Goal: Task Accomplishment & Management: Manage account settings

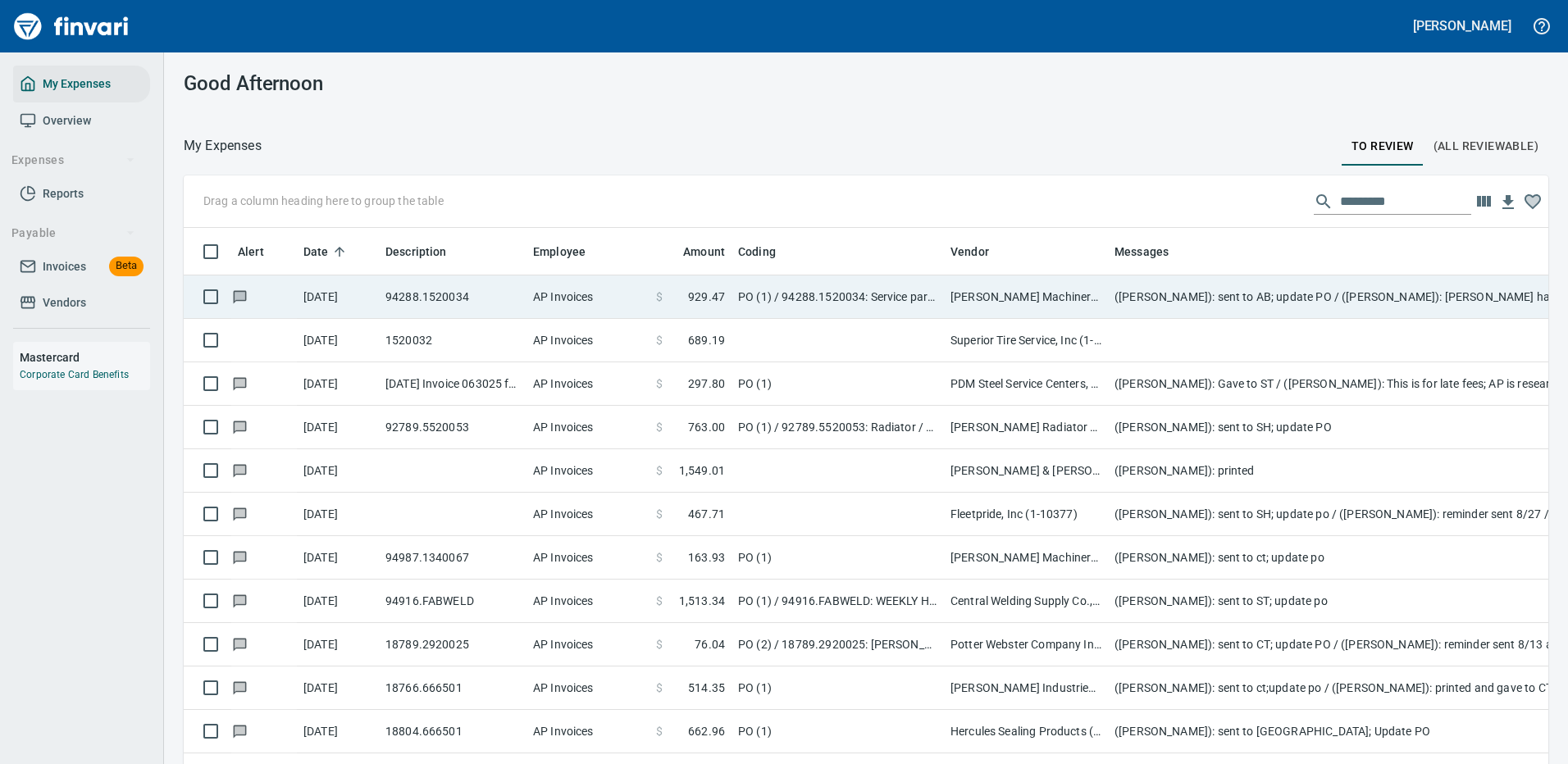
click at [1352, 294] on td "([PERSON_NAME]): sent to AB; update PO / ([PERSON_NAME]): [PERSON_NAME] has the…" at bounding box center [1436, 296] width 656 height 43
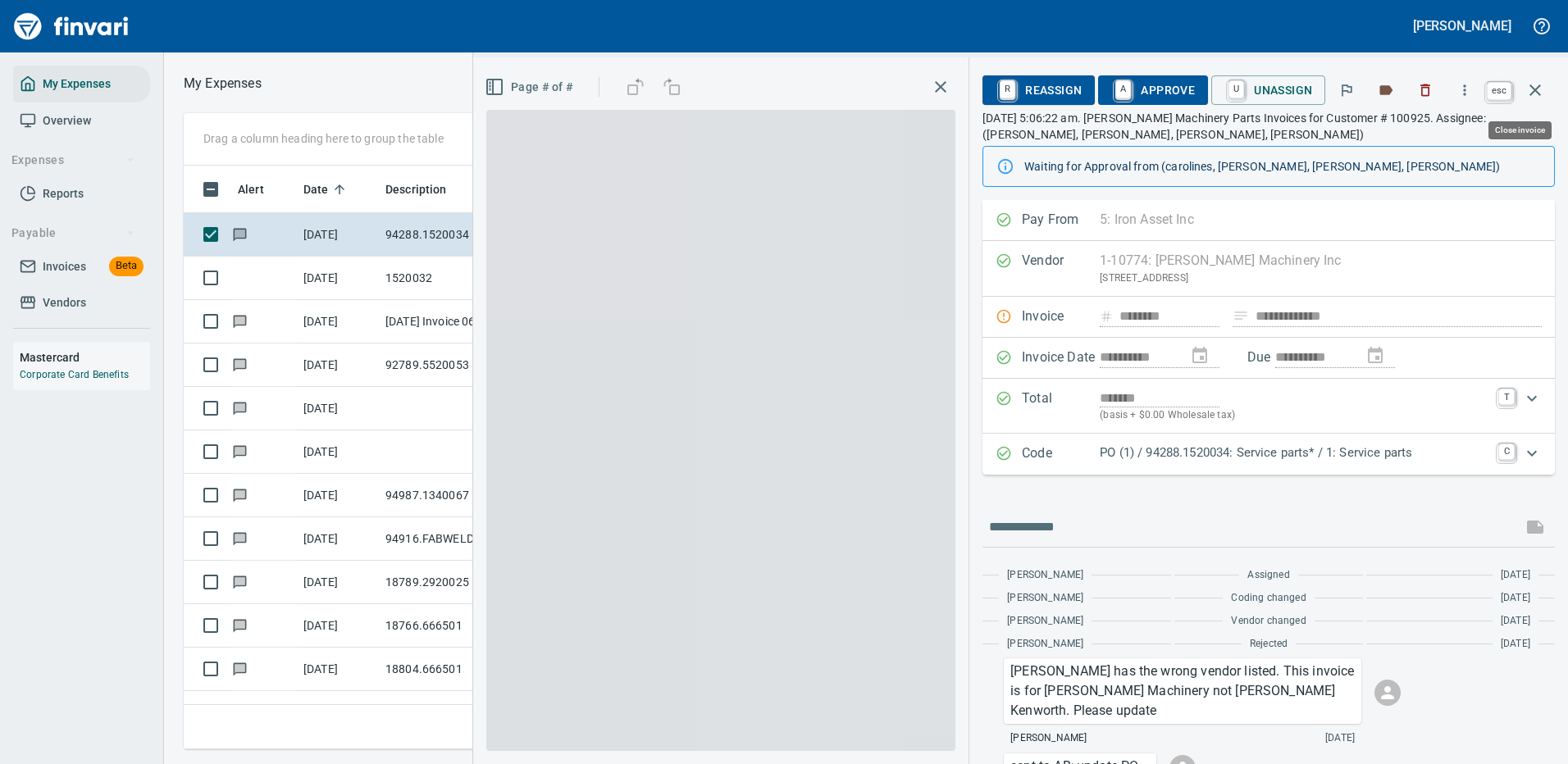
scroll to position [559, 930]
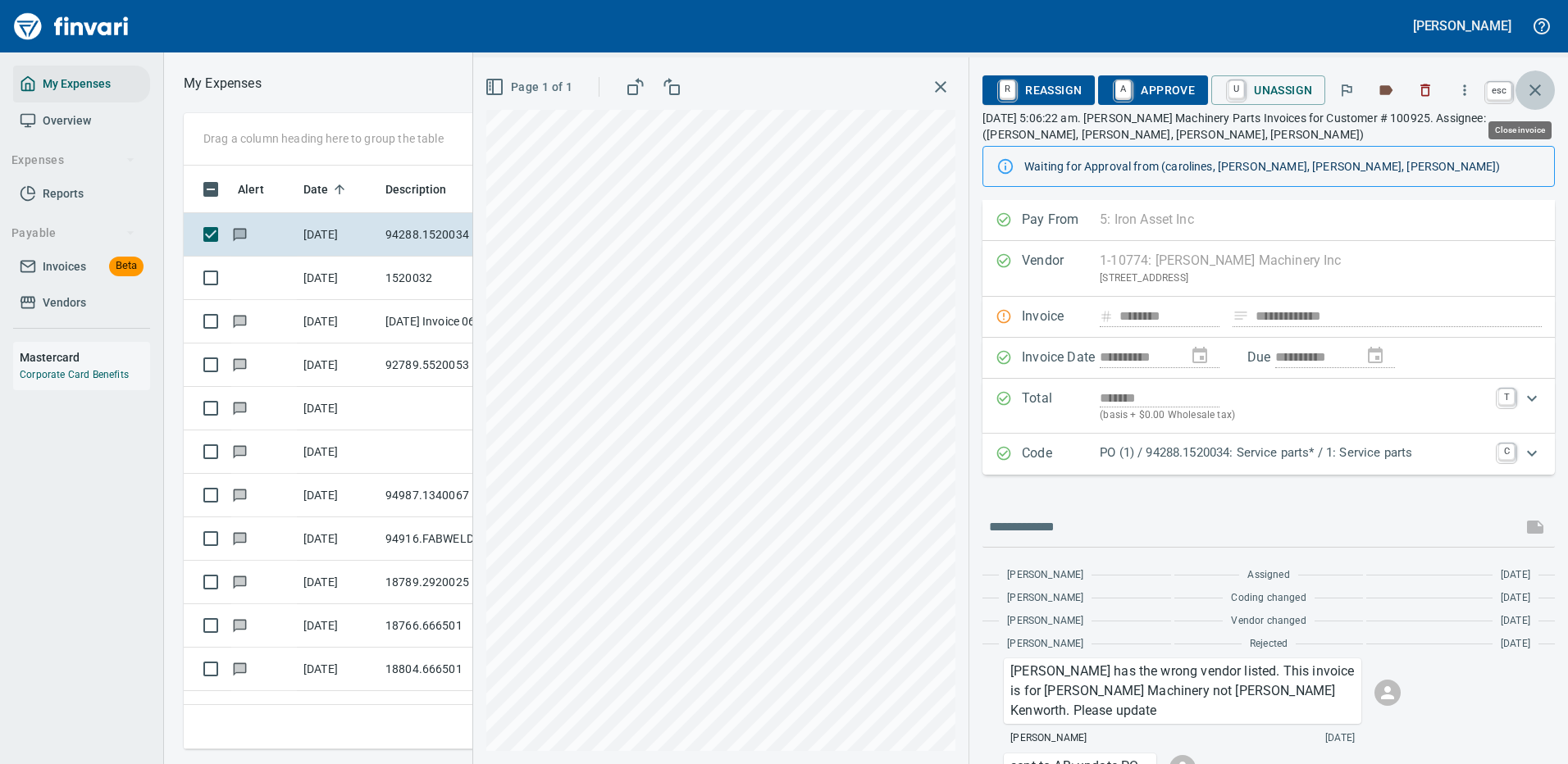
click at [1536, 85] on icon "button" at bounding box center [1535, 91] width 20 height 20
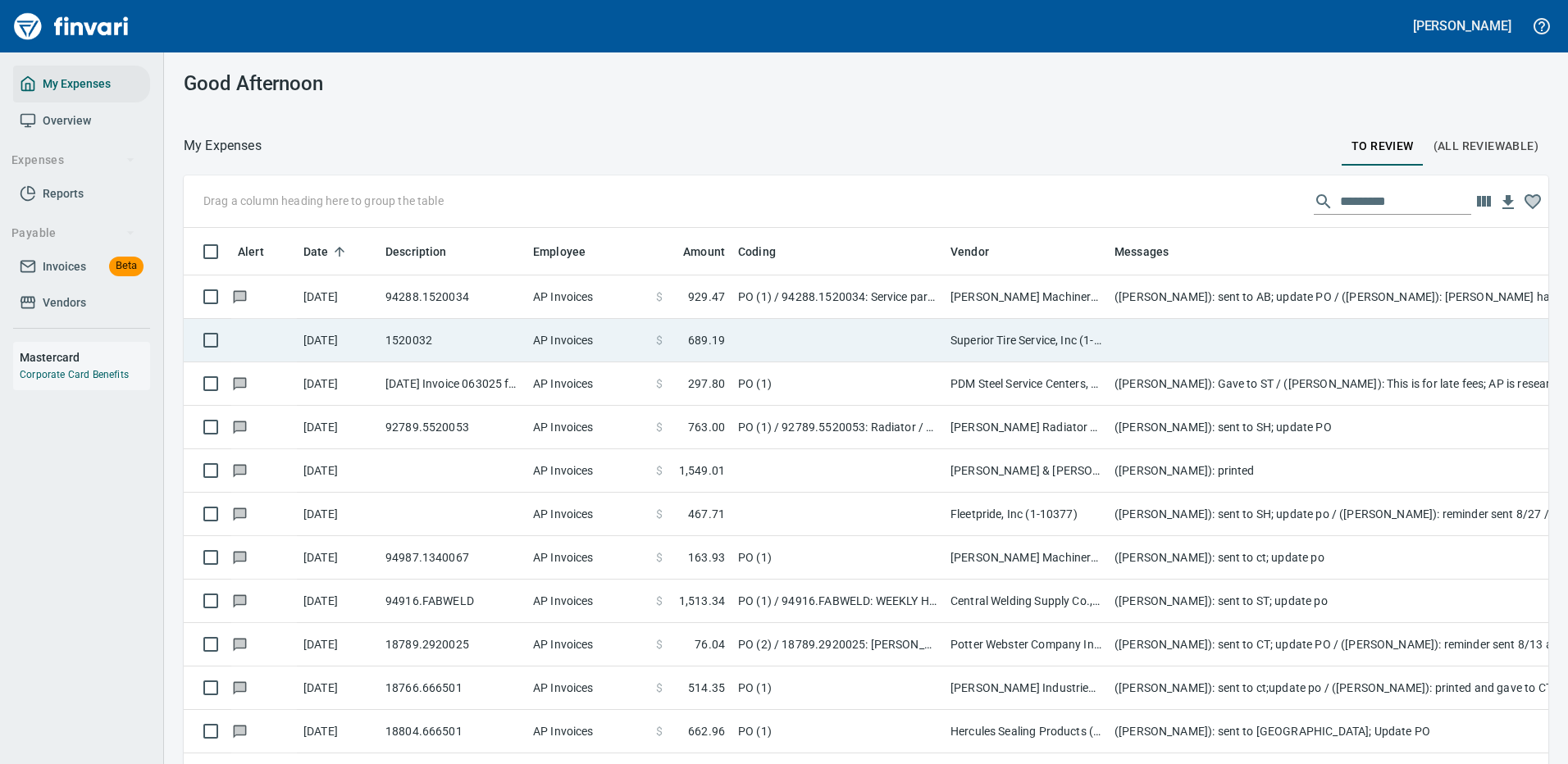
scroll to position [559, 1327]
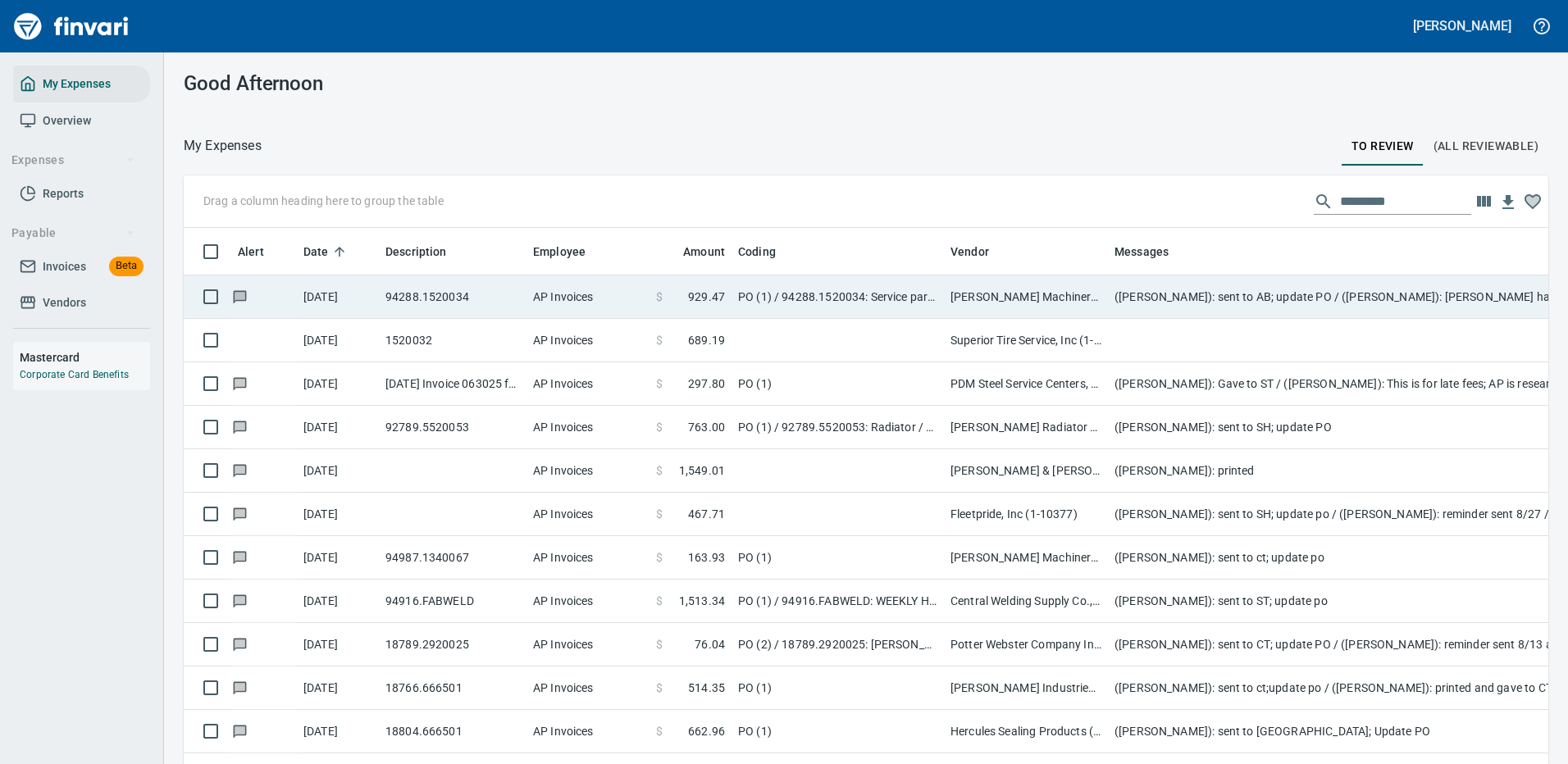
click at [917, 292] on td "PO (1) / 94288.1520034: Service parts* / 1: Service parts" at bounding box center [837, 296] width 212 height 43
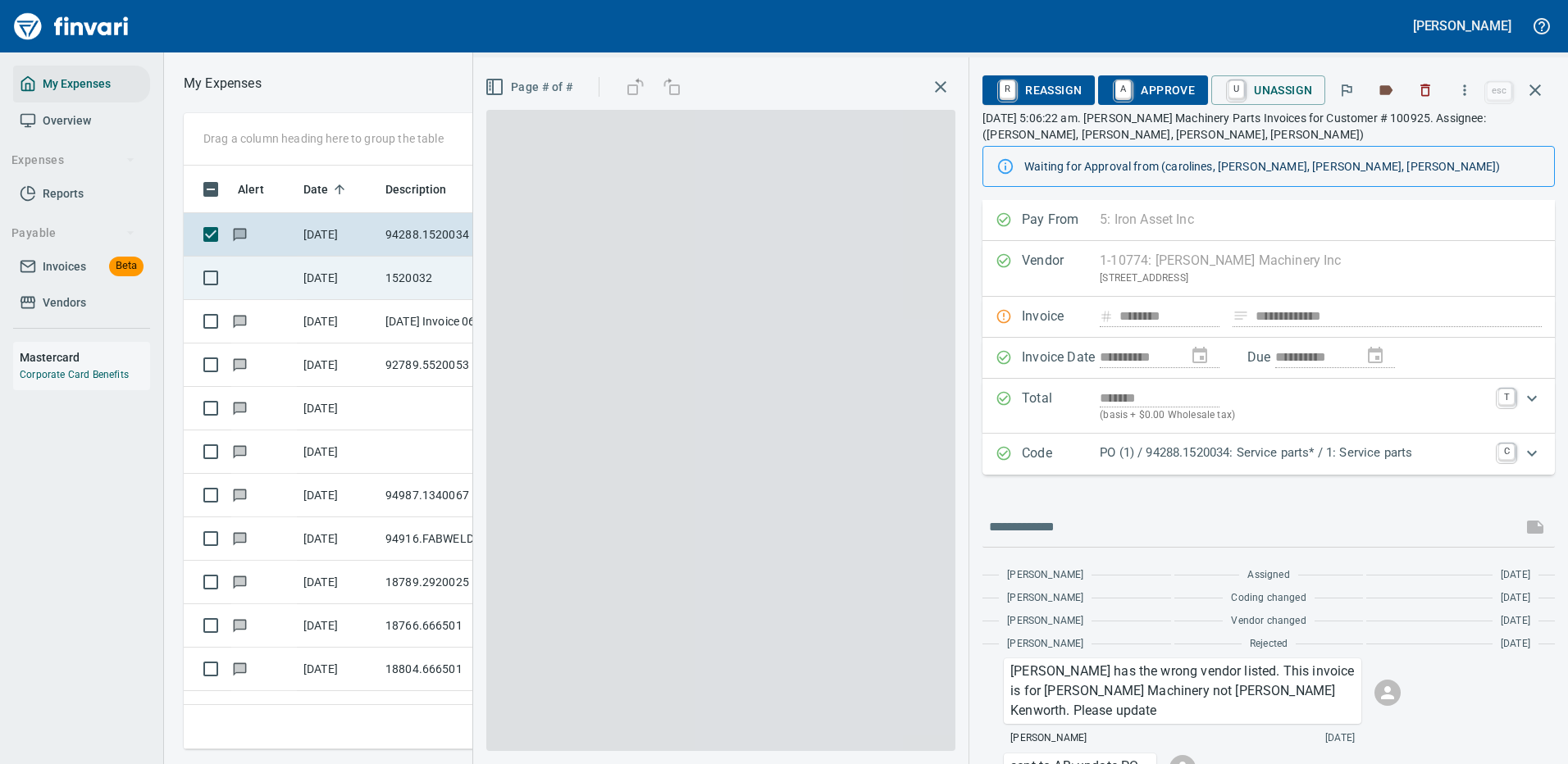
scroll to position [559, 930]
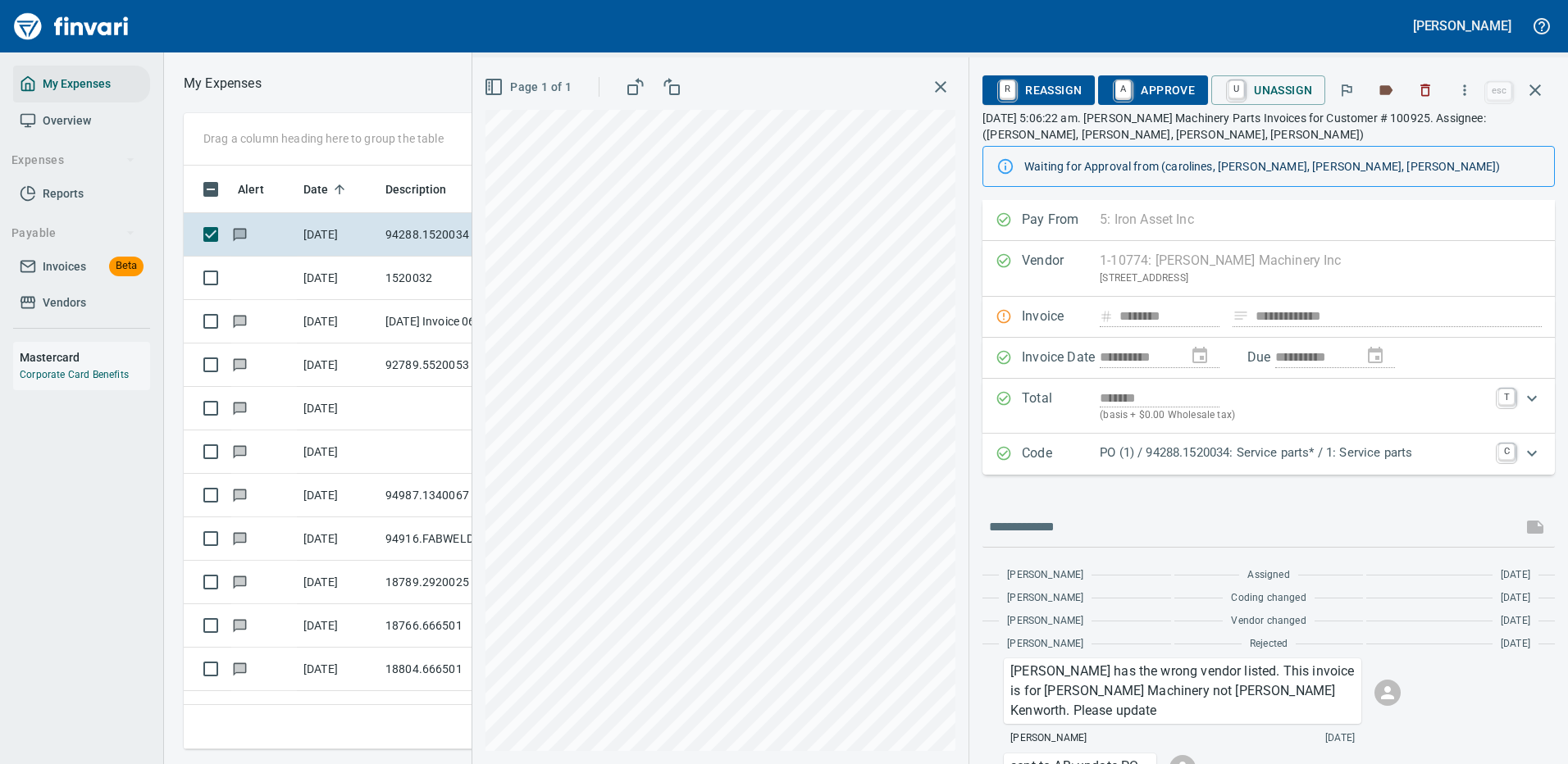
click at [1419, 454] on p "PO (1) / 94288.1520034: Service parts* / 1: Service parts" at bounding box center [1294, 453] width 389 height 19
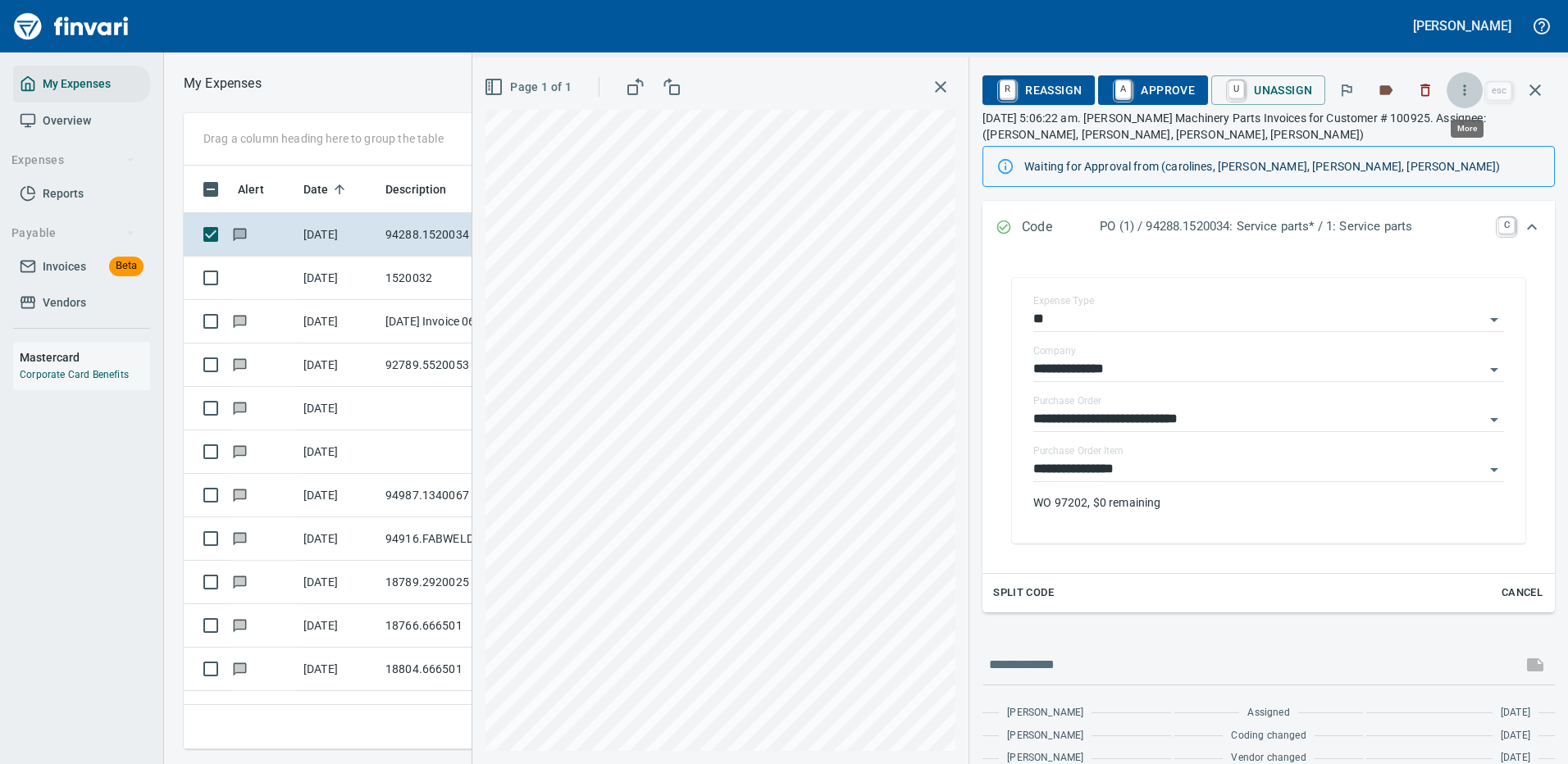
click at [1467, 89] on icon "button" at bounding box center [1464, 90] width 16 height 16
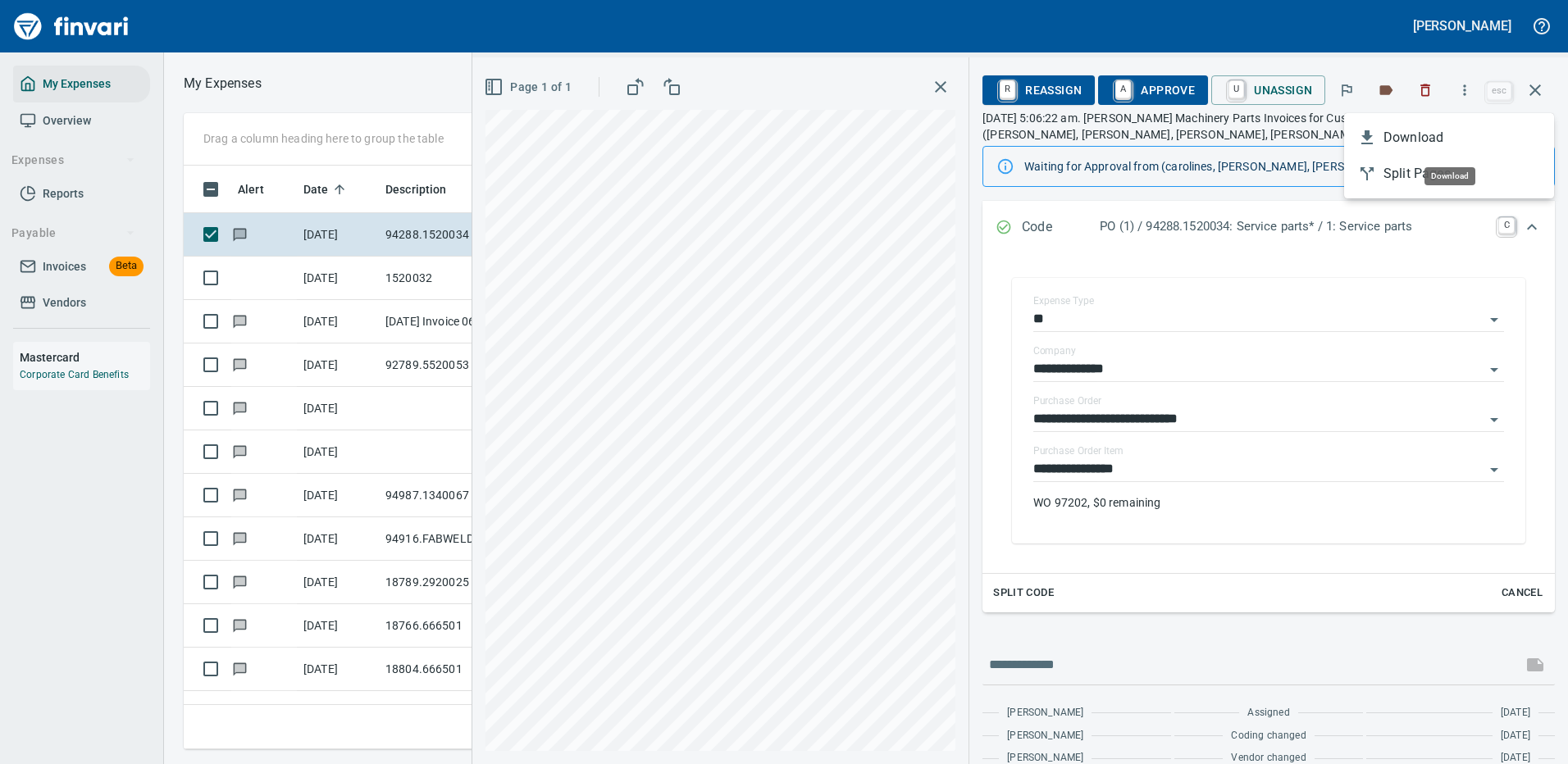
click at [1406, 137] on span "Download" at bounding box center [1461, 138] width 157 height 20
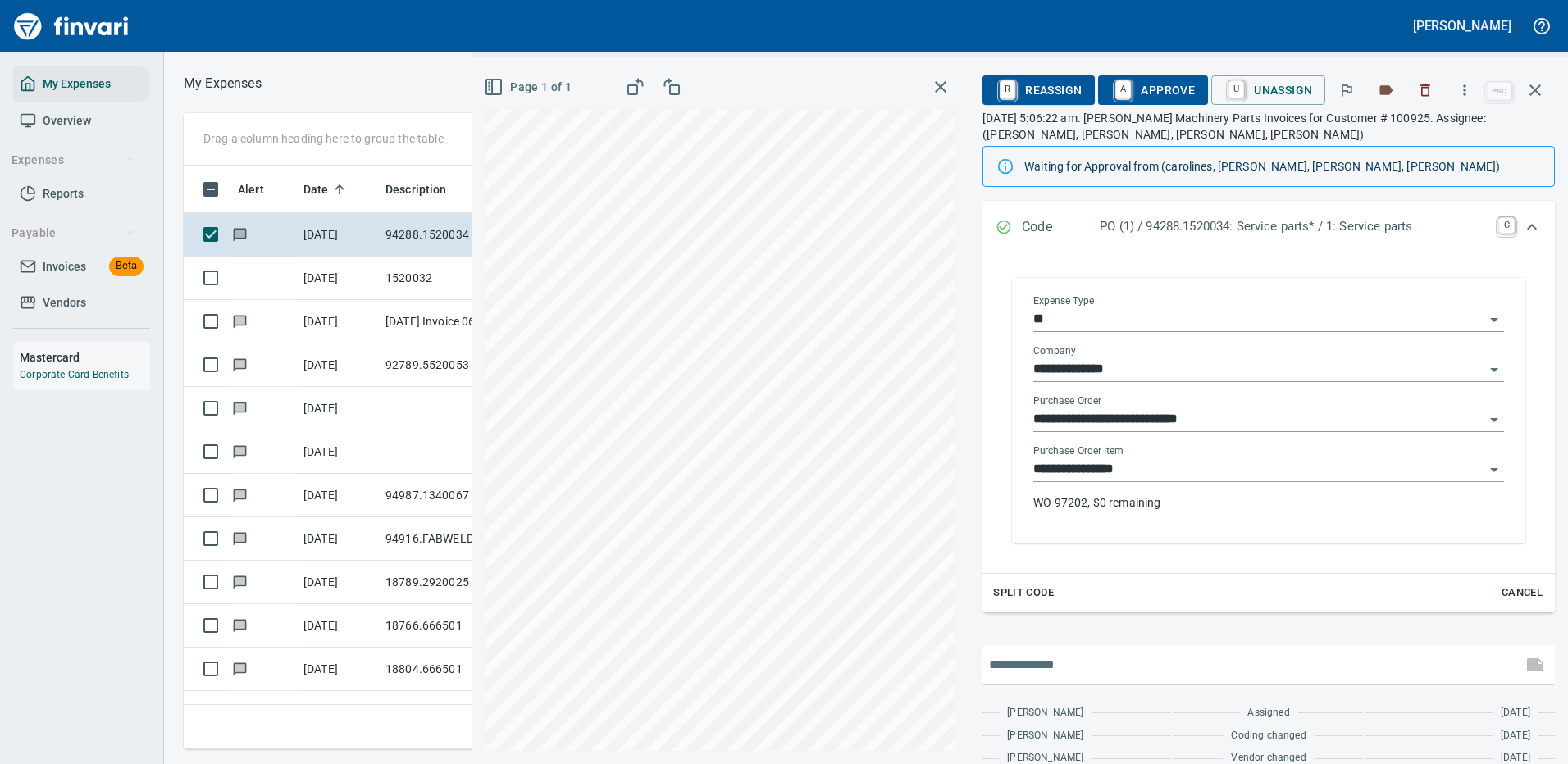
drag, startPoint x: 1216, startPoint y: 657, endPoint x: 1174, endPoint y: 473, distance: 188.7
click at [1216, 656] on input "text" at bounding box center [1252, 665] width 527 height 27
click at [1071, 659] on input "text" at bounding box center [1252, 665] width 527 height 27
type input "*"
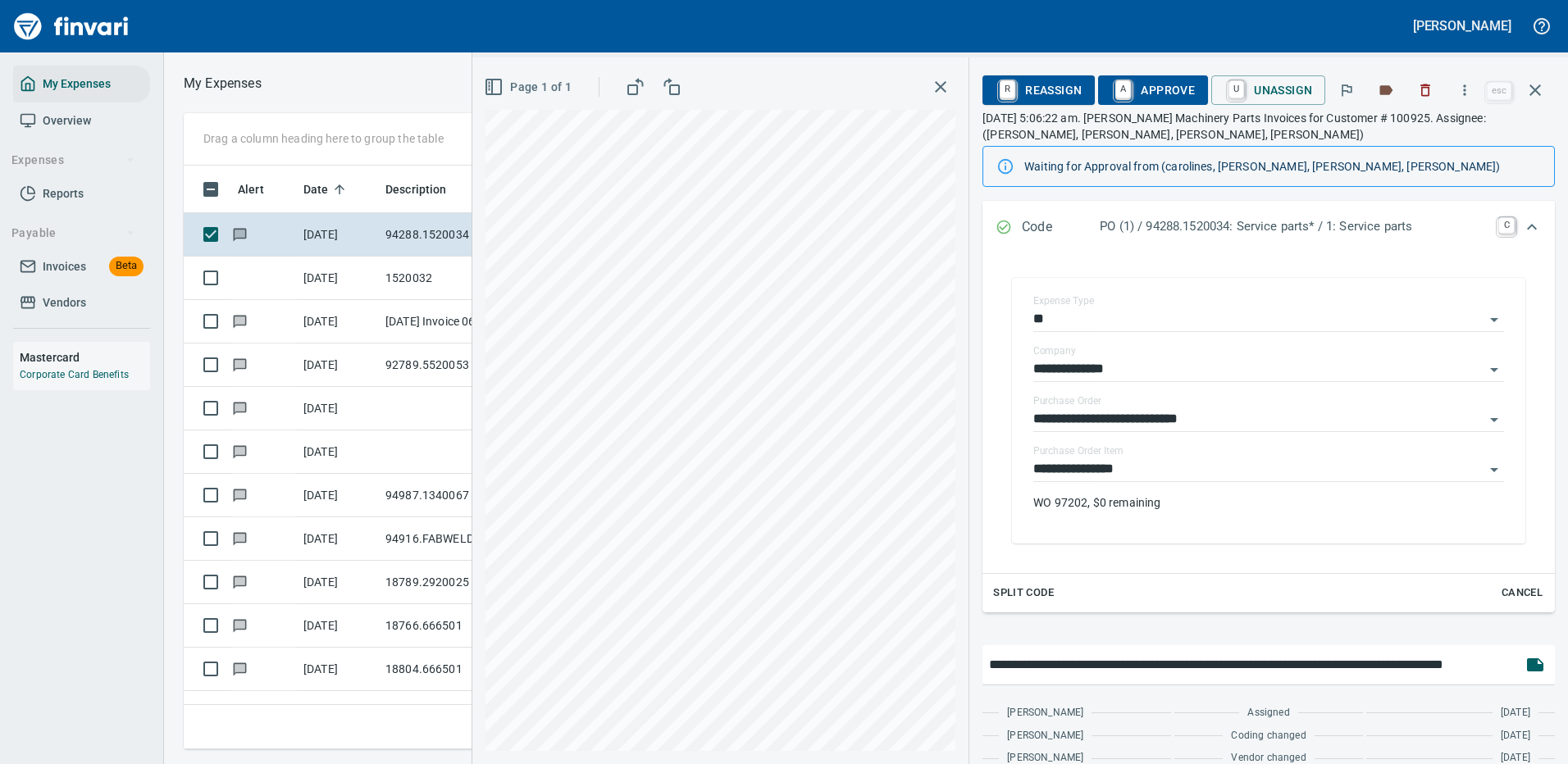
scroll to position [0, 16]
type input "**********"
click at [1457, 660] on input "**********" at bounding box center [1246, 665] width 513 height 27
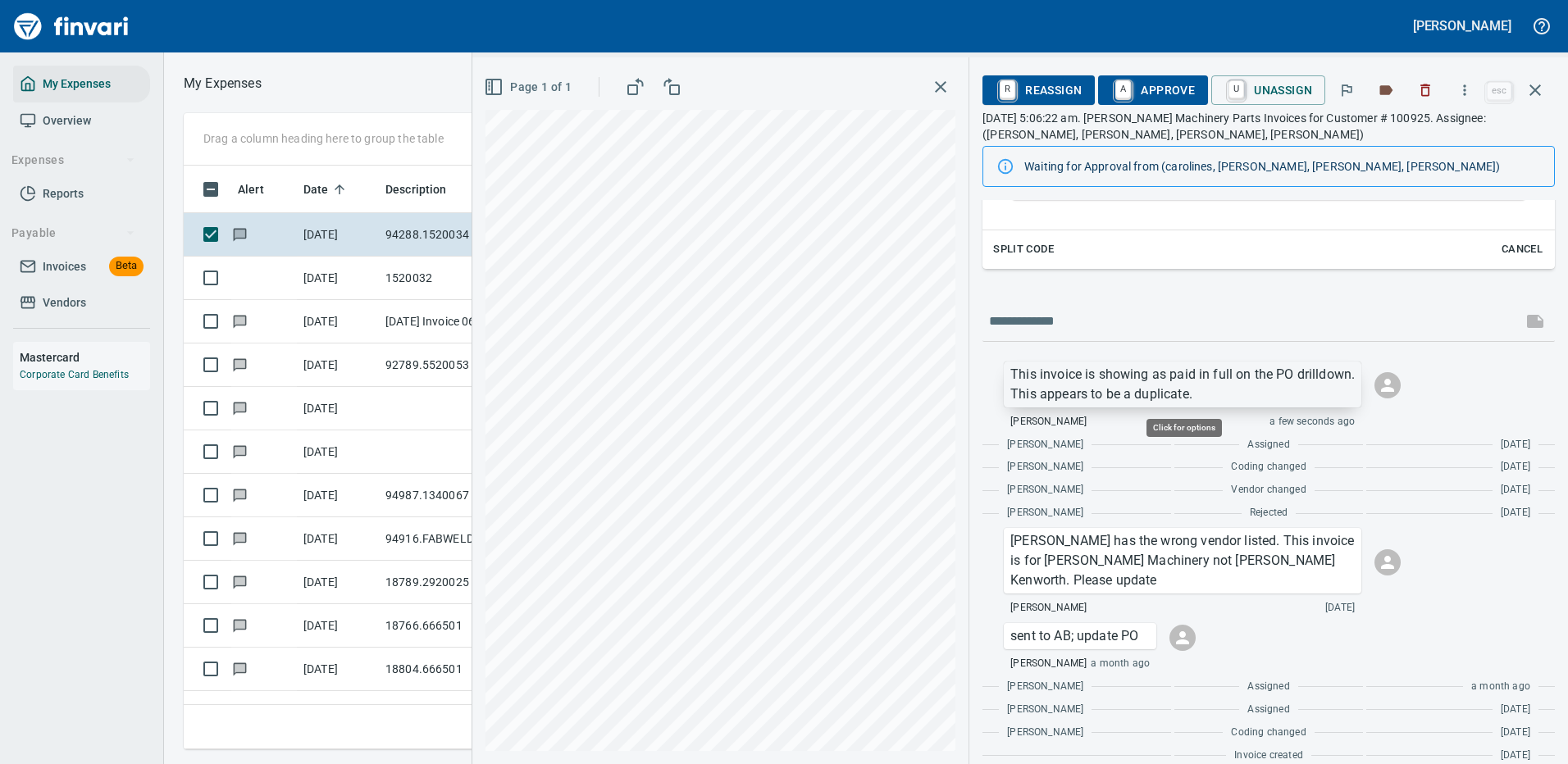
click at [1205, 394] on p "This invoice is showing as paid in full on the PO drilldown. This appears to be…" at bounding box center [1183, 384] width 344 height 39
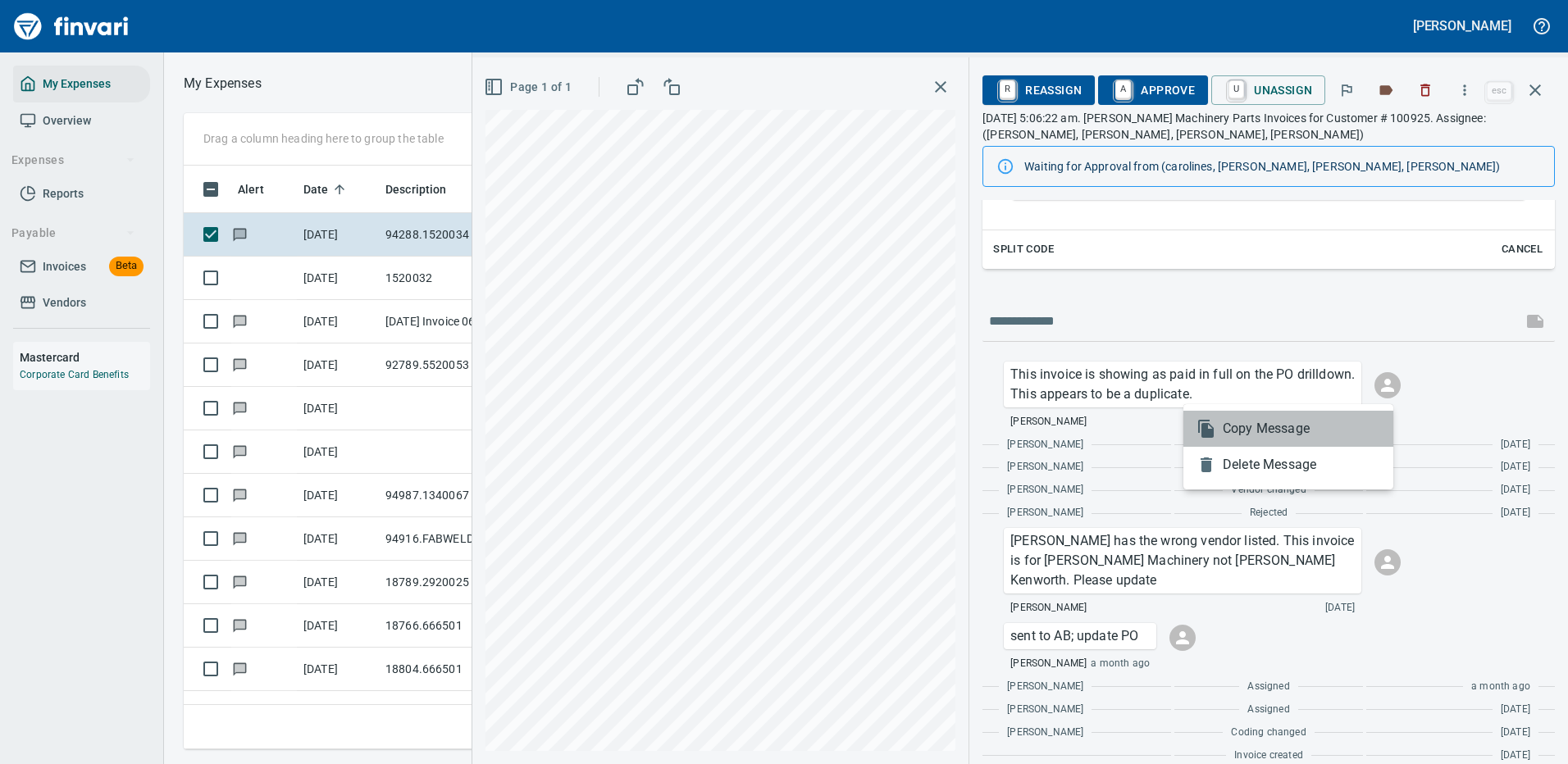
click at [1239, 429] on span "Copy Message" at bounding box center [1301, 429] width 157 height 20
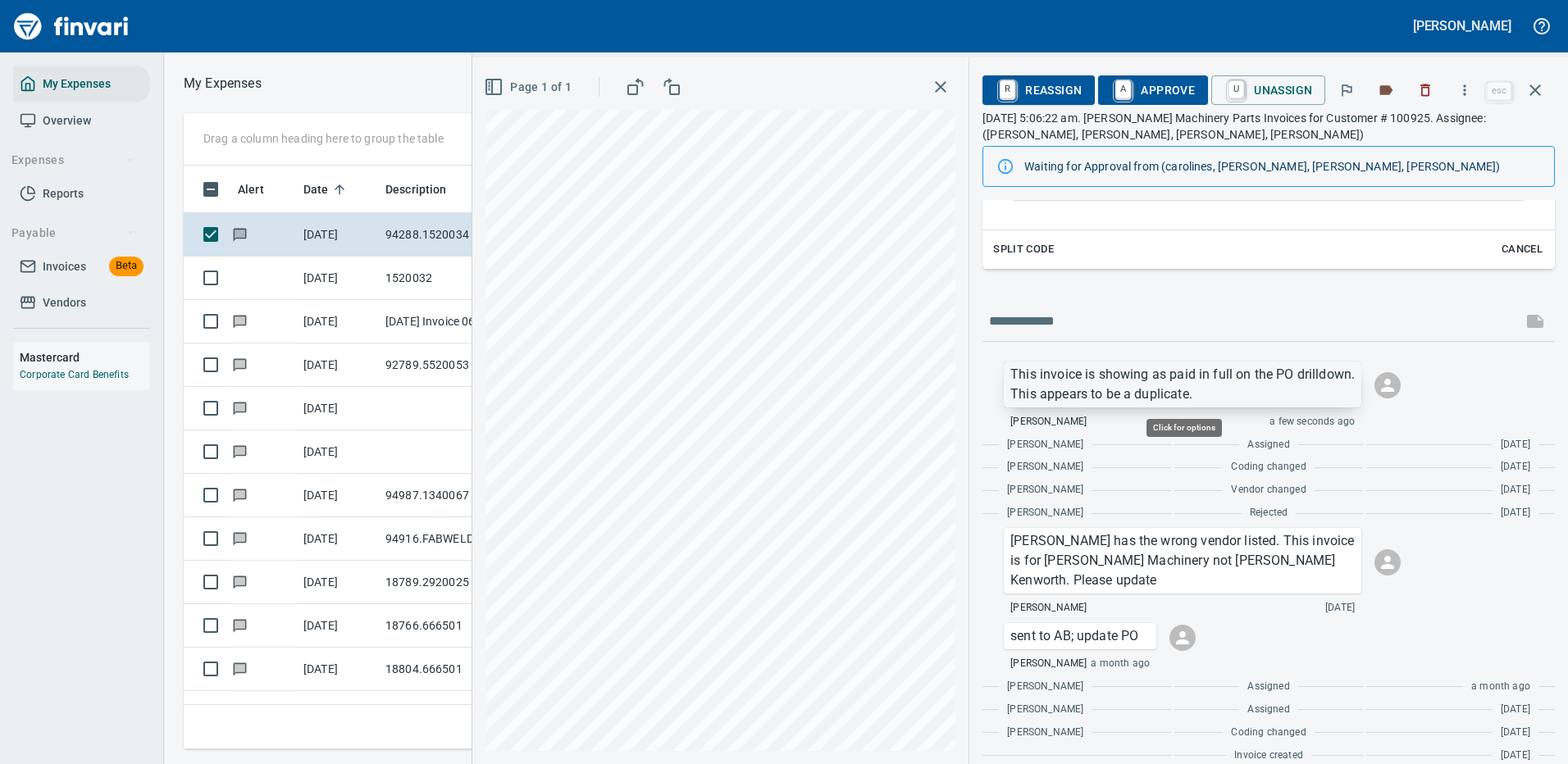
click at [1221, 381] on p "This invoice is showing as paid in full on the PO drilldown. This appears to be…" at bounding box center [1183, 384] width 344 height 39
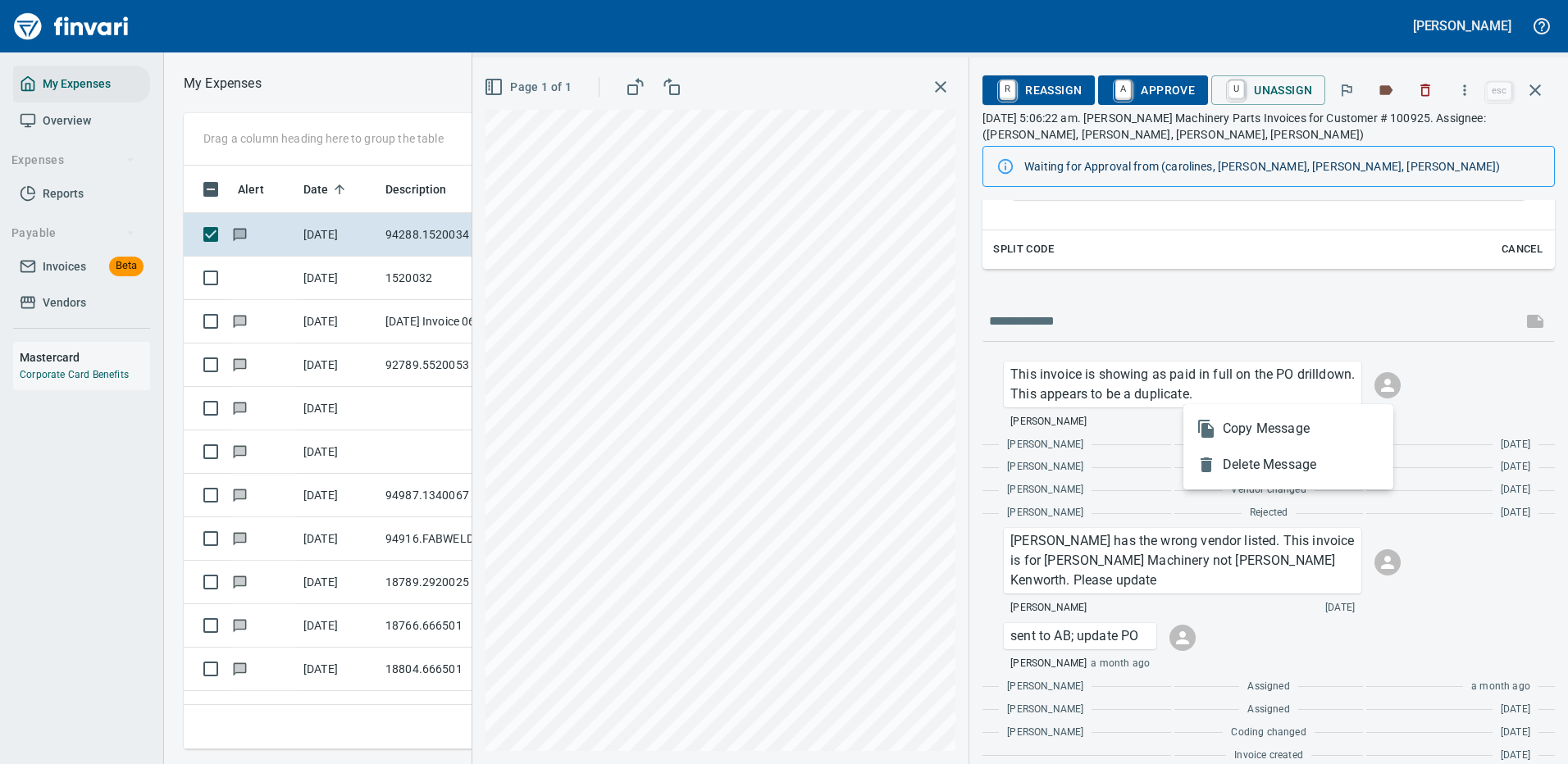
click at [1238, 464] on span "Delete Message" at bounding box center [1301, 465] width 157 height 20
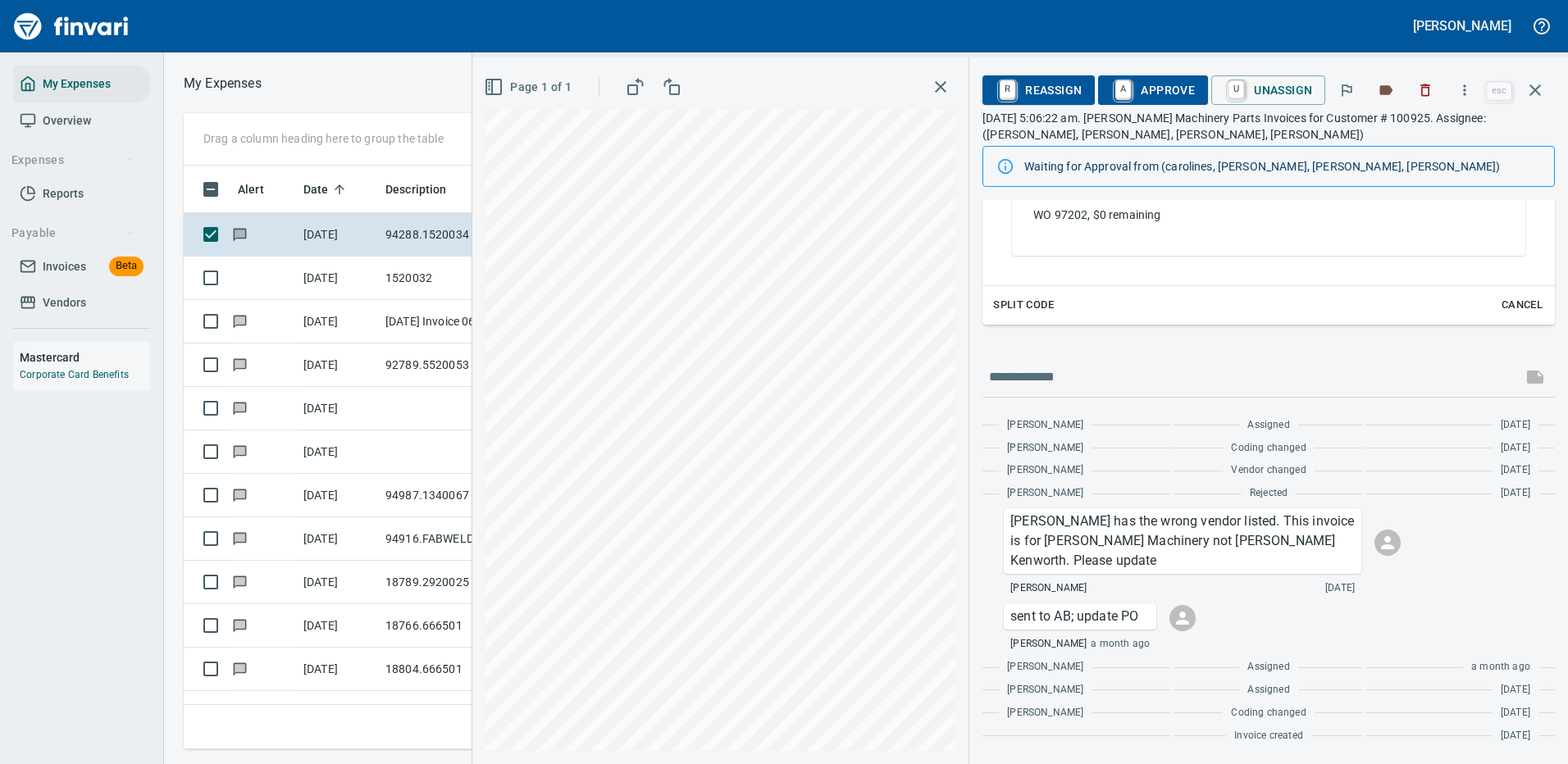
scroll to position [514, 0]
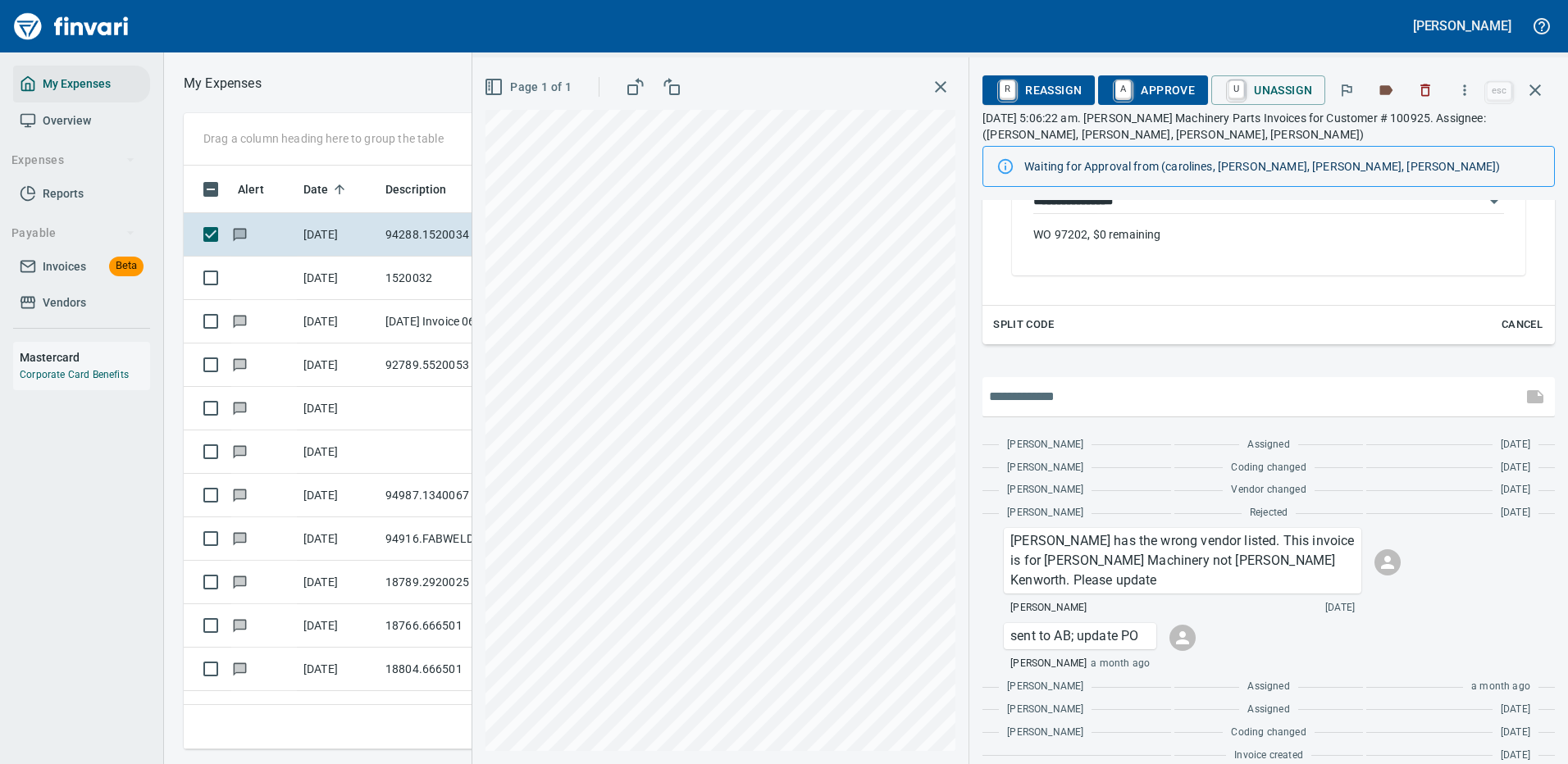
click at [1088, 396] on input "text" at bounding box center [1246, 397] width 513 height 27
paste input "**********"
click at [1200, 391] on input "**********" at bounding box center [1246, 397] width 513 height 27
type input "**********"
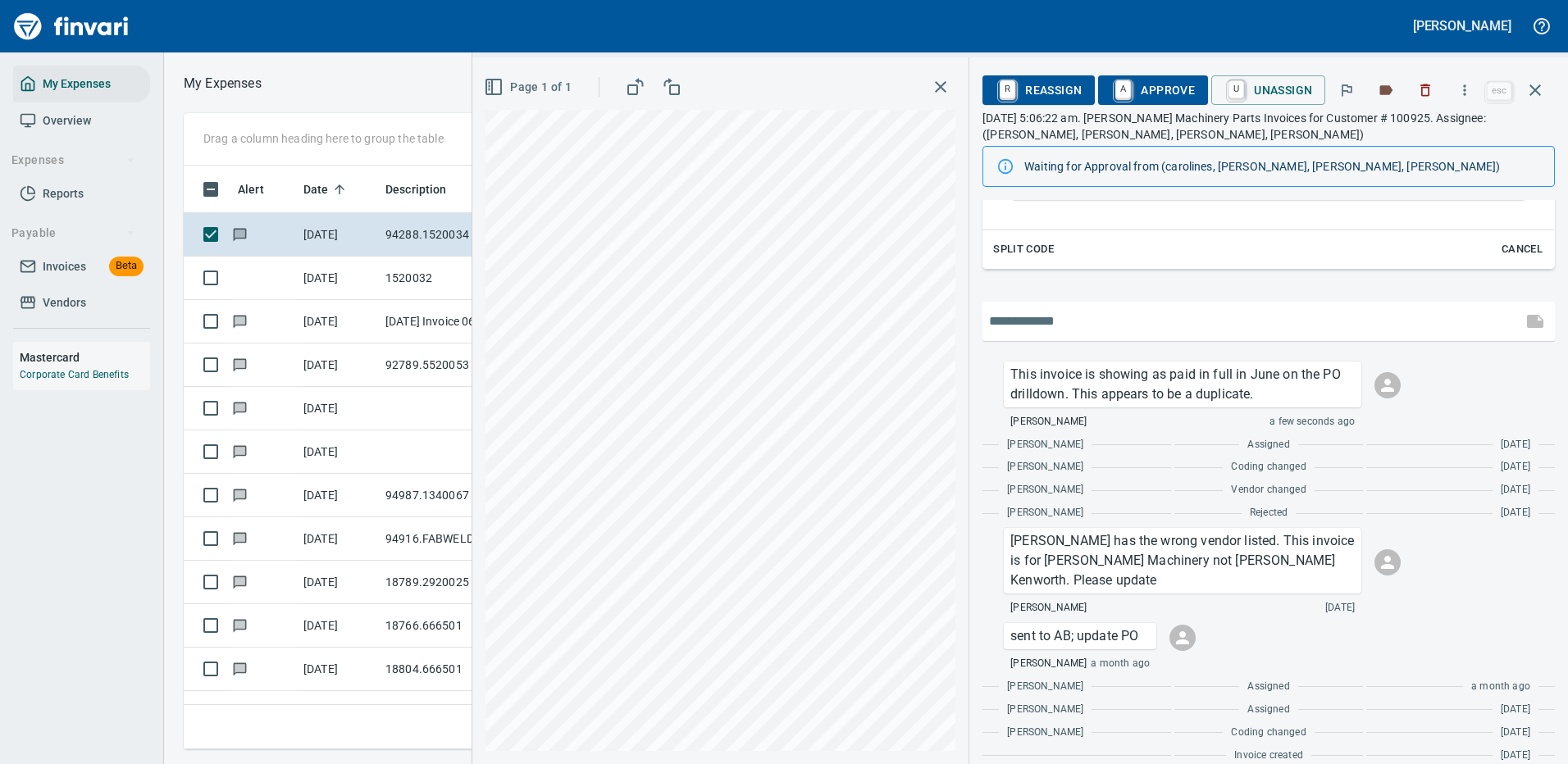
scroll to position [0, 0]
click at [1298, 90] on span "U Unassign" at bounding box center [1268, 90] width 88 height 28
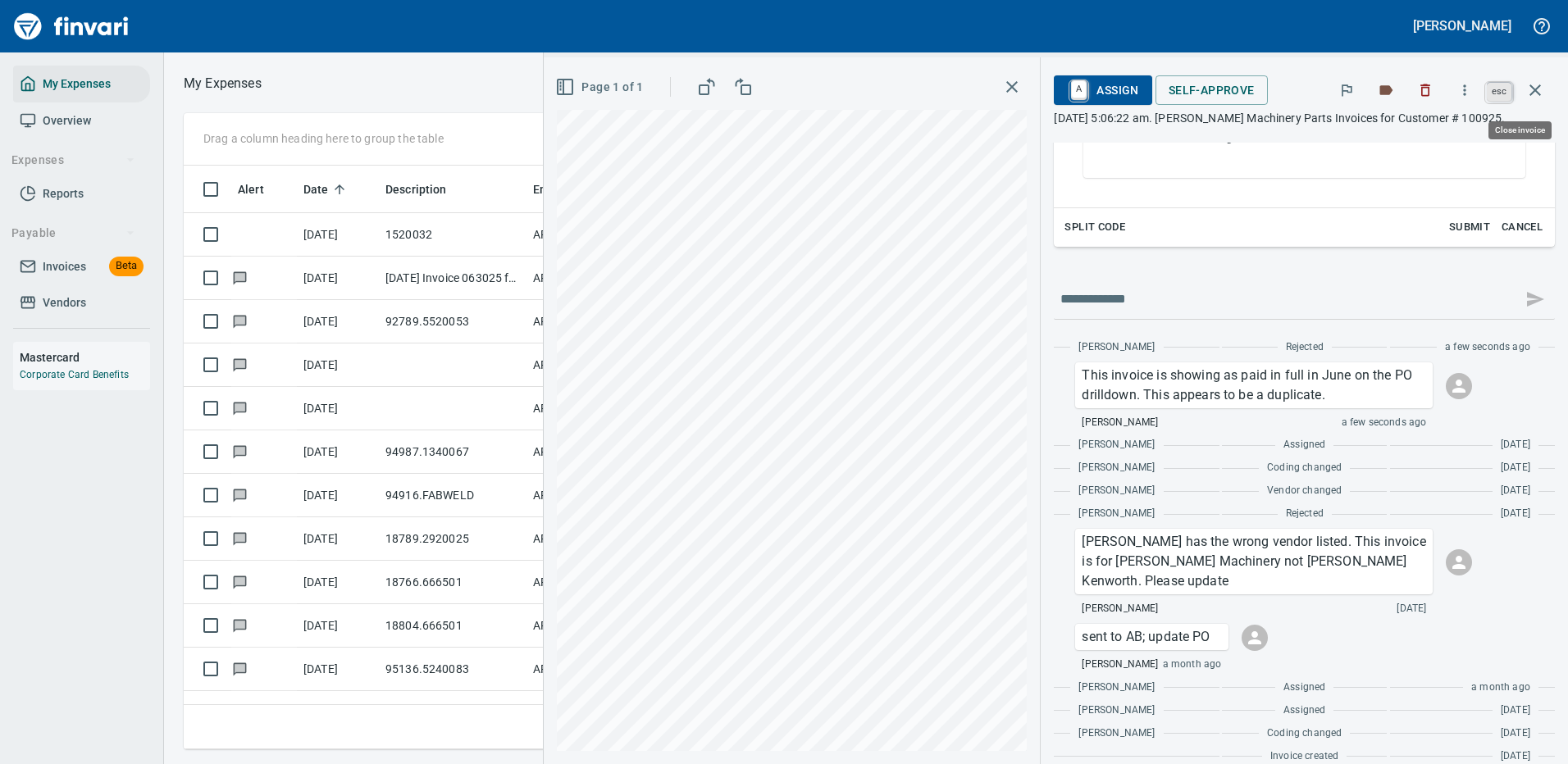
scroll to position [559, 930]
click at [1540, 86] on icon "button" at bounding box center [1534, 90] width 12 height 12
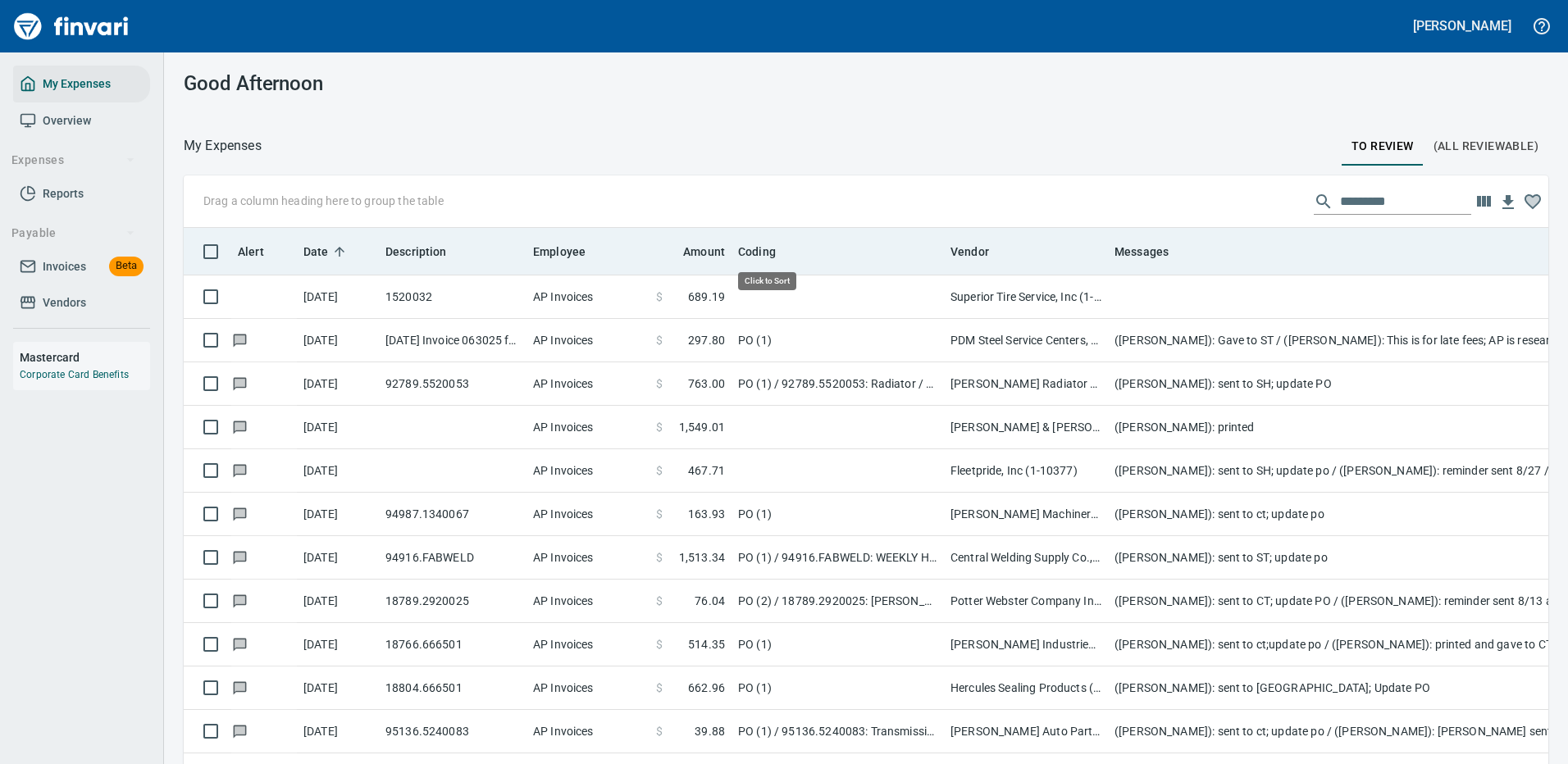
scroll to position [559, 1327]
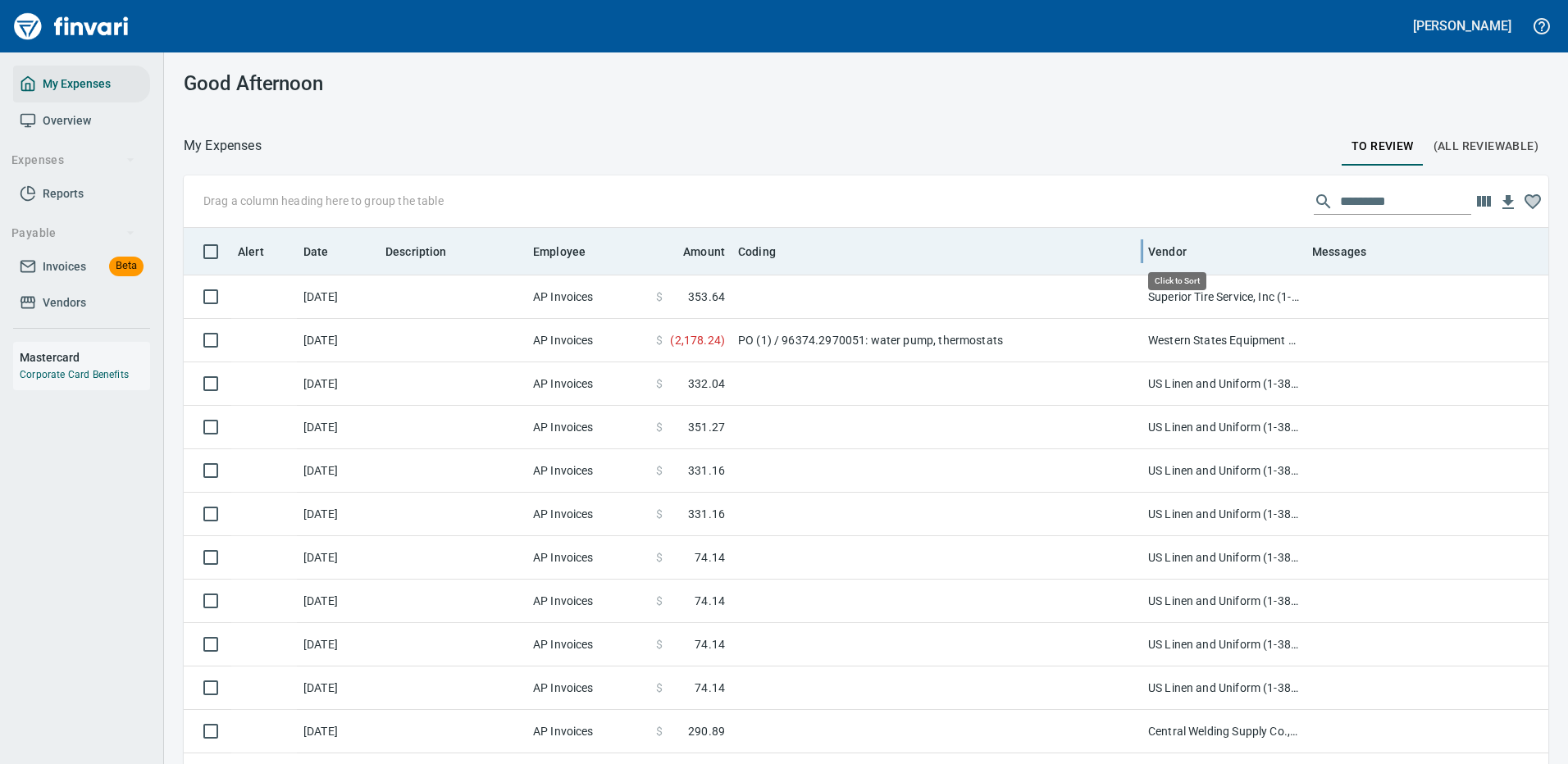
scroll to position [559, 1327]
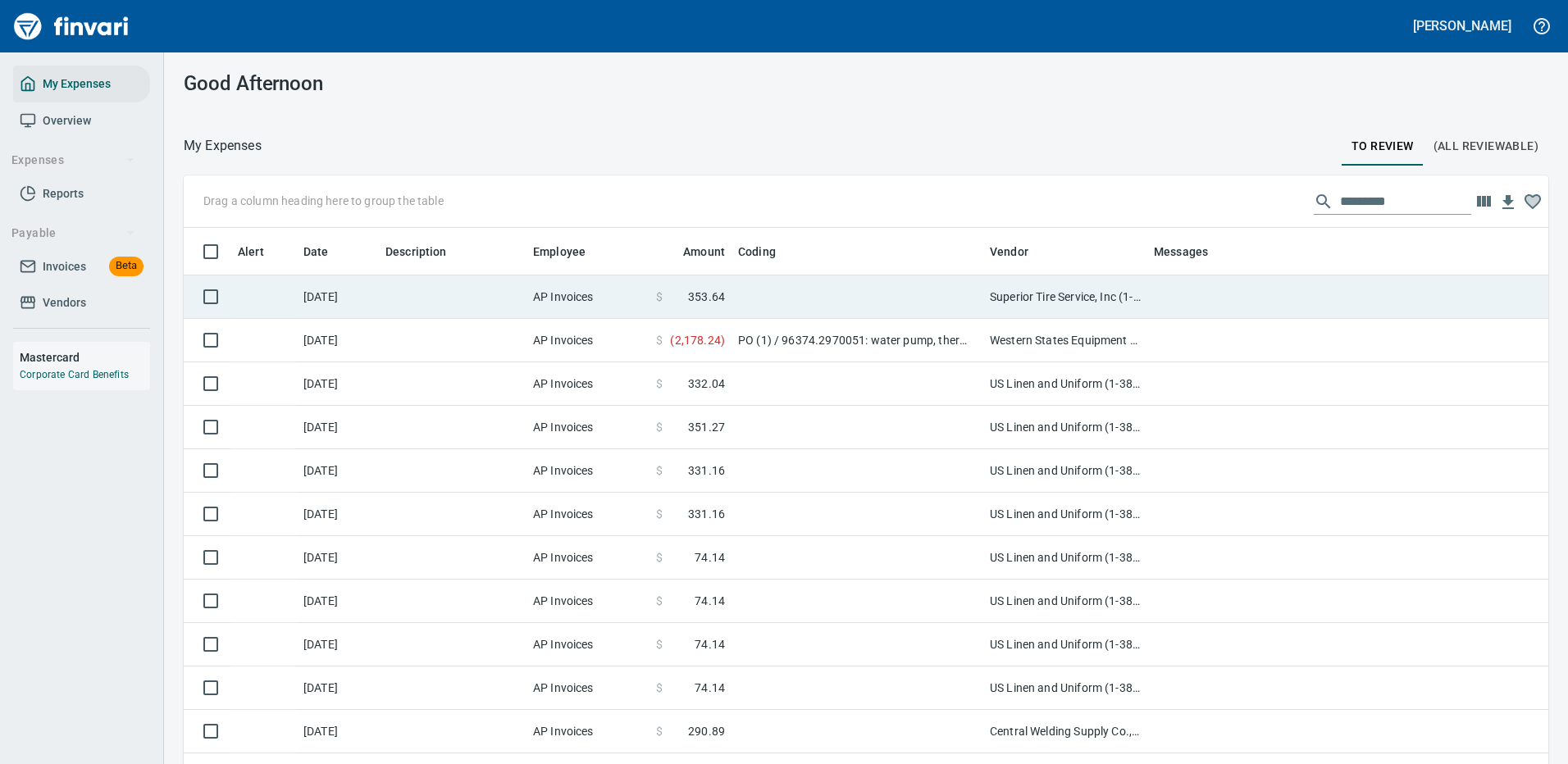
drag, startPoint x: 1145, startPoint y: 246, endPoint x: 985, endPoint y: 295, distance: 167.3
click at [986, 295] on body "Cindy Hughes My Expenses Overview Expenses Reports Payable Invoices Beta Vendor…" at bounding box center [784, 382] width 1568 height 764
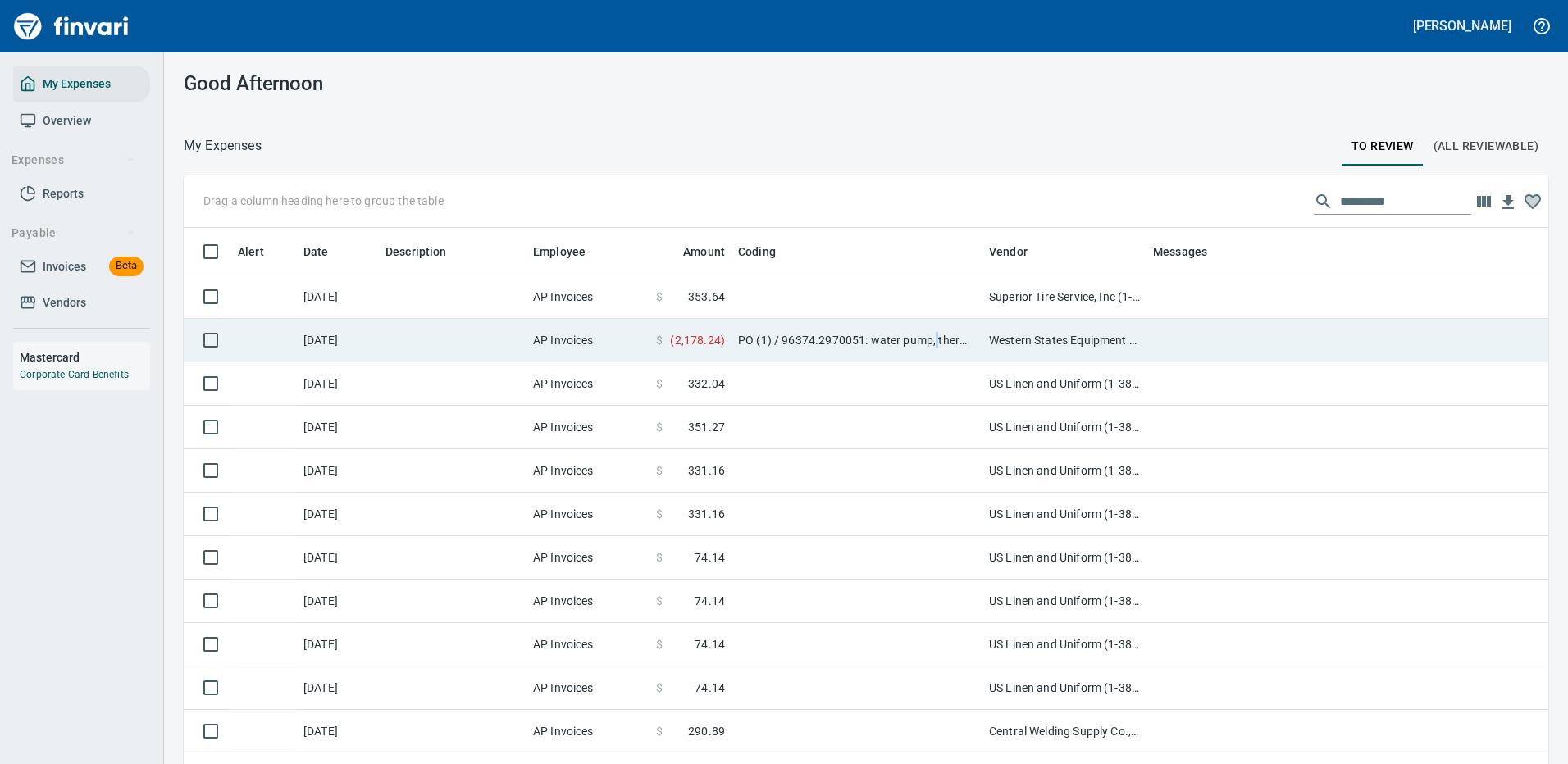
click at [938, 342] on td "PO (1) / 96374.2970051: water pump, thermostats" at bounding box center [857, 340] width 251 height 43
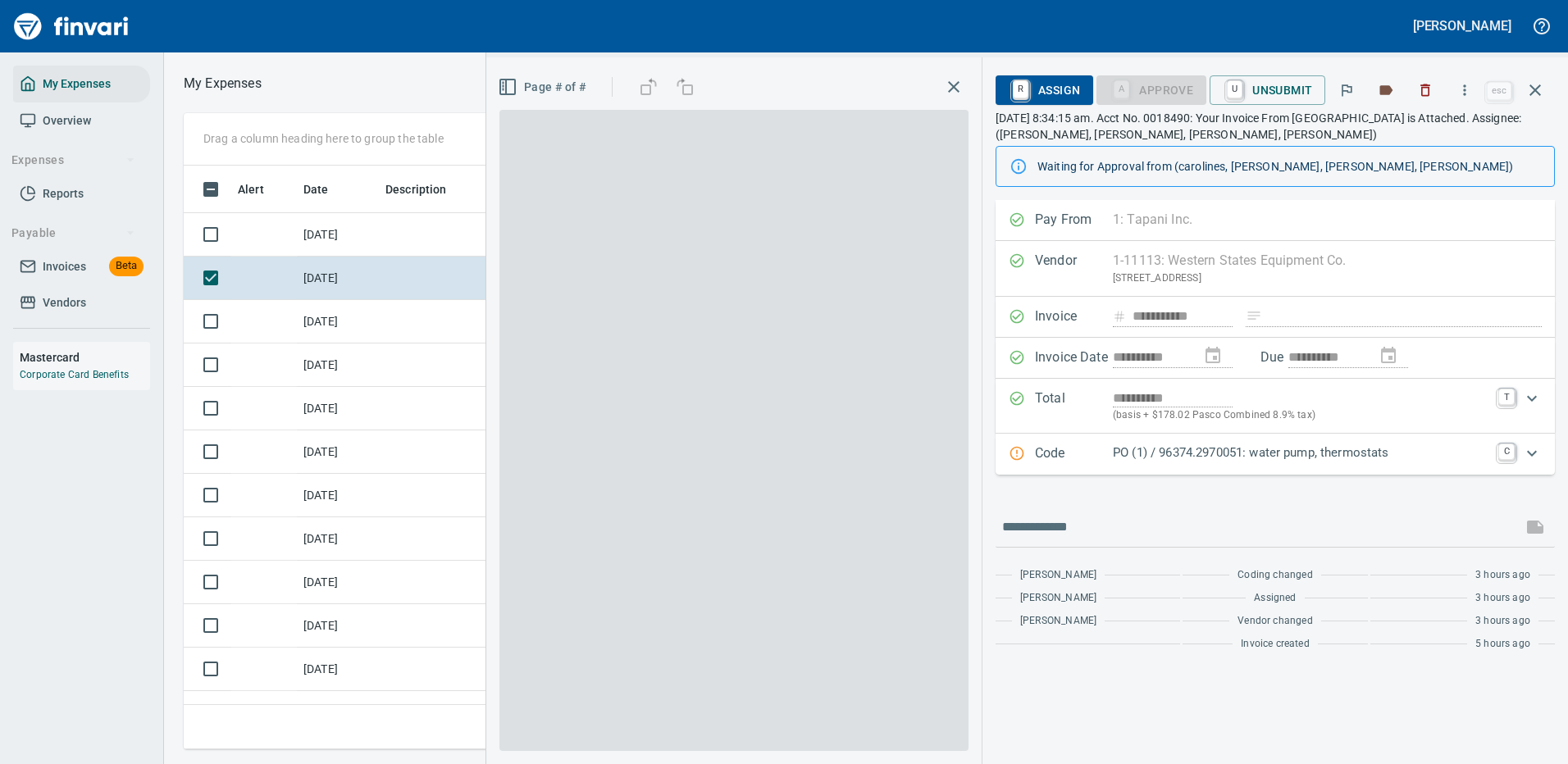
click at [1248, 449] on p "PO (1) / 96374.2970051: water pump, thermostats" at bounding box center [1300, 453] width 376 height 19
click at [1535, 452] on icon "Expand" at bounding box center [1532, 453] width 20 height 20
click at [1533, 451] on icon "Expand" at bounding box center [1532, 453] width 20 height 20
click at [1381, 459] on p "PO (1) / 96374.2970051: water pump, thermostats" at bounding box center [1300, 453] width 376 height 19
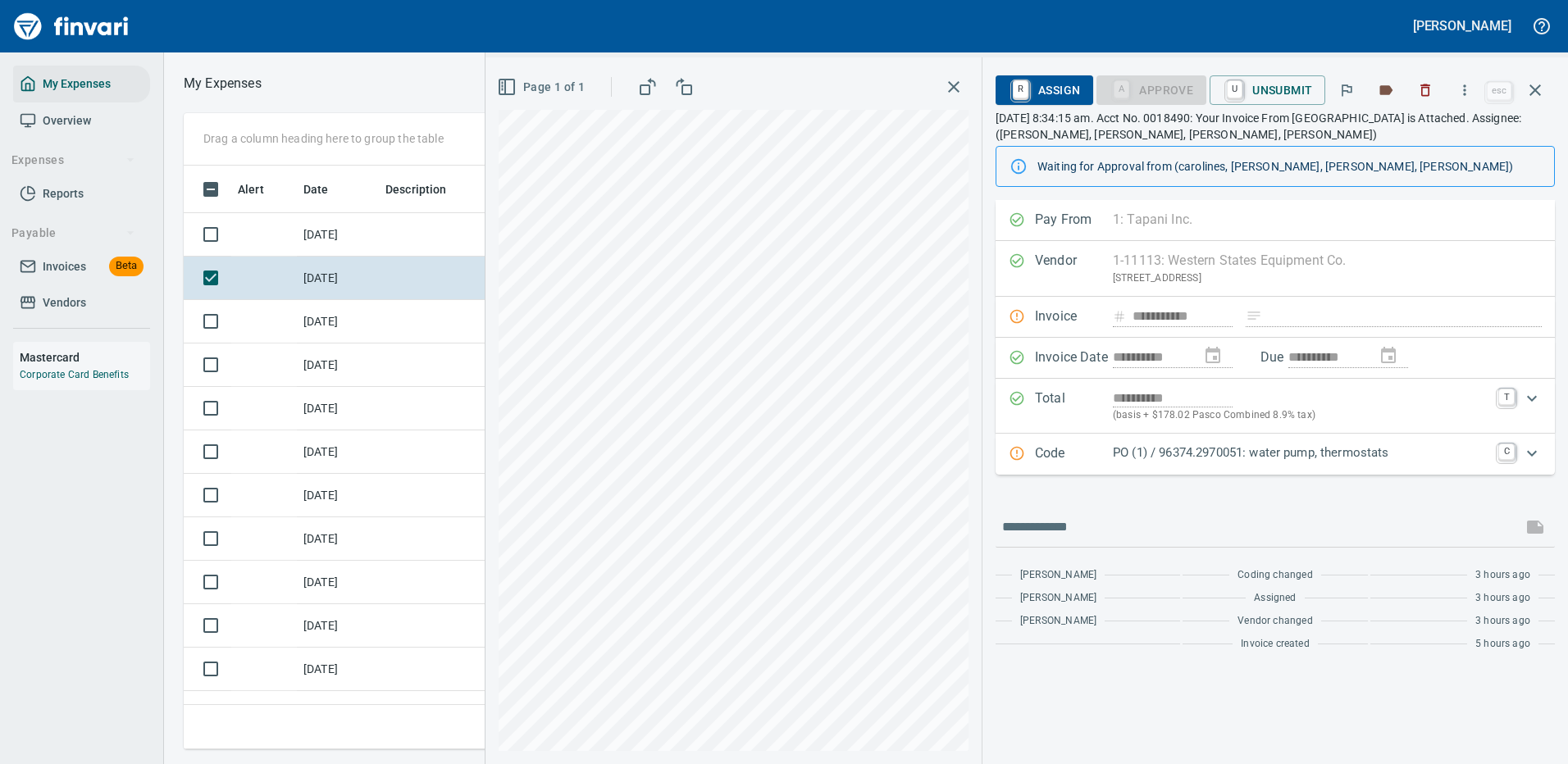
click at [1305, 454] on p "PO (1) / 96374.2970051: water pump, thermostats" at bounding box center [1300, 453] width 376 height 19
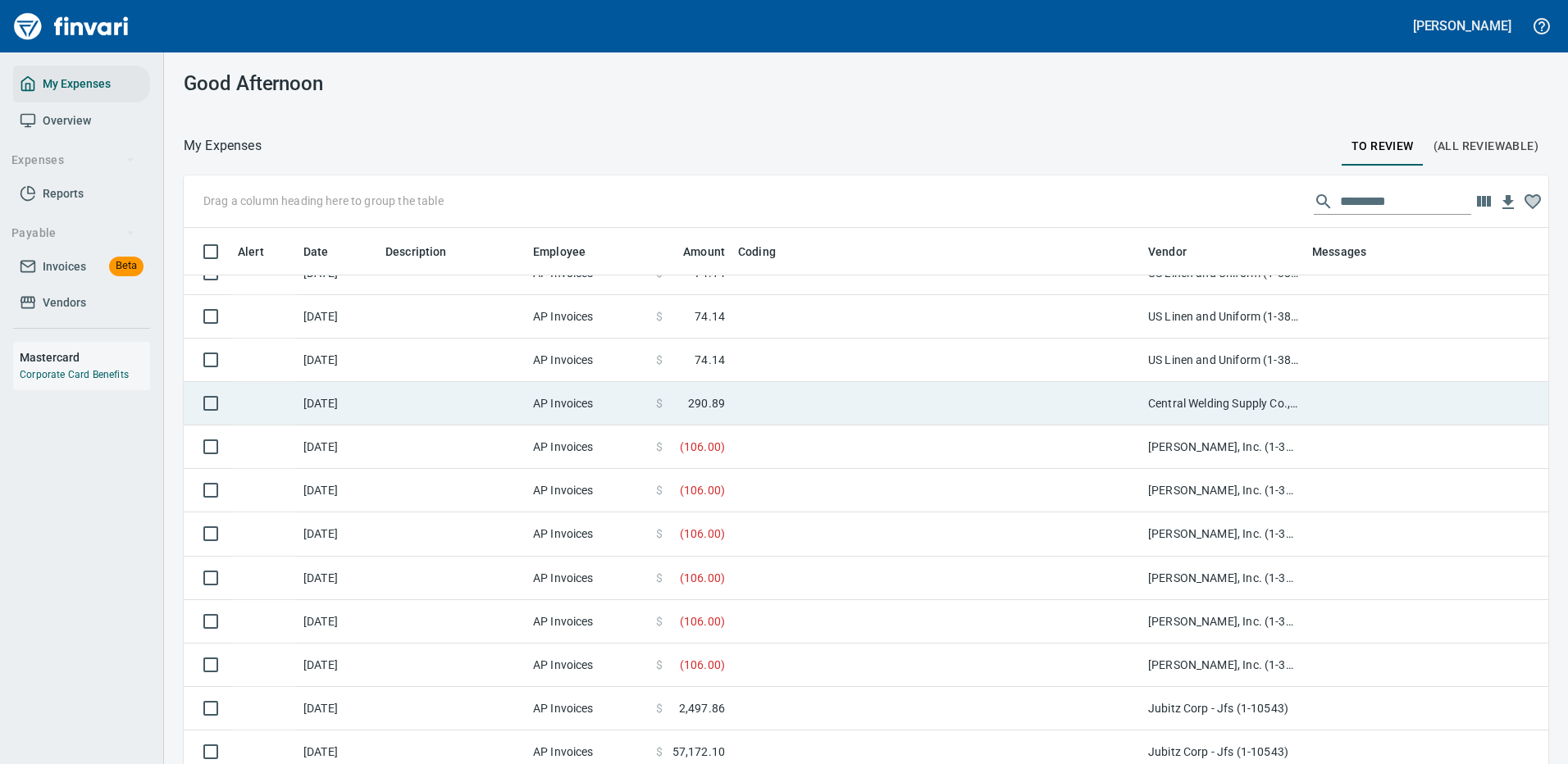
scroll to position [410, 0]
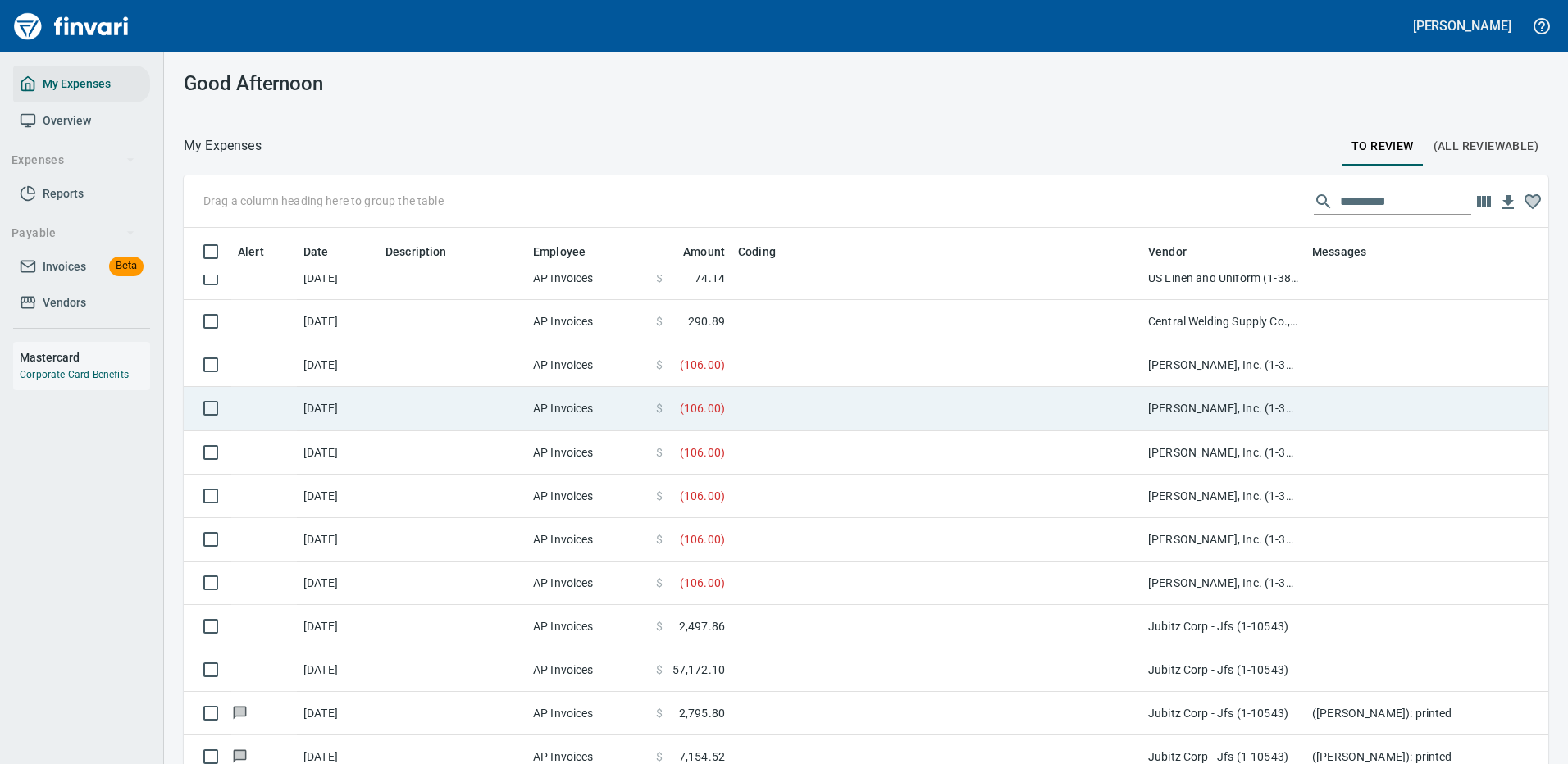
click at [807, 358] on td at bounding box center [937, 365] width 410 height 43
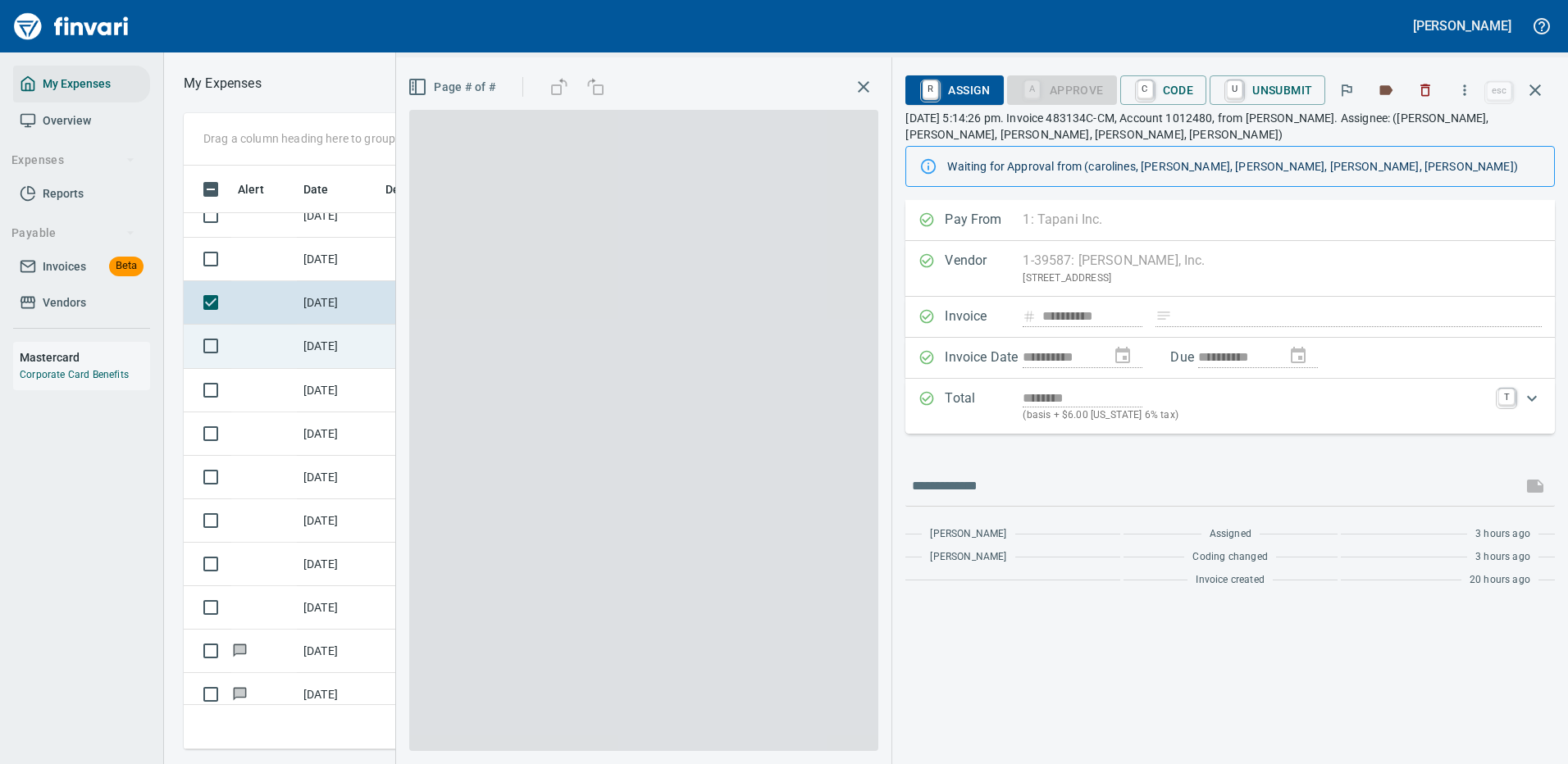
scroll to position [559, 930]
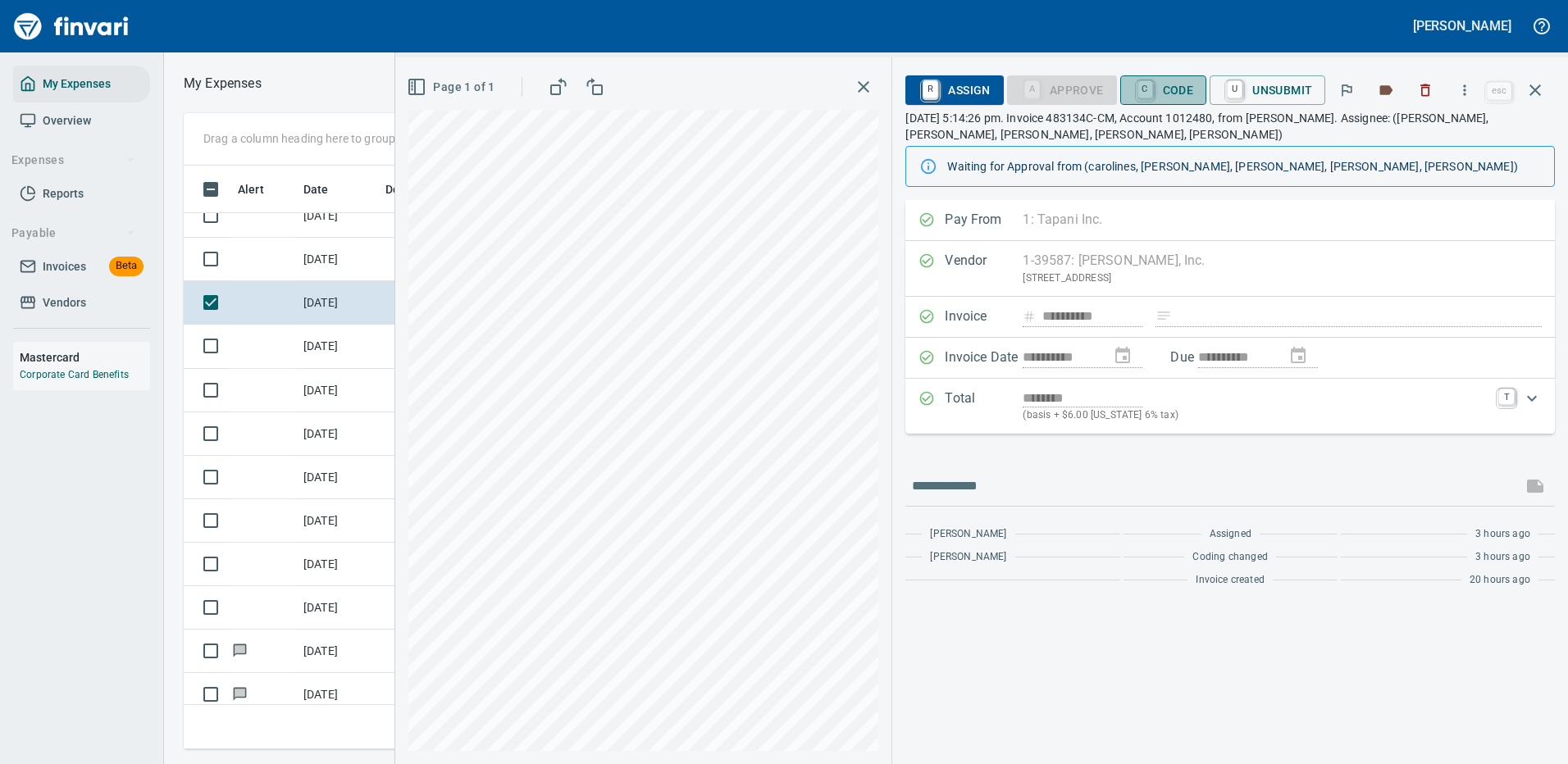
click at [1174, 88] on span "C Code" at bounding box center [1163, 90] width 60 height 28
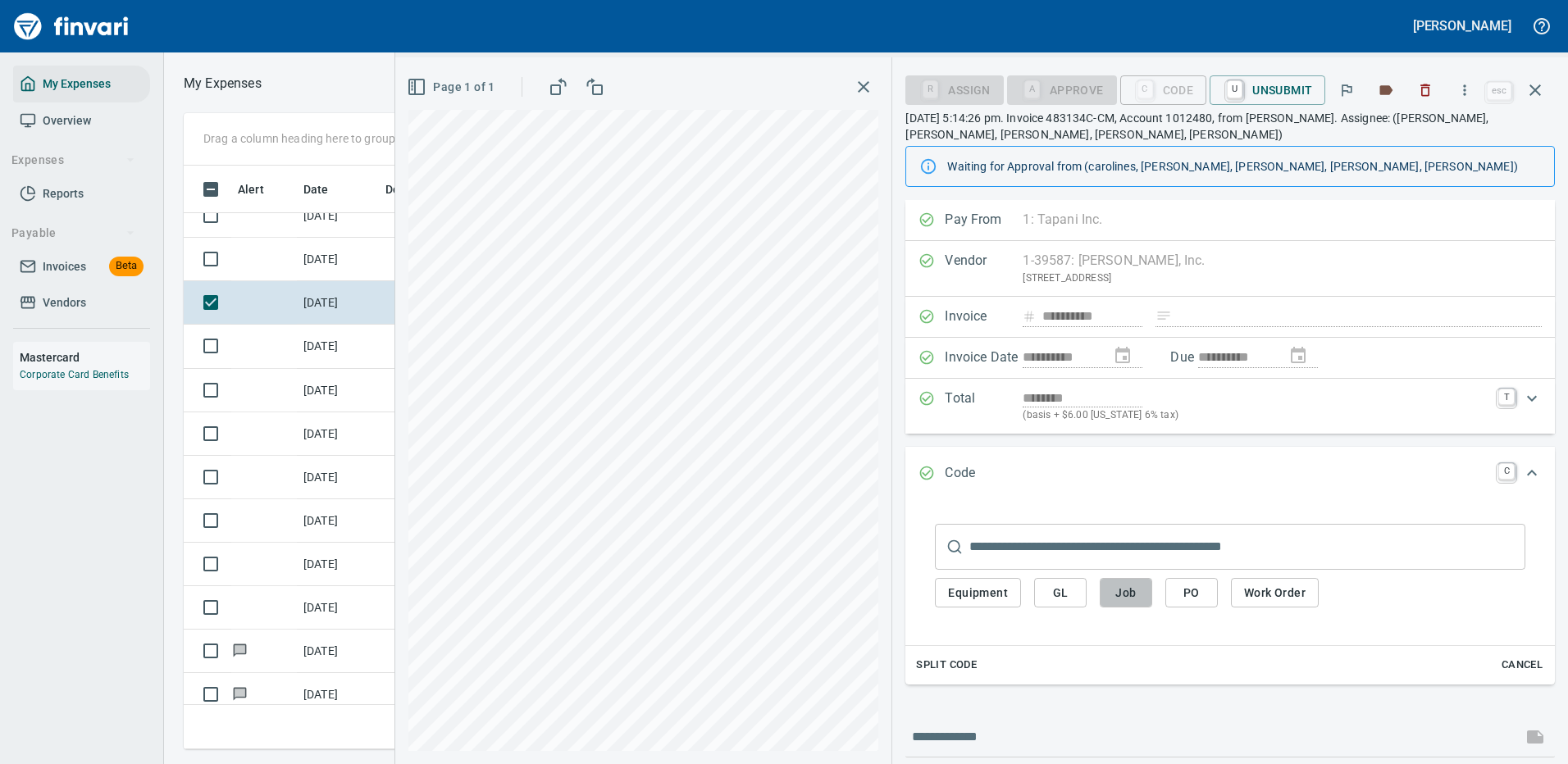
click at [1130, 591] on span "Job" at bounding box center [1126, 593] width 27 height 20
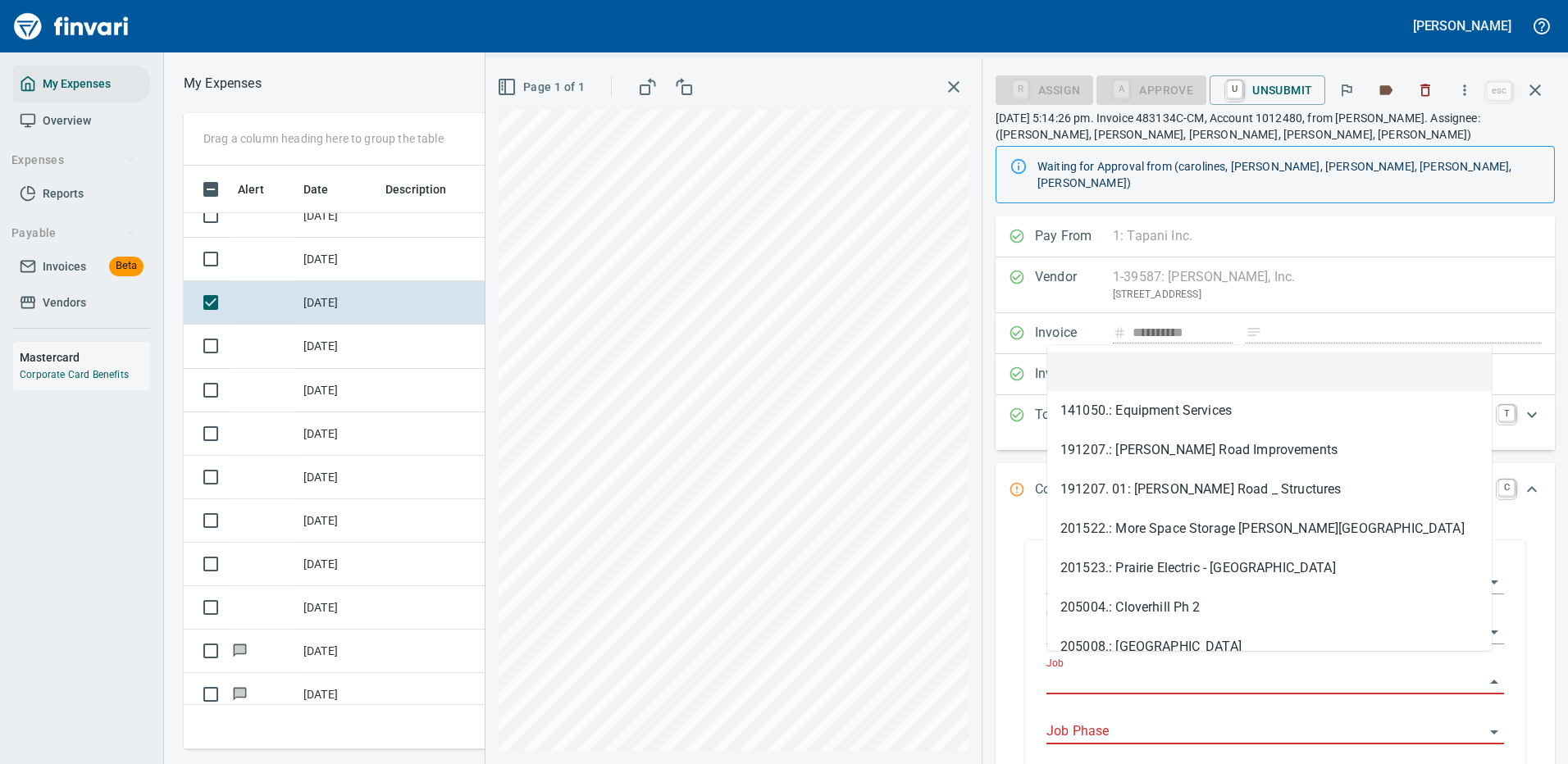
click at [1090, 670] on input "Job" at bounding box center [1264, 681] width 438 height 23
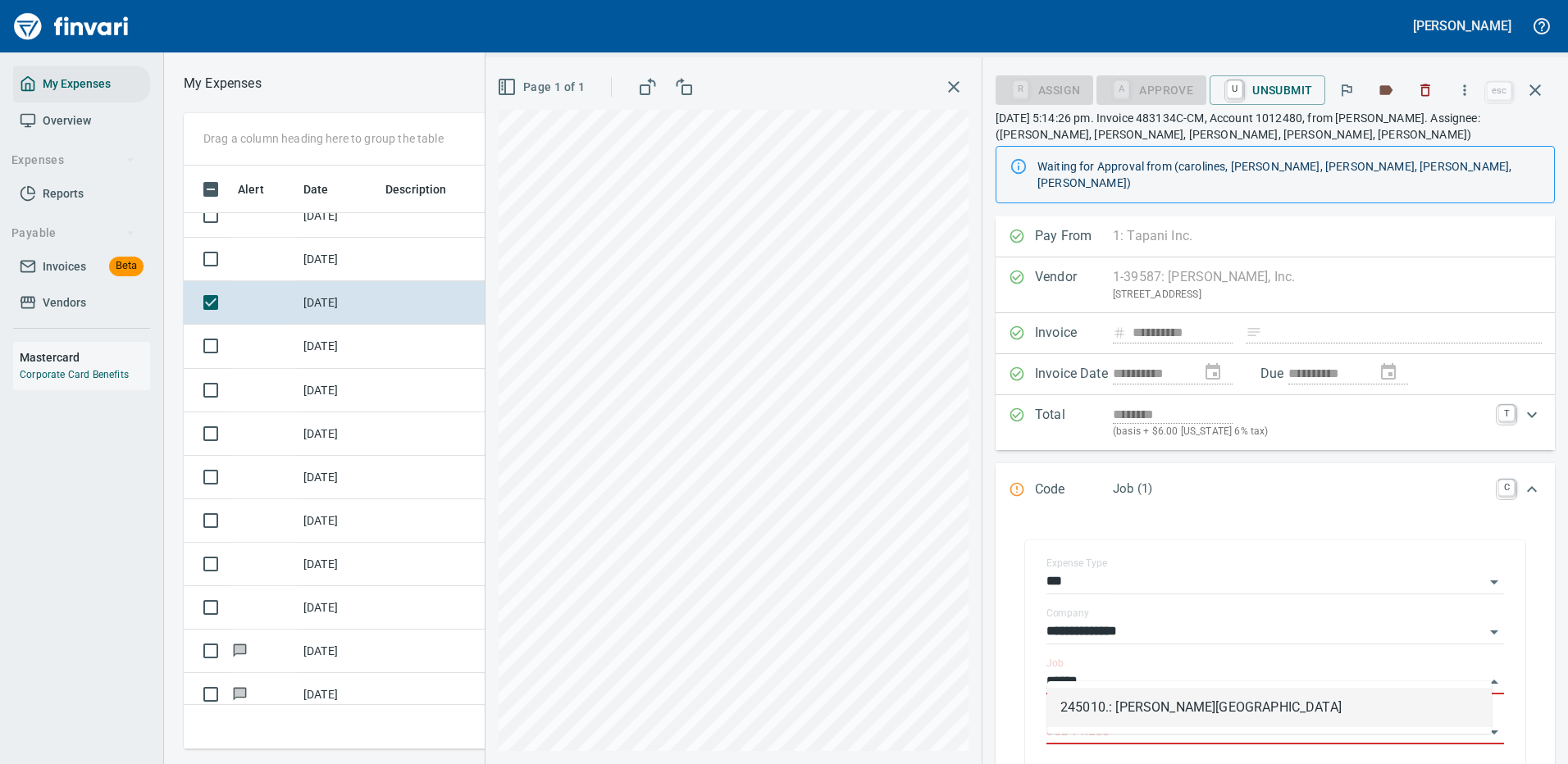
click at [1165, 705] on li "245010.: Mayfield Springs Subdivision" at bounding box center [1269, 707] width 445 height 39
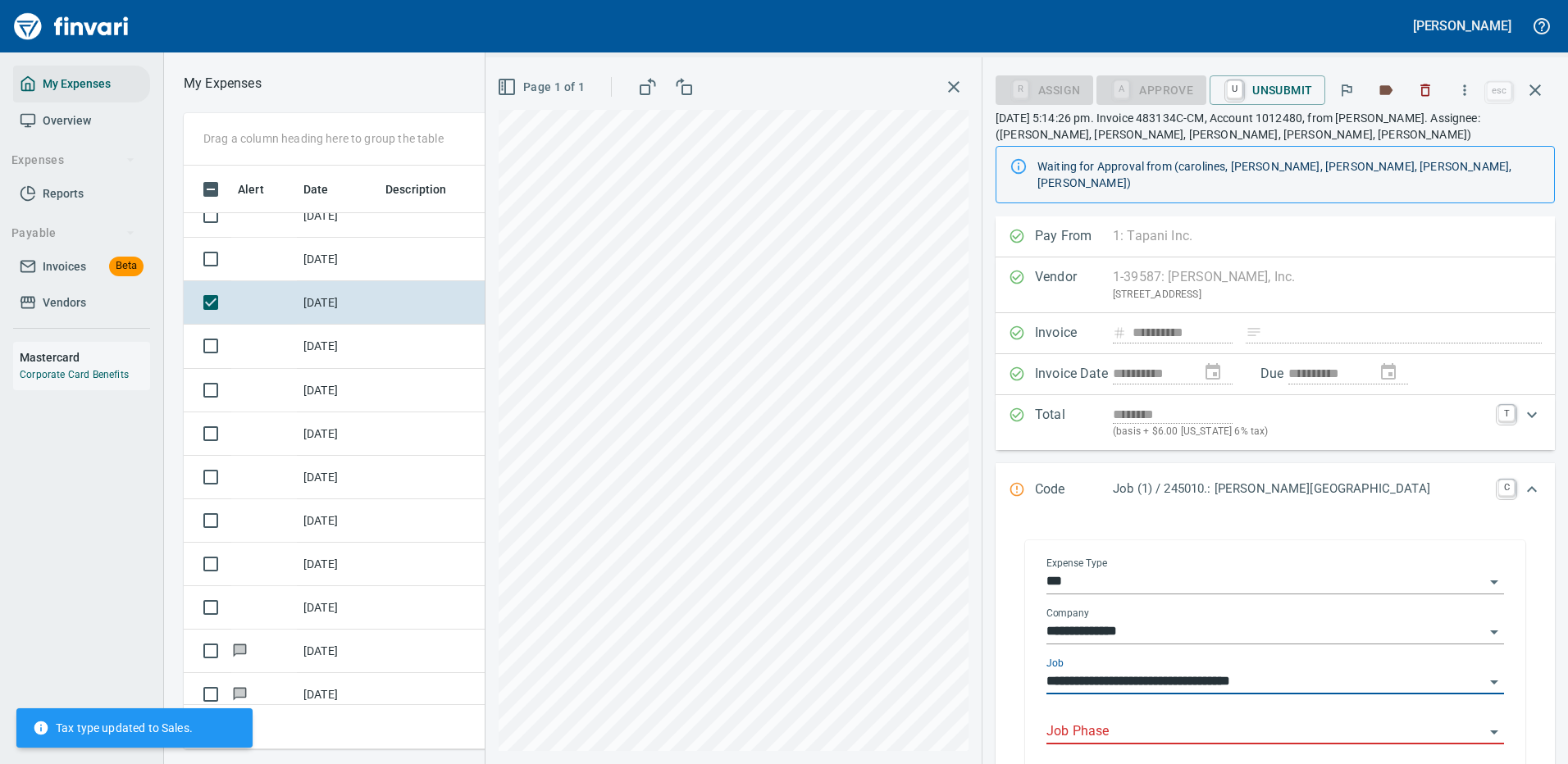
type input "**********"
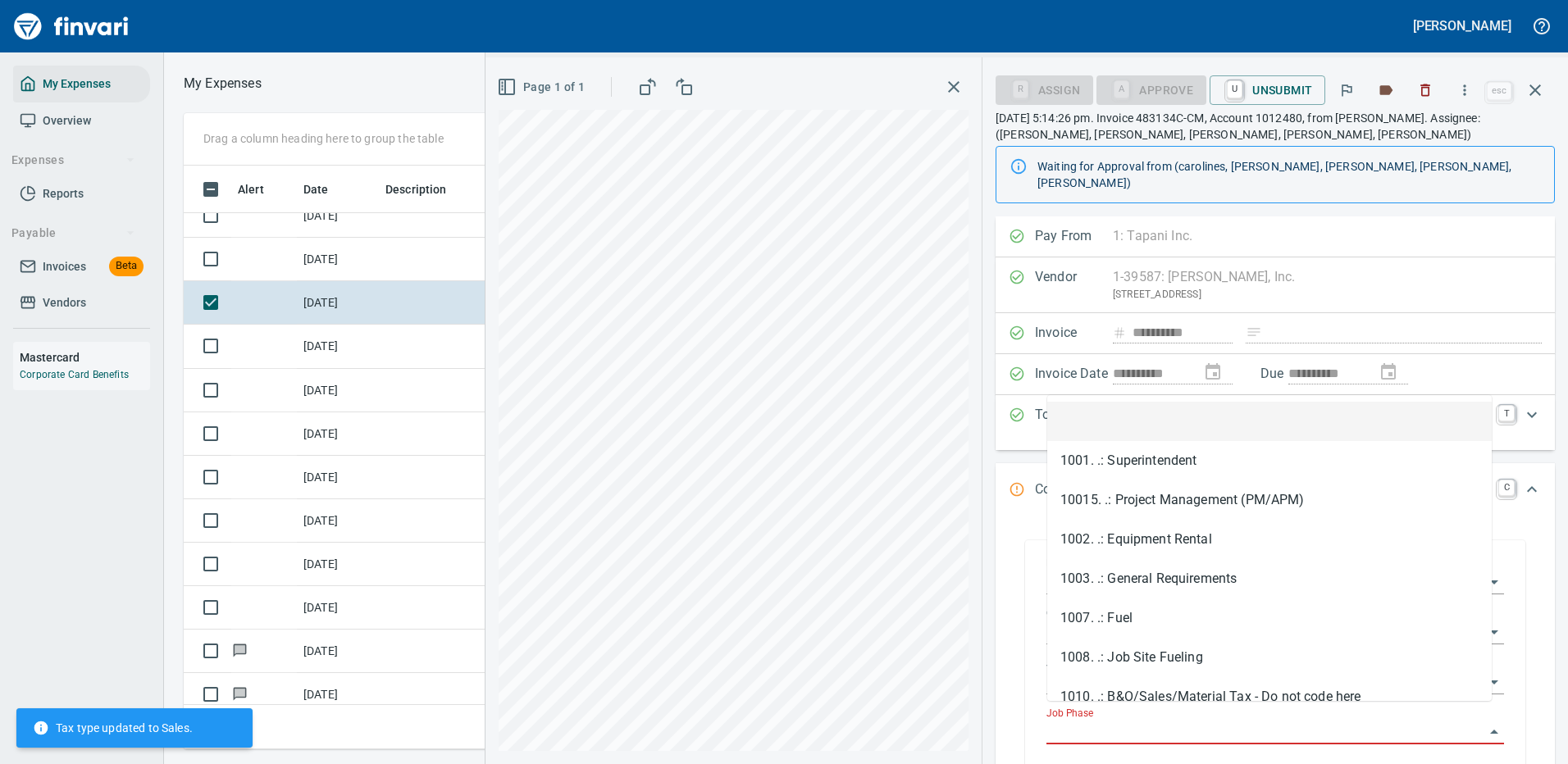
click at [1160, 721] on input "Job Phase" at bounding box center [1264, 732] width 438 height 23
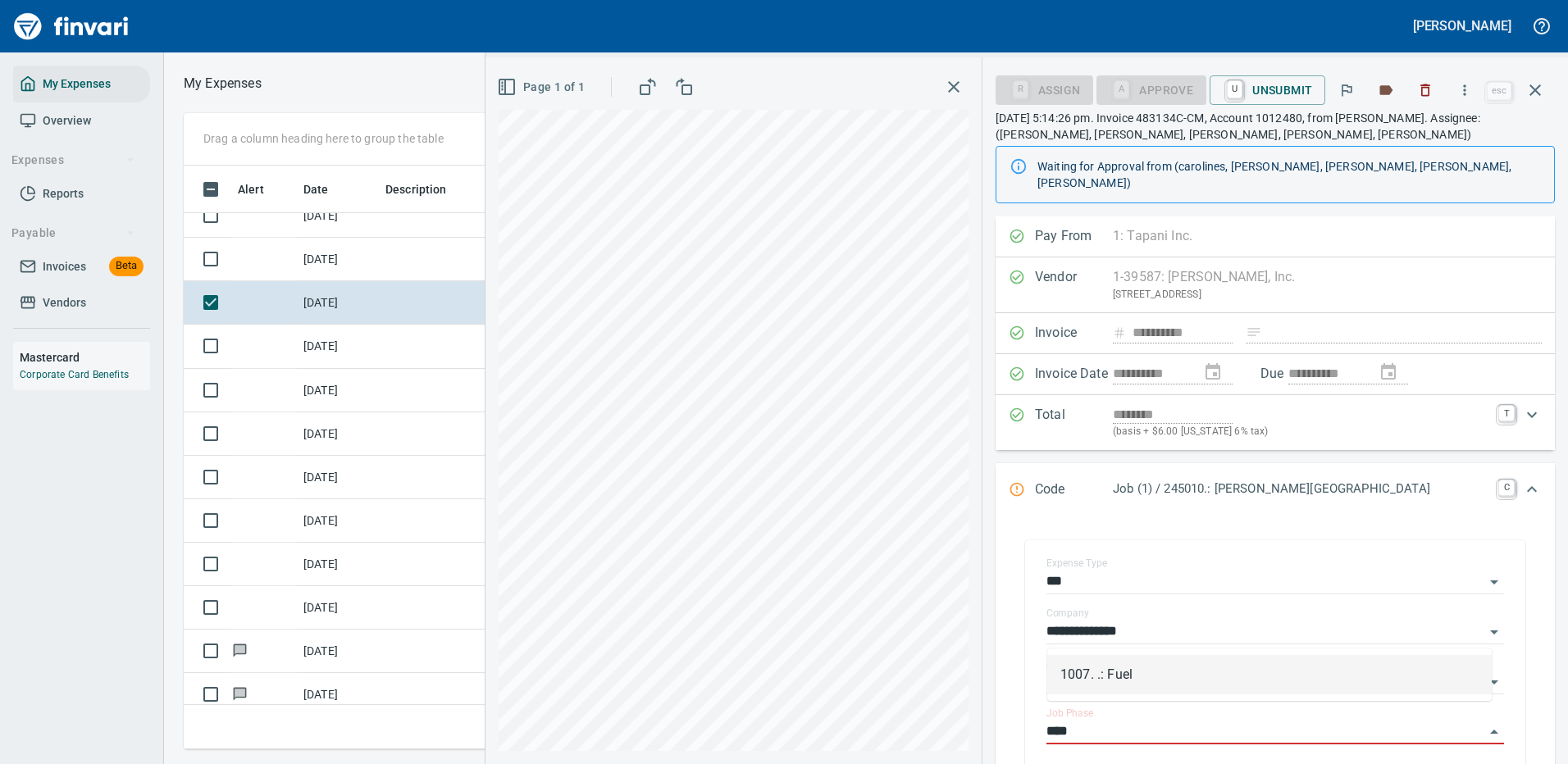
click at [1125, 669] on li "1007. .: Fuel" at bounding box center [1269, 674] width 445 height 39
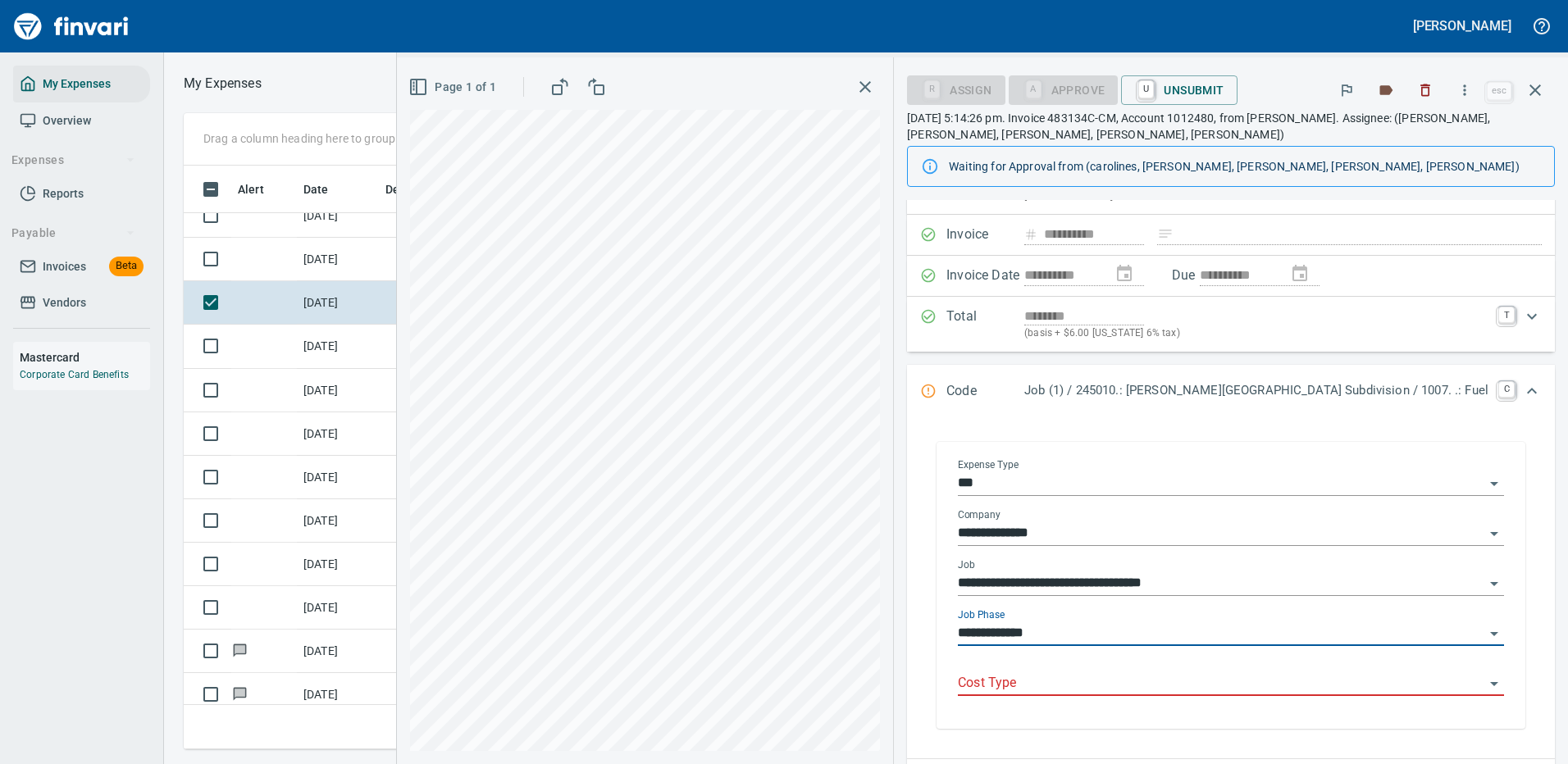
scroll to position [164, 0]
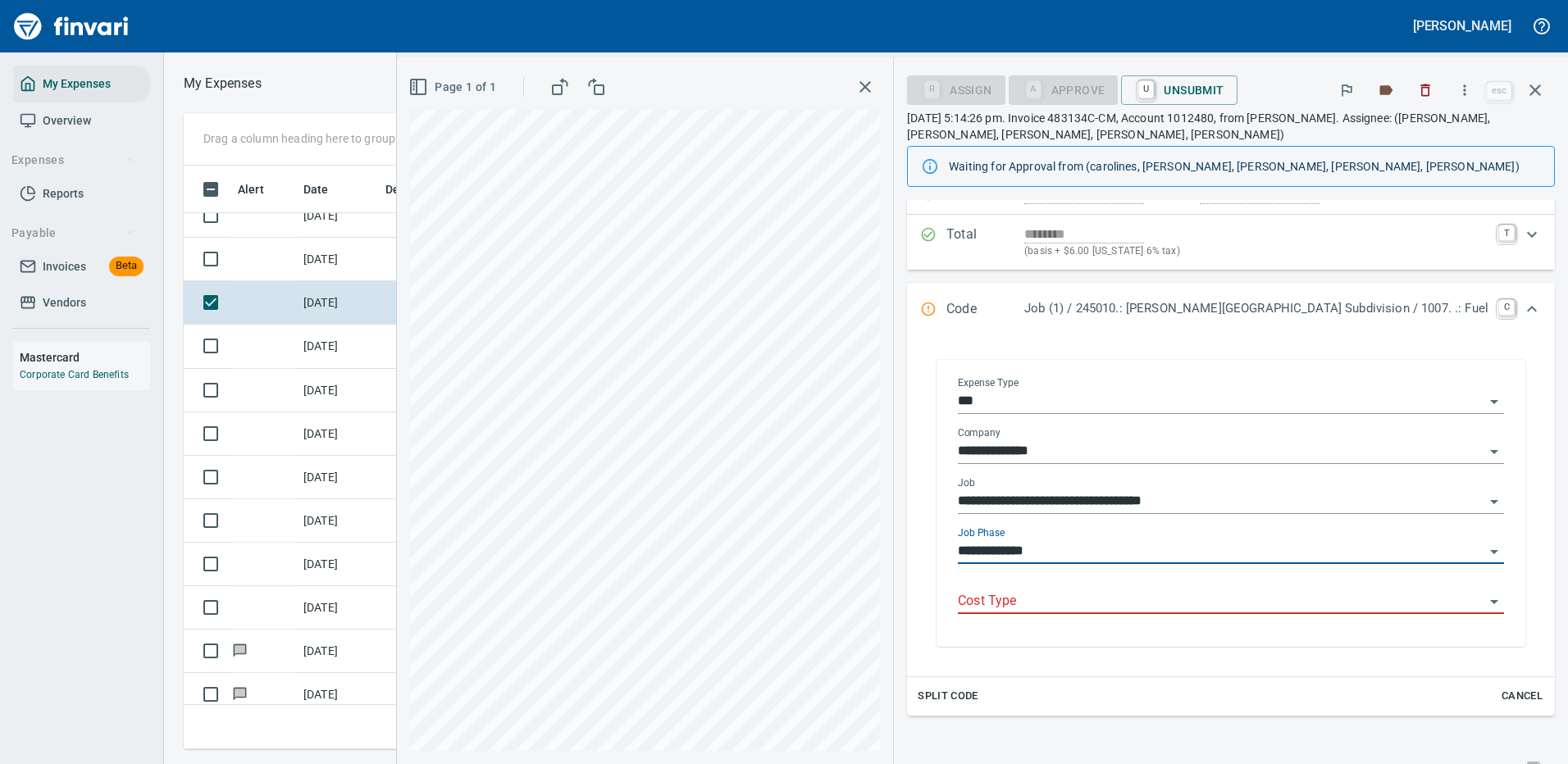
type input "**********"
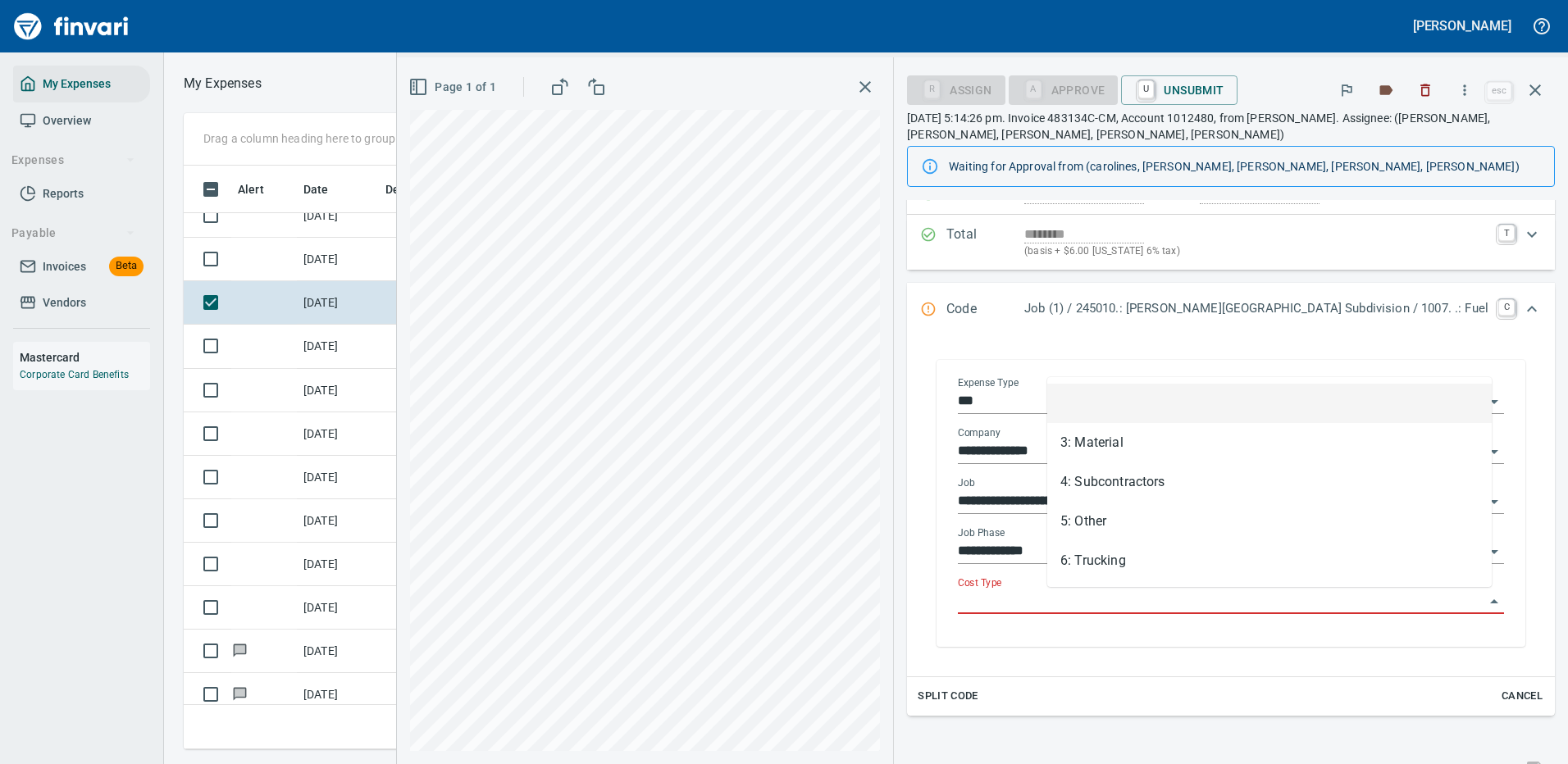
click at [1090, 594] on input "Cost Type" at bounding box center [1221, 602] width 527 height 23
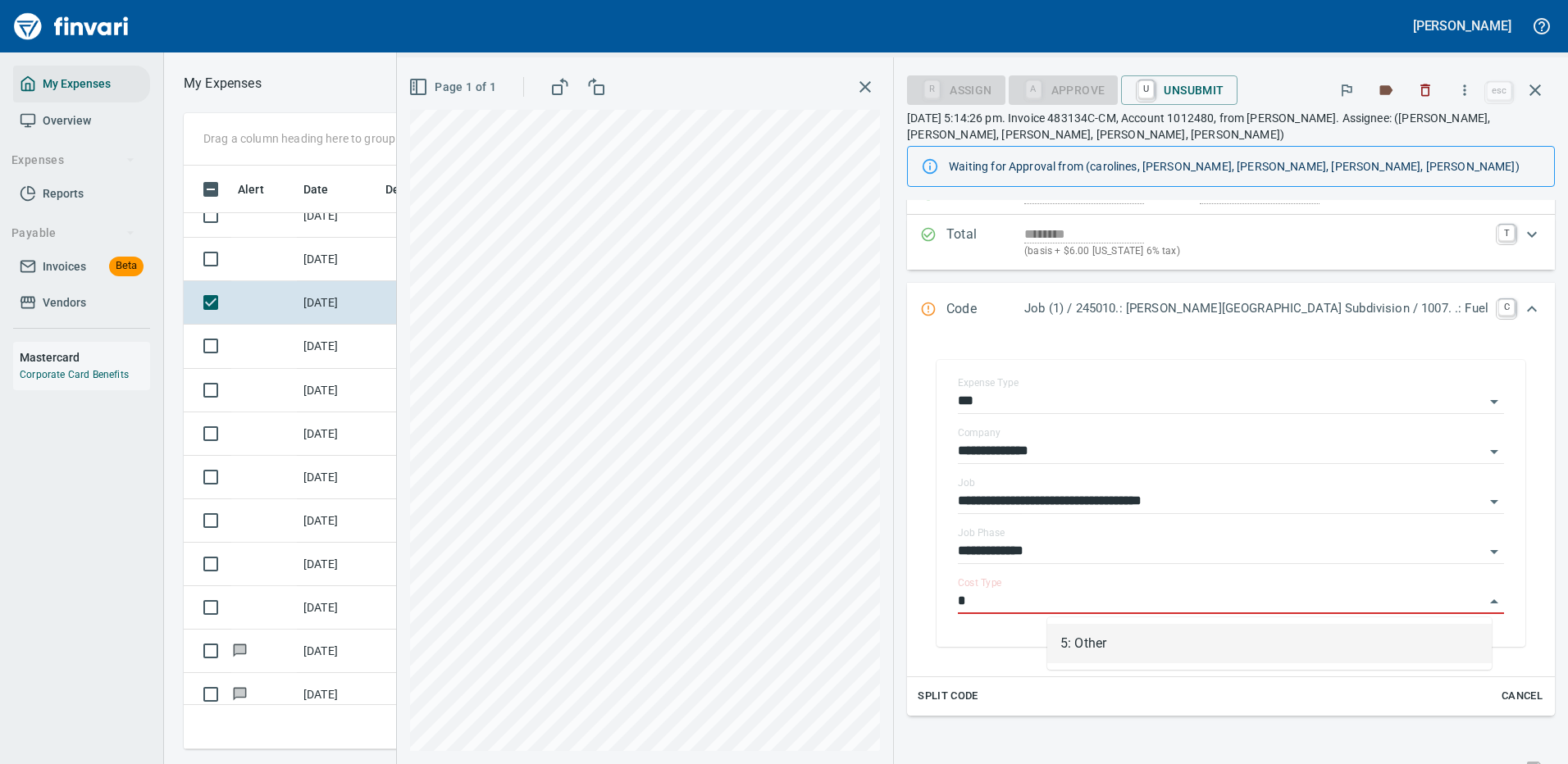
click at [1113, 645] on li "5: Other" at bounding box center [1269, 643] width 445 height 39
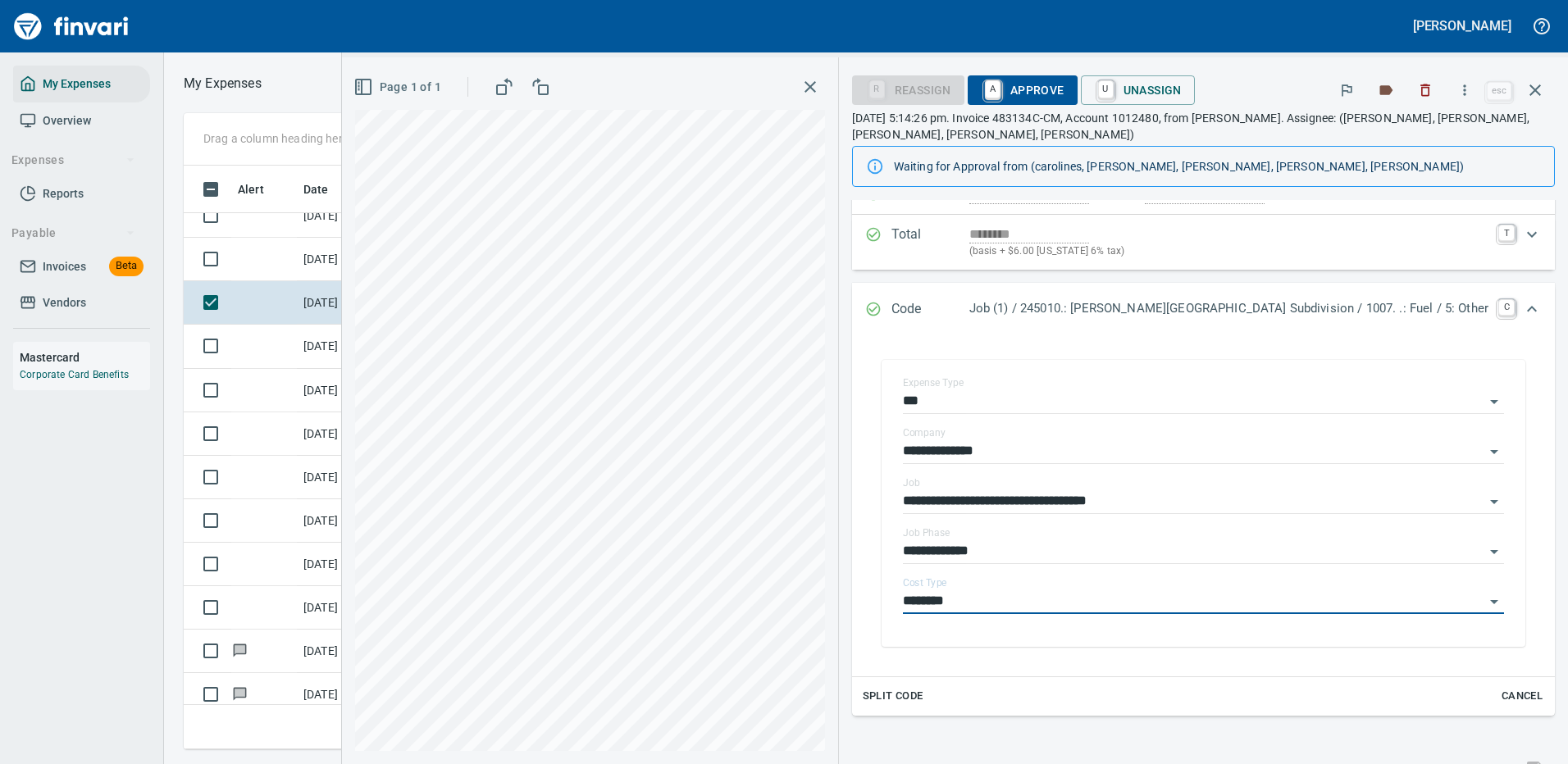
type input "********"
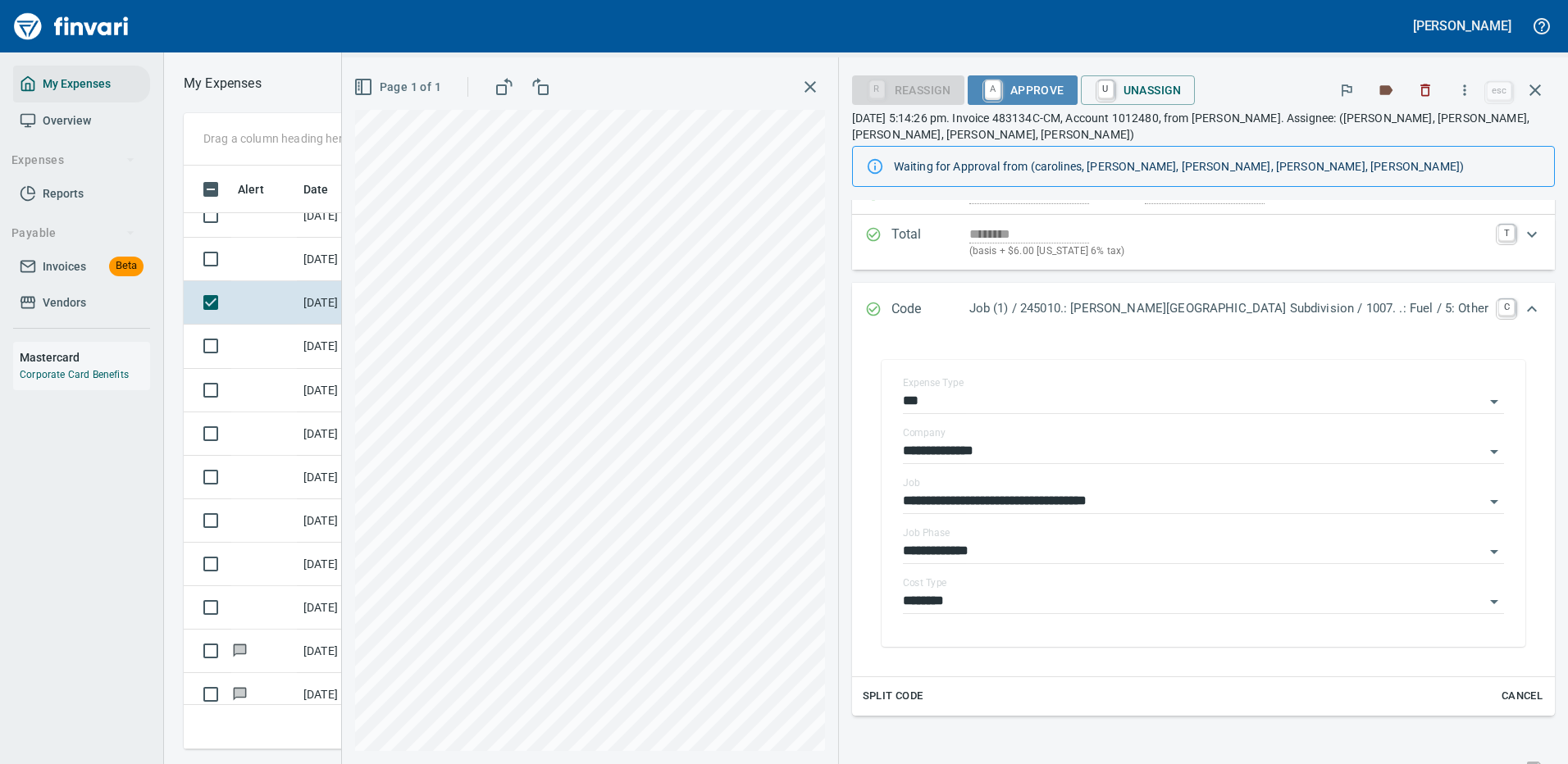
click at [1065, 86] on span "A Approve" at bounding box center [1022, 90] width 83 height 28
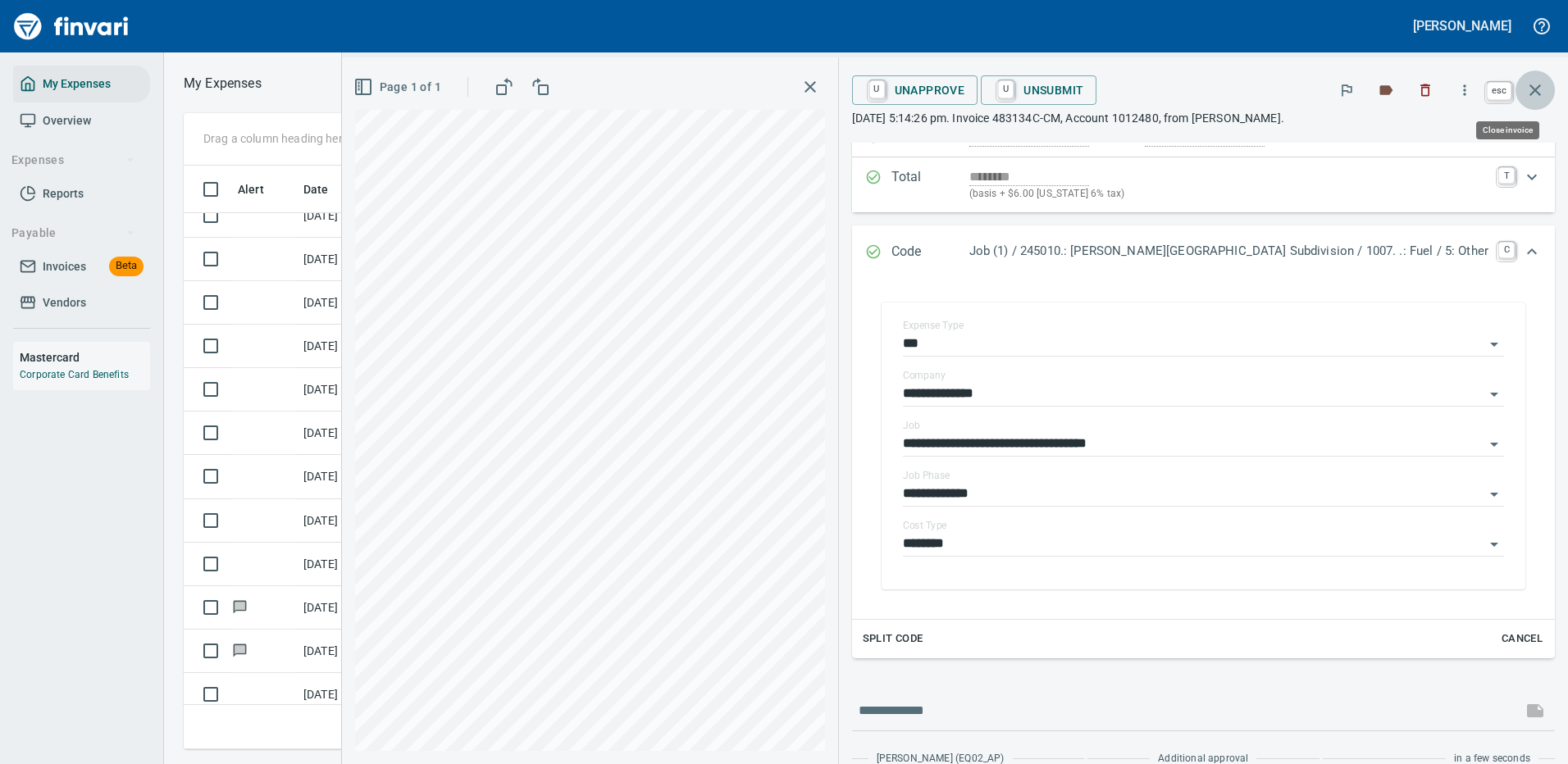
click at [1533, 81] on icon "button" at bounding box center [1535, 91] width 20 height 20
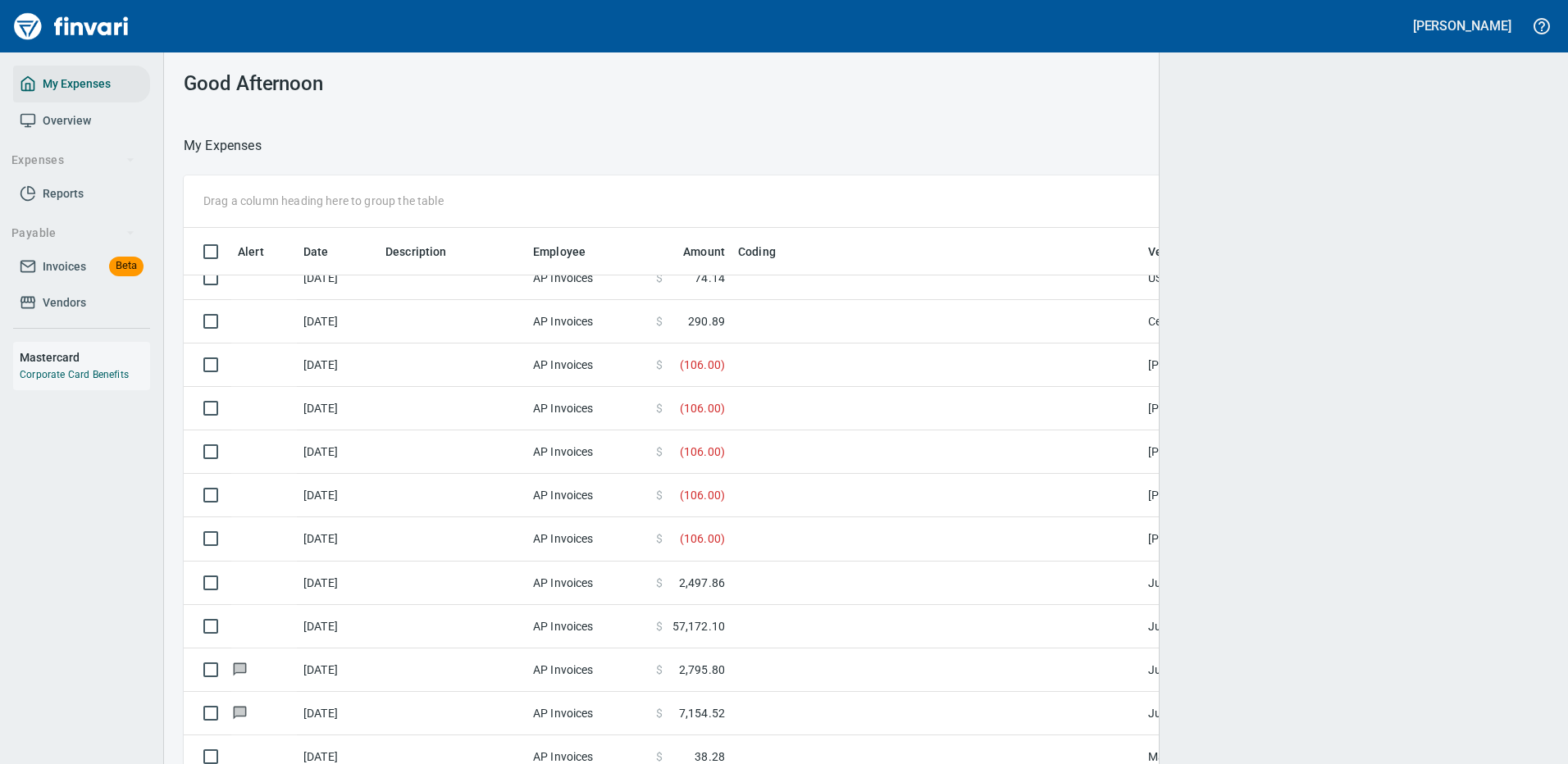
scroll to position [559, 1326]
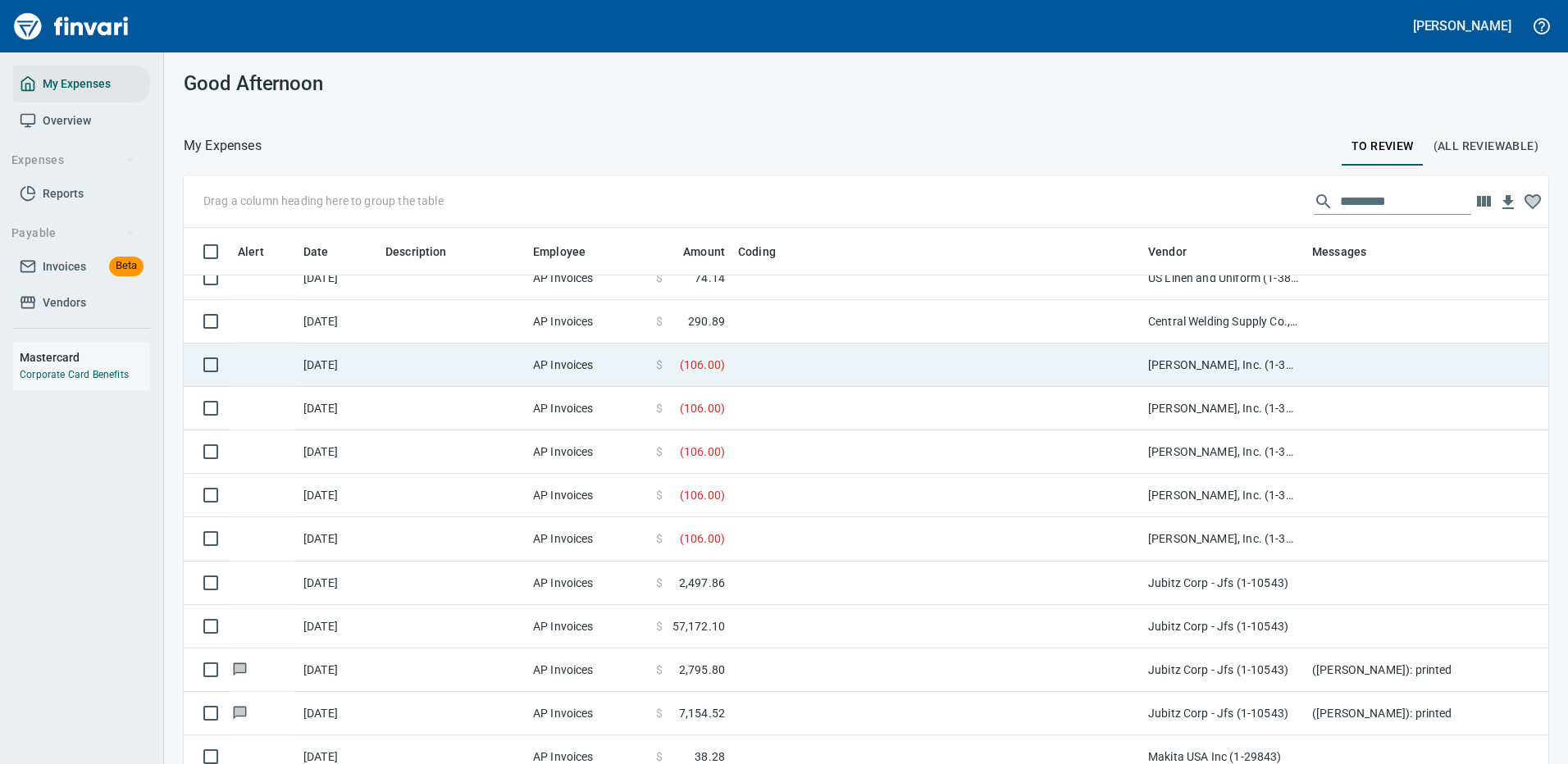
drag, startPoint x: 981, startPoint y: 364, endPoint x: 993, endPoint y: 304, distance: 61.2
click at [980, 364] on td at bounding box center [937, 365] width 410 height 43
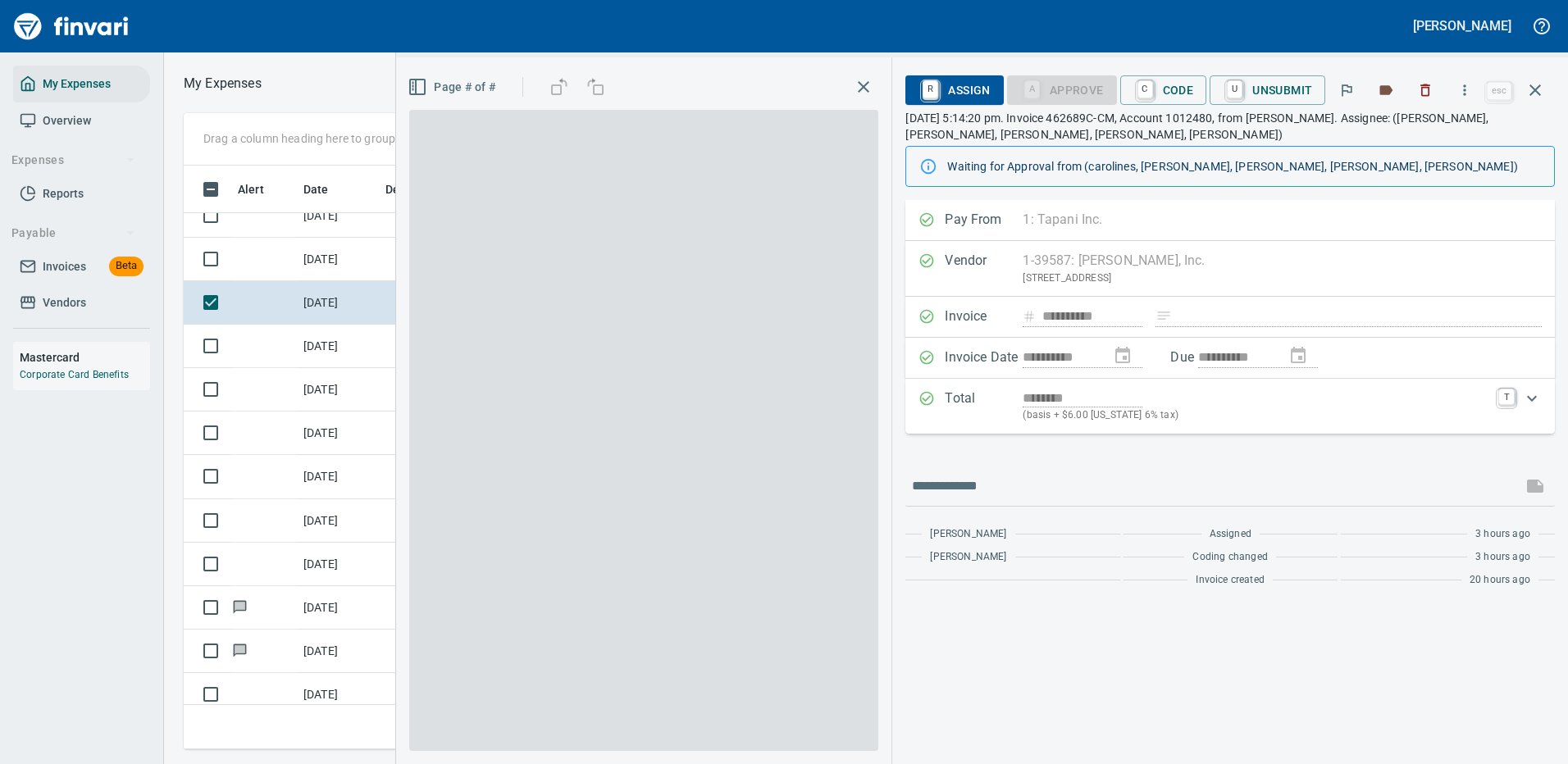
scroll to position [559, 930]
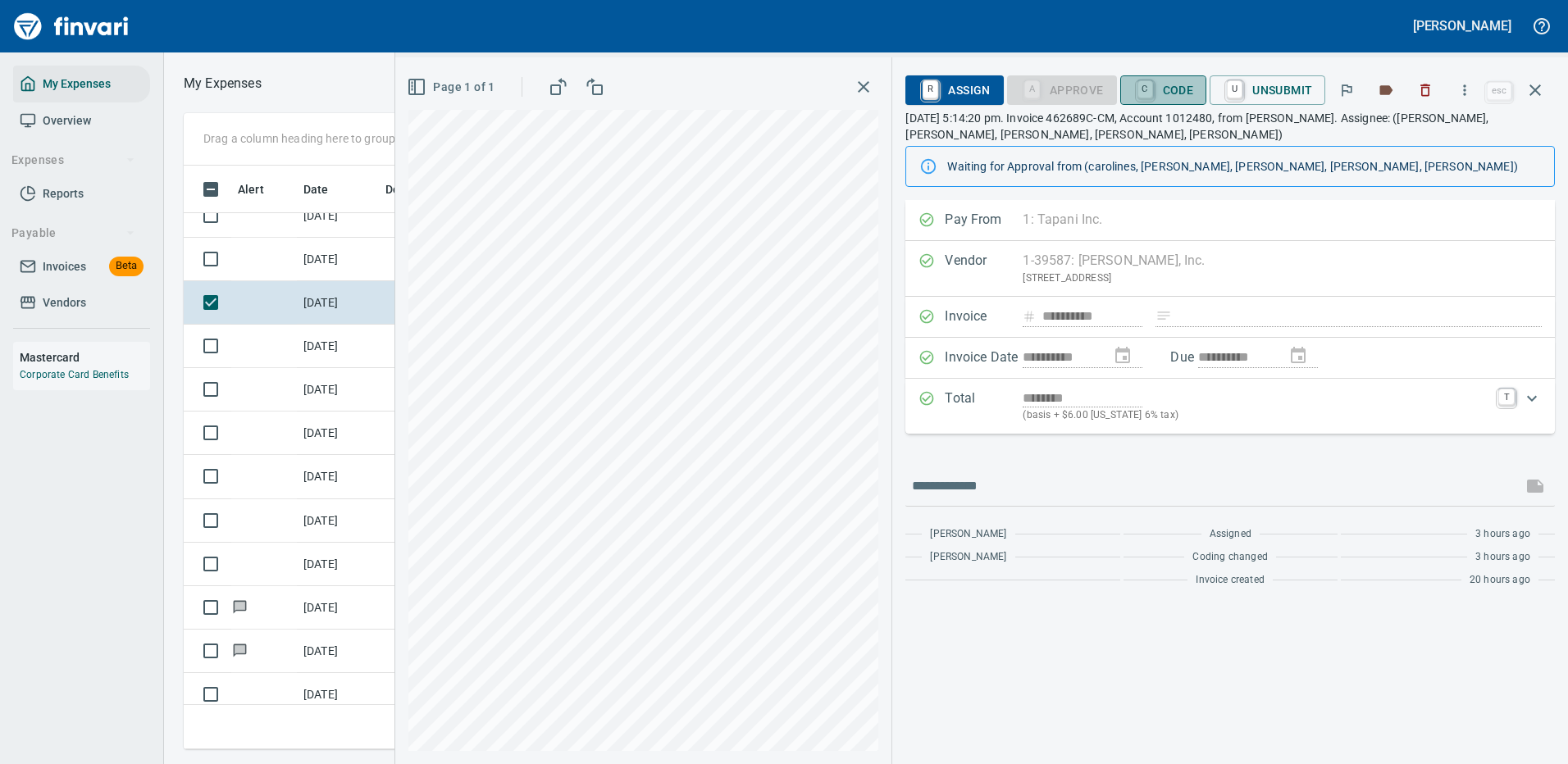
click at [1176, 87] on span "C Code" at bounding box center [1163, 90] width 60 height 28
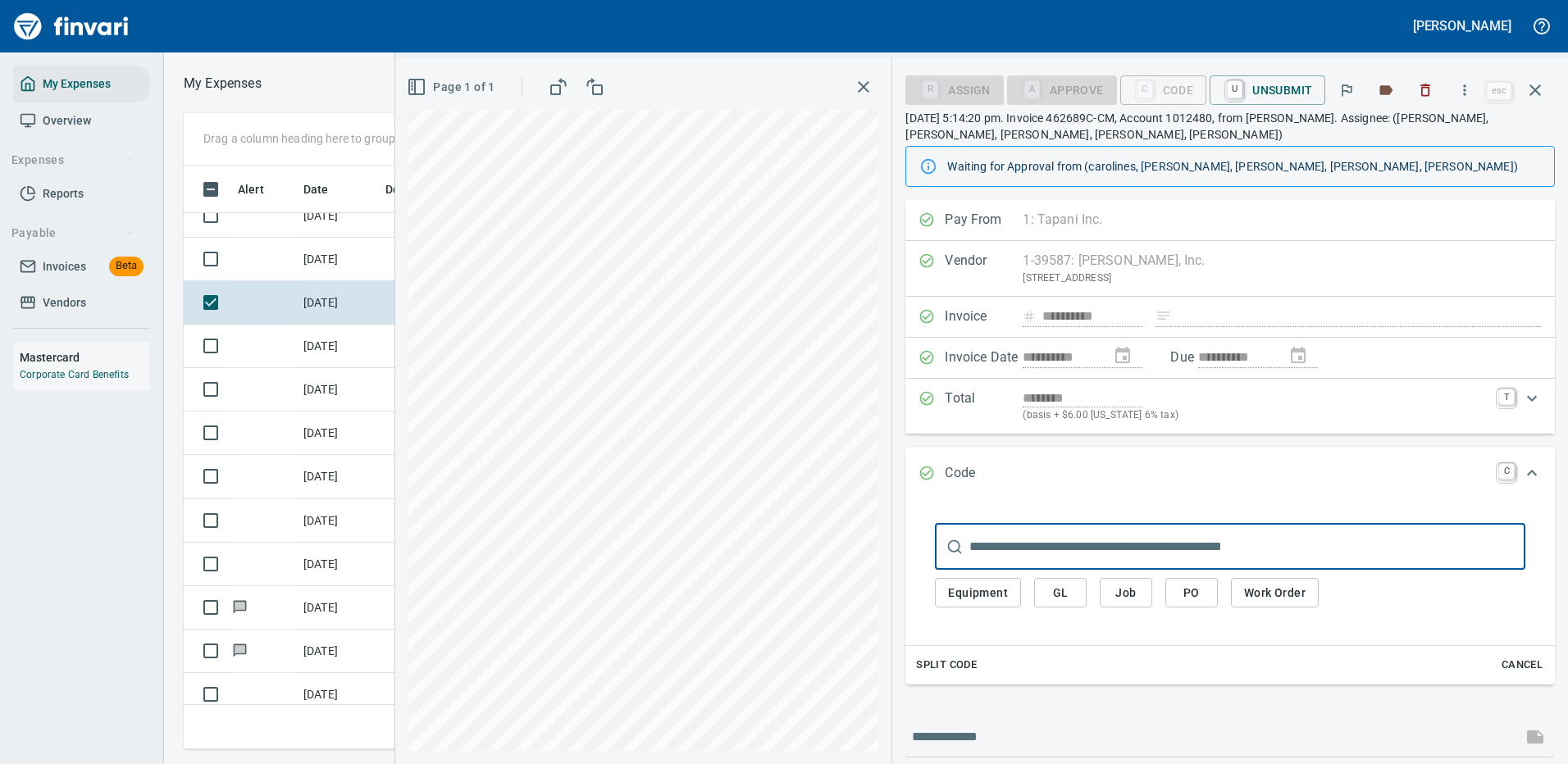
click at [1123, 585] on span "Job" at bounding box center [1126, 593] width 27 height 20
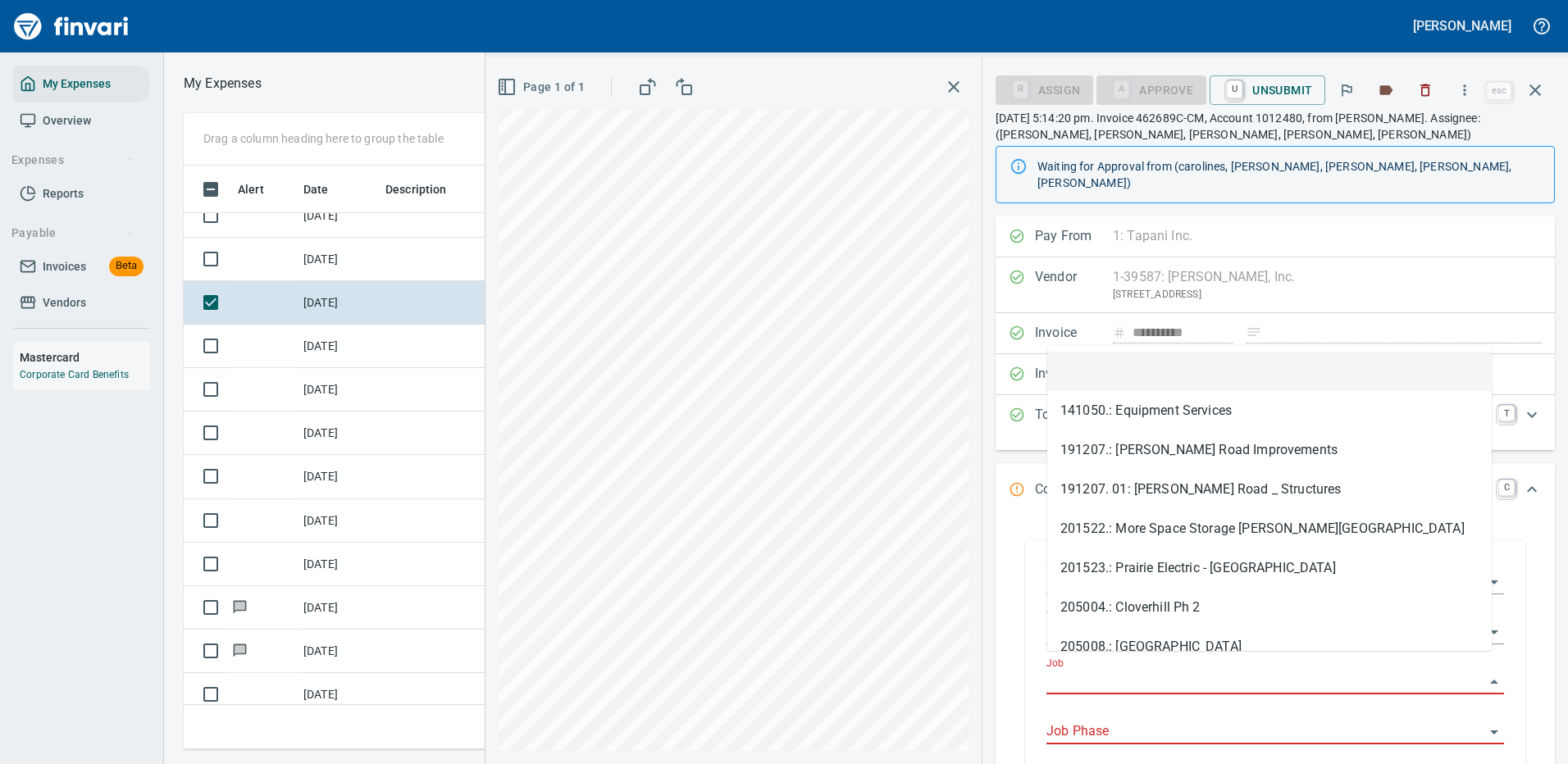
click at [1084, 670] on input "Job" at bounding box center [1264, 681] width 438 height 23
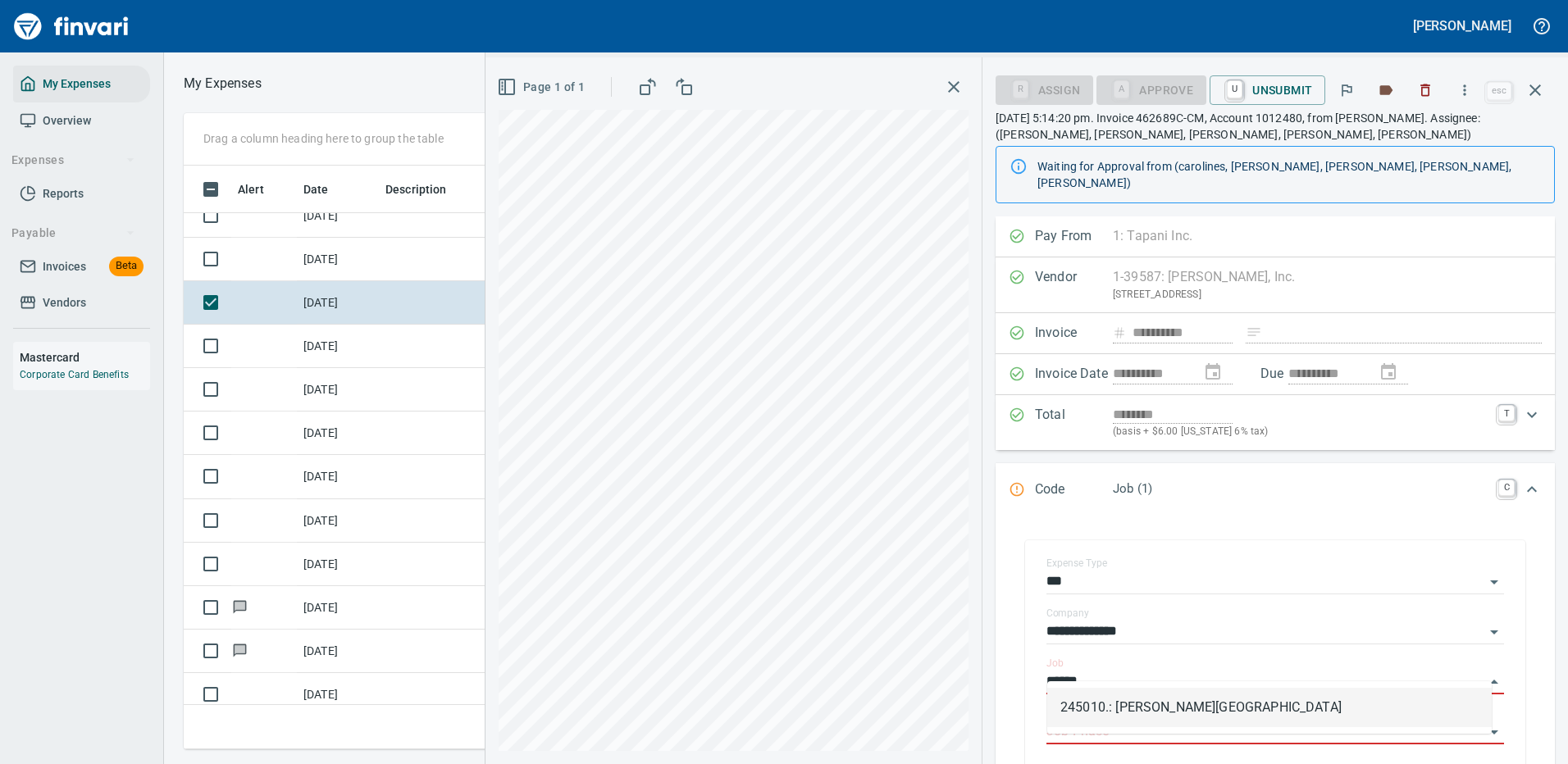
click at [1141, 708] on li "245010.: Mayfield Springs Subdivision" at bounding box center [1269, 707] width 445 height 39
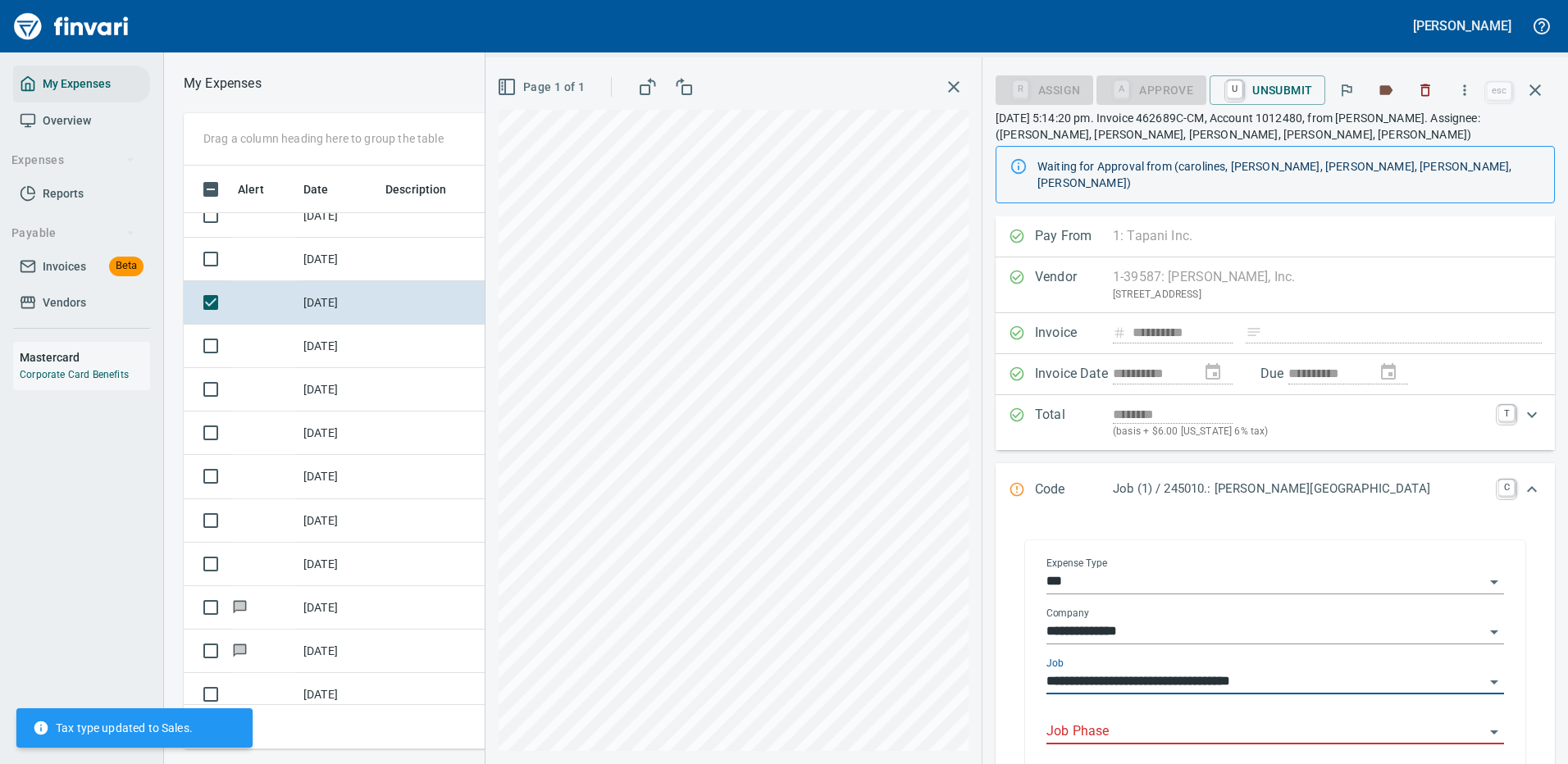
type input "**********"
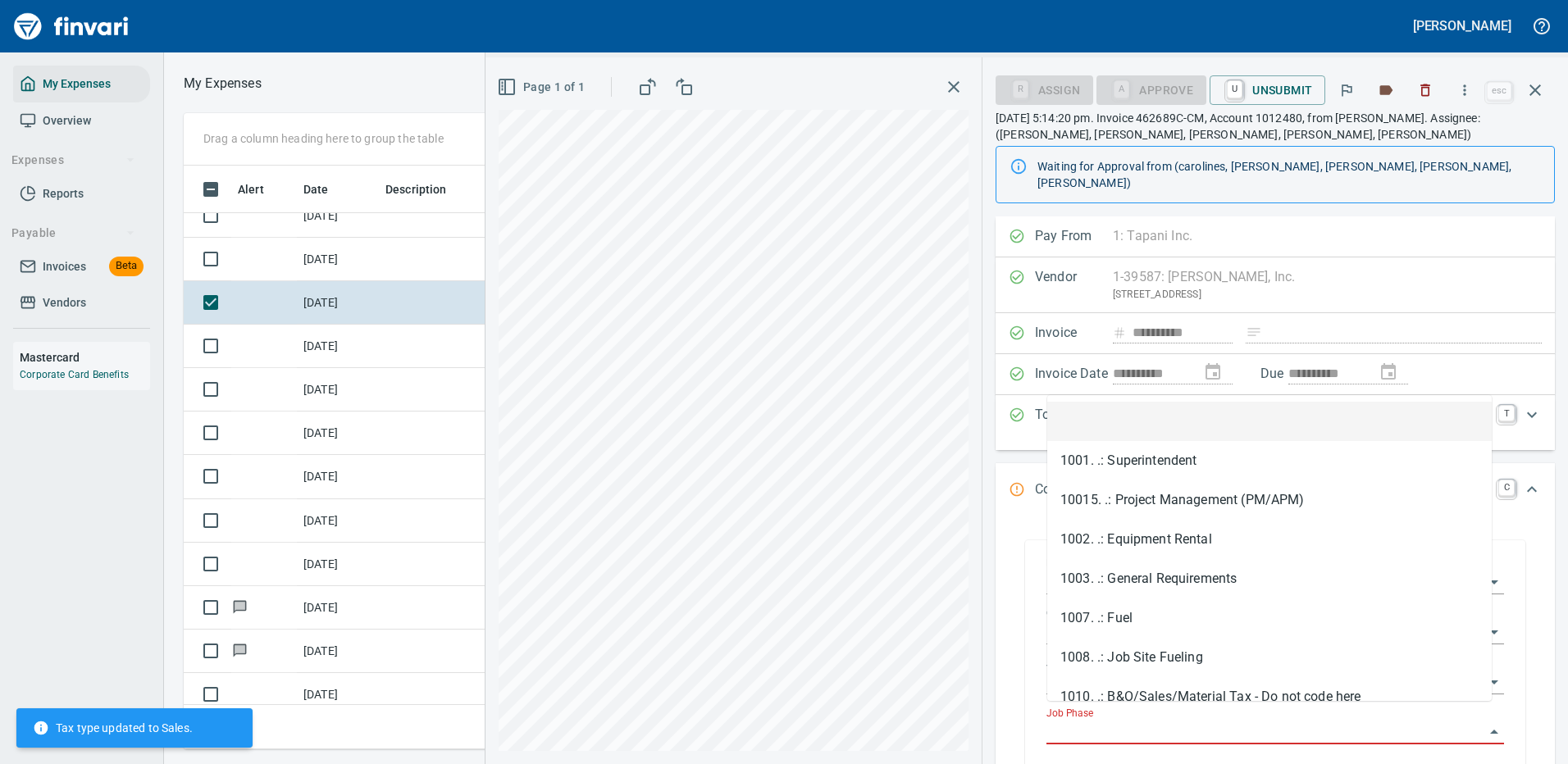
click at [1113, 721] on input "Job Phase" at bounding box center [1264, 732] width 438 height 23
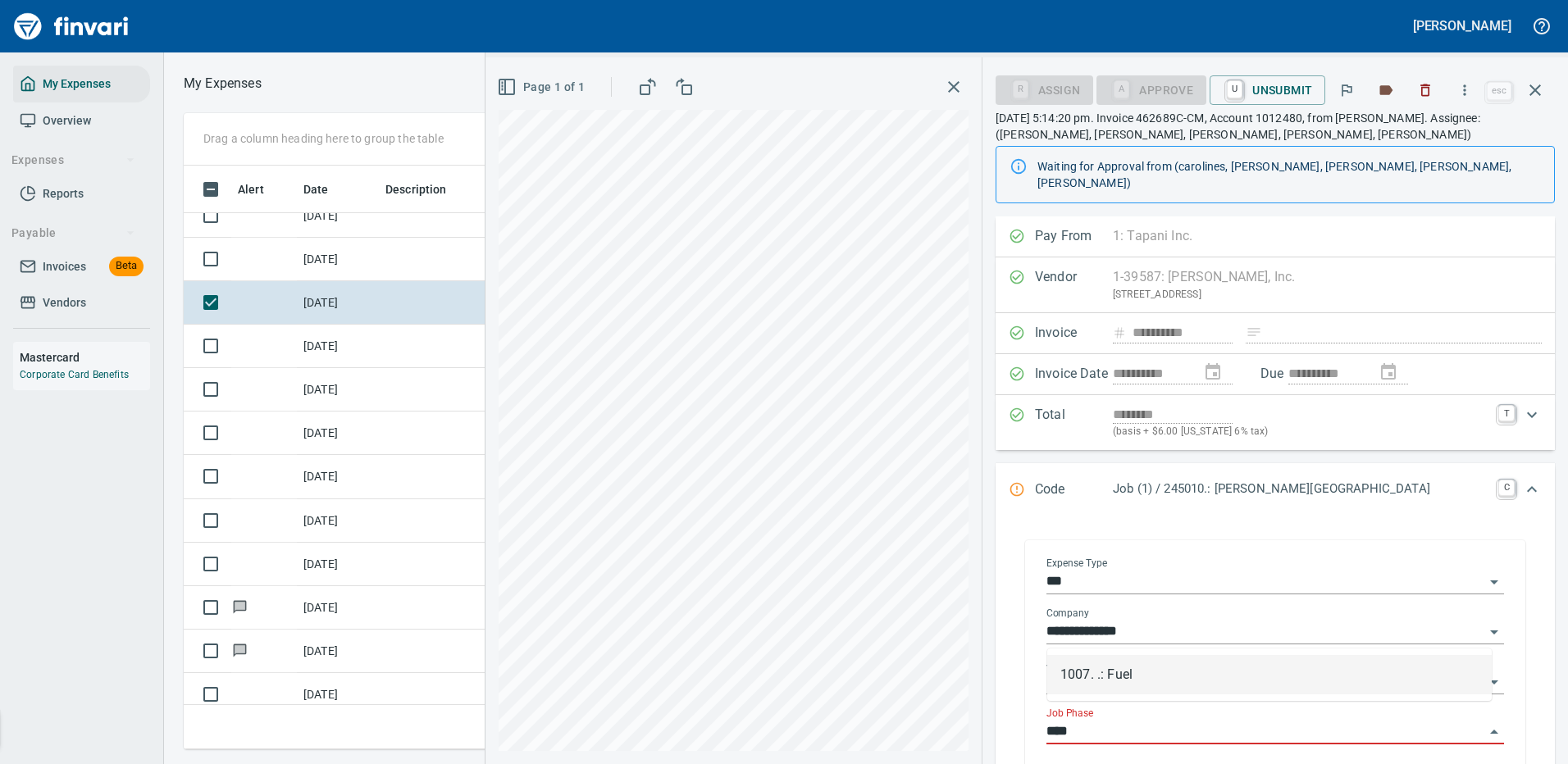
click at [1123, 669] on li "1007. .: Fuel" at bounding box center [1269, 674] width 445 height 39
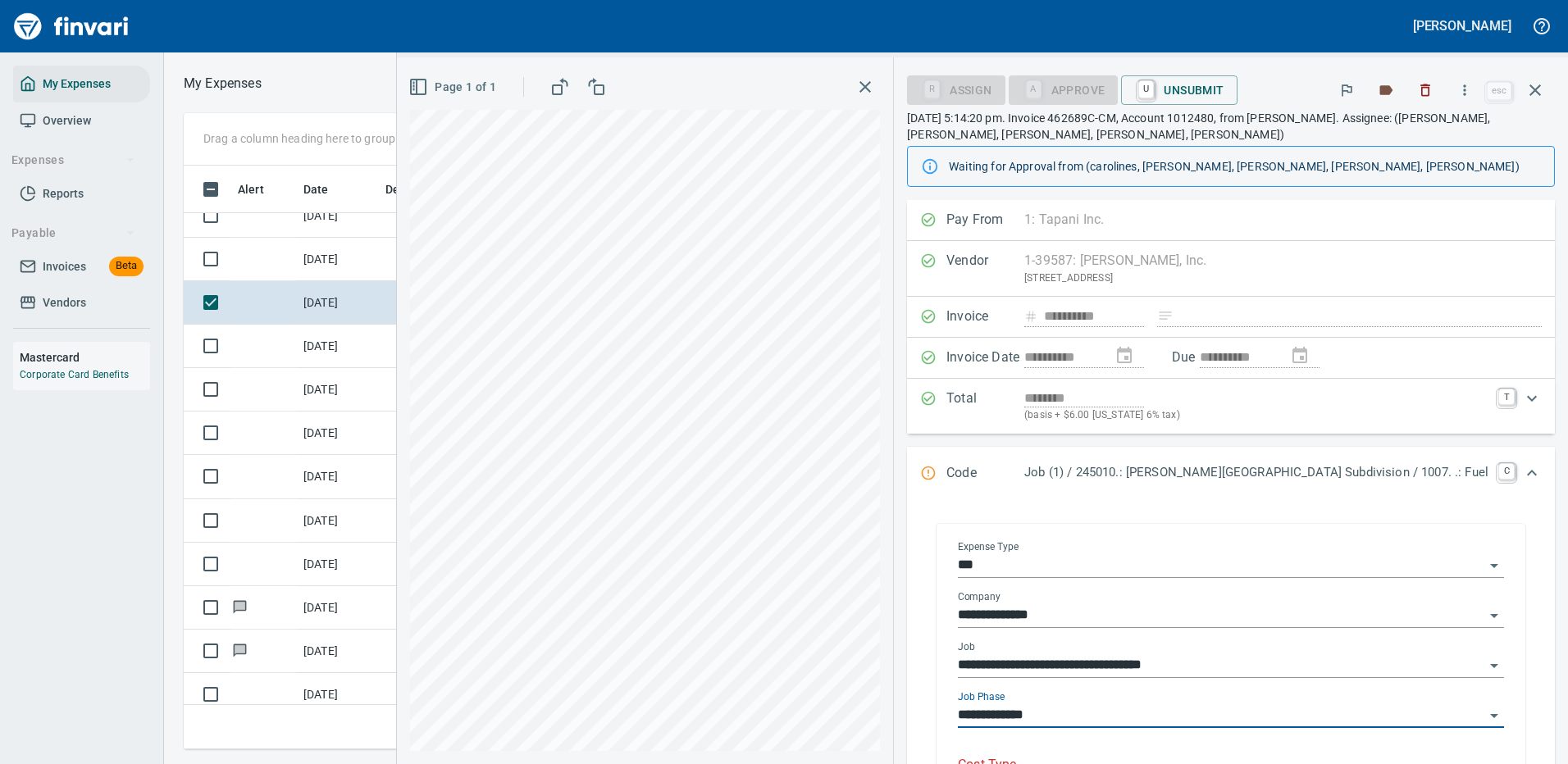
scroll to position [82, 0]
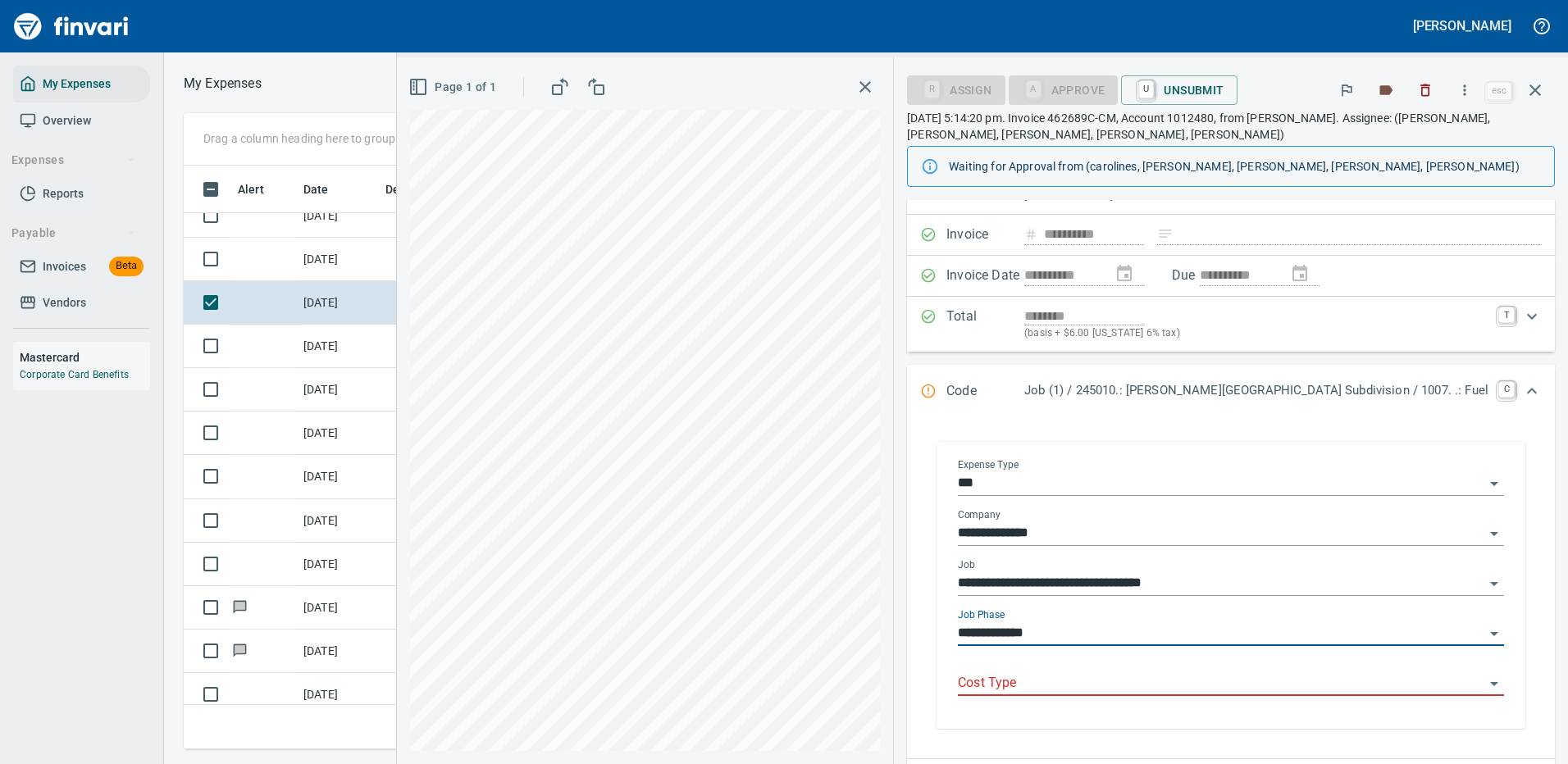
type input "**********"
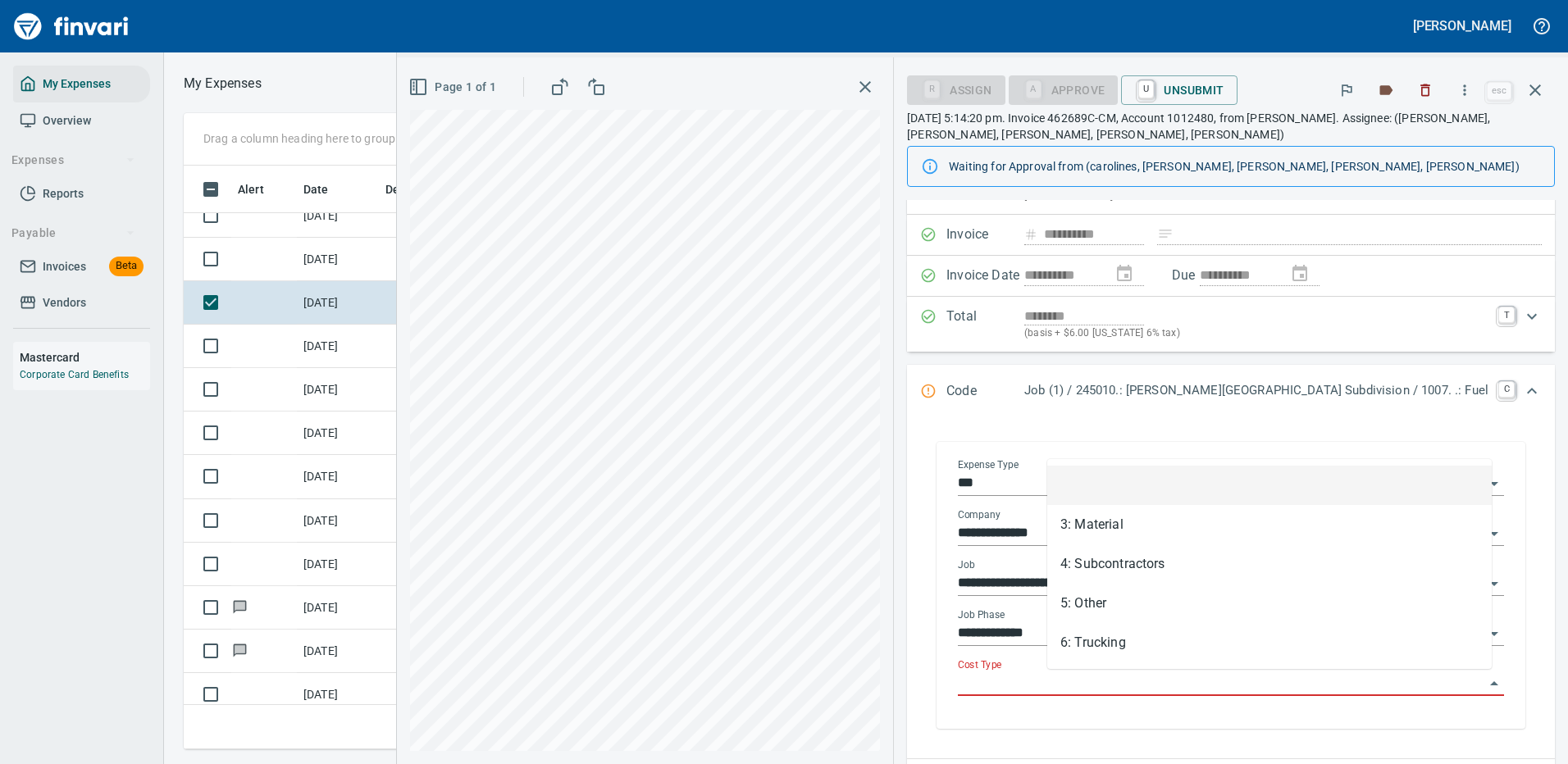
click at [1088, 682] on input "Cost Type" at bounding box center [1221, 683] width 527 height 23
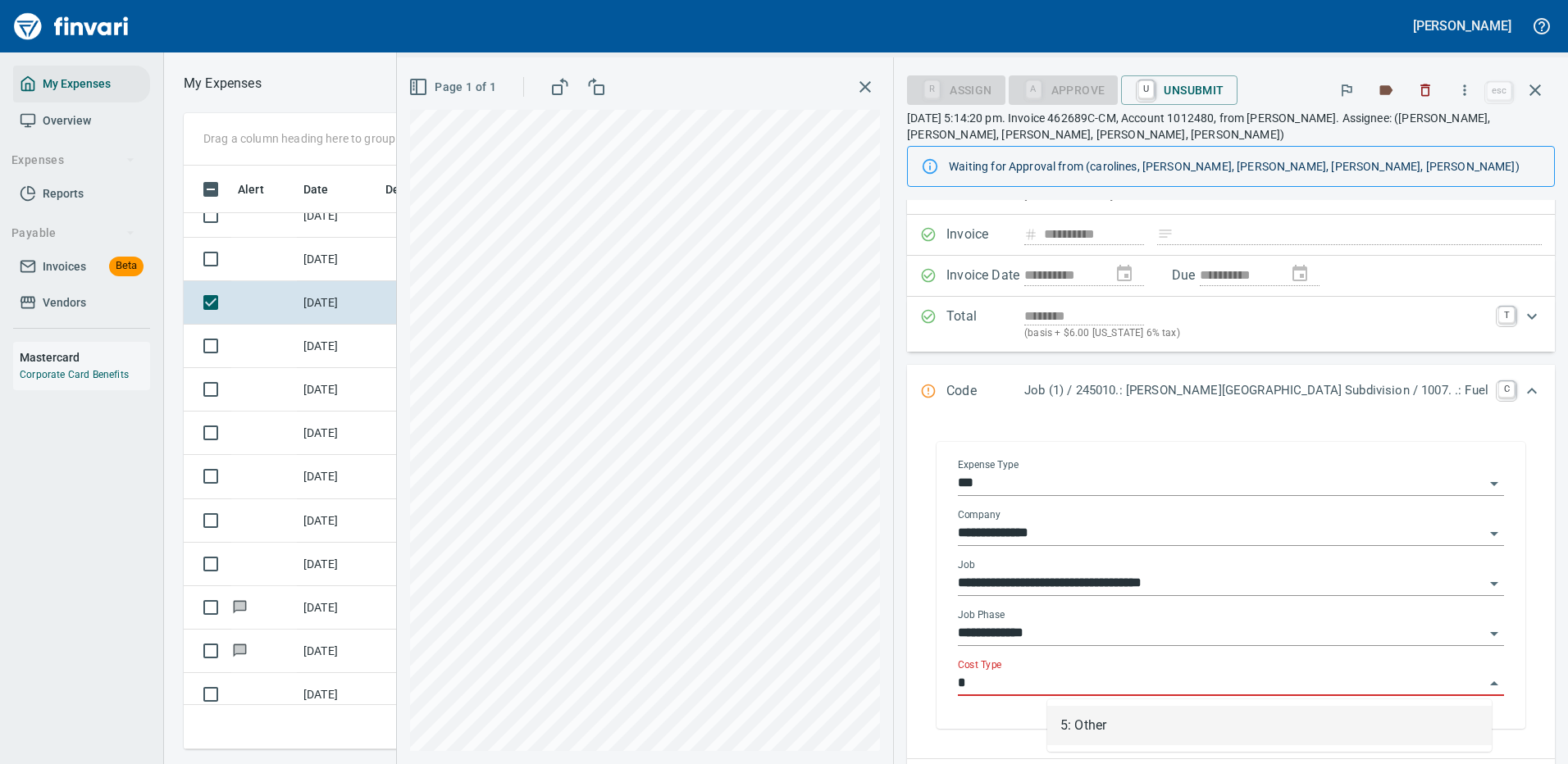
drag, startPoint x: 1127, startPoint y: 730, endPoint x: 1136, endPoint y: 717, distance: 15.8
click at [1128, 730] on li "5: Other" at bounding box center [1269, 725] width 445 height 39
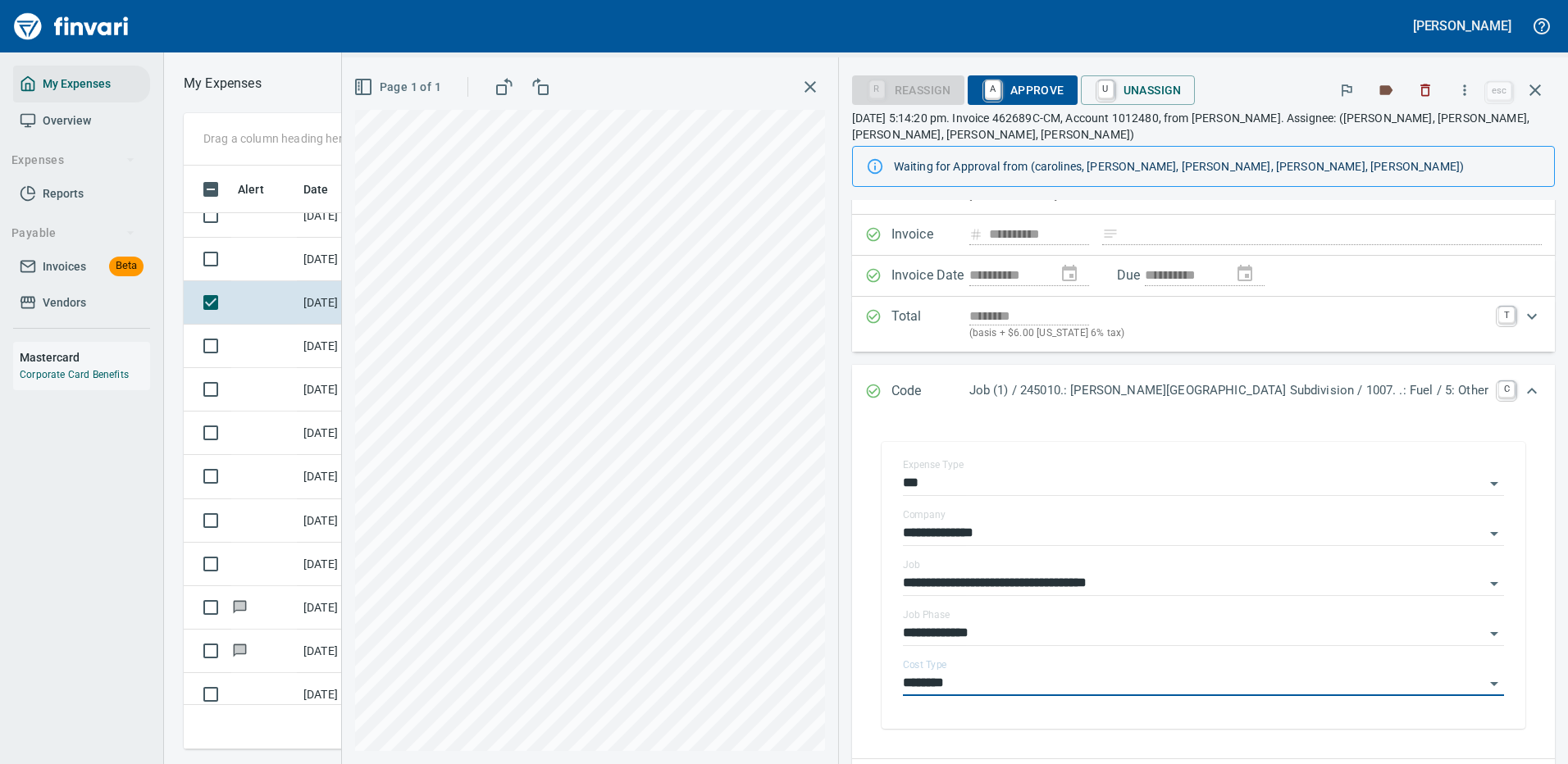
type input "********"
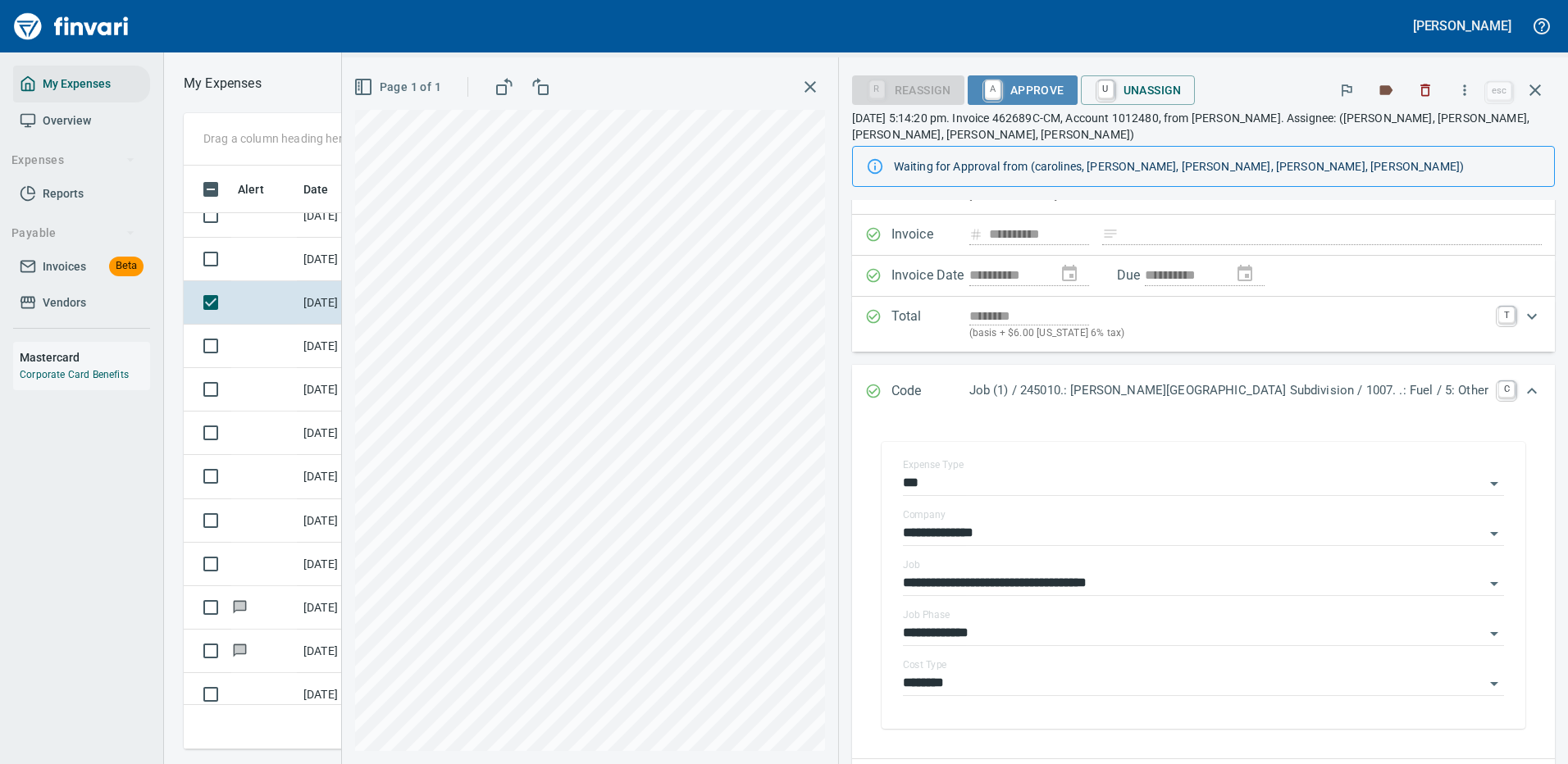
click at [1065, 84] on span "A Approve" at bounding box center [1022, 90] width 83 height 28
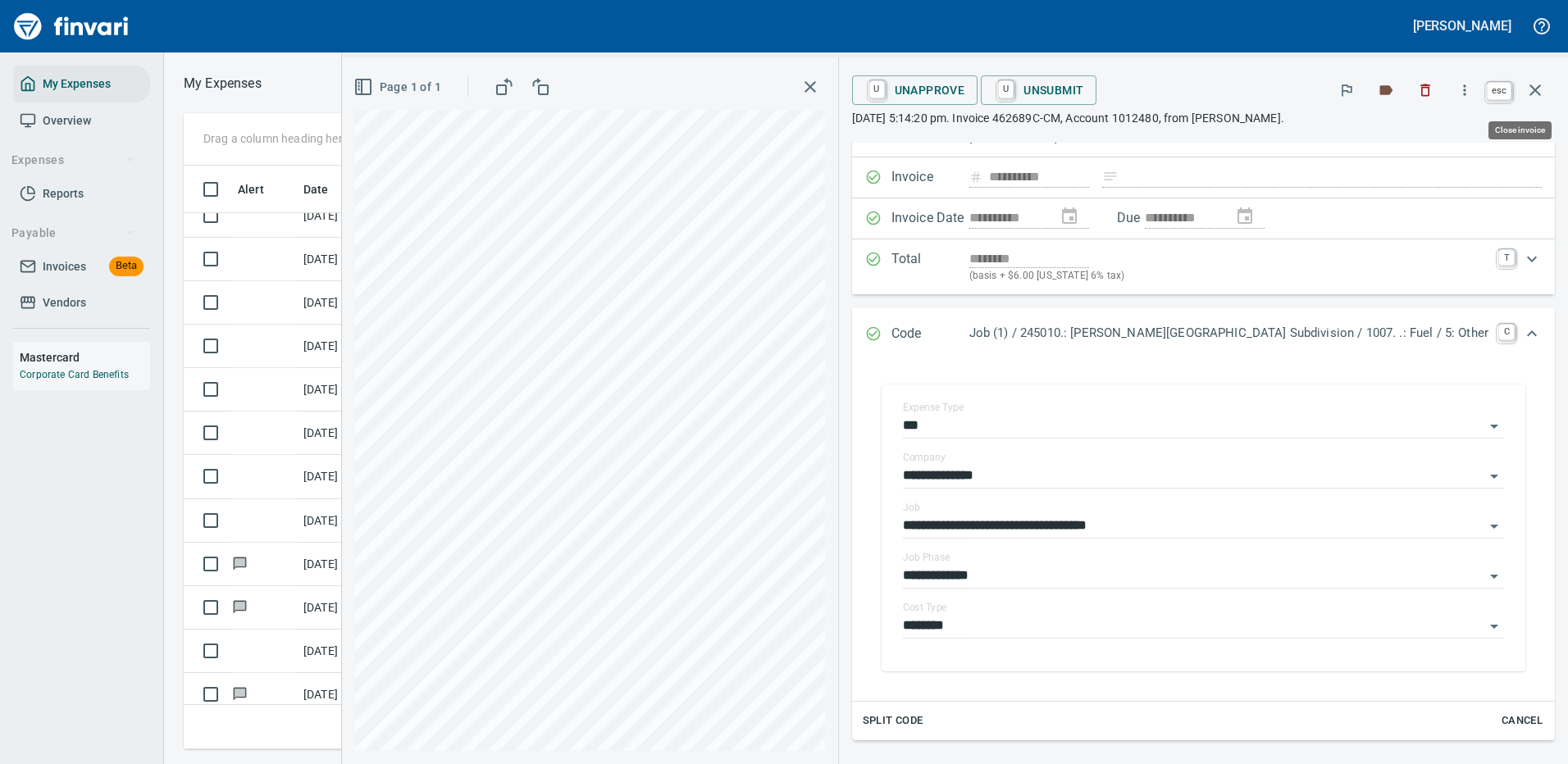
click at [1536, 88] on icon "button" at bounding box center [1535, 91] width 20 height 20
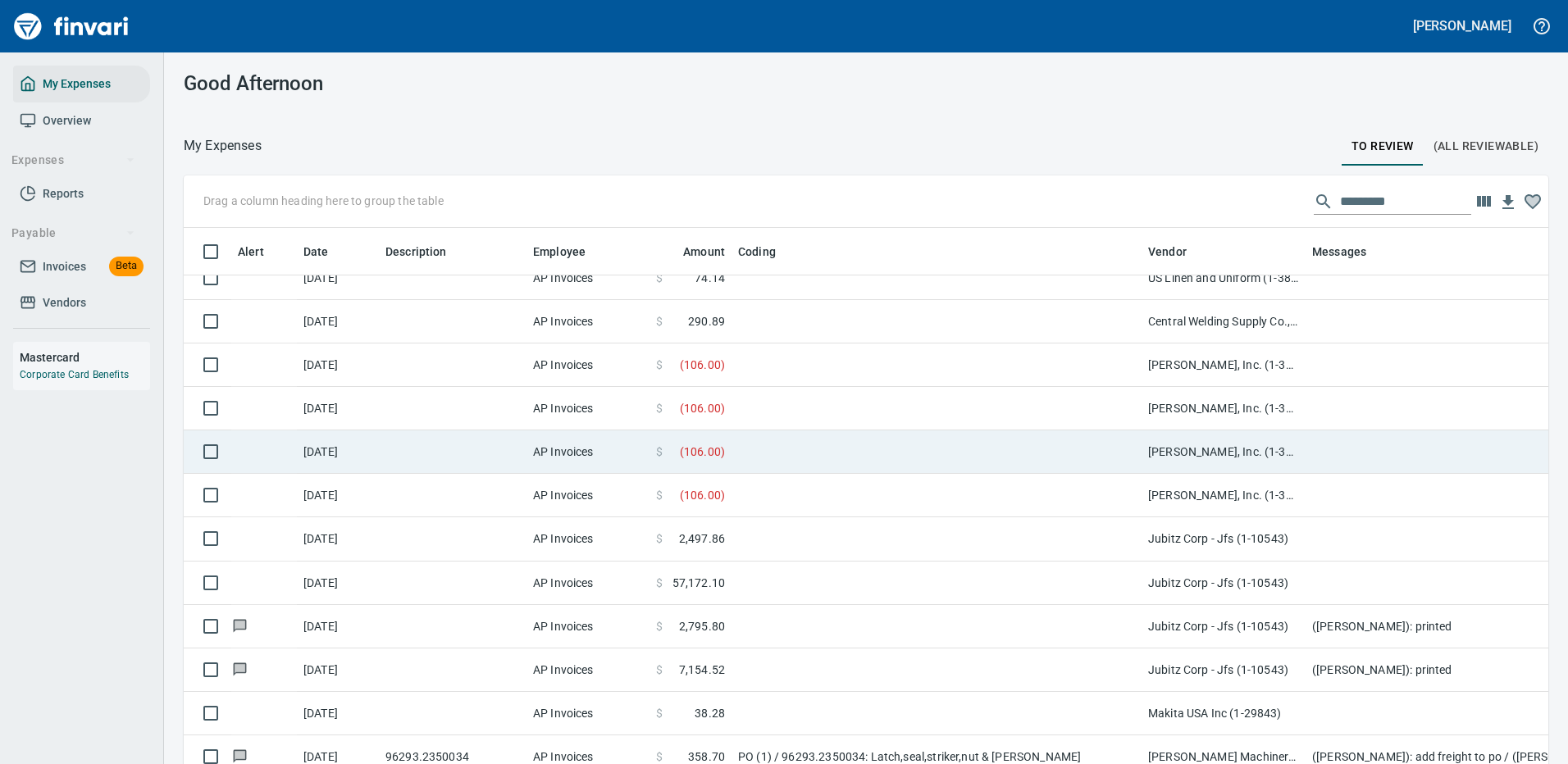
scroll to position [559, 1327]
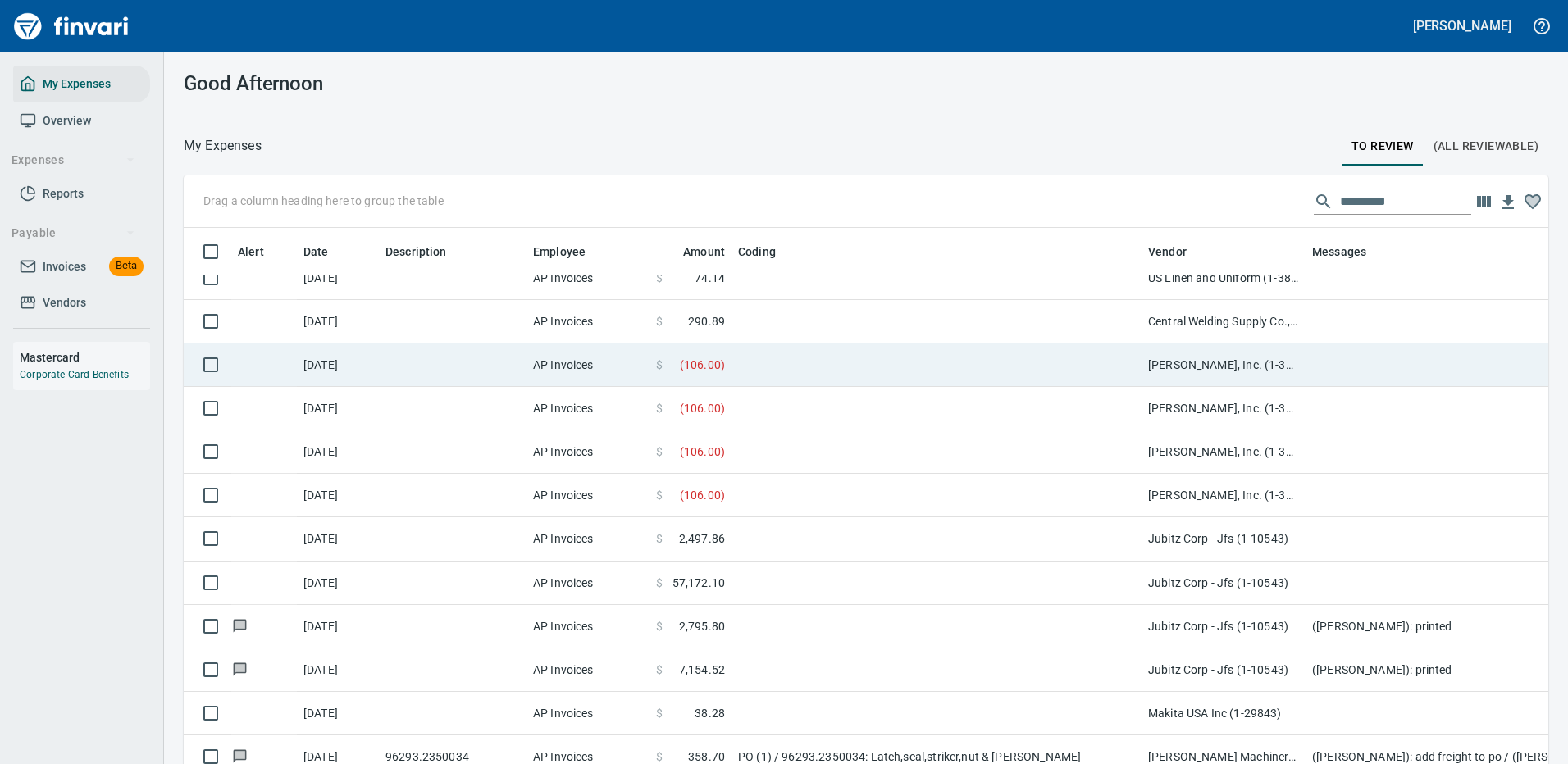
click at [1002, 361] on td at bounding box center [937, 365] width 410 height 43
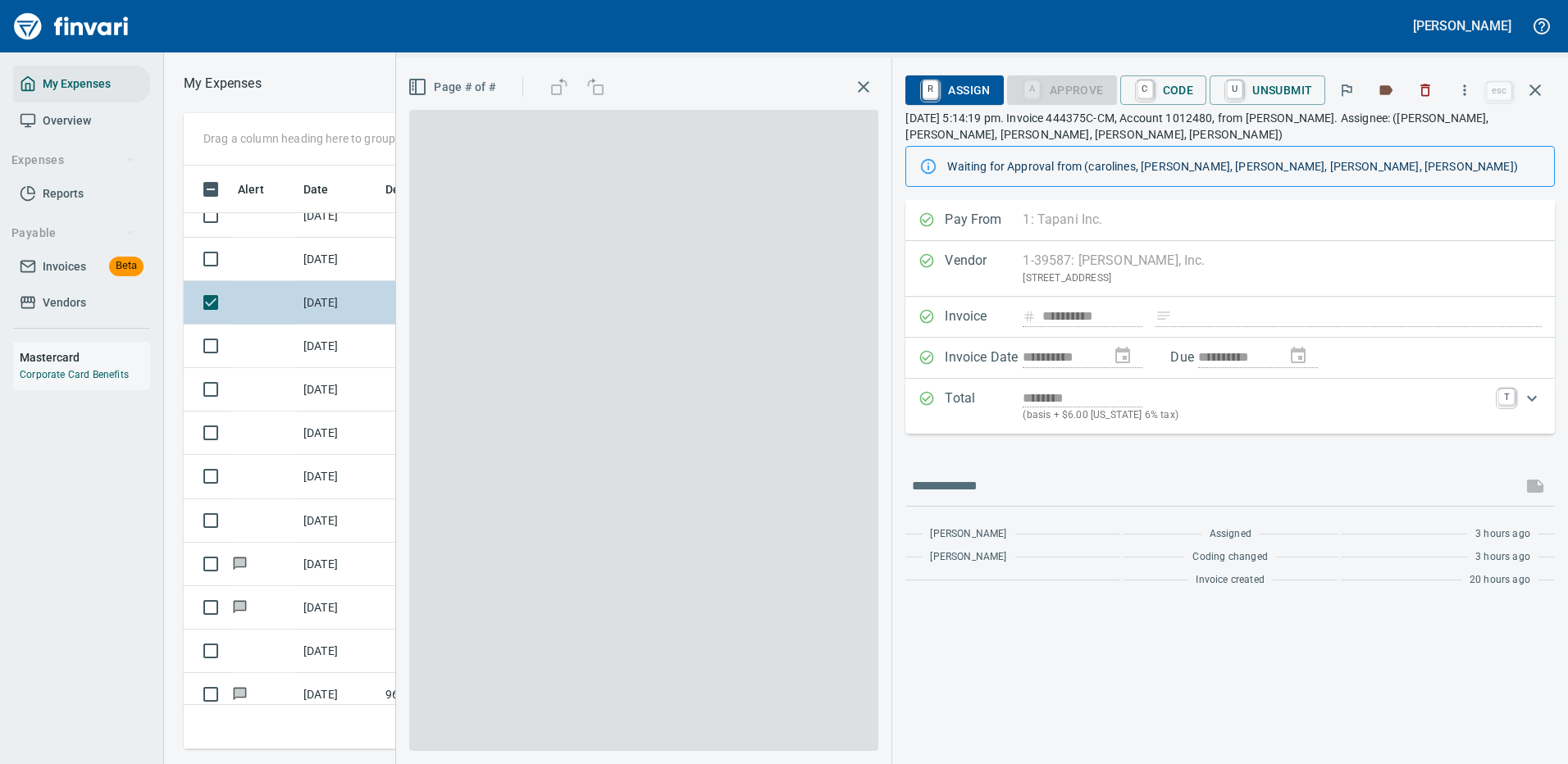
scroll to position [559, 930]
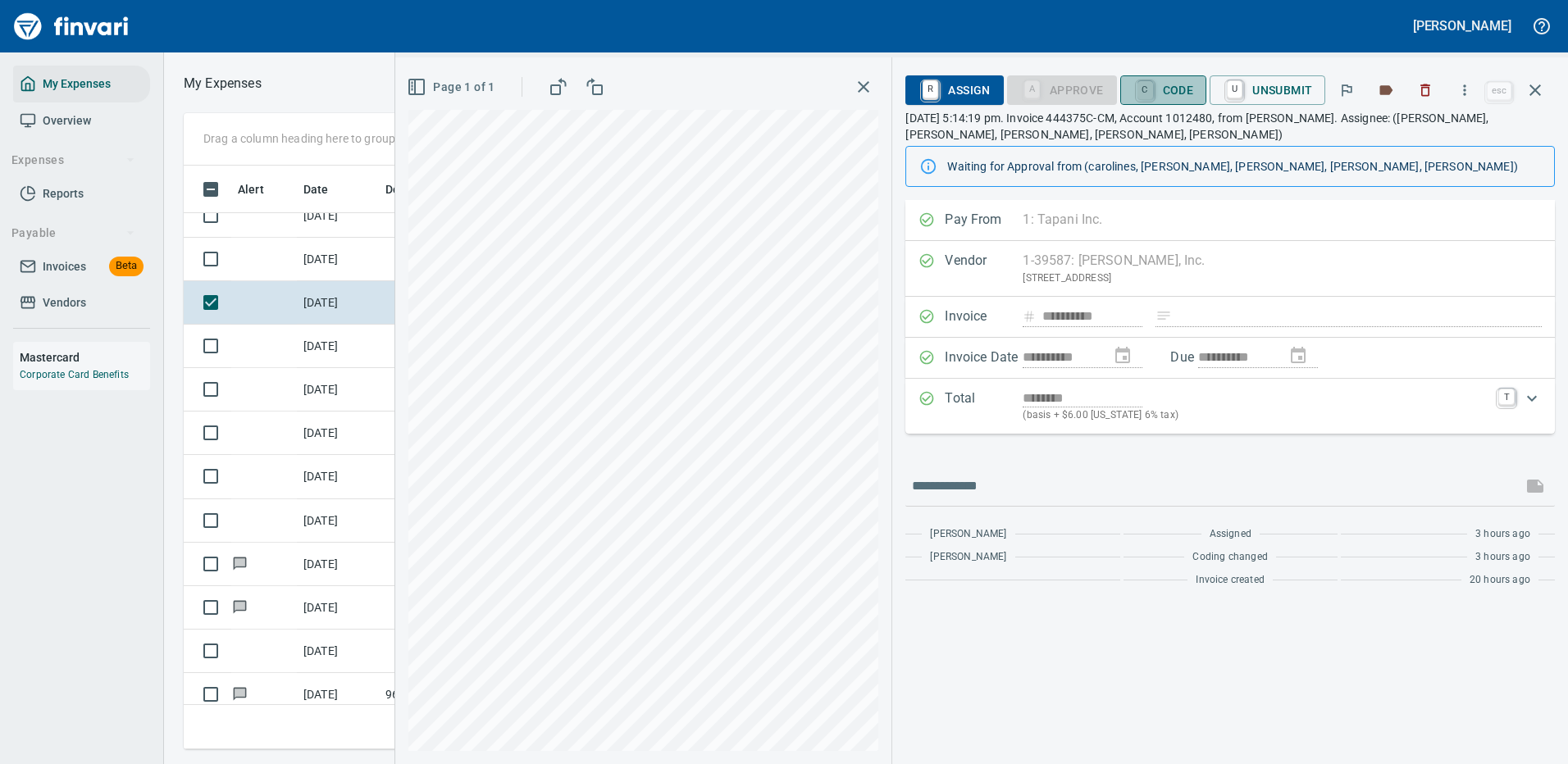
click at [1152, 82] on link "C" at bounding box center [1145, 90] width 16 height 18
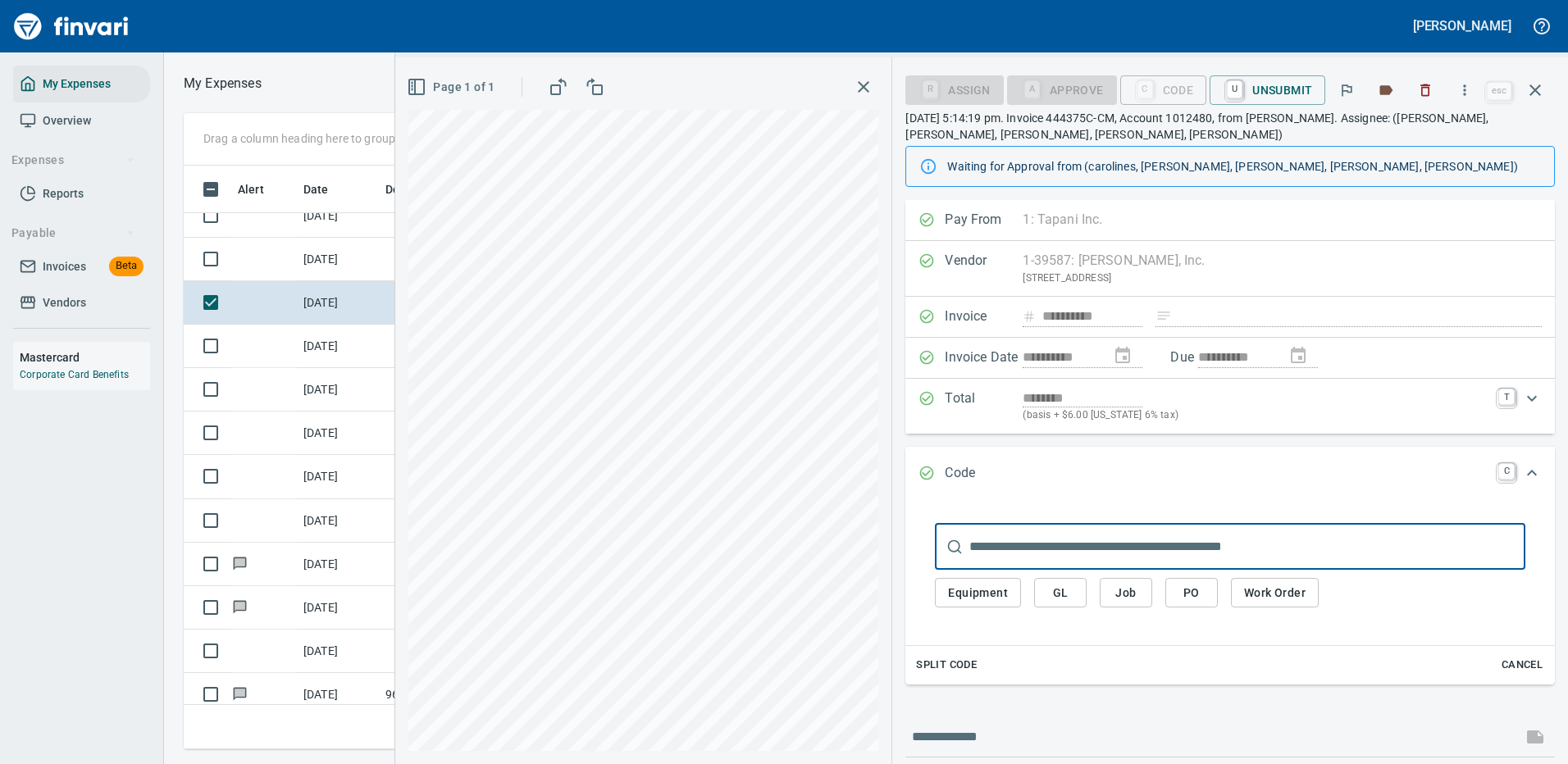
click at [1122, 589] on span "Job" at bounding box center [1126, 593] width 27 height 20
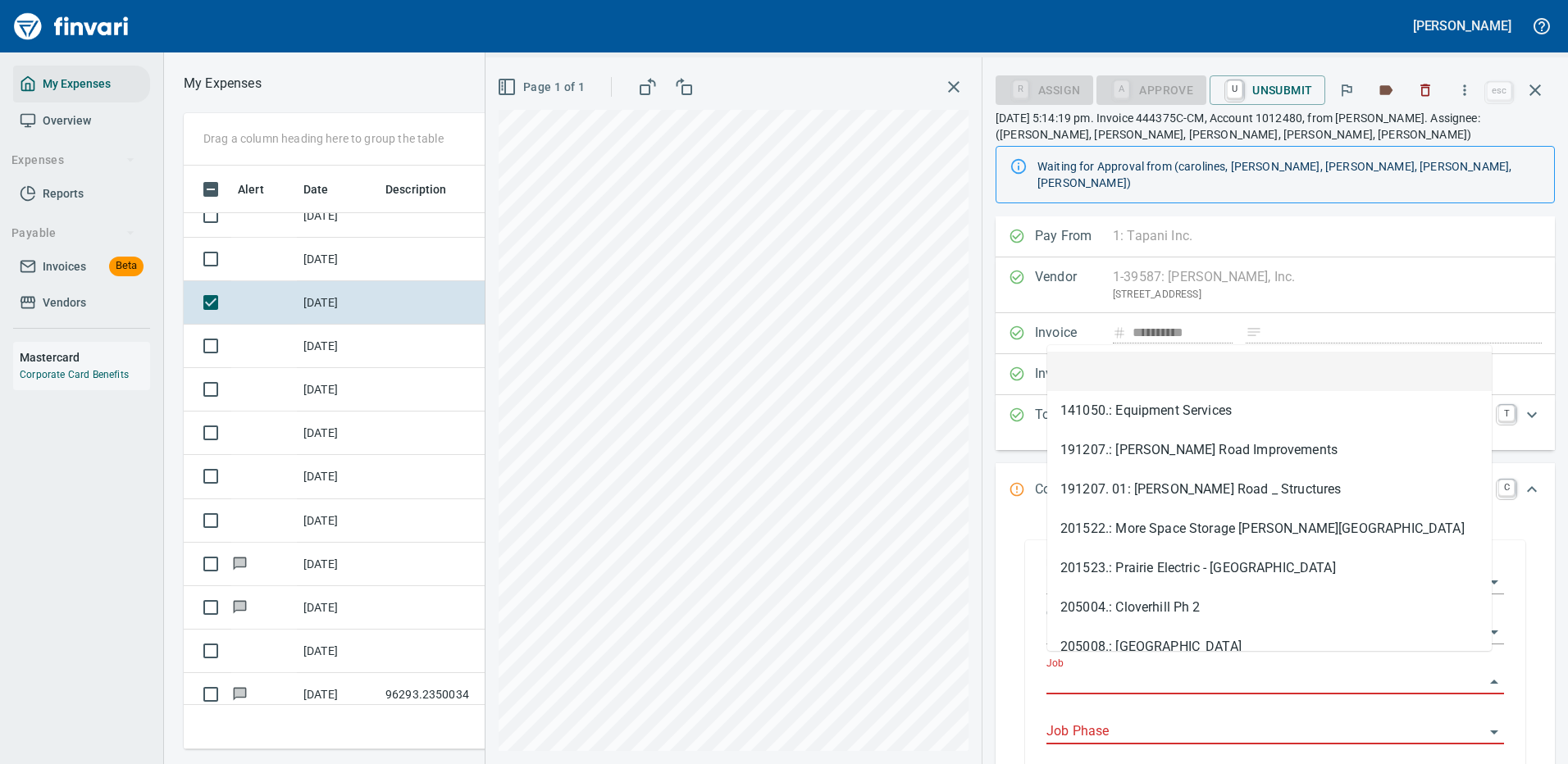
click at [1106, 670] on input "Job" at bounding box center [1264, 681] width 438 height 23
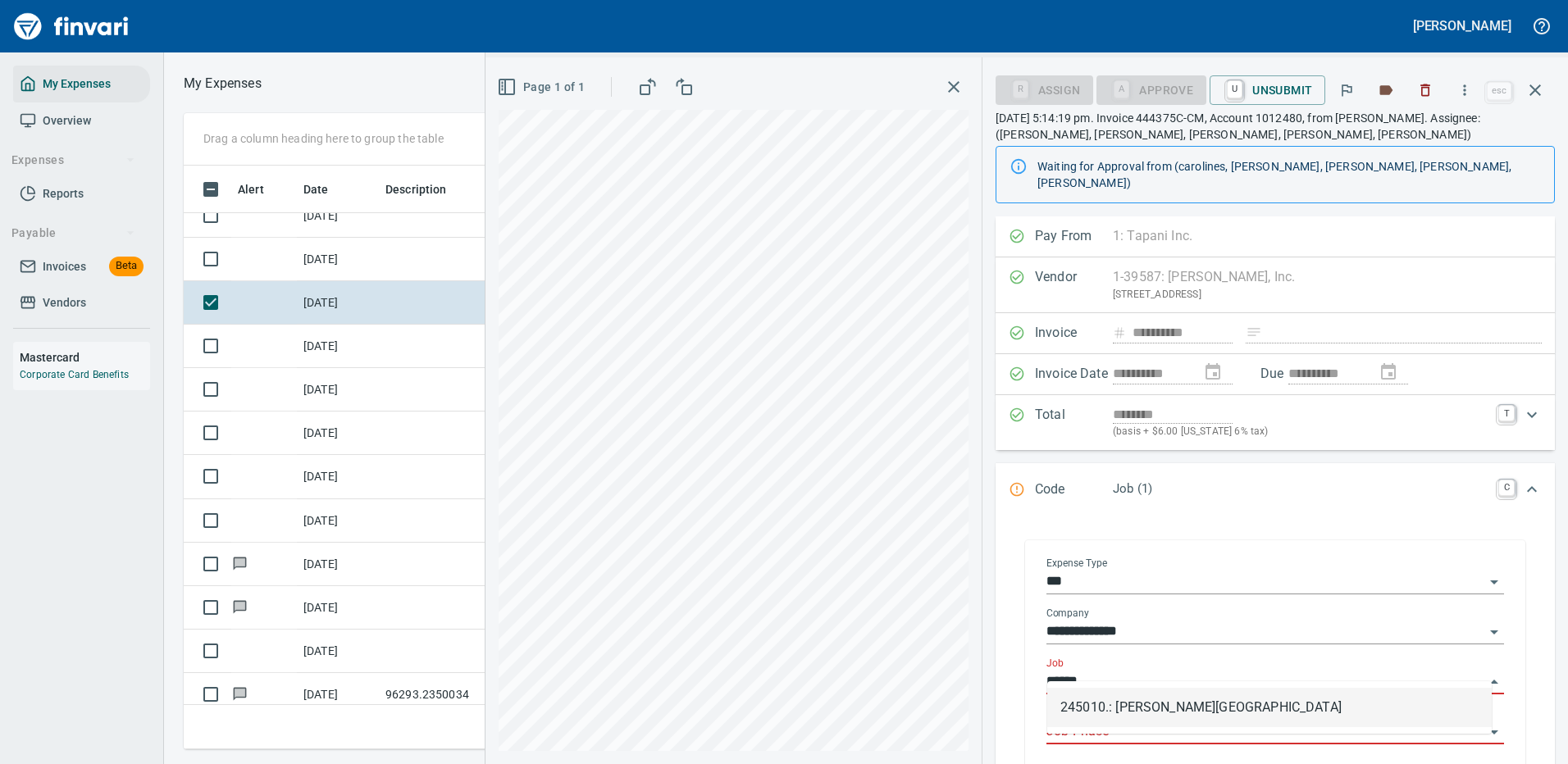
click at [1127, 700] on li "245010.: Mayfield Springs Subdivision" at bounding box center [1269, 707] width 445 height 39
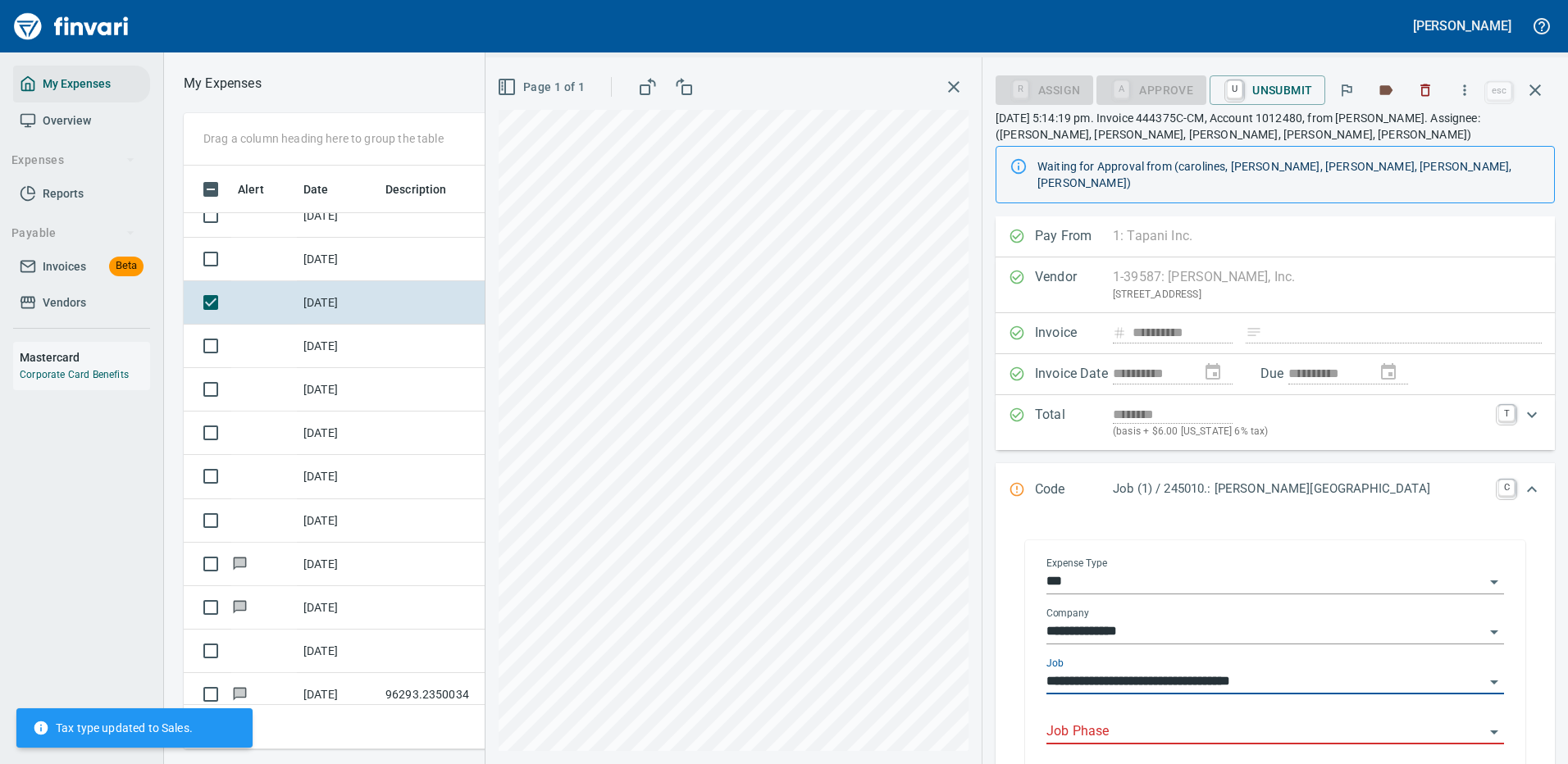
scroll to position [82, 0]
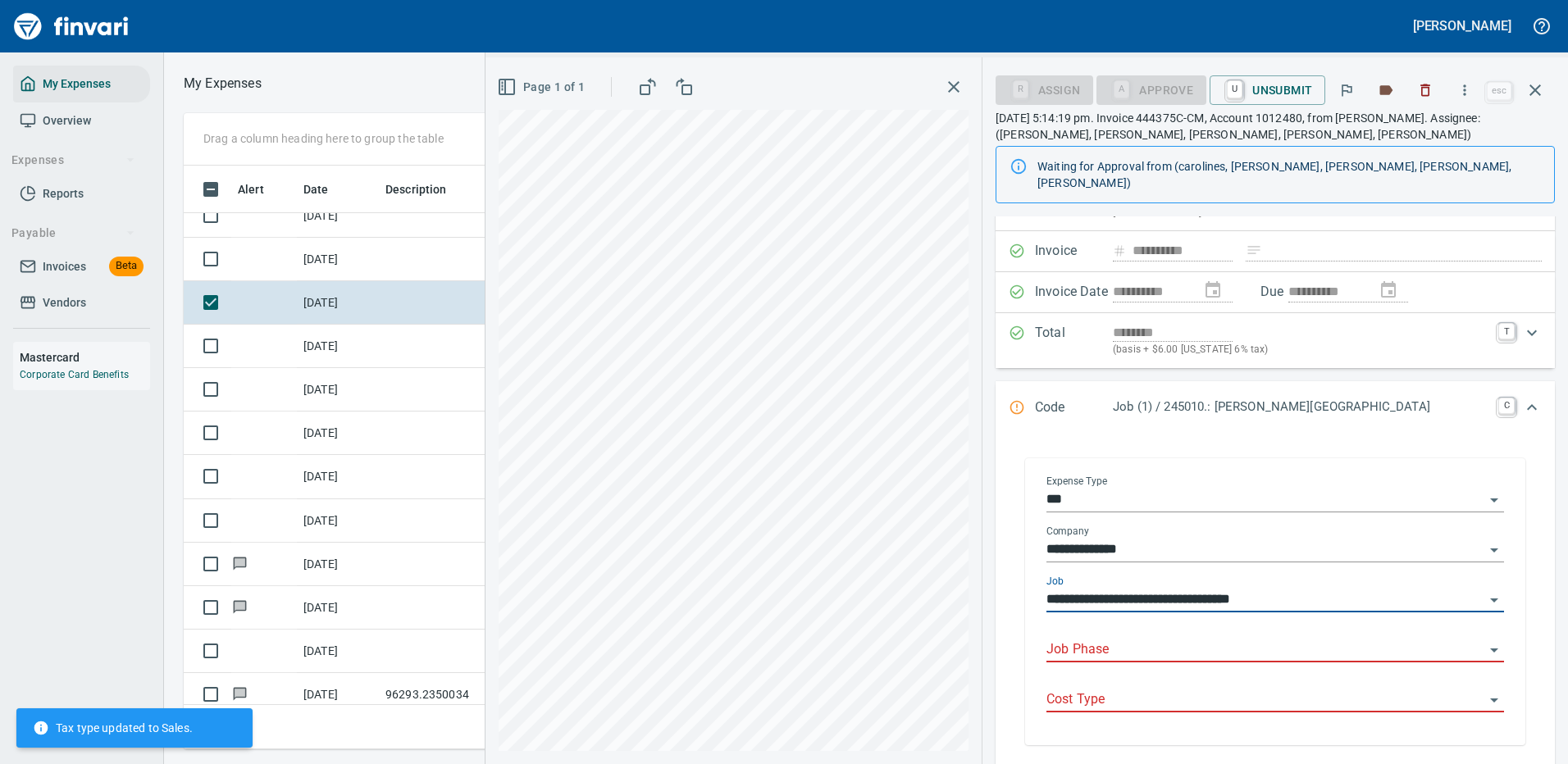
type input "**********"
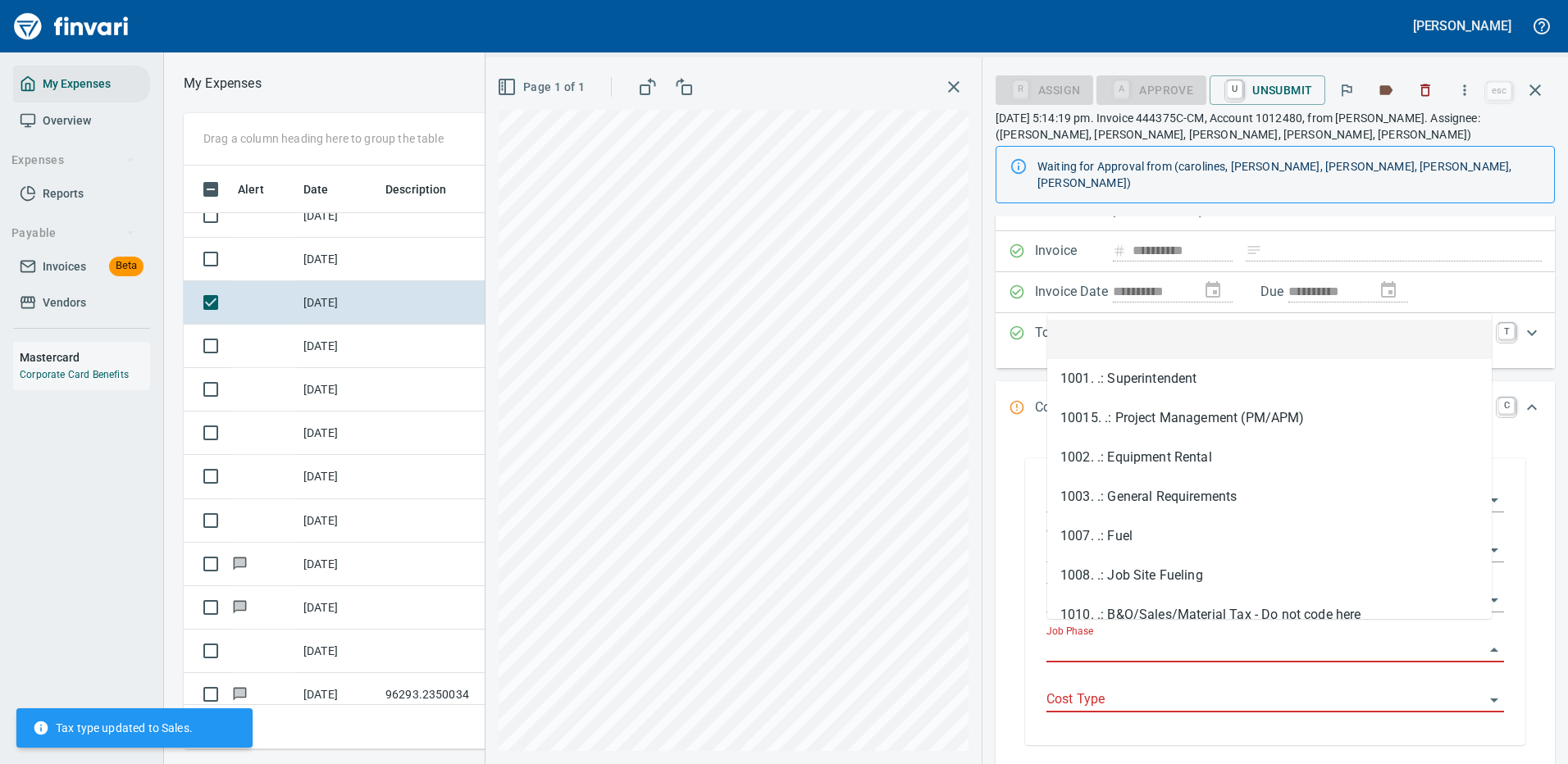
click at [1069, 638] on input "Job Phase" at bounding box center [1264, 650] width 438 height 23
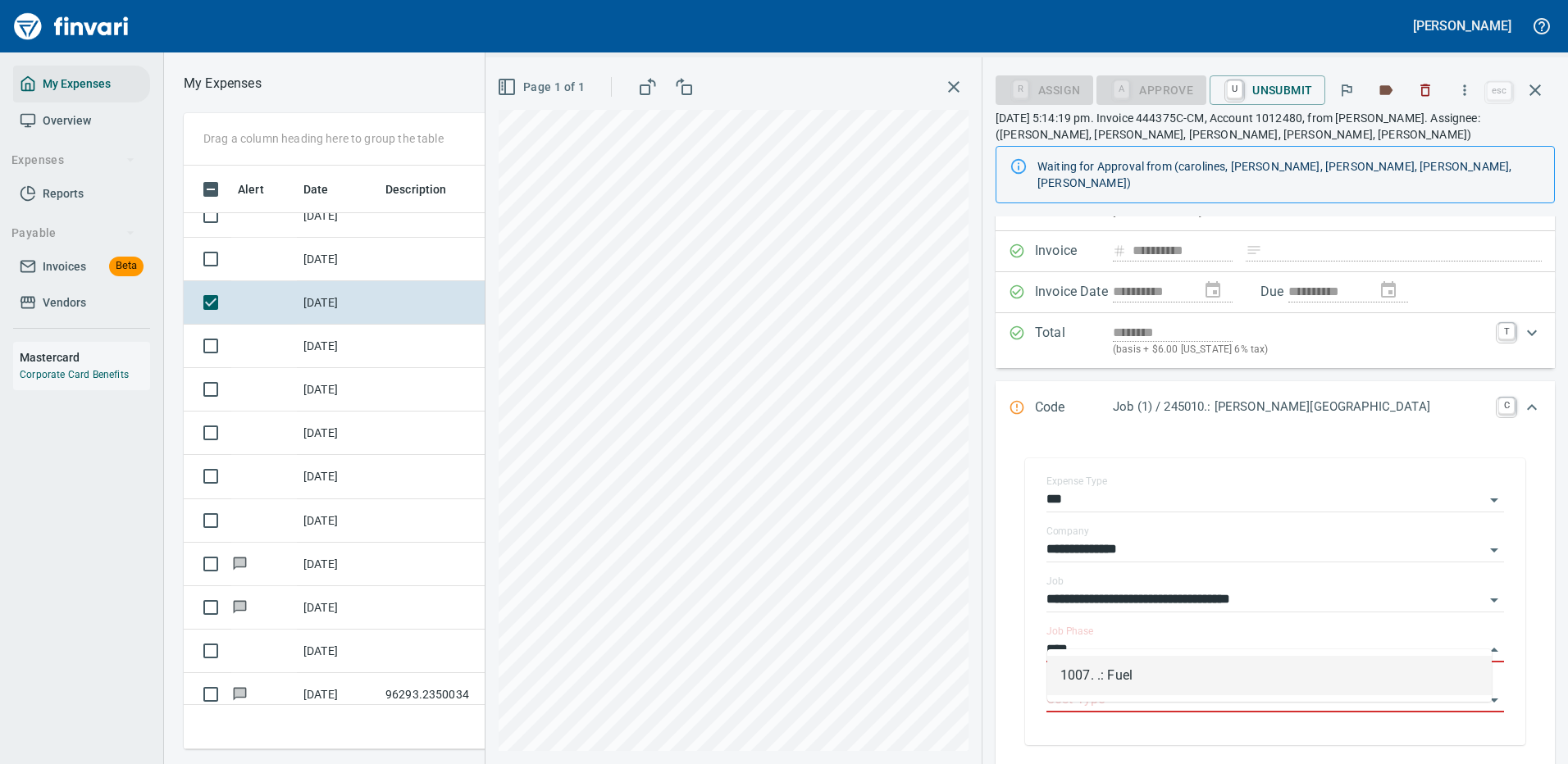
click at [1096, 670] on li "1007. .: Fuel" at bounding box center [1269, 675] width 445 height 39
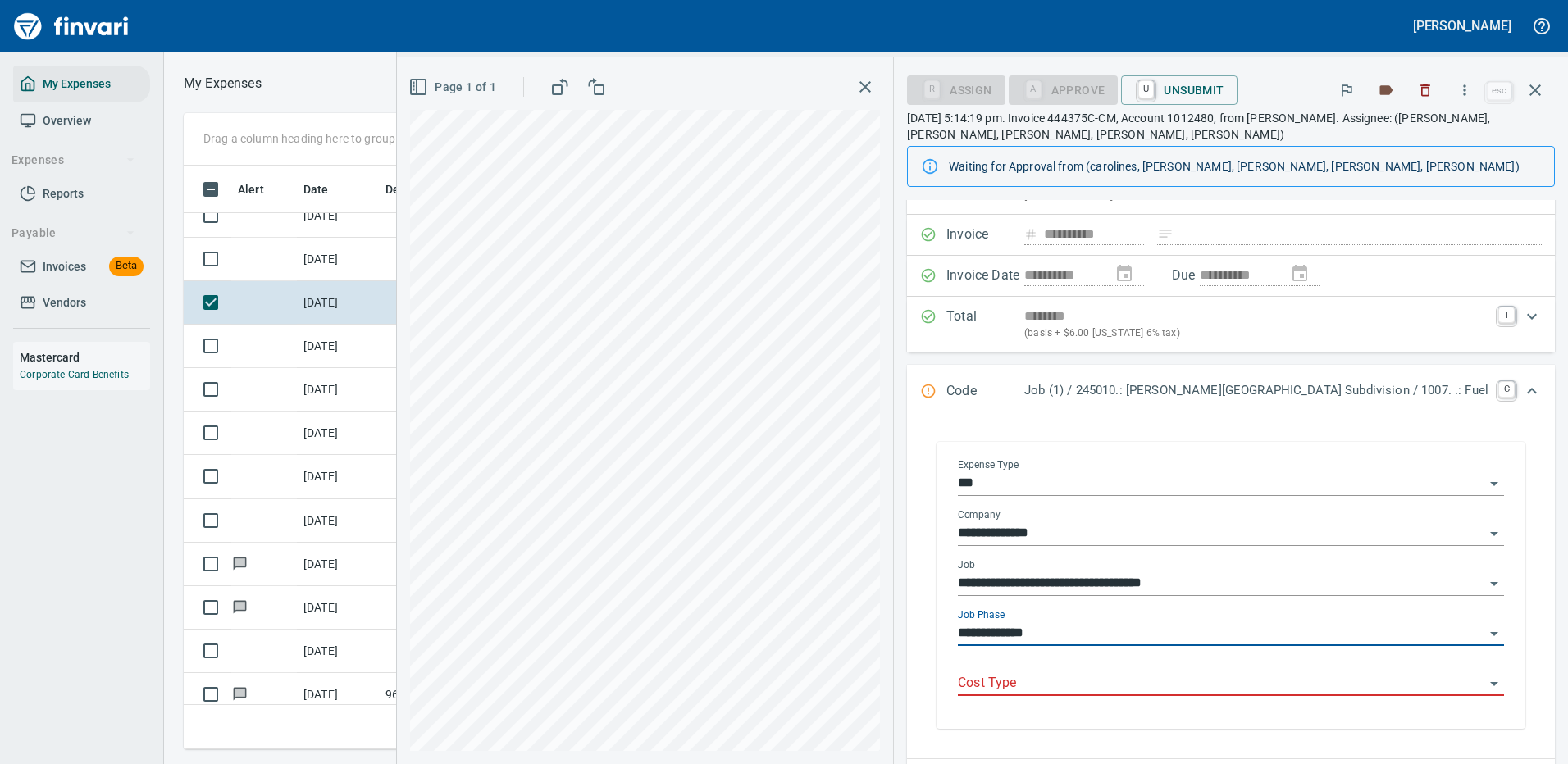
type input "**********"
click at [1088, 680] on input "Cost Type" at bounding box center [1221, 683] width 527 height 23
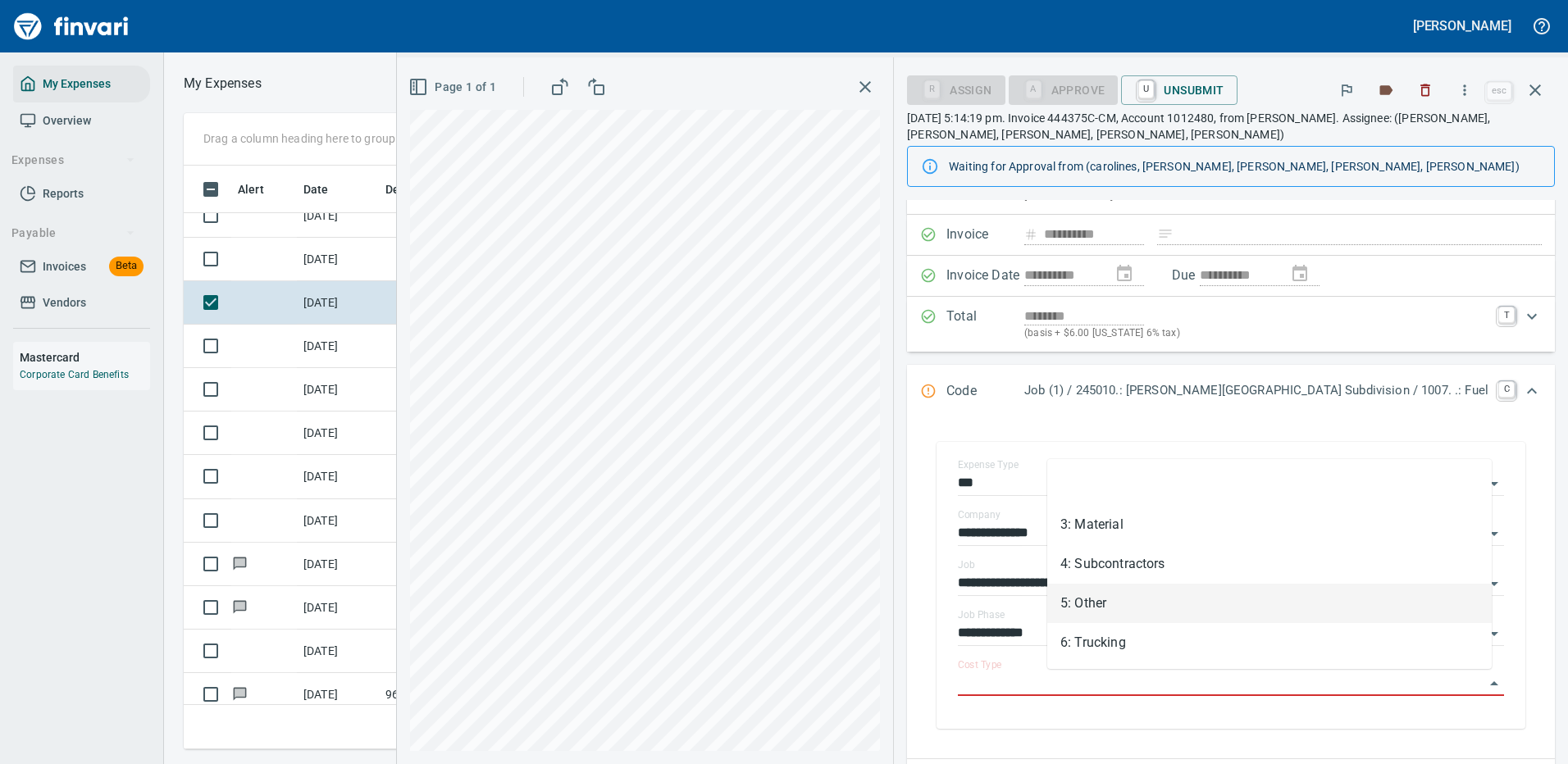
click at [1110, 596] on li "5: Other" at bounding box center [1269, 603] width 445 height 39
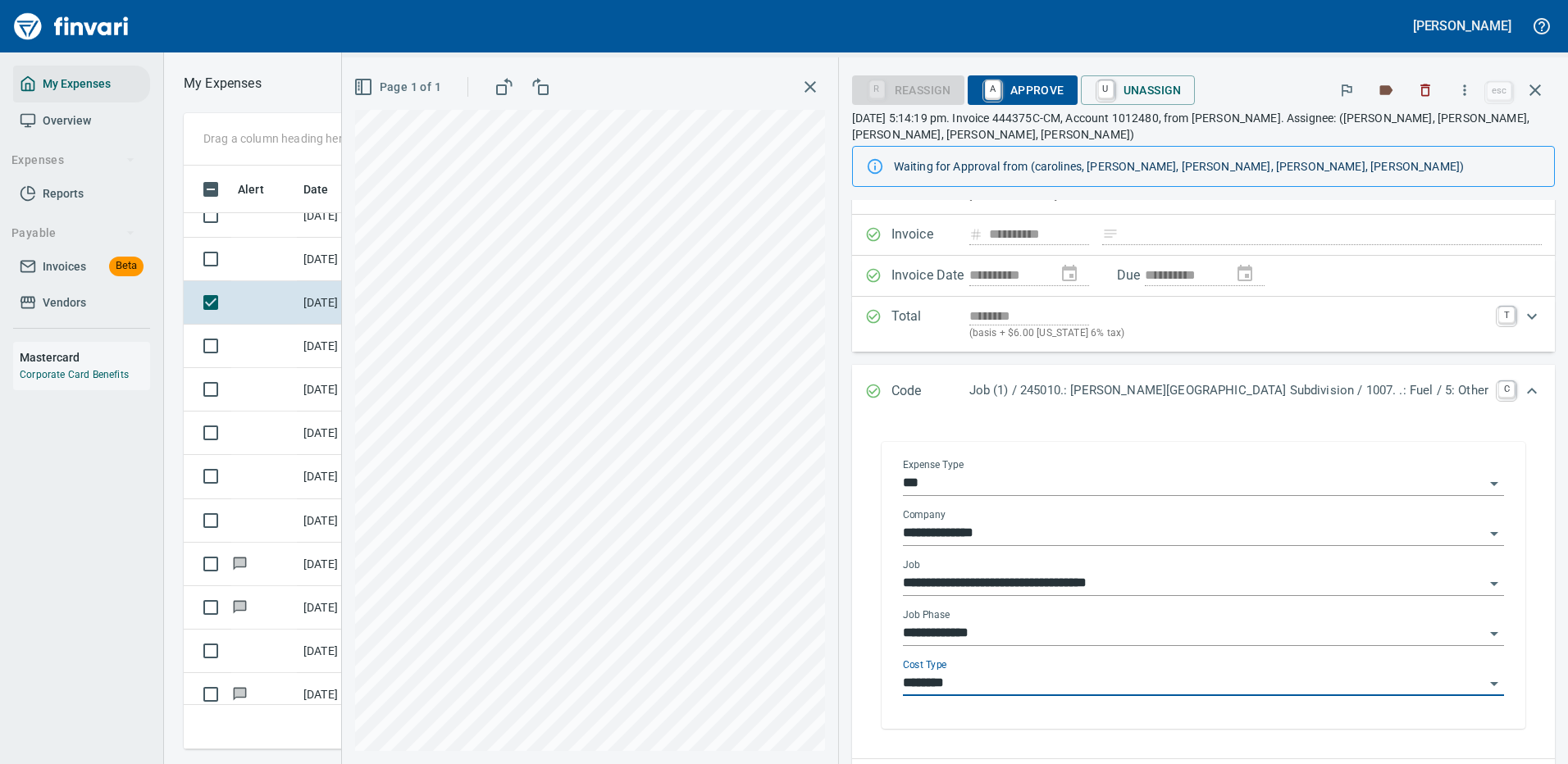
type input "********"
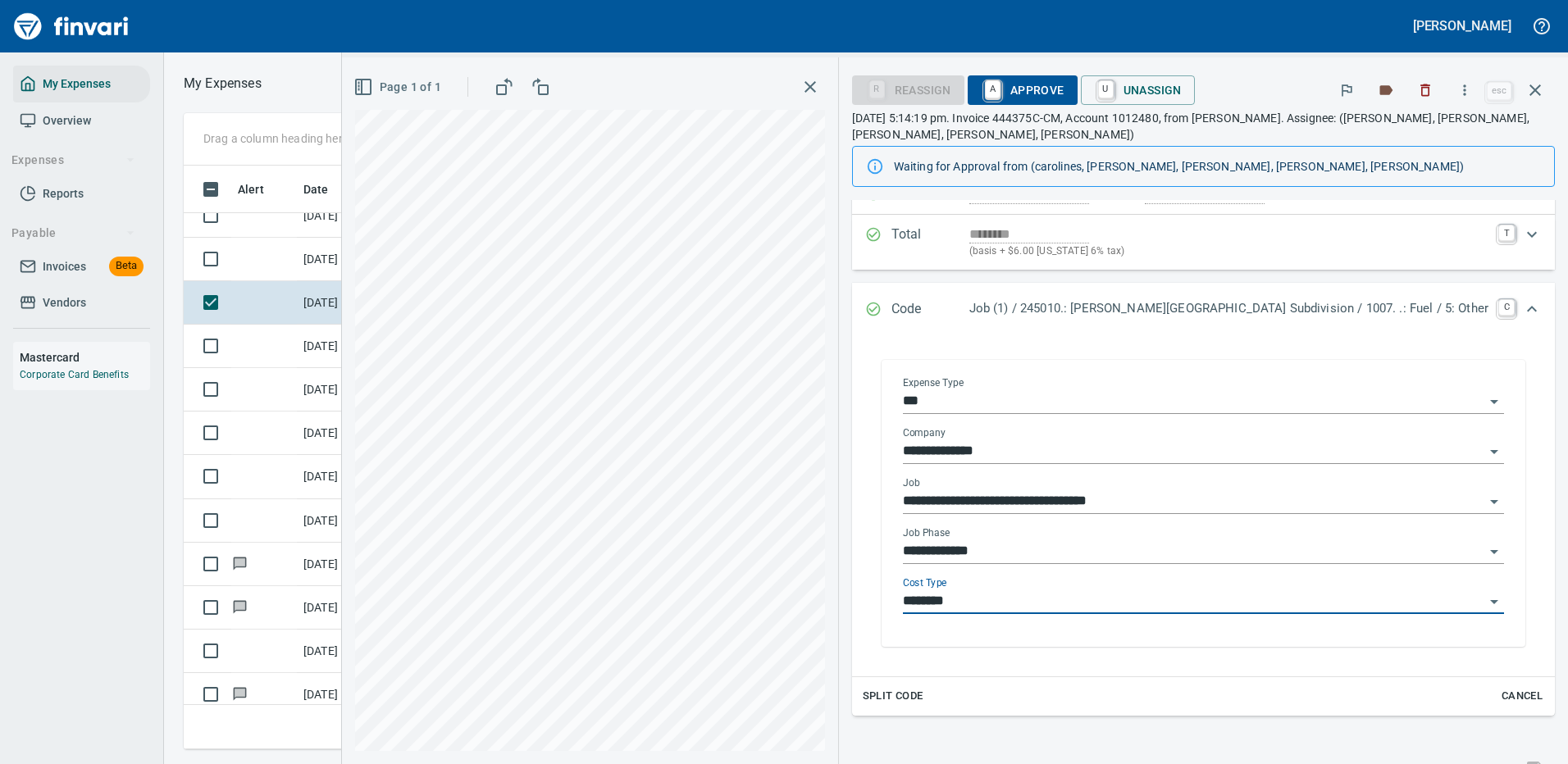
scroll to position [246, 0]
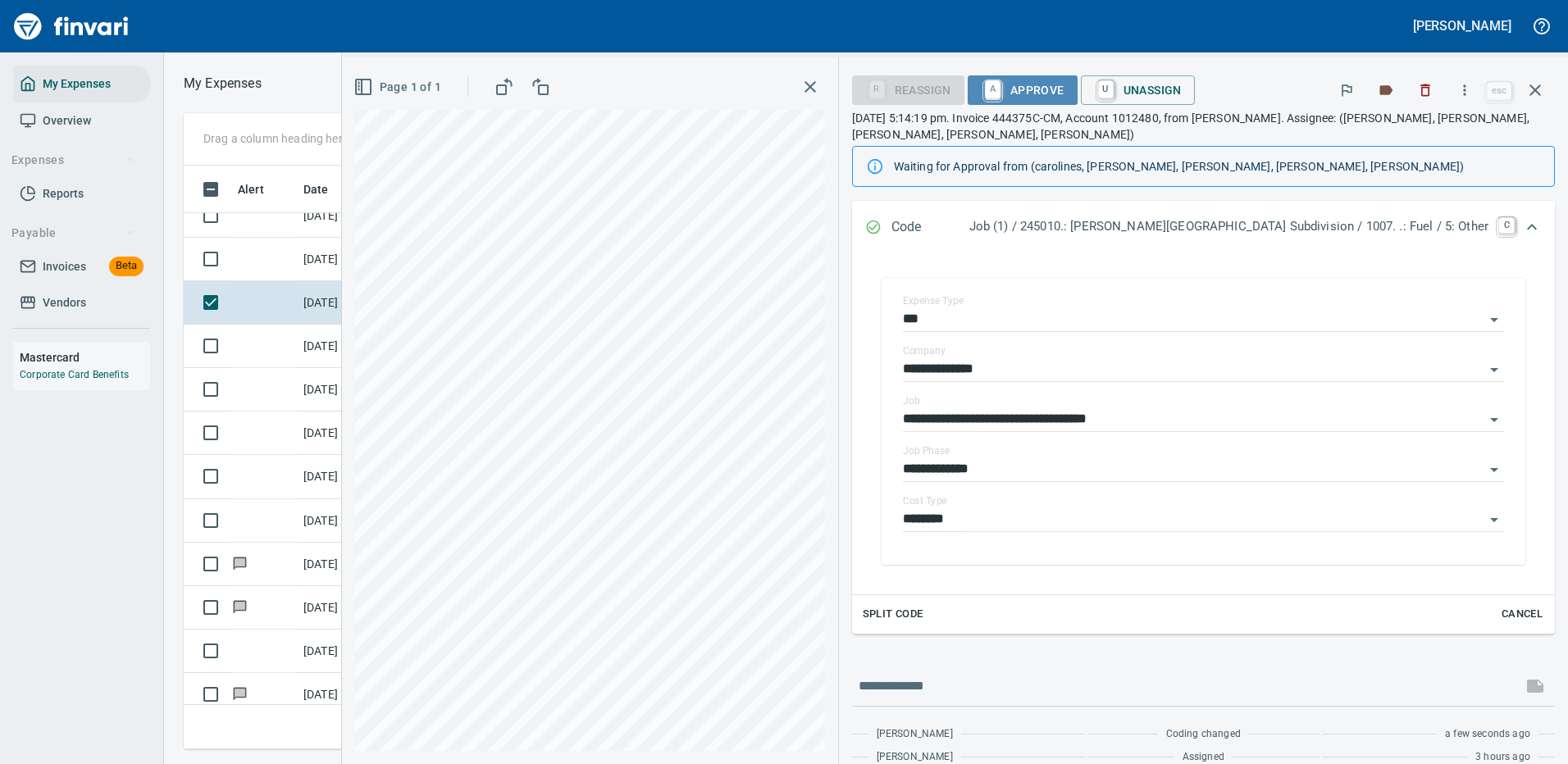
click at [1065, 88] on span "A Approve" at bounding box center [1022, 90] width 83 height 28
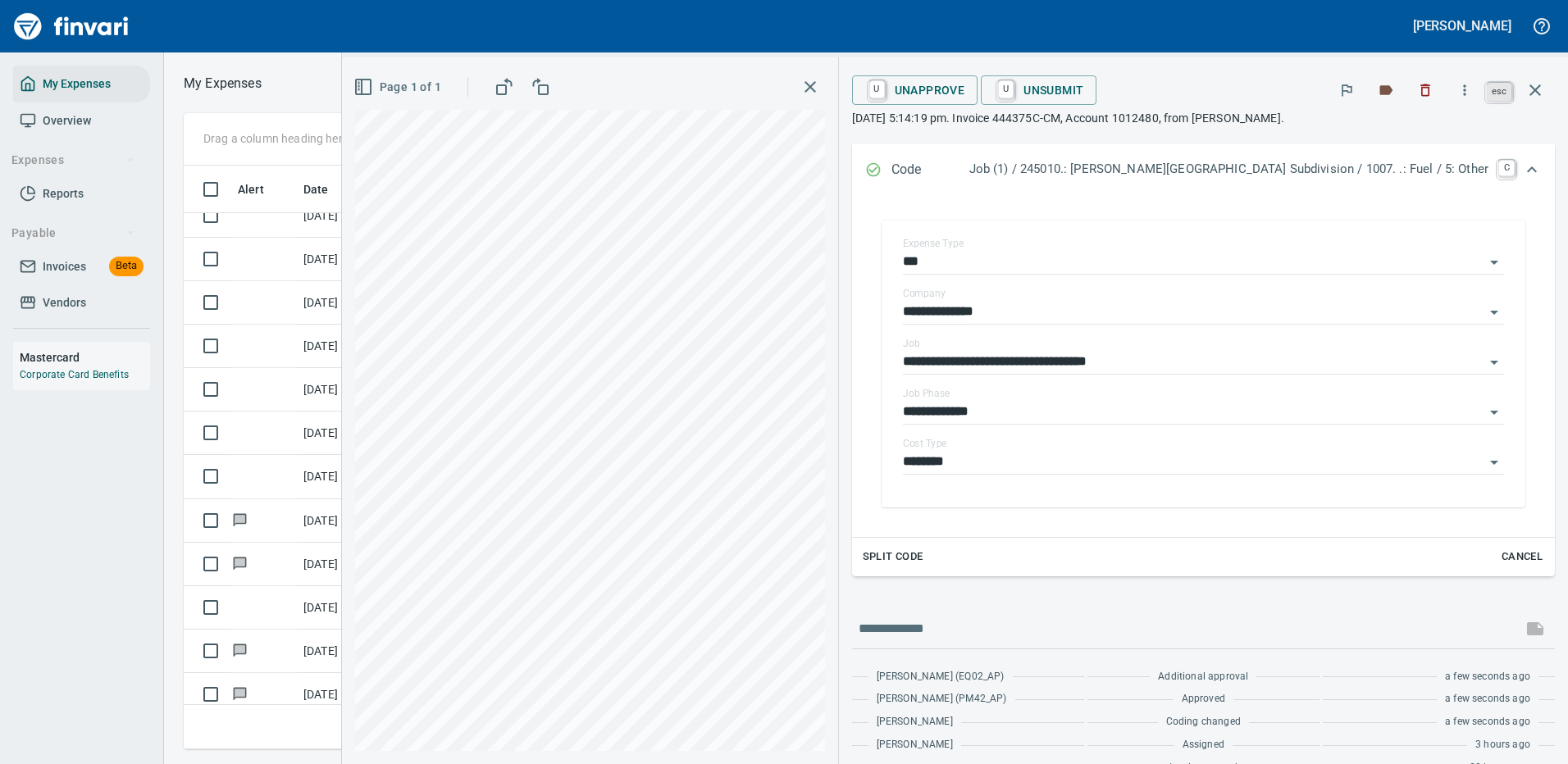
scroll to position [559, 930]
click at [1539, 88] on icon "button" at bounding box center [1535, 91] width 20 height 20
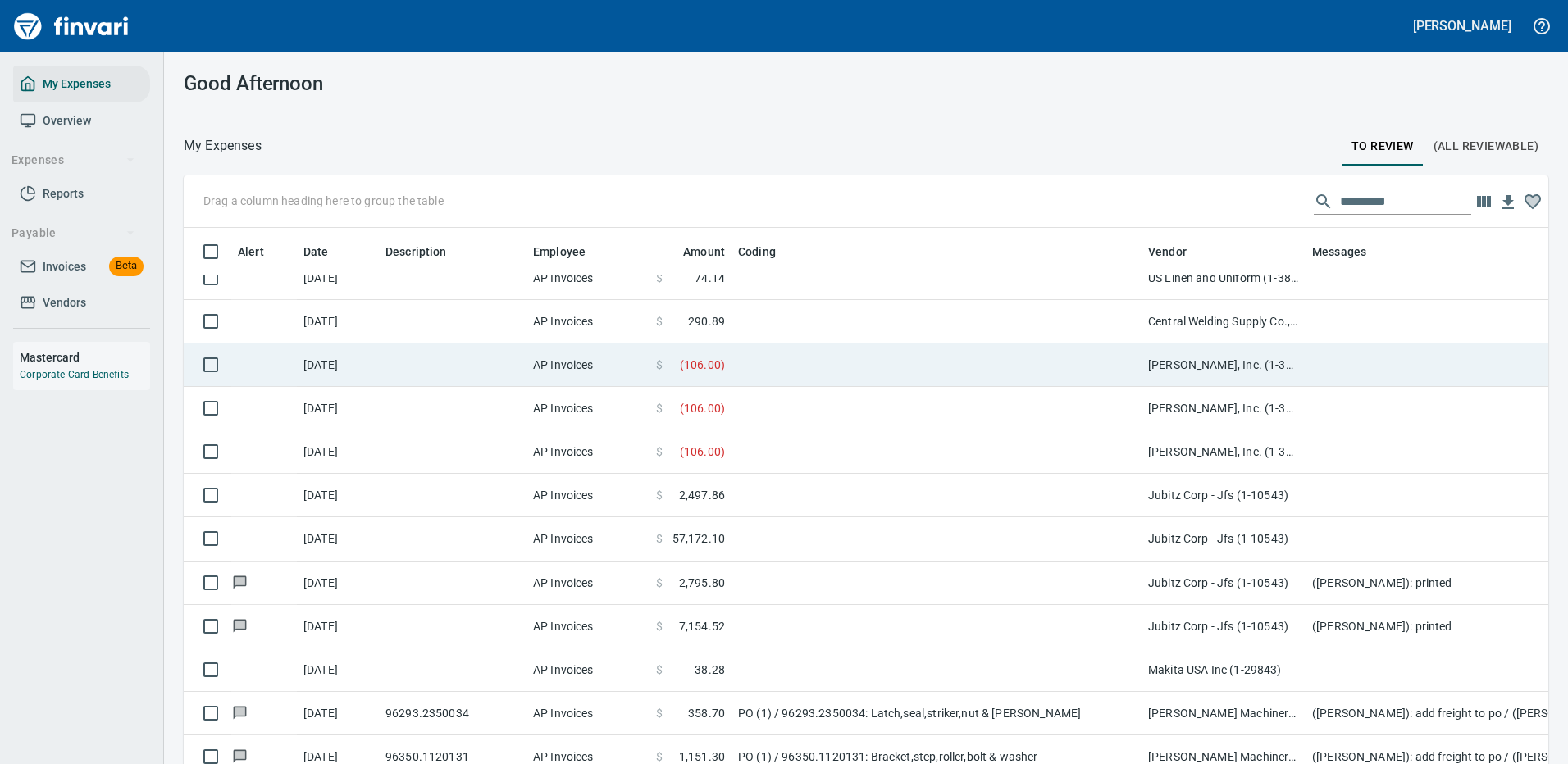
scroll to position [559, 1327]
click at [835, 374] on td at bounding box center [937, 365] width 410 height 43
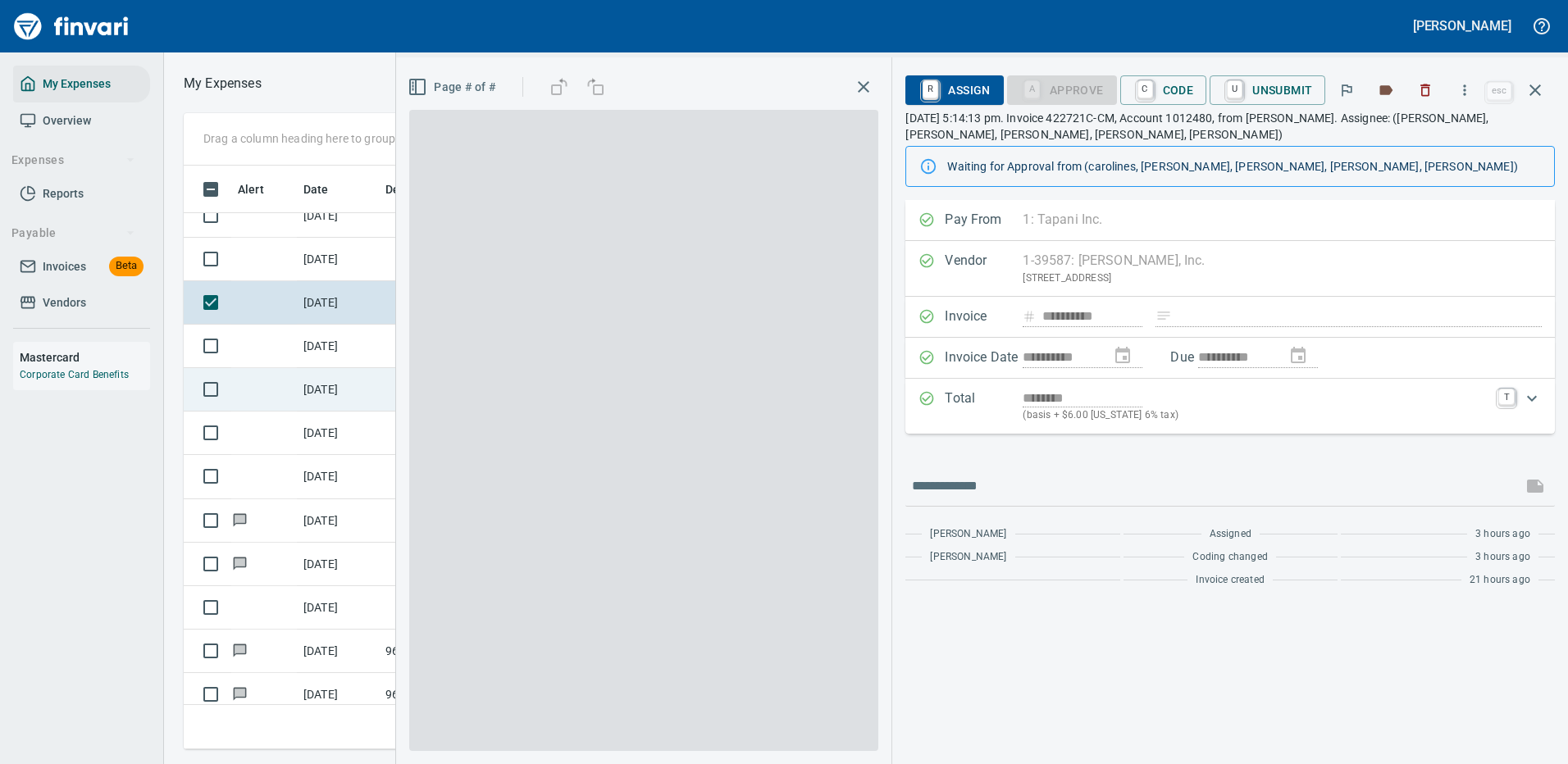
scroll to position [559, 930]
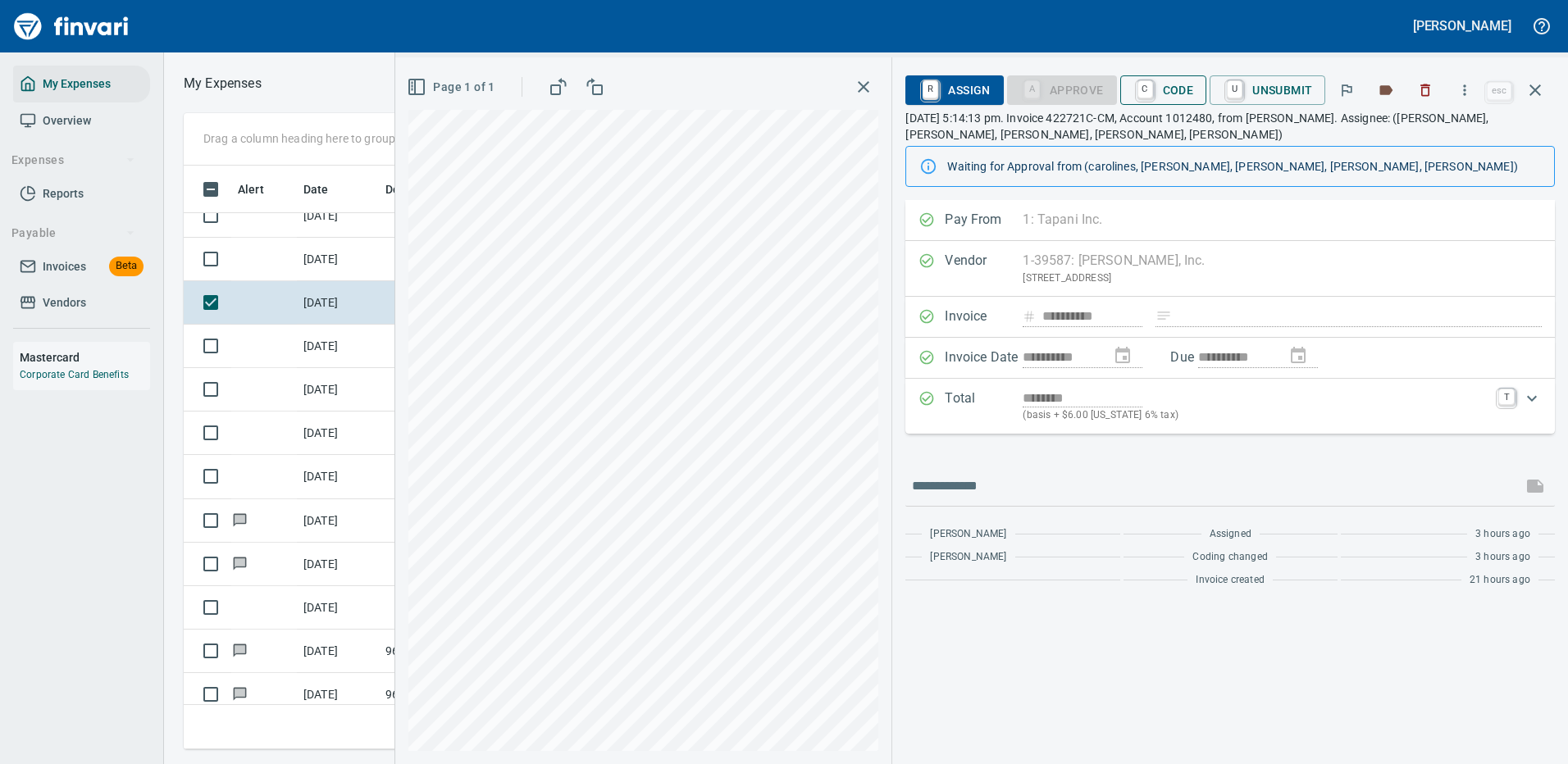
click at [1172, 89] on span "C Code" at bounding box center [1163, 90] width 60 height 28
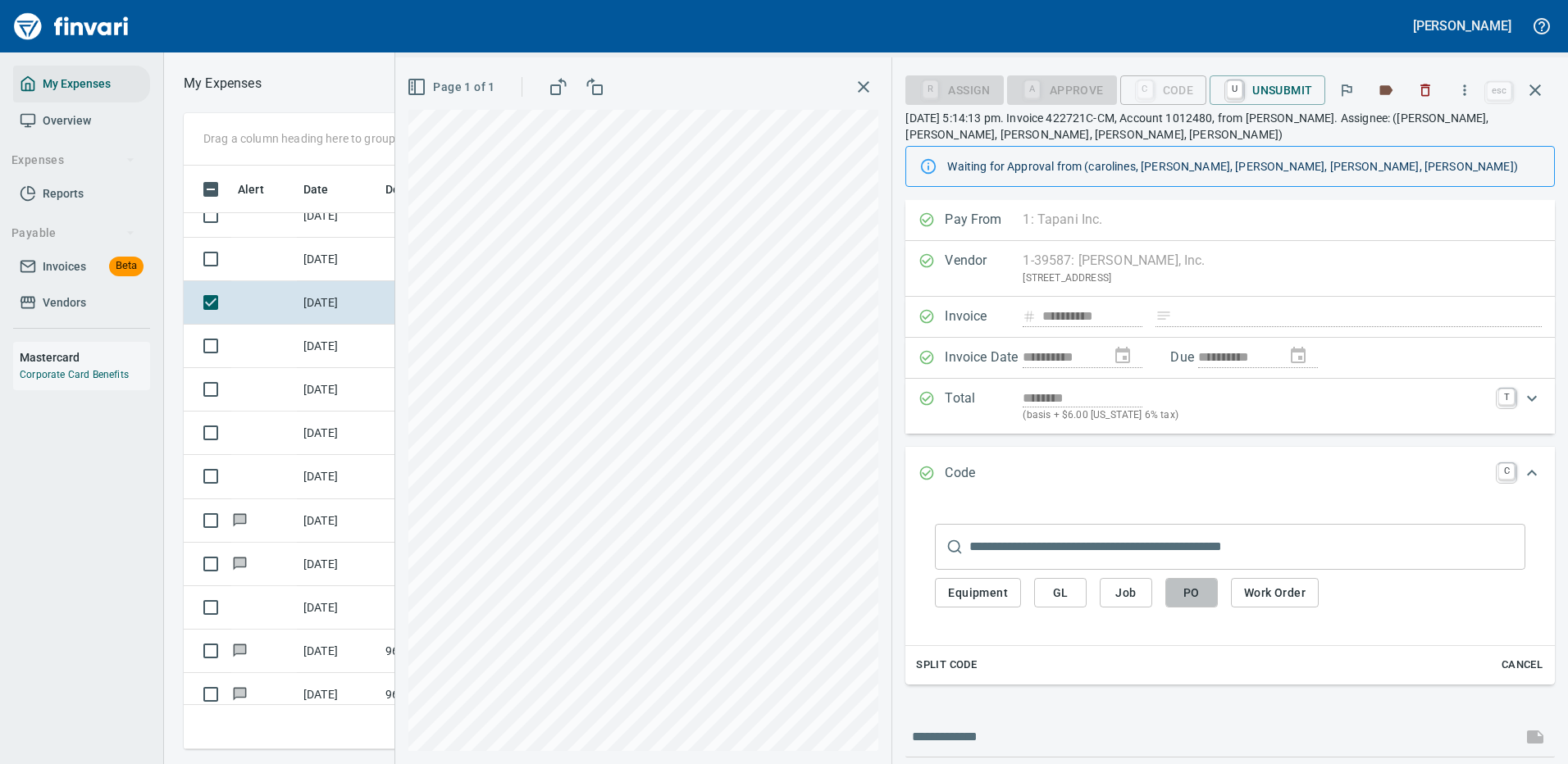
click at [1197, 594] on span "PO" at bounding box center [1192, 593] width 27 height 20
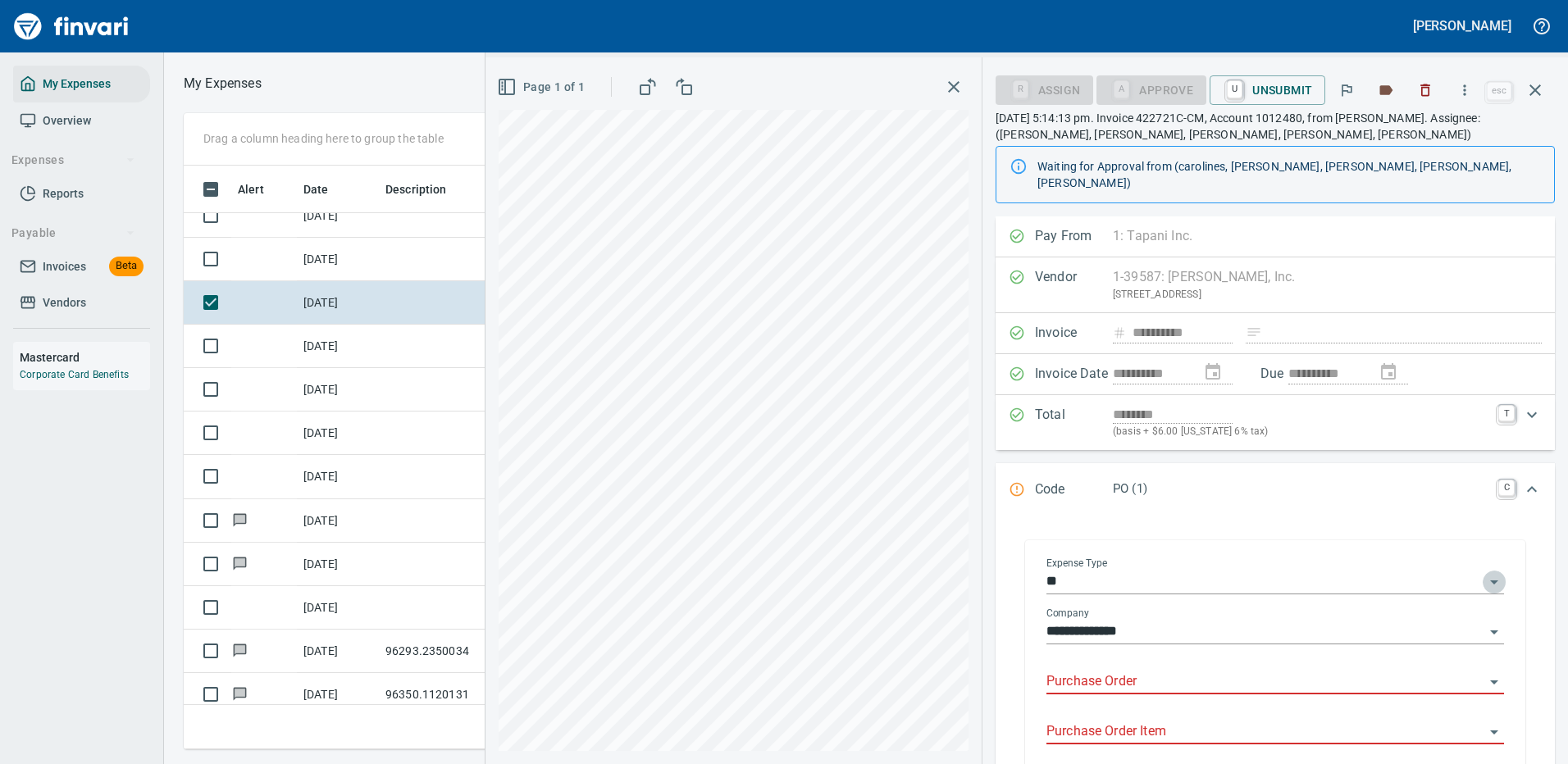
click at [1485, 572] on icon "Open" at bounding box center [1494, 582] width 20 height 20
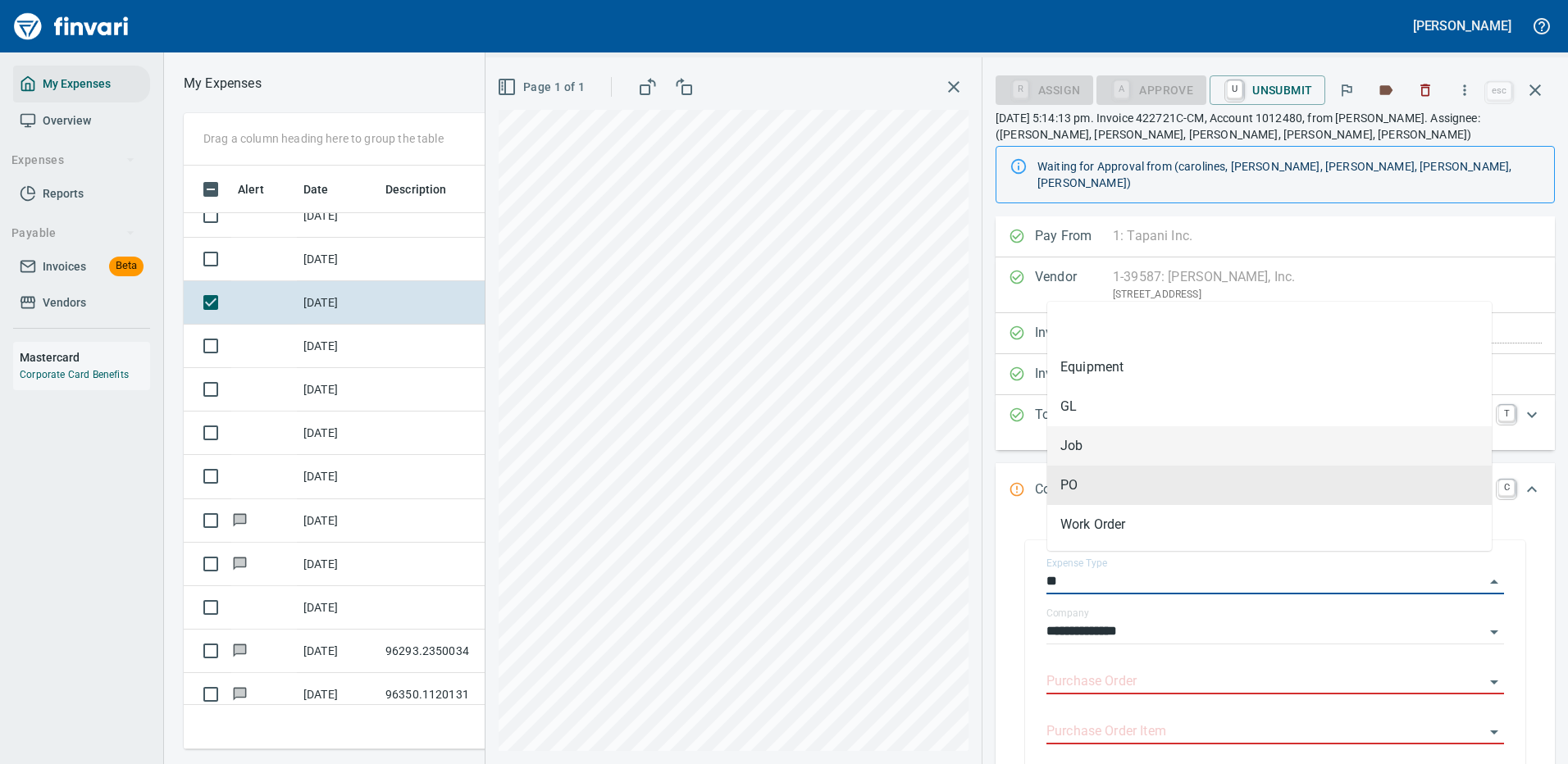
click at [1073, 443] on li "Job" at bounding box center [1269, 445] width 445 height 39
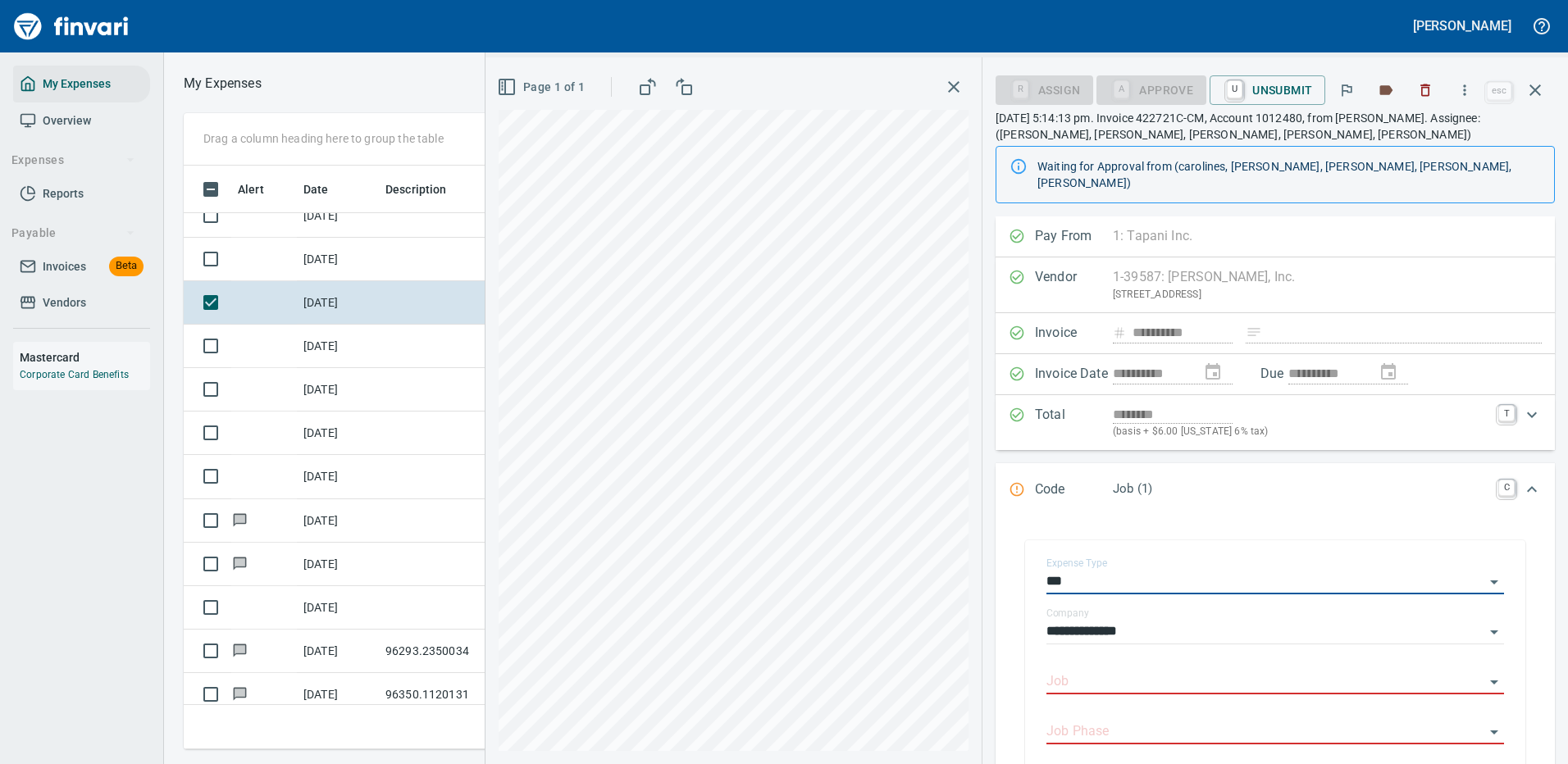
type input "***"
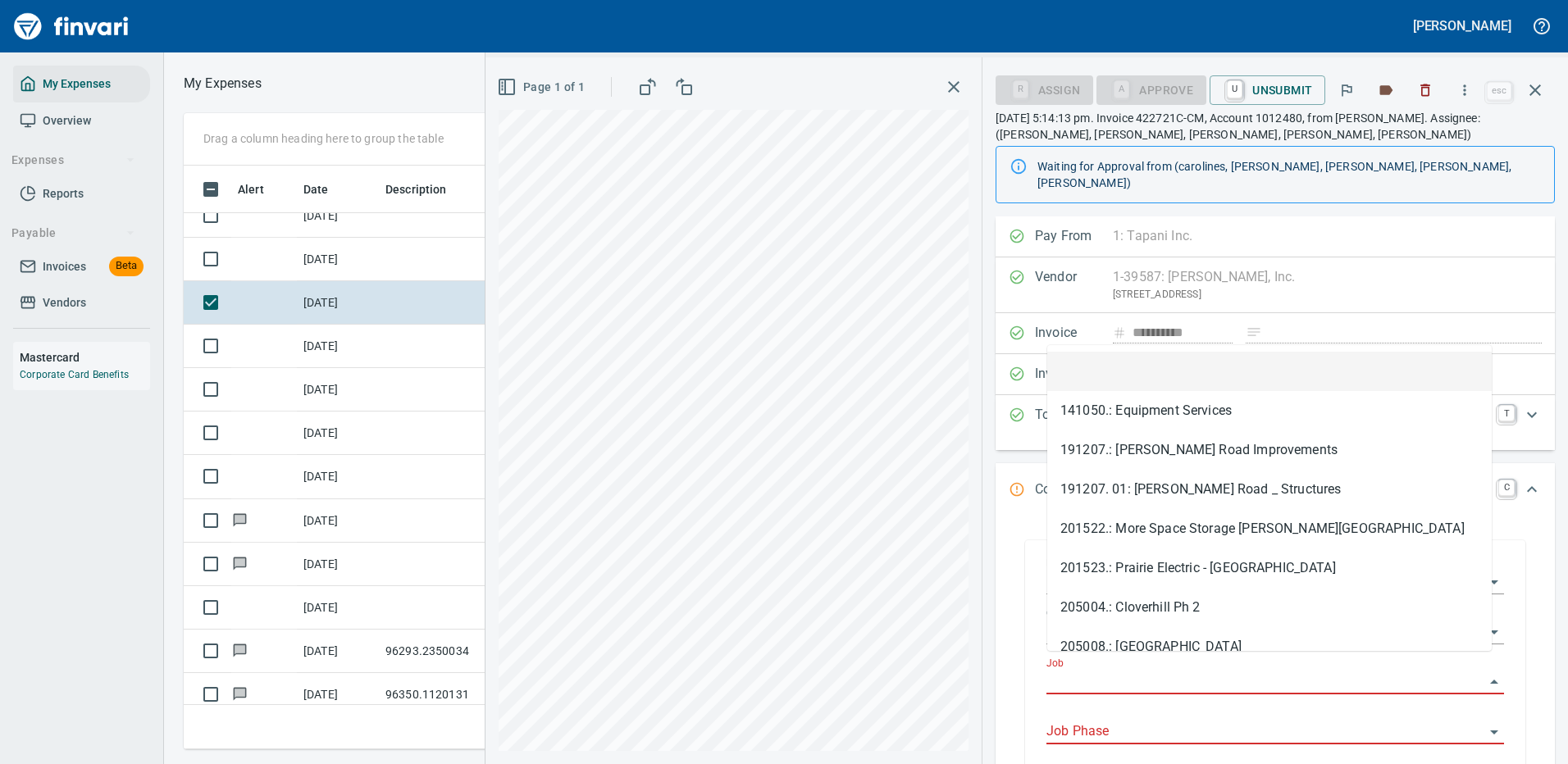
click at [1084, 670] on input "Job" at bounding box center [1264, 681] width 438 height 23
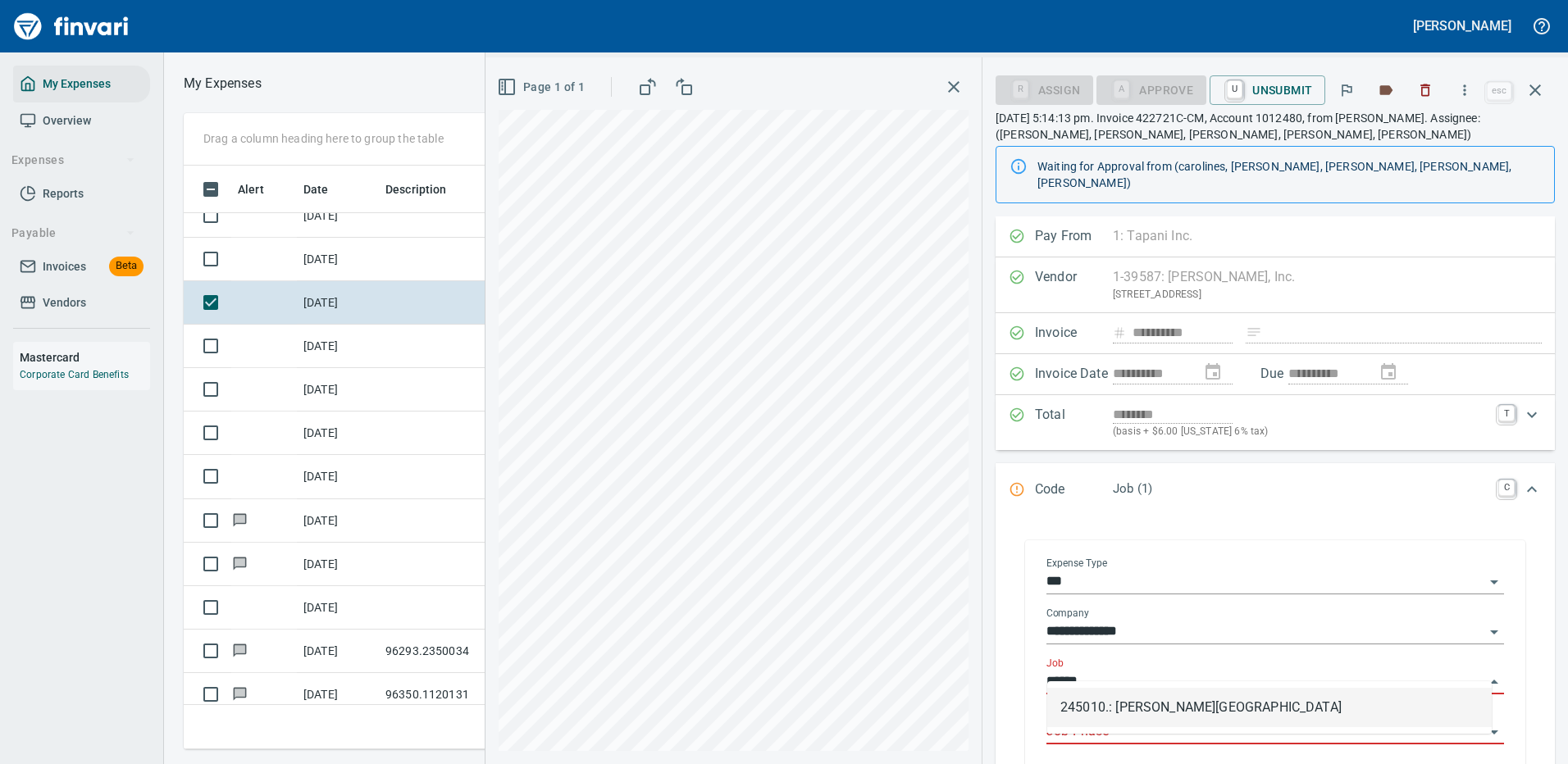
click at [1122, 706] on li "245010.: Mayfield Springs Subdivision" at bounding box center [1269, 707] width 445 height 39
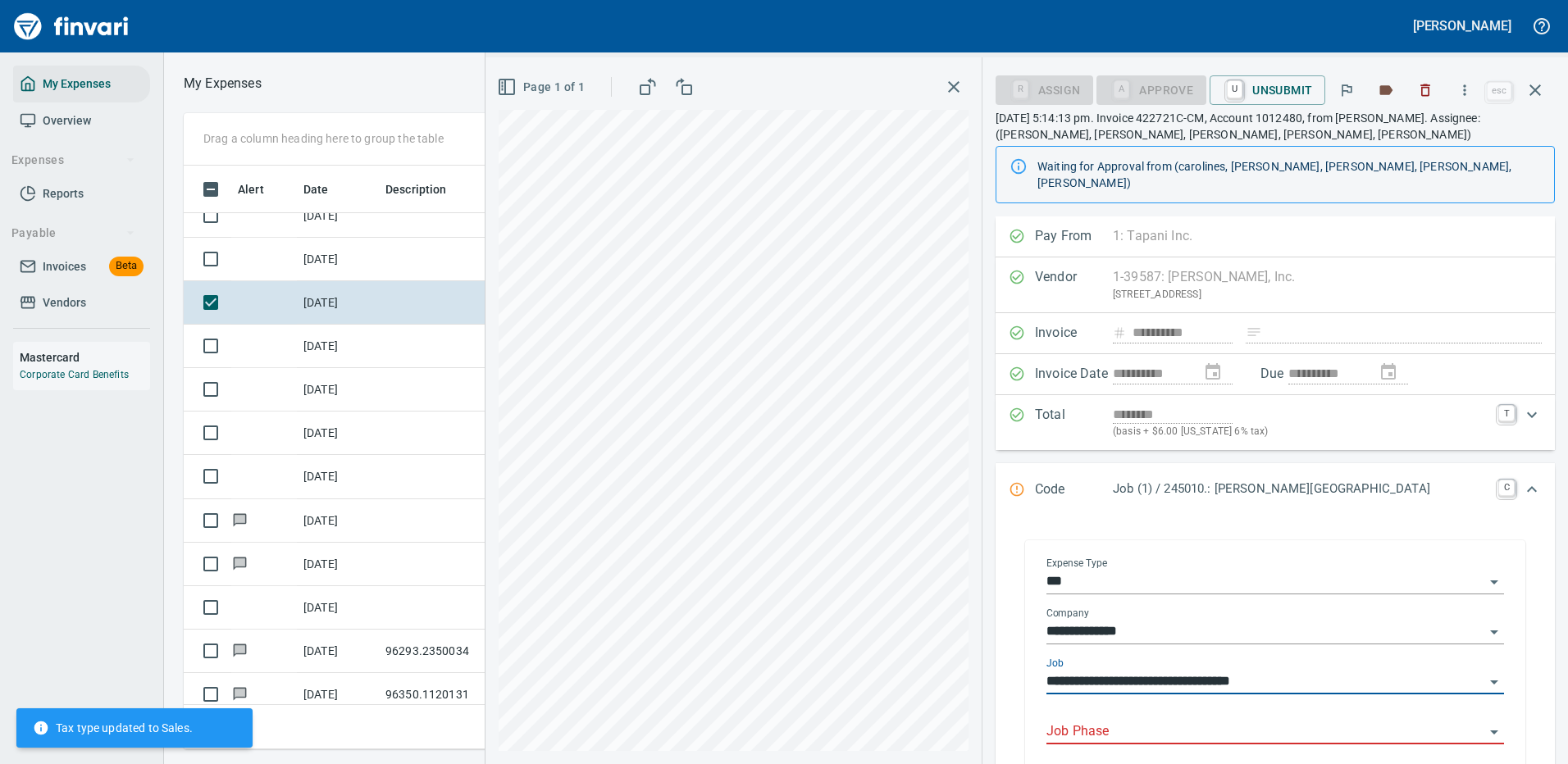
type input "**********"
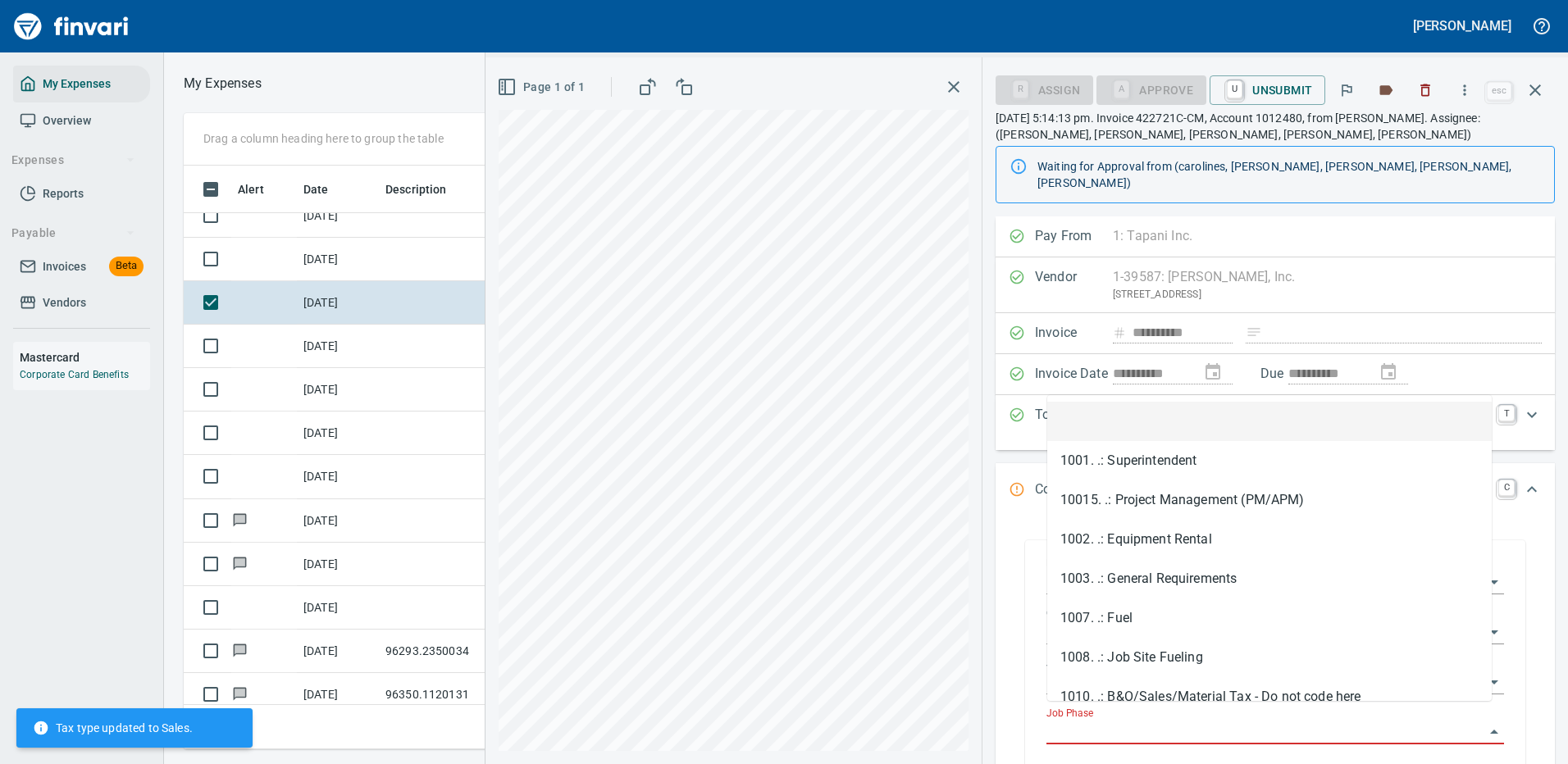
click at [1096, 721] on input "Job Phase" at bounding box center [1264, 732] width 438 height 23
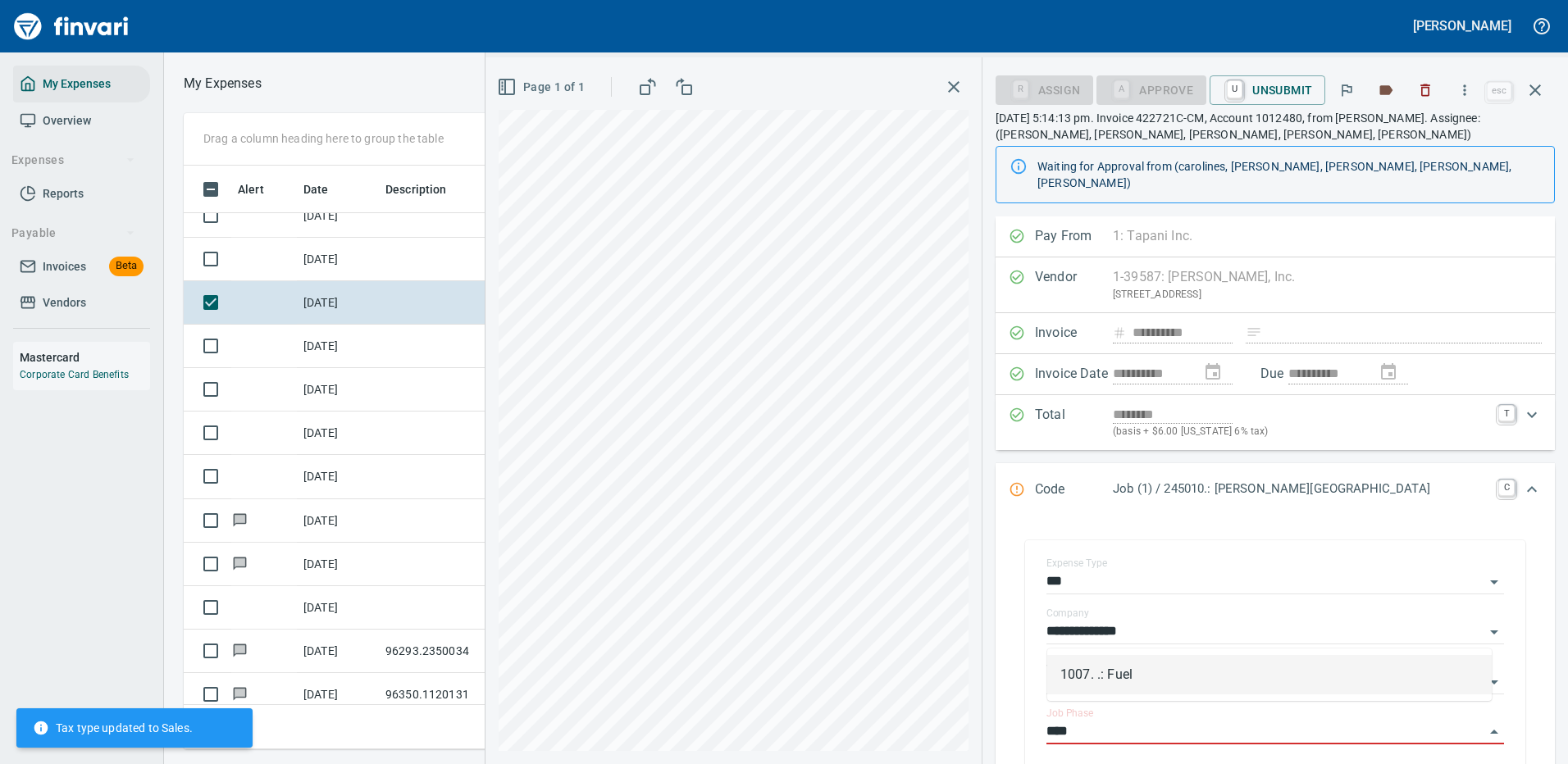
click at [1103, 666] on li "1007. .: Fuel" at bounding box center [1269, 674] width 445 height 39
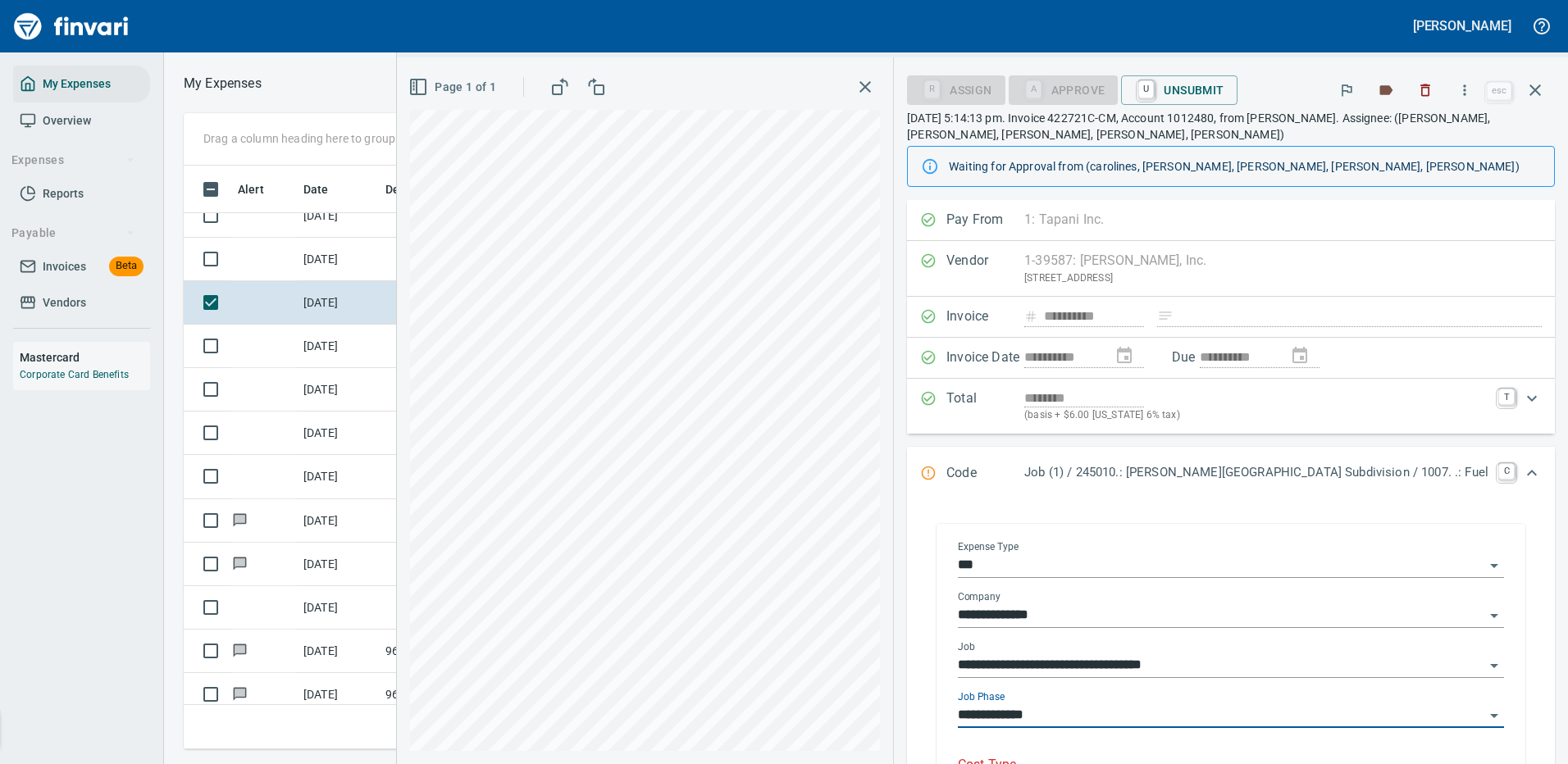
scroll to position [82, 0]
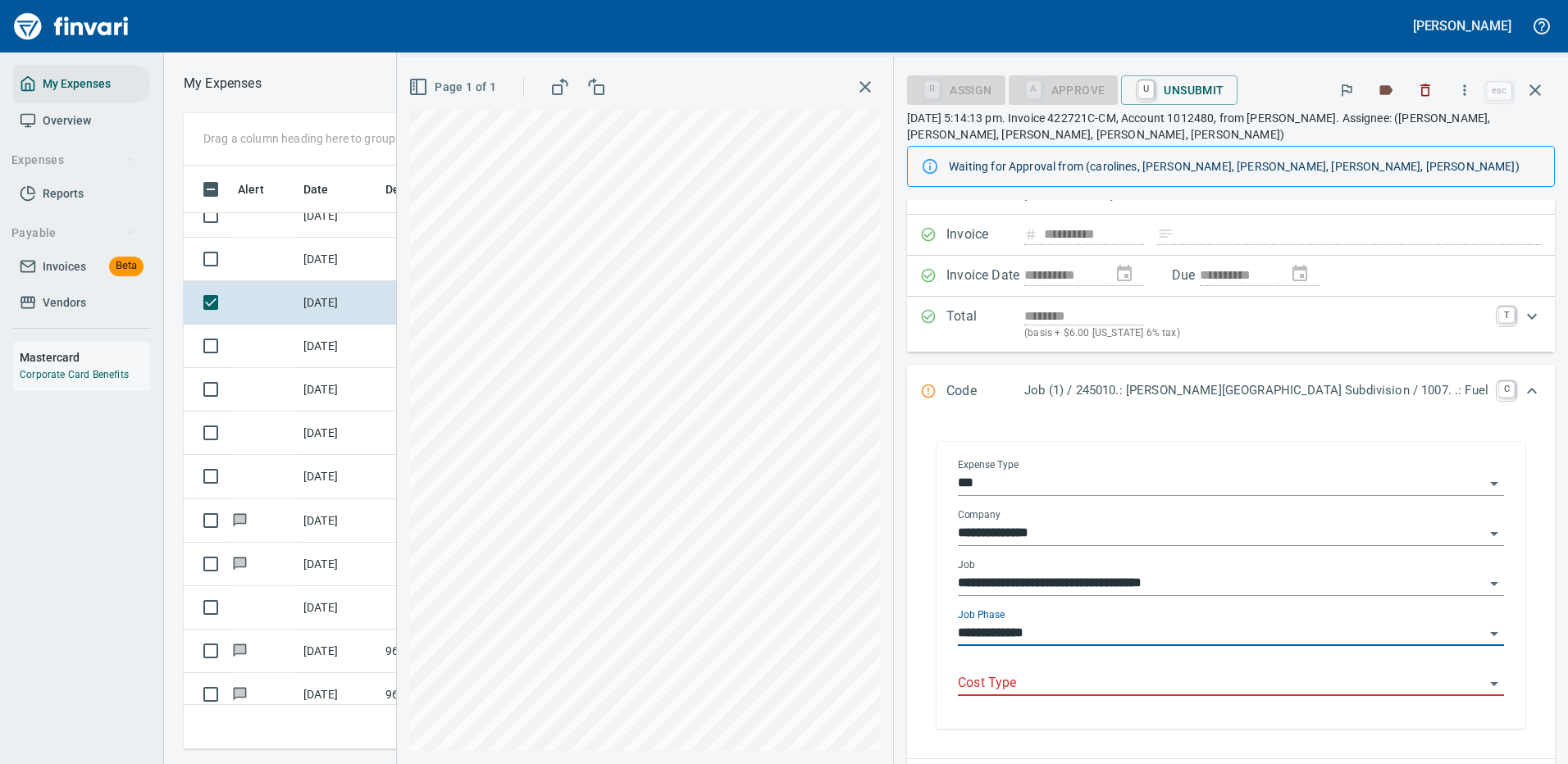
type input "**********"
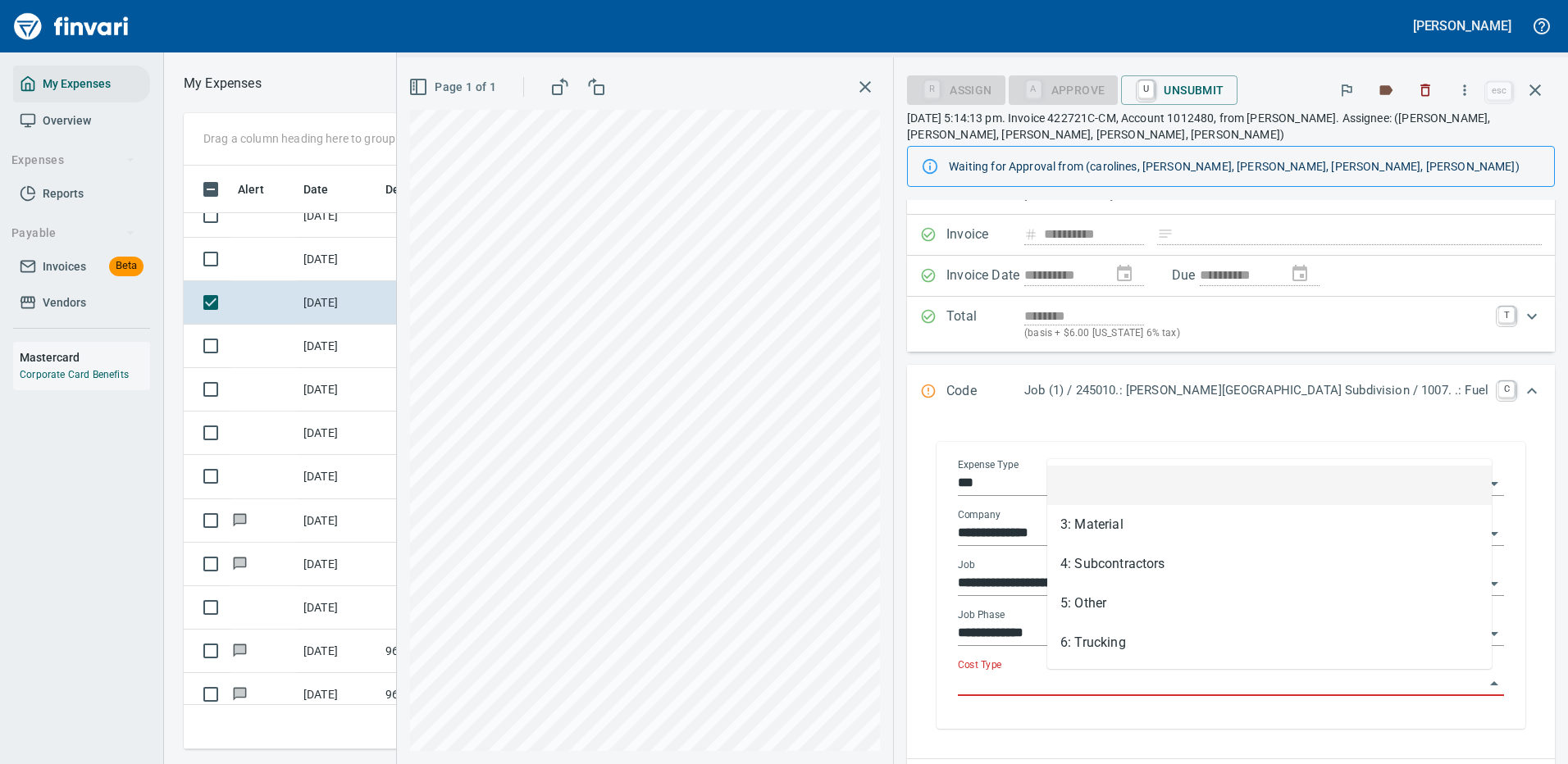
scroll to position [559, 930]
click at [1100, 693] on input "Cost Type" at bounding box center [1221, 683] width 527 height 23
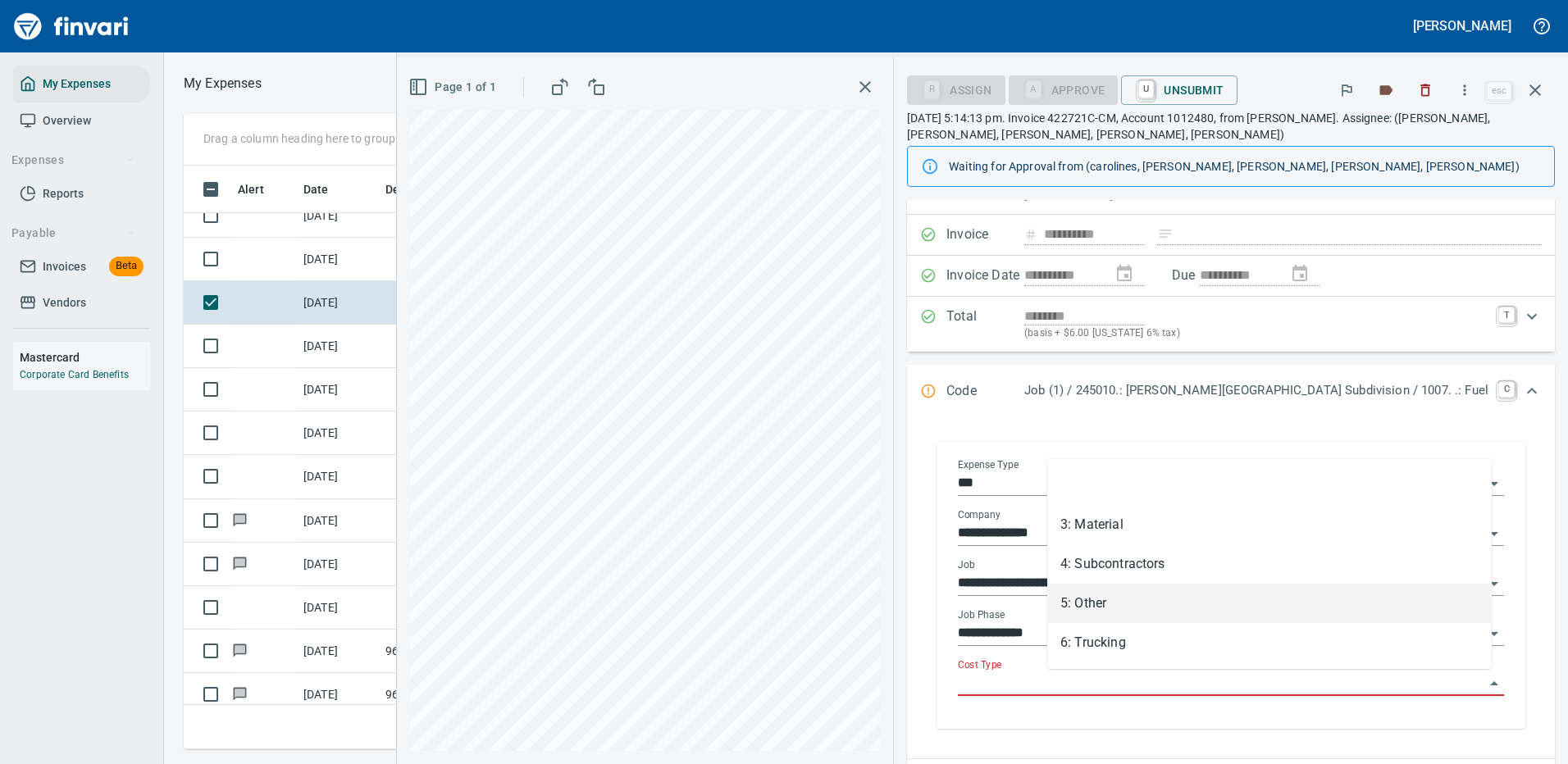
click at [1088, 595] on li "5: Other" at bounding box center [1269, 603] width 445 height 39
type input "********"
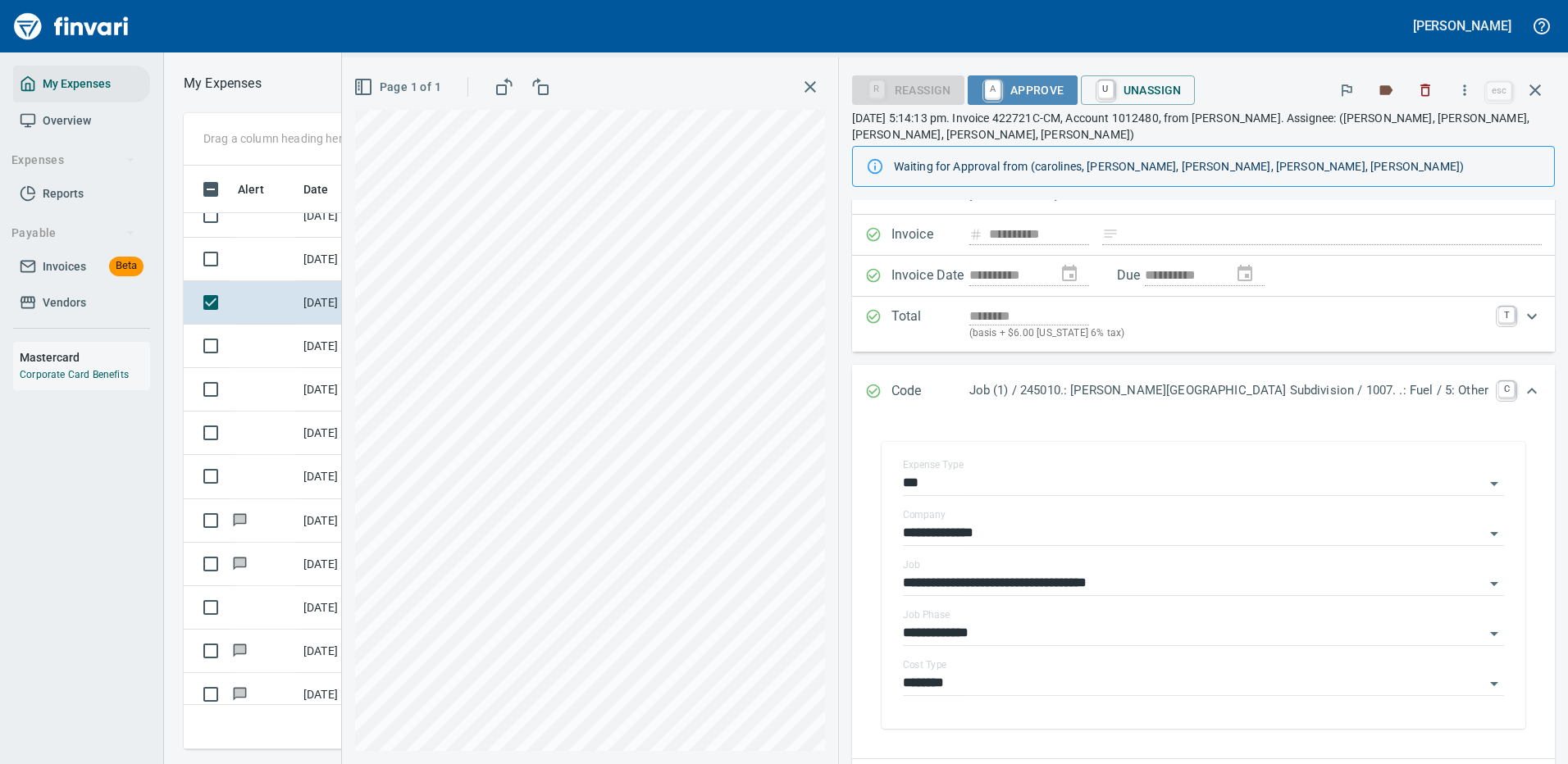
click at [1065, 83] on span "A Approve" at bounding box center [1022, 90] width 83 height 28
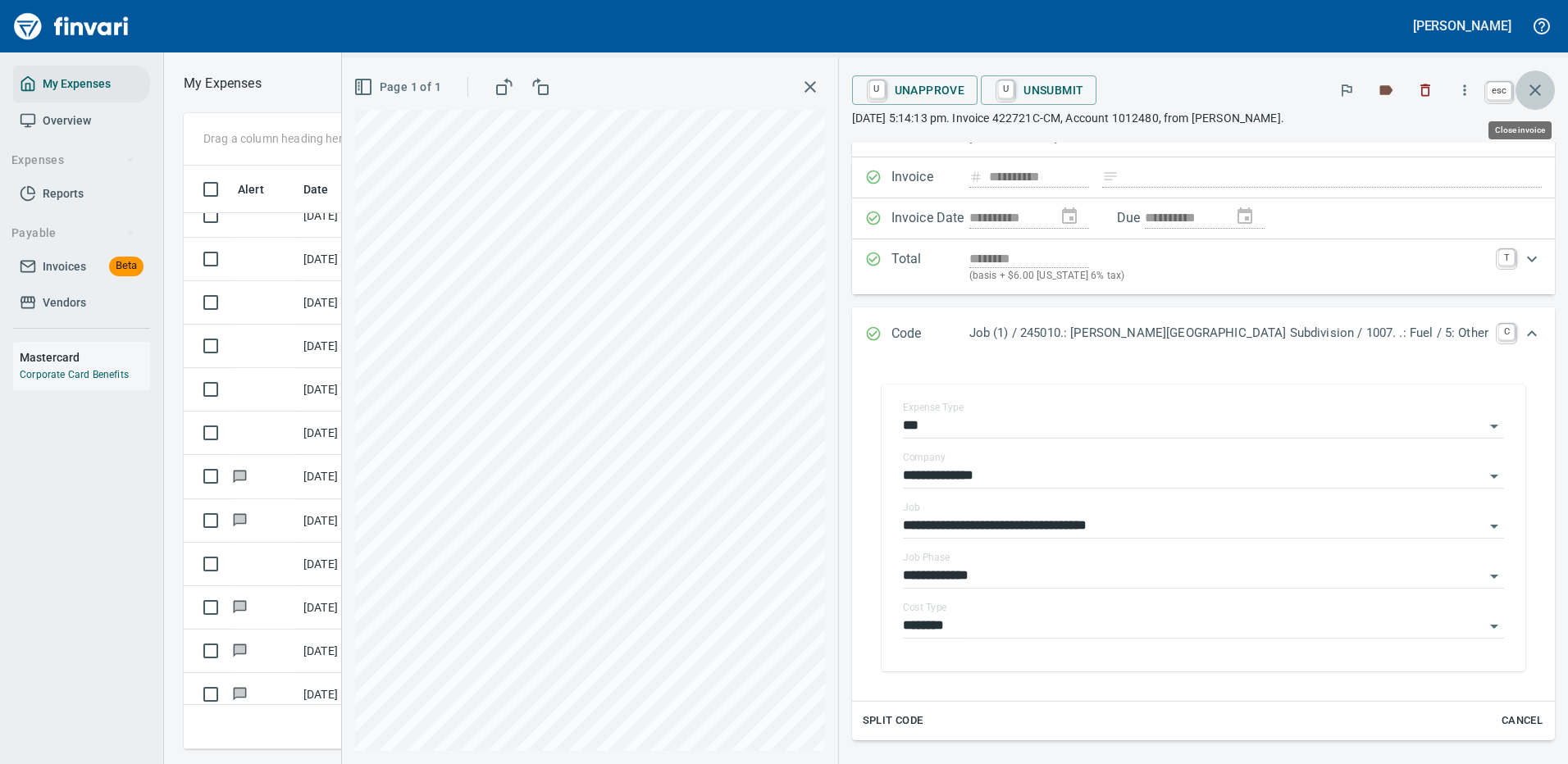
click at [1537, 86] on icon "button" at bounding box center [1535, 91] width 20 height 20
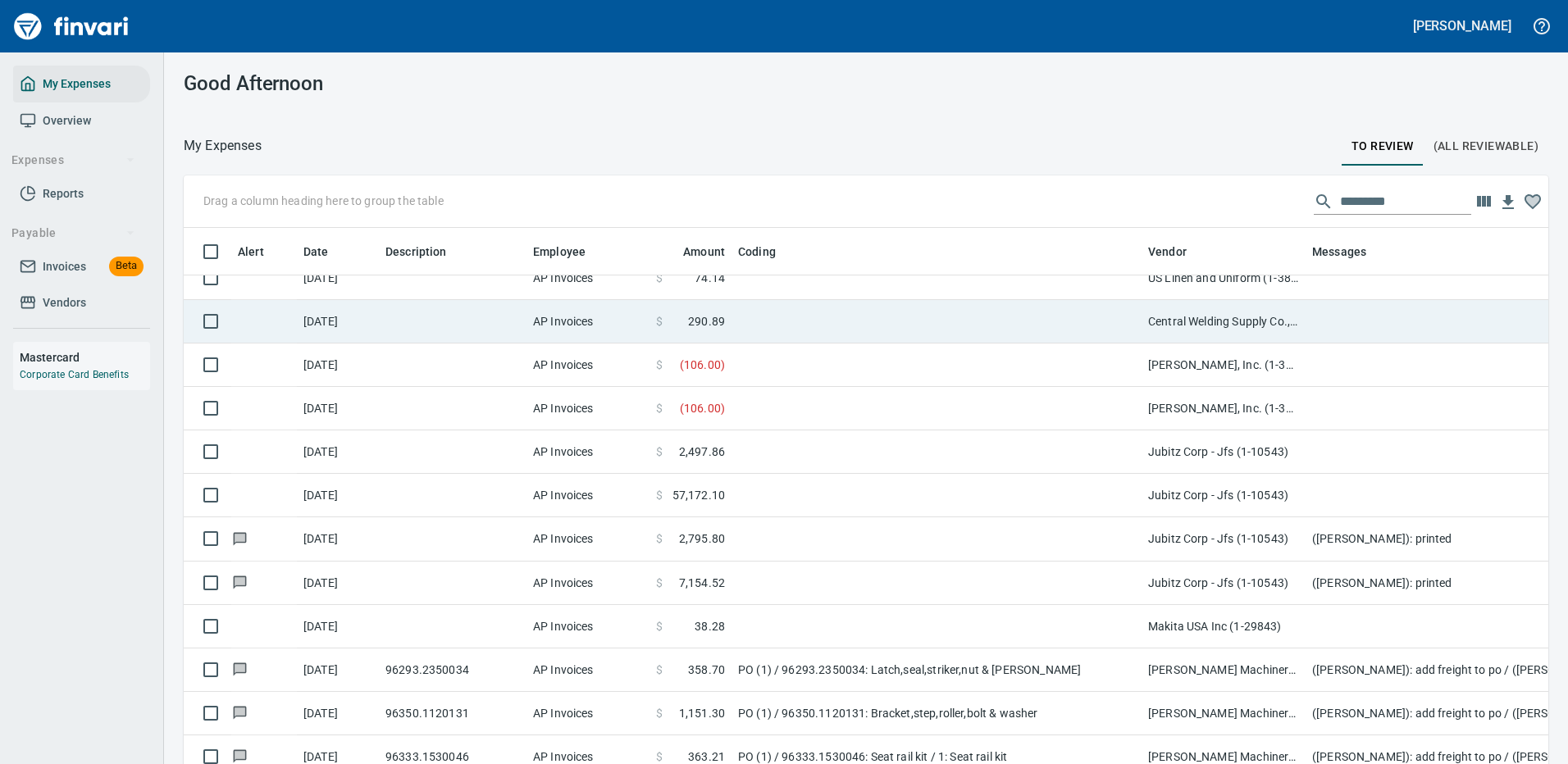
scroll to position [559, 1327]
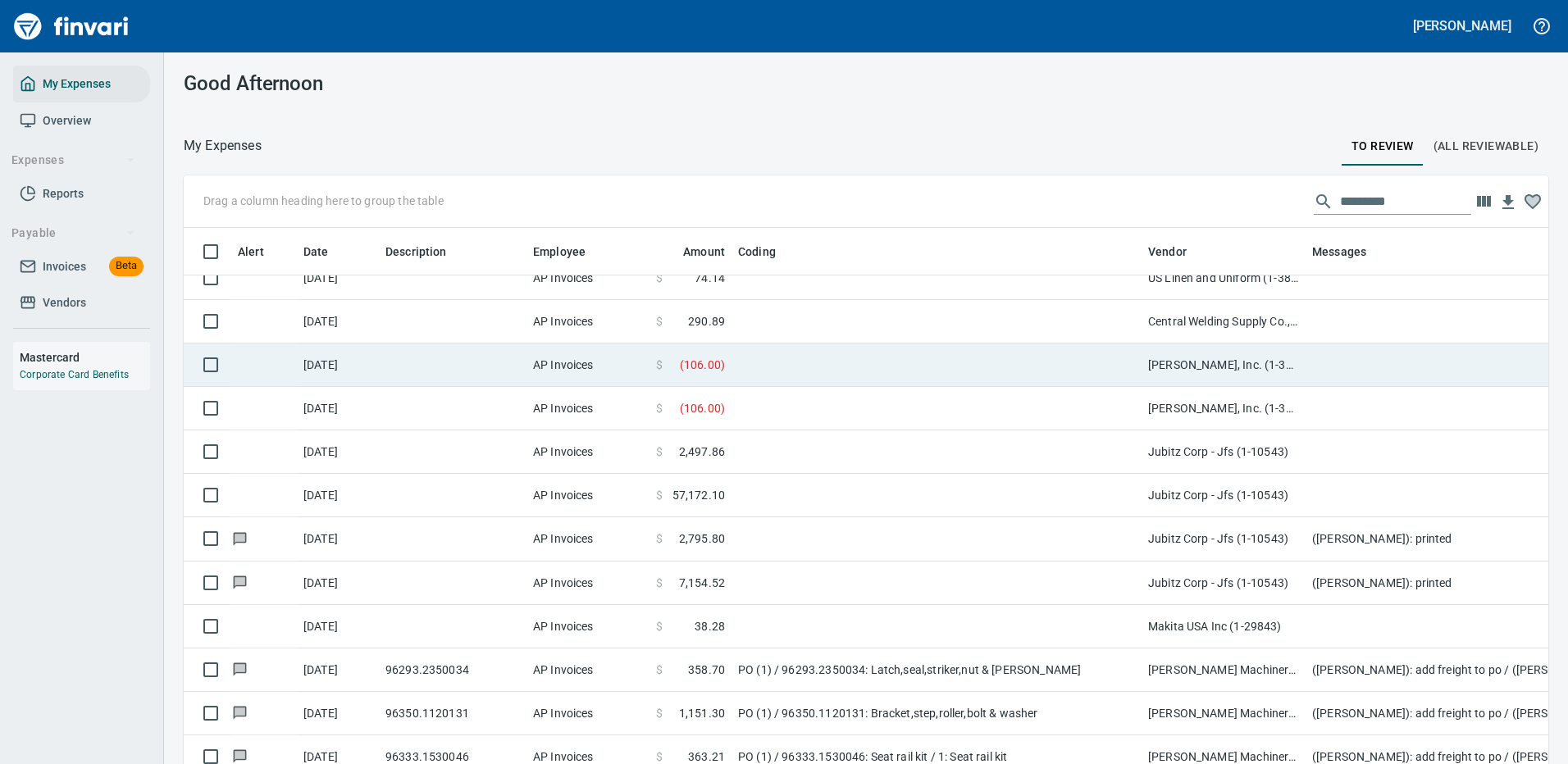
click at [931, 358] on td at bounding box center [937, 365] width 410 height 43
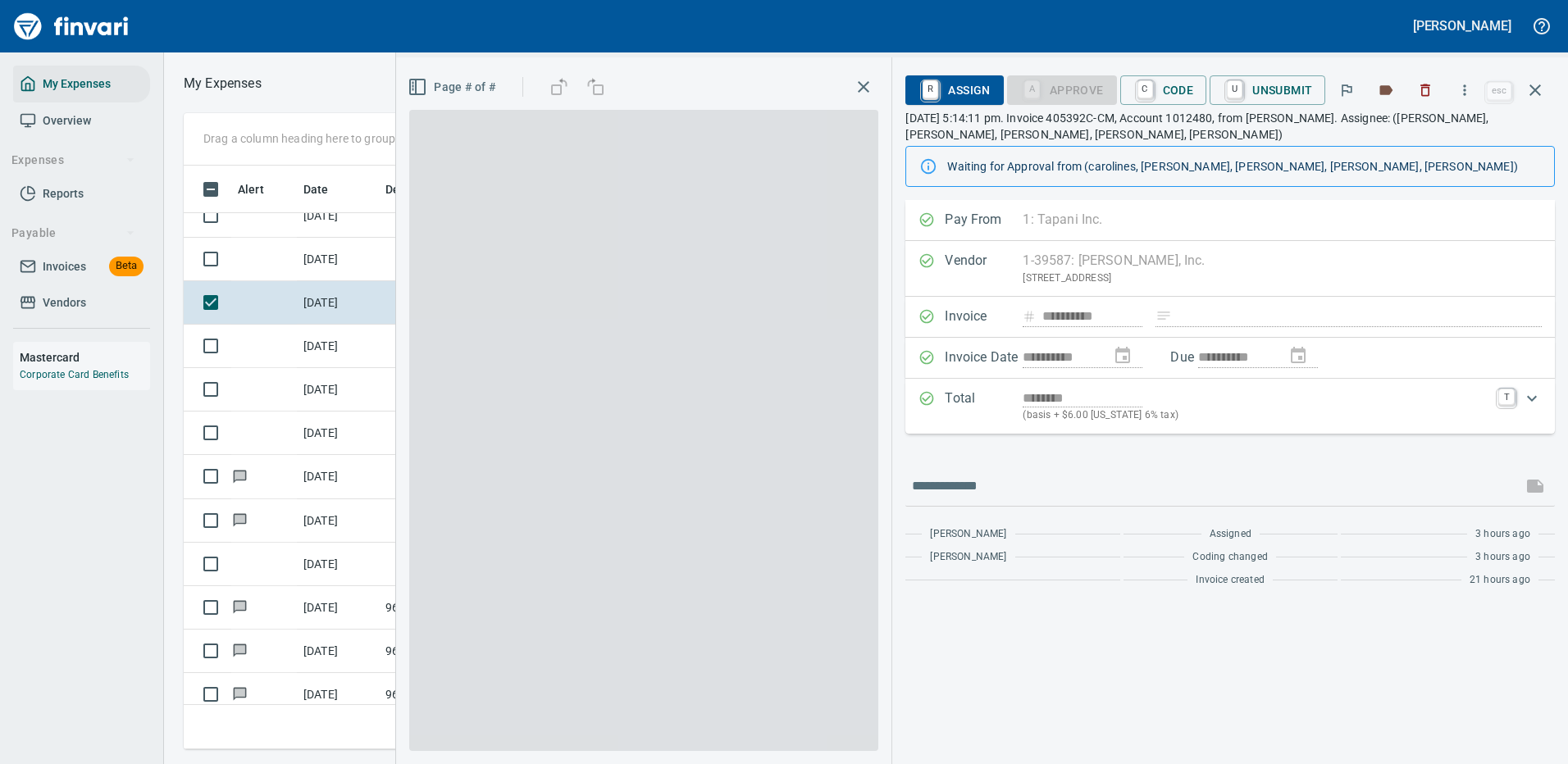
scroll to position [559, 930]
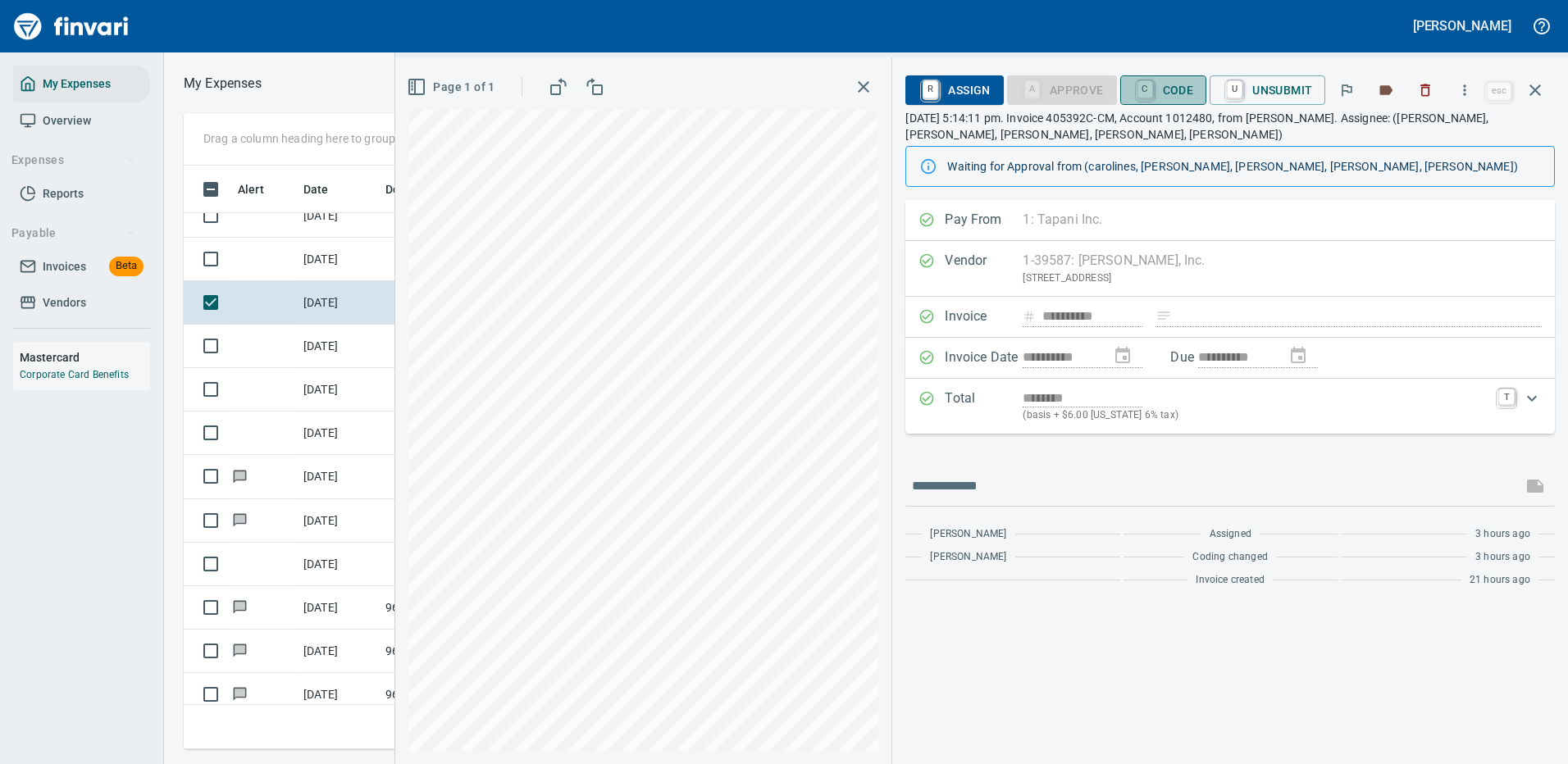
click at [1169, 82] on span "C Code" at bounding box center [1163, 90] width 60 height 28
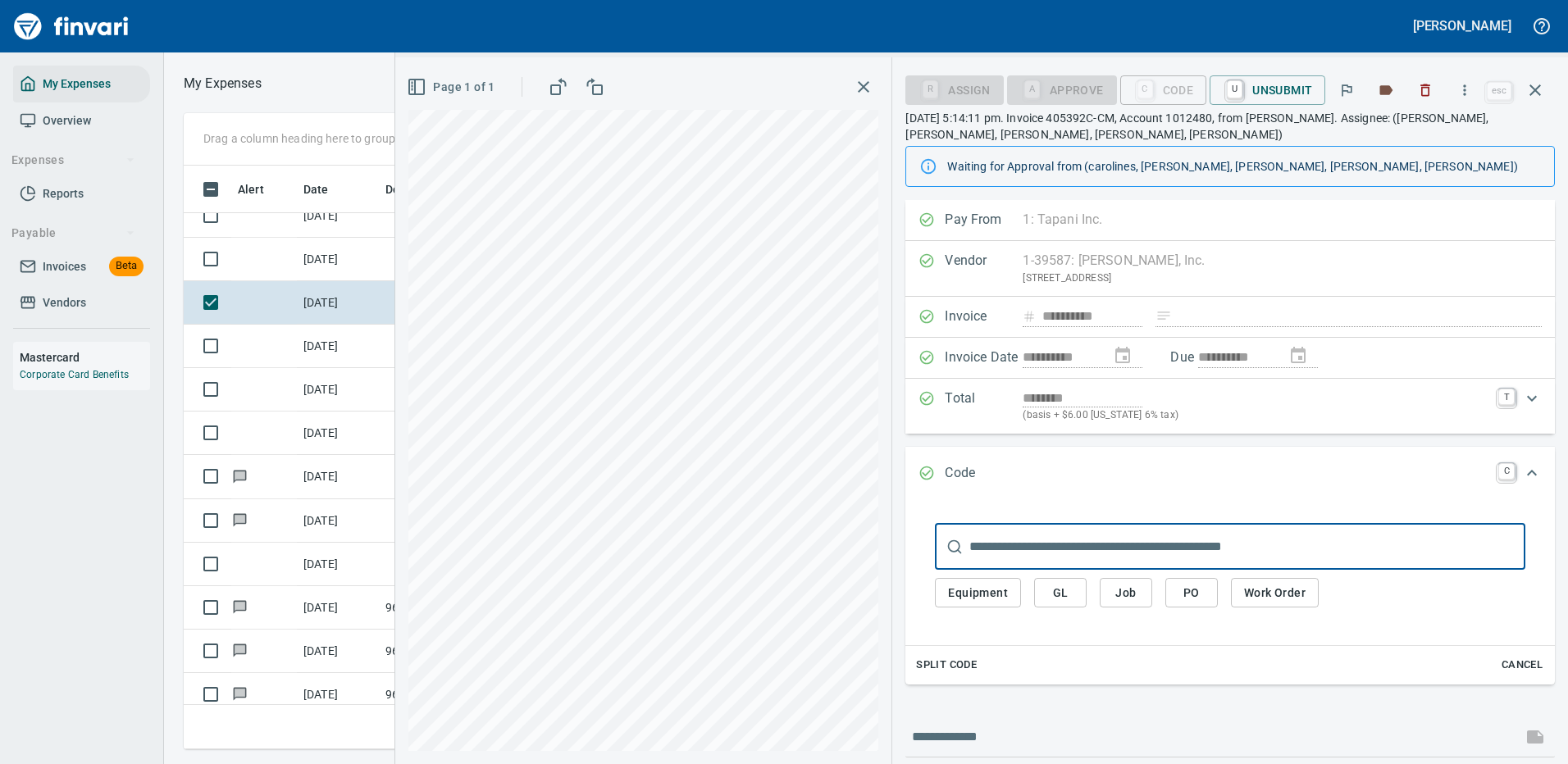
click at [1131, 593] on span "Job" at bounding box center [1126, 593] width 27 height 20
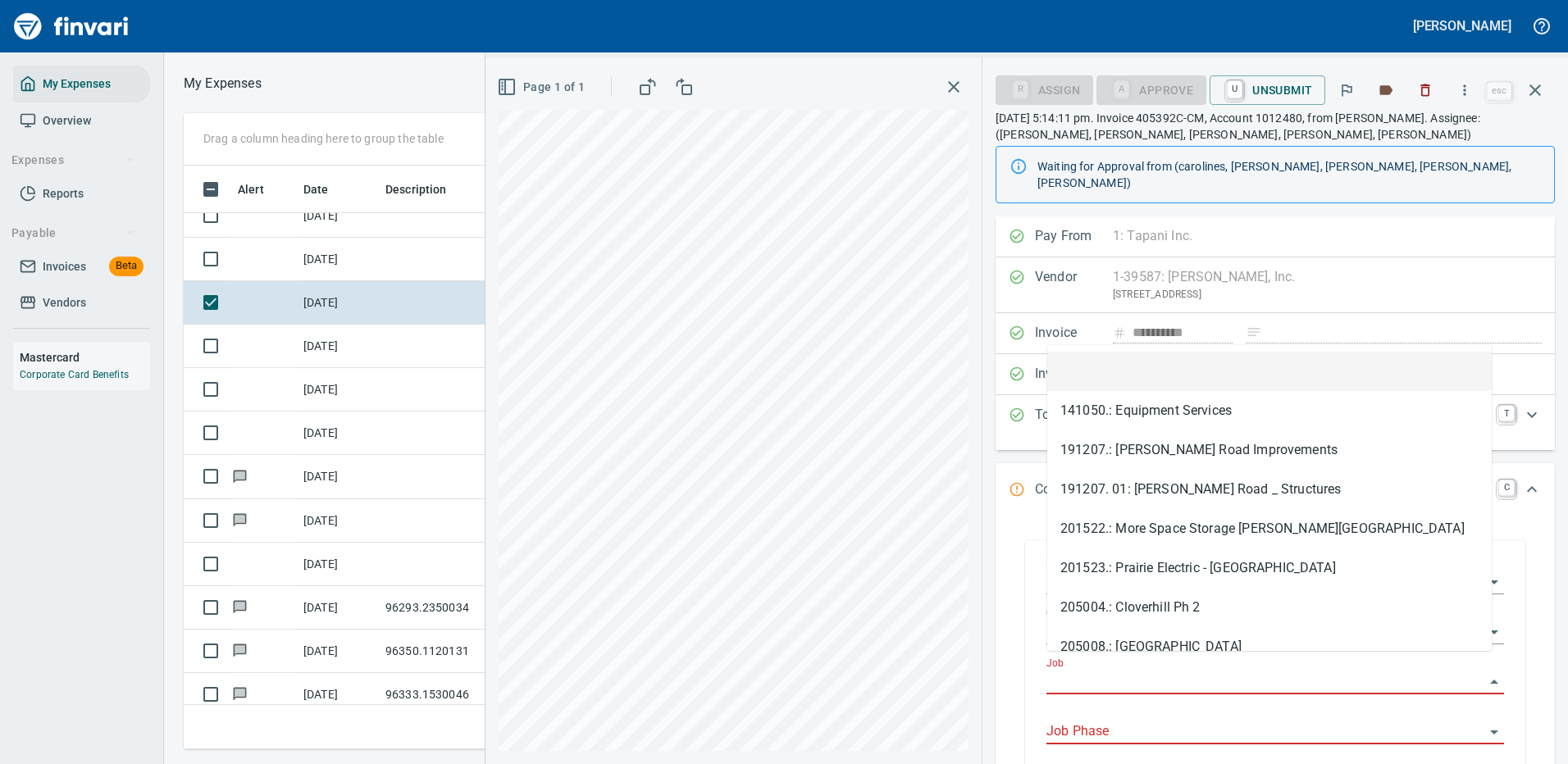
click at [1094, 670] on input "Job" at bounding box center [1264, 681] width 438 height 23
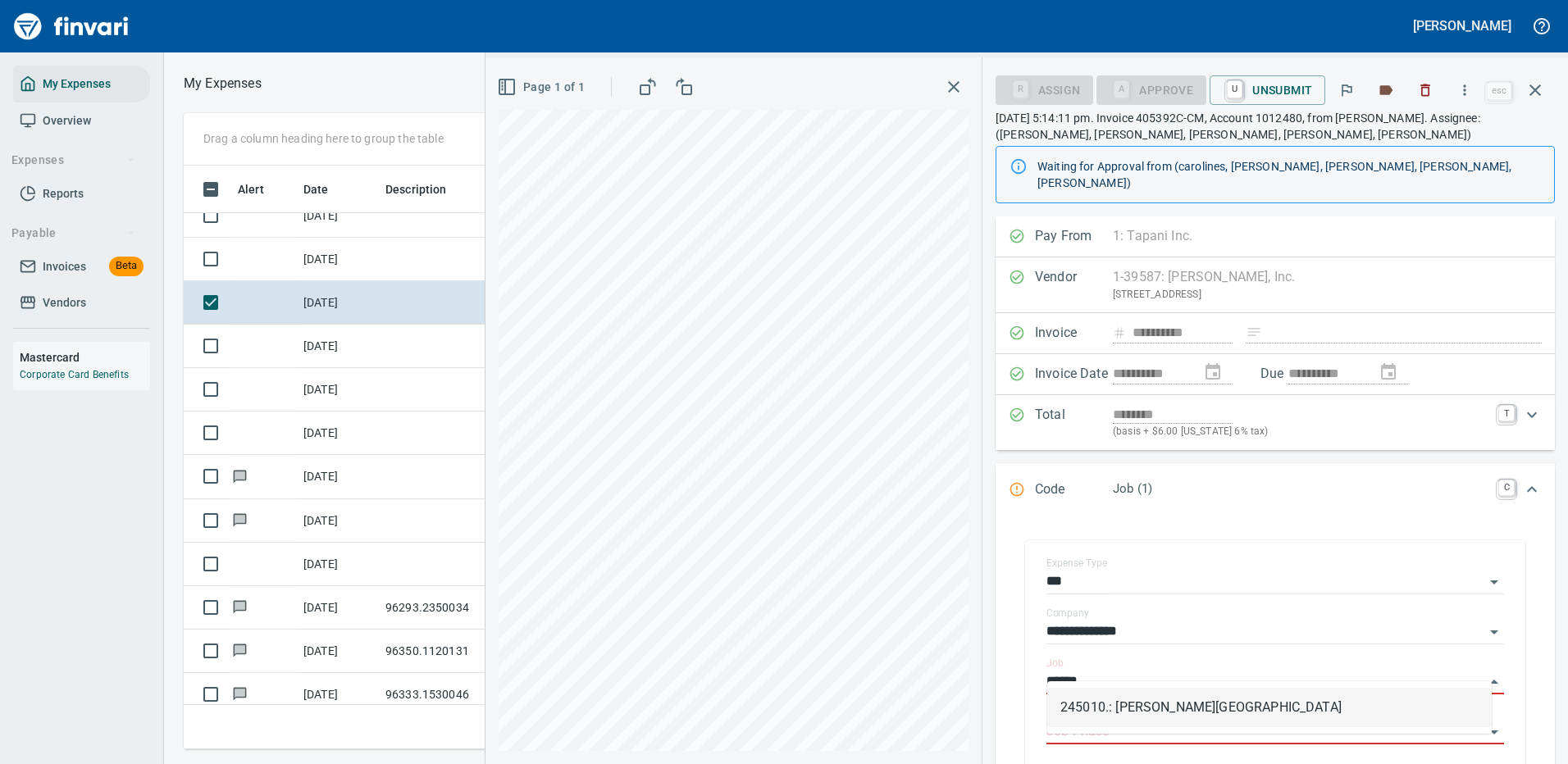
click at [1173, 703] on li "245010.: Mayfield Springs Subdivision" at bounding box center [1269, 707] width 445 height 39
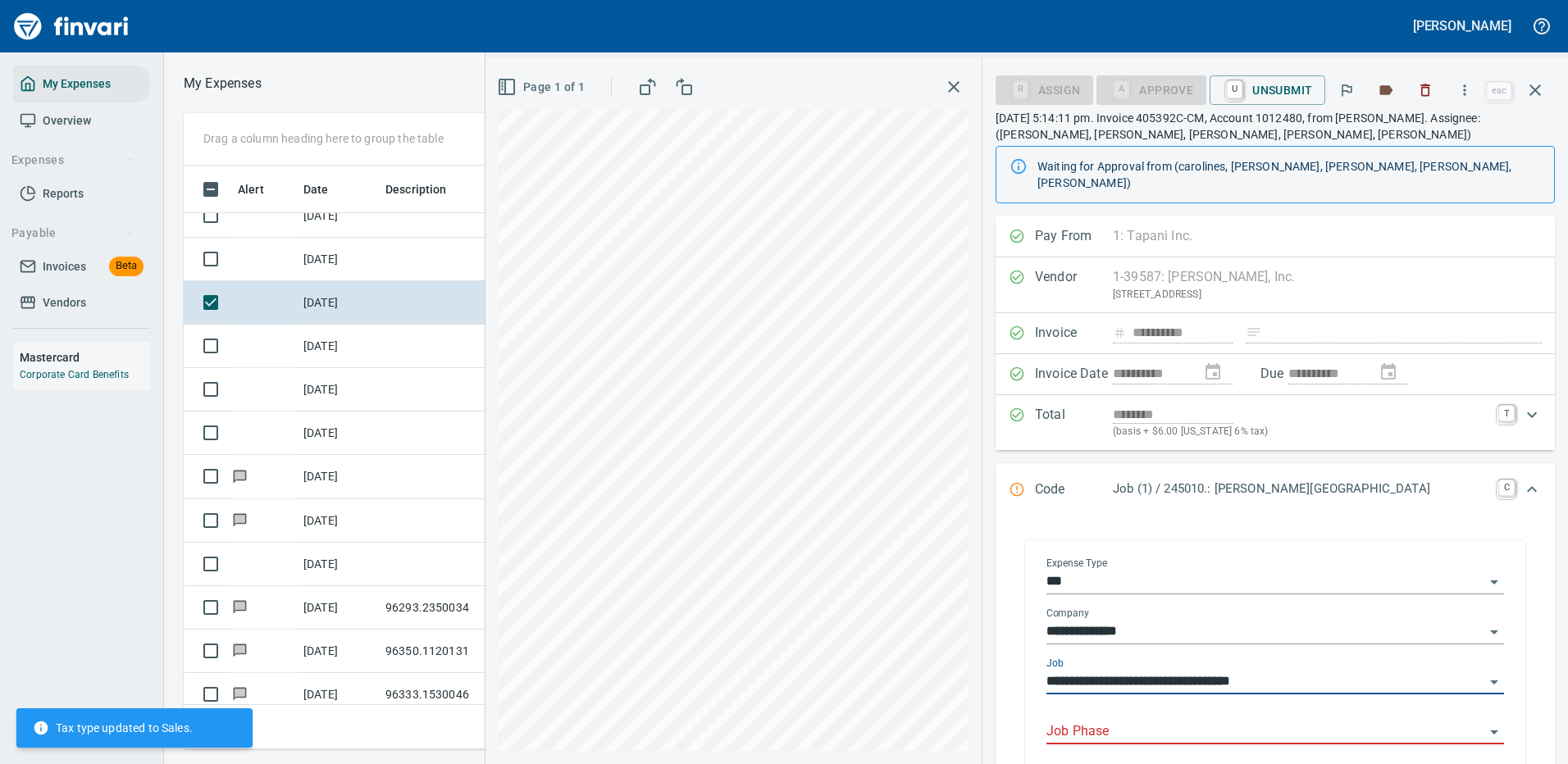
type input "**********"
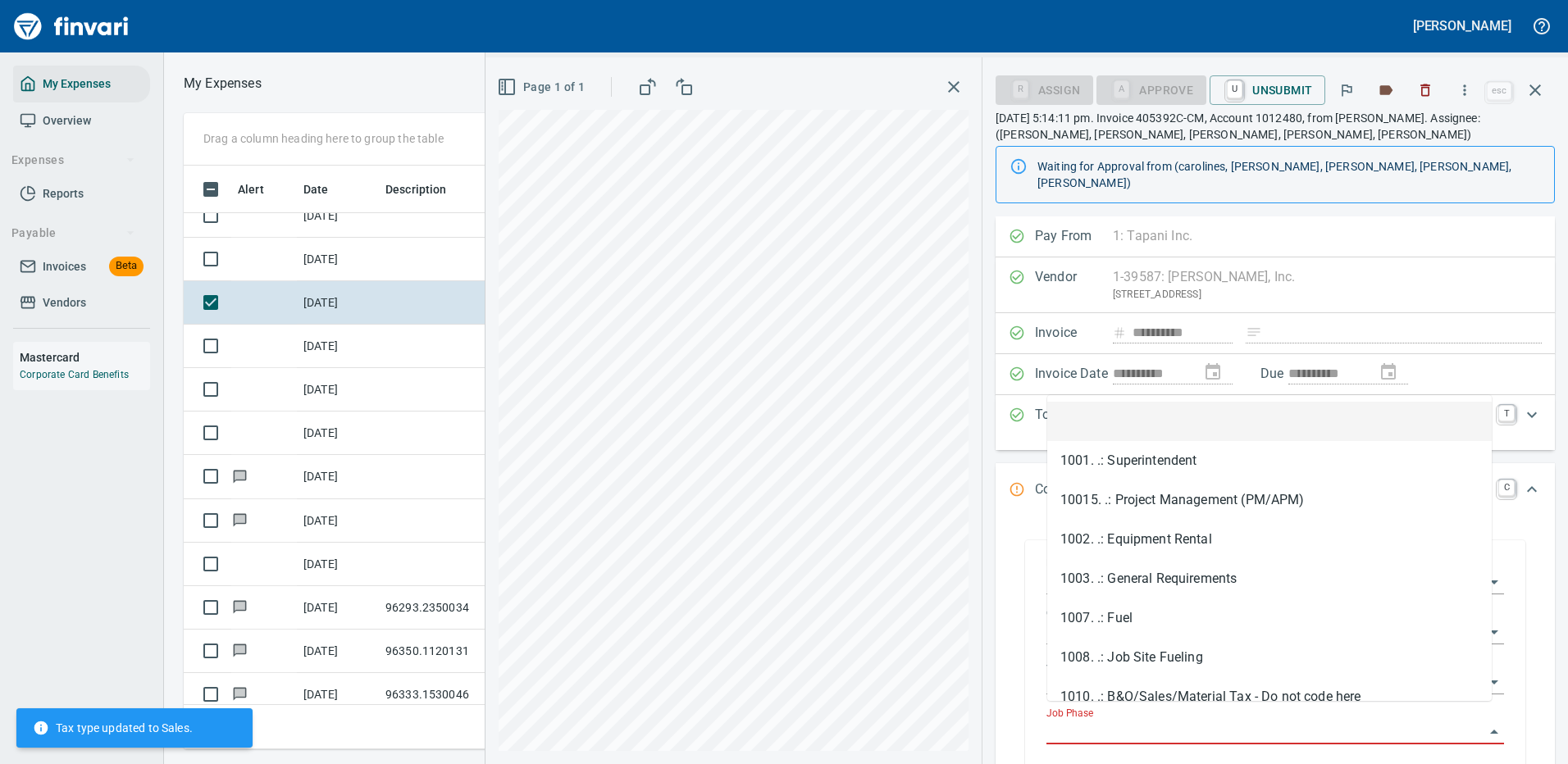
click at [1077, 721] on input "Job Phase" at bounding box center [1264, 732] width 438 height 23
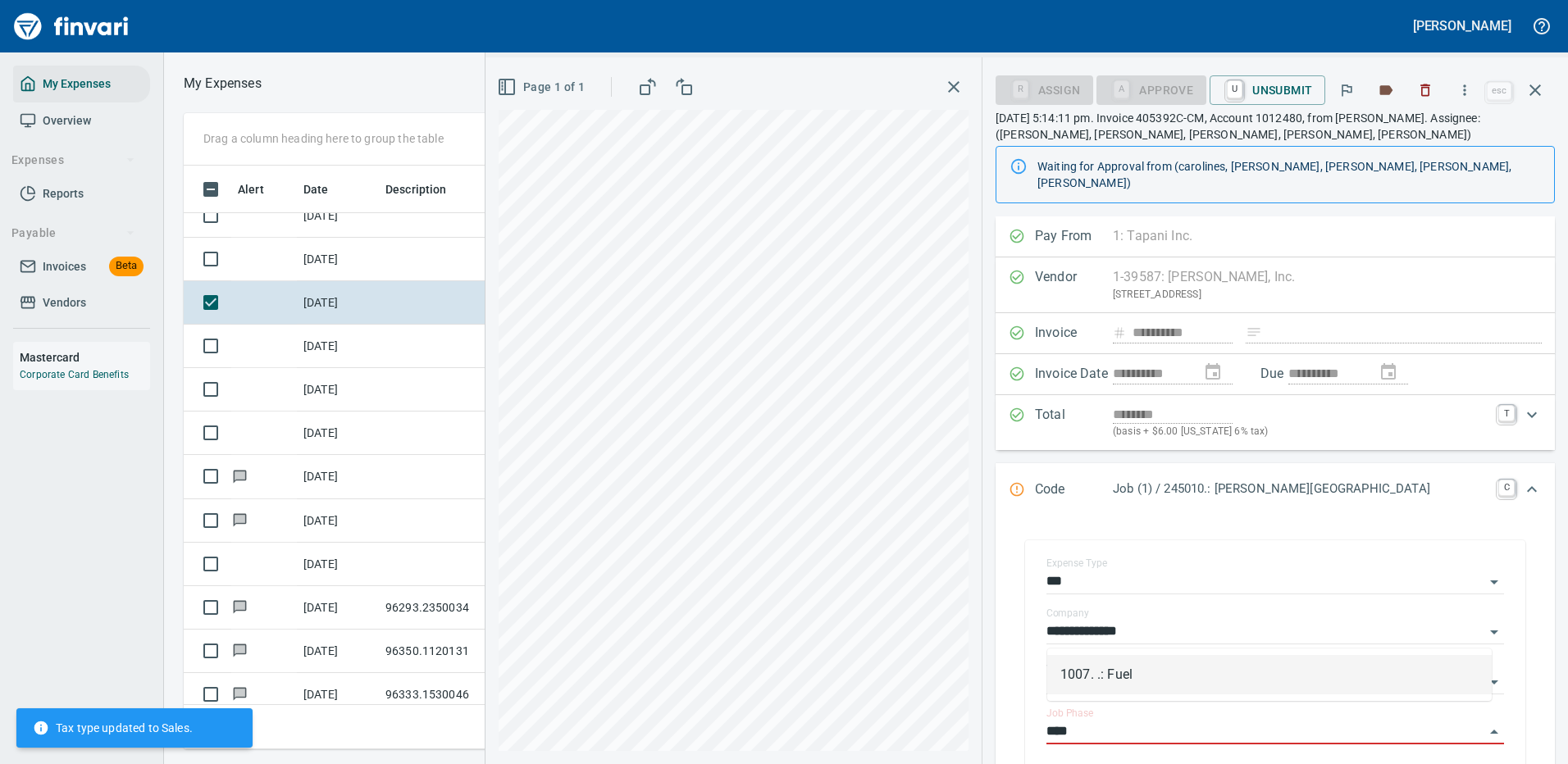
click at [1118, 669] on li "1007. .: Fuel" at bounding box center [1269, 674] width 445 height 39
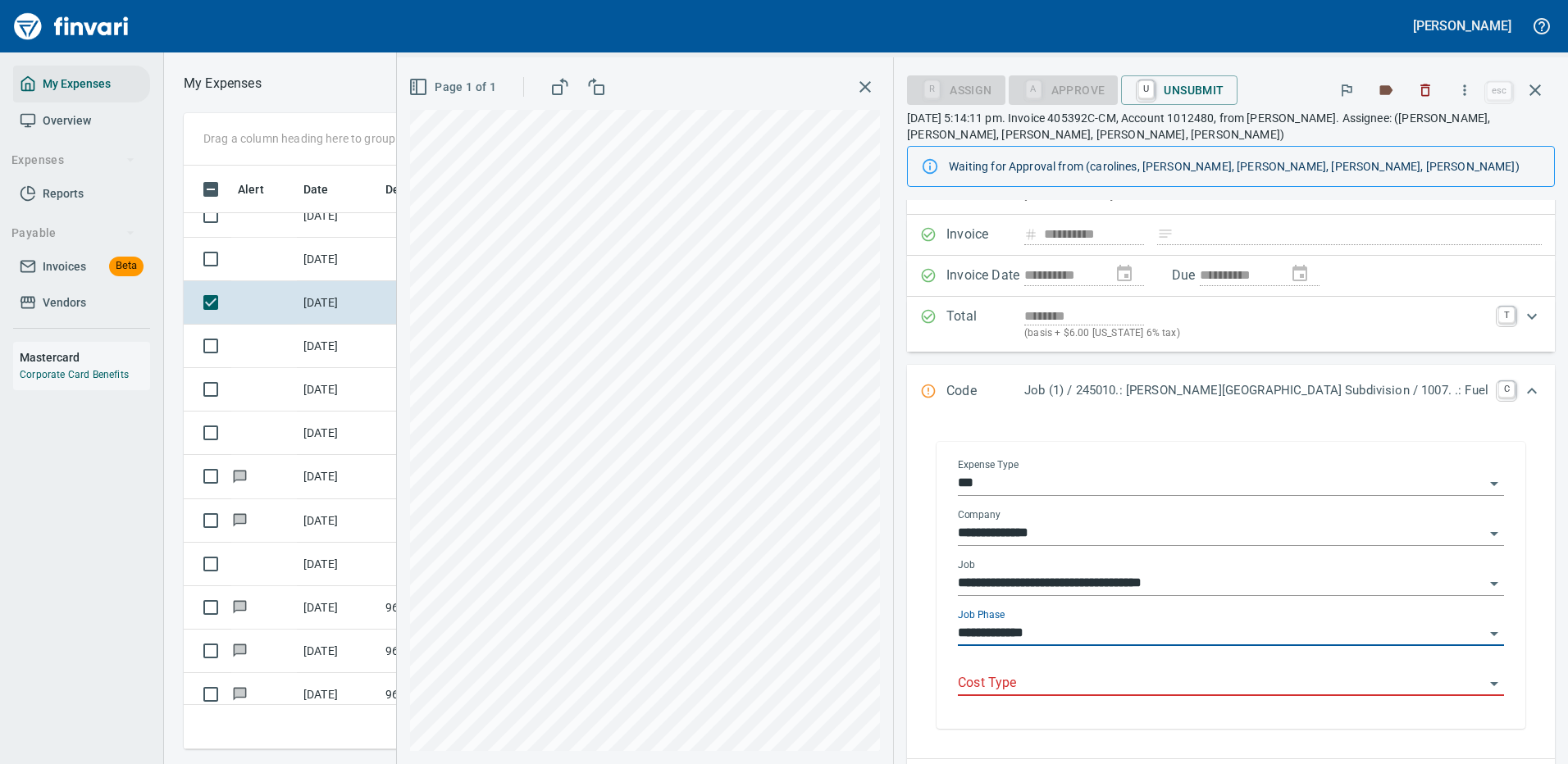
scroll to position [164, 0]
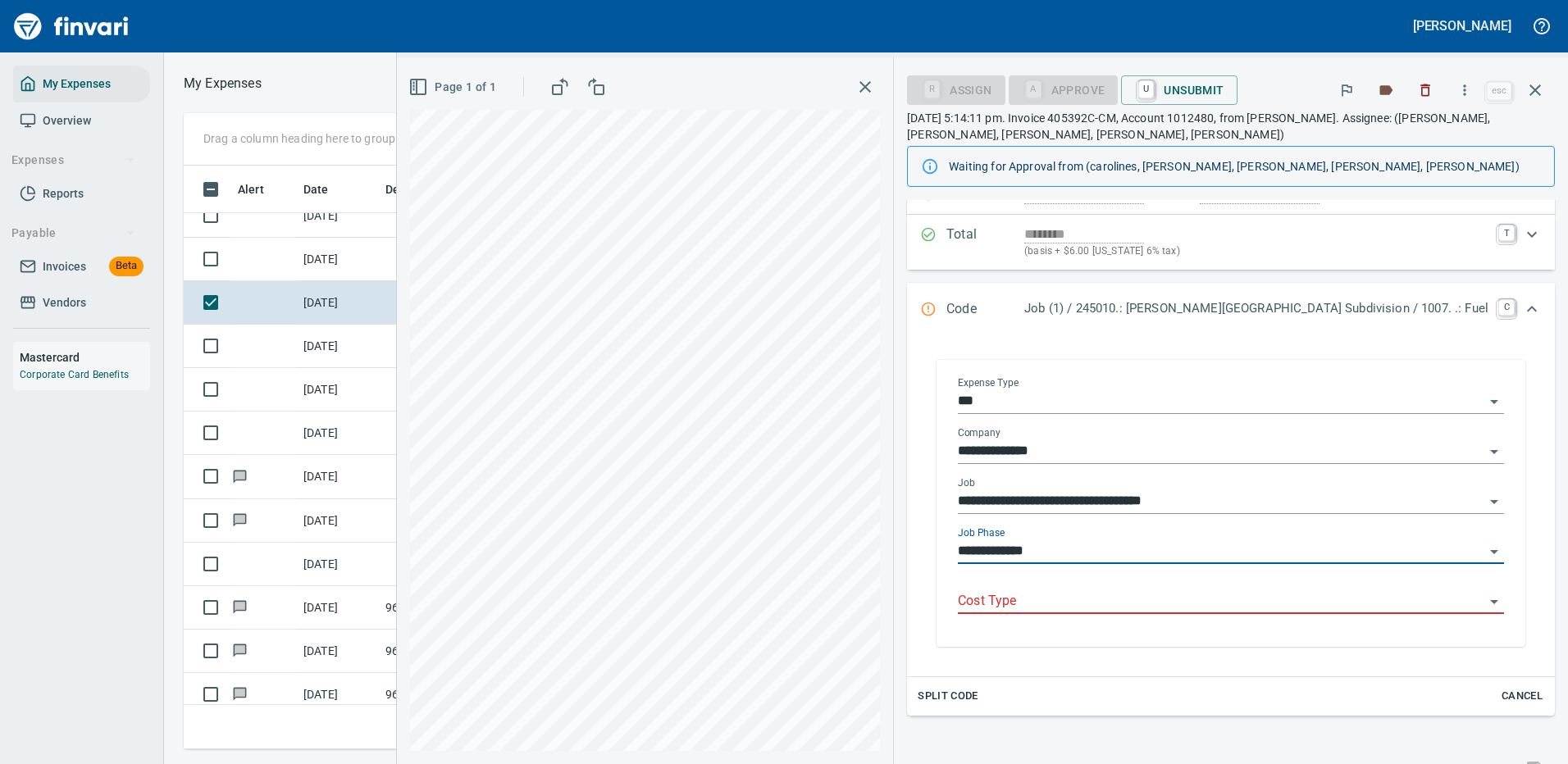
type input "**********"
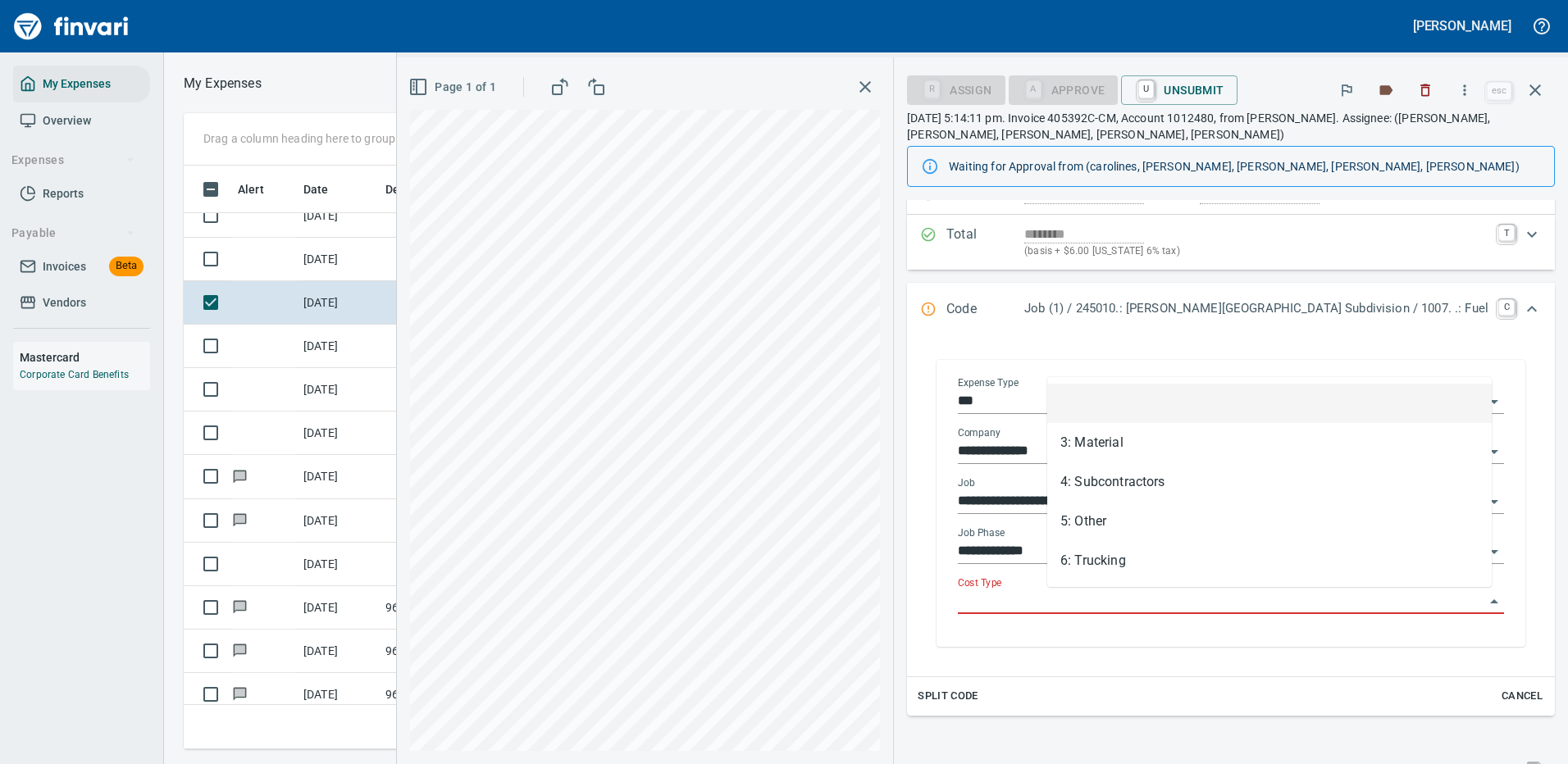
scroll to position [559, 930]
click at [1081, 600] on input "Cost Type" at bounding box center [1221, 602] width 527 height 23
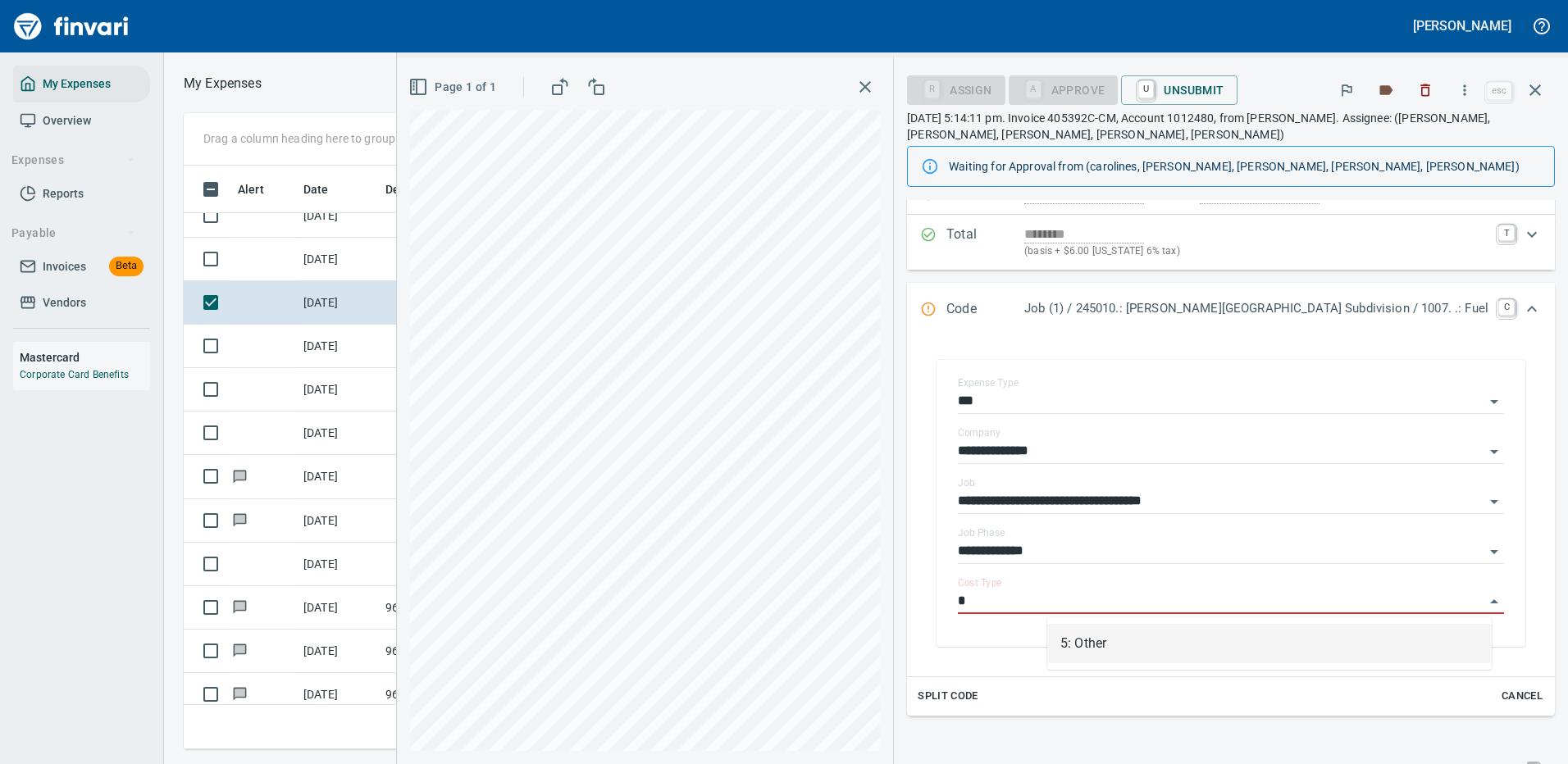
click at [1098, 642] on li "5: Other" at bounding box center [1269, 643] width 445 height 39
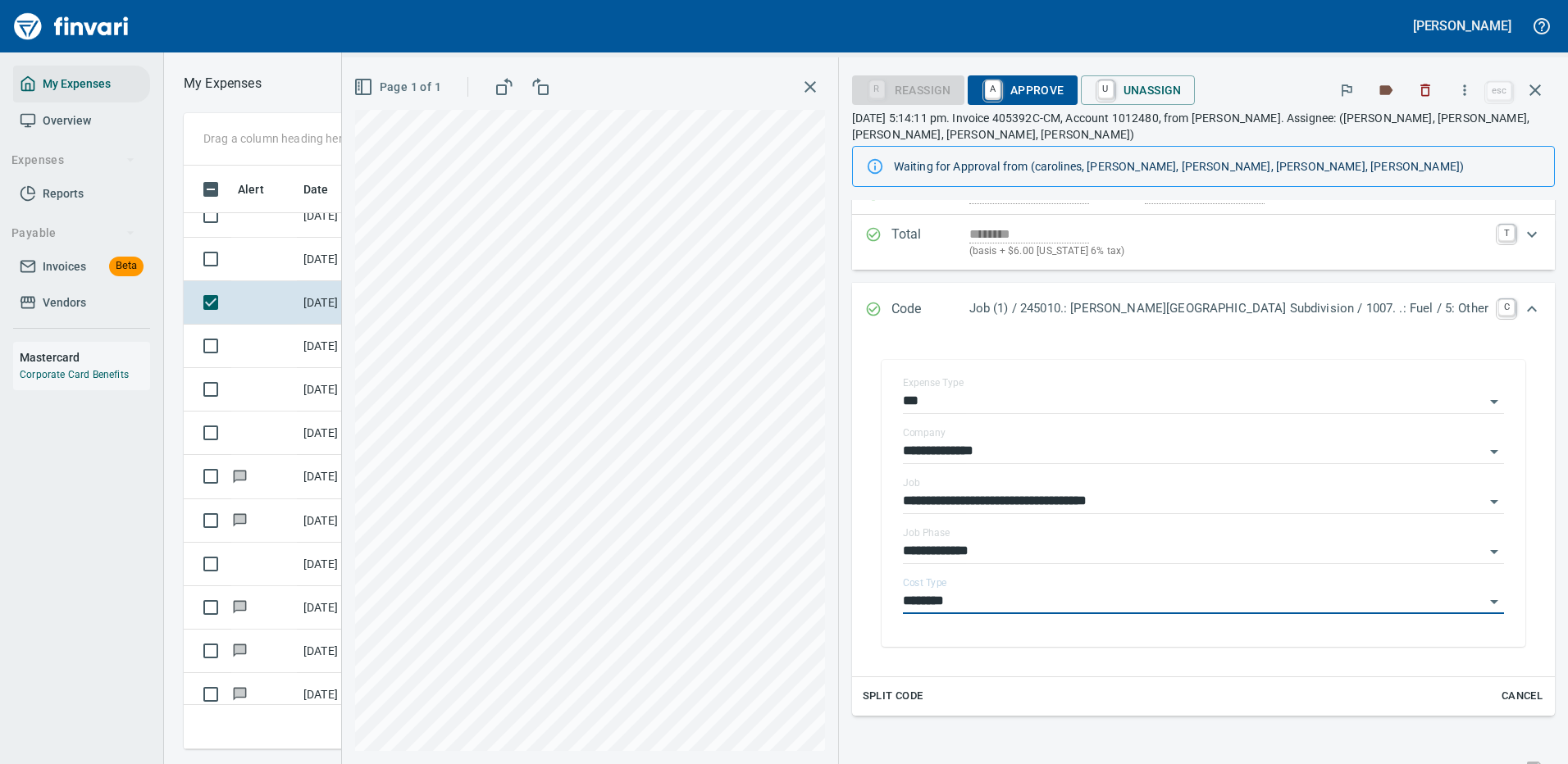
type input "********"
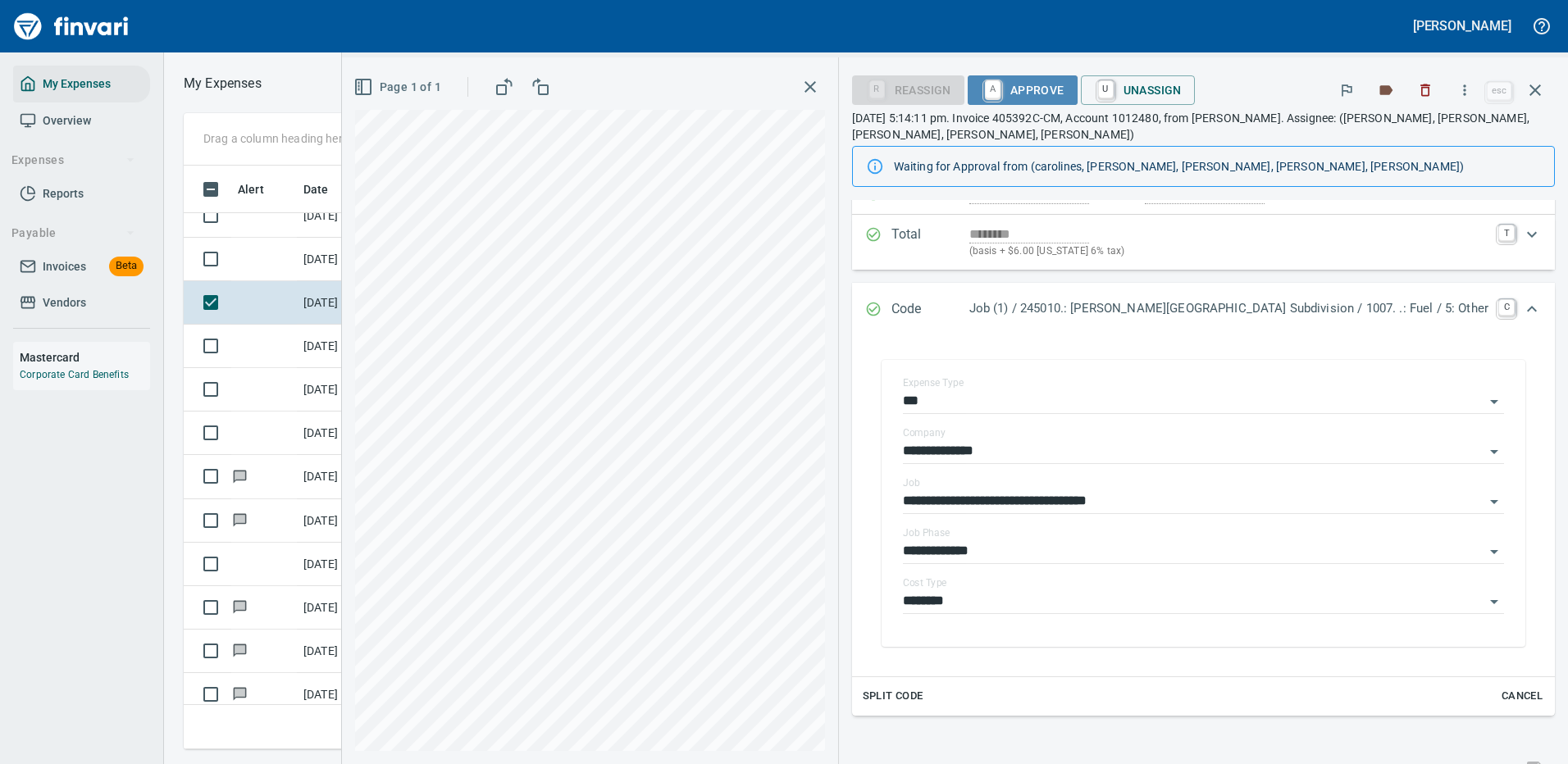
click at [1065, 90] on span "A Approve" at bounding box center [1022, 90] width 83 height 28
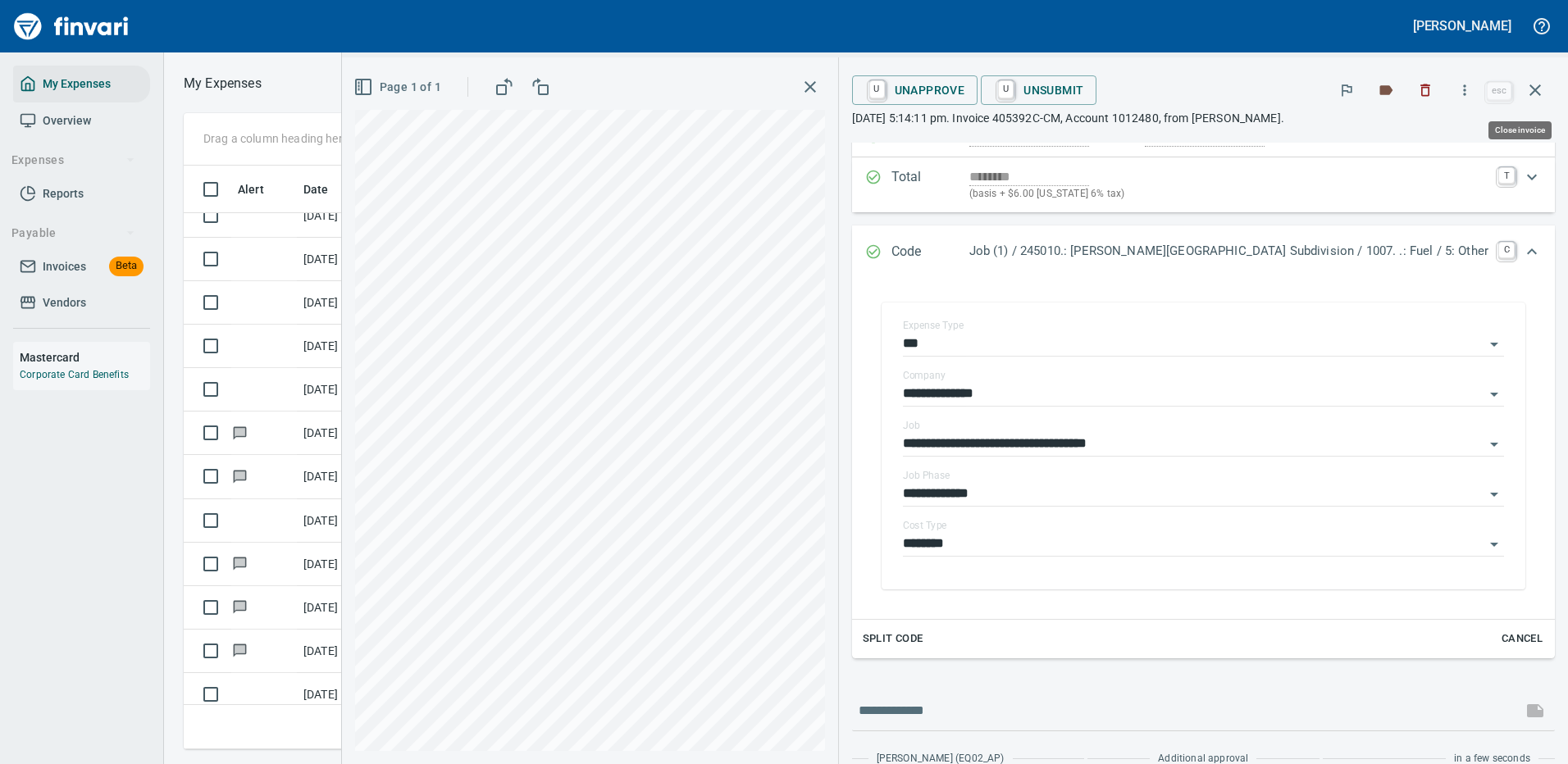
click at [1532, 89] on icon "button" at bounding box center [1535, 91] width 20 height 20
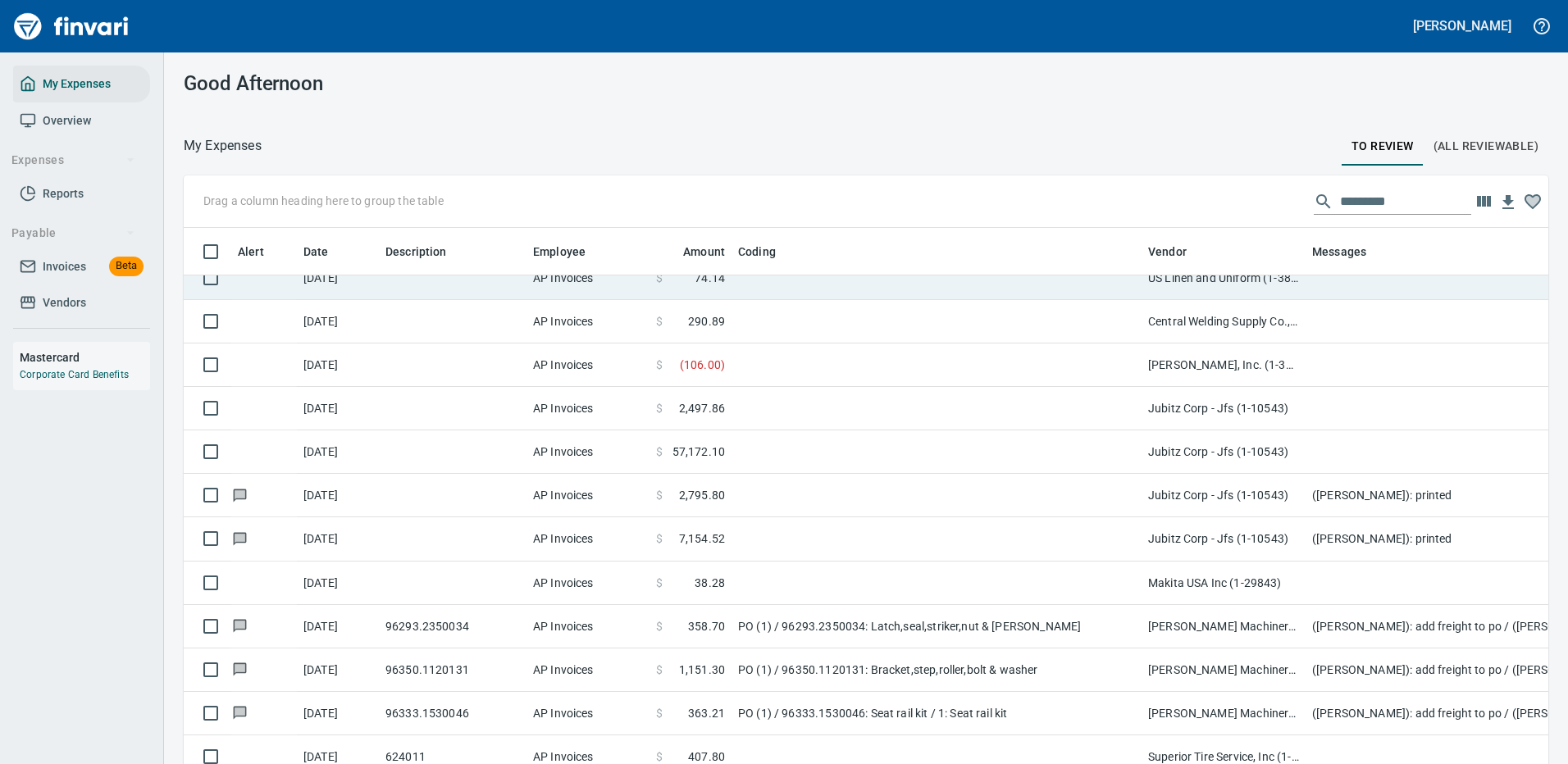
scroll to position [559, 1327]
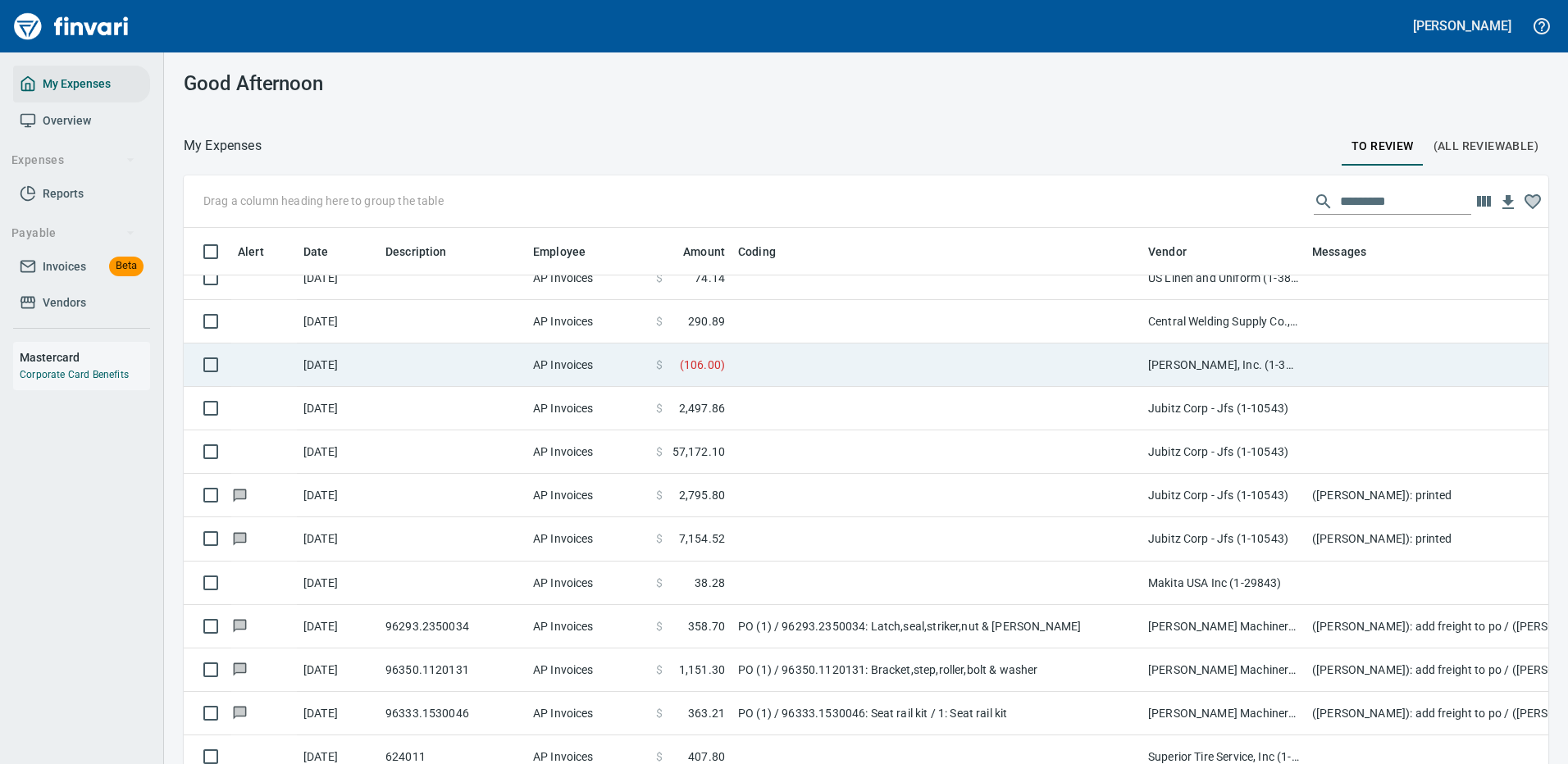
click at [877, 361] on td at bounding box center [937, 365] width 410 height 43
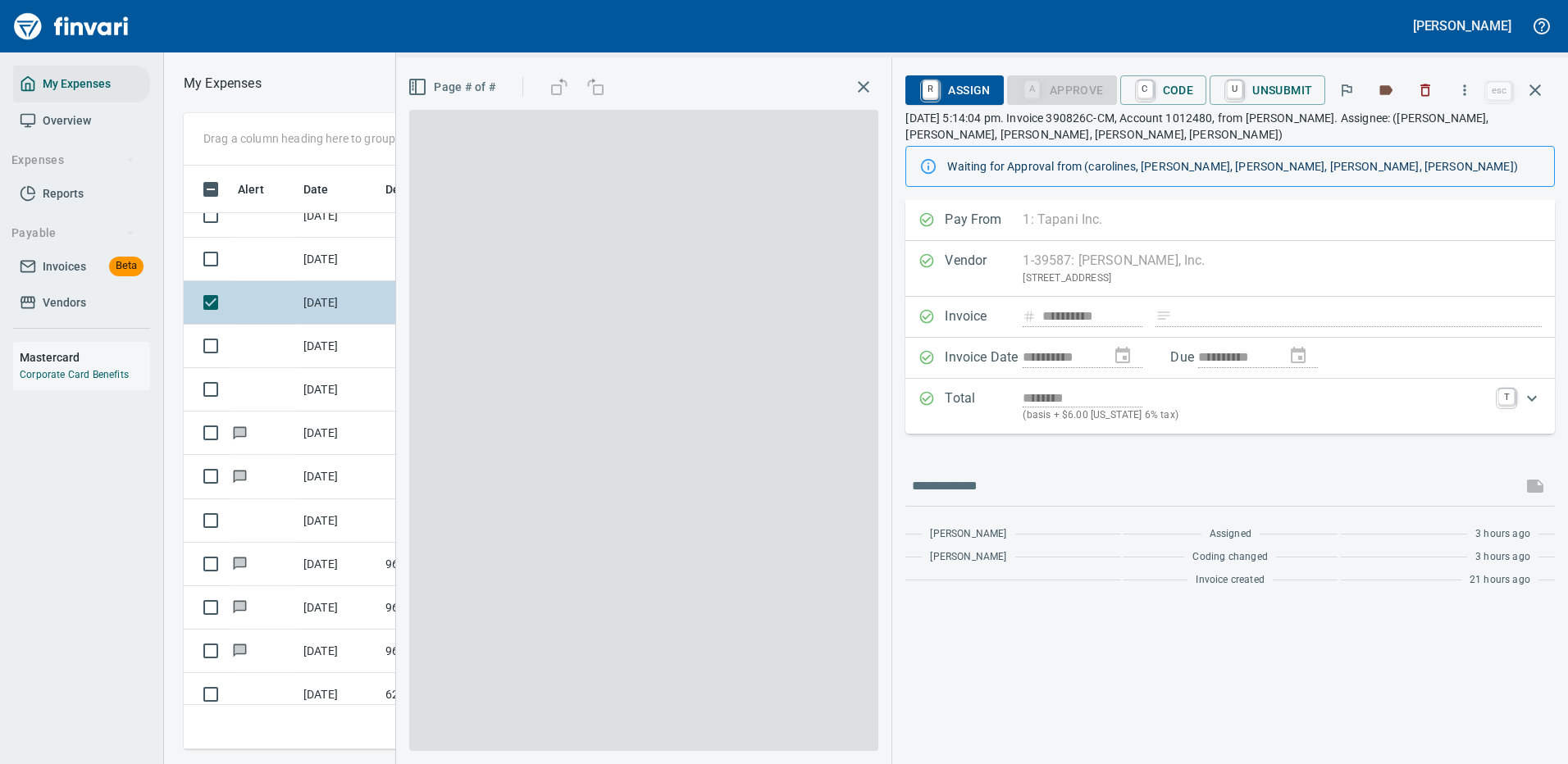
scroll to position [559, 930]
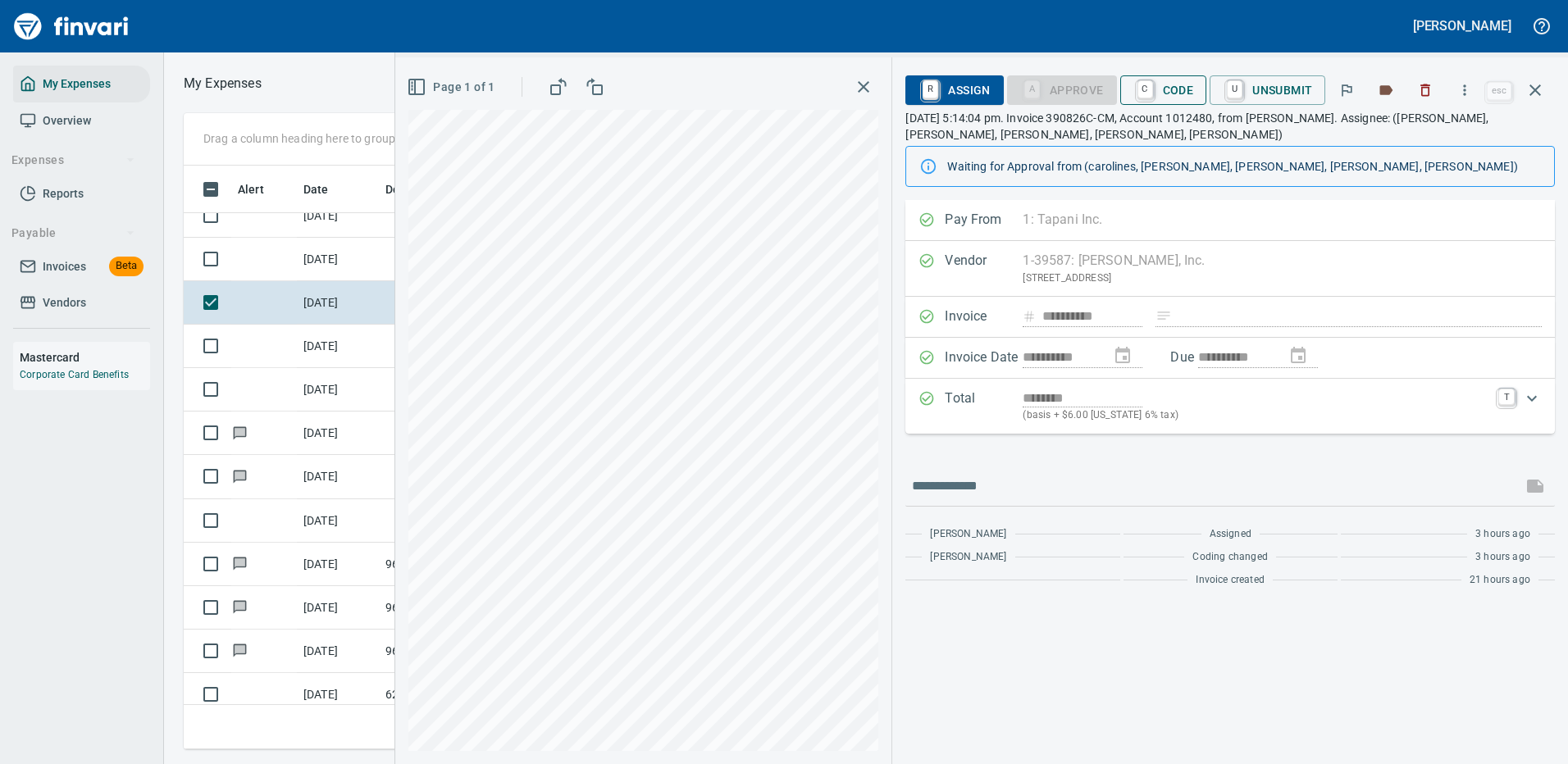
click at [1170, 91] on span "C Code" at bounding box center [1163, 90] width 60 height 28
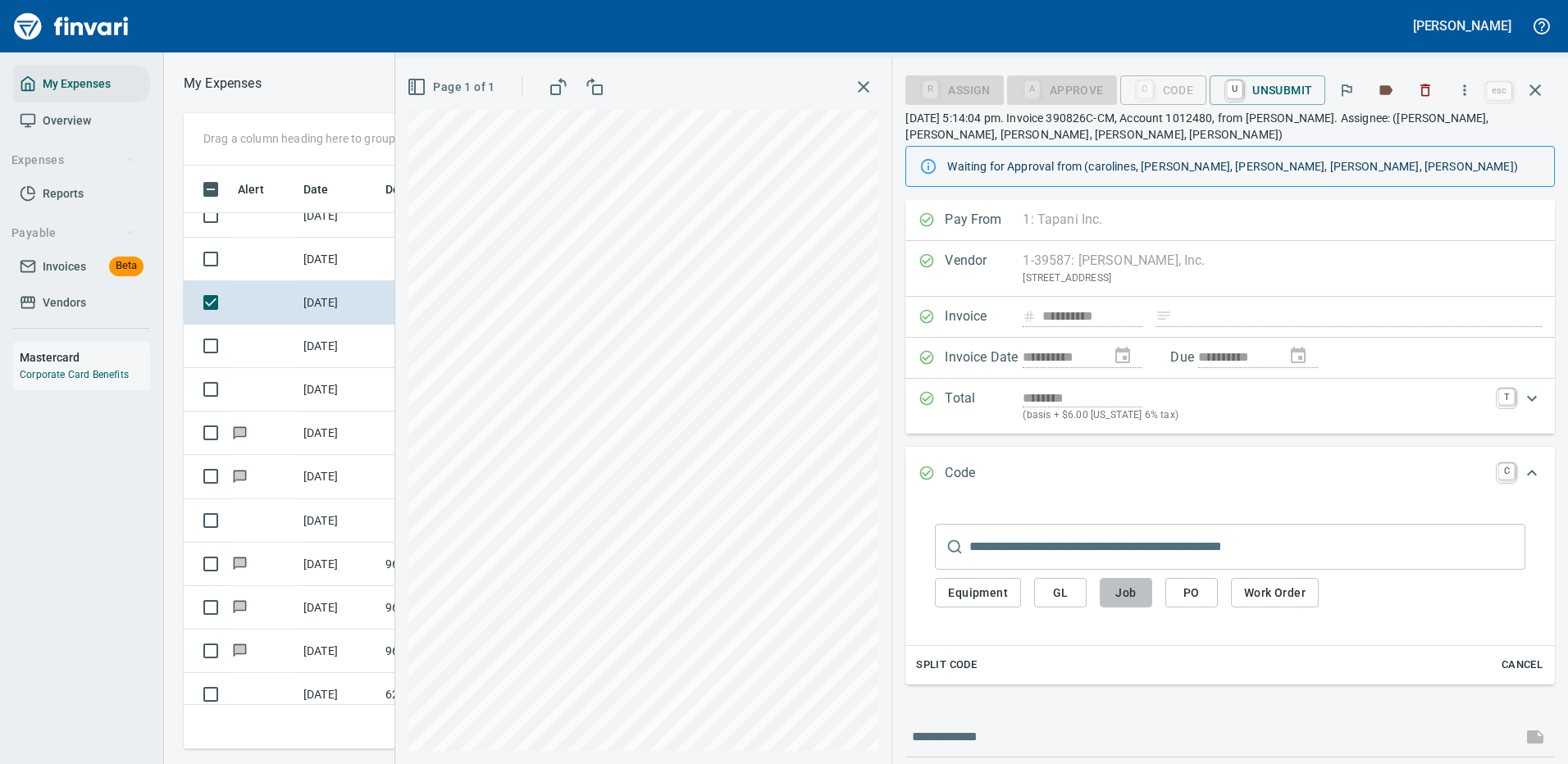
click at [1127, 584] on span "Job" at bounding box center [1126, 593] width 27 height 20
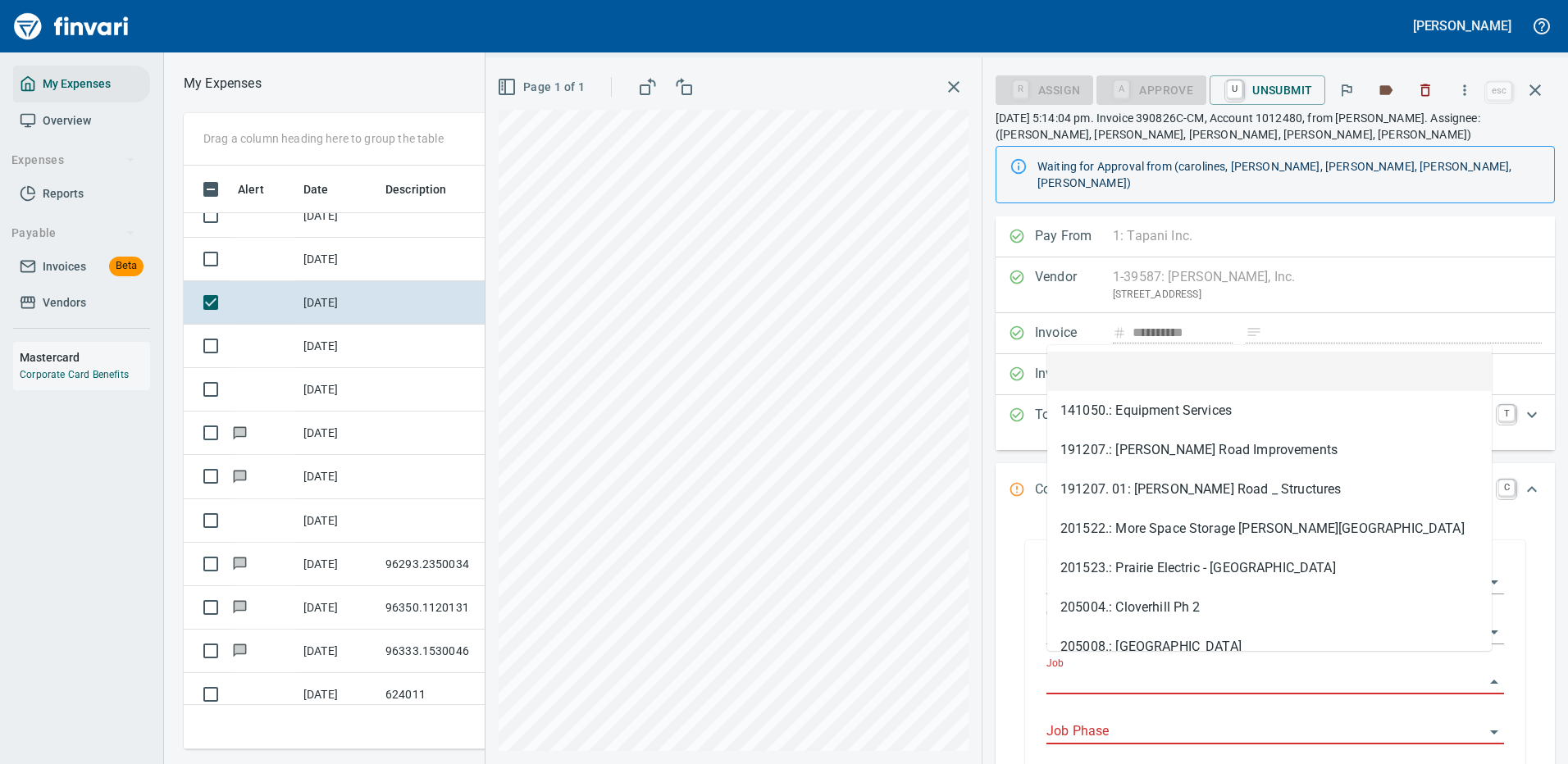
click at [1077, 670] on input "Job" at bounding box center [1264, 681] width 438 height 23
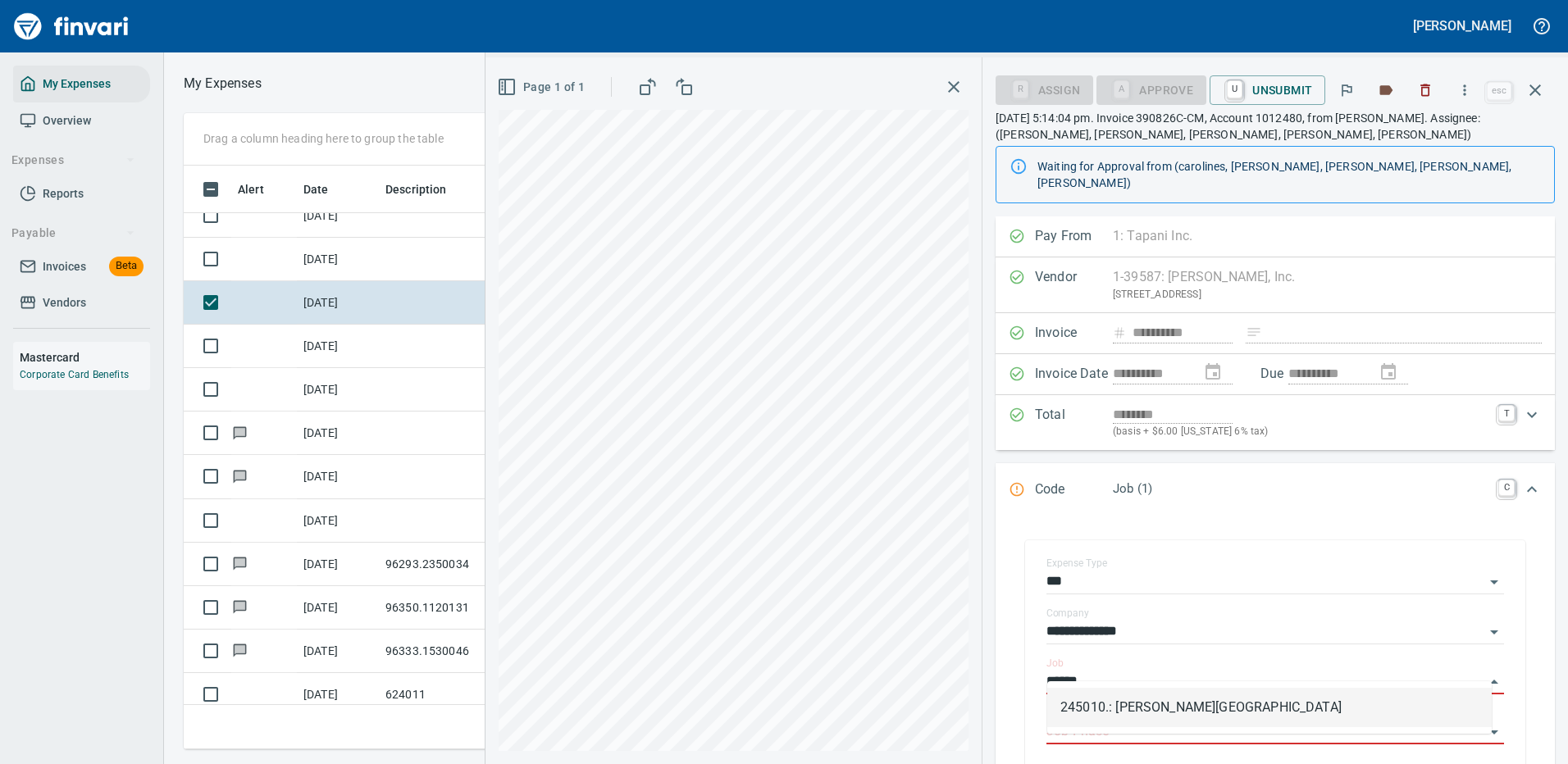
click at [1164, 705] on li "245010.: Mayfield Springs Subdivision" at bounding box center [1269, 707] width 445 height 39
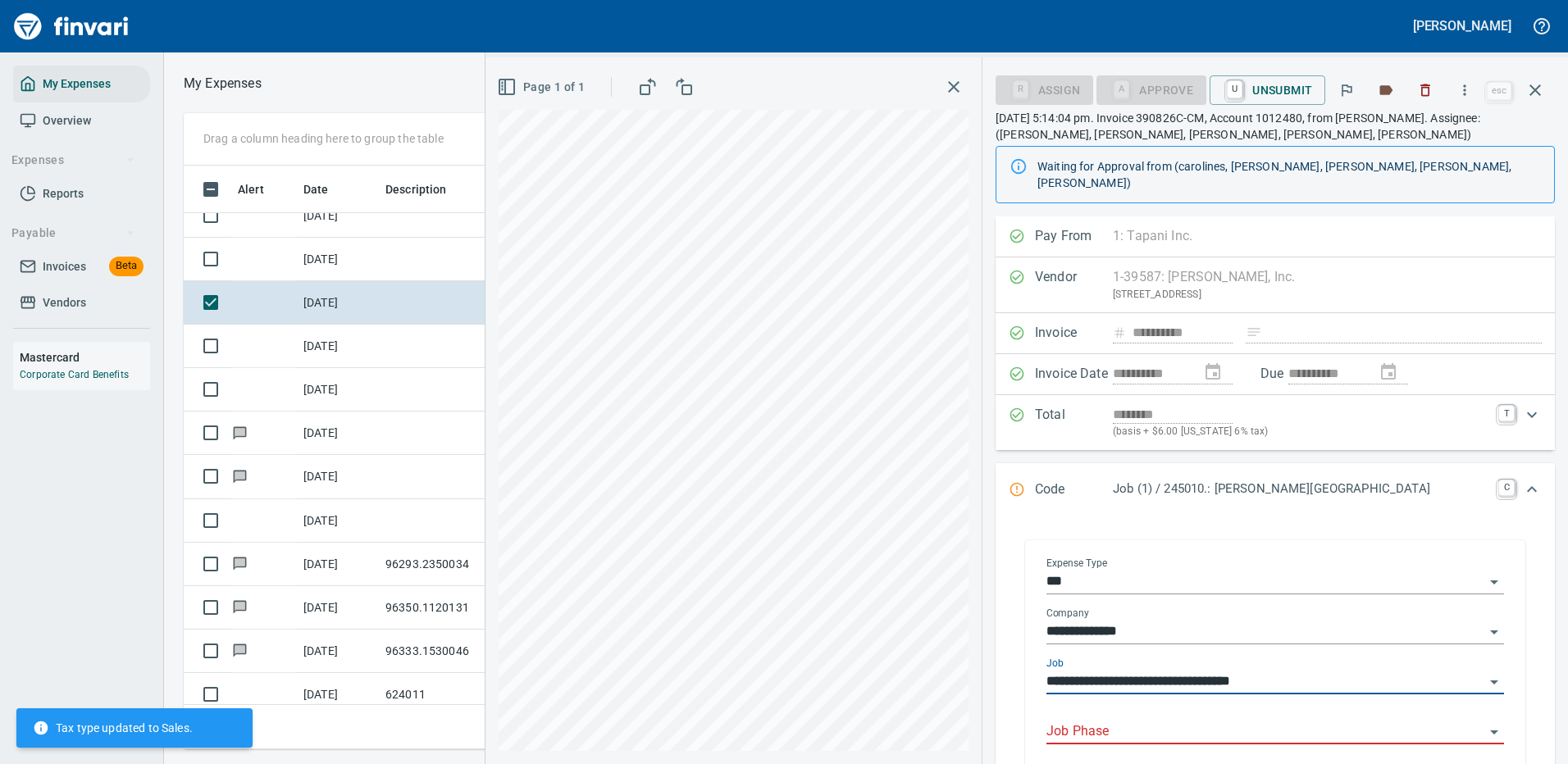
type input "**********"
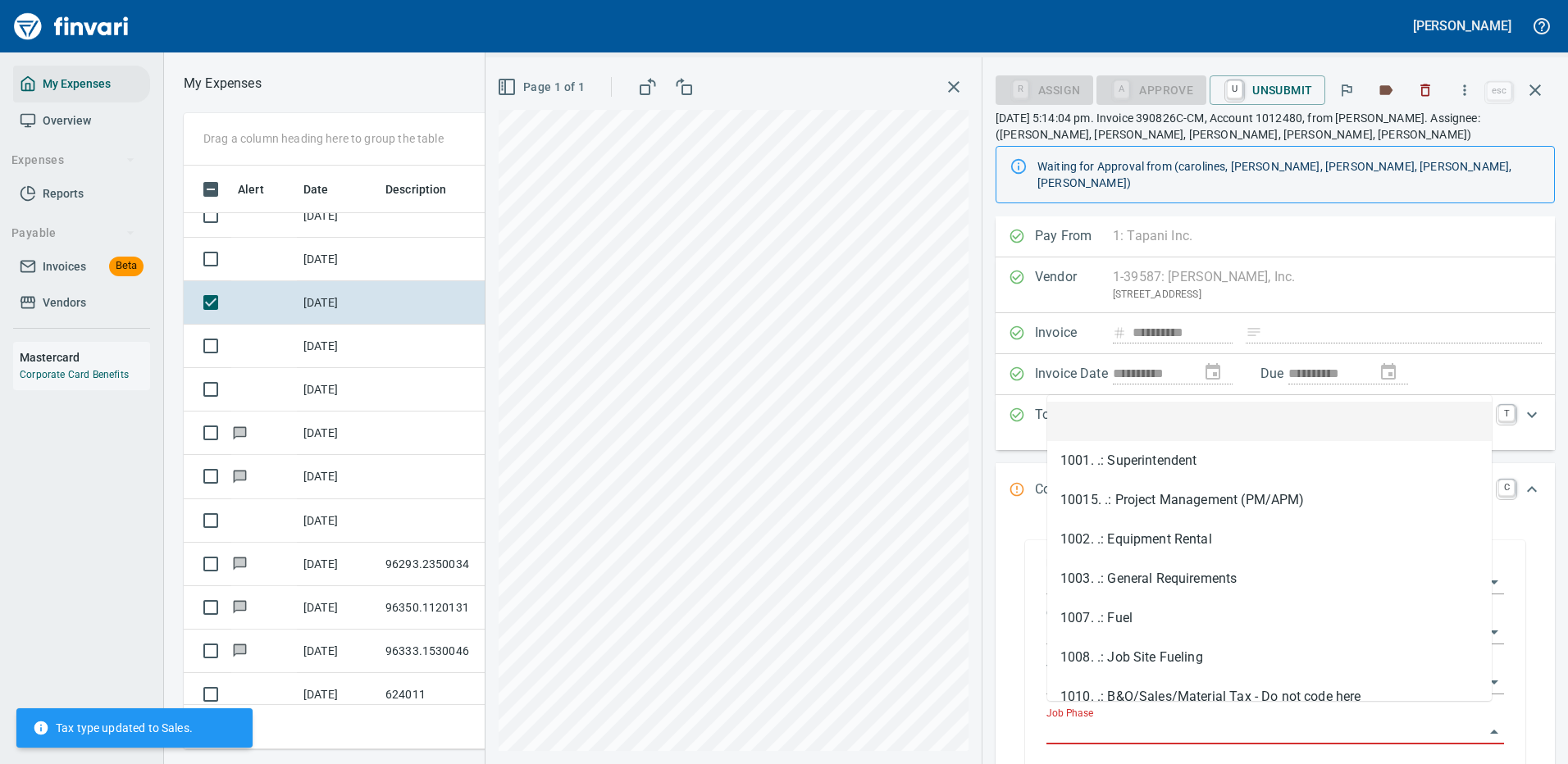
click at [1099, 721] on input "Job Phase" at bounding box center [1264, 732] width 438 height 23
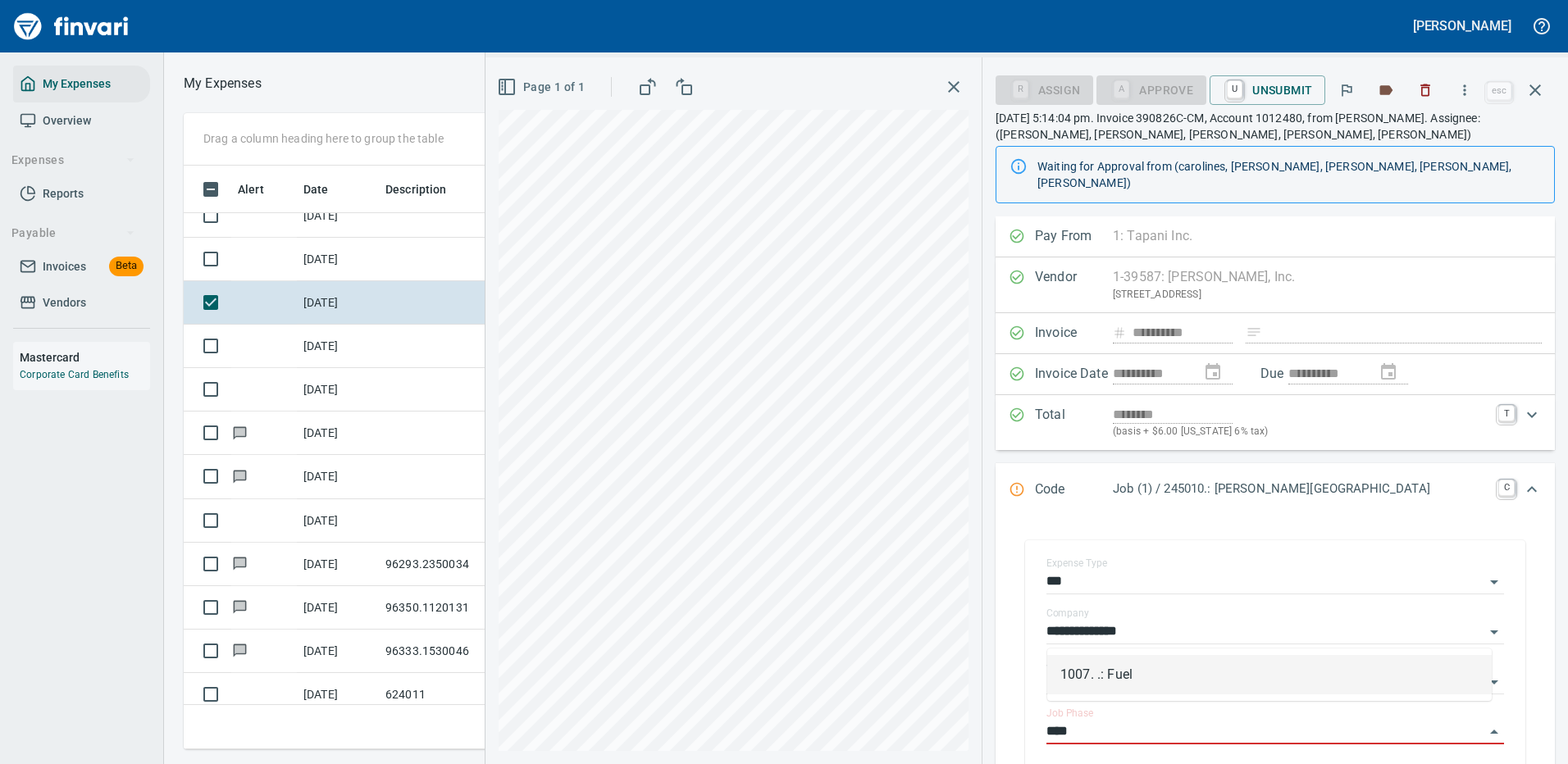
click at [1107, 666] on li "1007. .: Fuel" at bounding box center [1269, 674] width 445 height 39
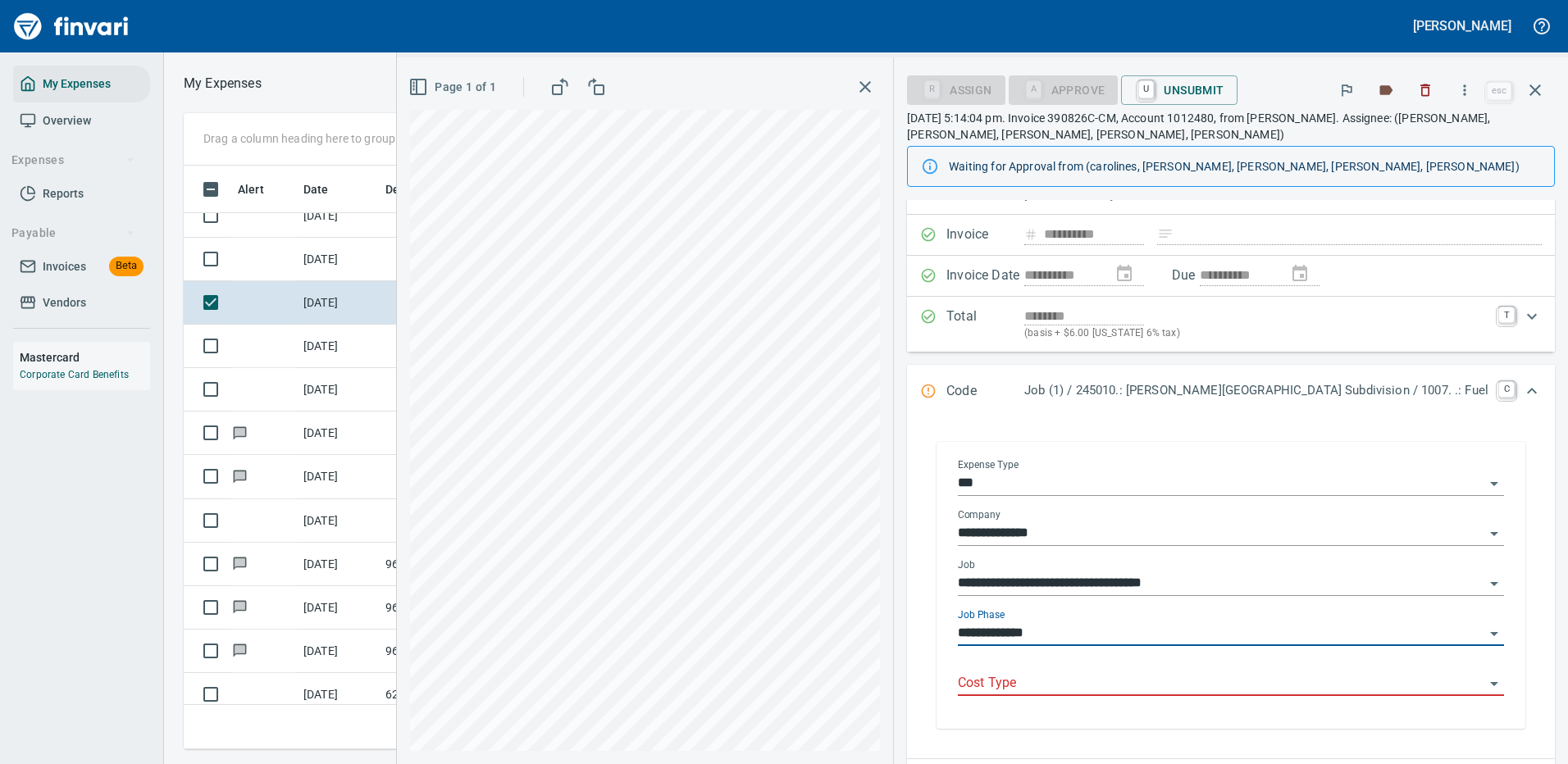
scroll to position [164, 0]
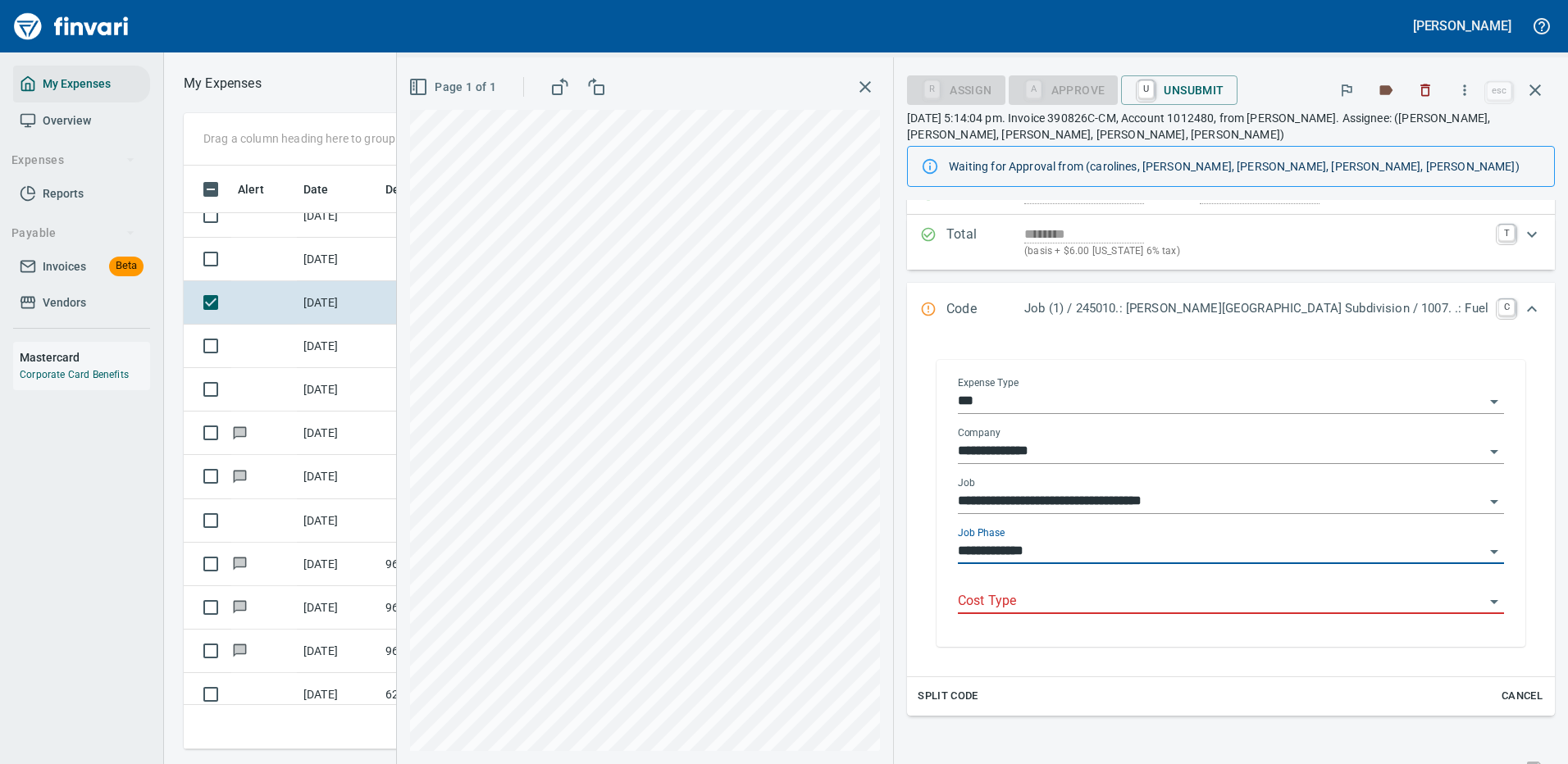
type input "**********"
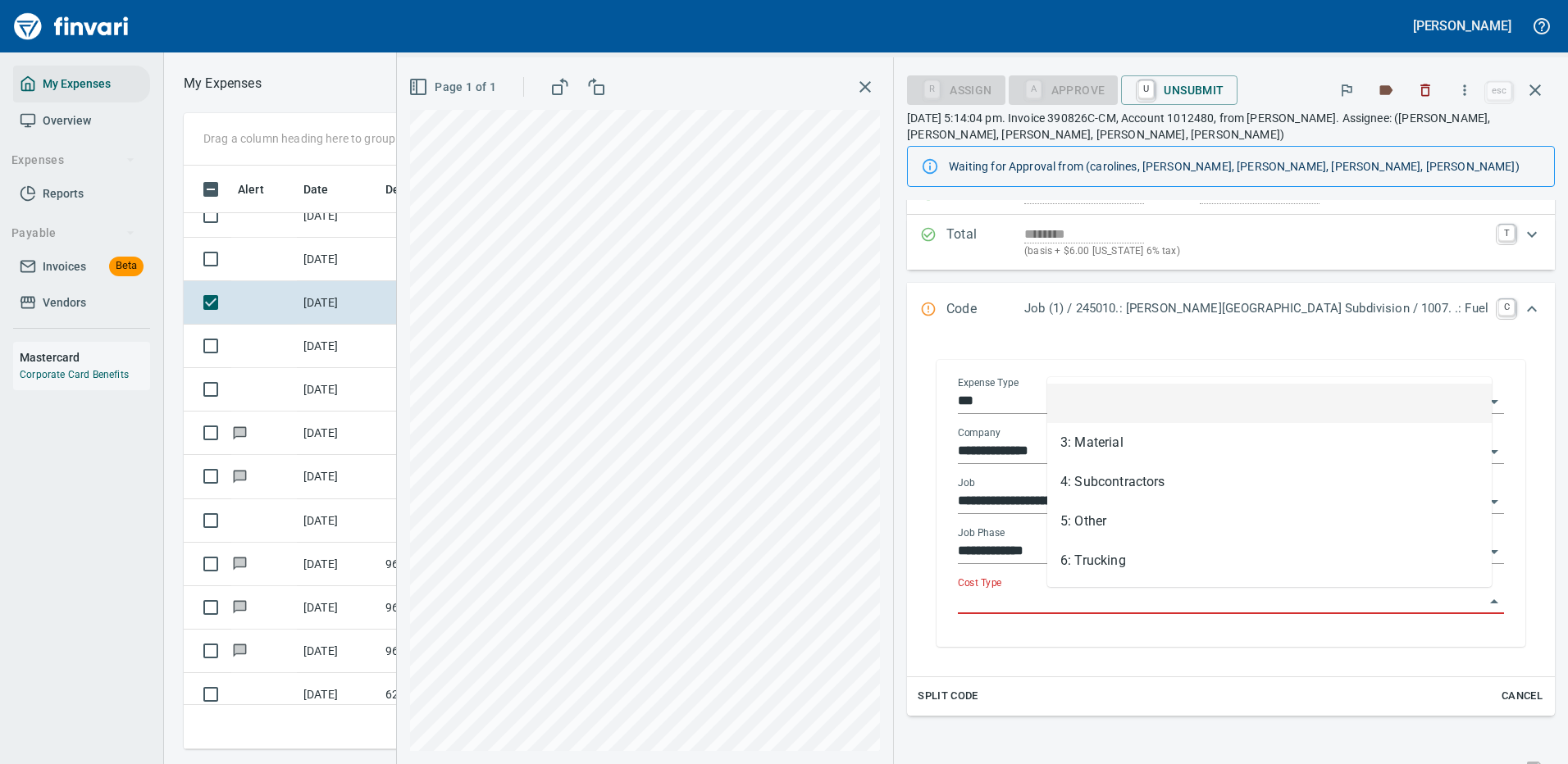
scroll to position [559, 930]
click at [1083, 596] on input "Cost Type" at bounding box center [1221, 602] width 527 height 23
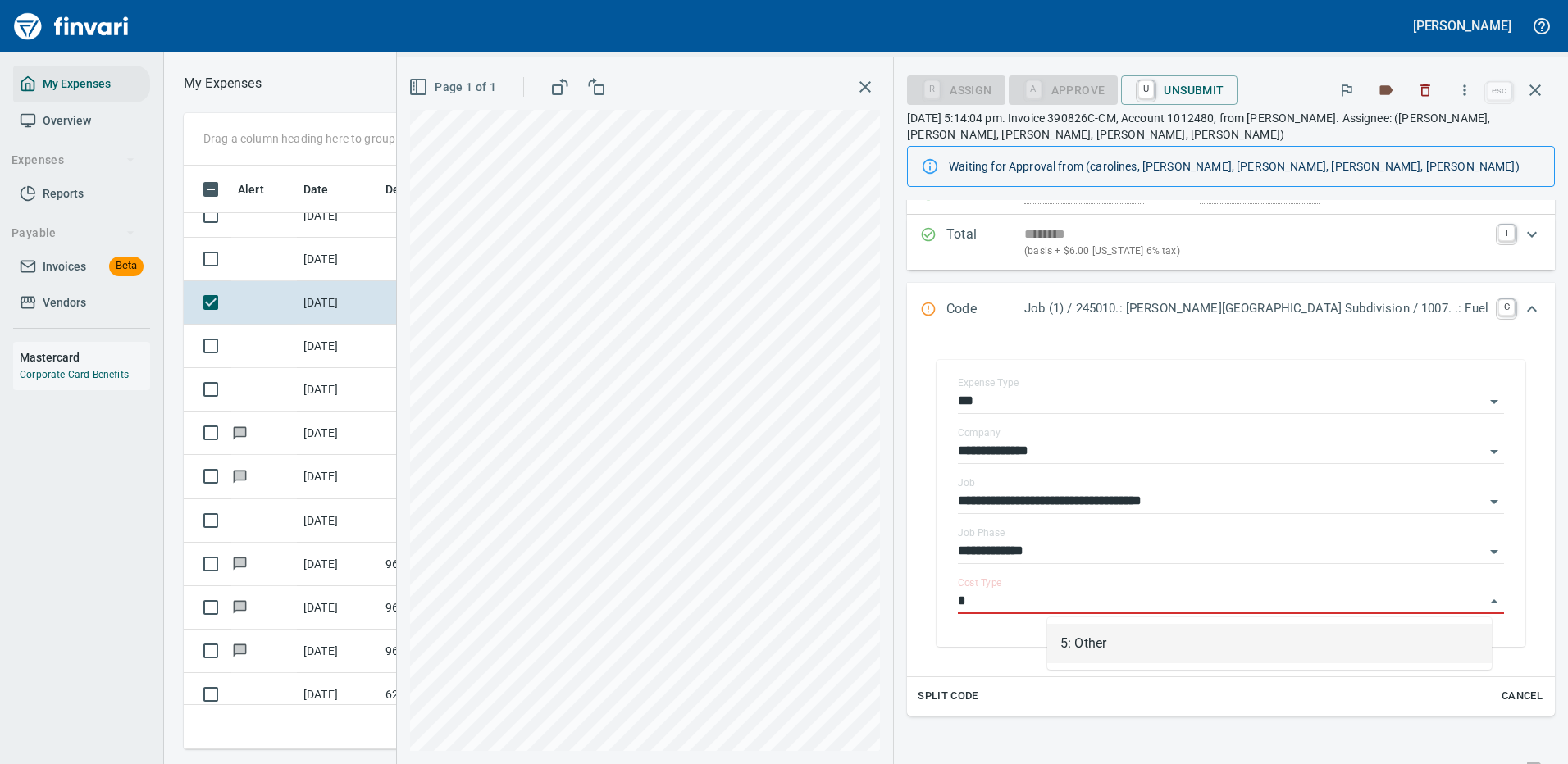
click at [1088, 642] on li "5: Other" at bounding box center [1269, 643] width 445 height 39
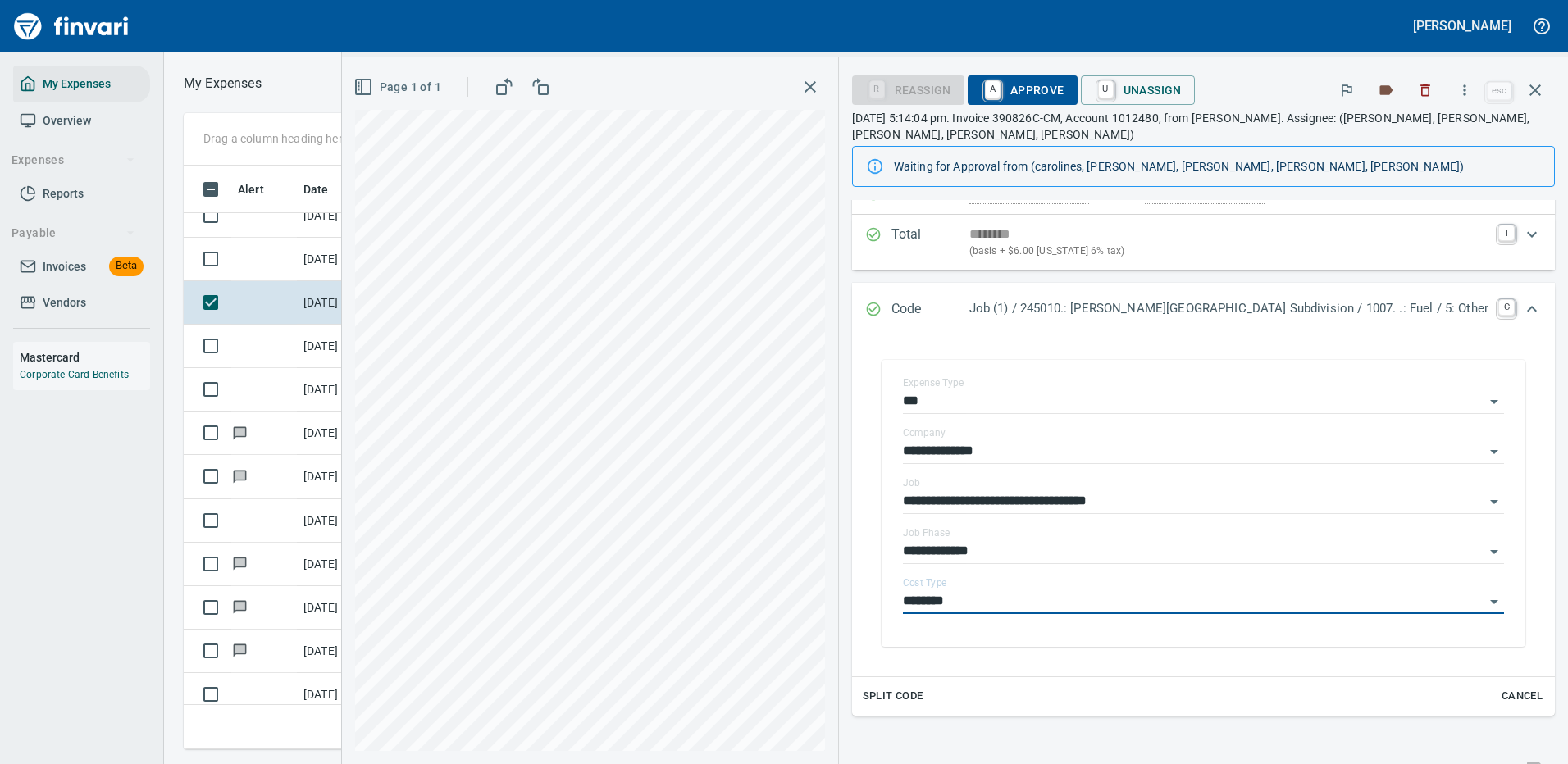
type input "********"
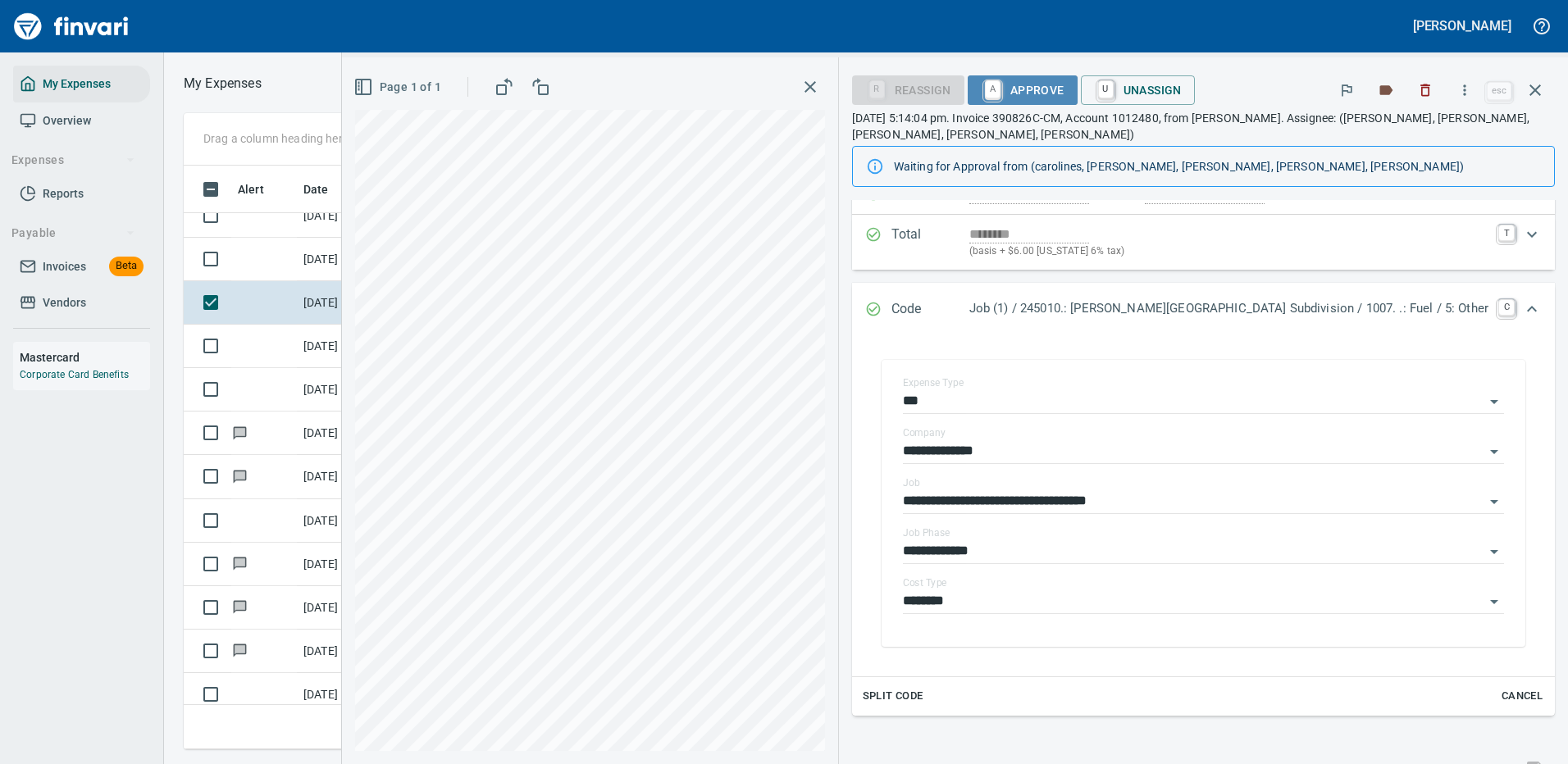
click at [1065, 89] on span "A Approve" at bounding box center [1022, 90] width 83 height 28
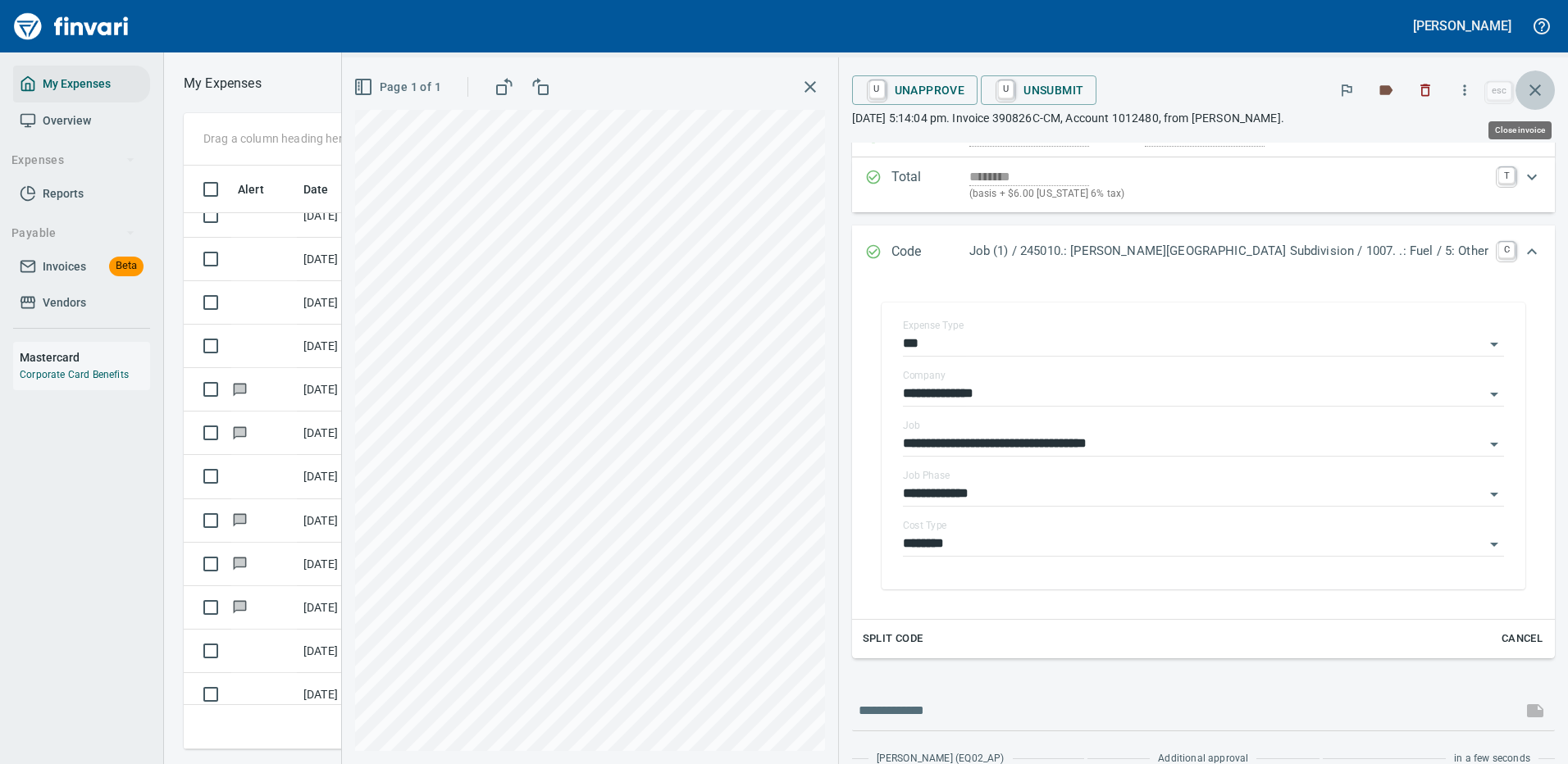
click at [1537, 88] on icon "button" at bounding box center [1535, 91] width 20 height 20
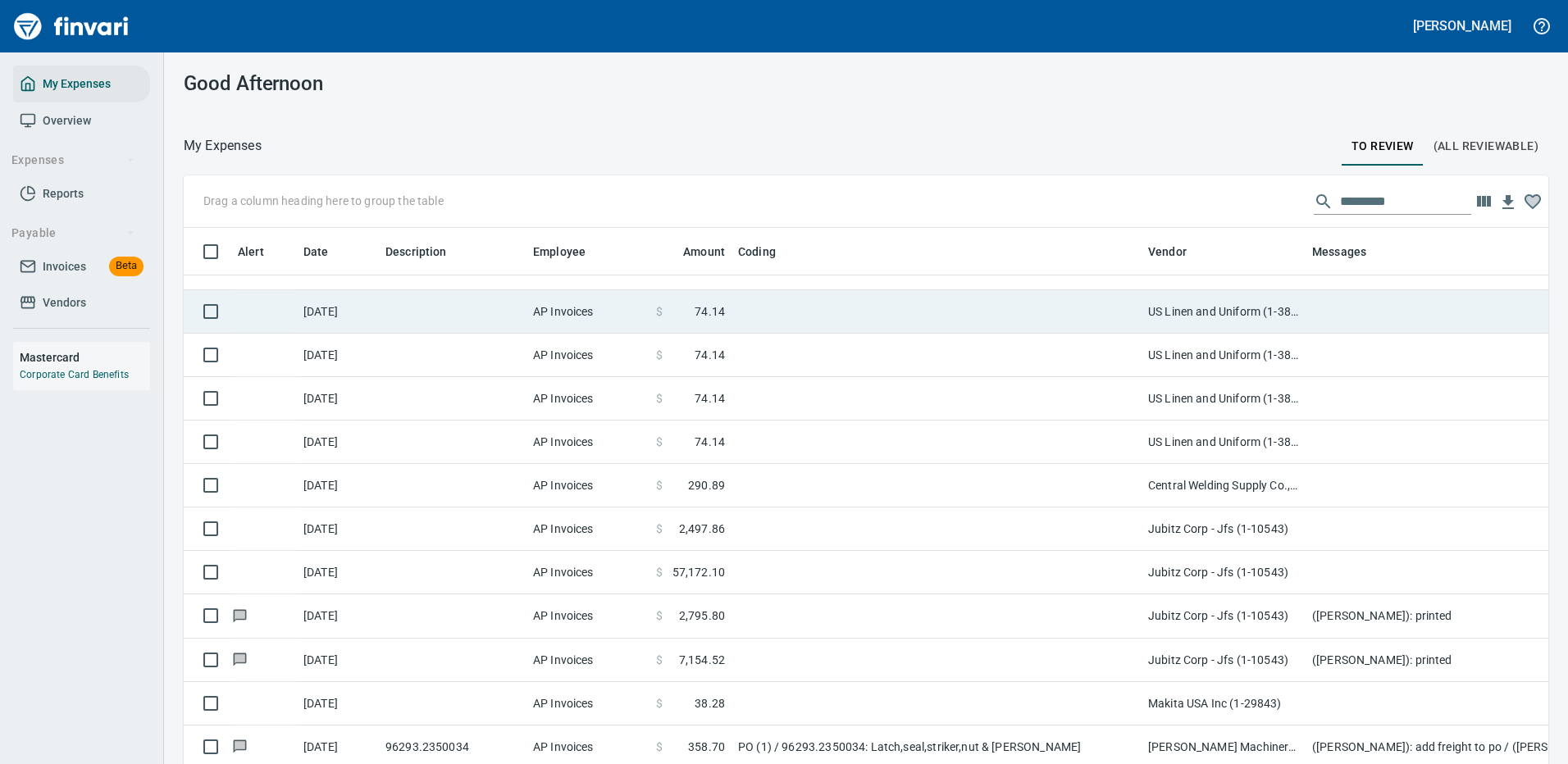
scroll to position [327, 0]
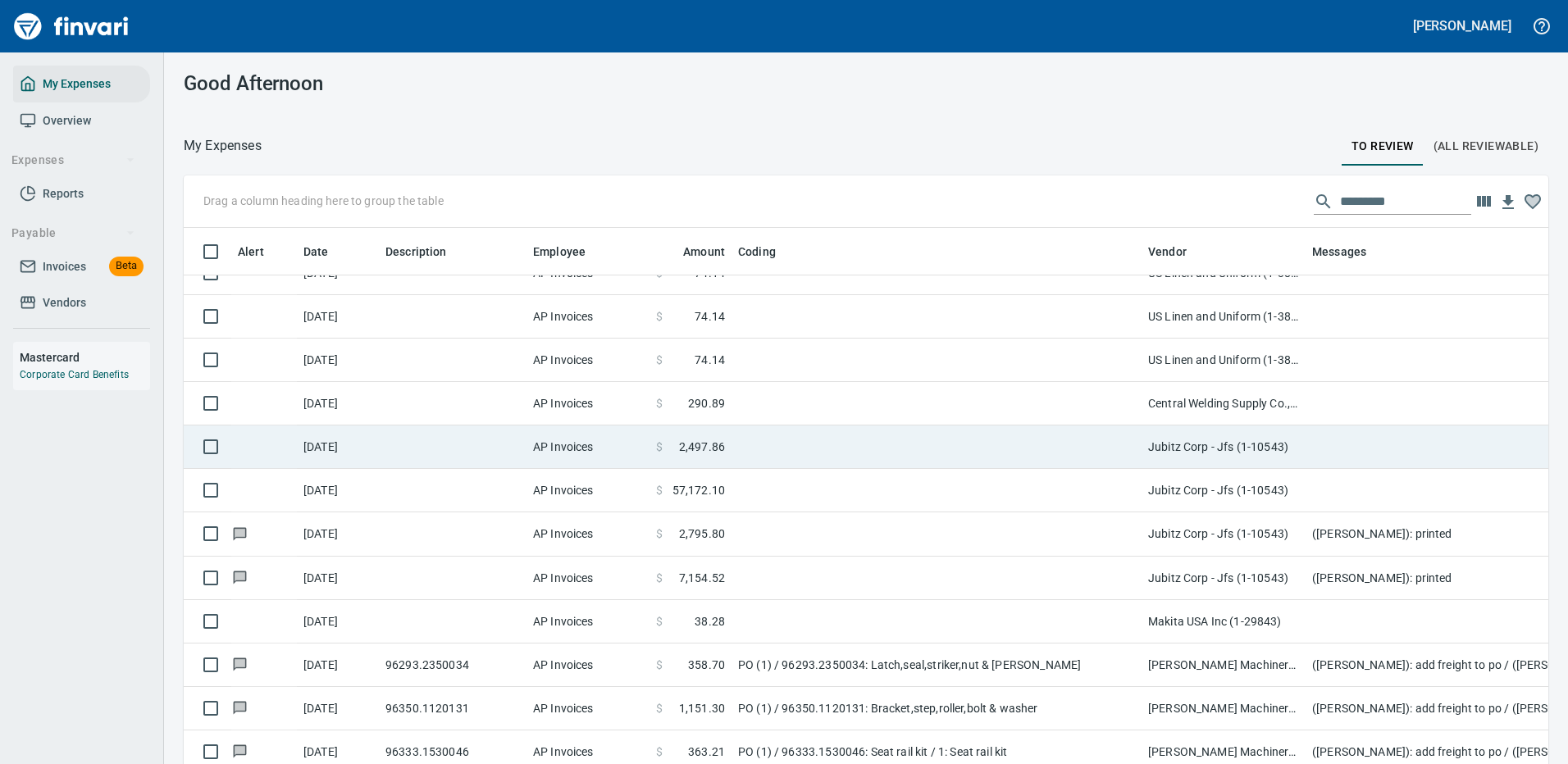
click at [927, 437] on td at bounding box center [937, 446] width 410 height 43
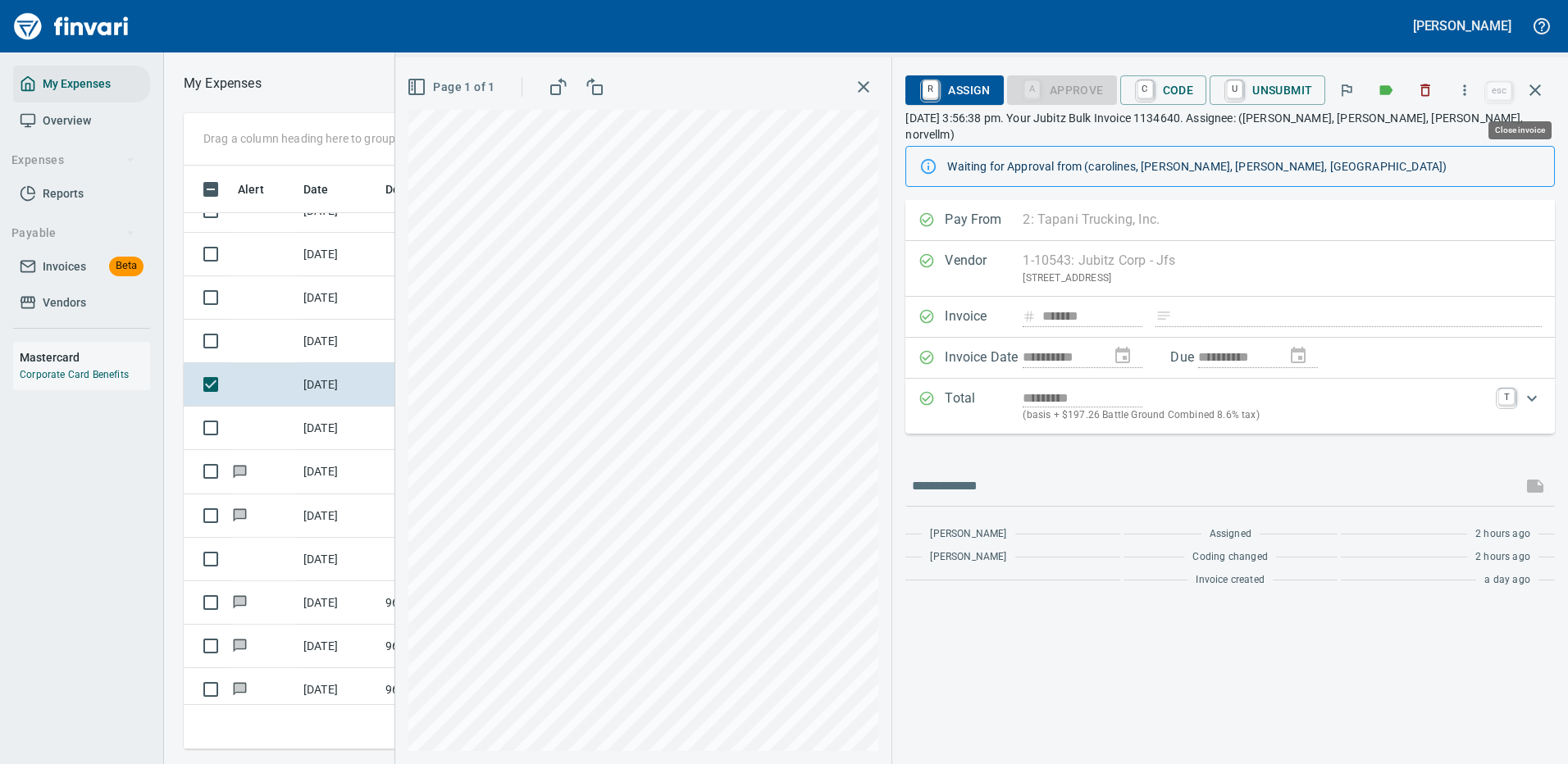
scroll to position [559, 930]
click at [1469, 83] on icon "button" at bounding box center [1464, 90] width 16 height 16
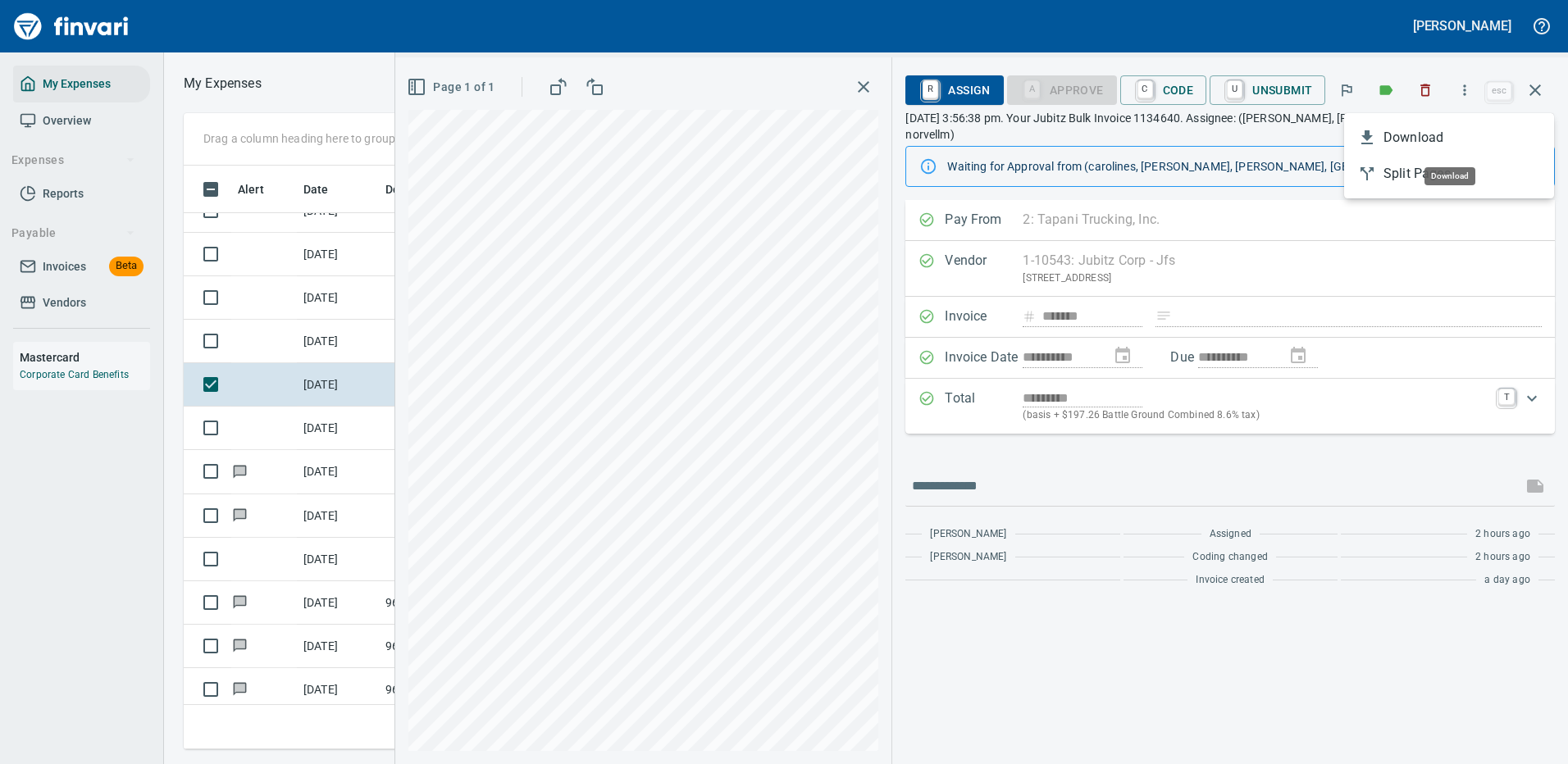
click at [1418, 132] on span "Download" at bounding box center [1461, 138] width 157 height 20
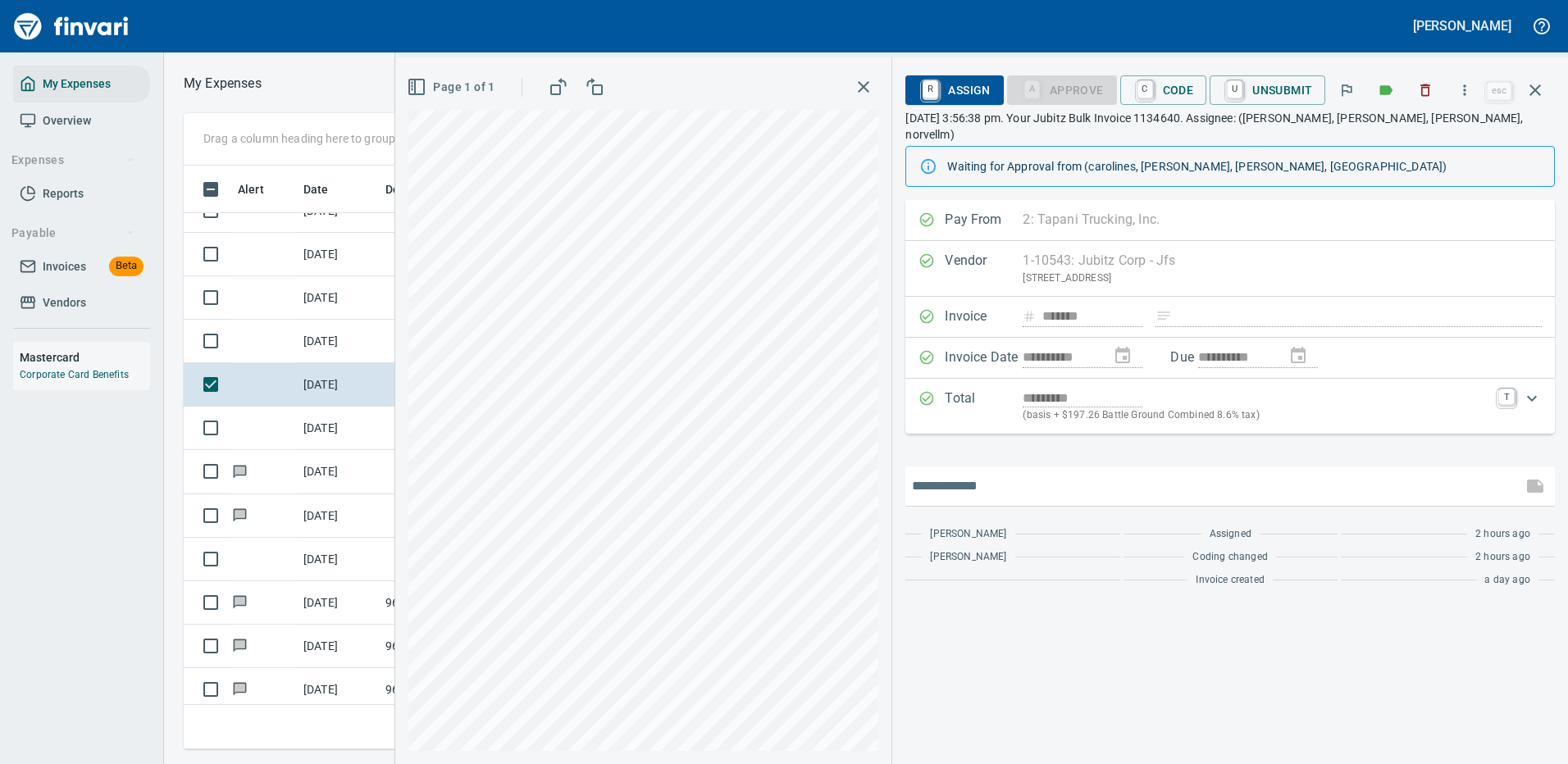
click at [951, 473] on input "text" at bounding box center [1214, 486] width 604 height 27
type input "*****"
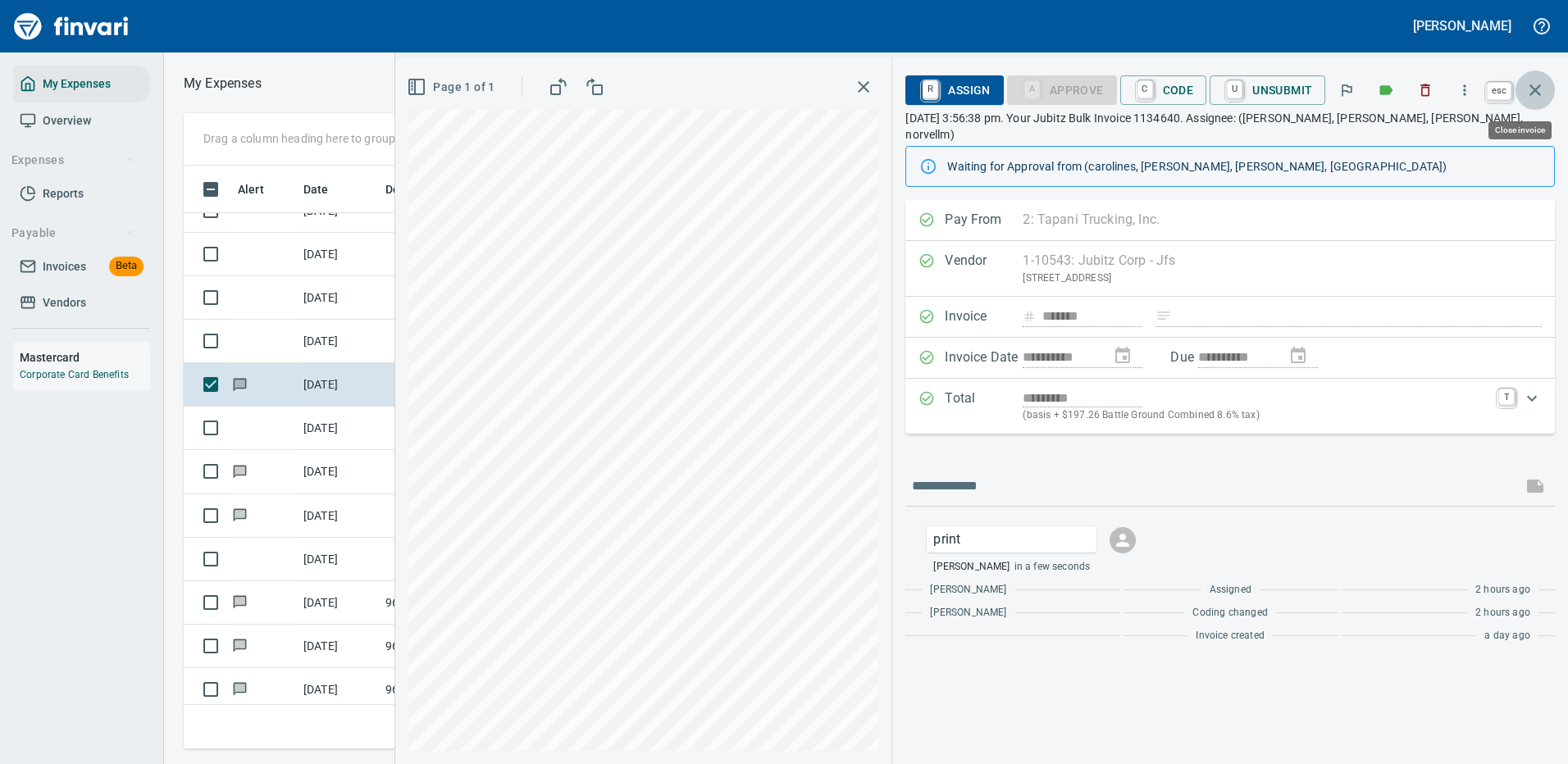
click at [1534, 85] on icon "button" at bounding box center [1535, 91] width 20 height 20
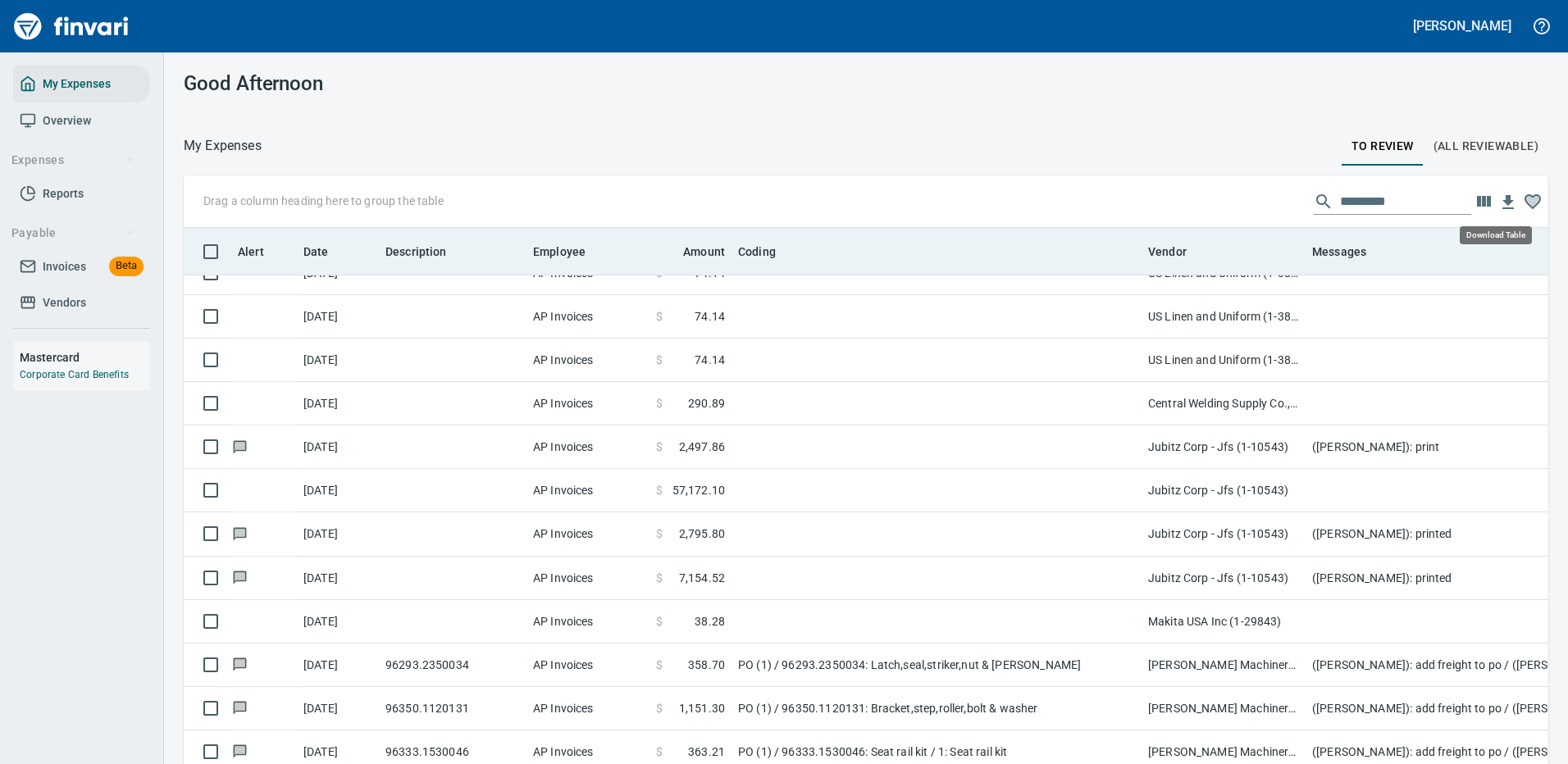
scroll to position [559, 1327]
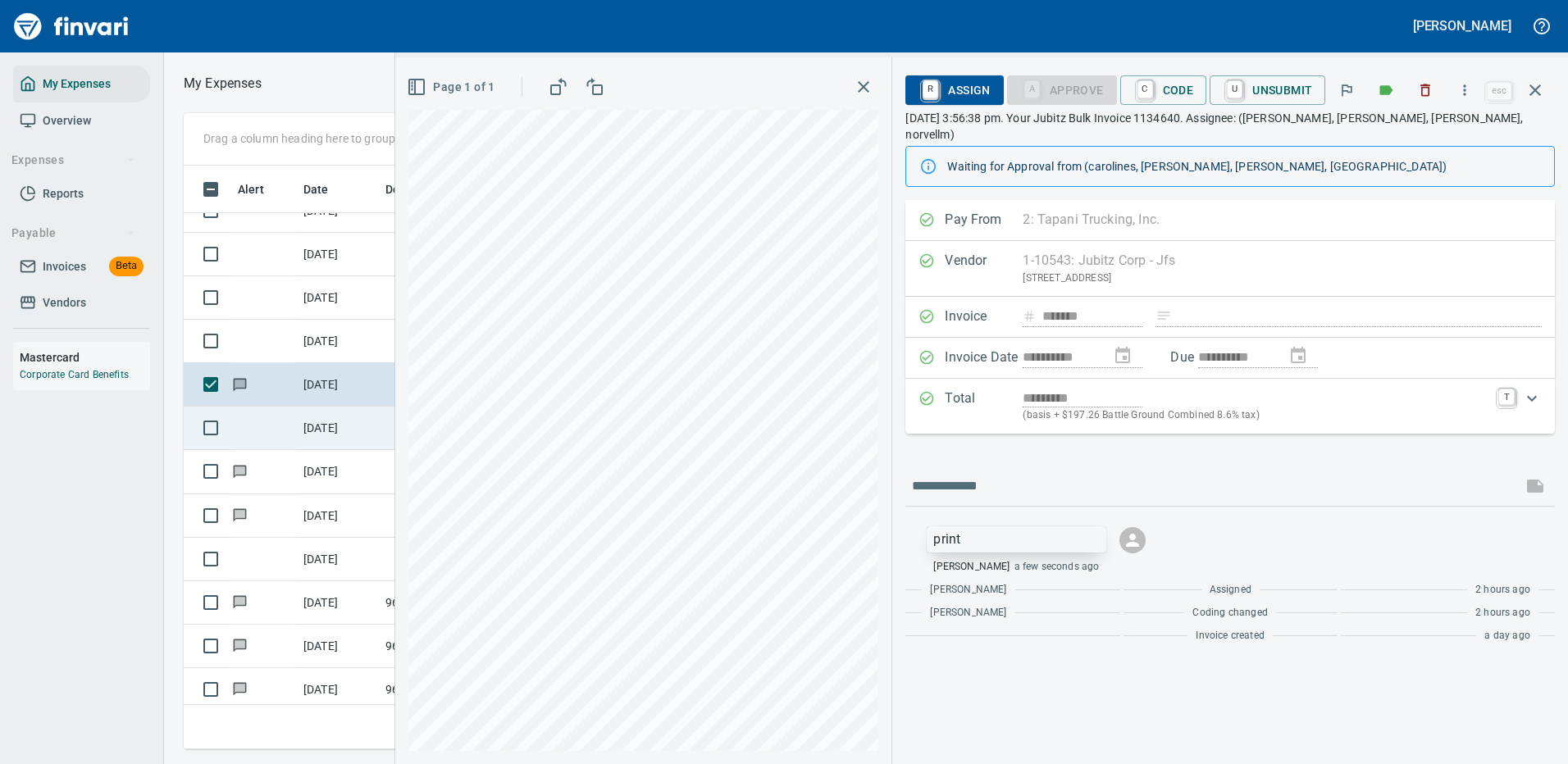
scroll to position [559, 930]
click at [970, 530] on p "print" at bounding box center [1016, 540] width 166 height 20
click at [1078, 593] on span "Delete Message" at bounding box center [1128, 594] width 157 height 20
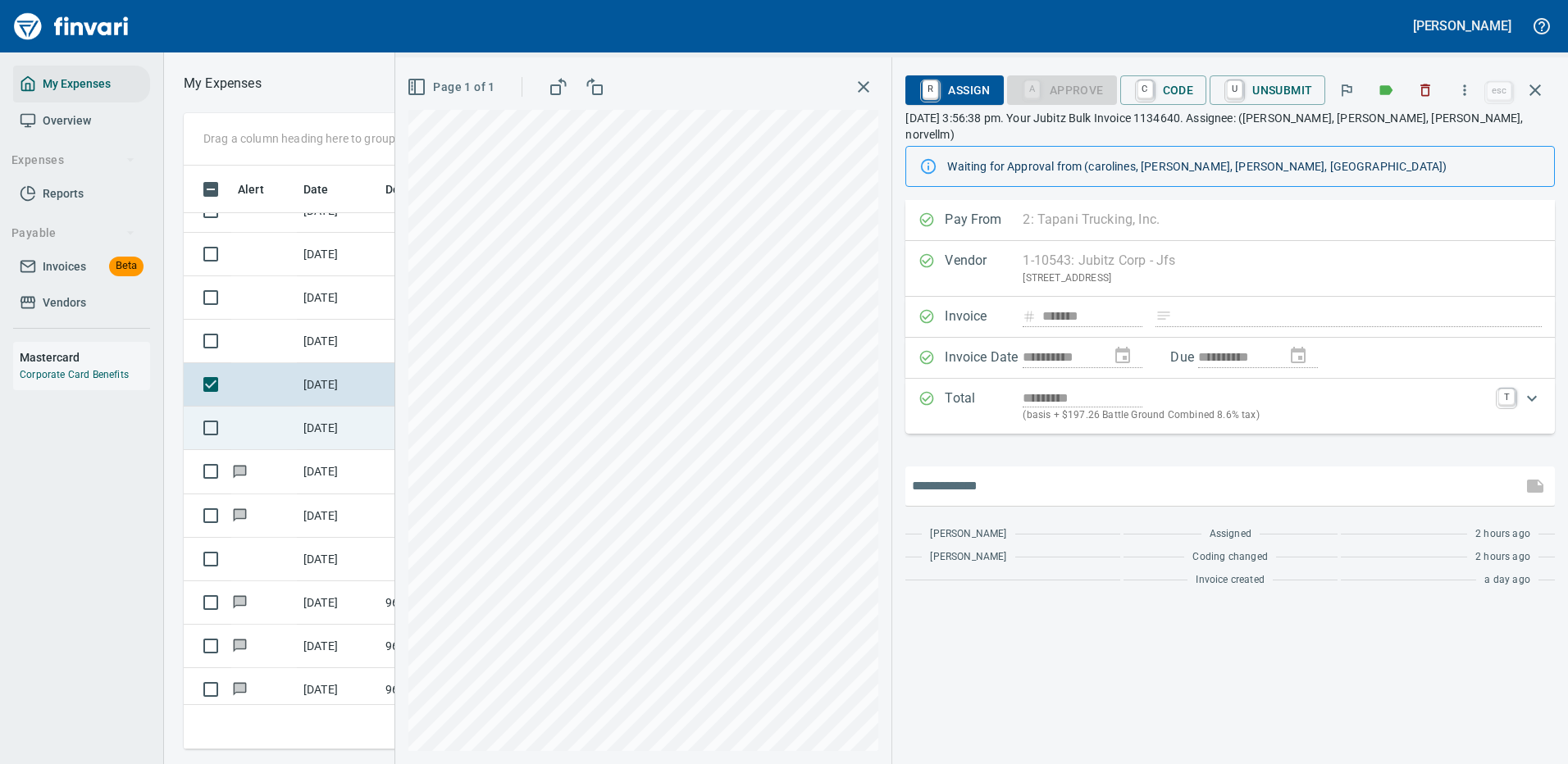
click at [973, 473] on input "text" at bounding box center [1214, 486] width 604 height 27
type input "*******"
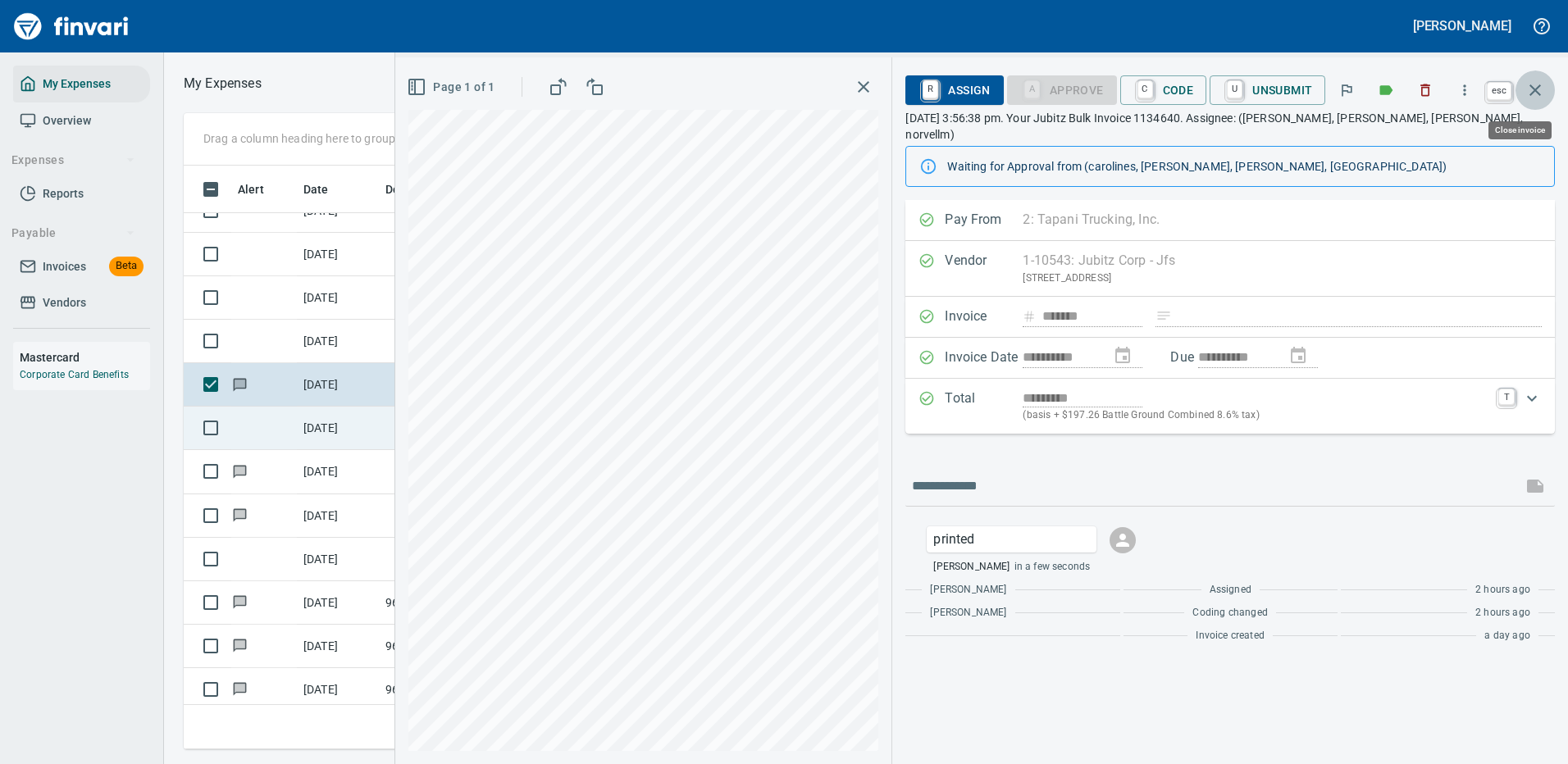
click at [1532, 87] on icon "button" at bounding box center [1535, 91] width 20 height 20
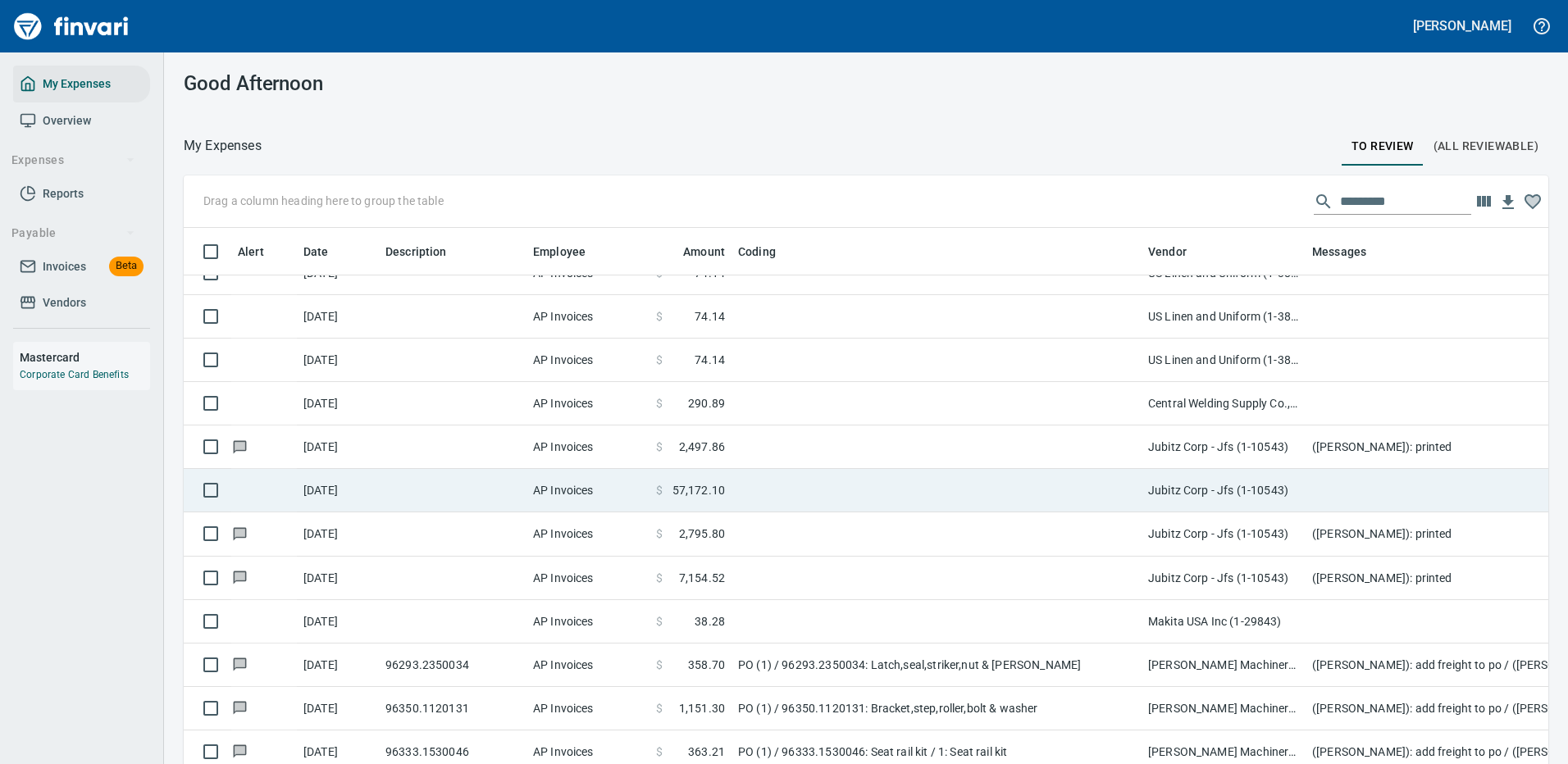
scroll to position [559, 1327]
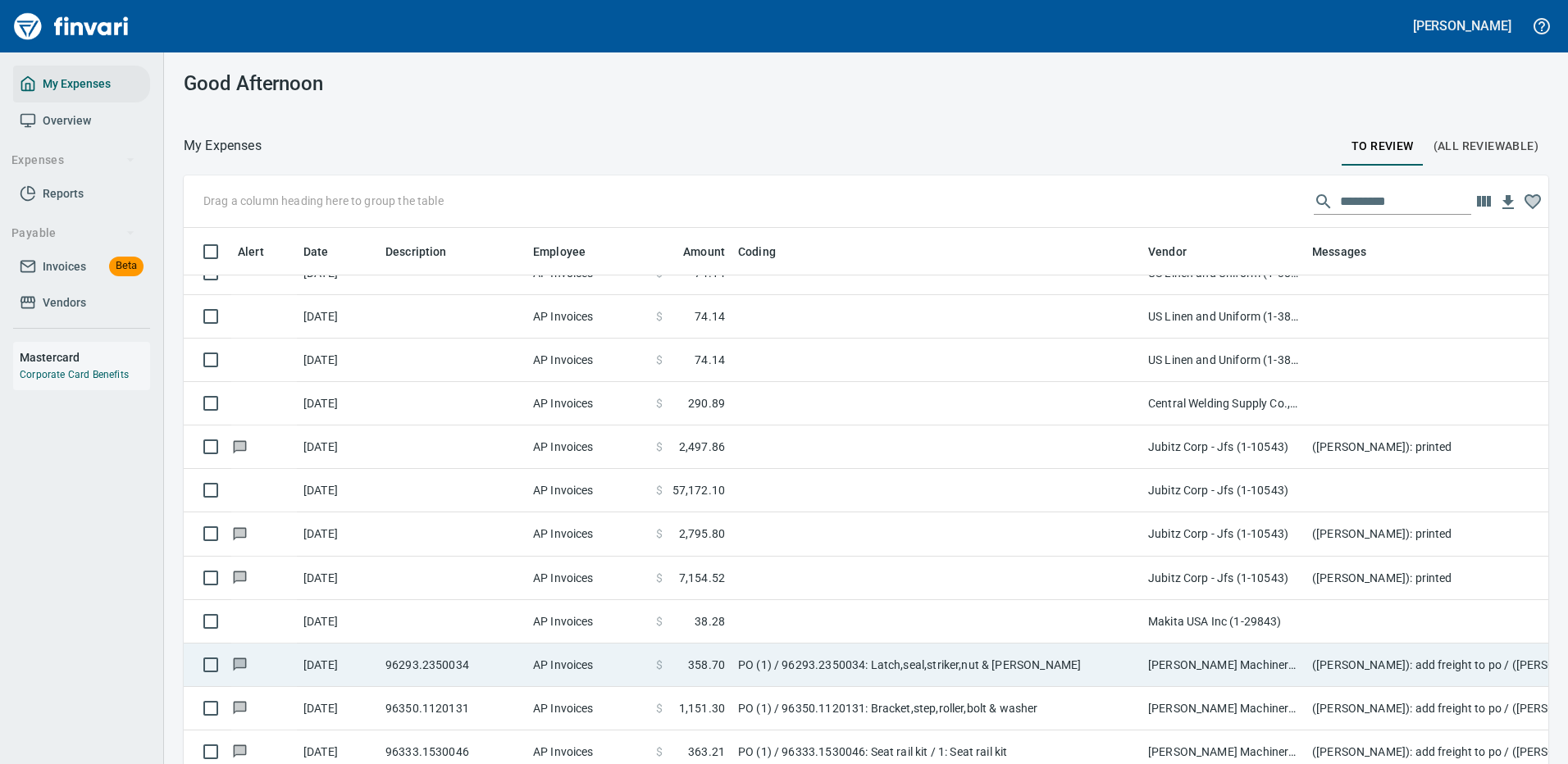
click at [907, 586] on td at bounding box center [937, 578] width 410 height 43
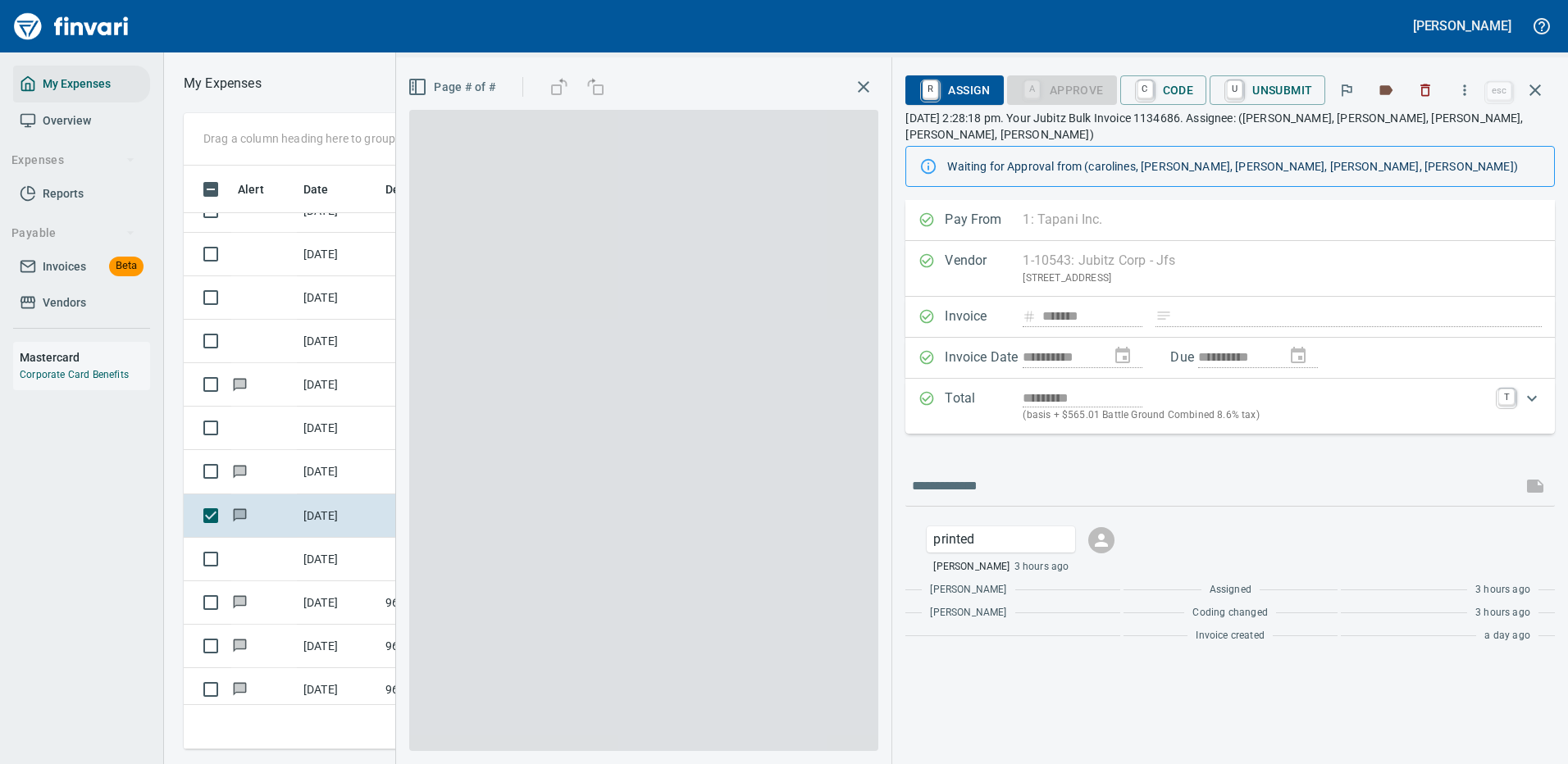
scroll to position [559, 930]
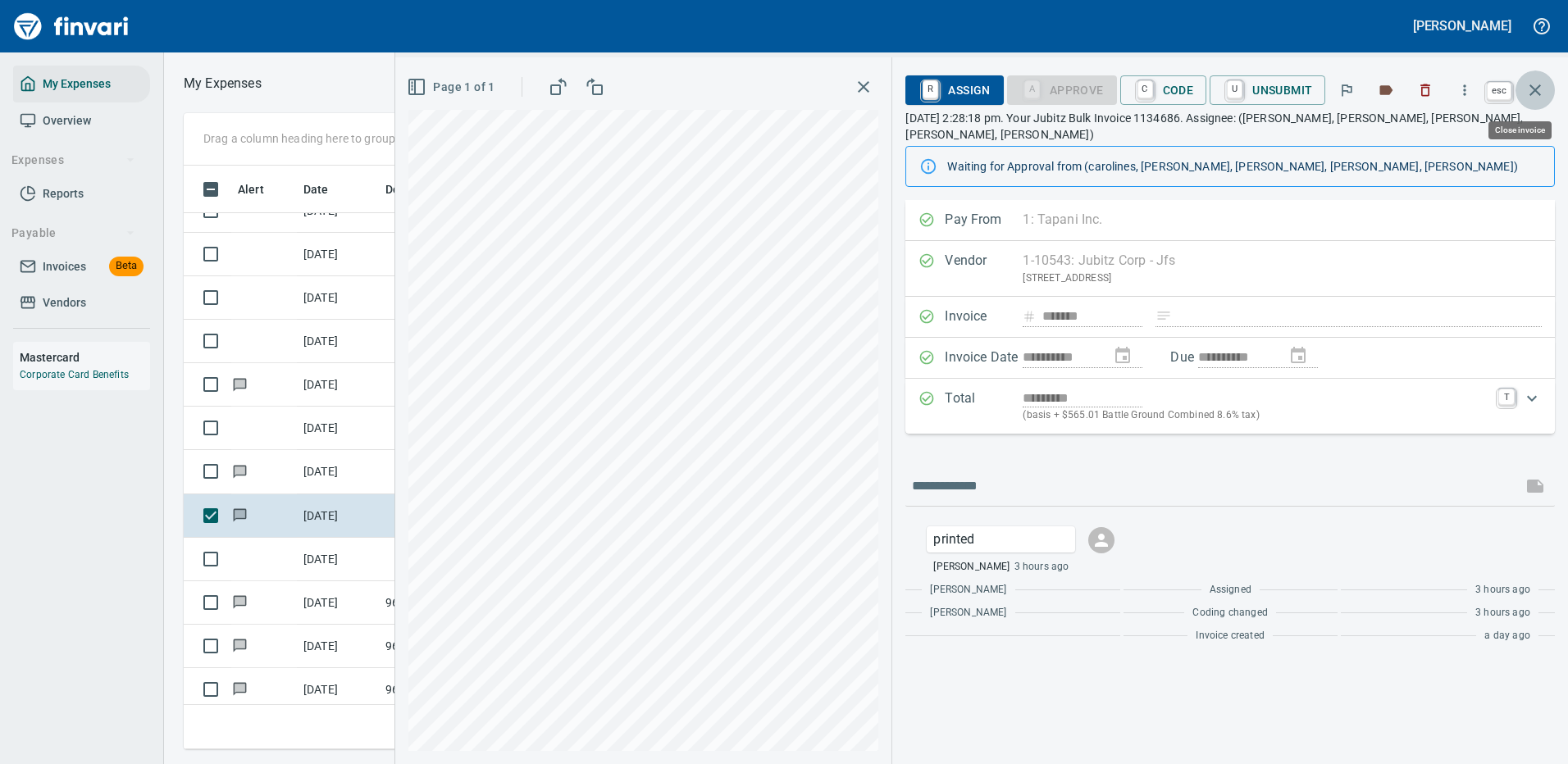
click at [1534, 86] on icon "button" at bounding box center [1535, 91] width 20 height 20
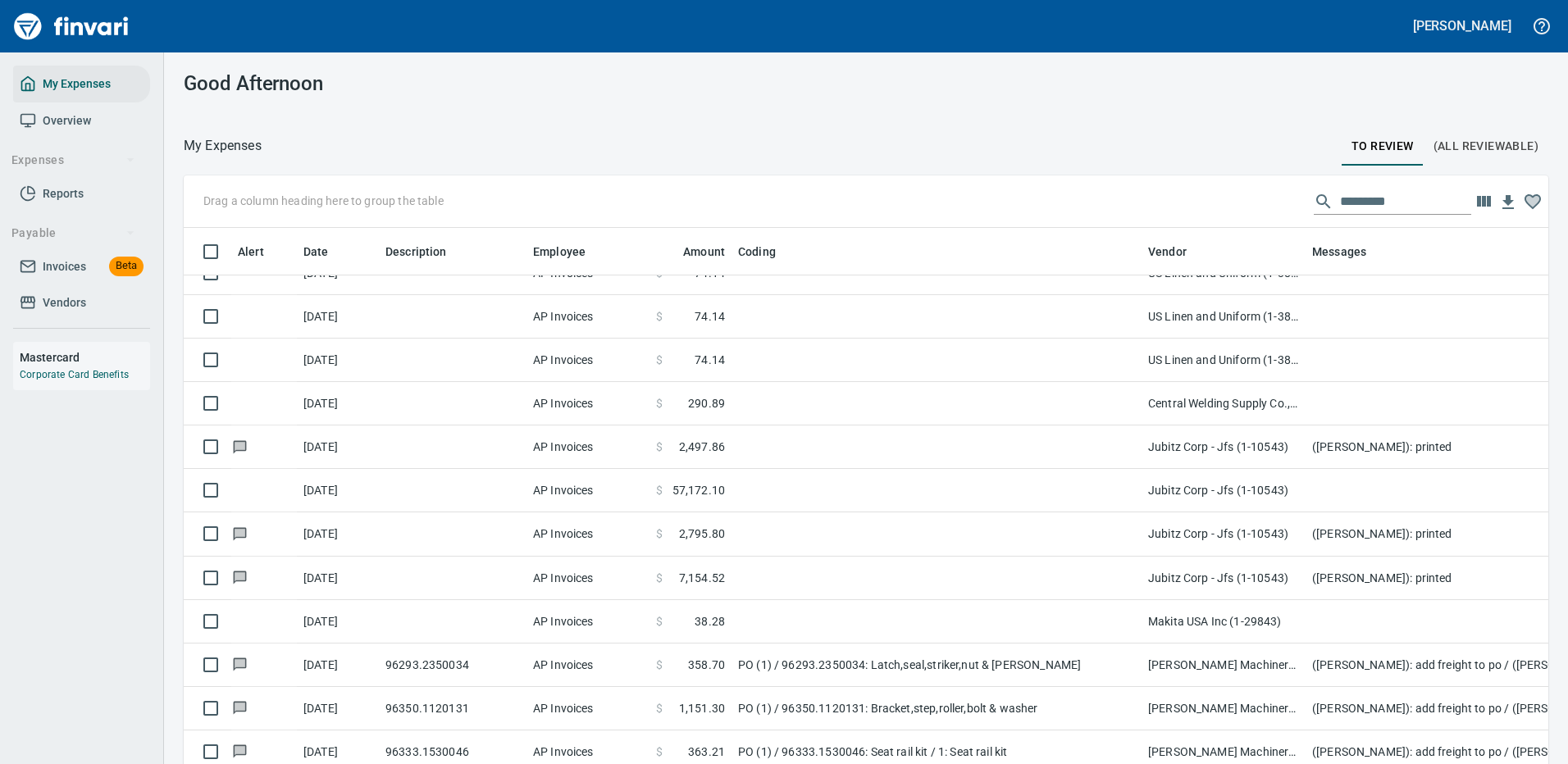
scroll to position [559, 1327]
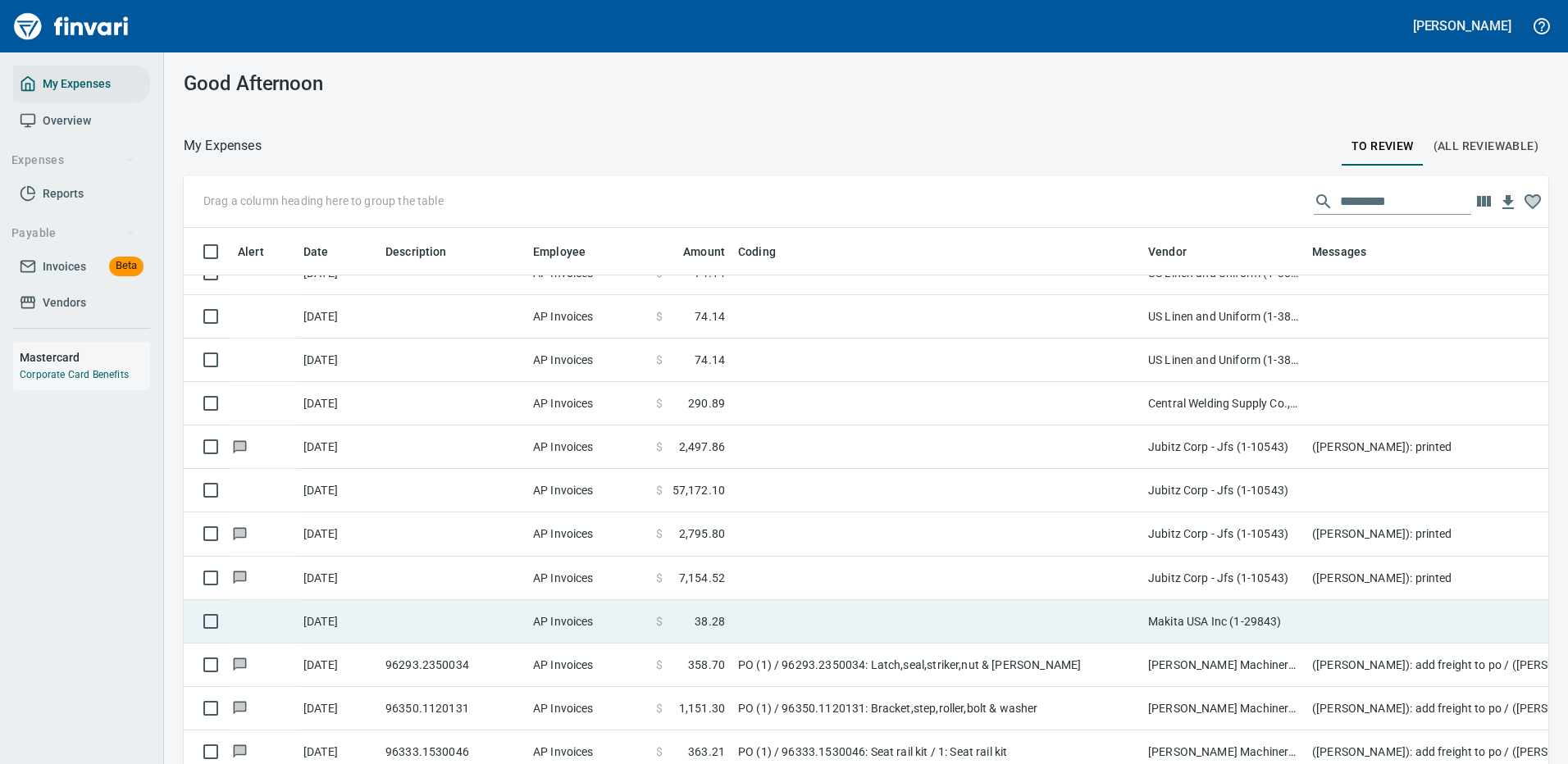
click at [916, 618] on td at bounding box center [937, 621] width 410 height 43
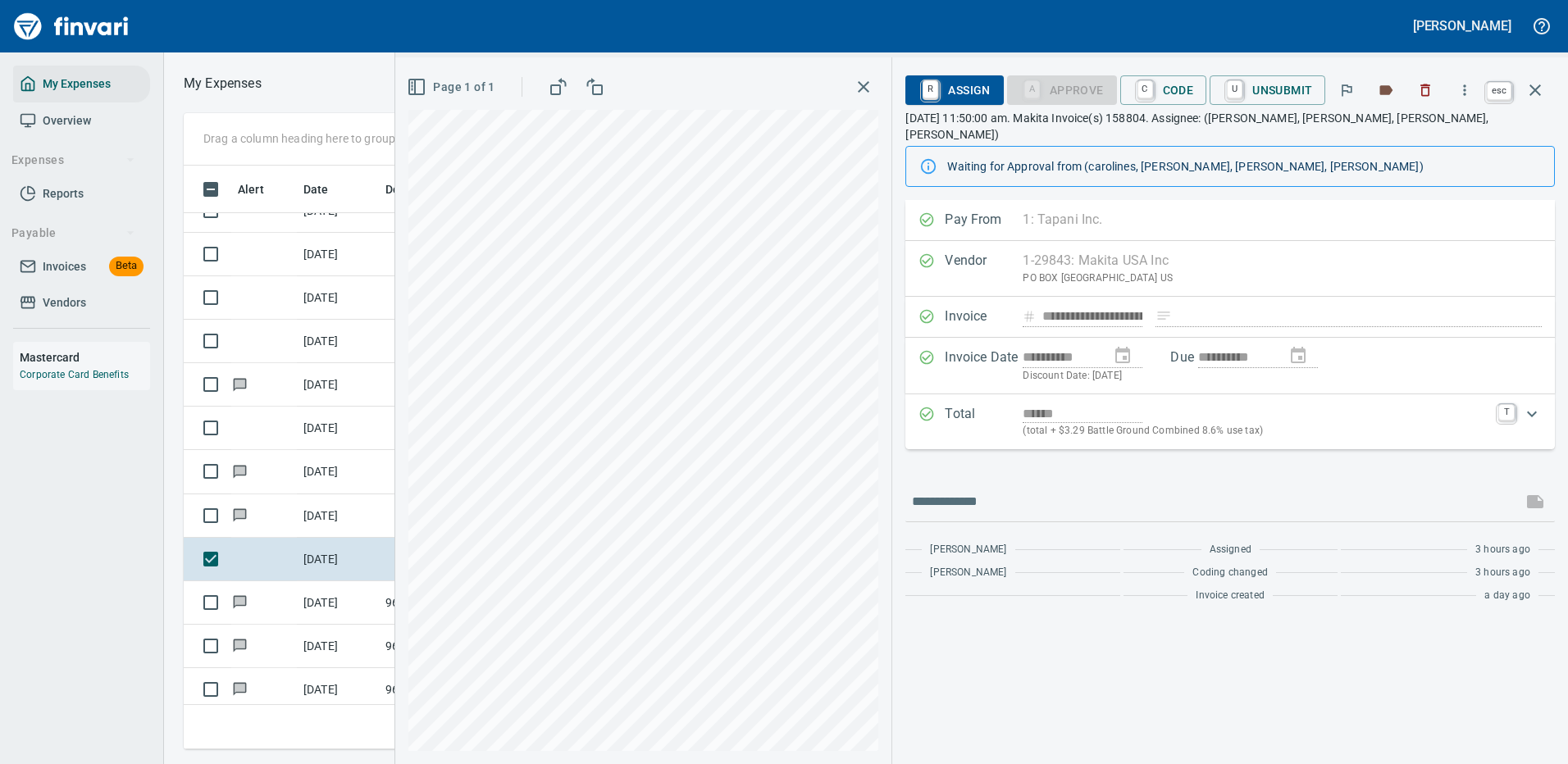
scroll to position [559, 930]
click at [1531, 88] on icon "button" at bounding box center [1535, 91] width 20 height 20
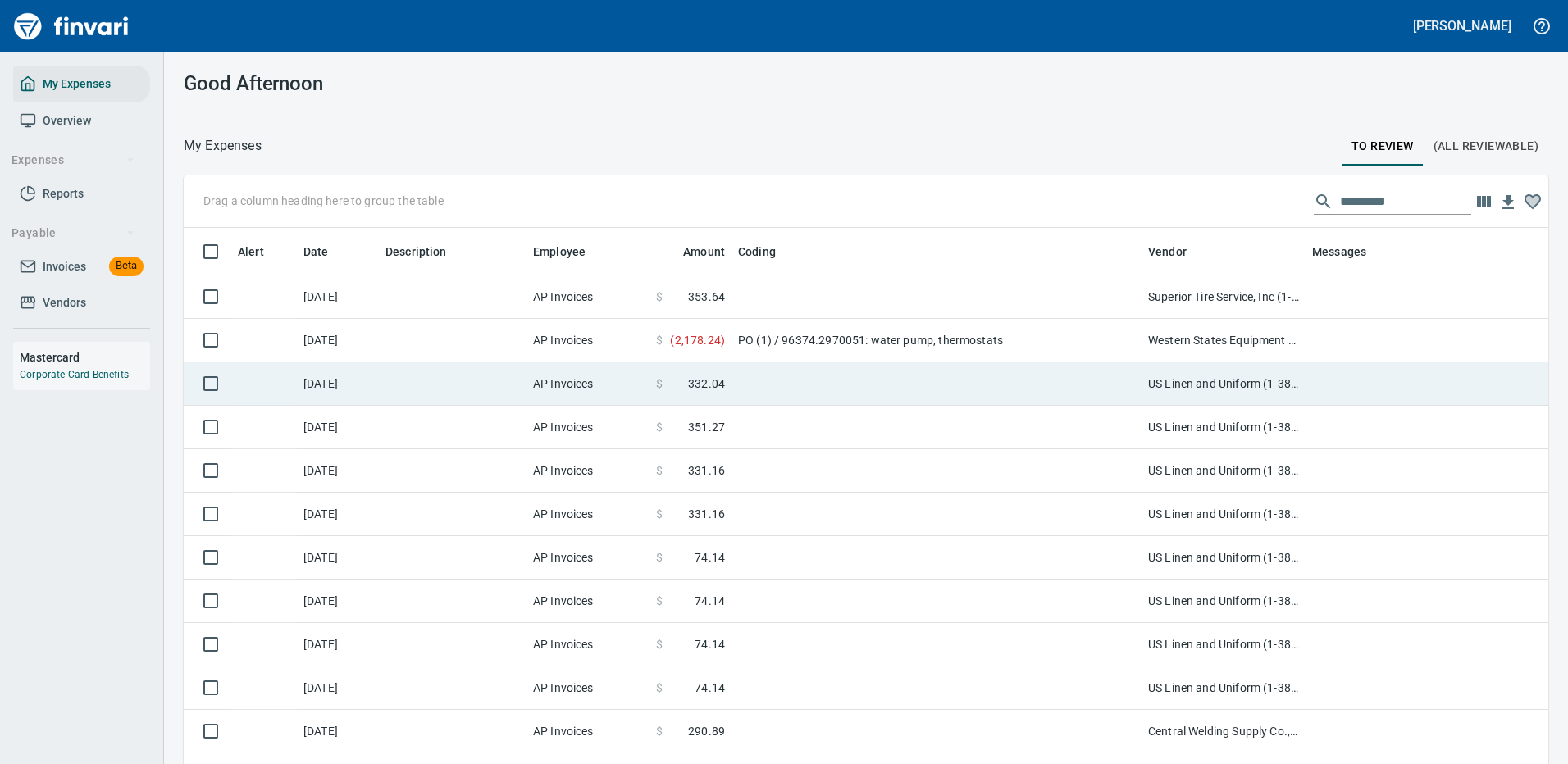
click at [894, 375] on td at bounding box center [937, 383] width 410 height 43
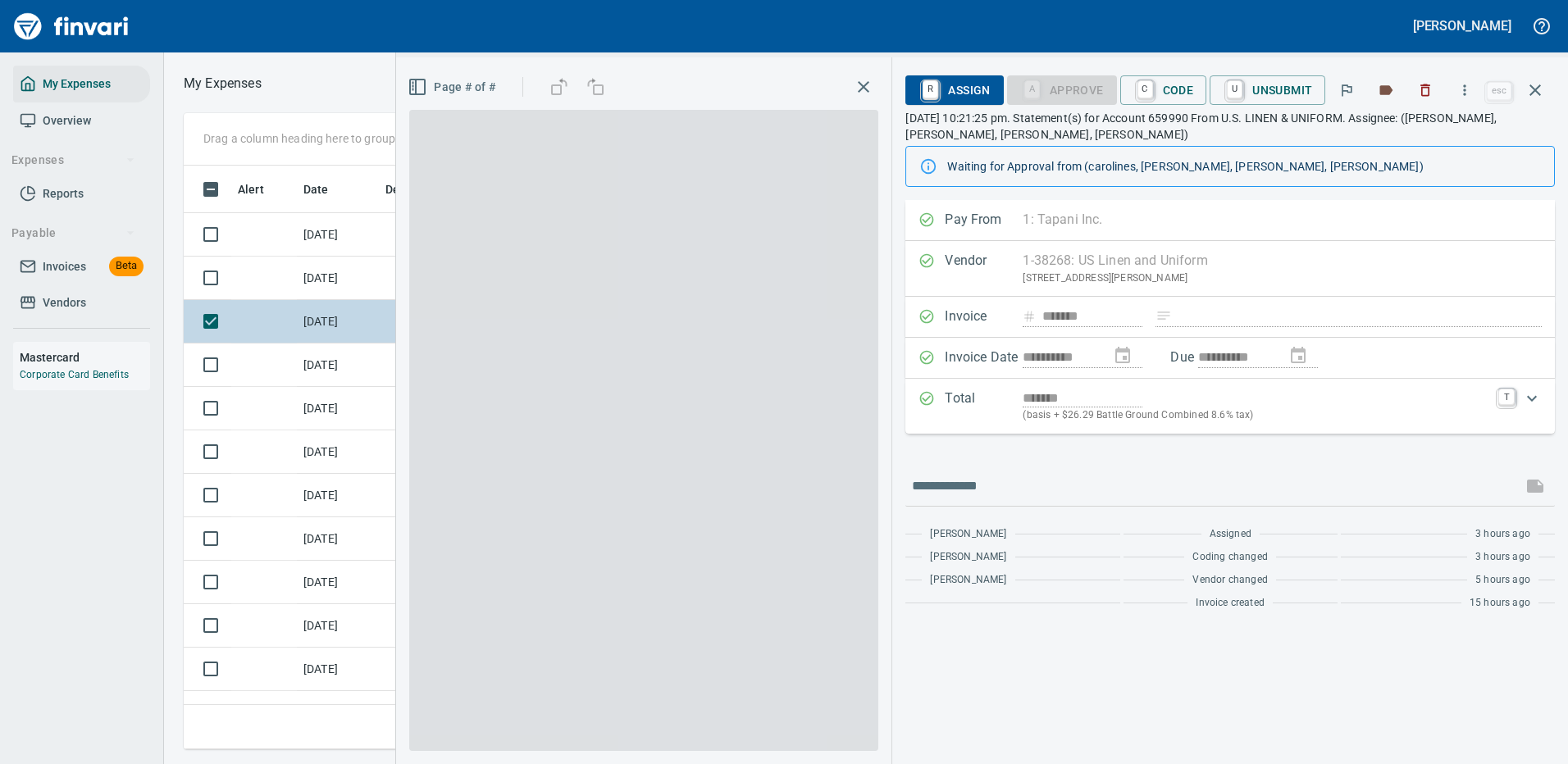
scroll to position [559, 930]
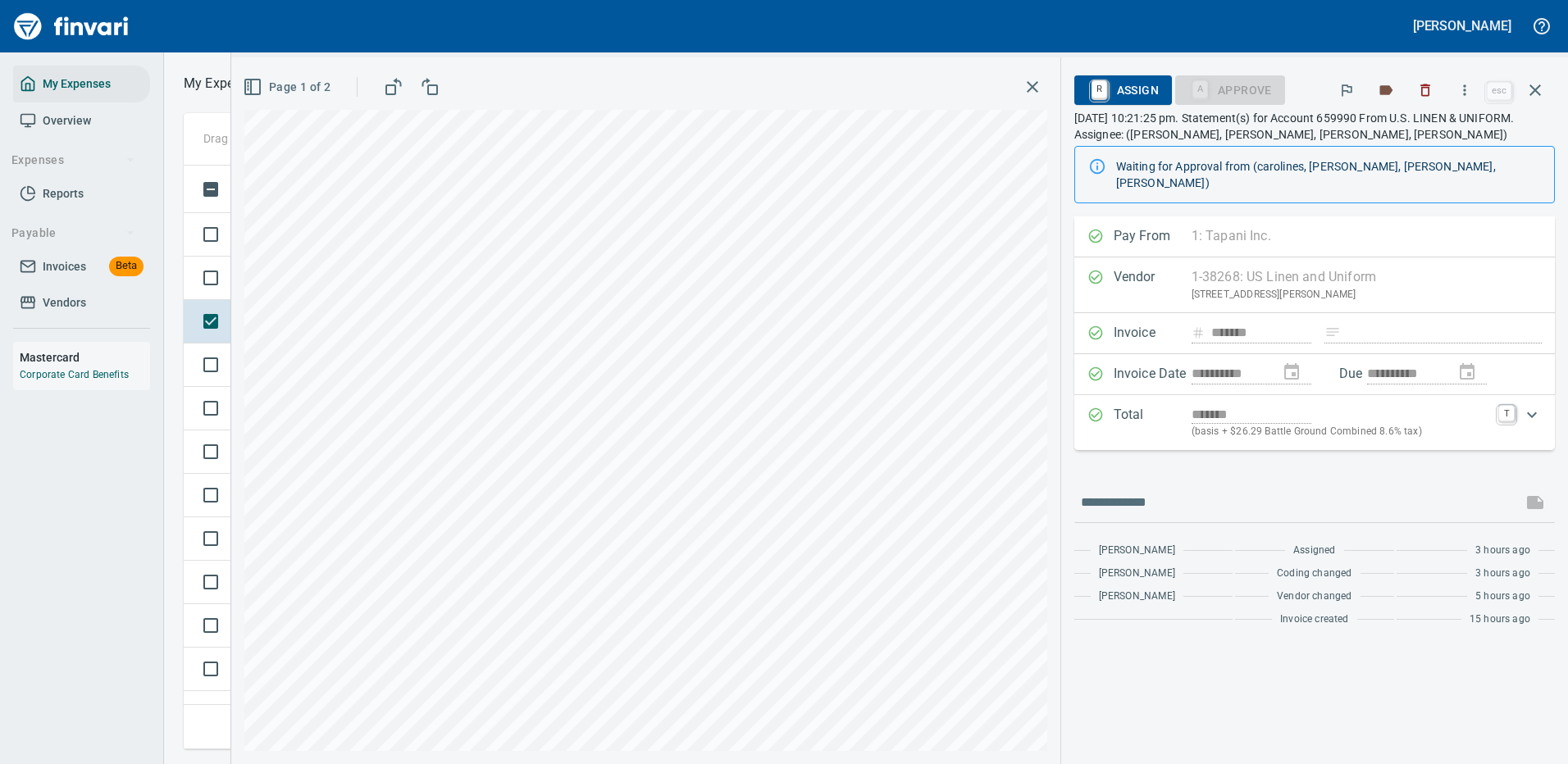
click at [1034, 78] on icon "button" at bounding box center [1033, 87] width 20 height 20
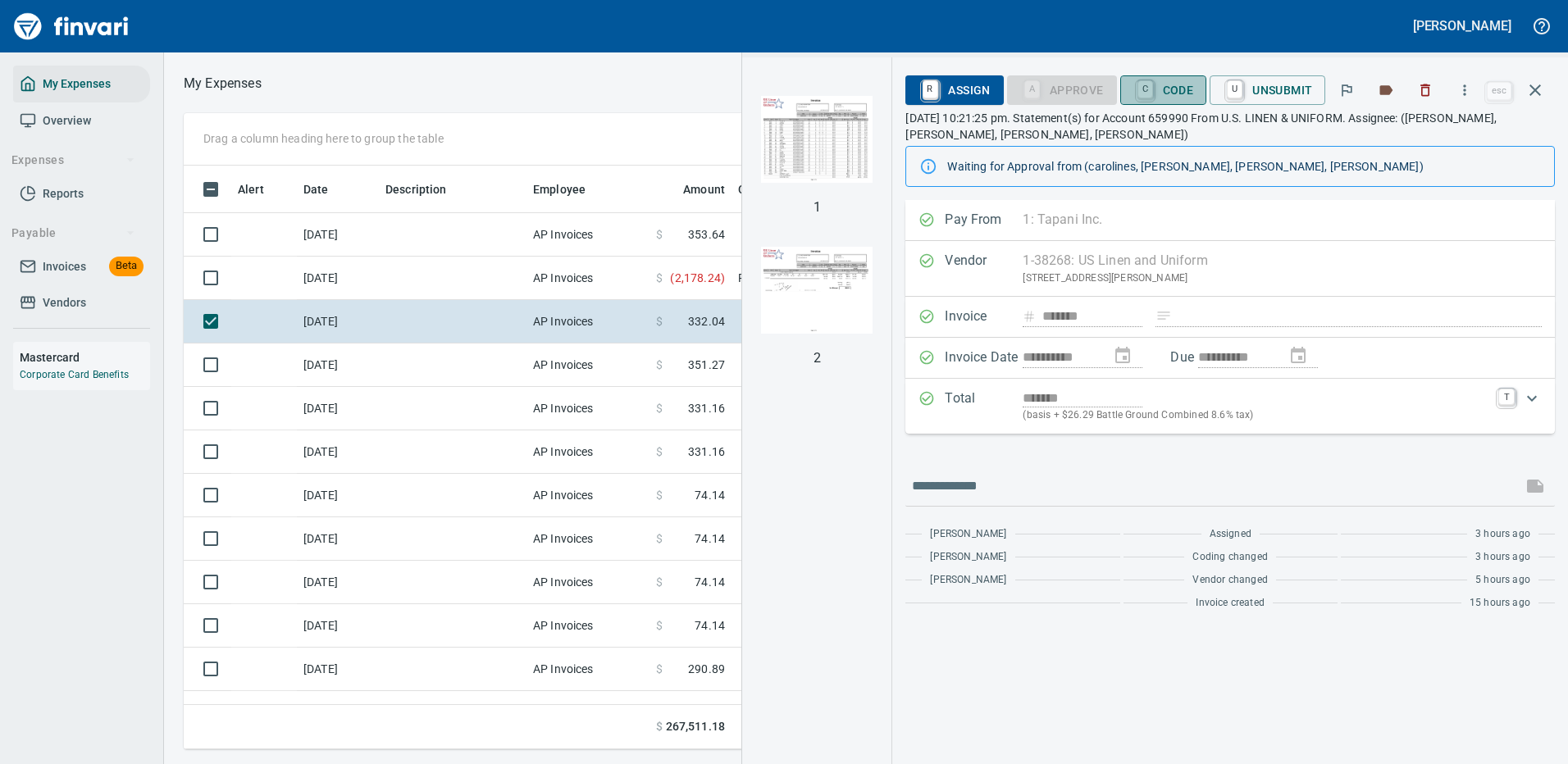
click at [1160, 81] on span "C Code" at bounding box center [1163, 90] width 60 height 28
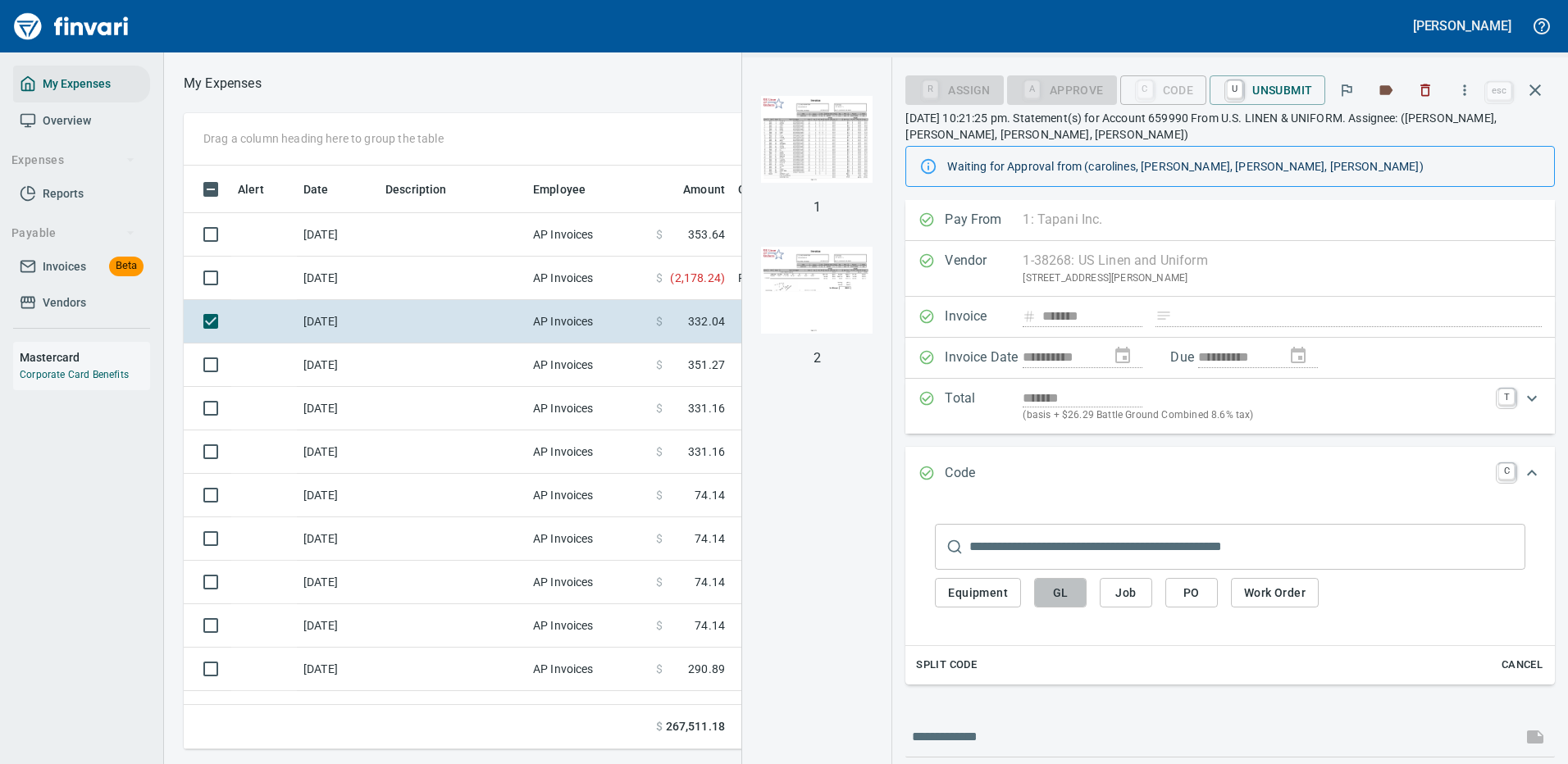
click at [1057, 591] on span "GL" at bounding box center [1060, 593] width 27 height 20
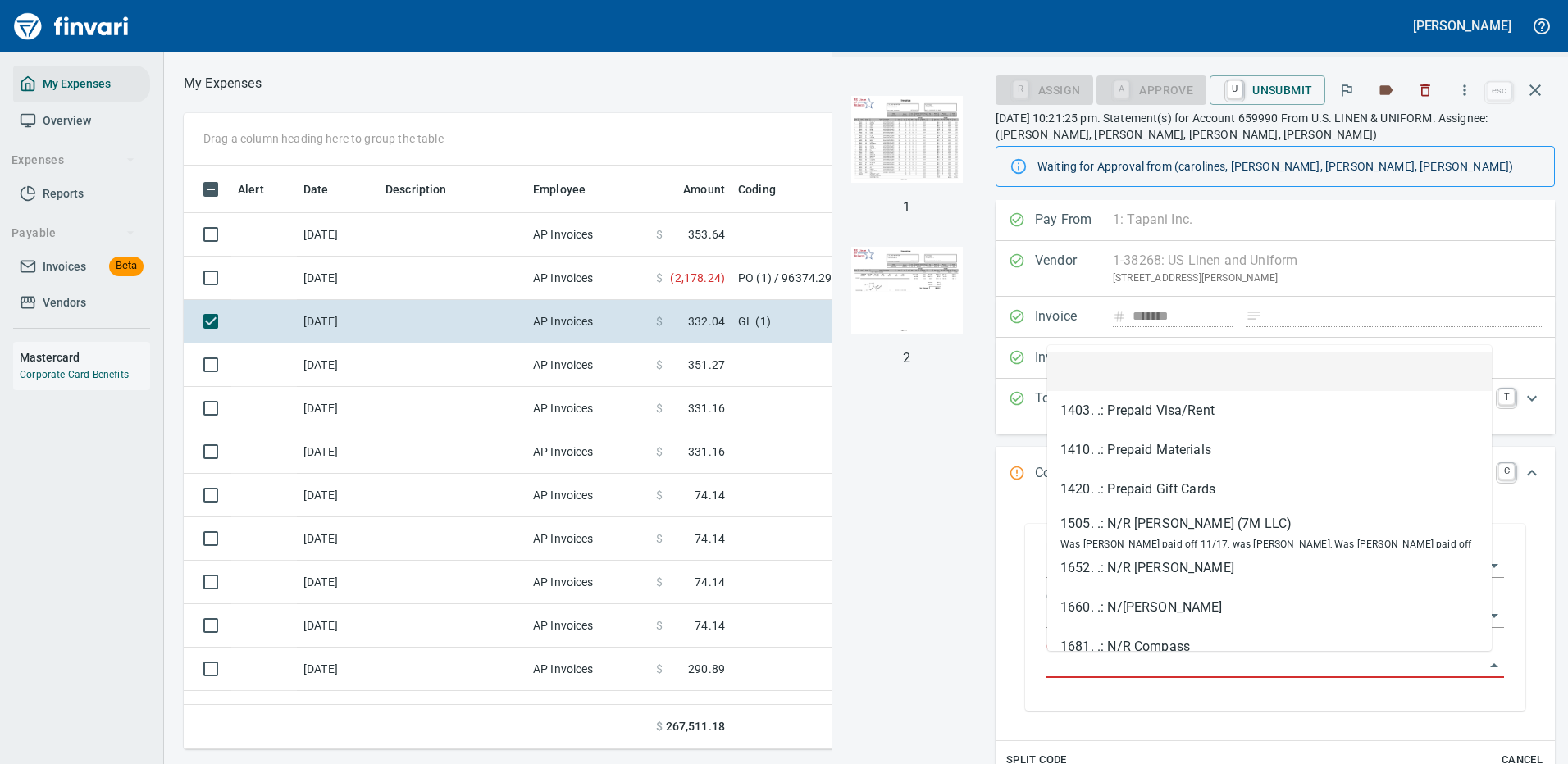
click at [1089, 656] on input "GL Account" at bounding box center [1264, 666] width 438 height 23
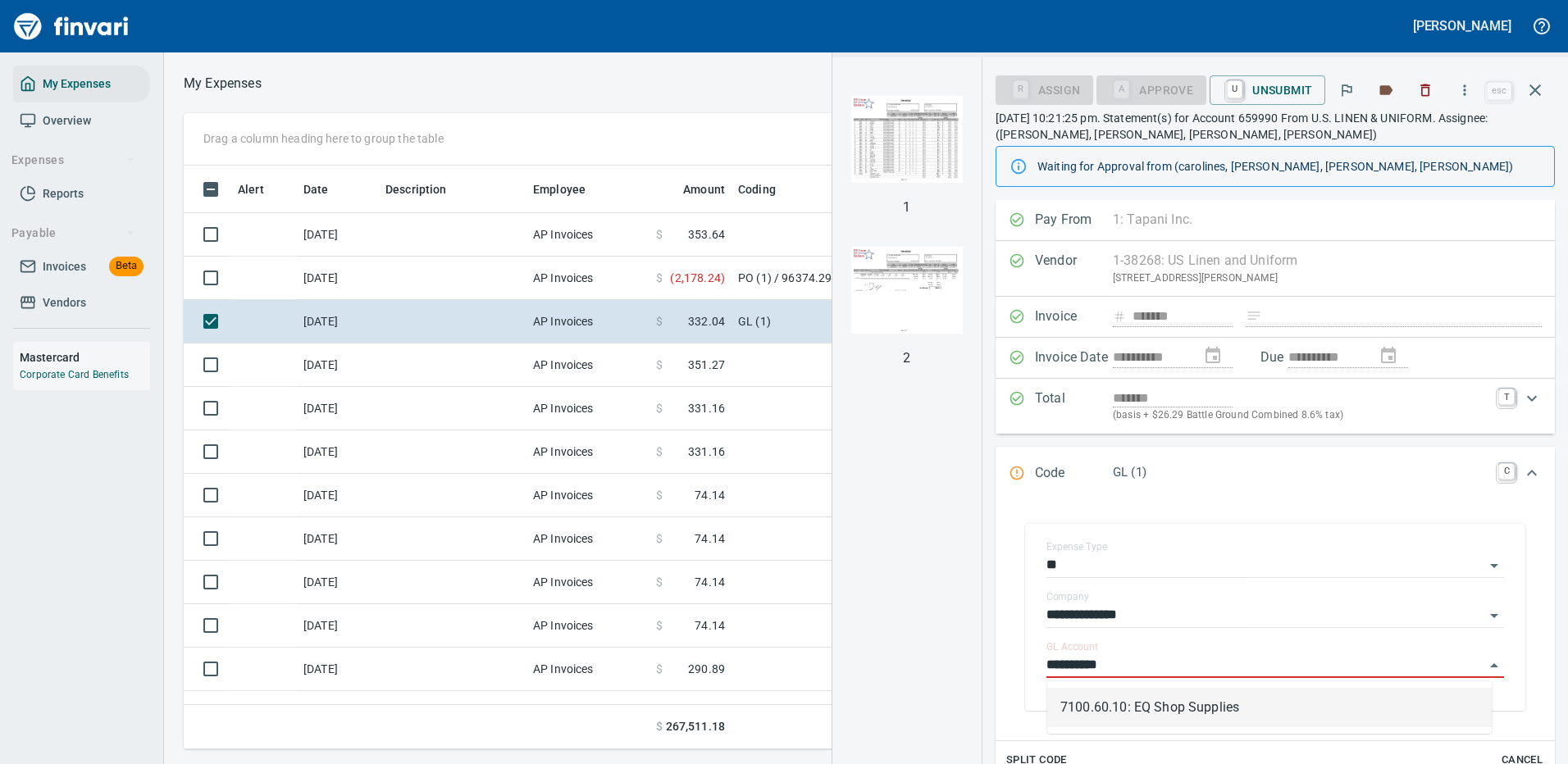
click at [1107, 713] on li "7100.60.10: EQ Shop Supplies" at bounding box center [1269, 707] width 445 height 39
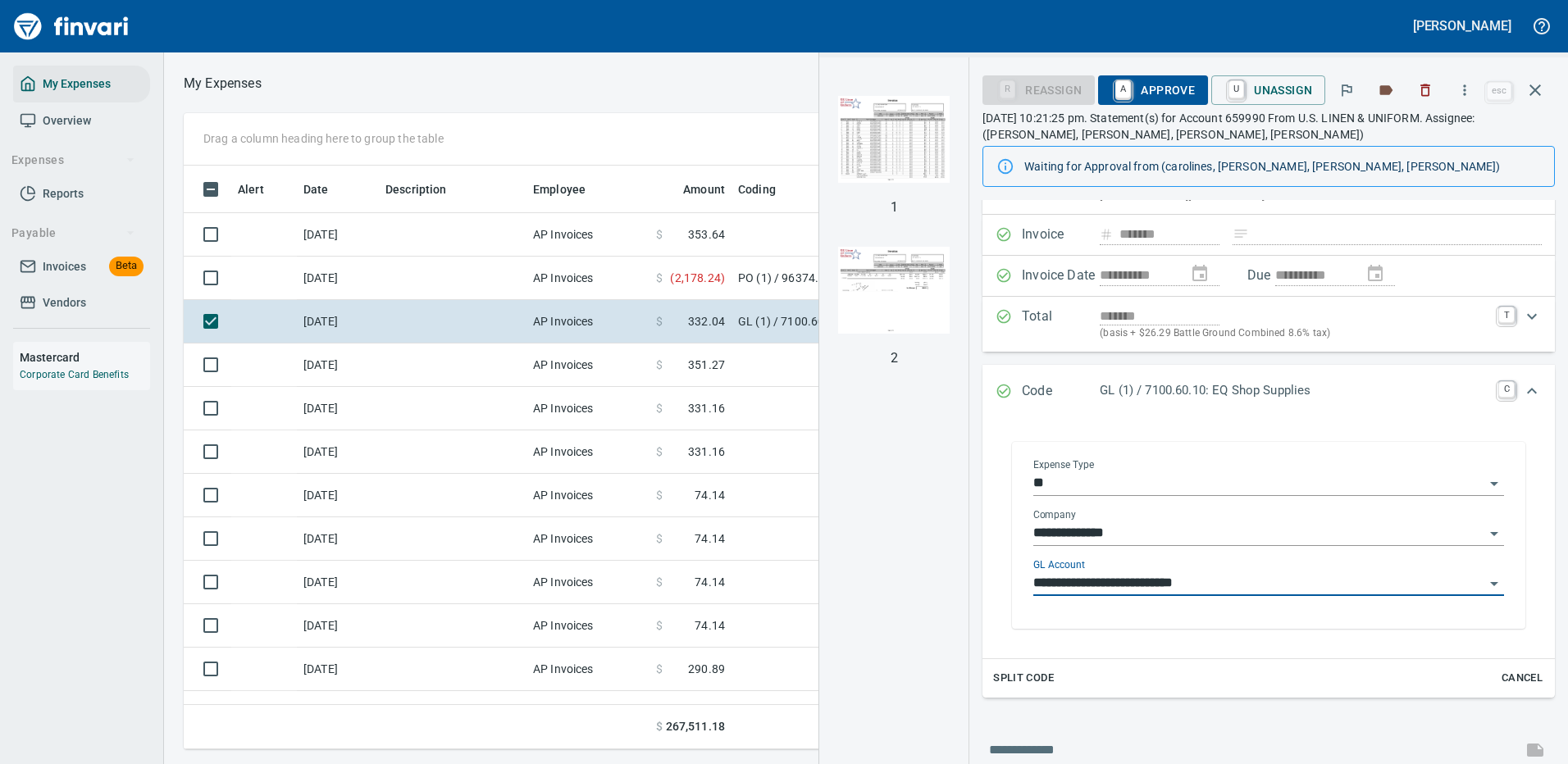
scroll to position [164, 0]
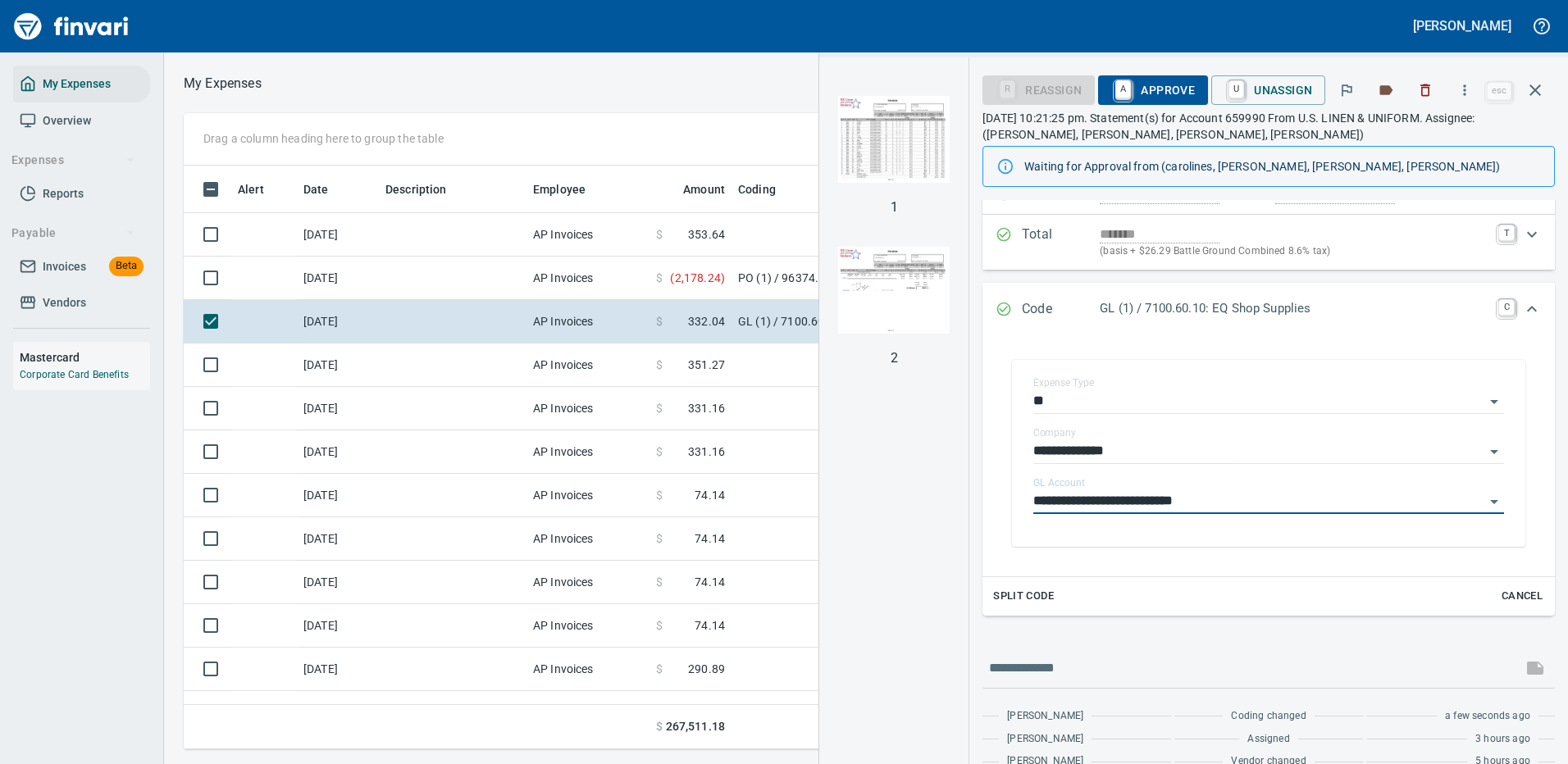
type input "**********"
click at [1171, 88] on span "A Approve" at bounding box center [1152, 90] width 83 height 28
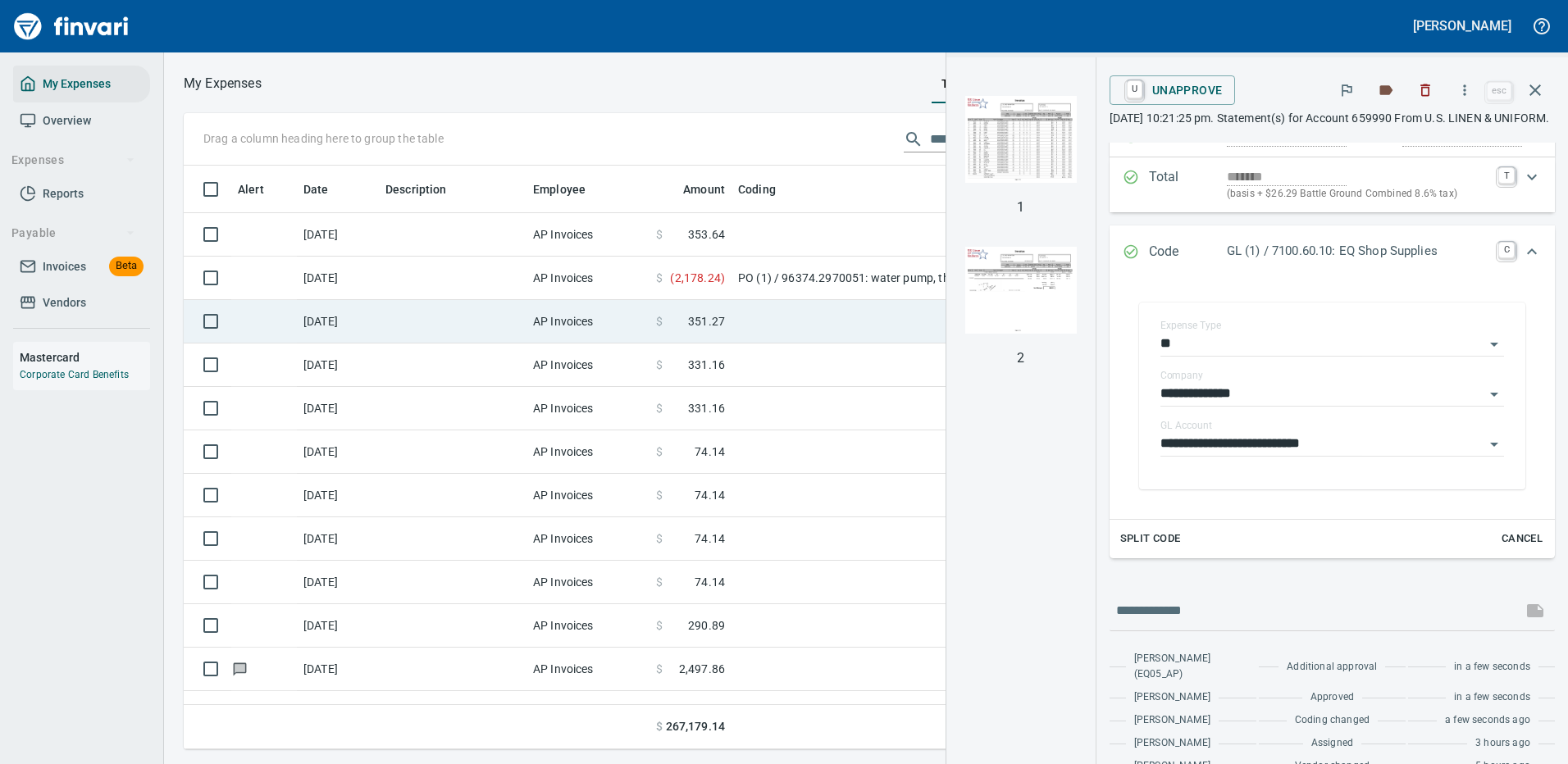
click at [765, 320] on td at bounding box center [937, 321] width 410 height 43
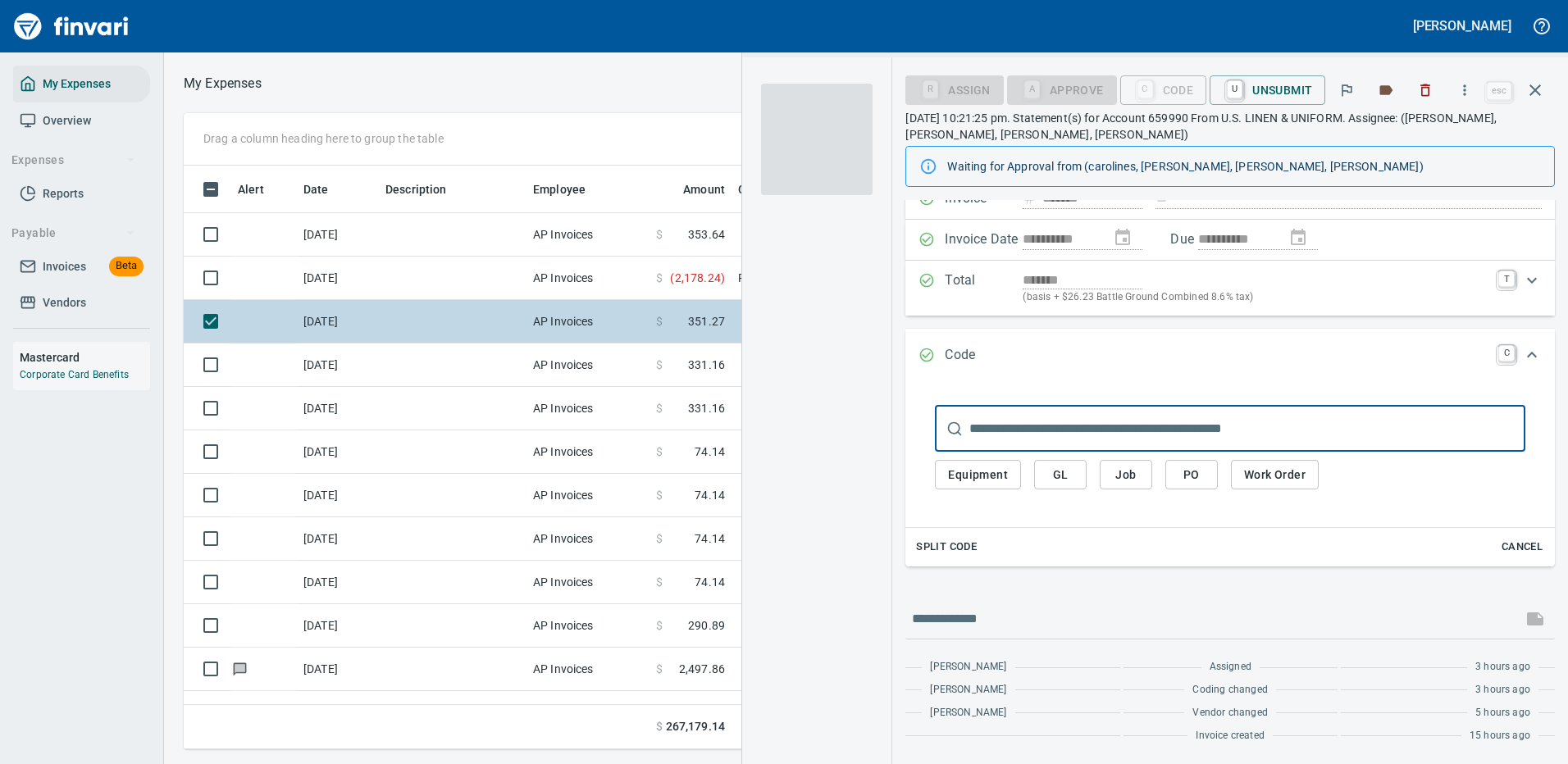
scroll to position [102, 0]
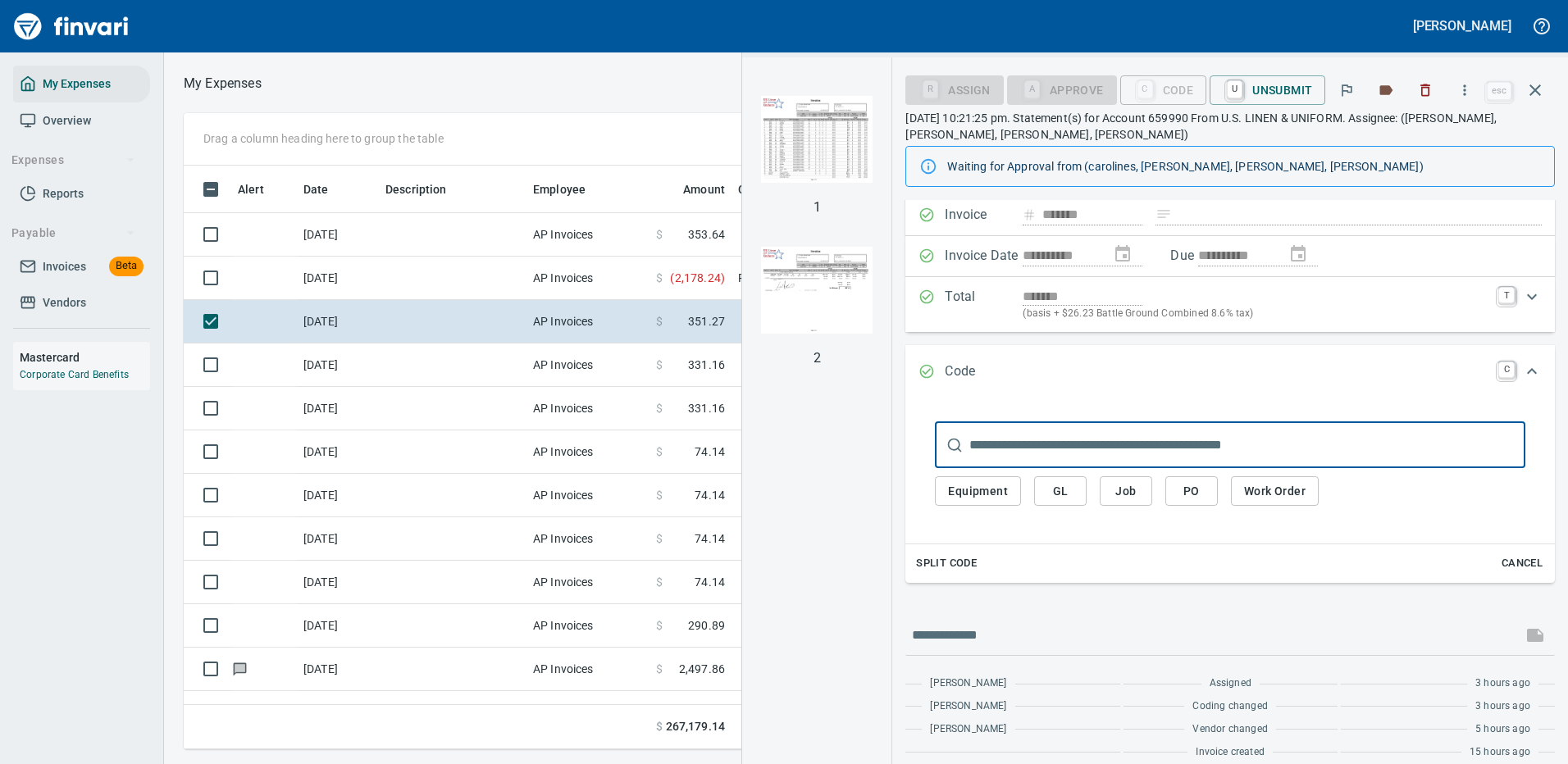
click at [1065, 487] on span "GL" at bounding box center [1060, 491] width 27 height 20
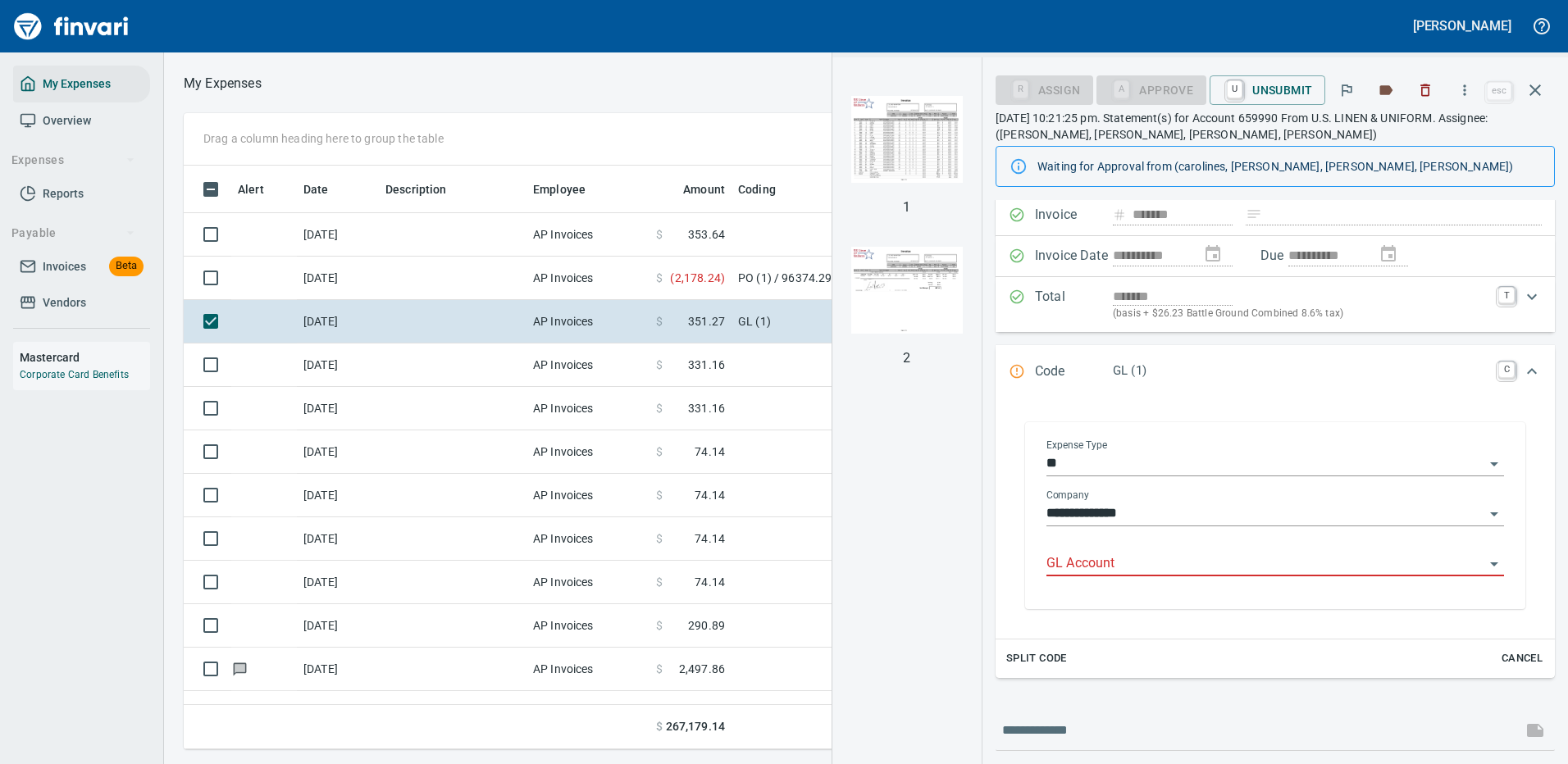
scroll to position [559, 930]
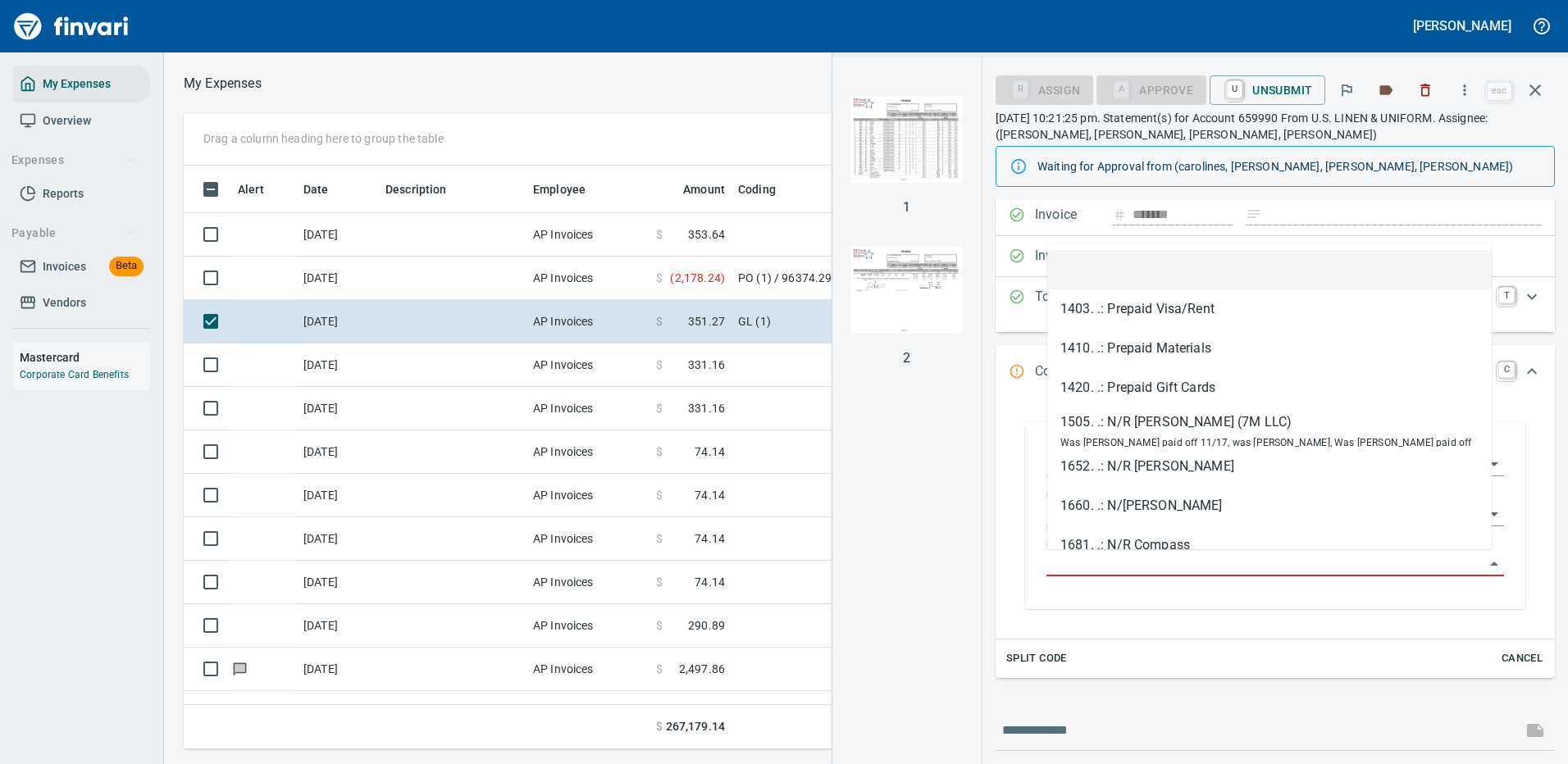
click at [1143, 552] on input "GL Account" at bounding box center [1264, 563] width 438 height 23
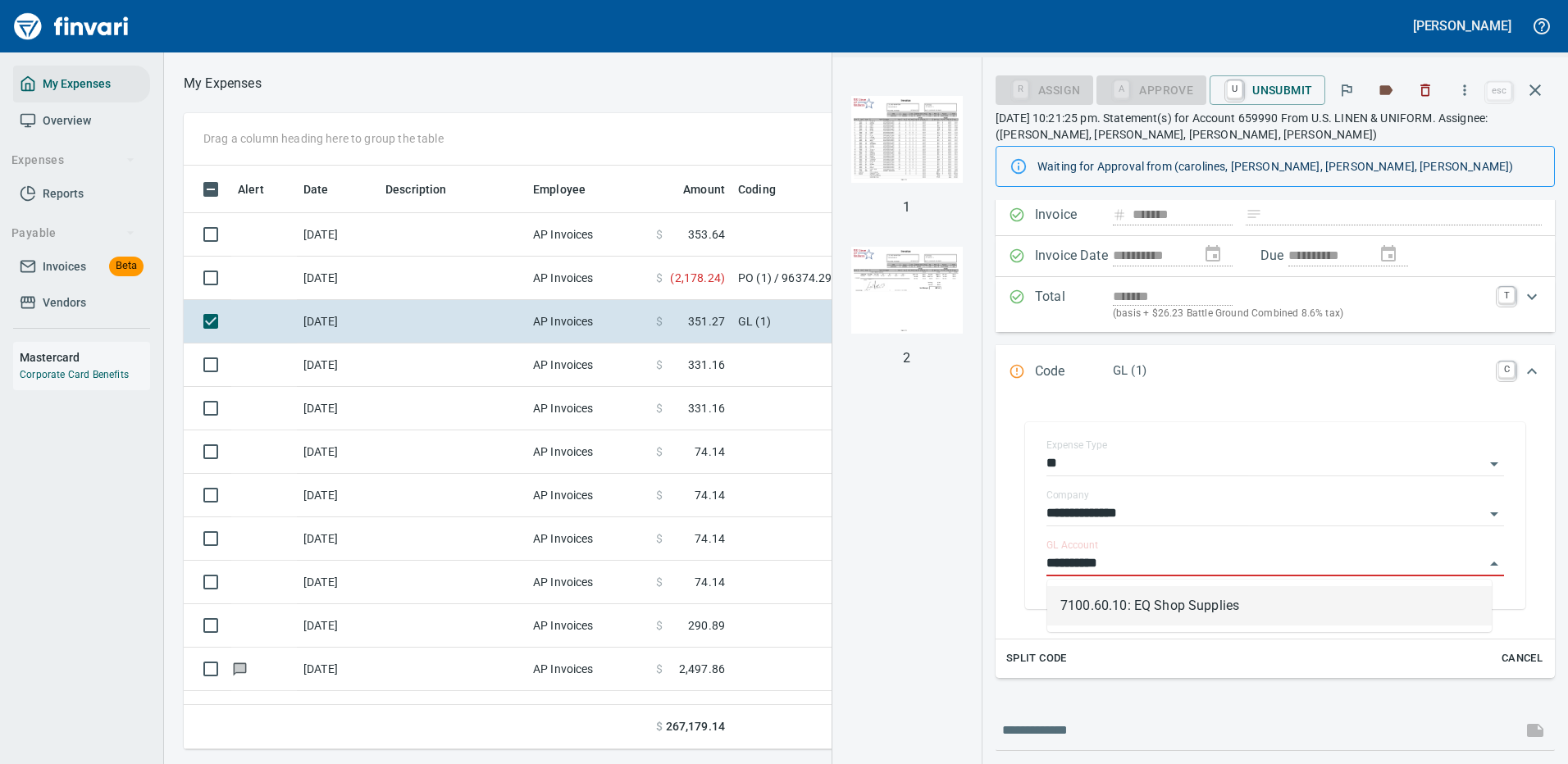
click at [1144, 605] on li "7100.60.10: EQ Shop Supplies" at bounding box center [1269, 605] width 445 height 39
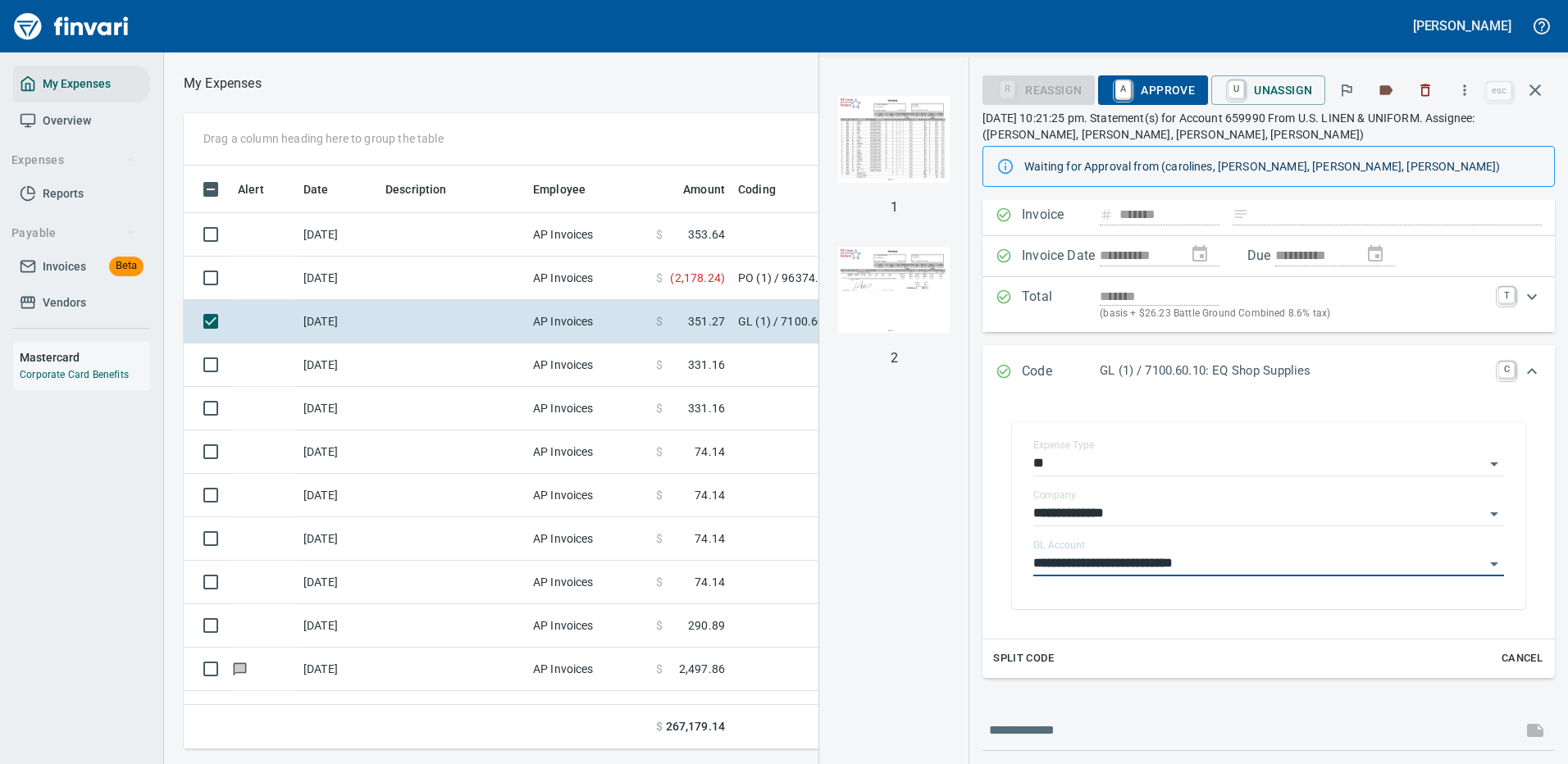
type input "**********"
click at [1152, 81] on span "A Approve" at bounding box center [1152, 90] width 83 height 28
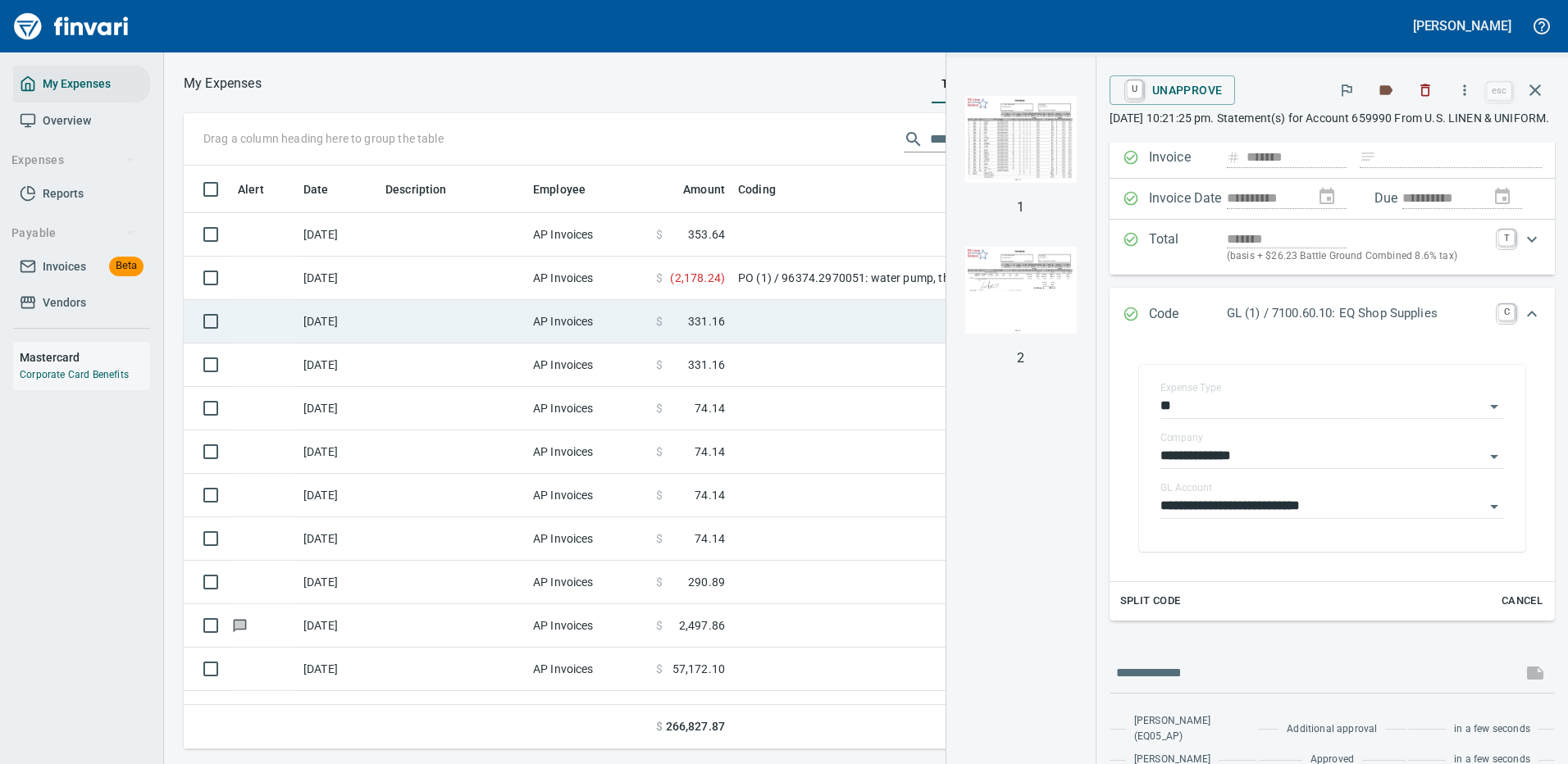
click at [786, 323] on td at bounding box center [937, 321] width 410 height 43
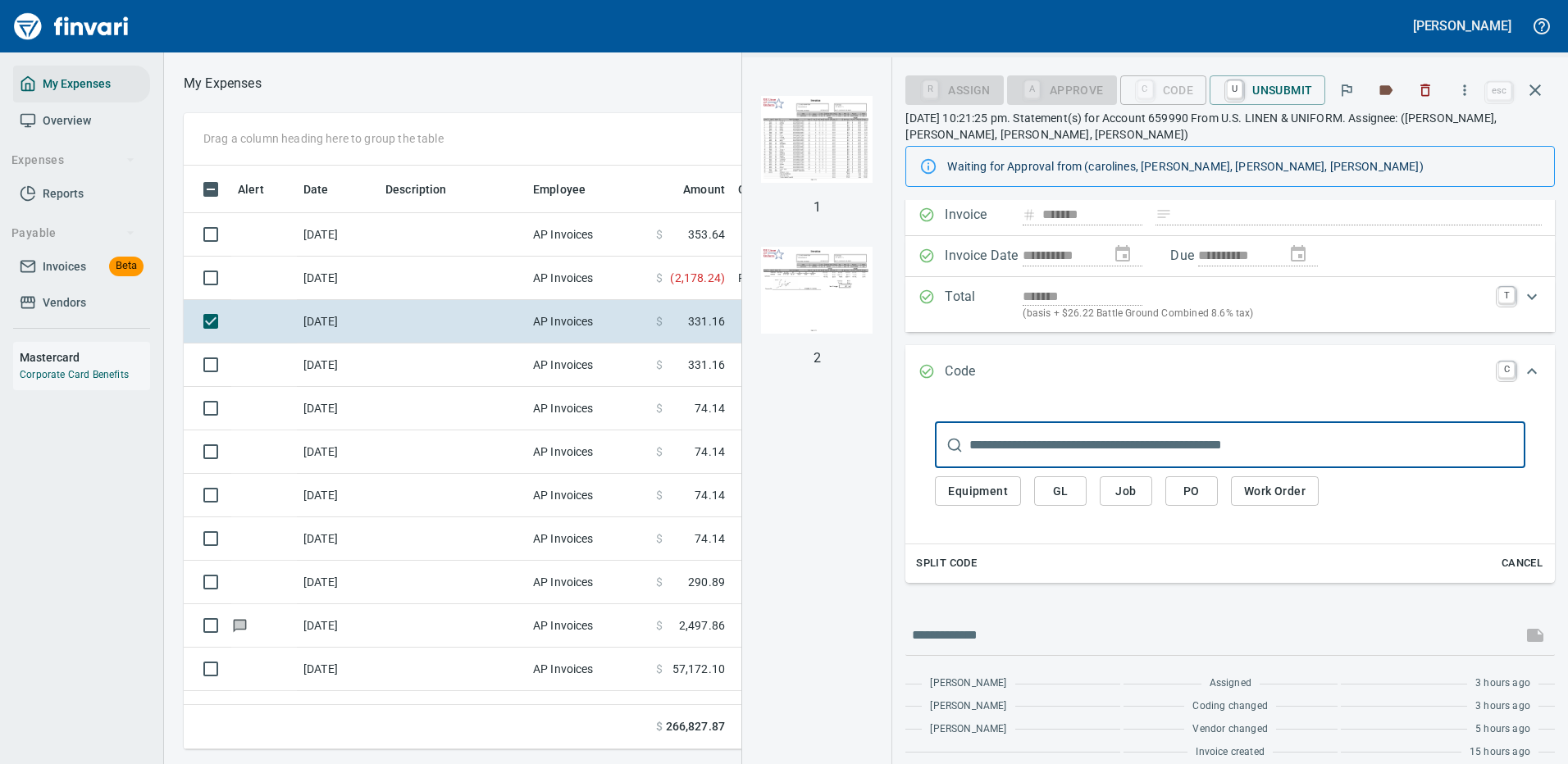
click at [1063, 490] on span "GL" at bounding box center [1060, 491] width 27 height 20
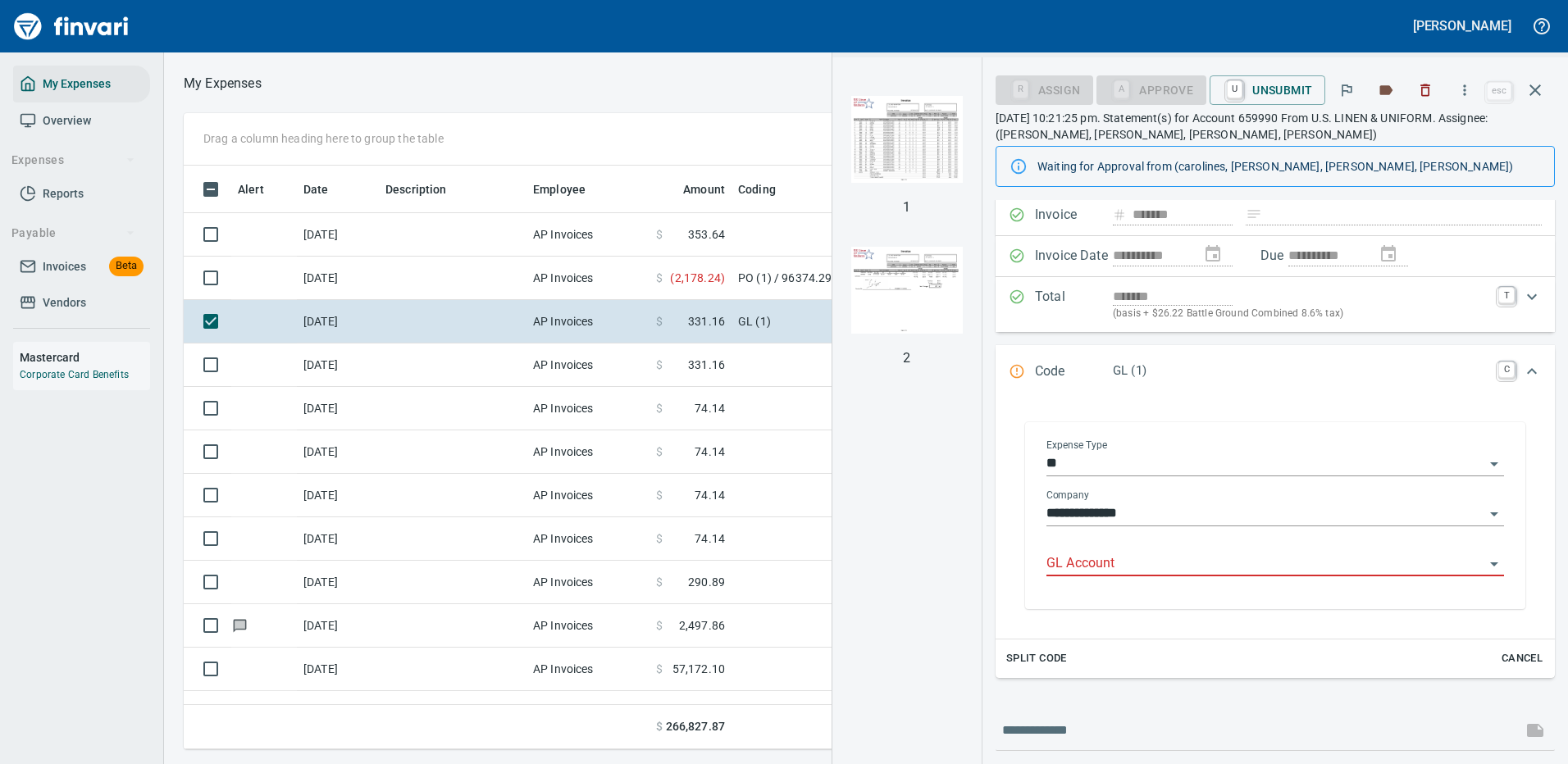
scroll to position [559, 930]
click at [1121, 565] on input "GL Account" at bounding box center [1264, 563] width 438 height 23
click at [1132, 603] on li "7100.60.10: EQ Shop Supplies" at bounding box center [1269, 605] width 445 height 39
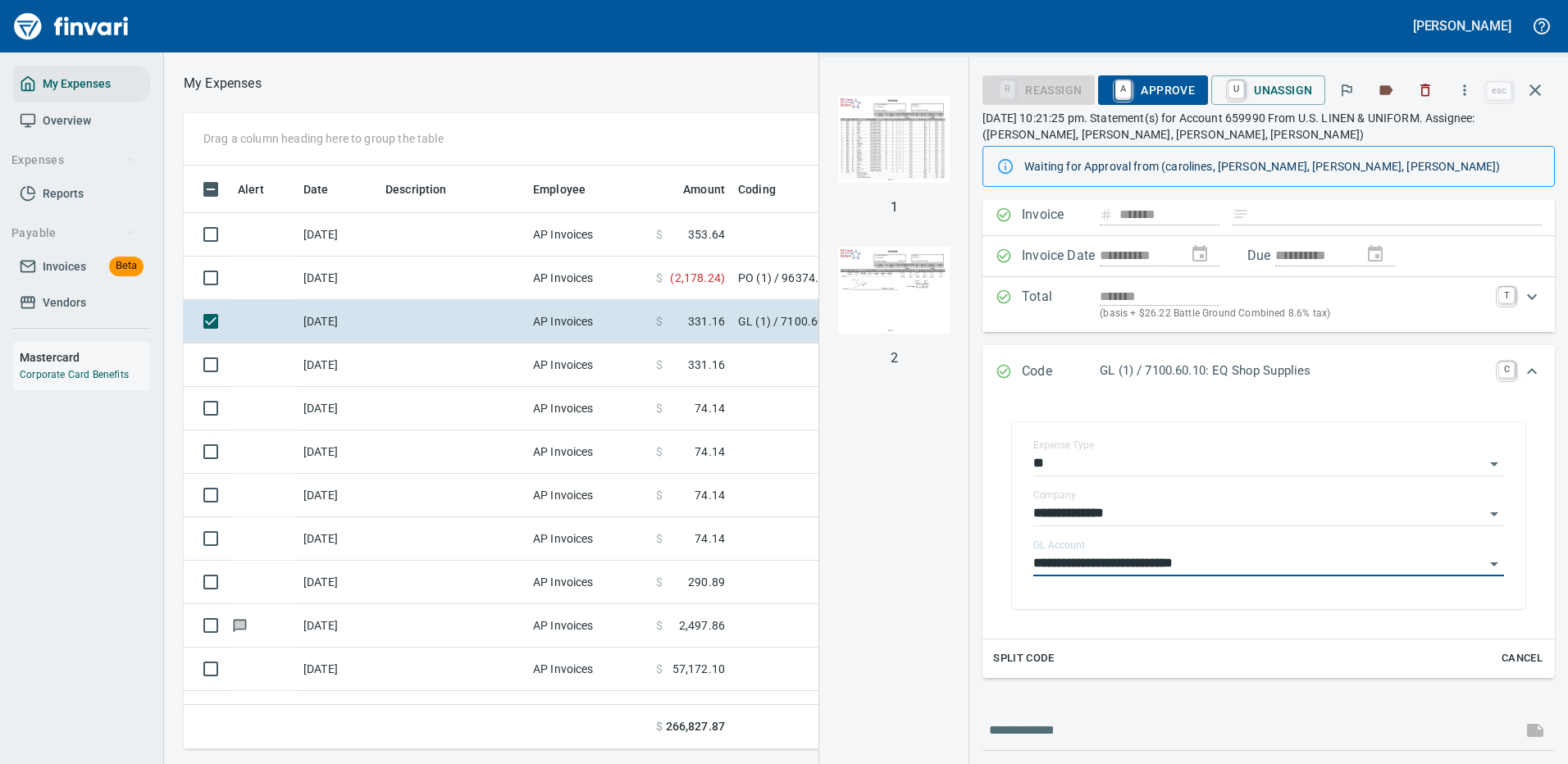
type input "**********"
click at [1160, 86] on span "A Approve" at bounding box center [1152, 90] width 83 height 28
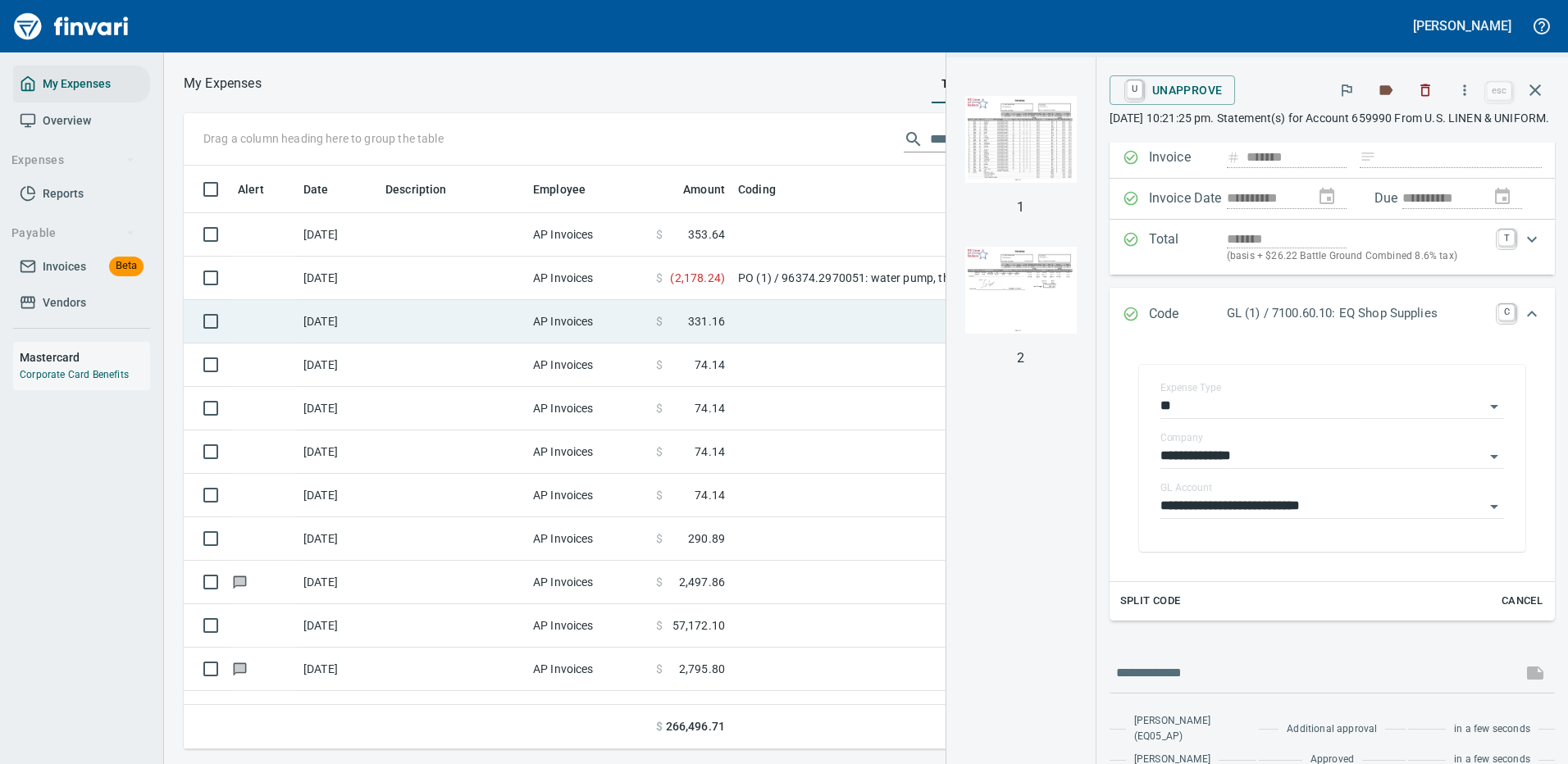
click at [739, 315] on td at bounding box center [937, 321] width 410 height 43
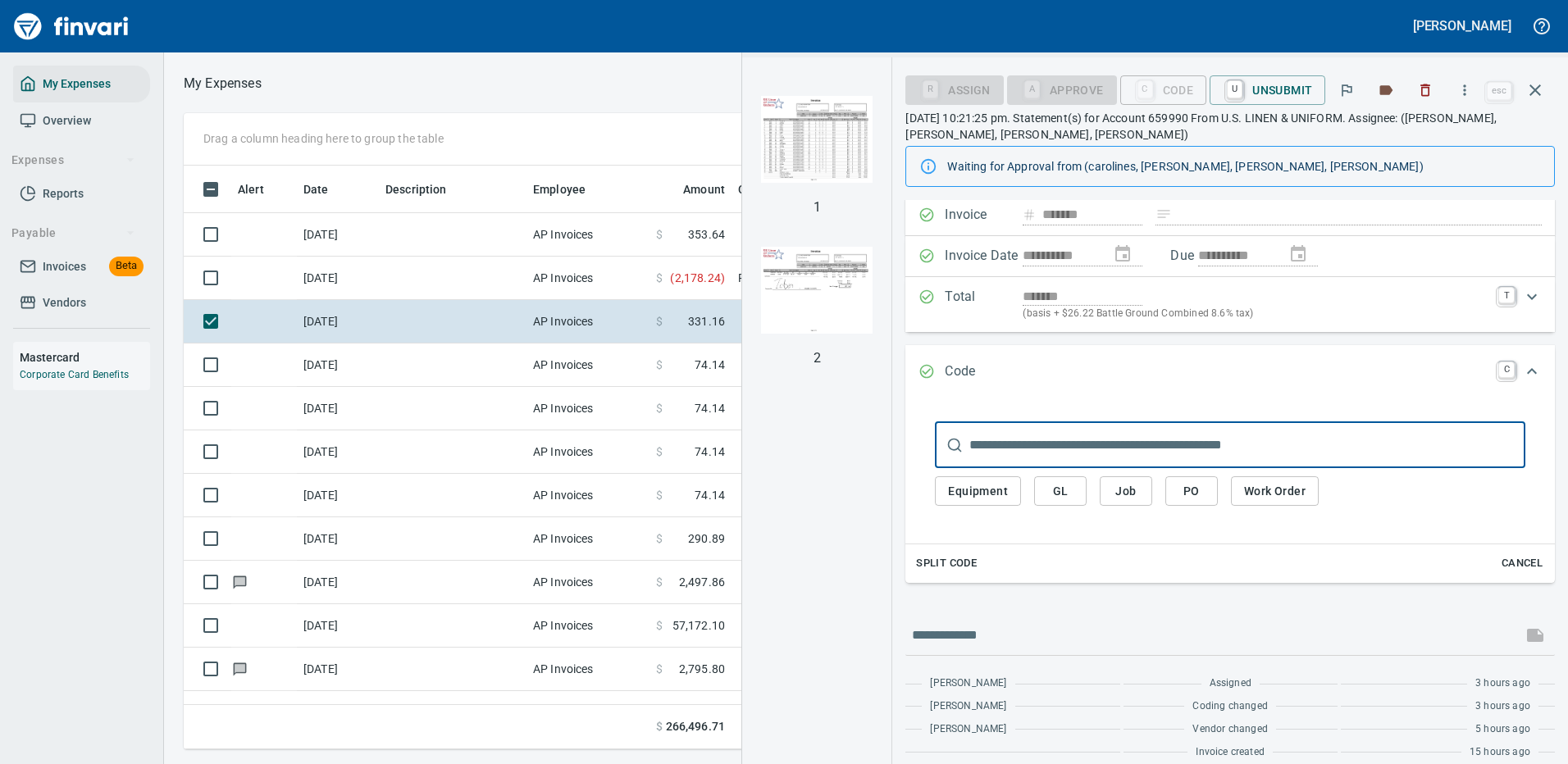
click at [1061, 487] on span "GL" at bounding box center [1060, 491] width 27 height 20
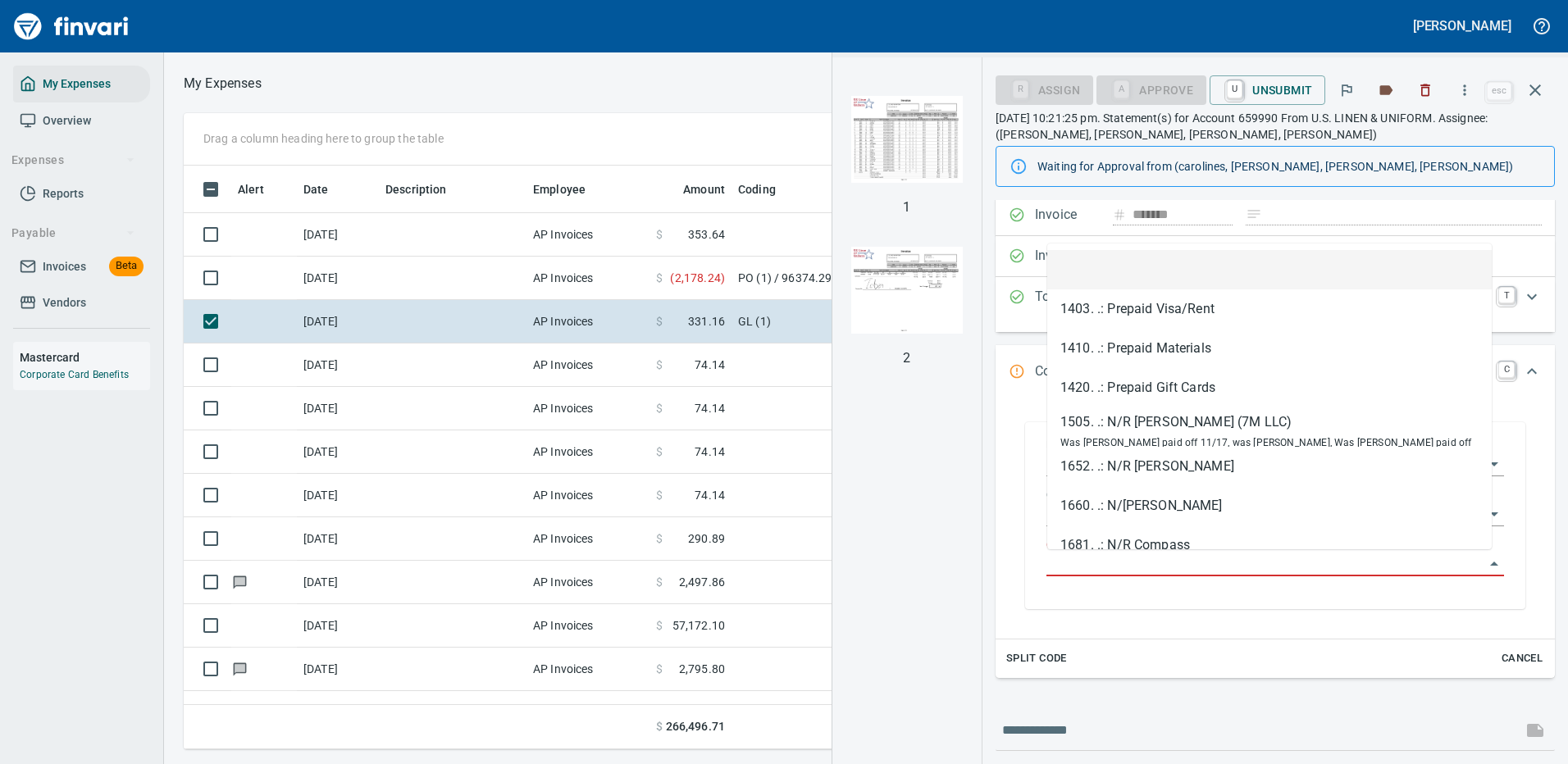
scroll to position [559, 930]
click at [1088, 565] on input "GL Account" at bounding box center [1264, 563] width 438 height 23
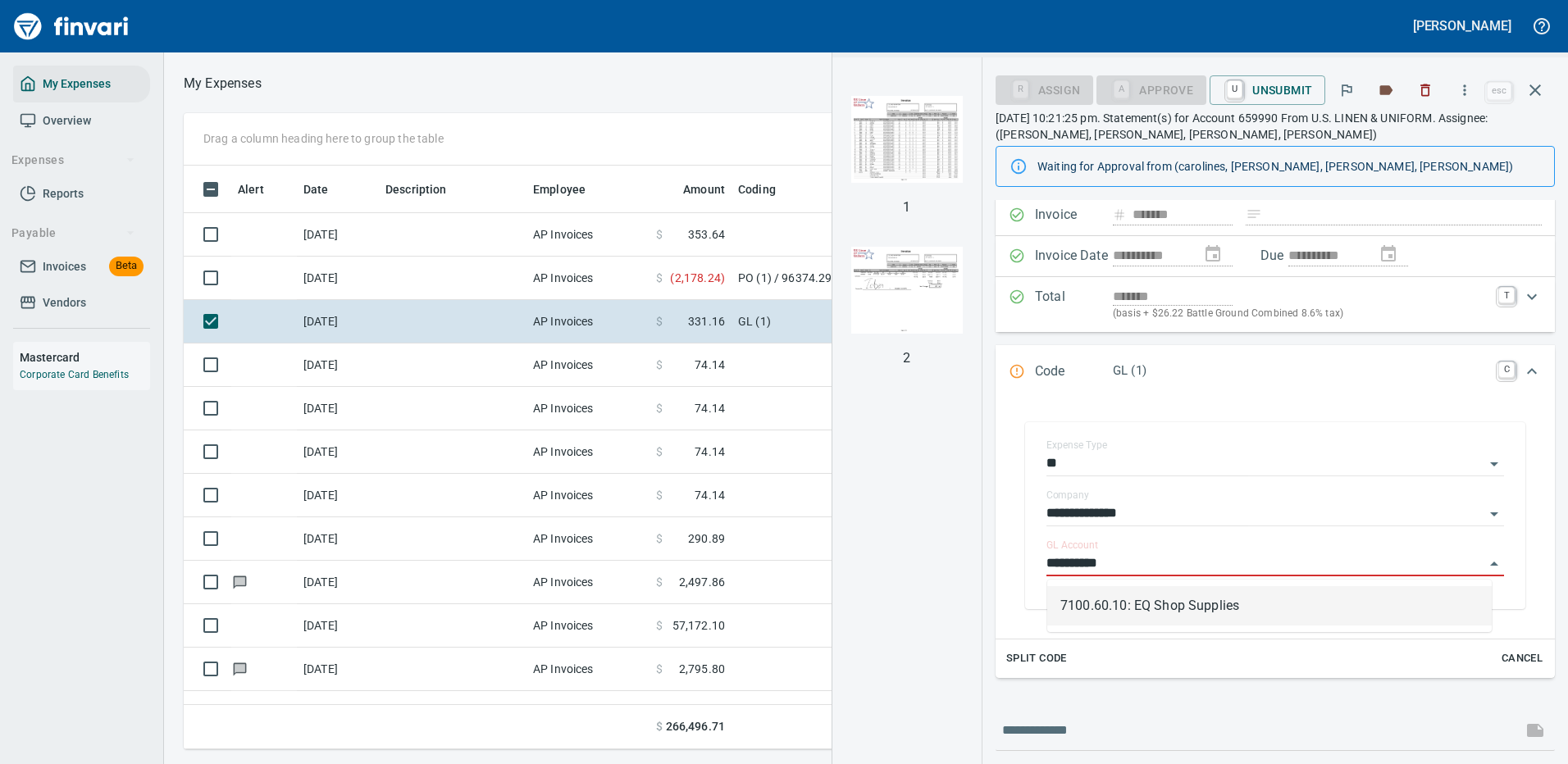
click at [1137, 600] on li "7100.60.10: EQ Shop Supplies" at bounding box center [1269, 605] width 445 height 39
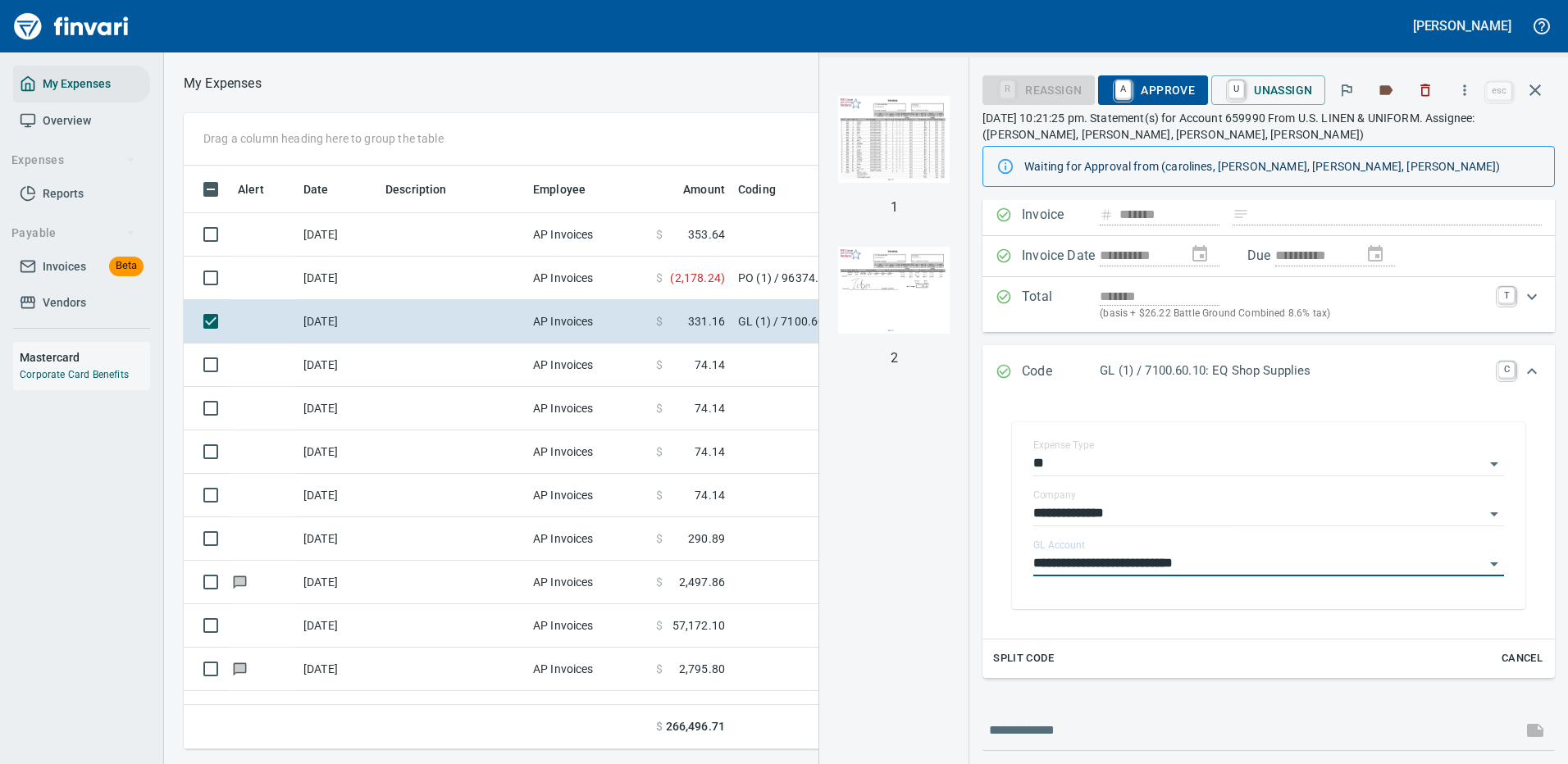
type input "**********"
click at [1140, 83] on span "A Approve" at bounding box center [1152, 90] width 83 height 28
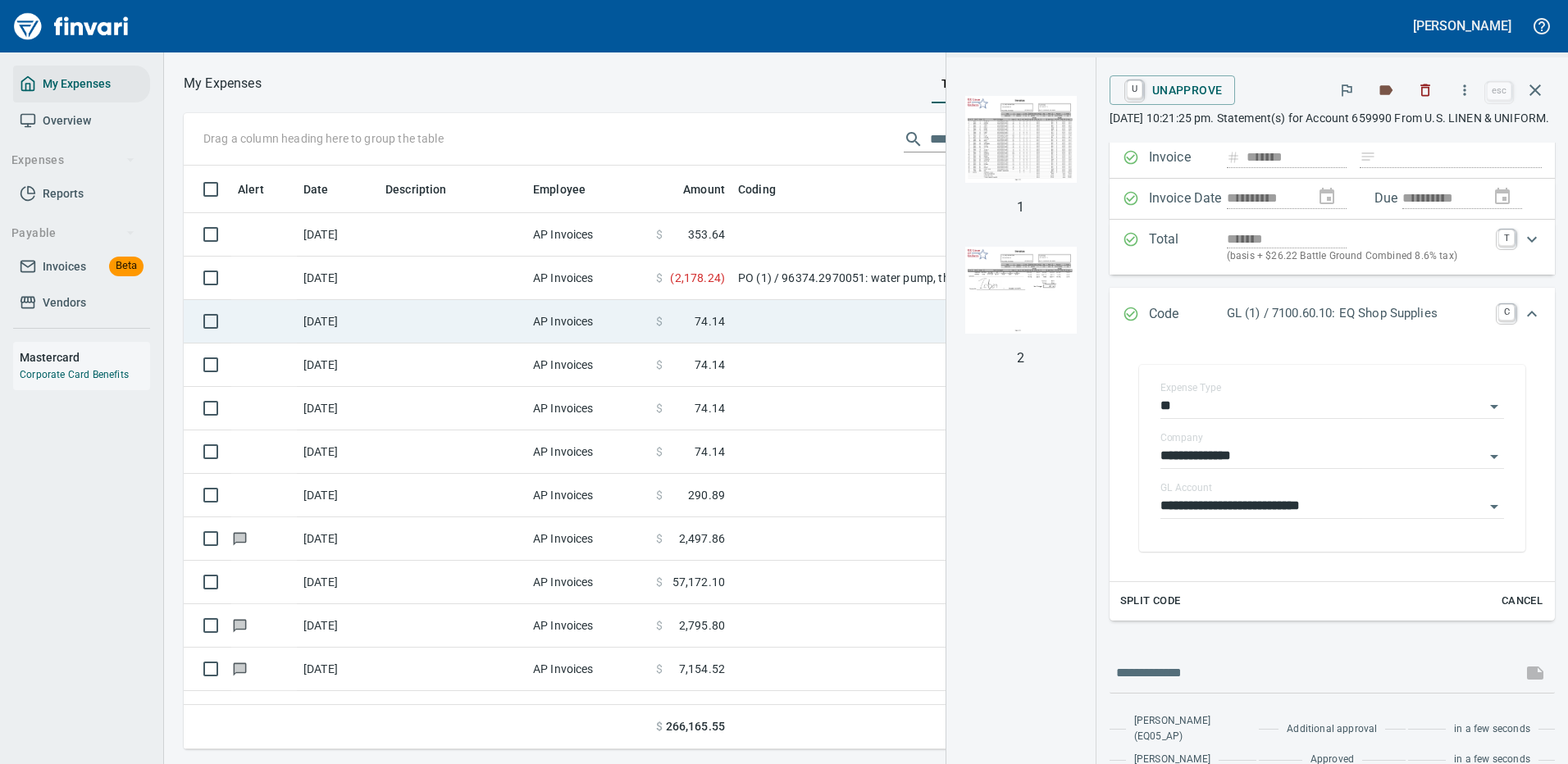
click at [732, 319] on td at bounding box center [937, 321] width 410 height 43
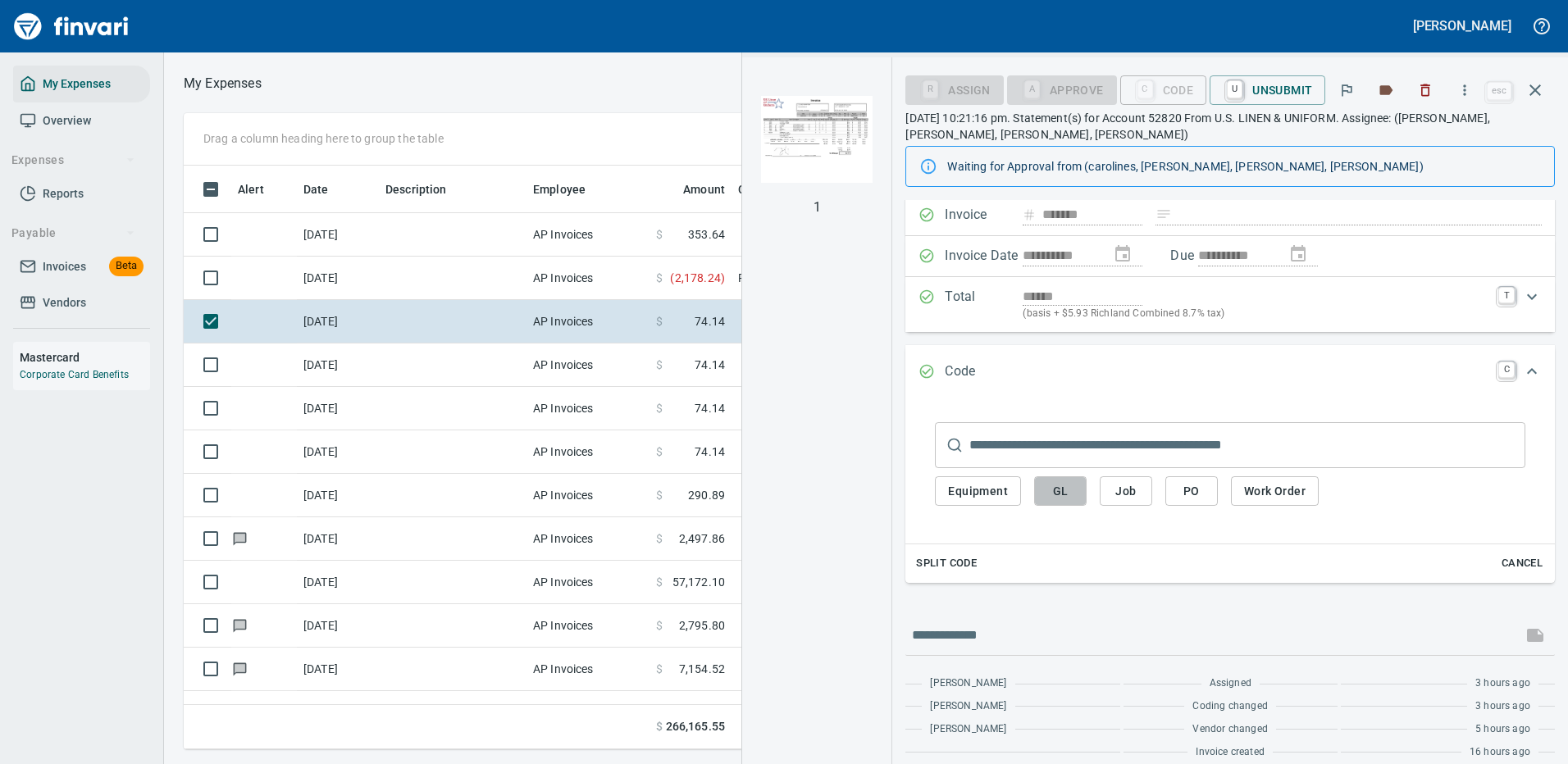
click at [1061, 487] on span "GL" at bounding box center [1060, 491] width 27 height 20
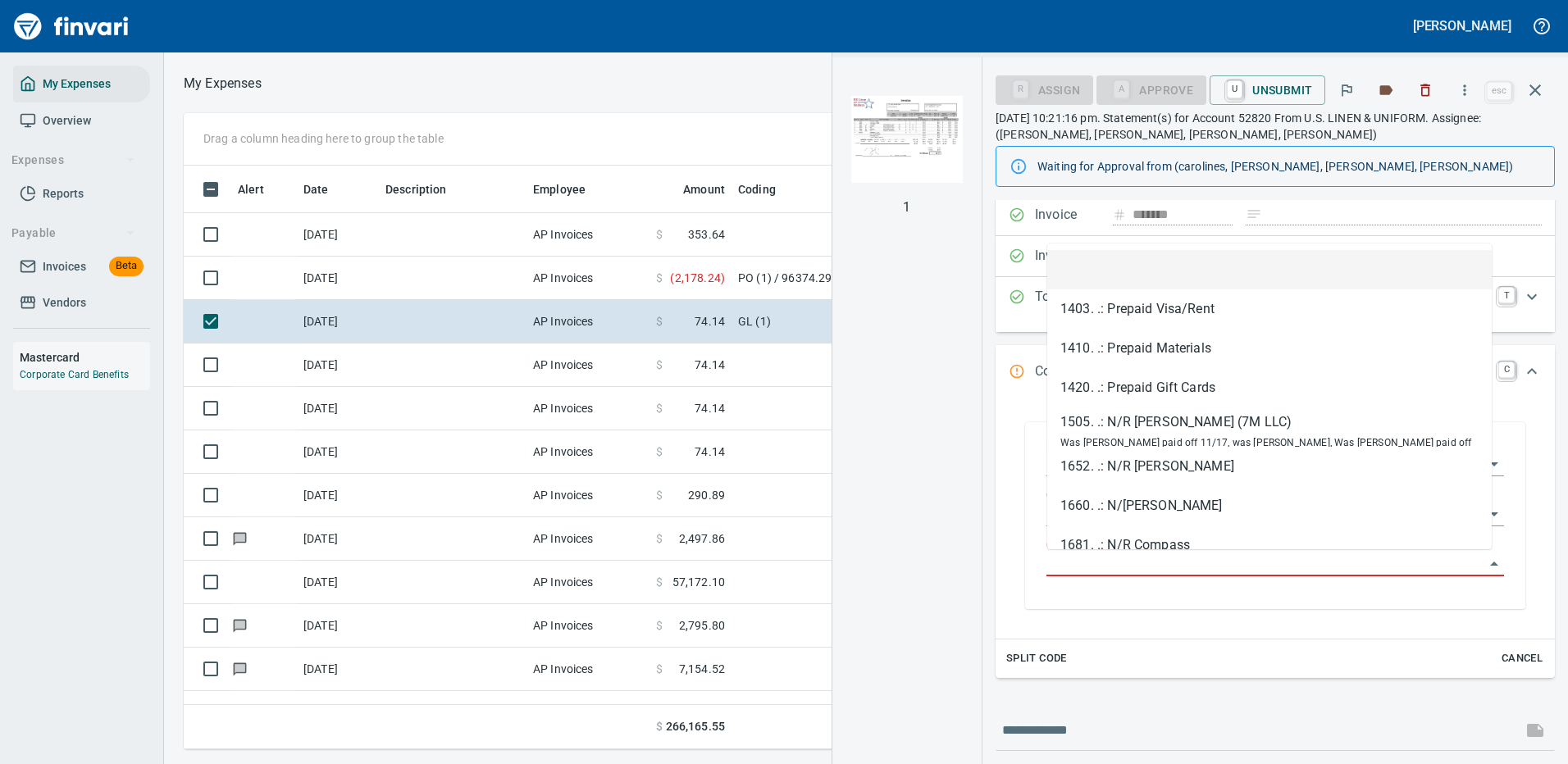
scroll to position [559, 930]
click at [1102, 555] on input "GL Account" at bounding box center [1264, 563] width 438 height 23
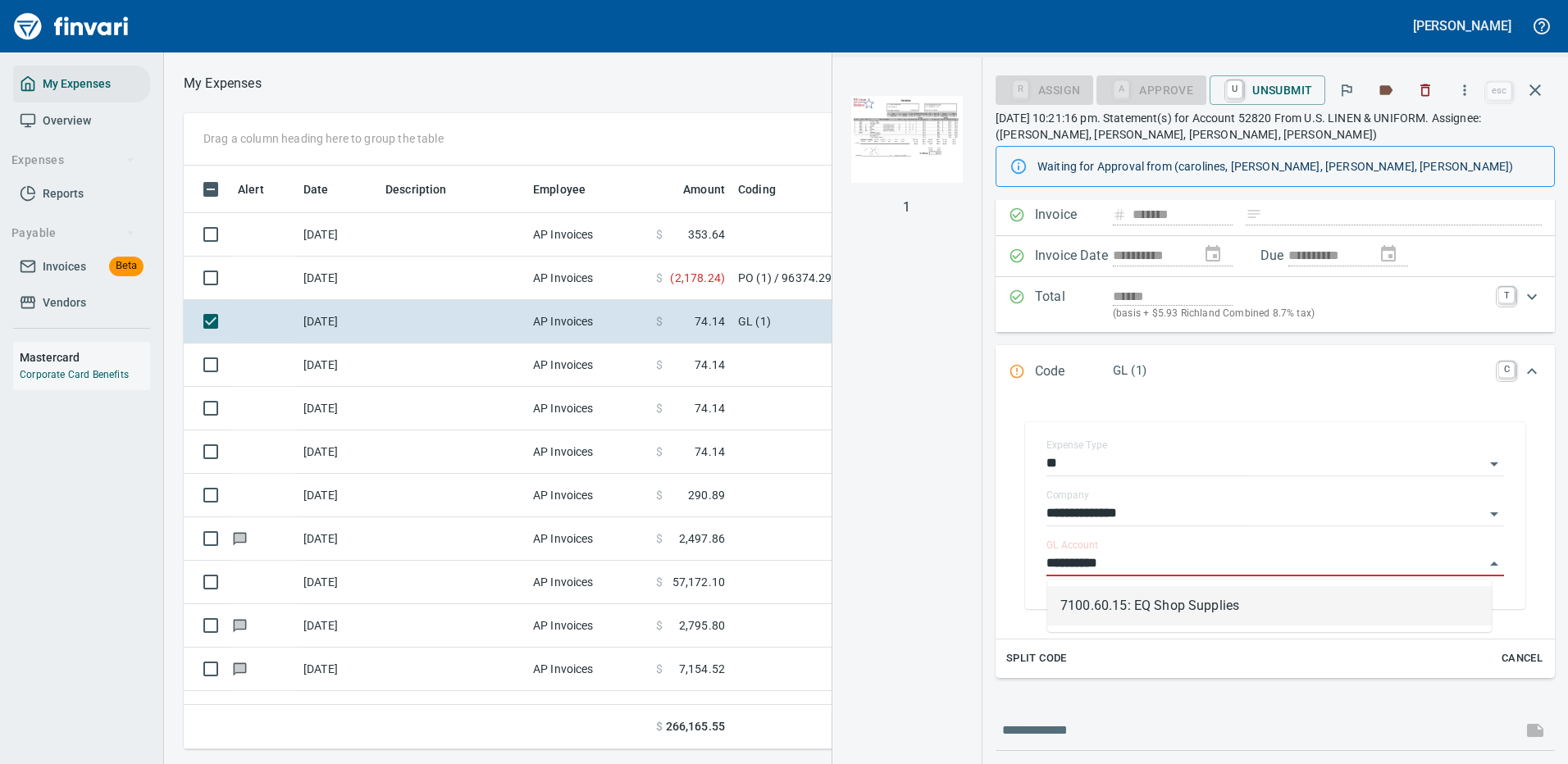
click at [1152, 604] on li "7100.60.15: EQ Shop Supplies" at bounding box center [1269, 605] width 445 height 39
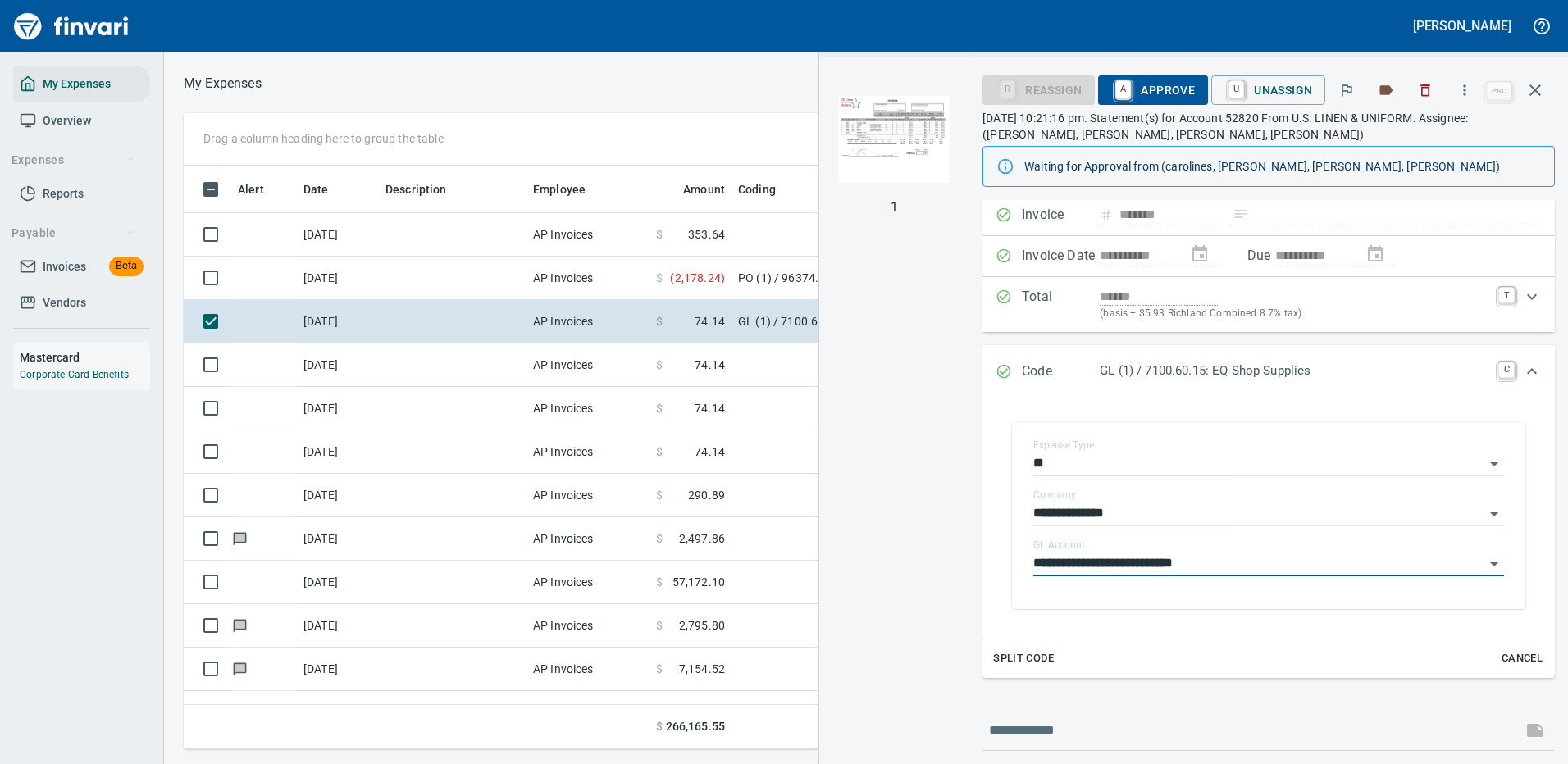
type input "**********"
click at [1162, 91] on span "A Approve" at bounding box center [1152, 90] width 83 height 28
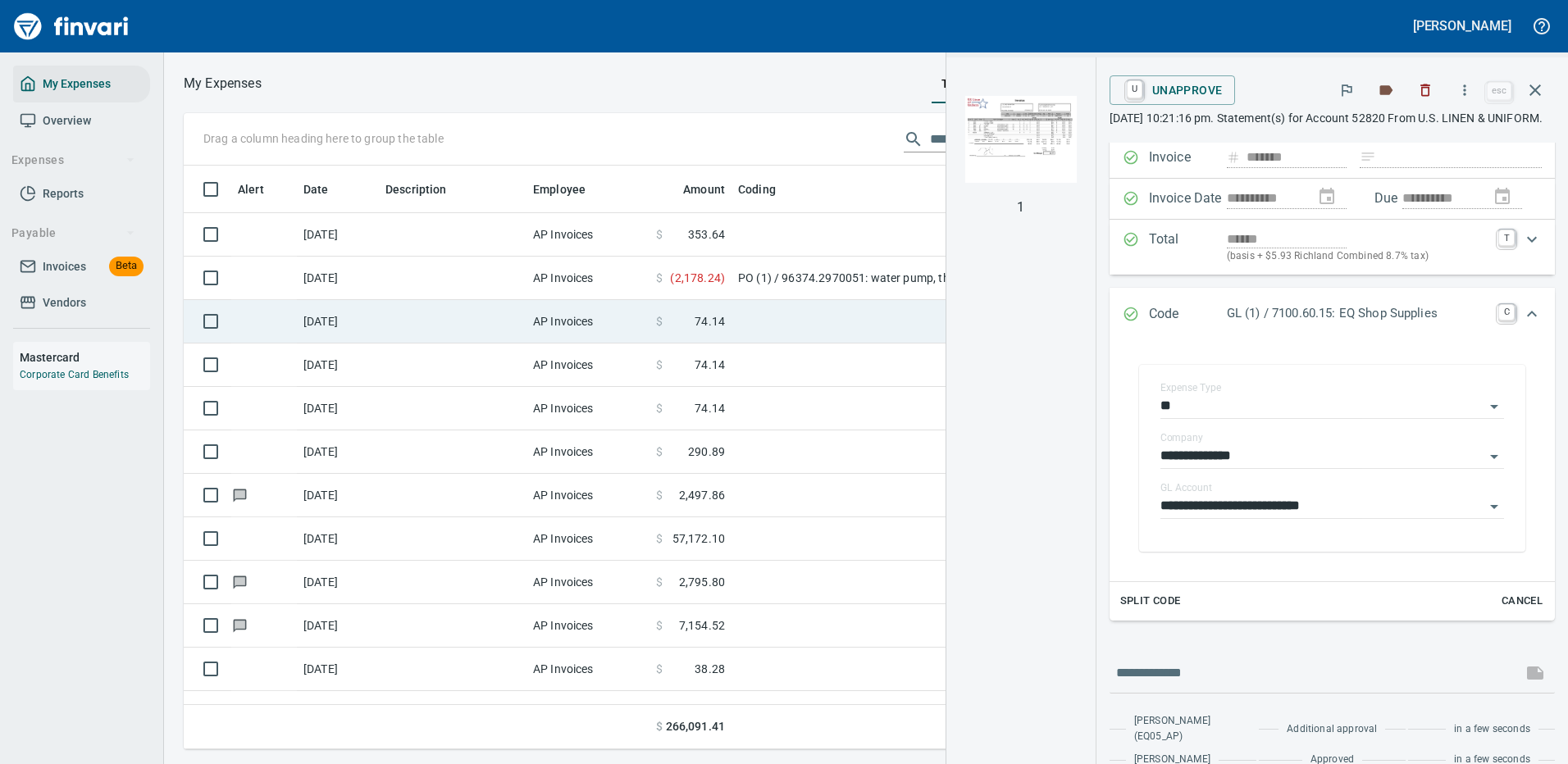
click at [768, 321] on td at bounding box center [937, 321] width 410 height 43
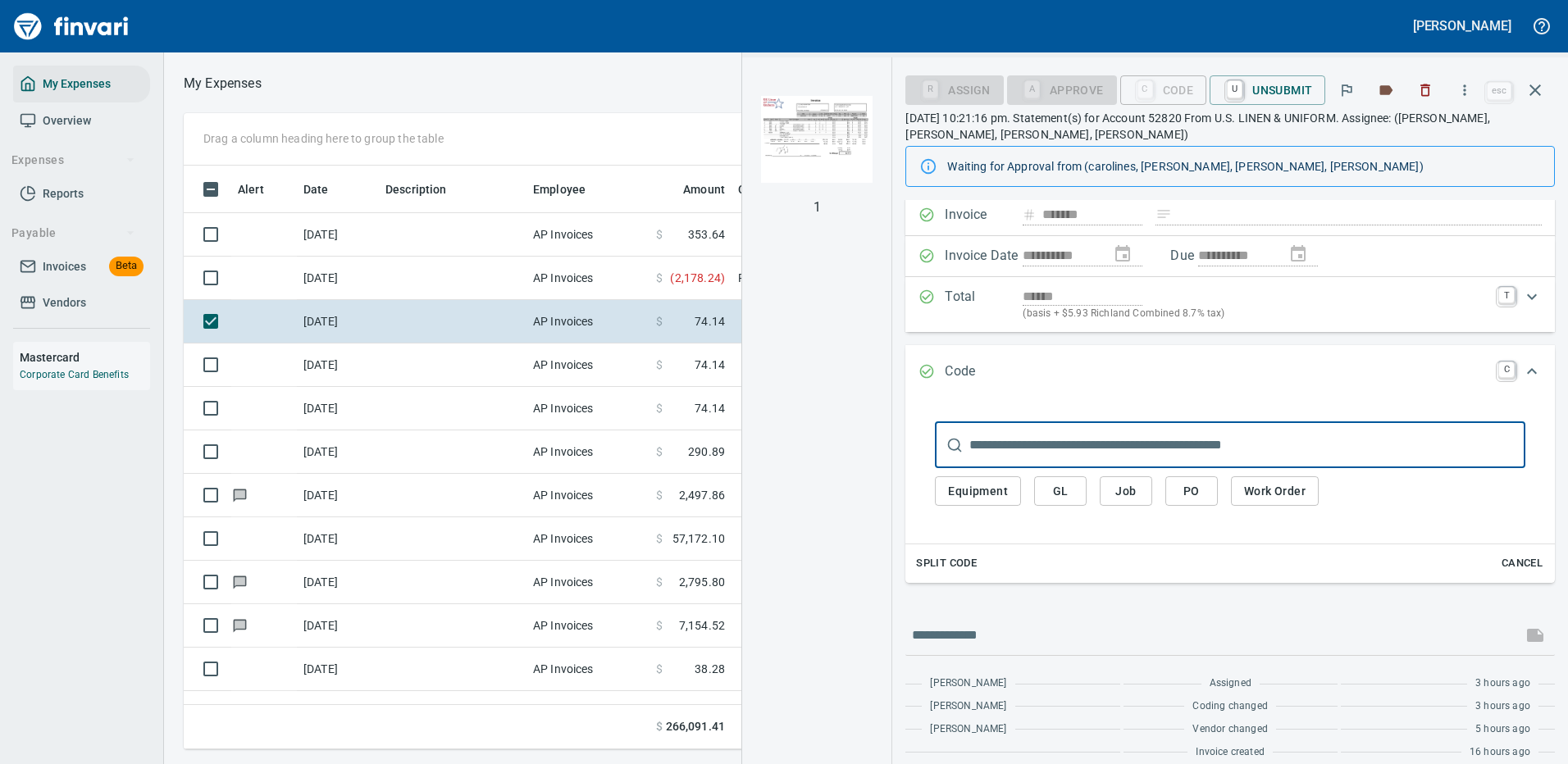
click at [1056, 484] on span "GL" at bounding box center [1060, 491] width 27 height 20
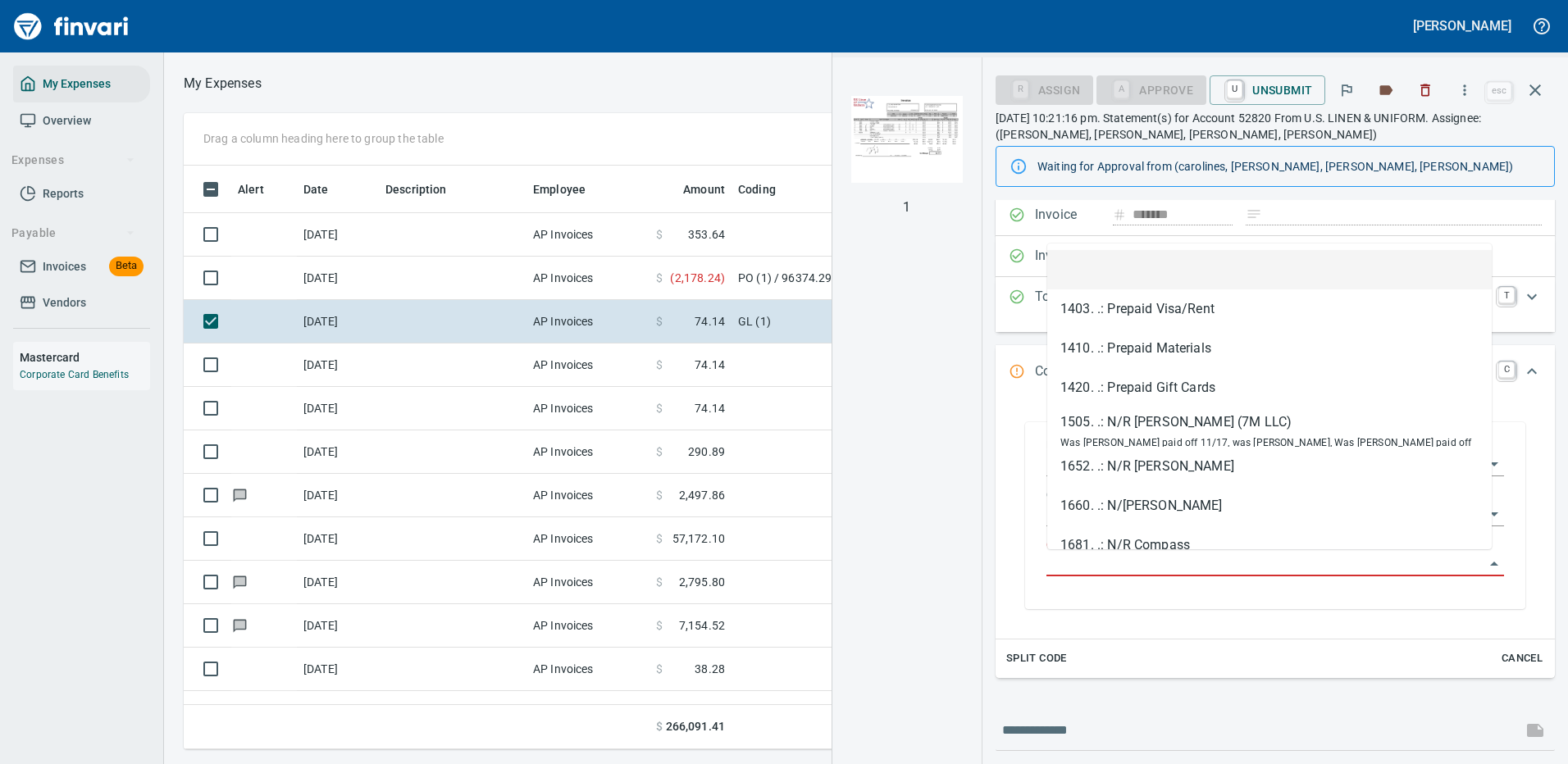
scroll to position [559, 930]
click at [1110, 555] on input "GL Account" at bounding box center [1264, 563] width 438 height 23
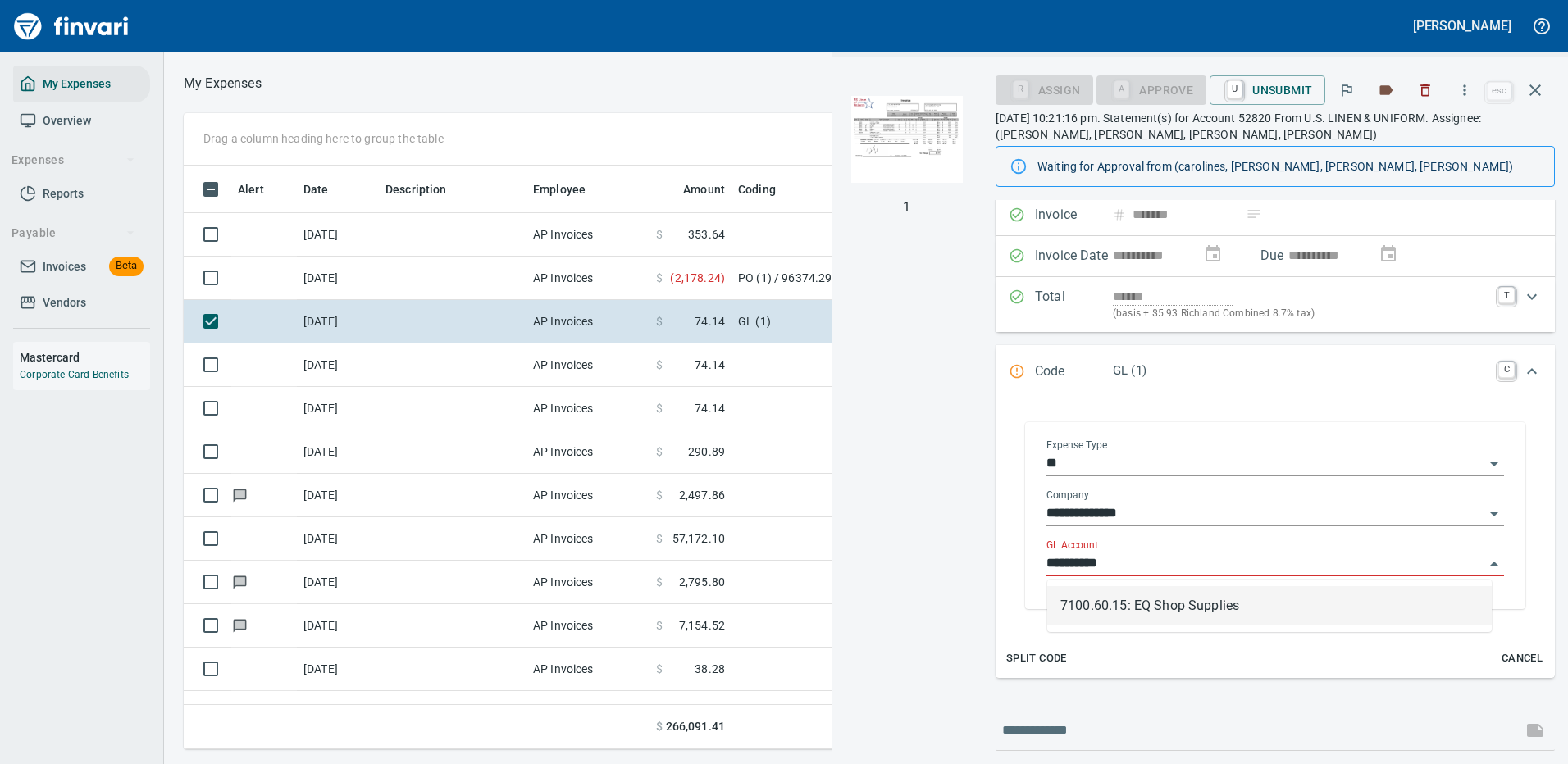
drag, startPoint x: 1169, startPoint y: 604, endPoint x: 1269, endPoint y: 423, distance: 206.8
click at [1169, 603] on li "7100.60.15: EQ Shop Supplies" at bounding box center [1269, 605] width 445 height 39
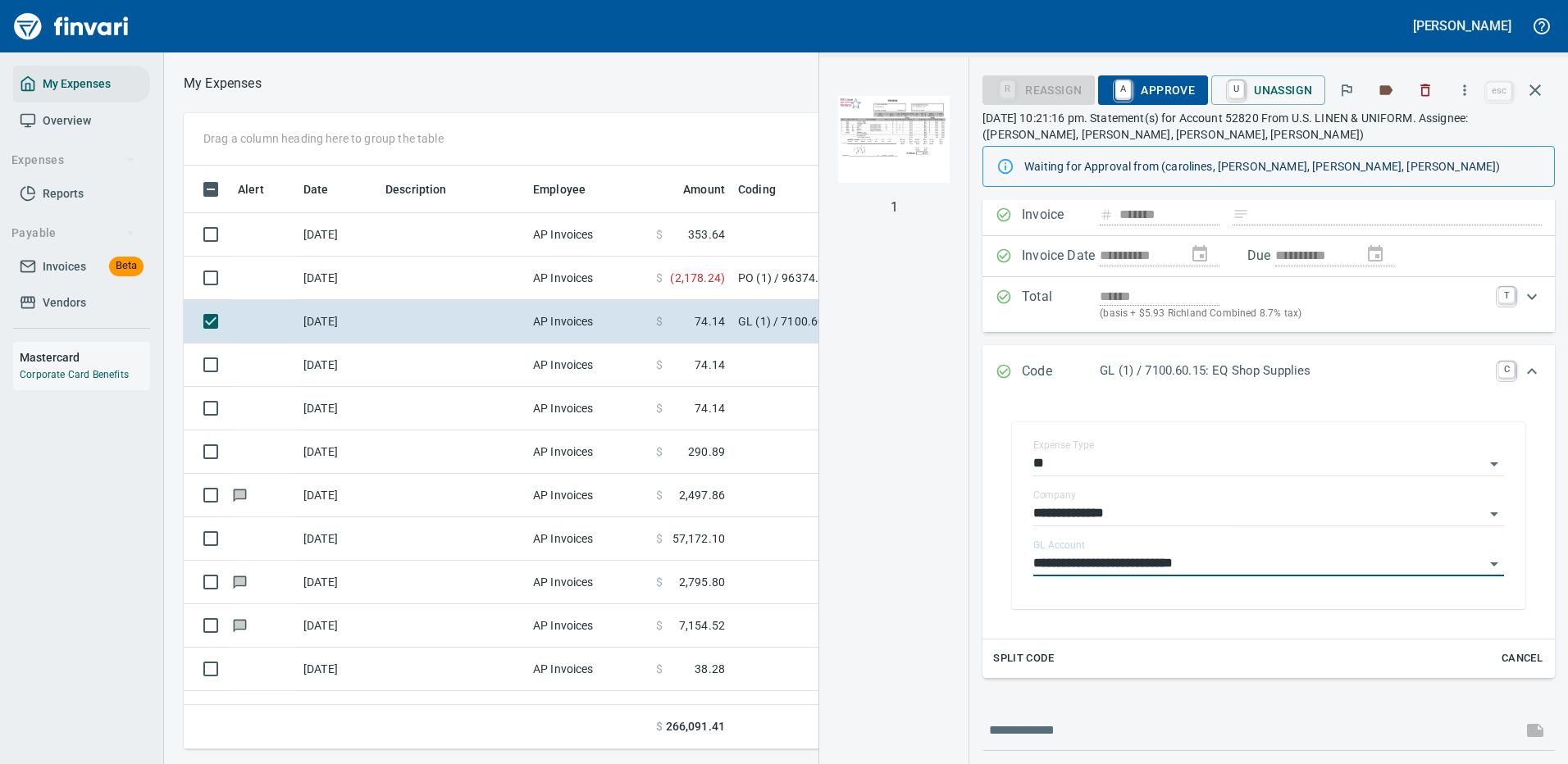
type input "**********"
click at [1158, 83] on span "A Approve" at bounding box center [1152, 90] width 83 height 28
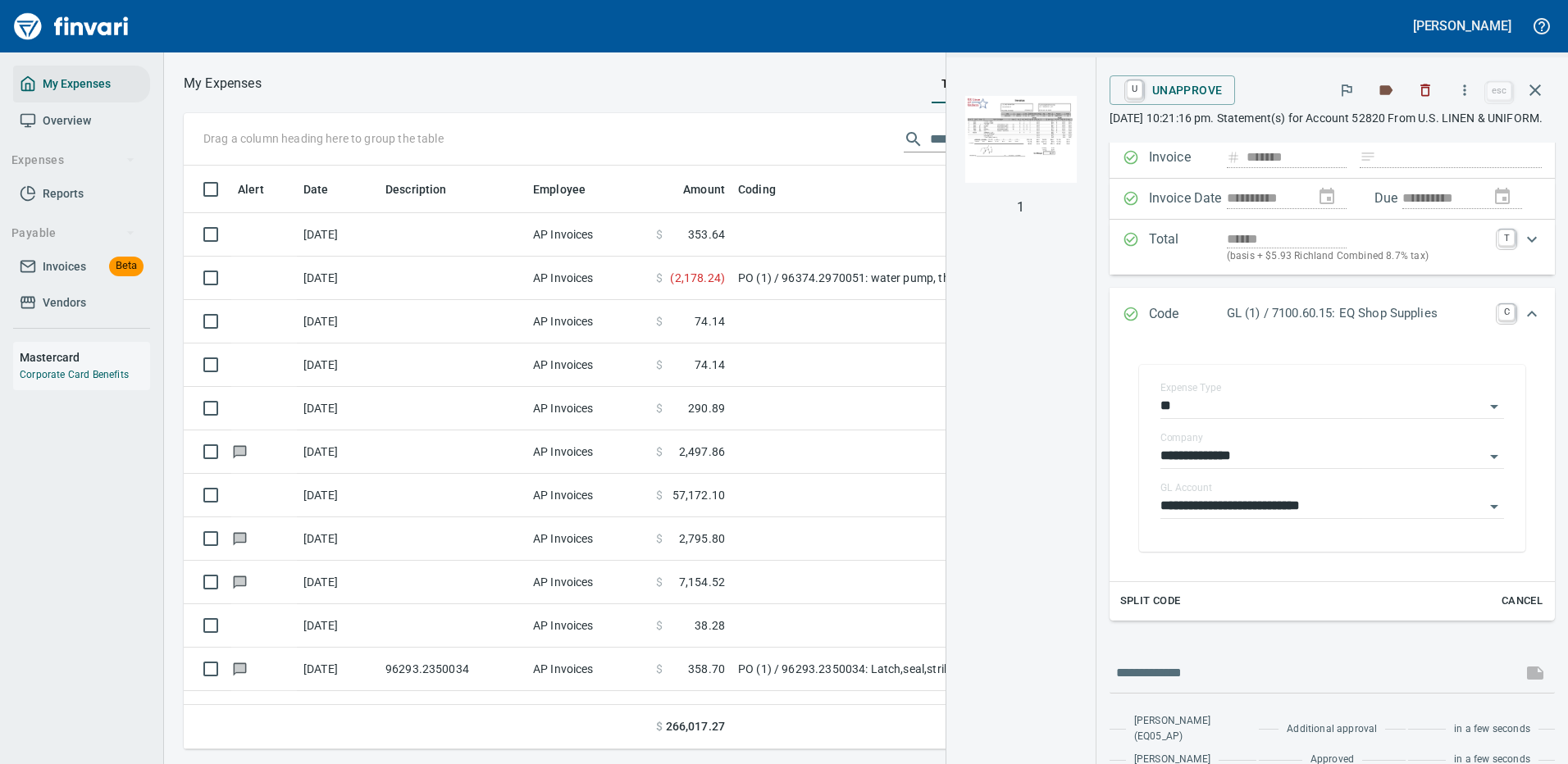
click at [746, 325] on td at bounding box center [937, 321] width 410 height 43
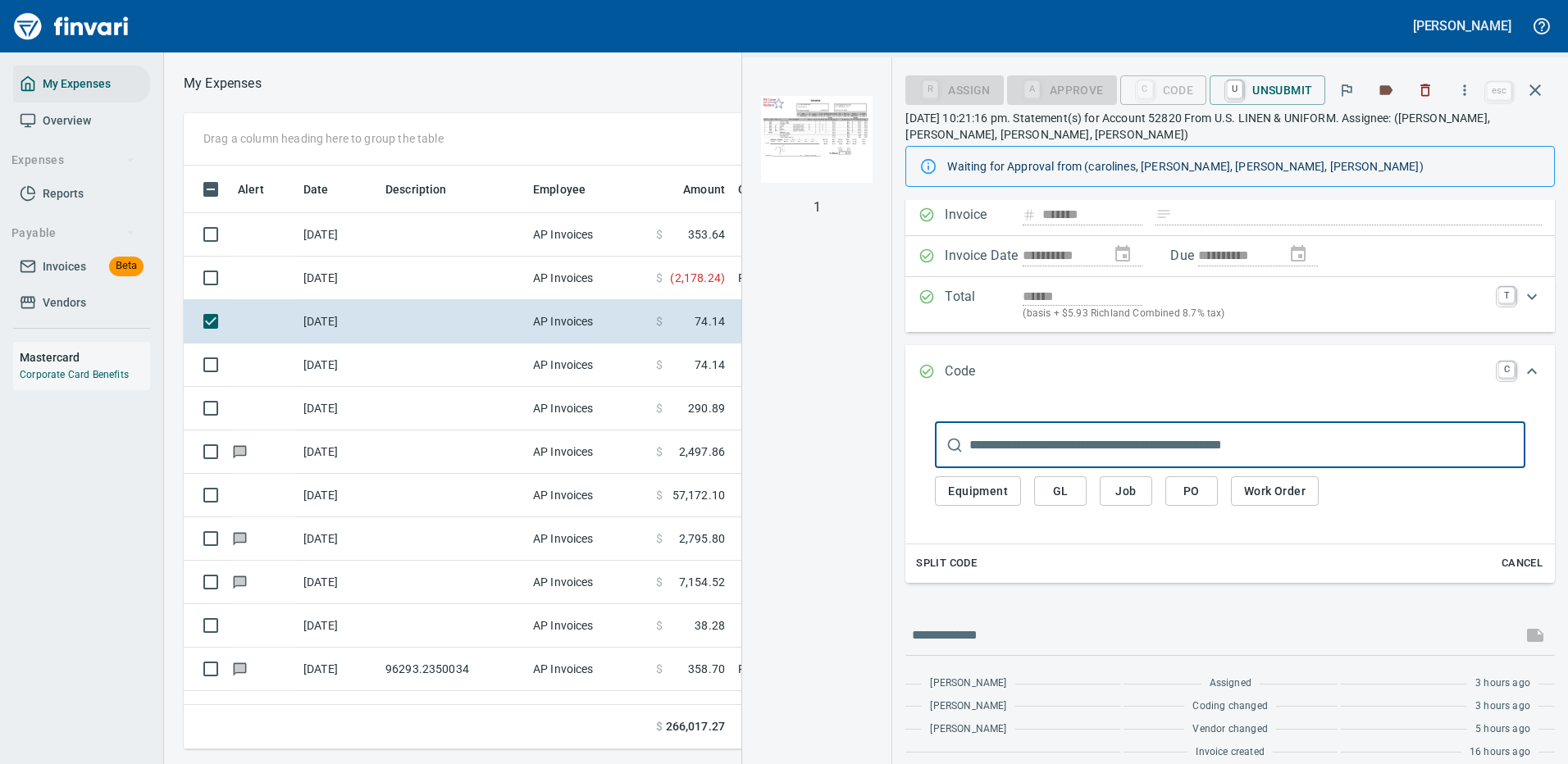
click at [1065, 481] on span "GL" at bounding box center [1060, 491] width 27 height 20
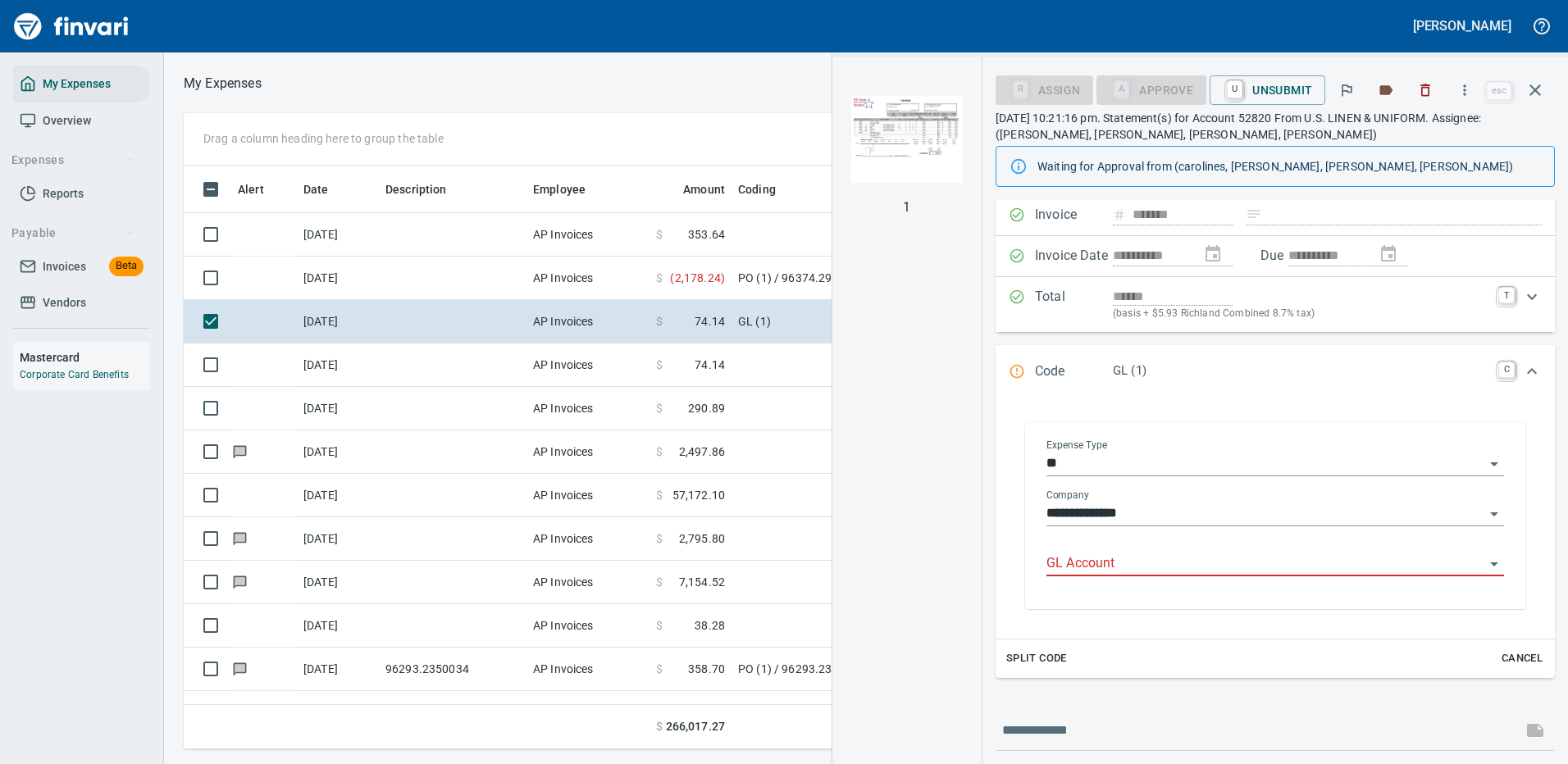
scroll to position [559, 930]
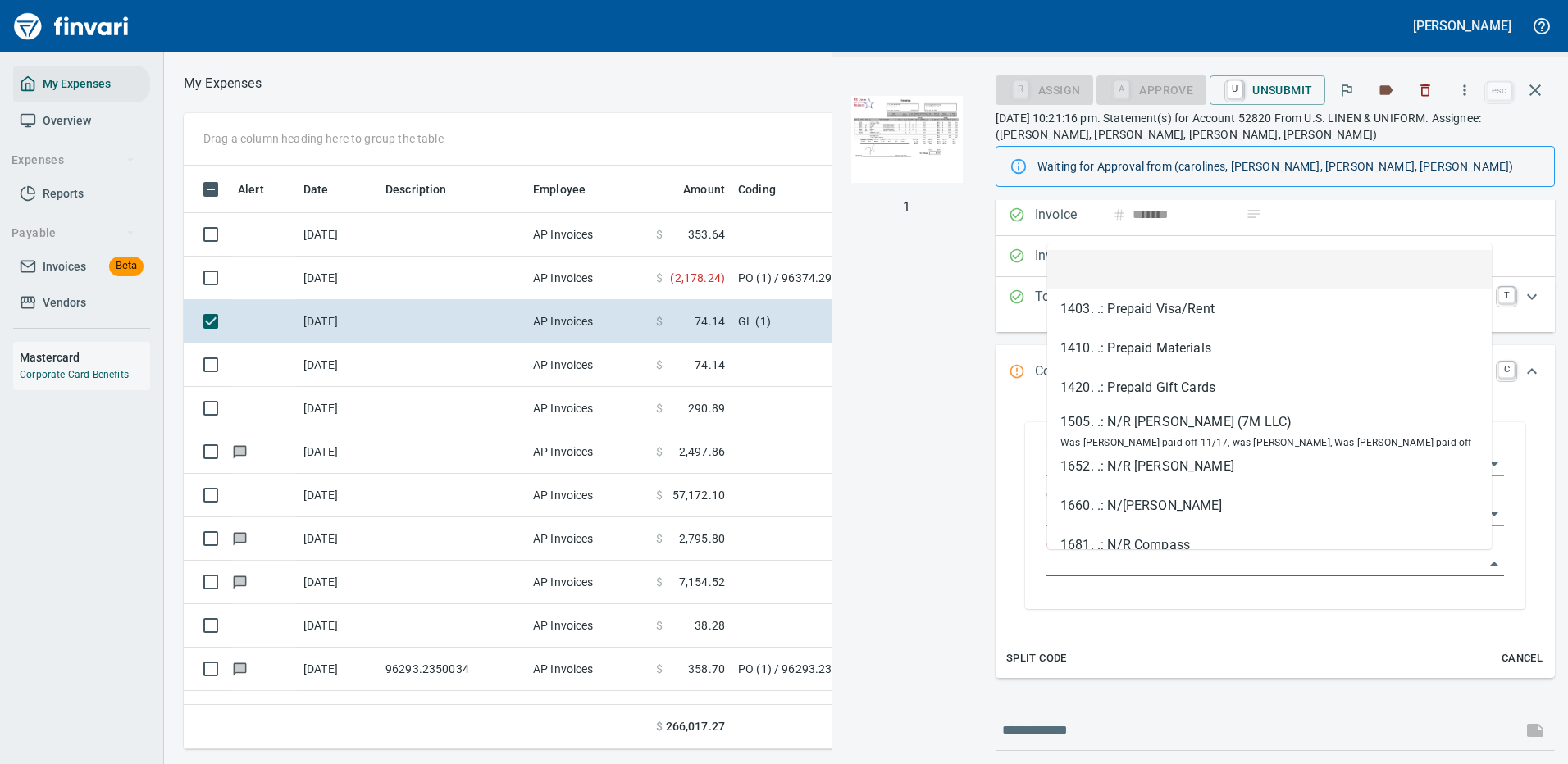
click at [1108, 556] on input "GL Account" at bounding box center [1264, 563] width 438 height 23
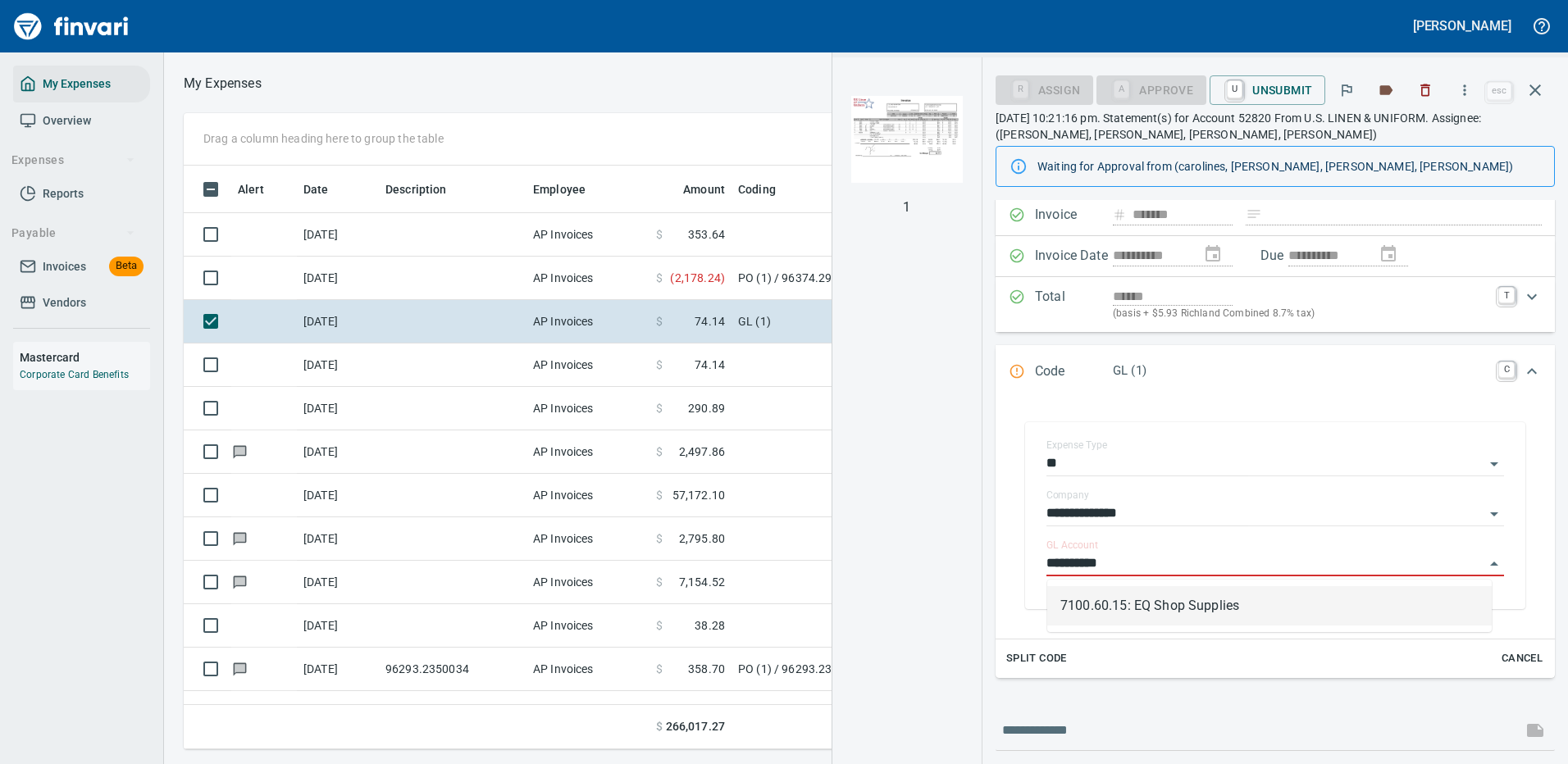
click at [1144, 600] on li "7100.60.15: EQ Shop Supplies" at bounding box center [1269, 605] width 445 height 39
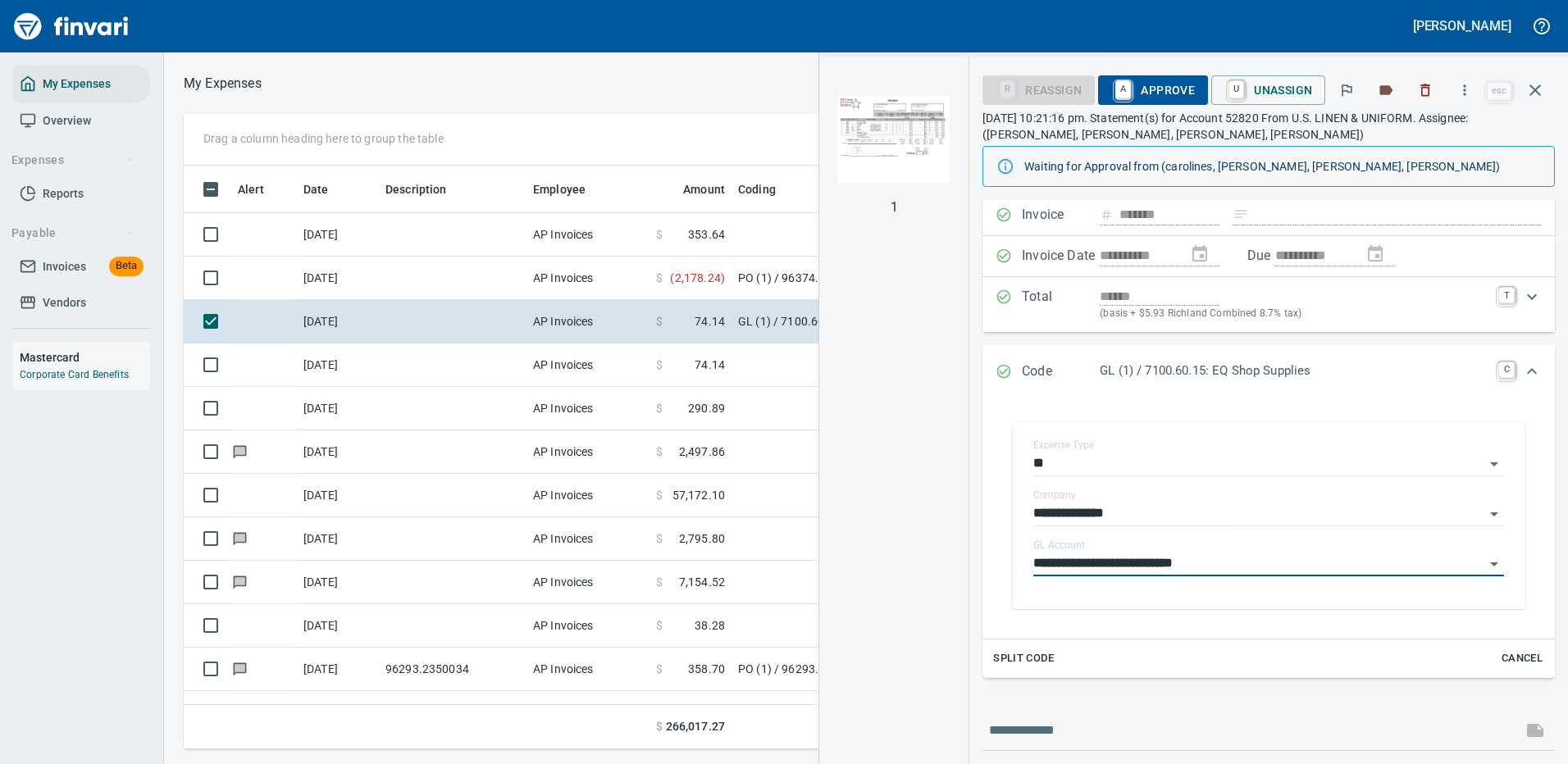
type input "**********"
click at [1155, 85] on span "A Approve" at bounding box center [1152, 90] width 83 height 28
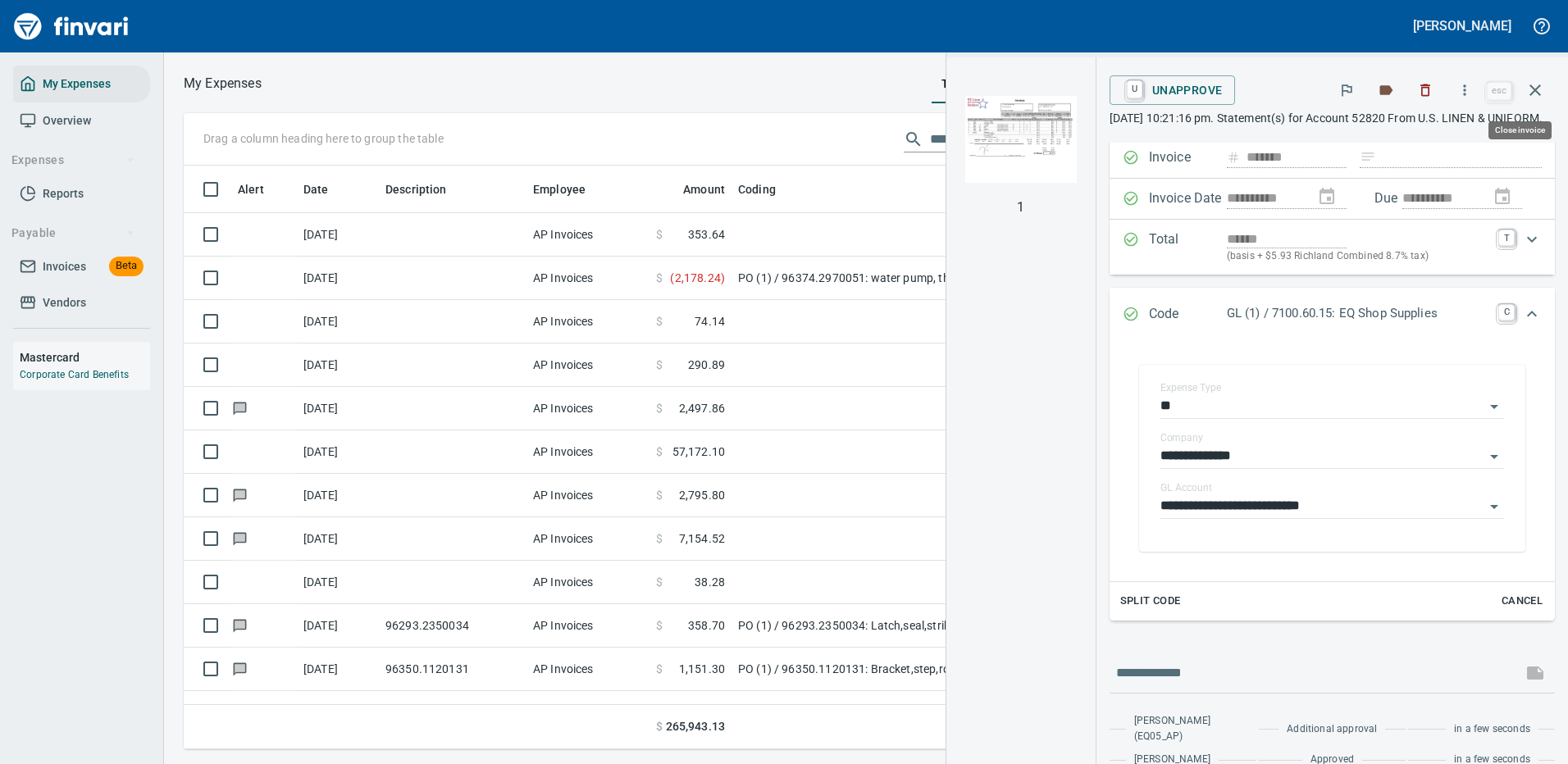
click at [1537, 83] on icon "button" at bounding box center [1535, 91] width 20 height 20
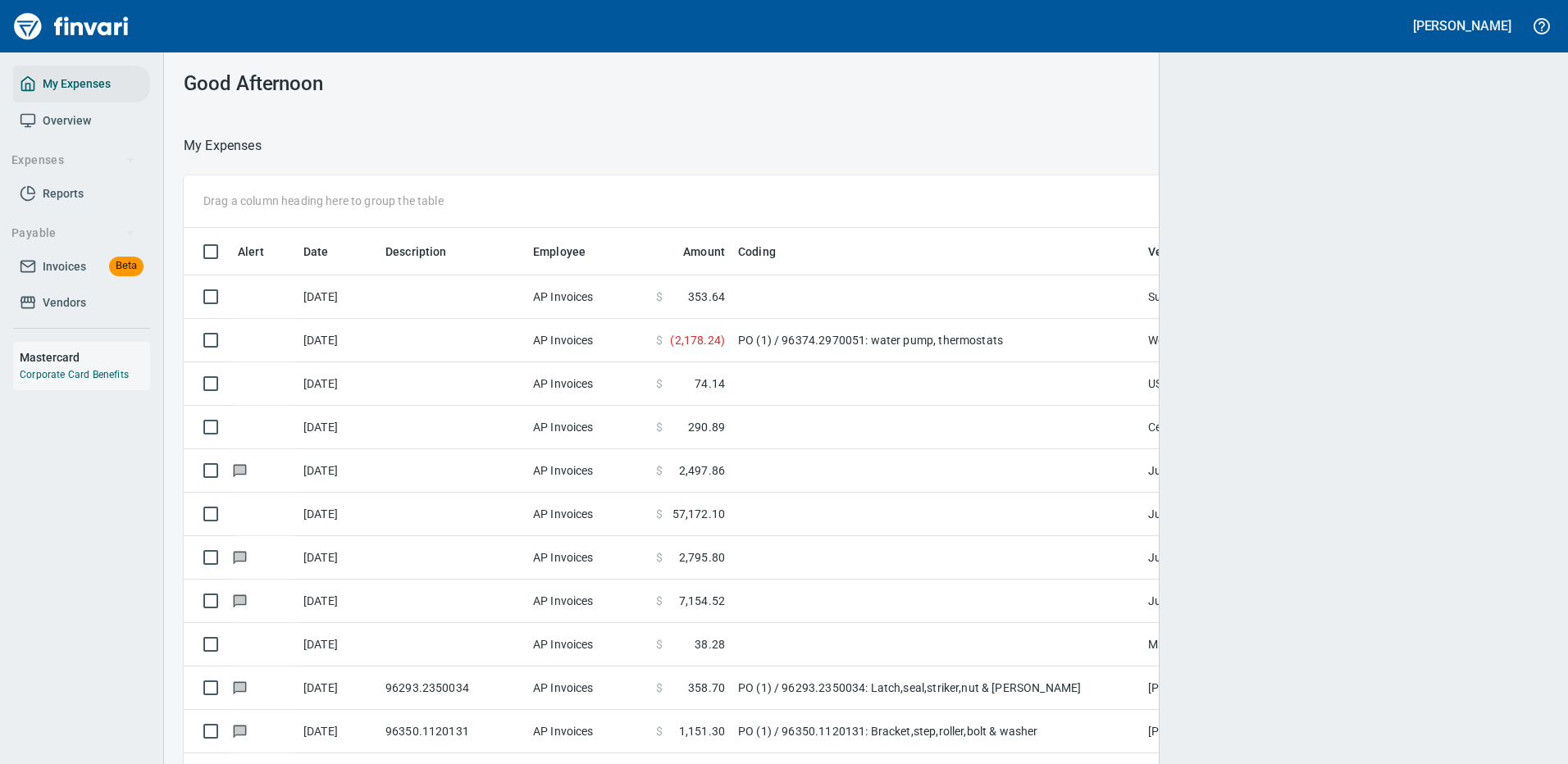
scroll to position [559, 1319]
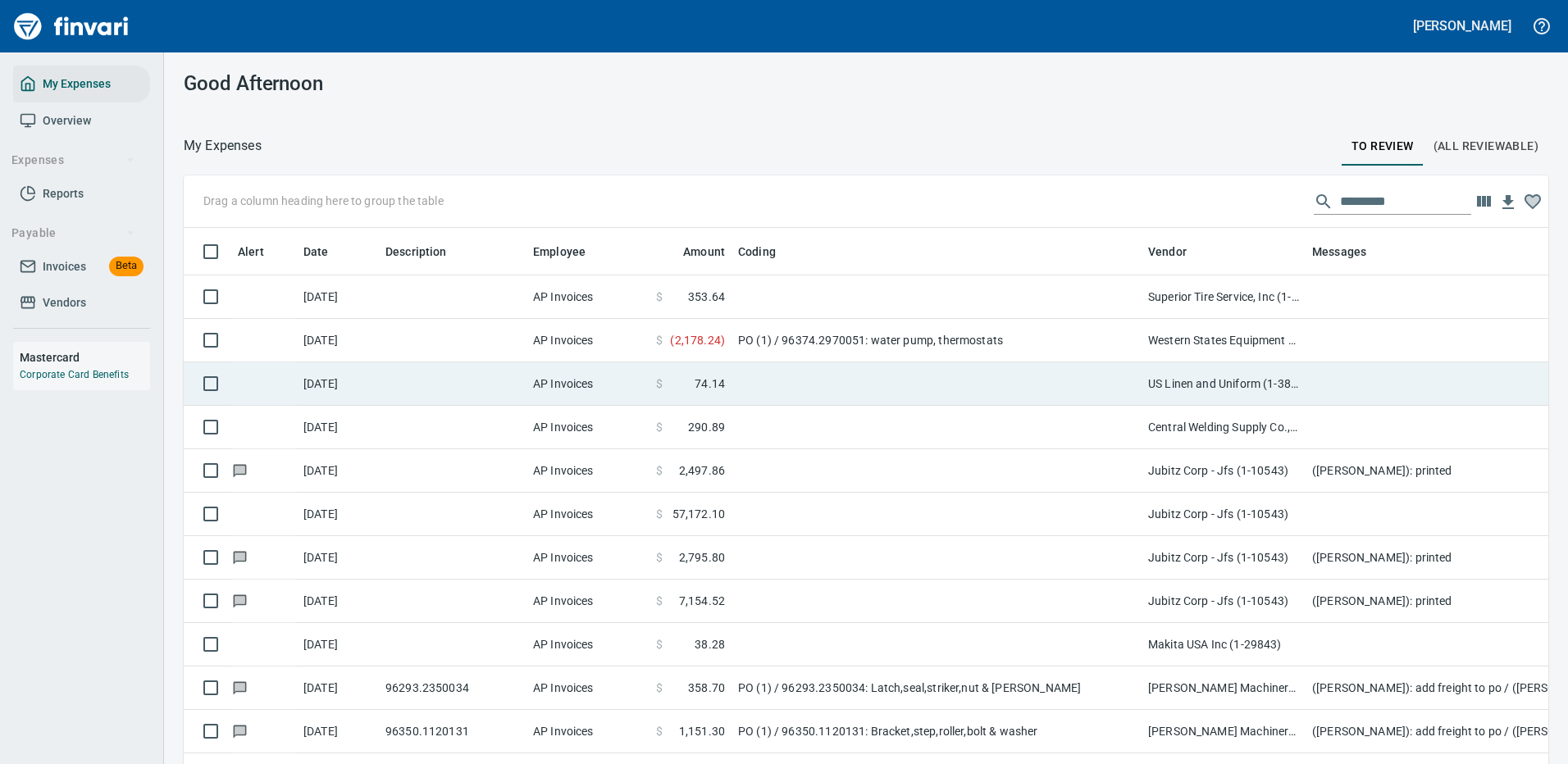
click at [837, 379] on td at bounding box center [937, 383] width 410 height 43
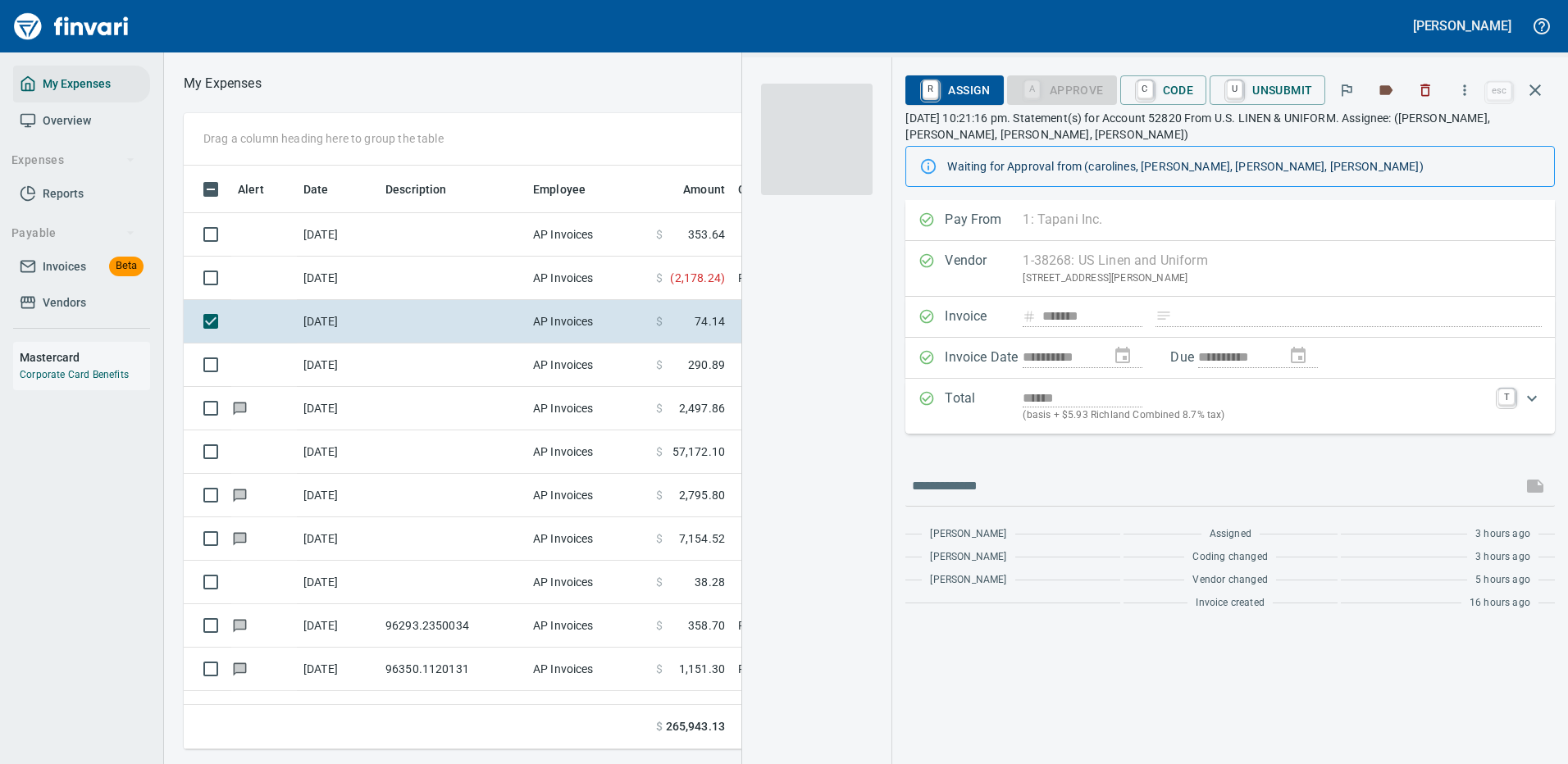
scroll to position [2, 2]
click at [1181, 82] on span "C Code" at bounding box center [1163, 90] width 60 height 28
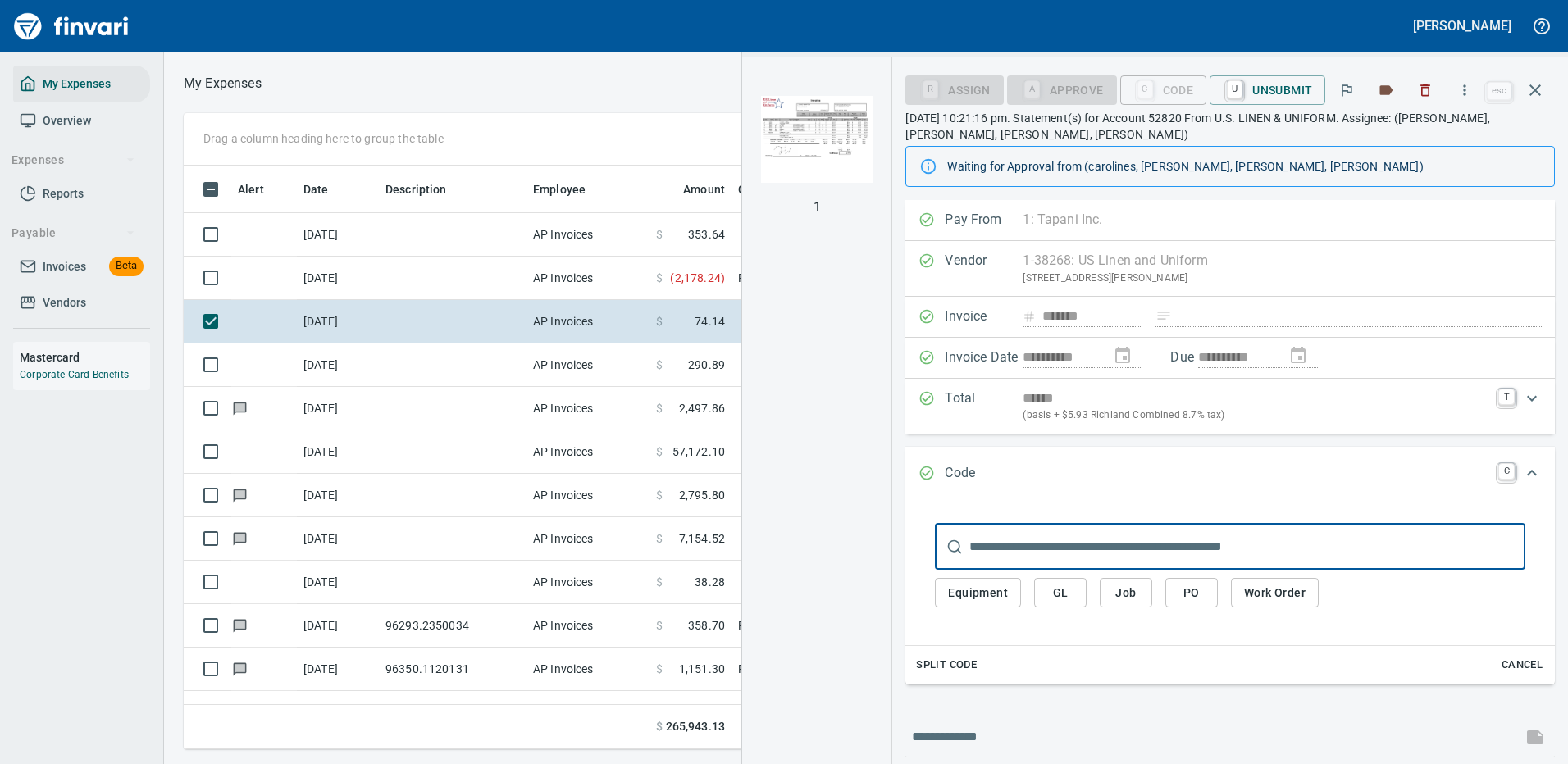
scroll to position [559, 930]
click at [1069, 585] on span "GL" at bounding box center [1060, 593] width 27 height 20
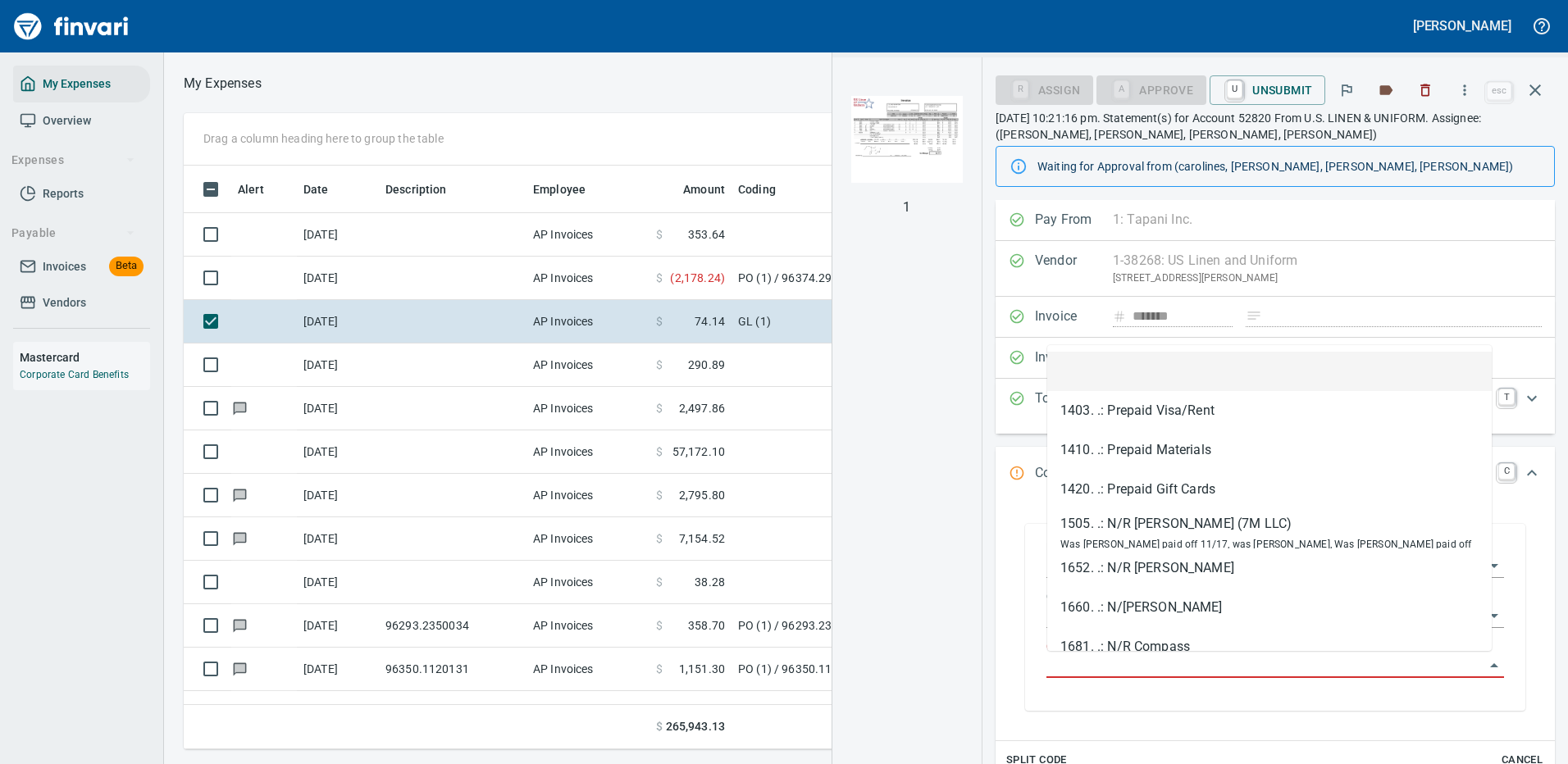
click at [1081, 659] on input "GL Account" at bounding box center [1264, 666] width 438 height 23
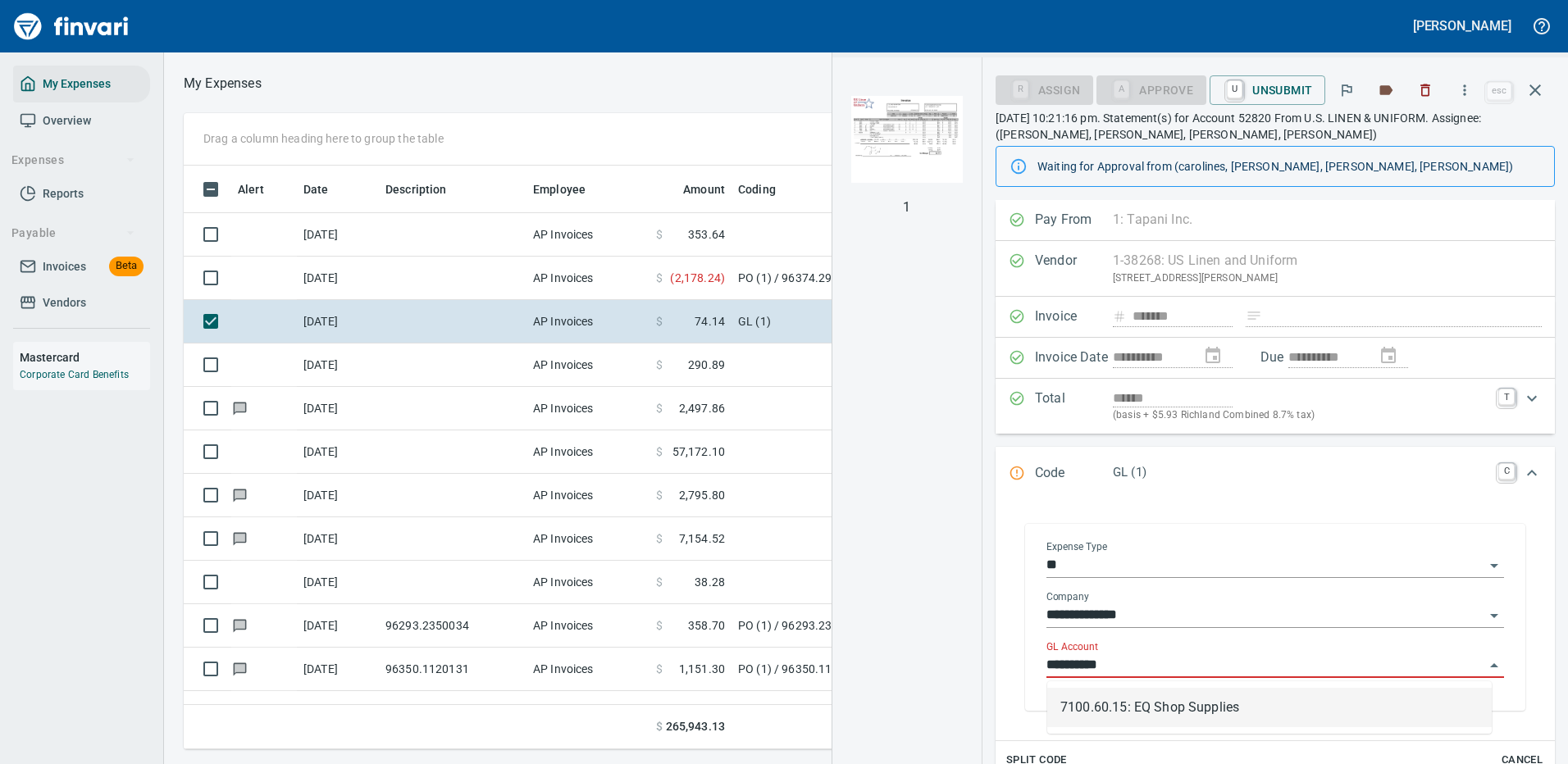
drag, startPoint x: 1177, startPoint y: 702, endPoint x: 1269, endPoint y: 562, distance: 167.5
click at [1177, 702] on li "7100.60.15: EQ Shop Supplies" at bounding box center [1269, 707] width 445 height 39
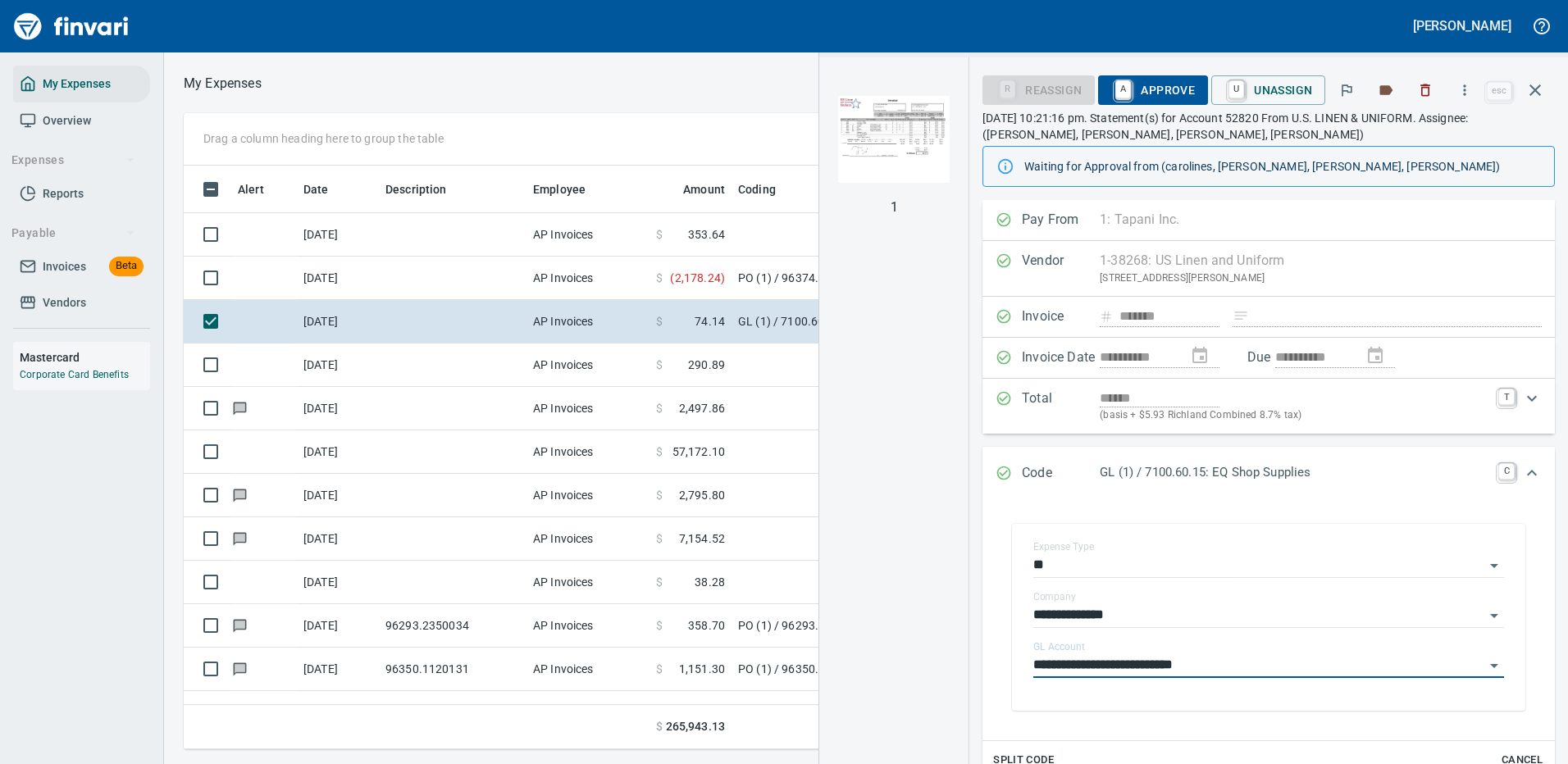
type input "**********"
click at [1144, 85] on span "A Approve" at bounding box center [1152, 90] width 83 height 28
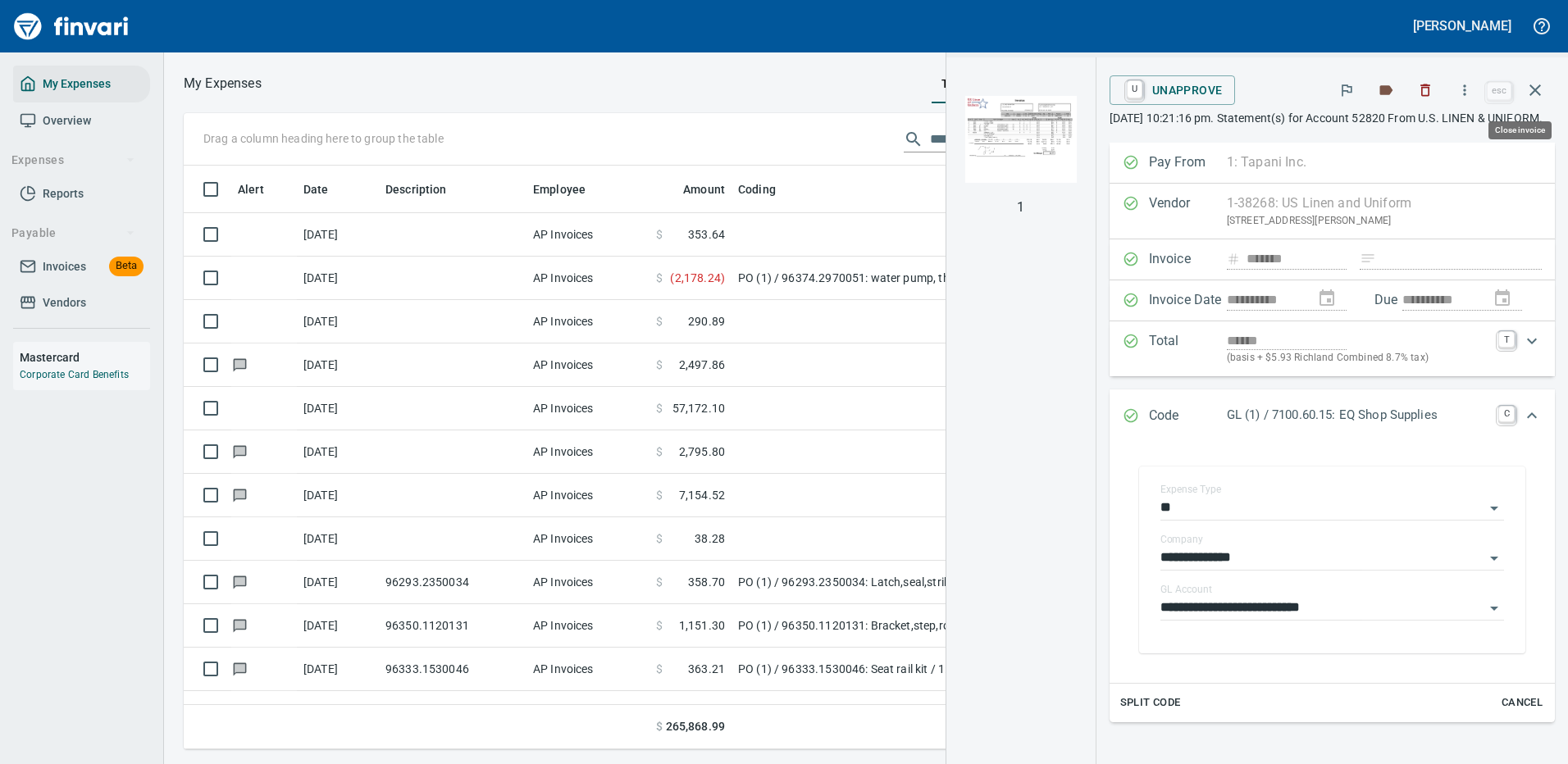
click at [1532, 83] on icon "button" at bounding box center [1535, 91] width 20 height 20
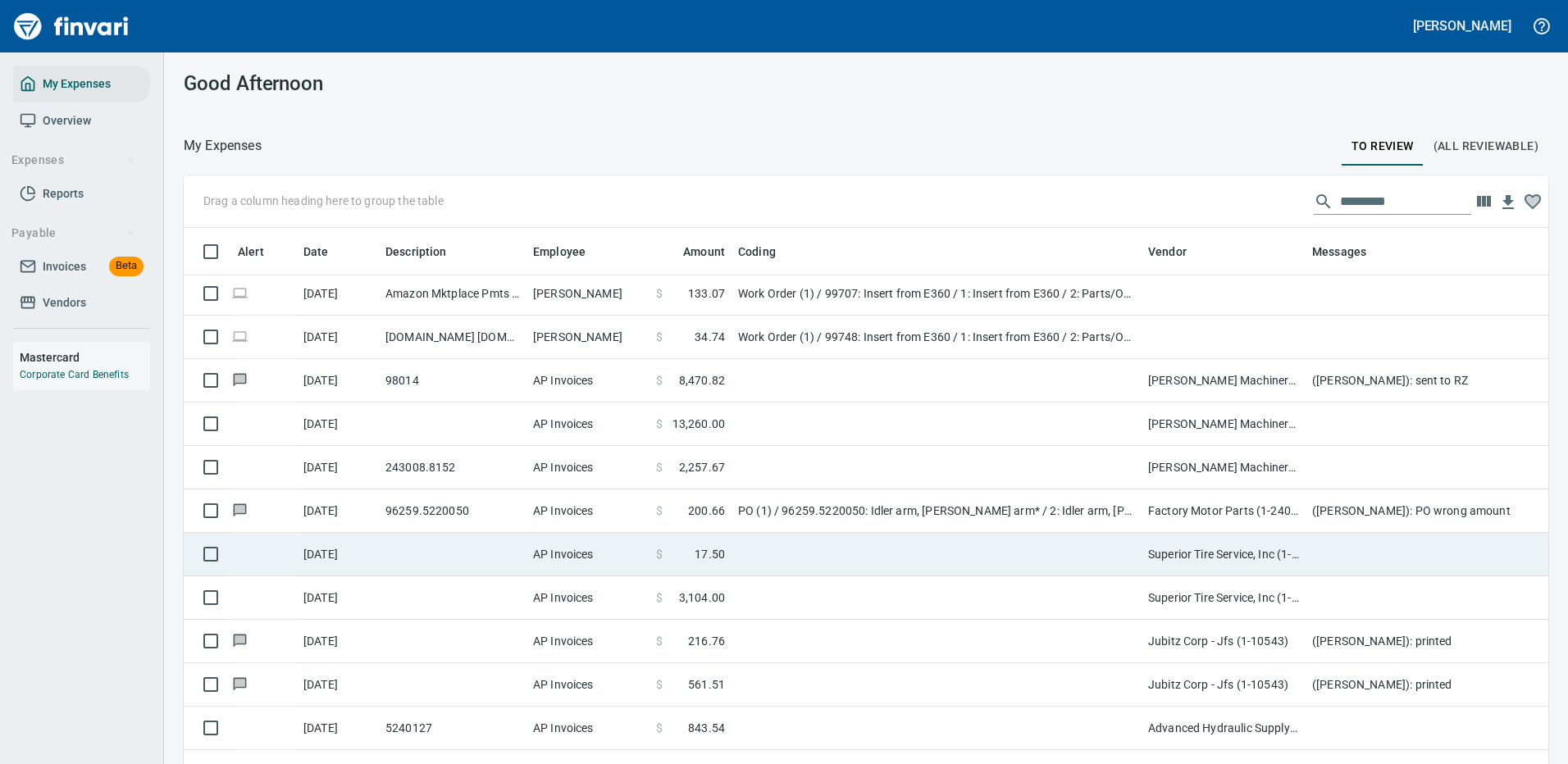
scroll to position [737, 0]
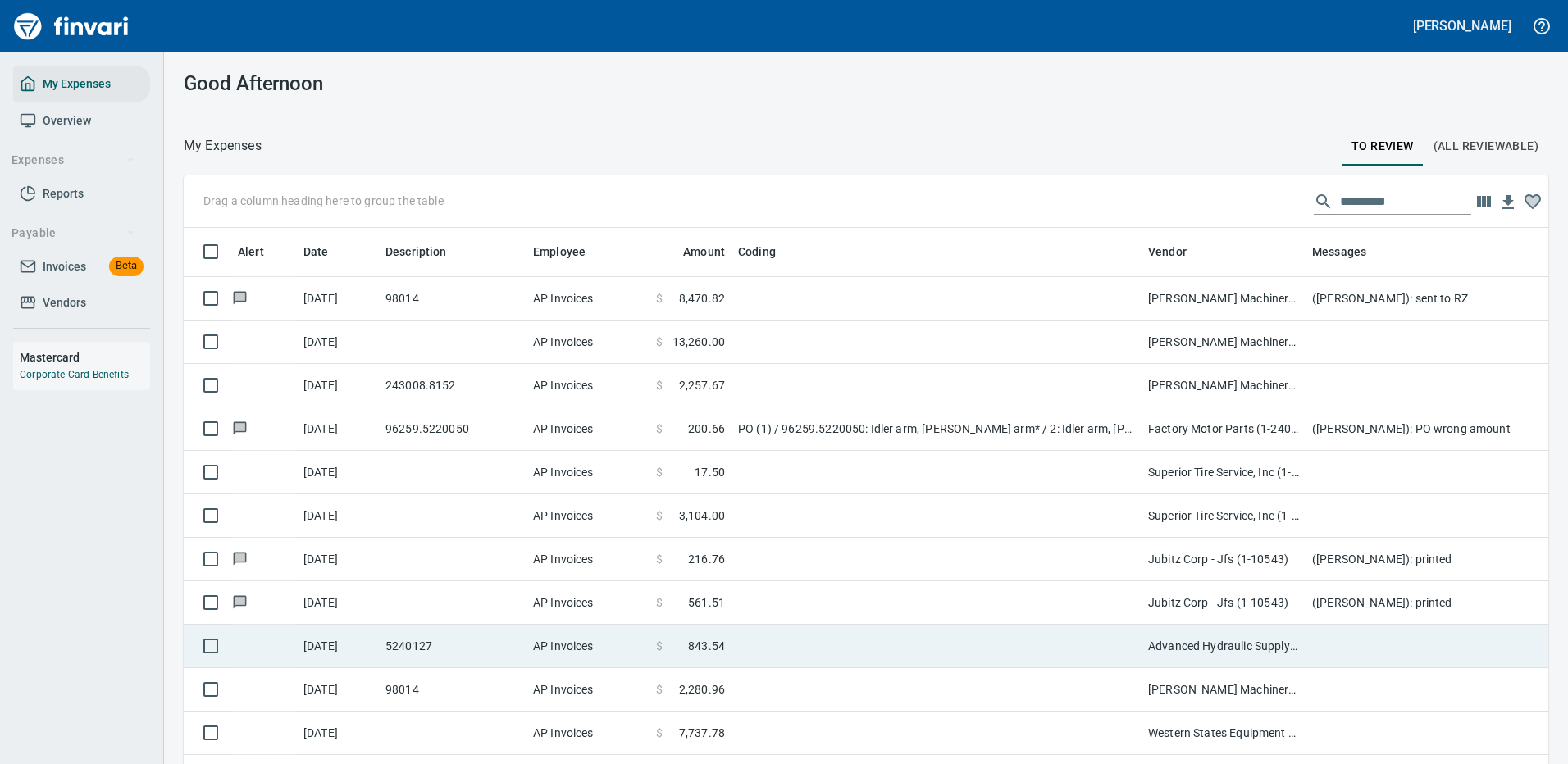
click at [915, 645] on td at bounding box center [937, 646] width 410 height 43
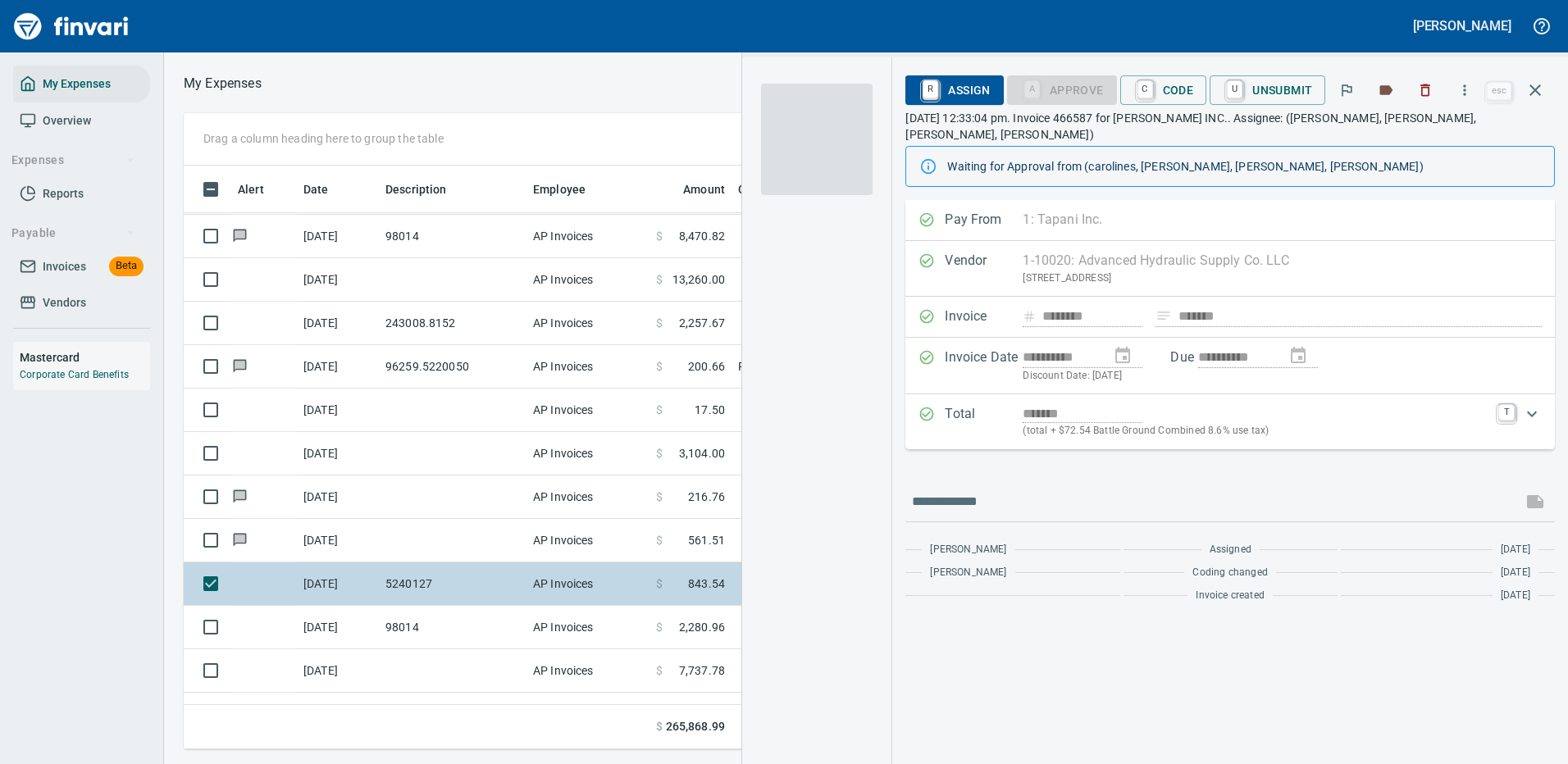
scroll to position [559, 930]
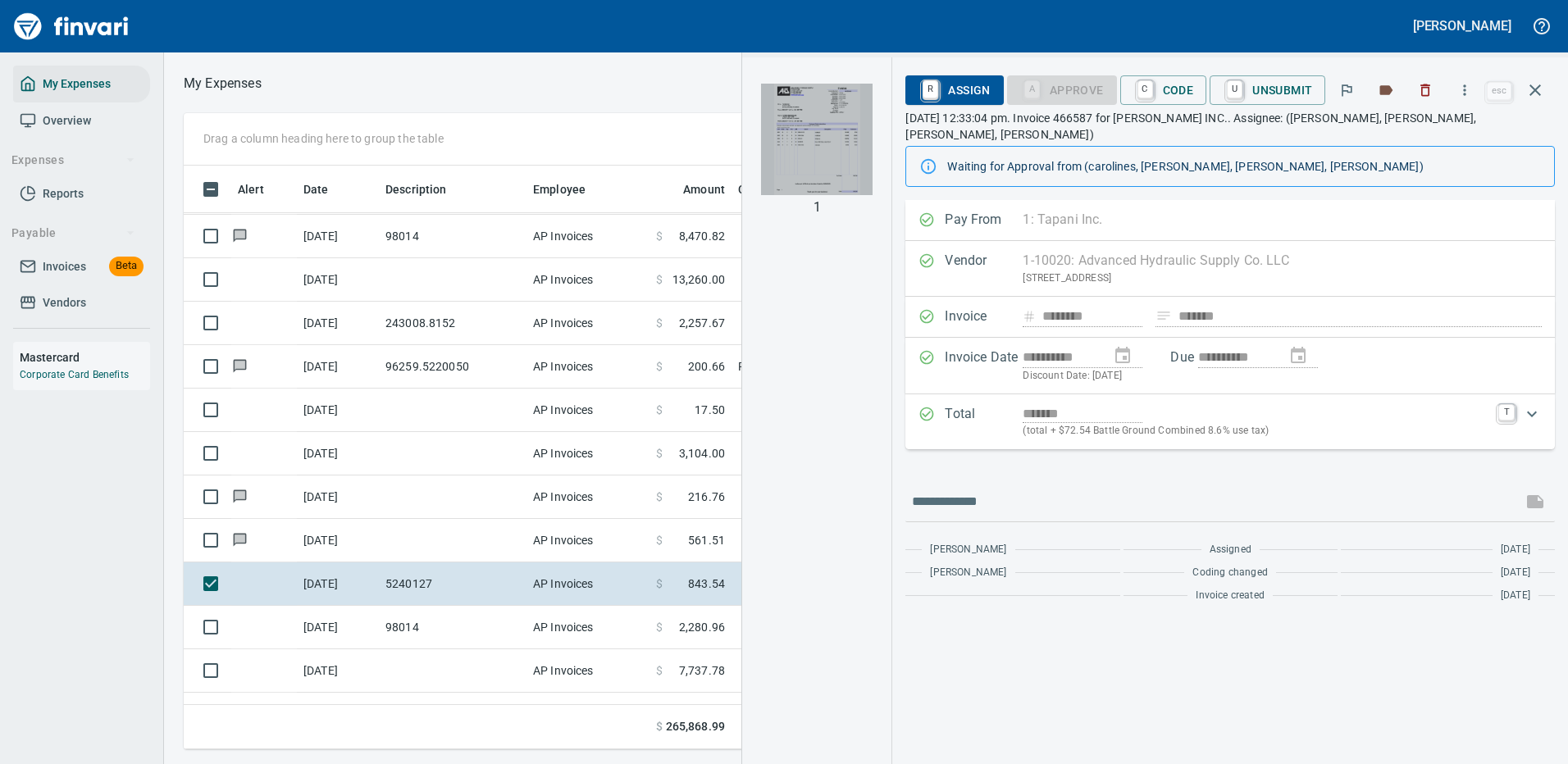
click at [810, 125] on img "button" at bounding box center [817, 139] width 112 height 112
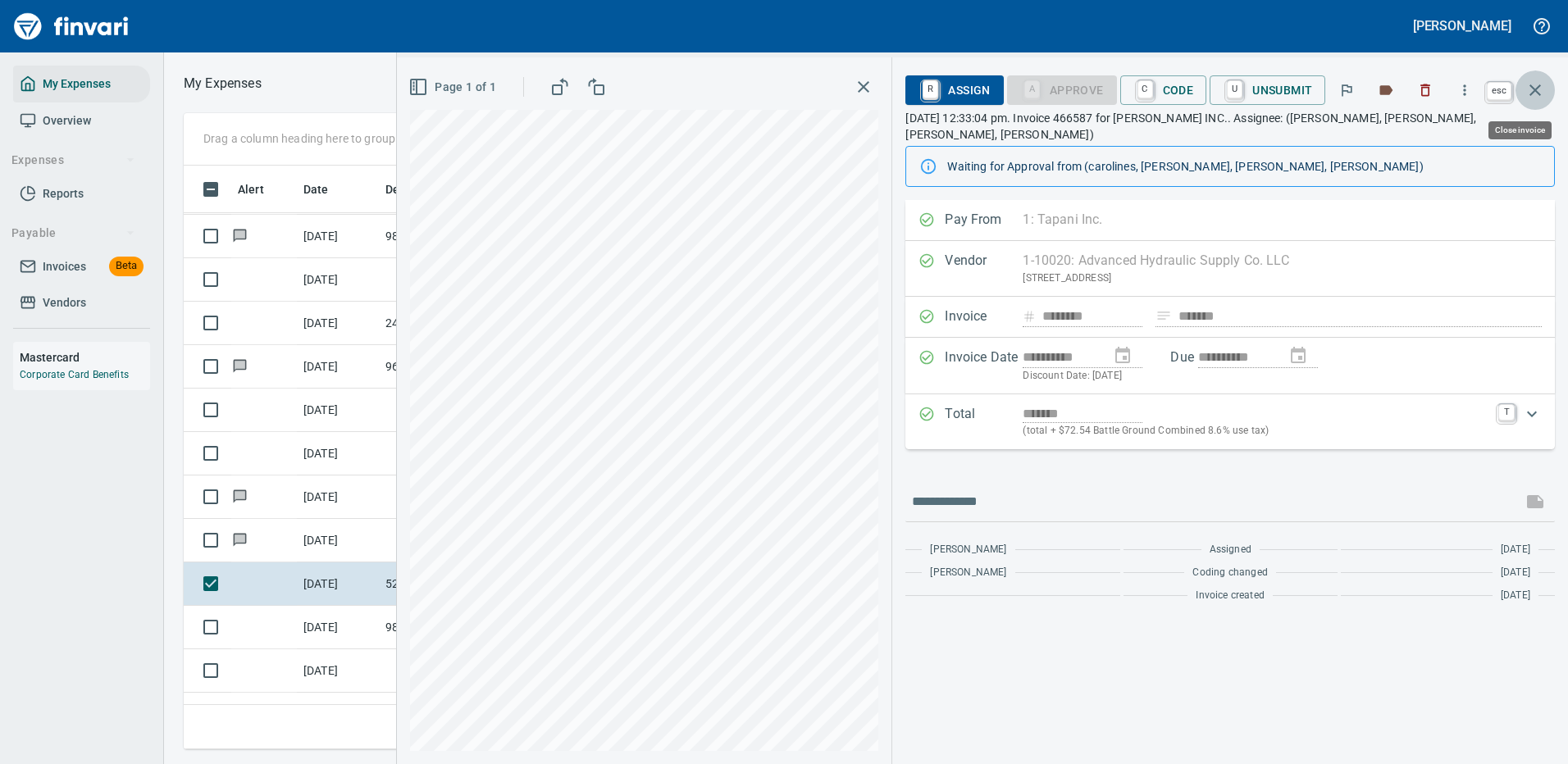
click at [1537, 88] on icon "button" at bounding box center [1534, 90] width 12 height 12
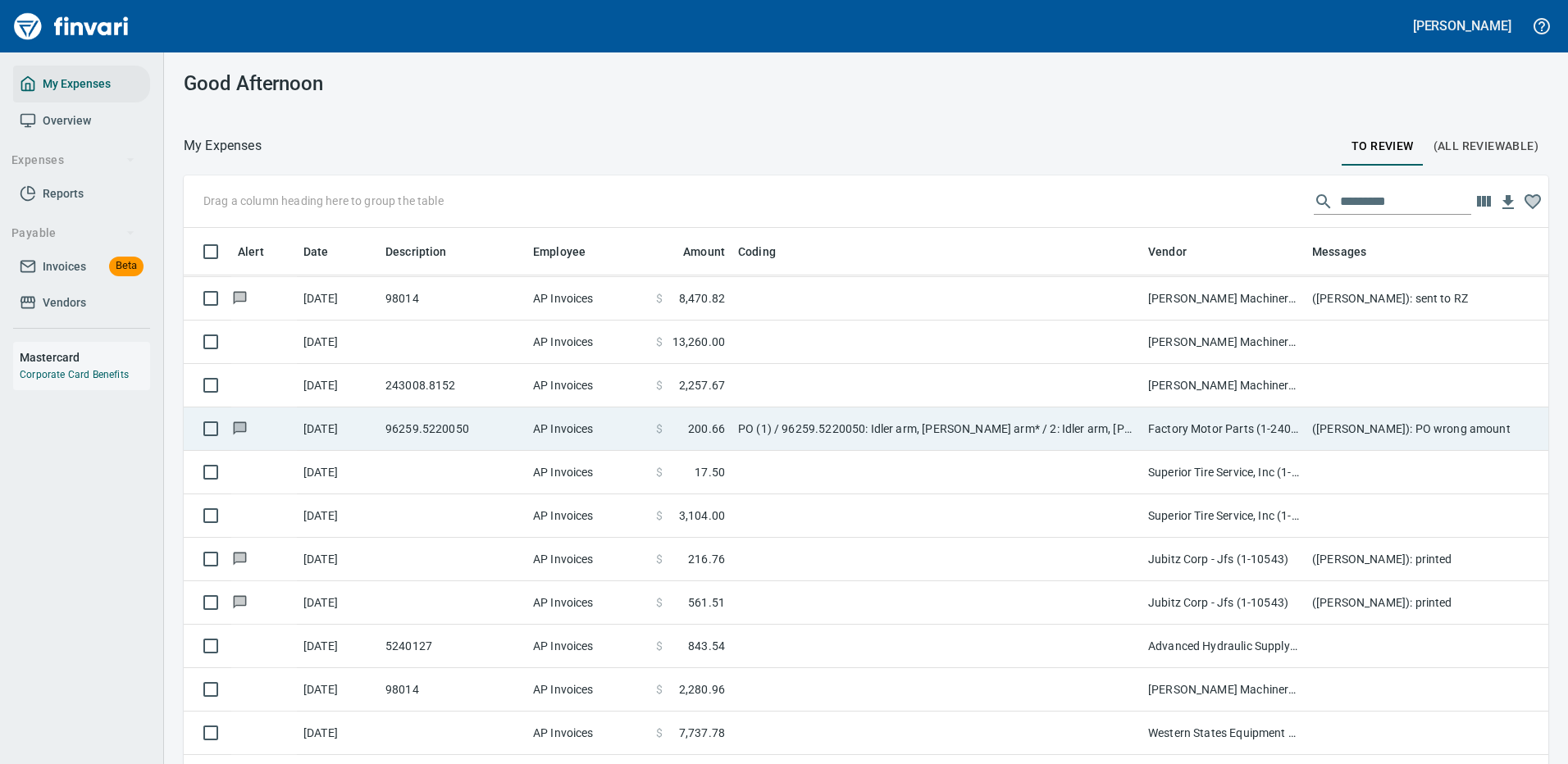
scroll to position [559, 1327]
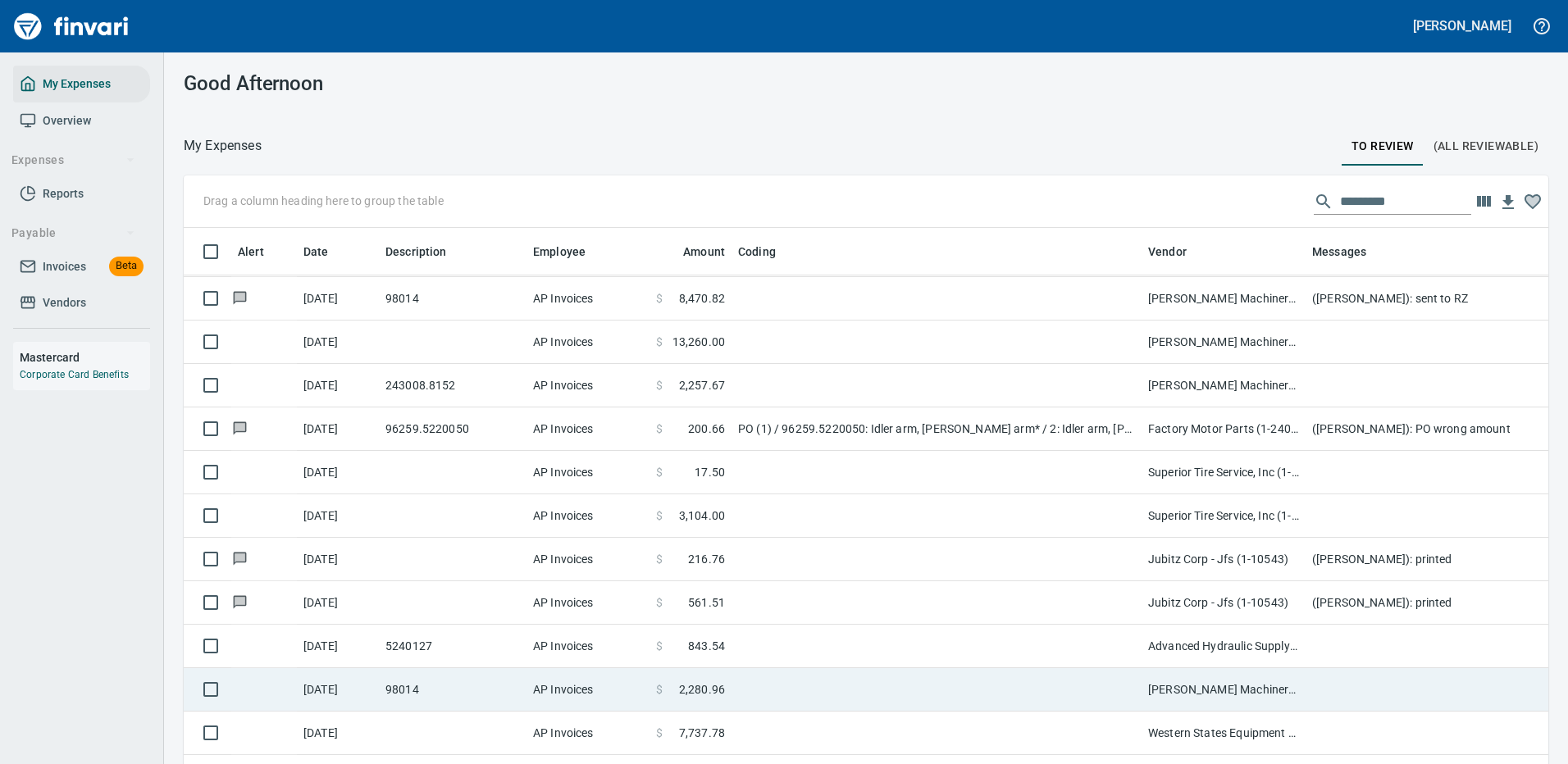
click at [837, 682] on td at bounding box center [937, 689] width 410 height 43
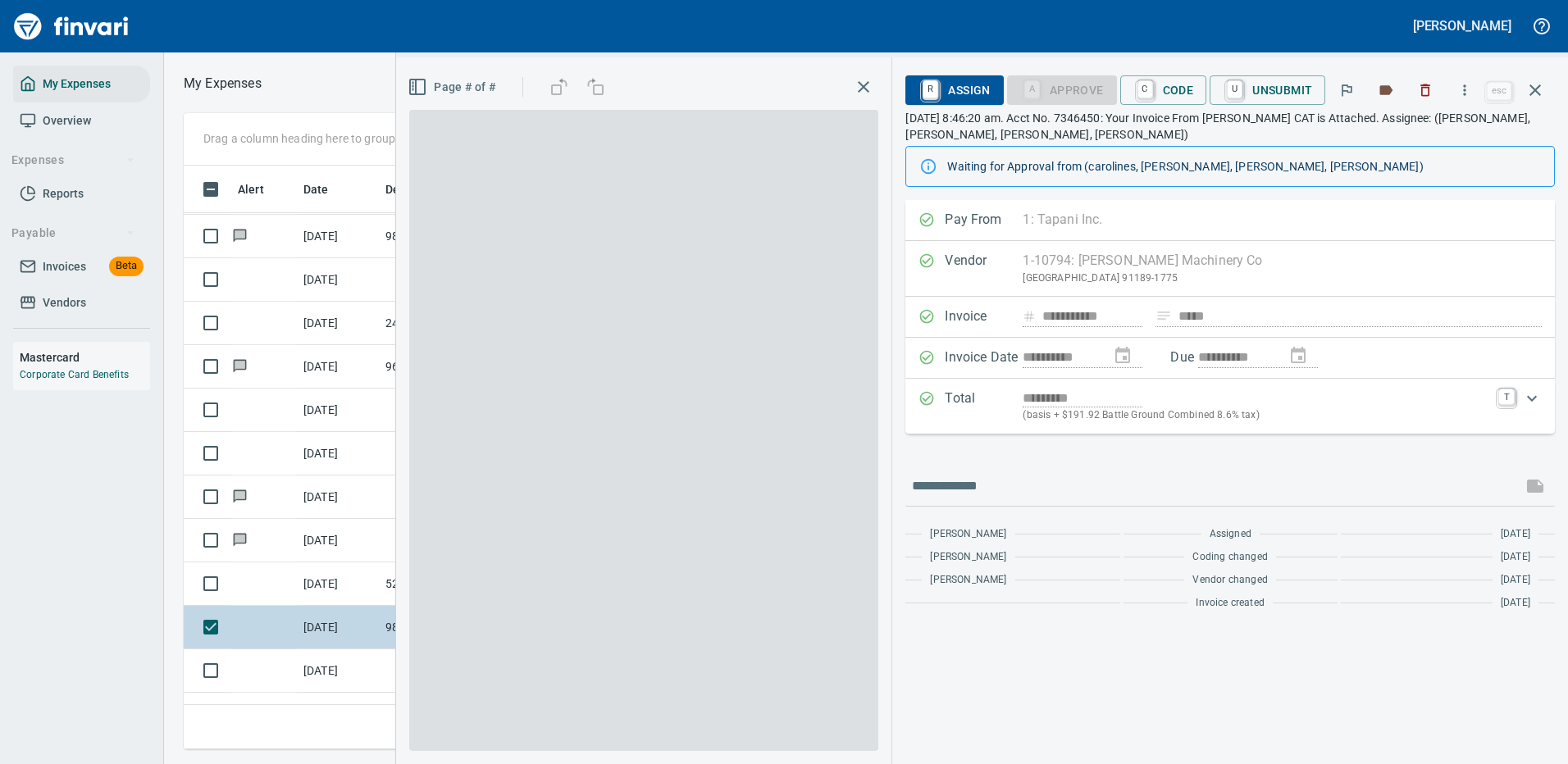
scroll to position [559, 930]
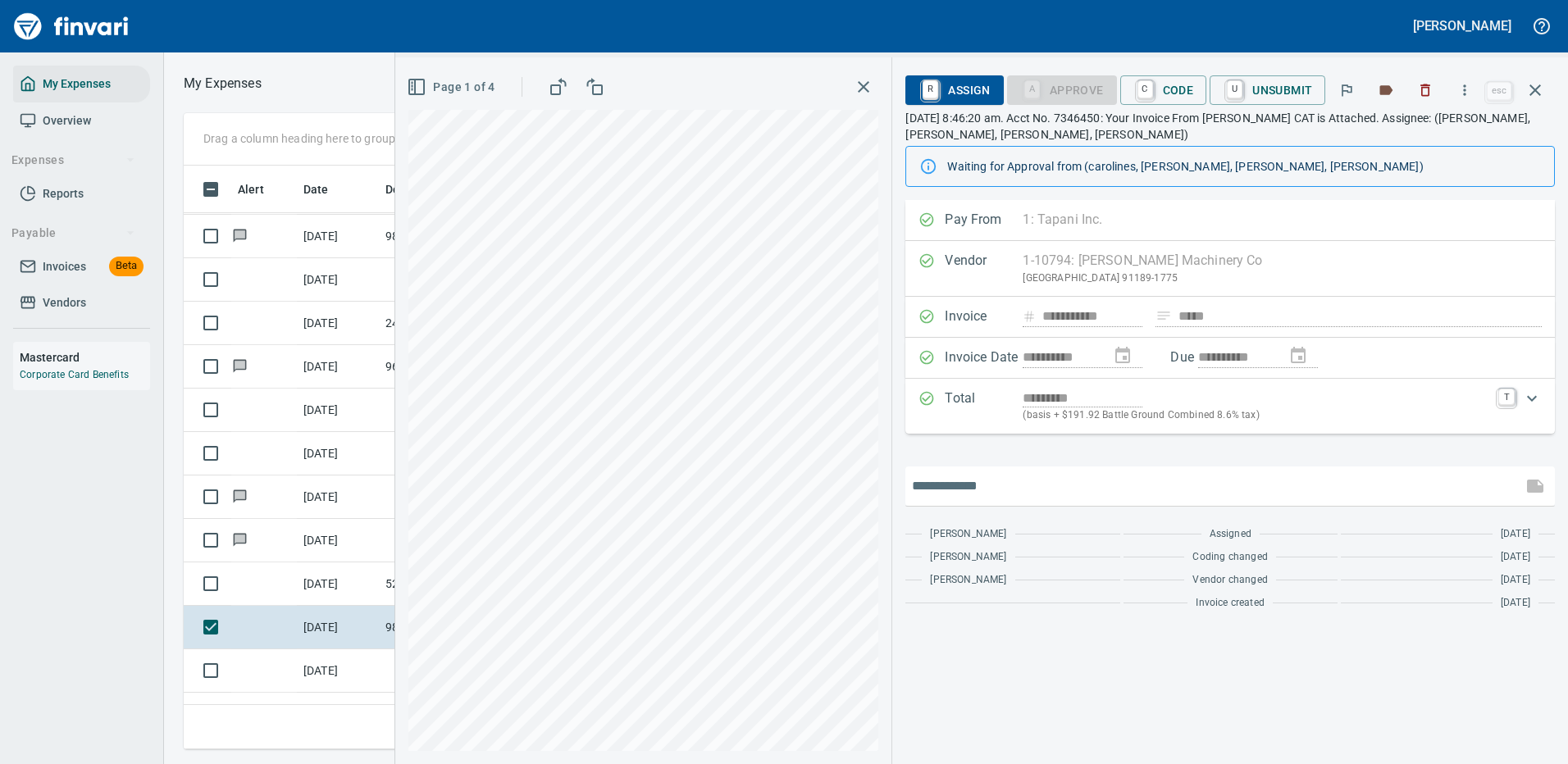
click at [1017, 487] on input "text" at bounding box center [1214, 486] width 604 height 27
click at [1112, 483] on input "**********" at bounding box center [1214, 486] width 604 height 27
type input "**********"
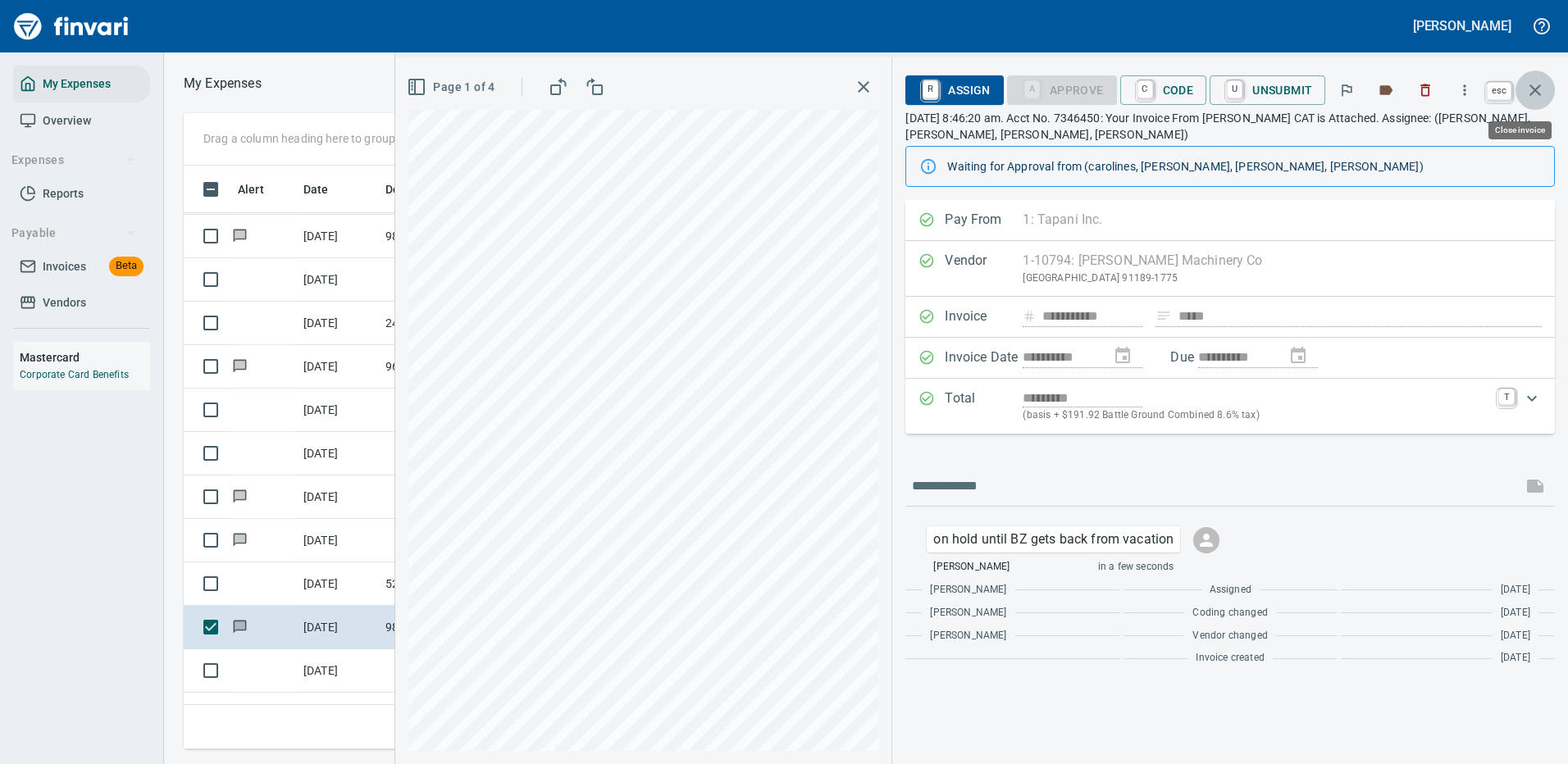
click at [1538, 89] on icon "button" at bounding box center [1534, 90] width 12 height 12
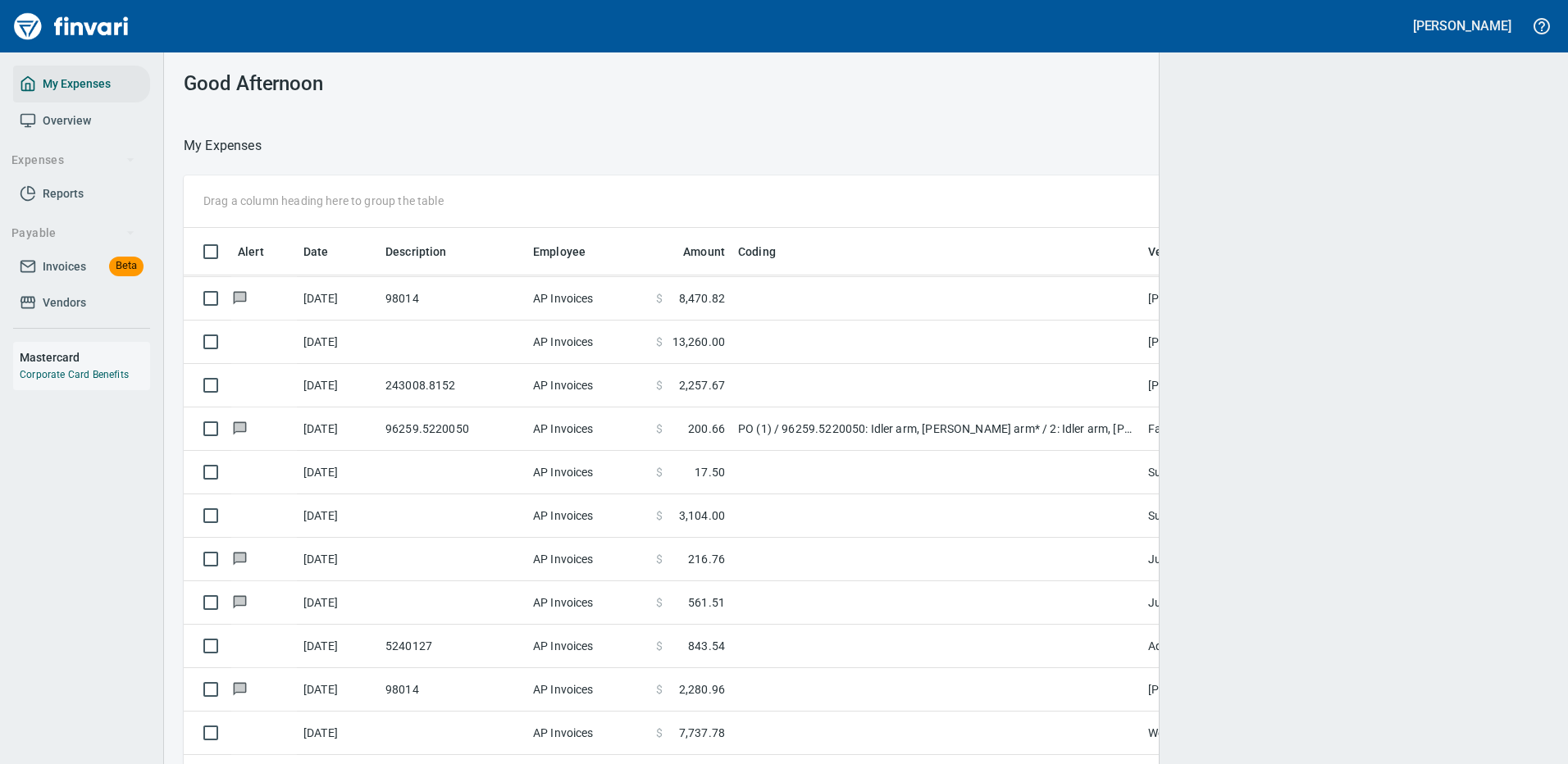
scroll to position [559, 1321]
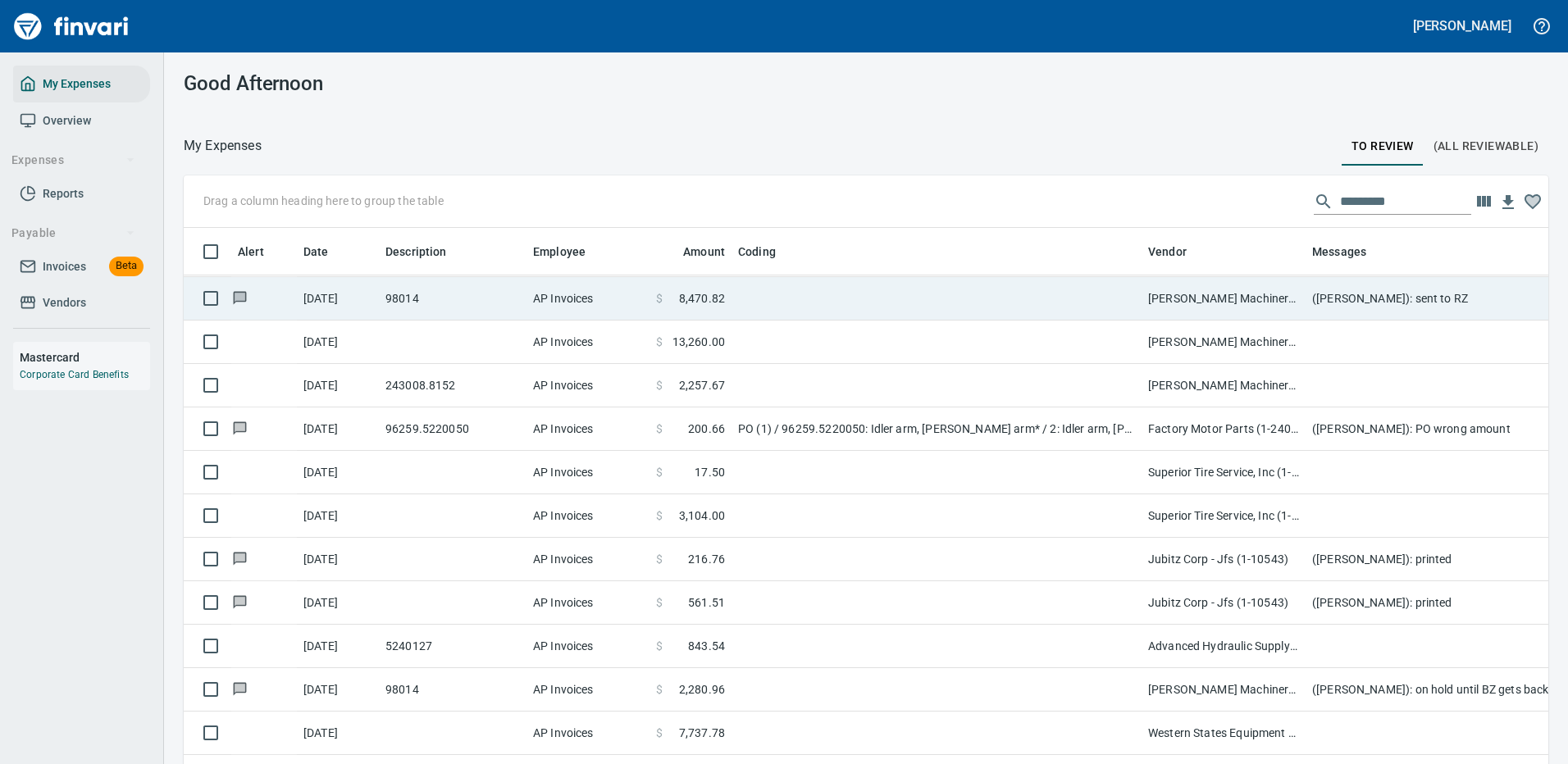
click at [904, 295] on td at bounding box center [937, 298] width 410 height 43
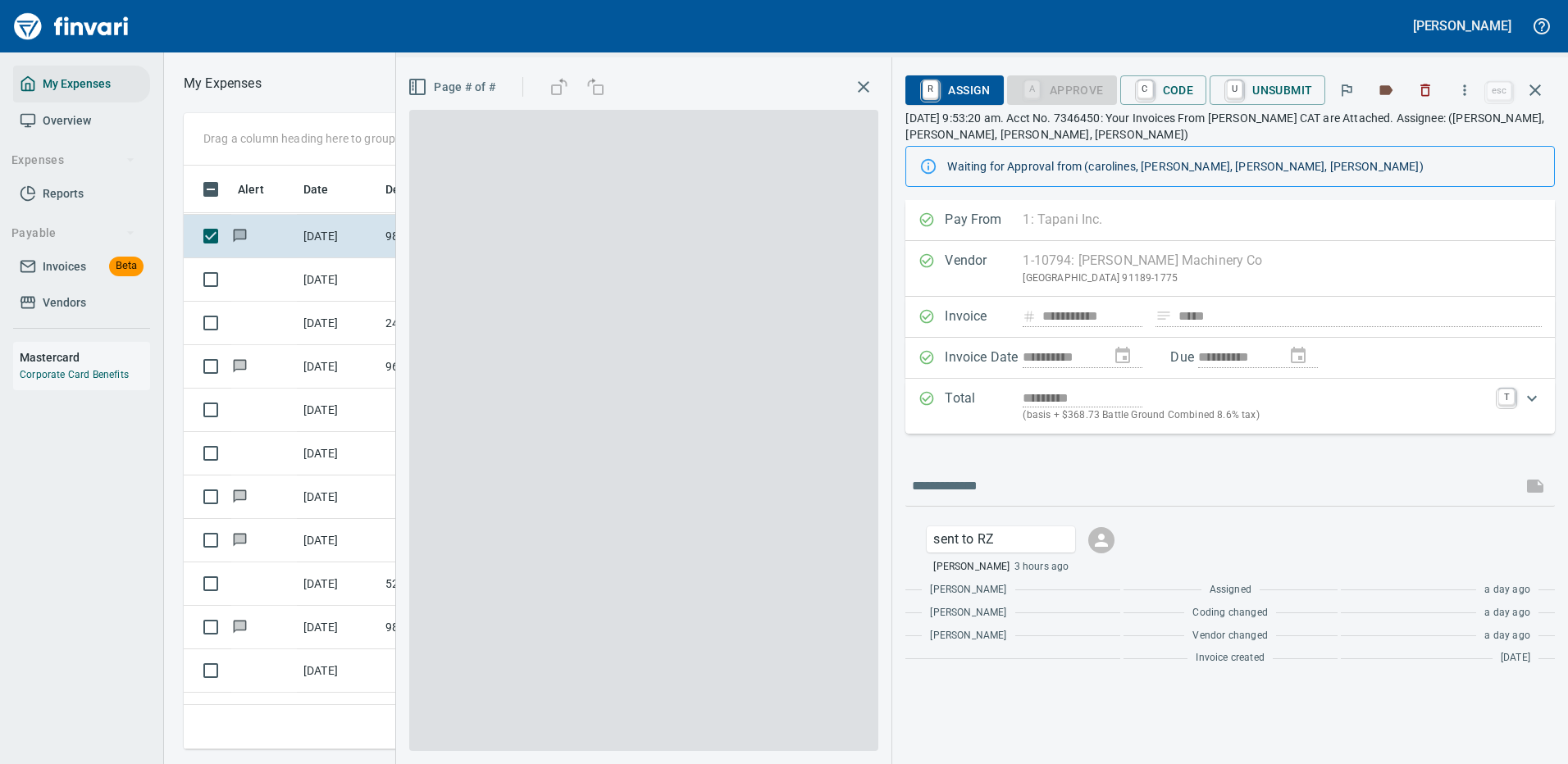
scroll to position [559, 930]
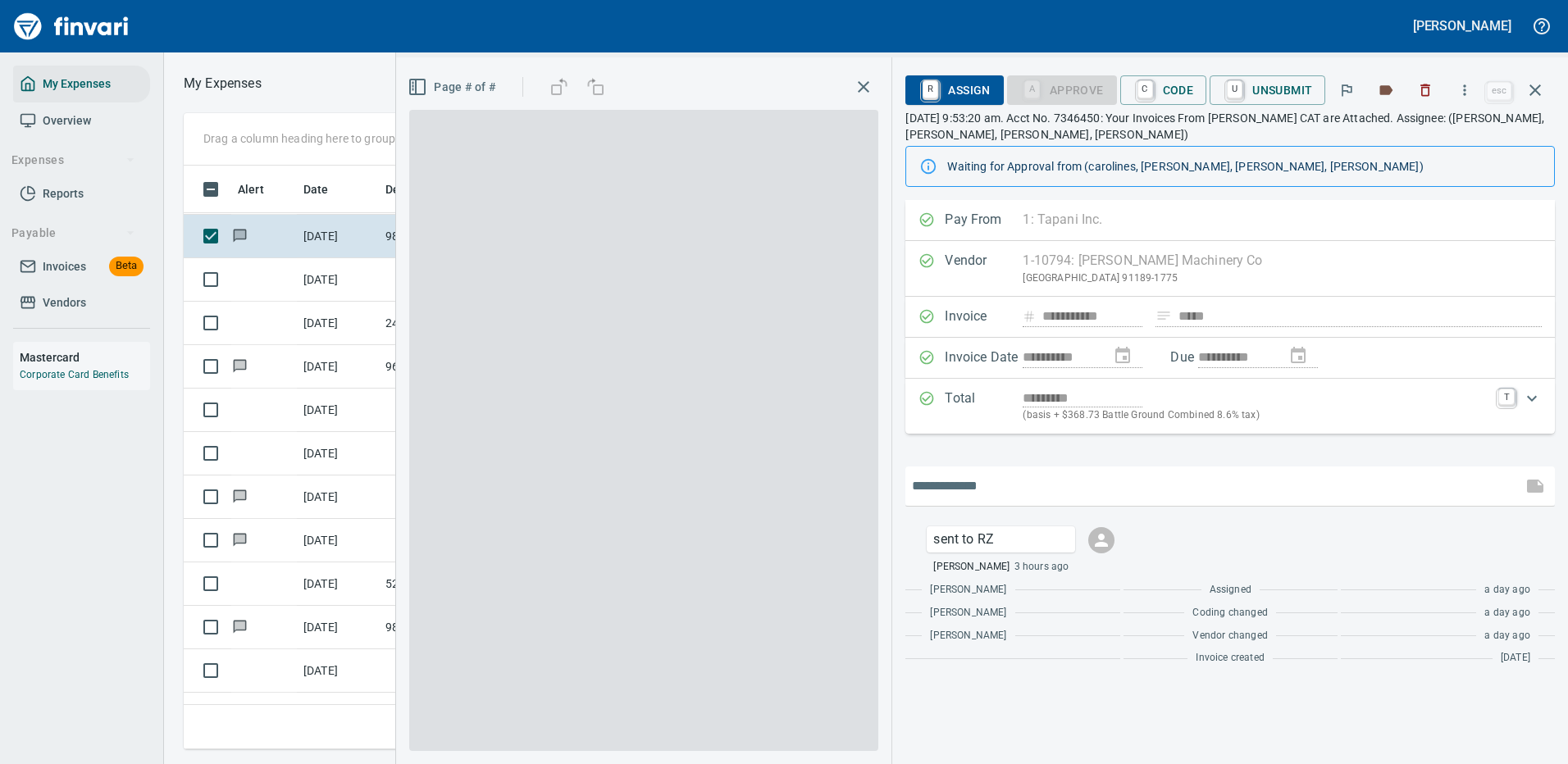
click at [984, 477] on input "text" at bounding box center [1214, 486] width 604 height 27
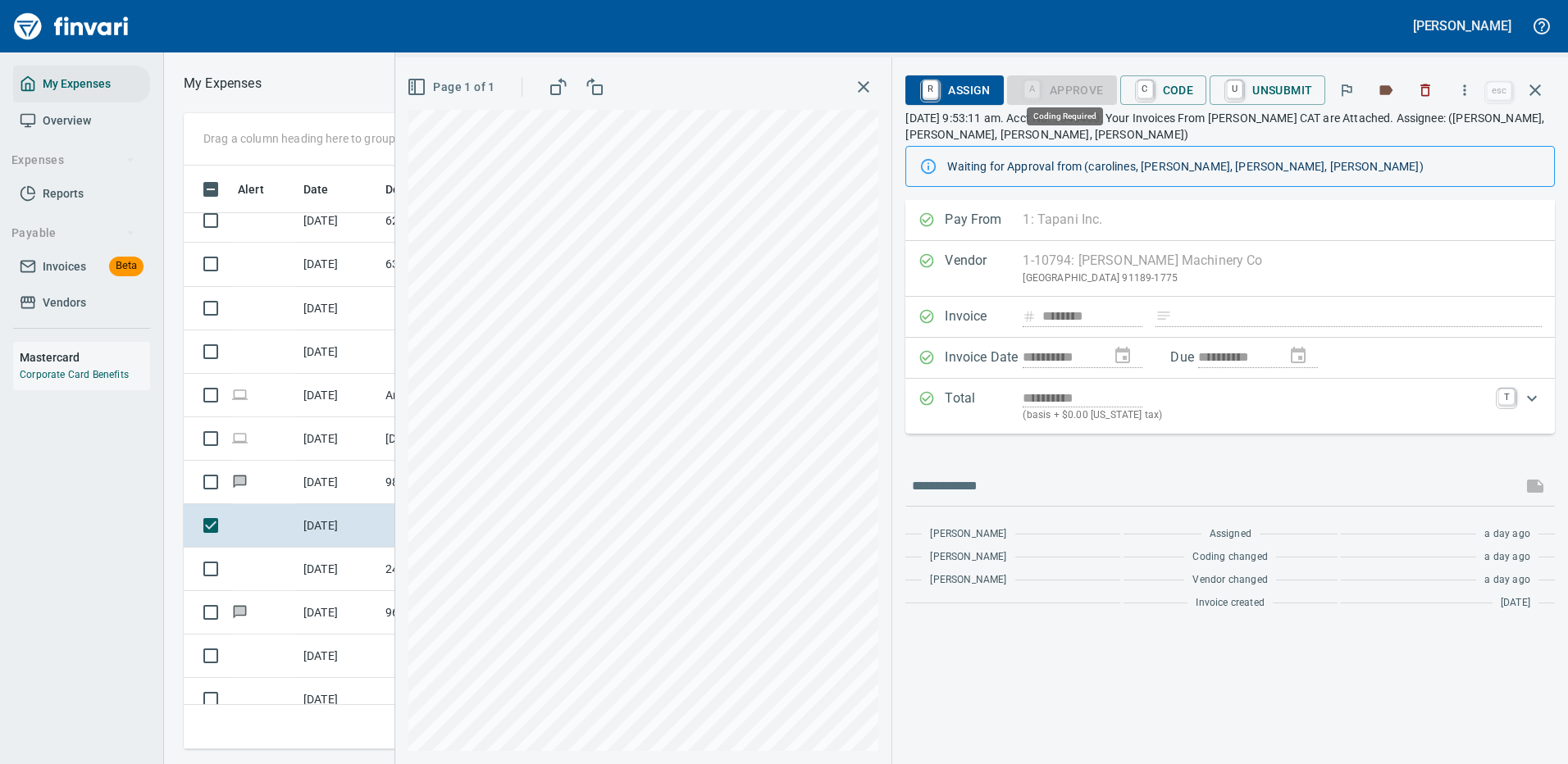
scroll to position [559, 930]
click at [961, 89] on span "R Assign" at bounding box center [954, 90] width 71 height 28
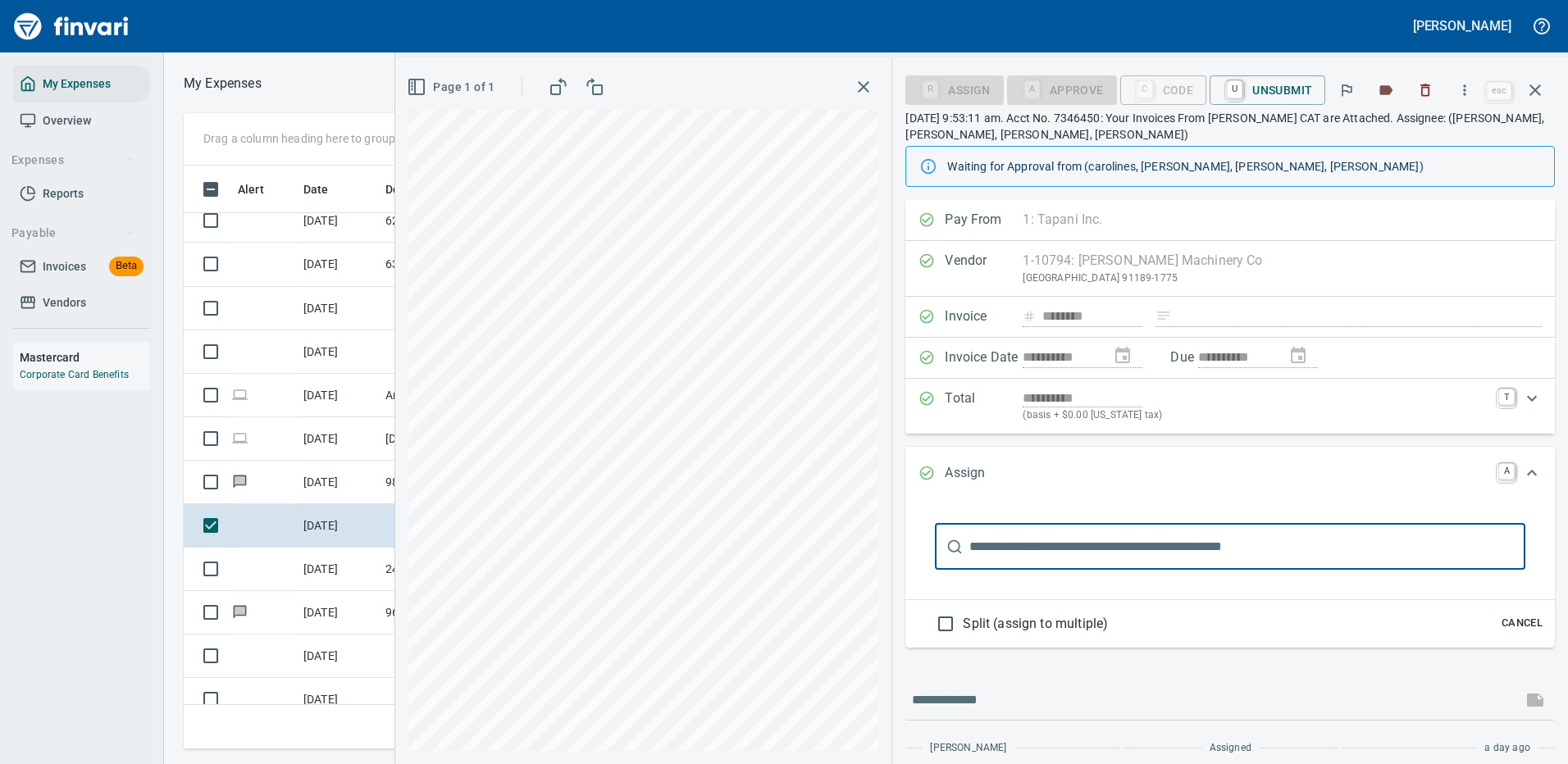
click at [1056, 547] on input "text" at bounding box center [1247, 547] width 556 height 46
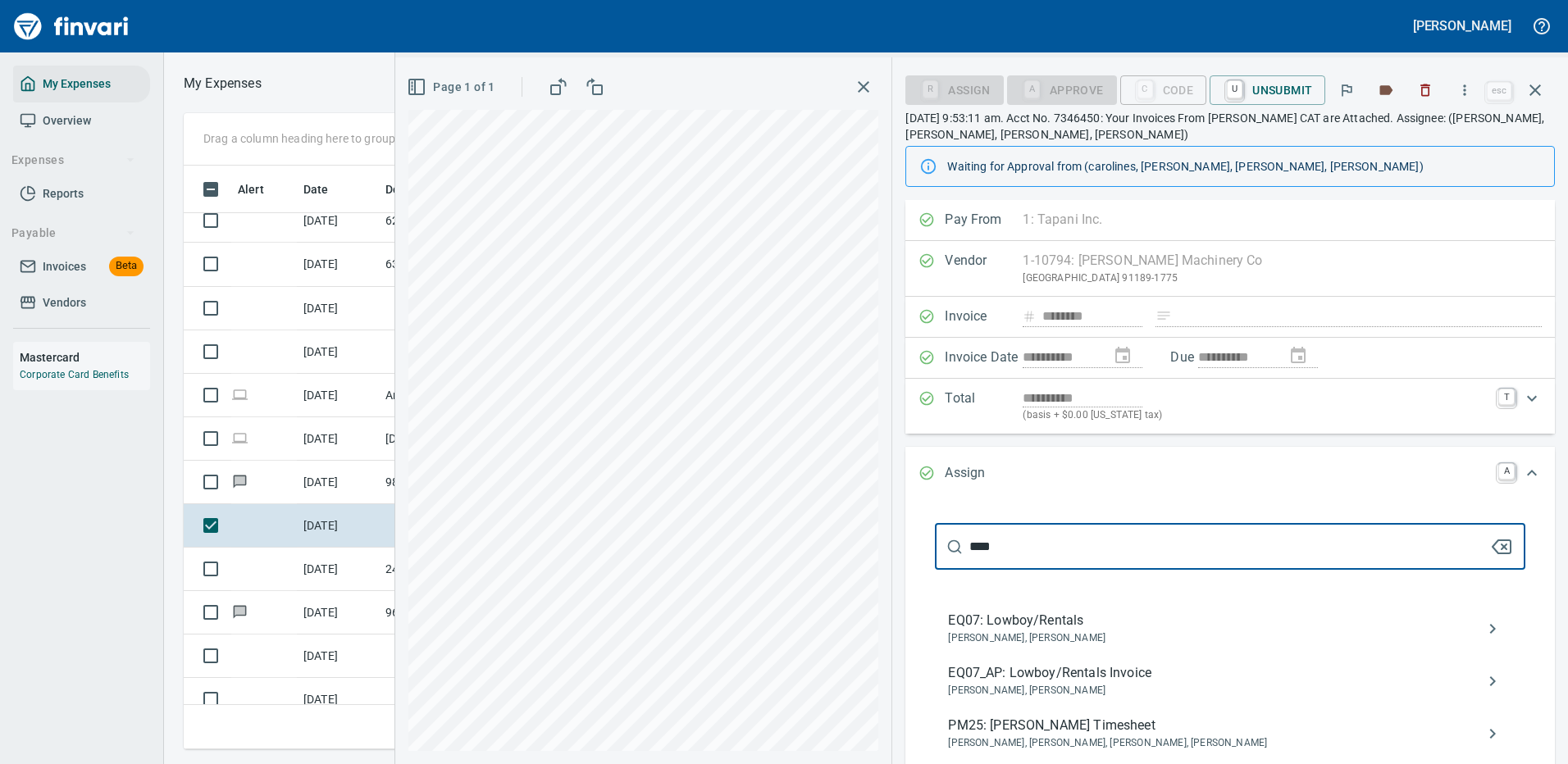
type input "****"
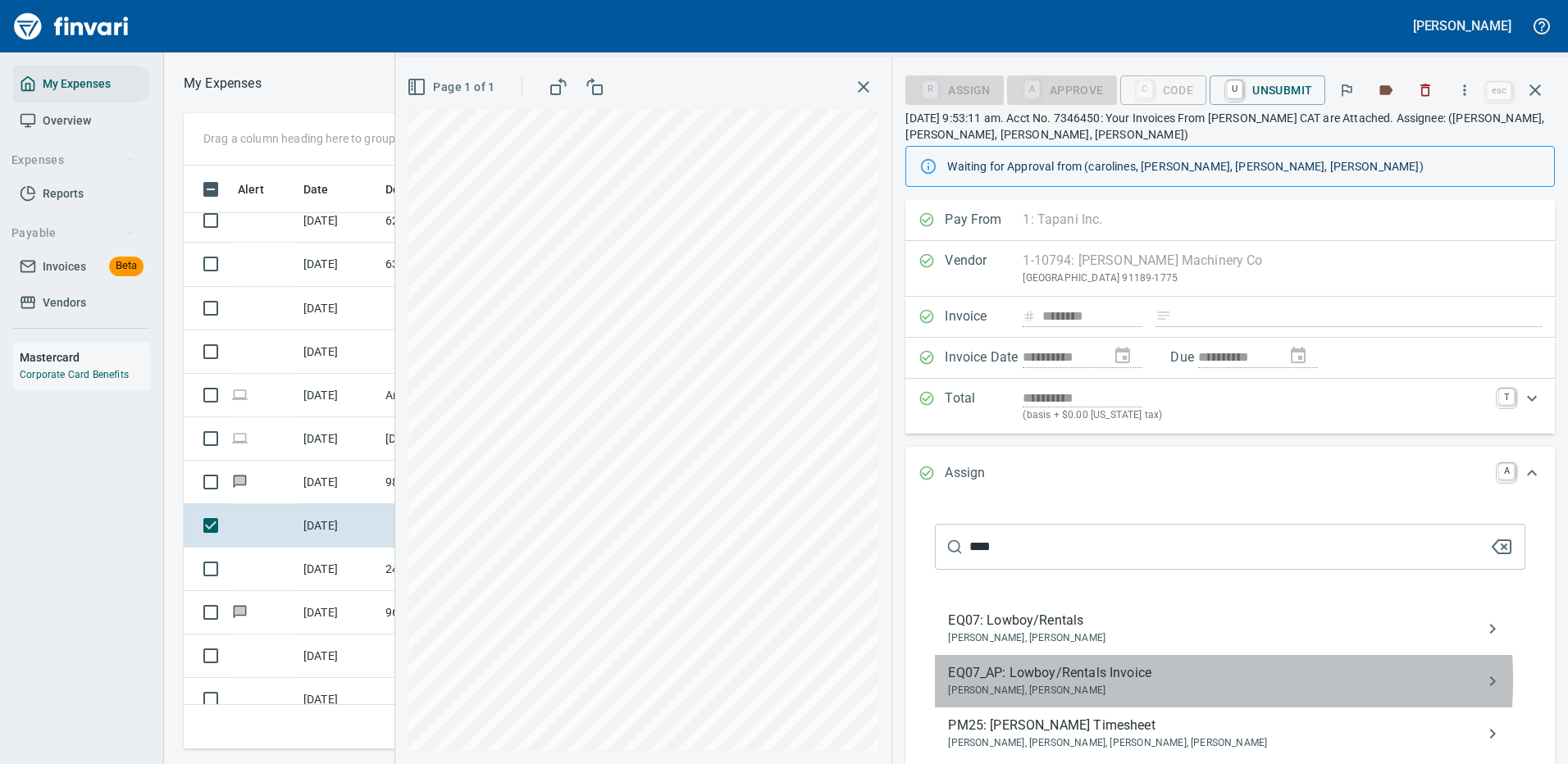
click at [1055, 680] on span "EQ07_AP: Lowboy/Rentals Invoice" at bounding box center [1217, 673] width 538 height 20
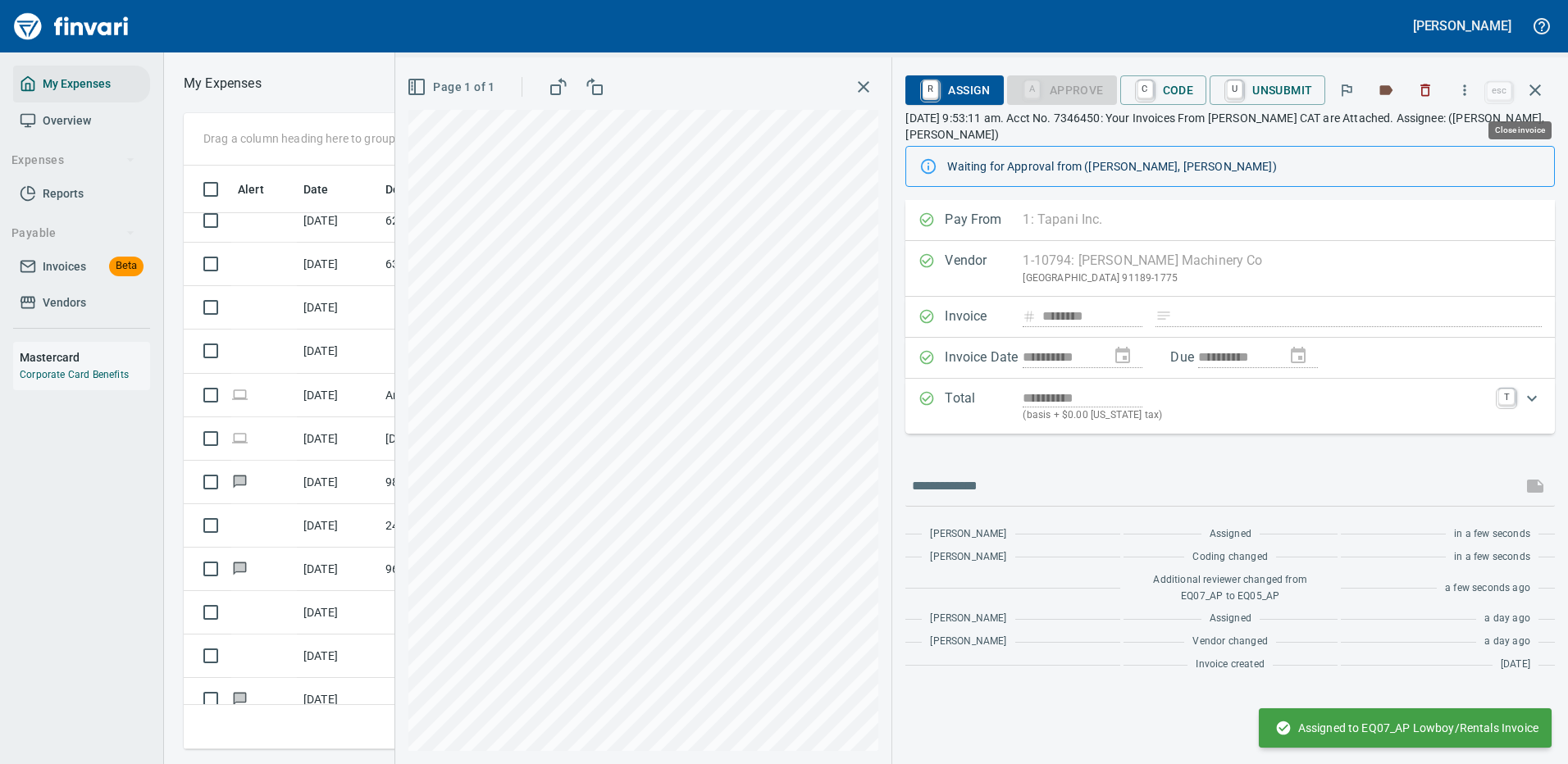
click at [1532, 86] on icon "button" at bounding box center [1535, 91] width 20 height 20
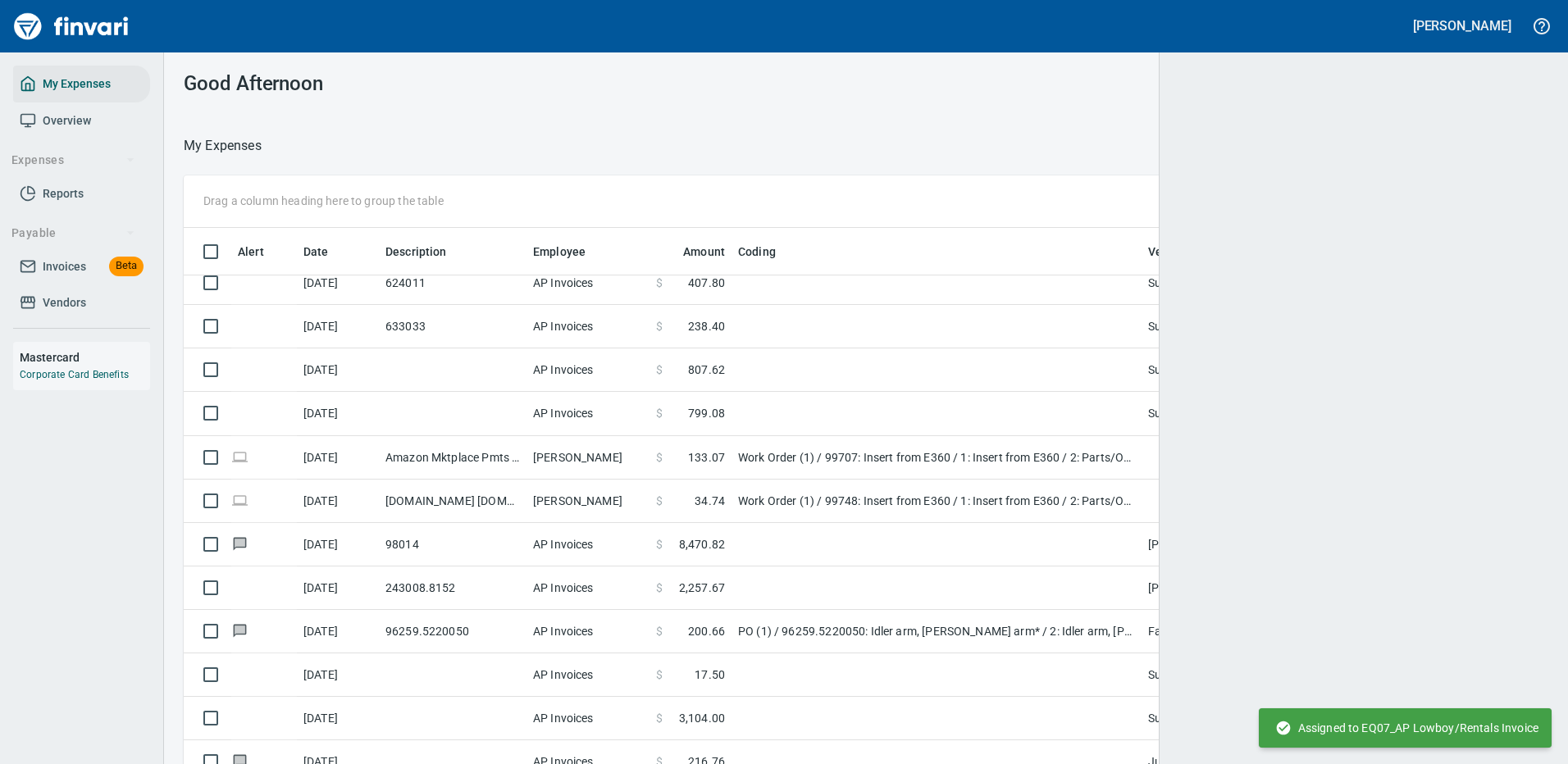
scroll to position [559, 1317]
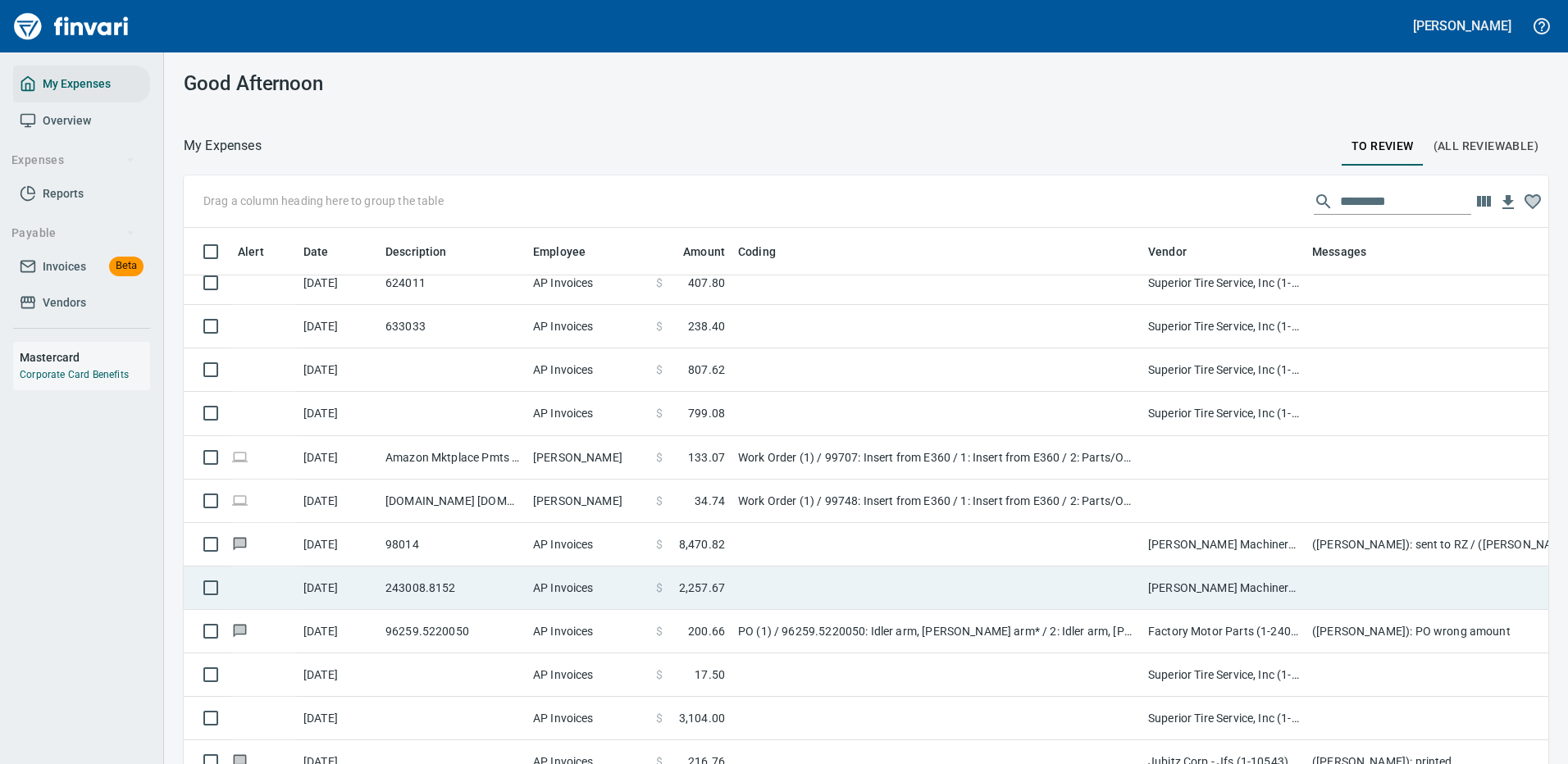
click at [803, 587] on td at bounding box center [937, 587] width 410 height 43
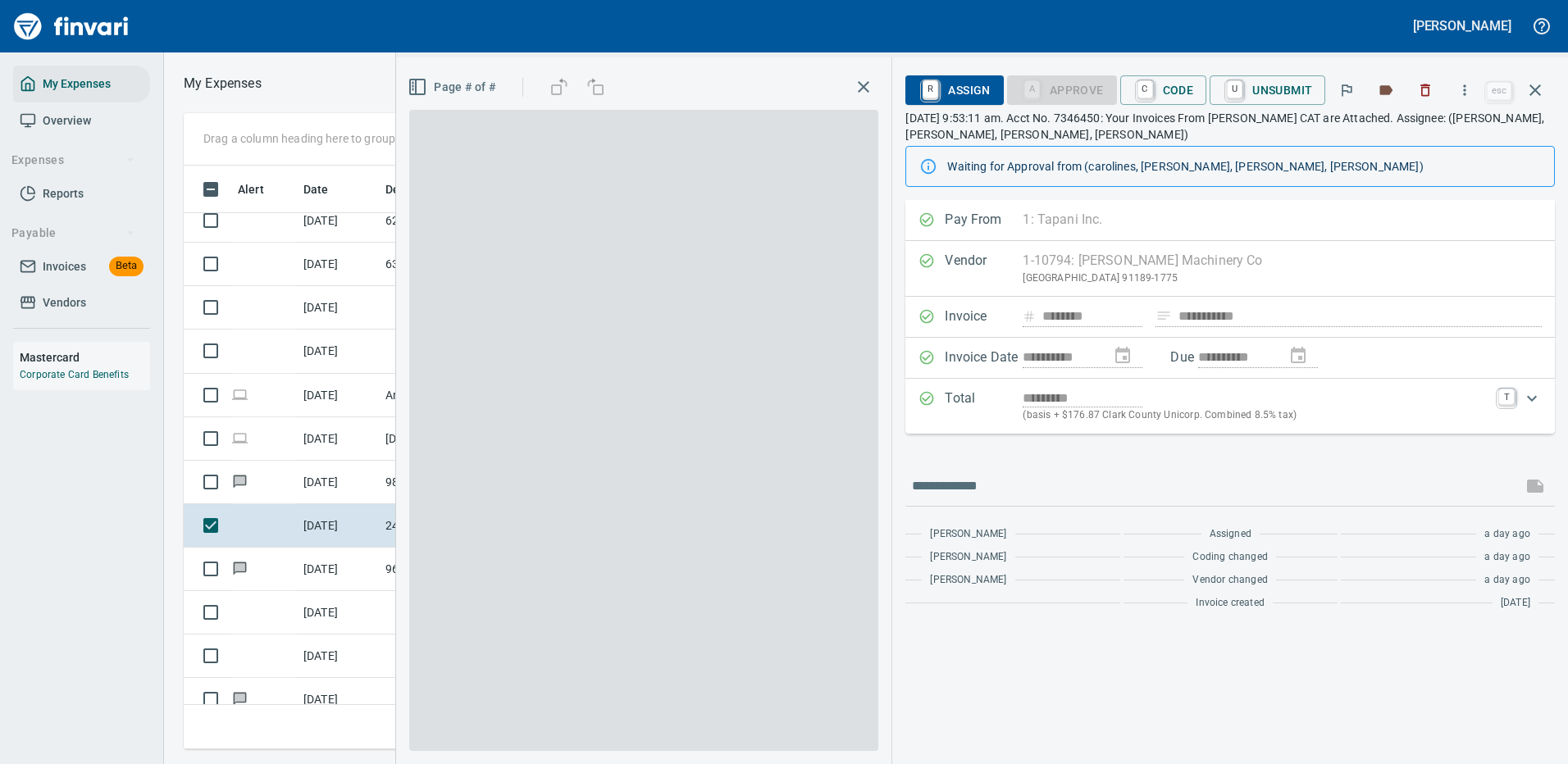
scroll to position [559, 930]
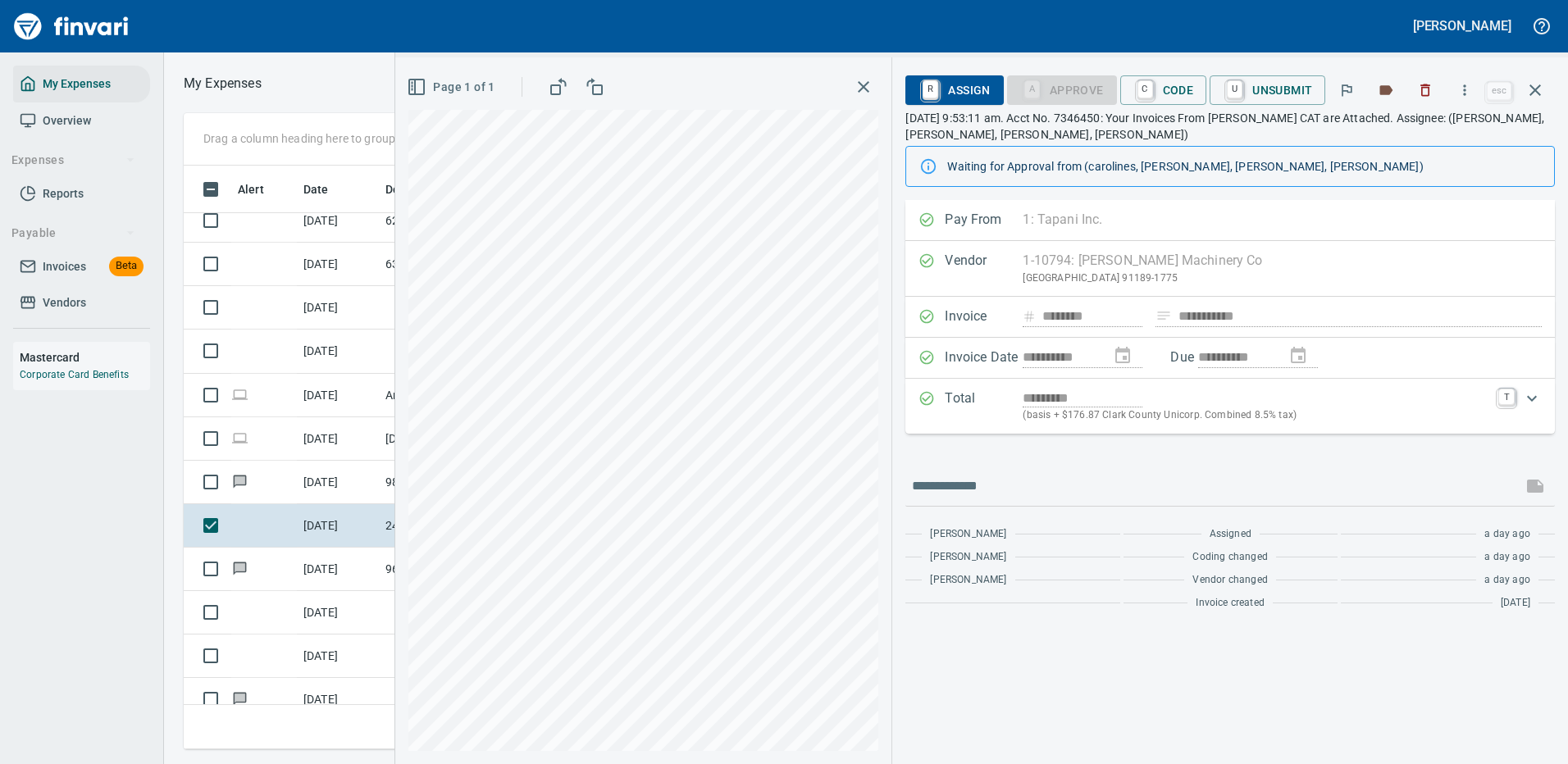
click at [960, 84] on span "R Assign" at bounding box center [954, 90] width 71 height 28
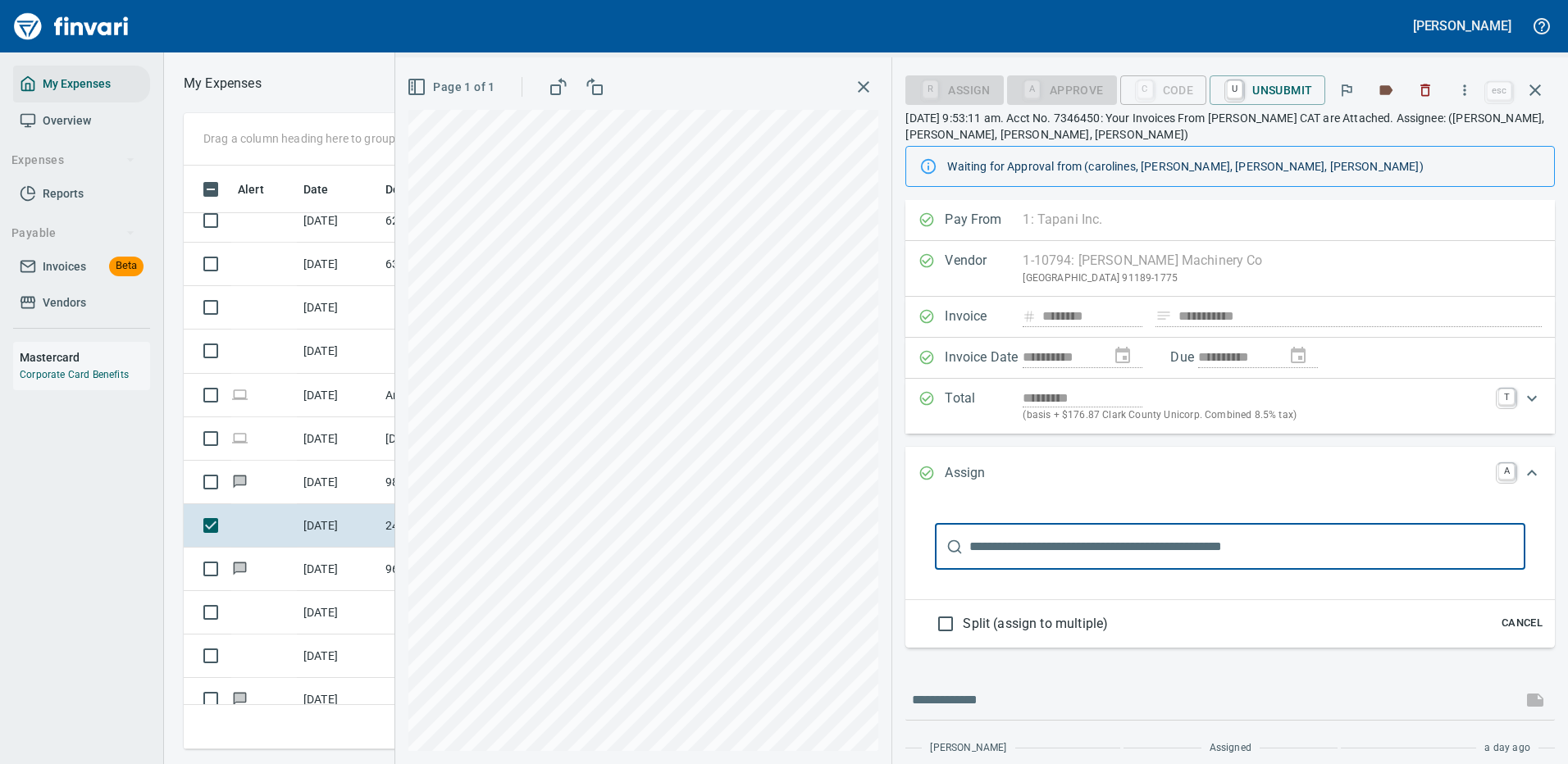
click at [1028, 544] on input "text" at bounding box center [1247, 547] width 556 height 46
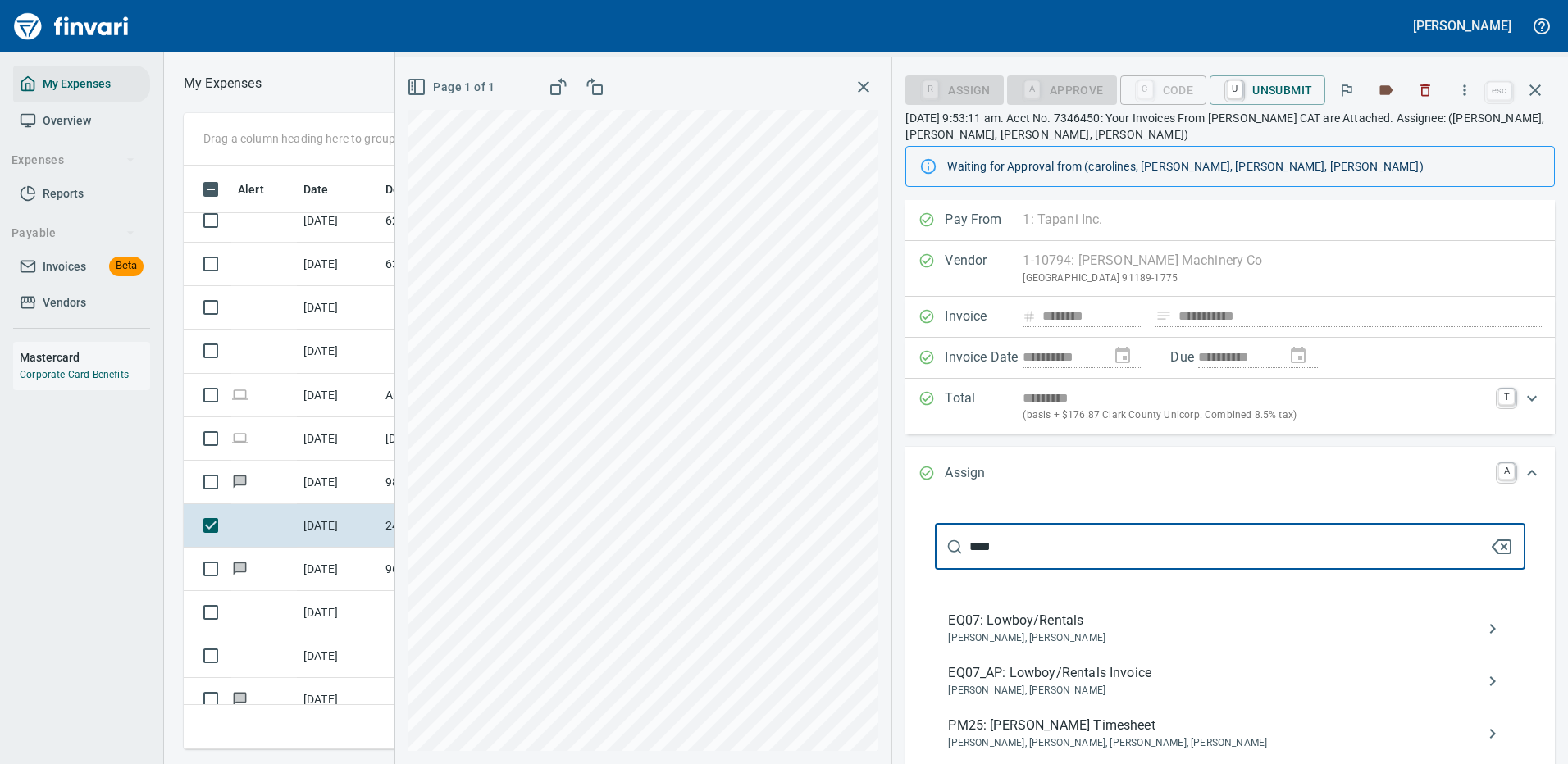
type input "****"
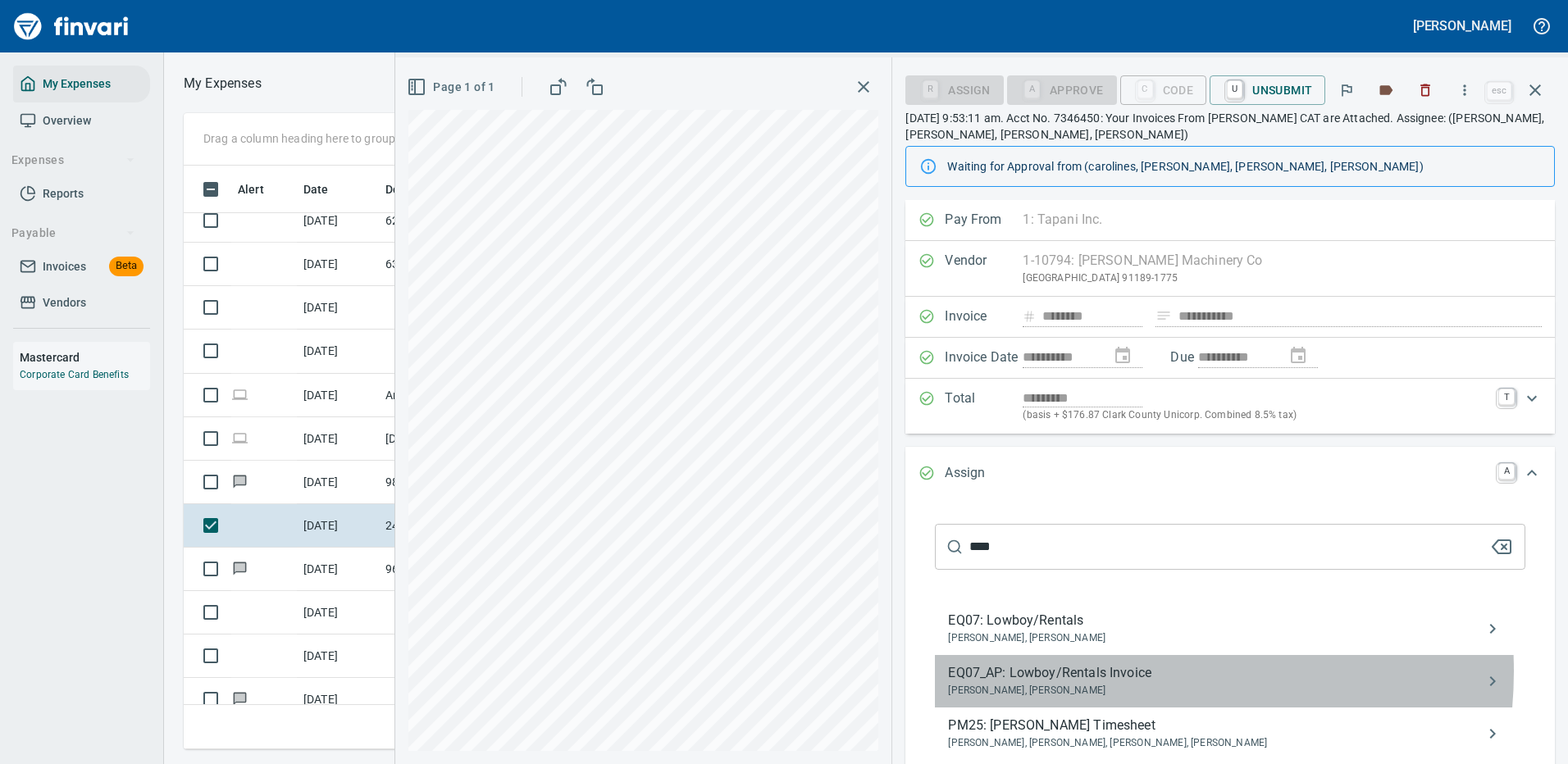
click at [1108, 671] on span "EQ07_AP: Lowboy/Rentals Invoice" at bounding box center [1217, 673] width 538 height 20
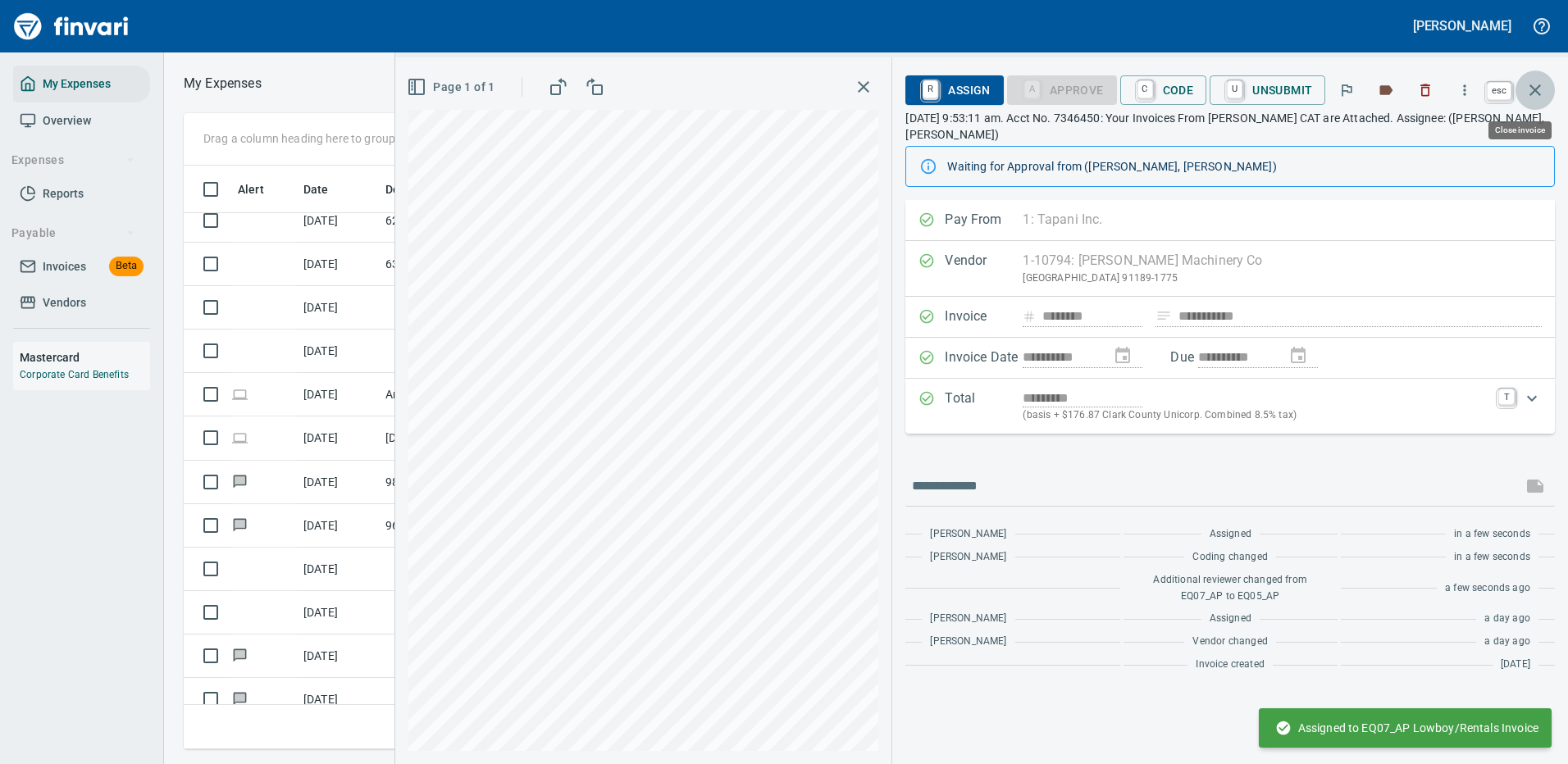
click at [1536, 84] on icon "button" at bounding box center [1535, 91] width 20 height 20
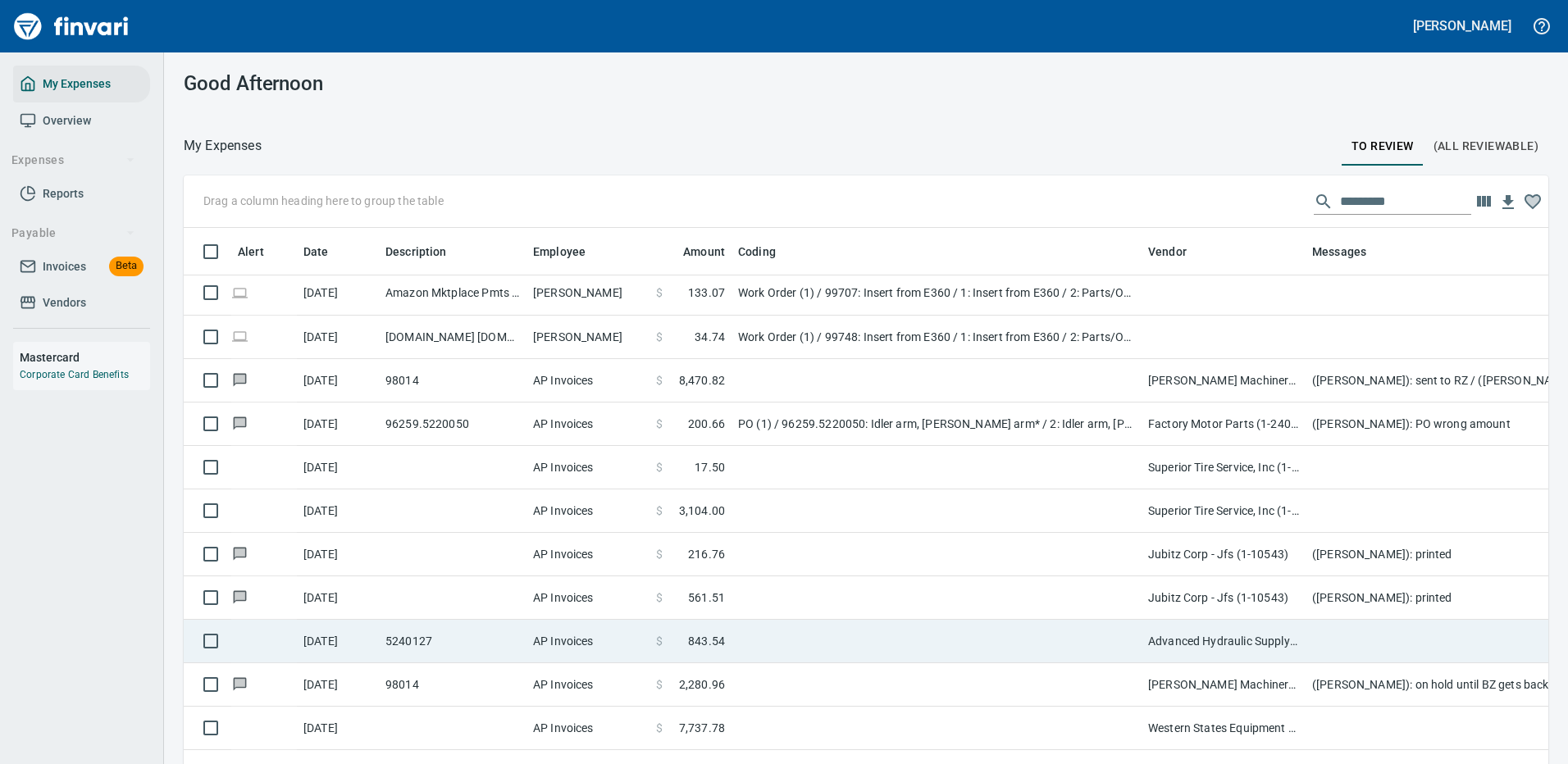
scroll to position [737, 0]
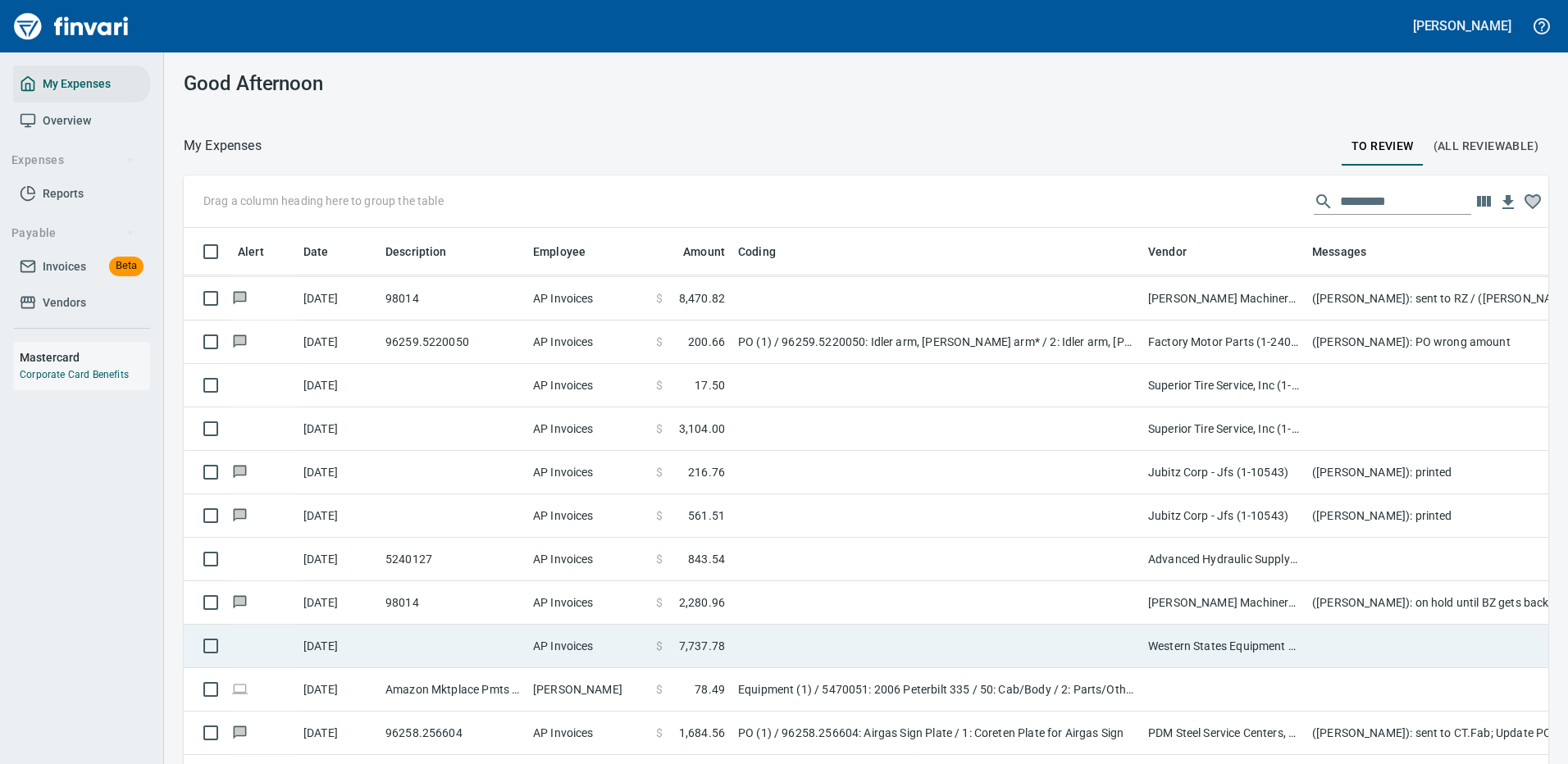
click at [775, 637] on td at bounding box center [937, 646] width 410 height 43
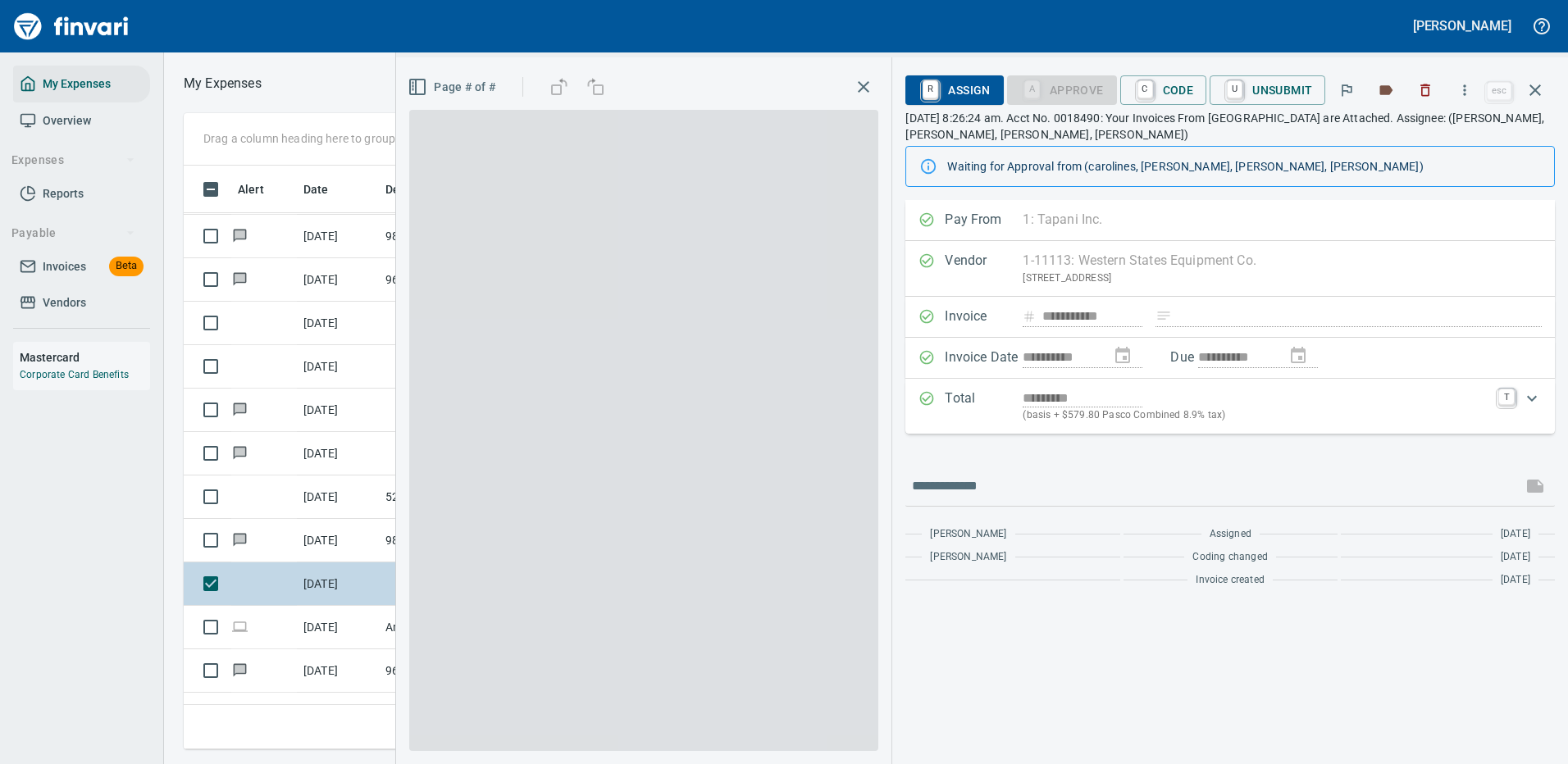
scroll to position [559, 930]
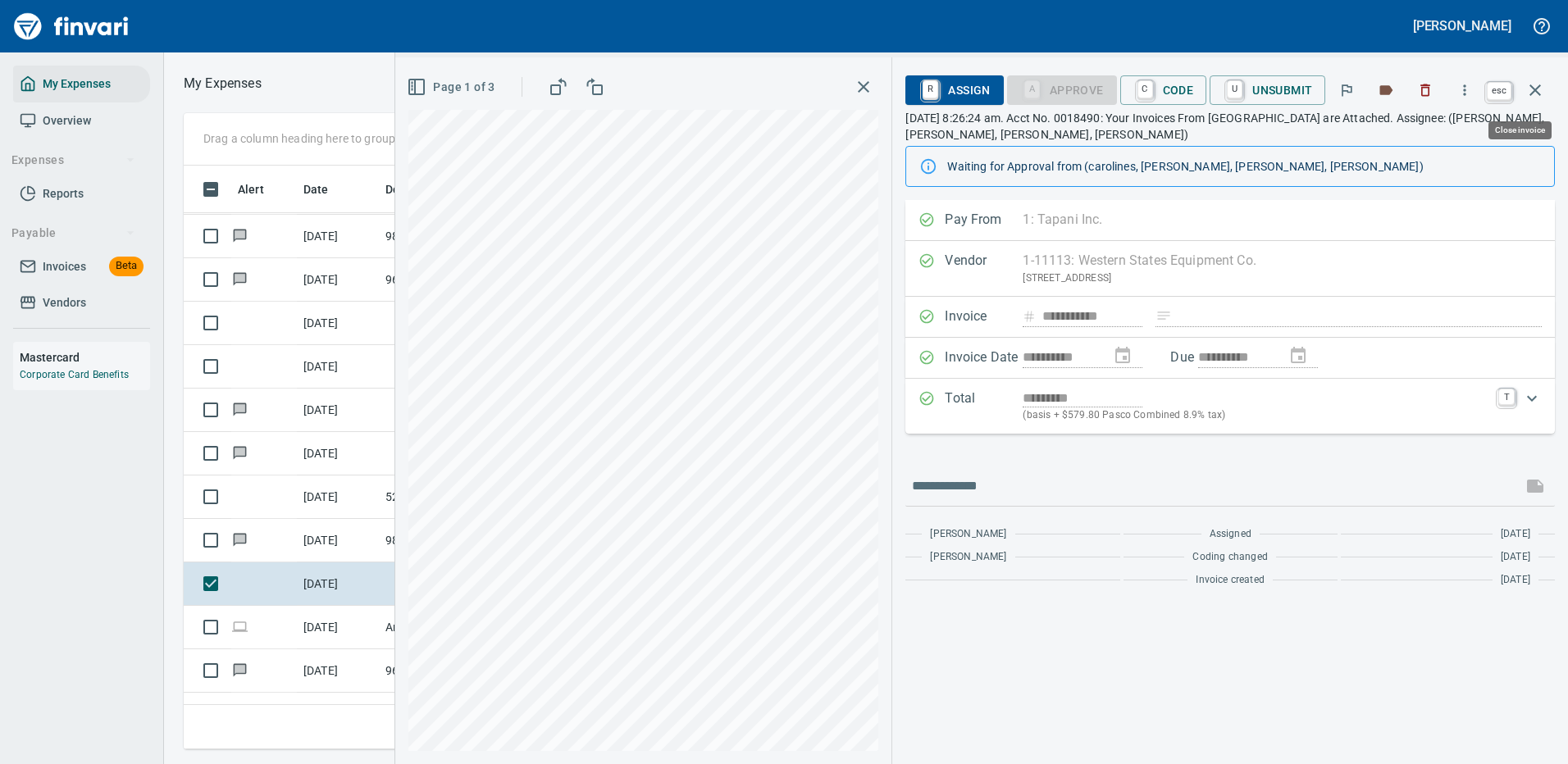
click at [1536, 87] on icon "button" at bounding box center [1535, 91] width 20 height 20
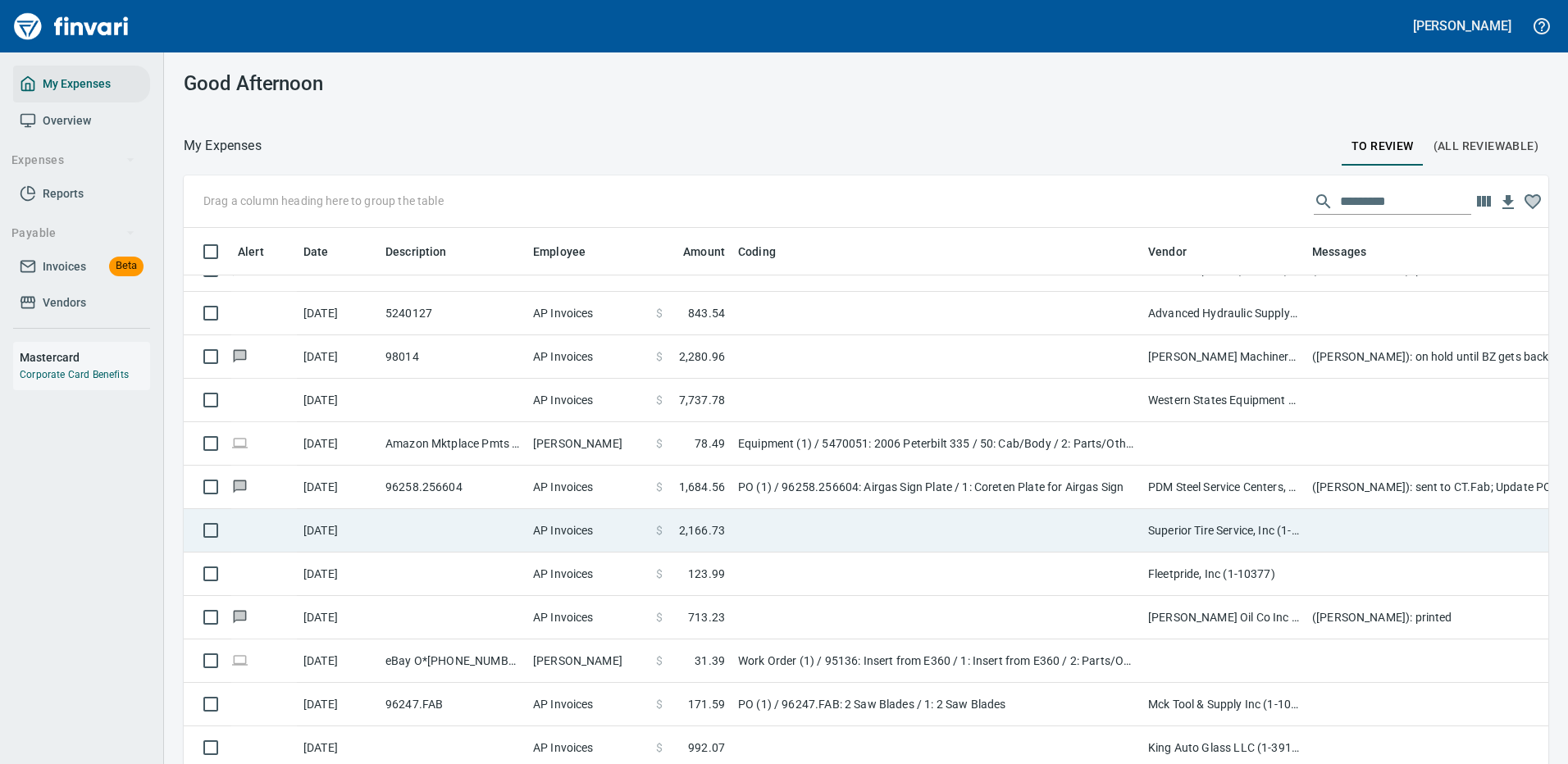
scroll to position [1066, 0]
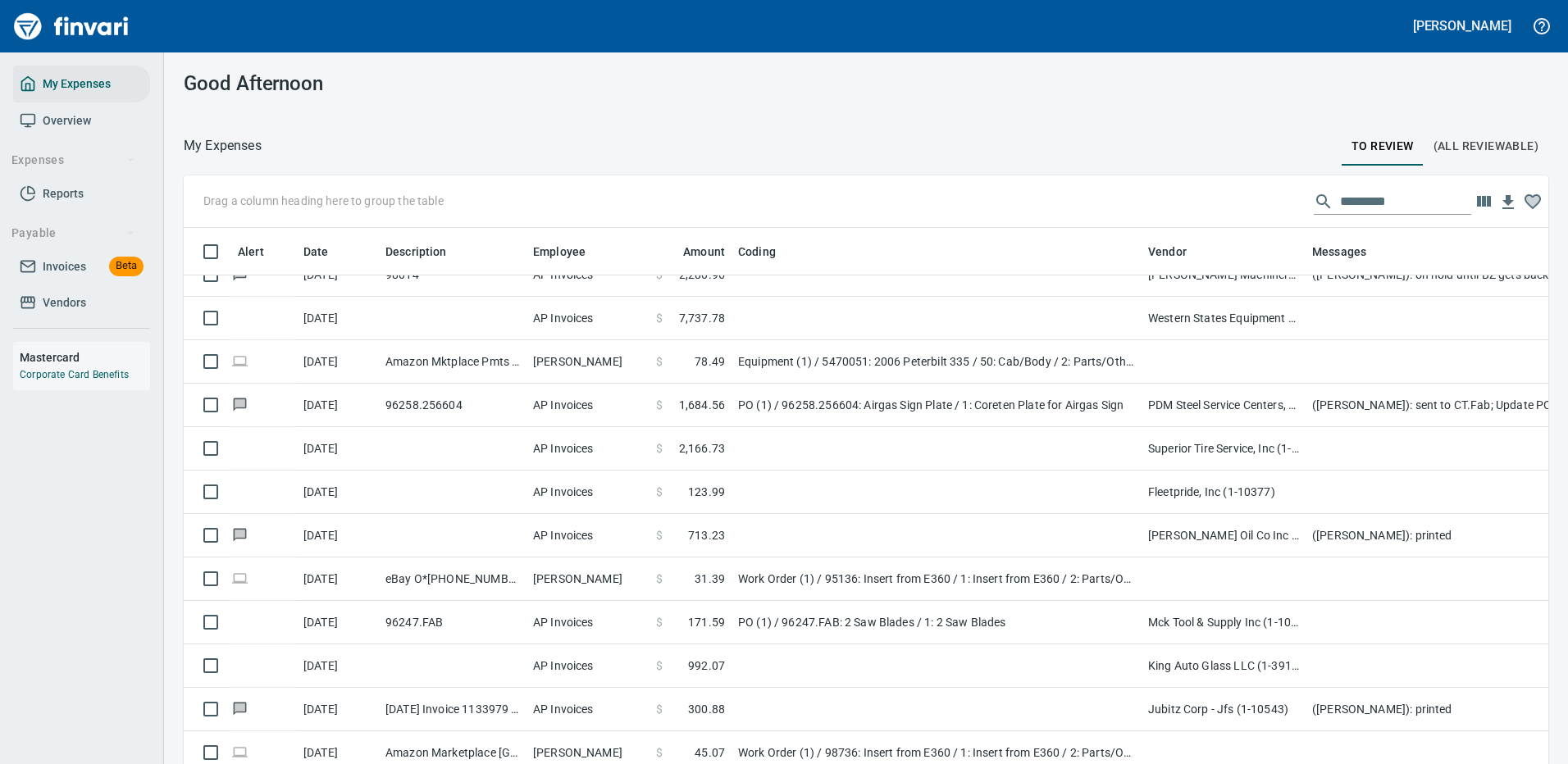
click at [1359, 198] on input "text" at bounding box center [1406, 201] width 131 height 27
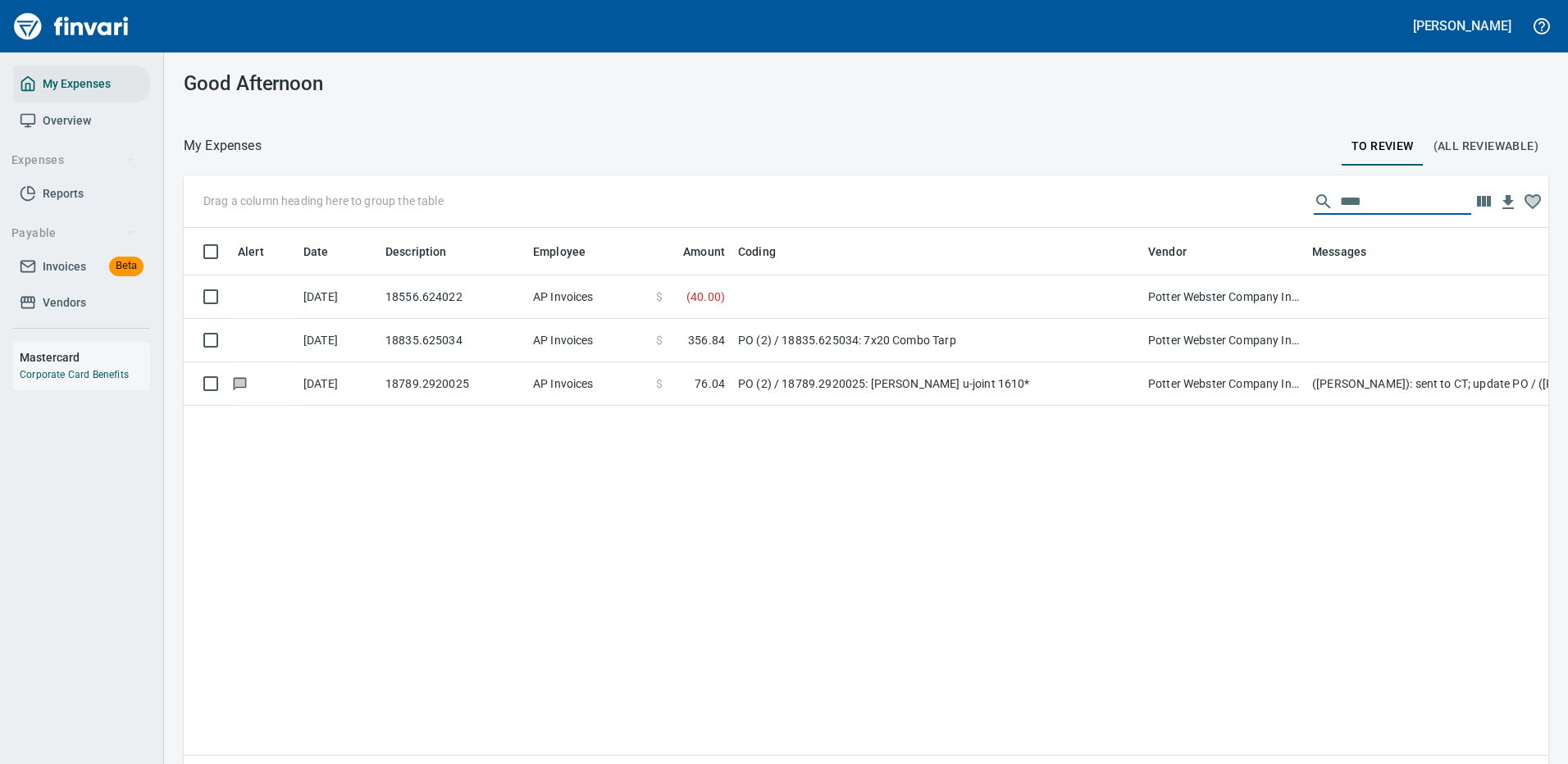
scroll to position [0, 0]
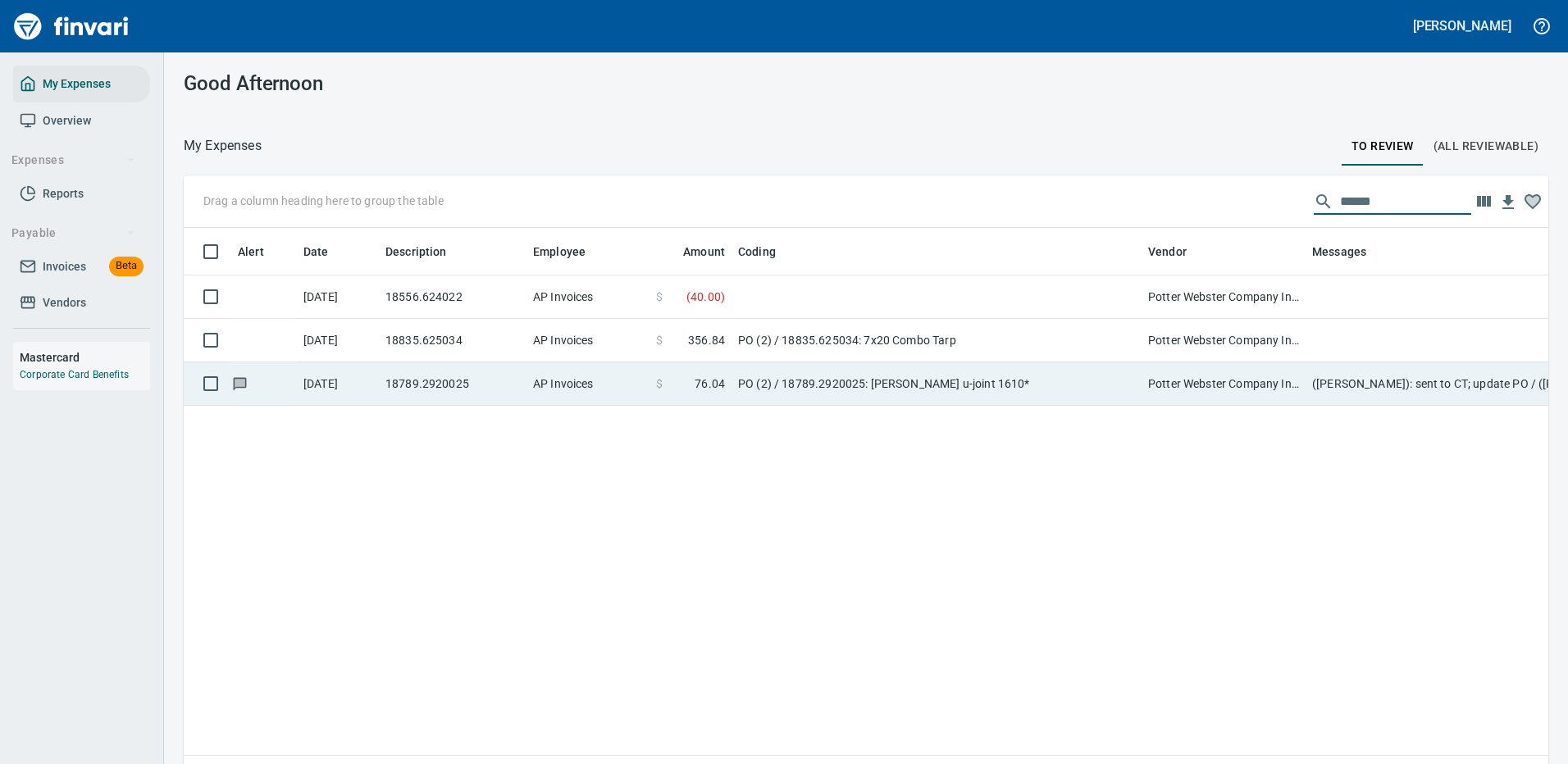
type input "******"
click at [732, 384] on td "PO (2) / 18789.2920025: [PERSON_NAME] u-joint 1610*" at bounding box center [937, 383] width 410 height 43
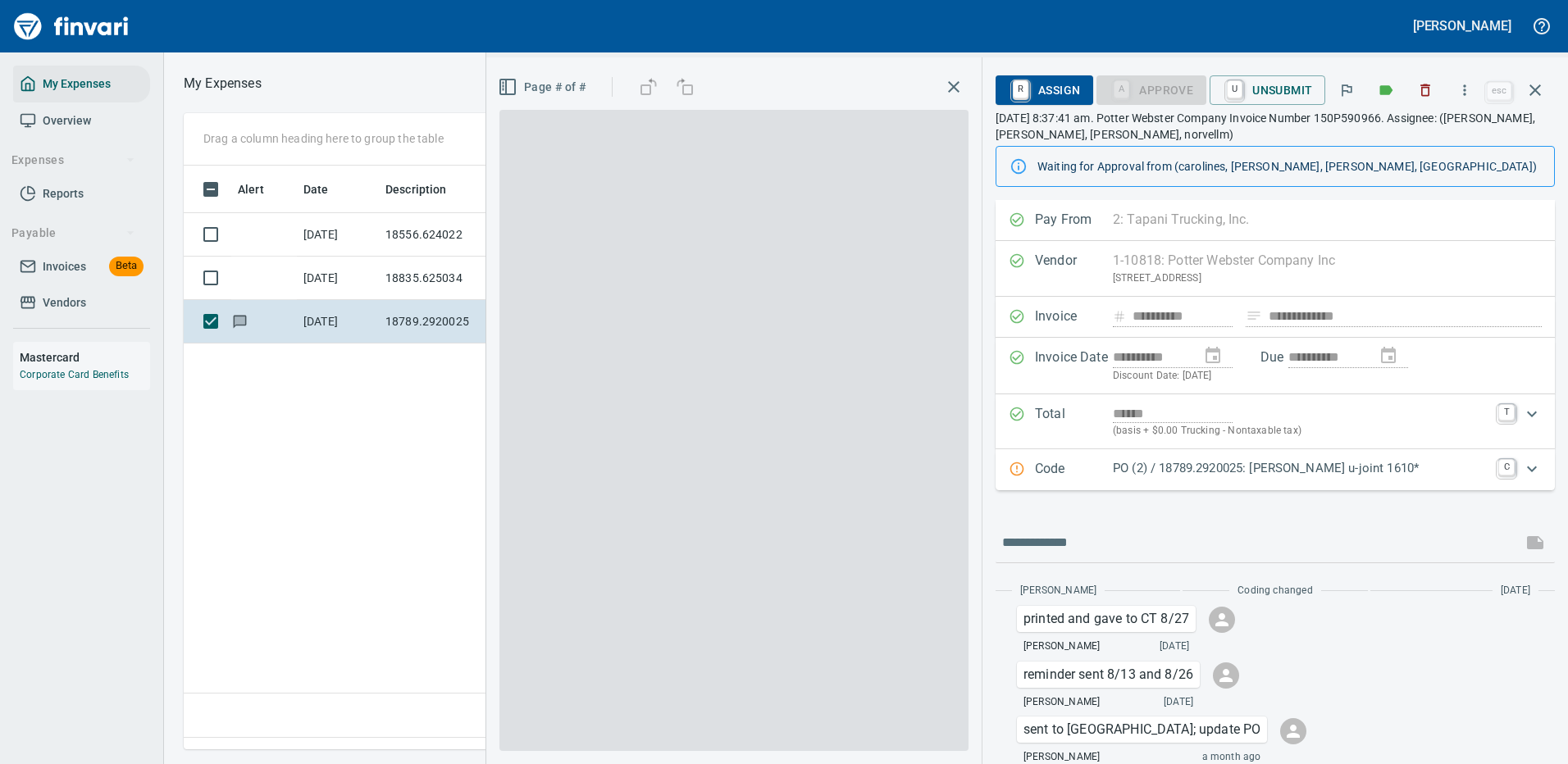
scroll to position [559, 942]
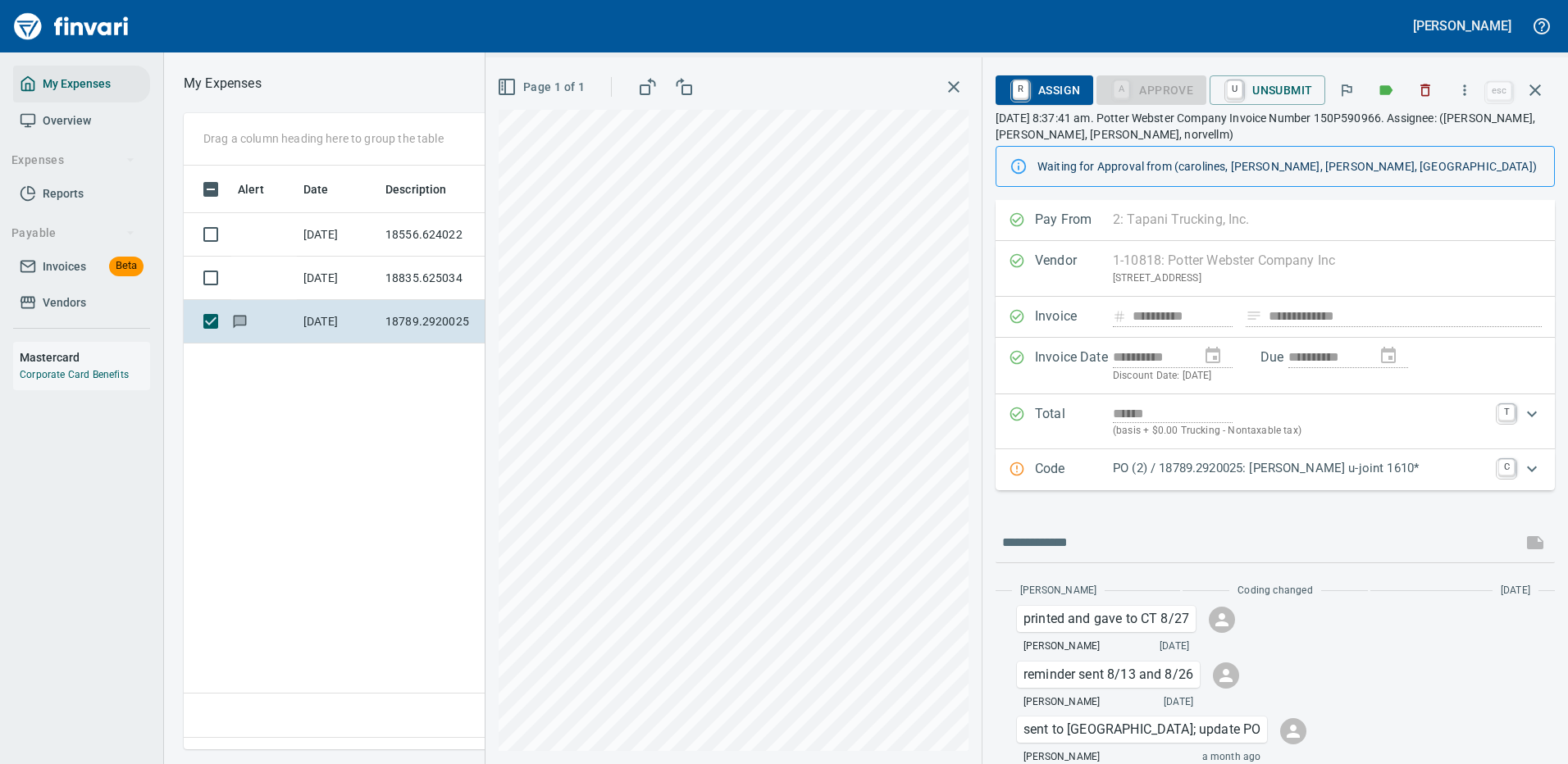
click at [1376, 469] on p "PO (2) / 18789.2920025: [PERSON_NAME] u-joint 1610*" at bounding box center [1300, 468] width 376 height 19
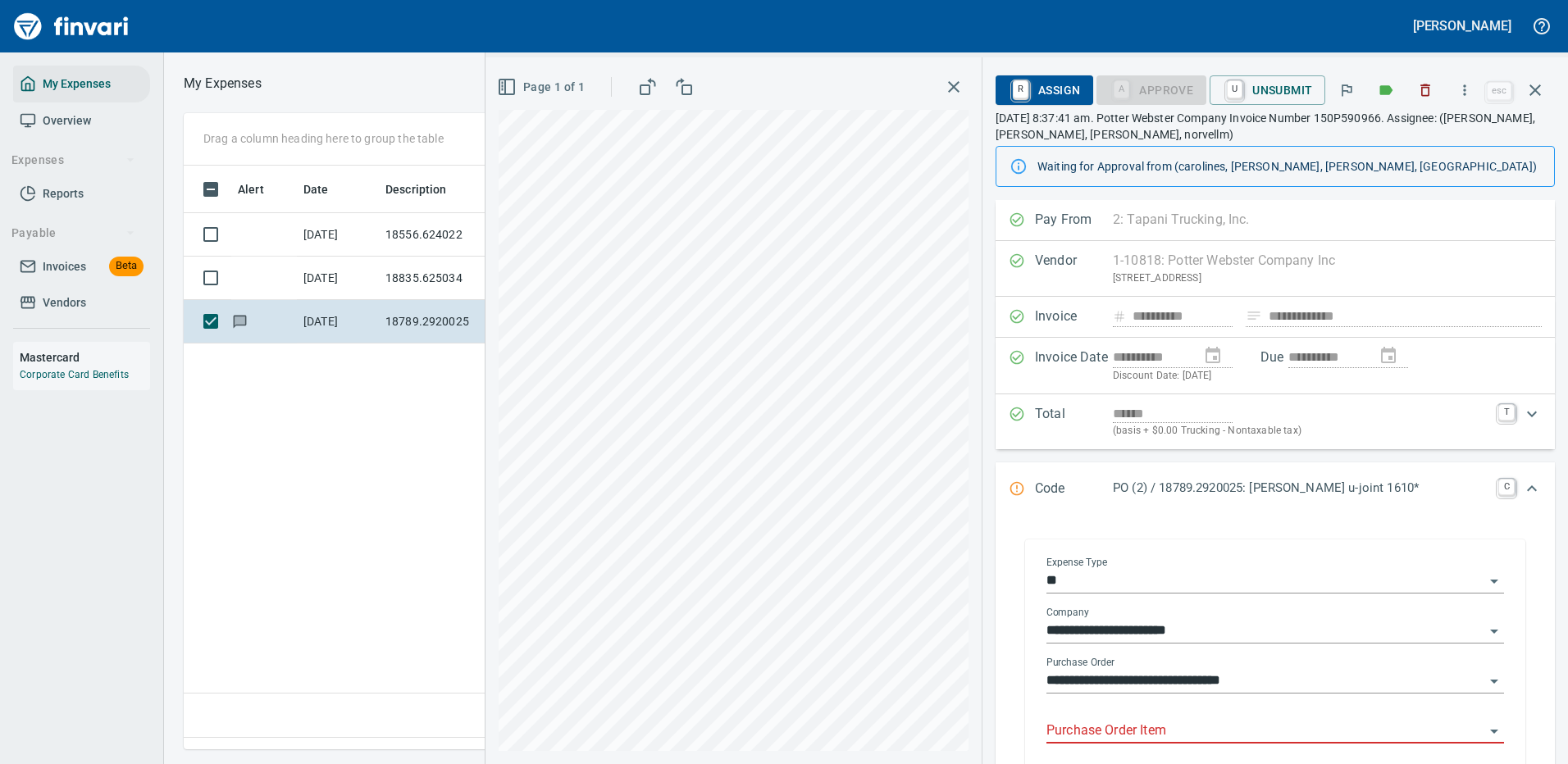
click at [1146, 734] on input "Purchase Order Item" at bounding box center [1264, 731] width 438 height 23
click at [1239, 611] on div "**********" at bounding box center [1274, 625] width 457 height 37
drag, startPoint x: 242, startPoint y: 406, endPoint x: 242, endPoint y: 397, distance: 9.0
click at [242, 406] on div "Alert Date Description Employee Amount Coding Vendor 8/27/2025 18556.624022 AP …" at bounding box center [661, 452] width 954 height 572
